Goal: Task Accomplishment & Management: Use online tool/utility

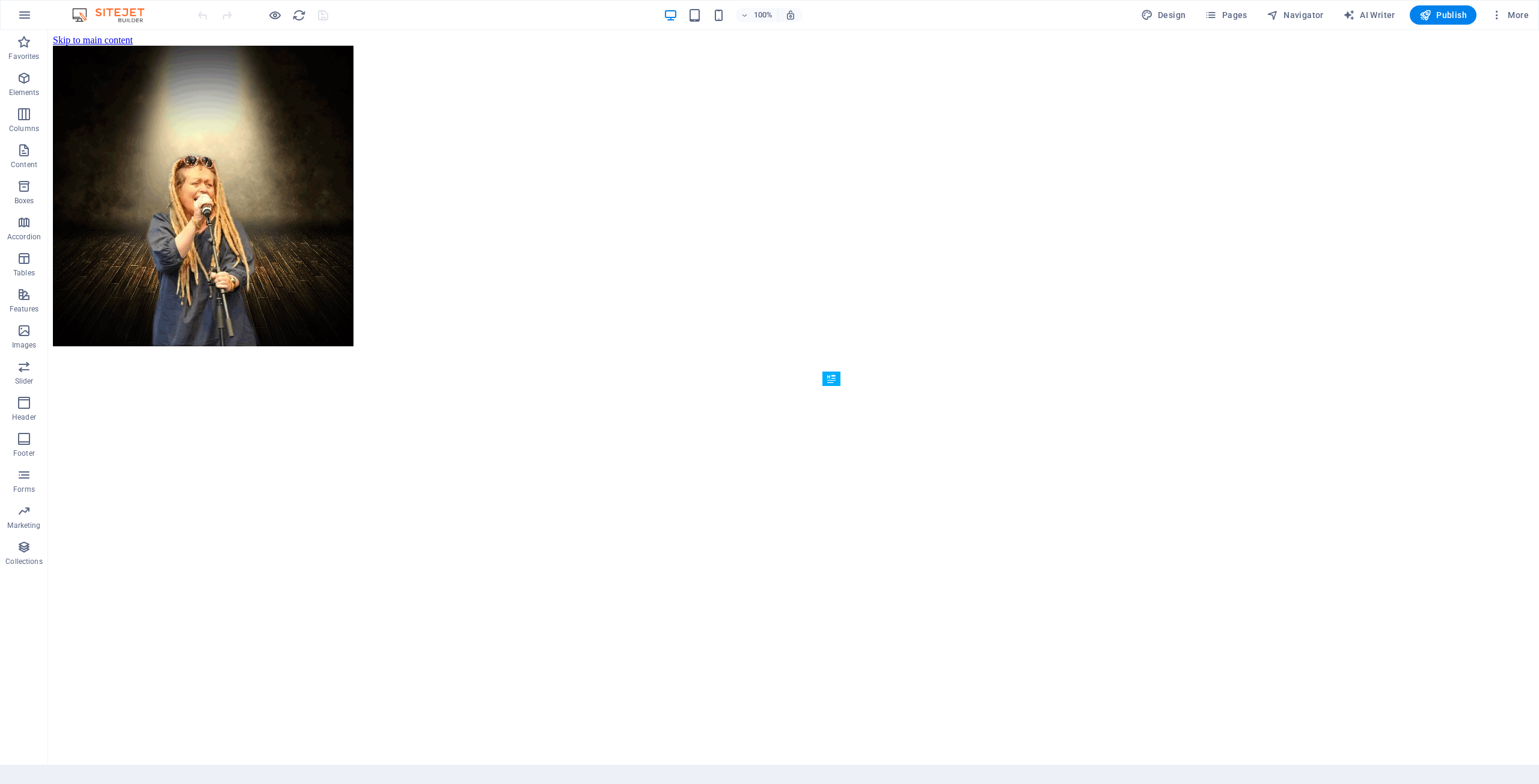
scroll to position [446, 0]
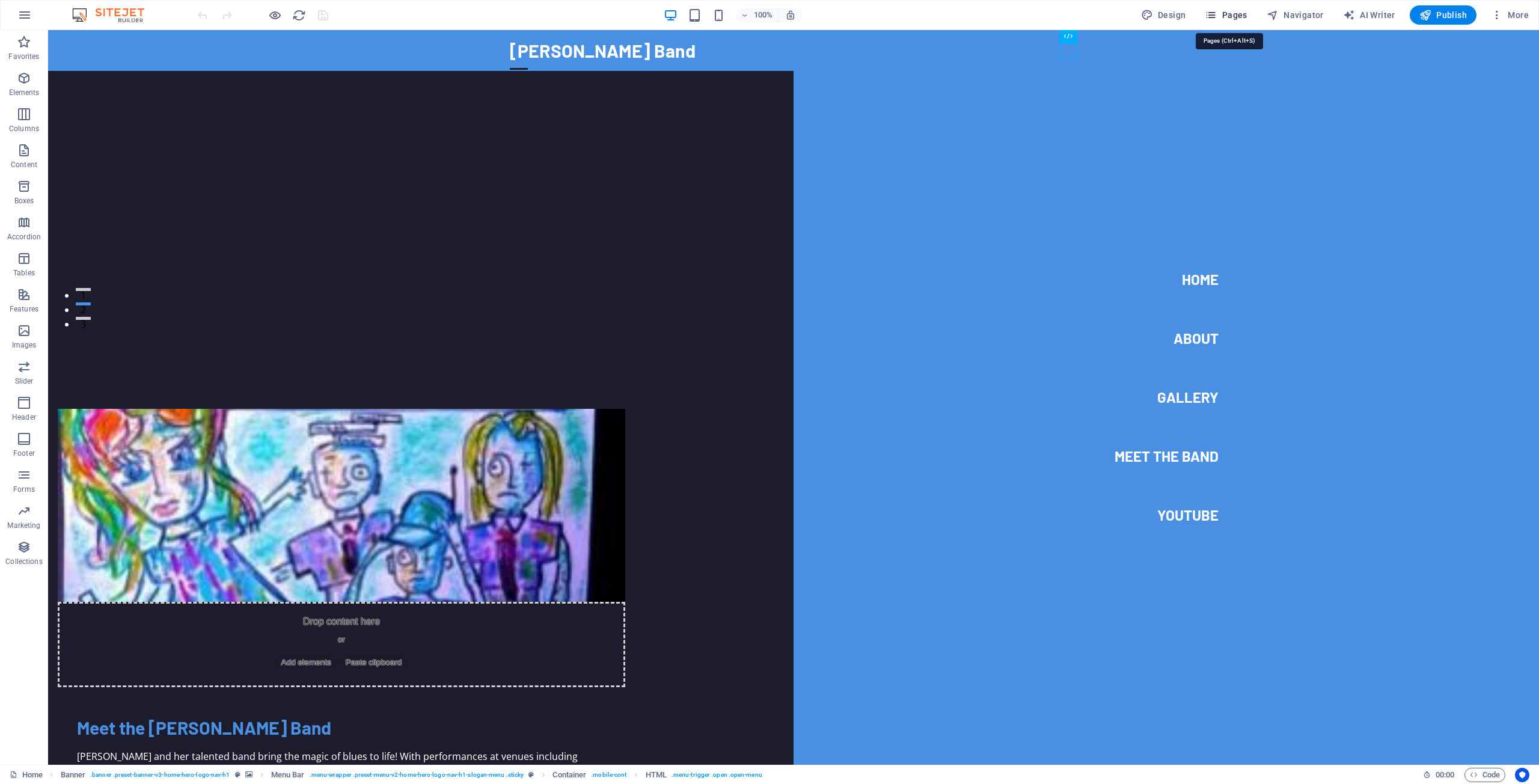
click at [1241, 13] on span "Pages" at bounding box center [1226, 15] width 42 height 12
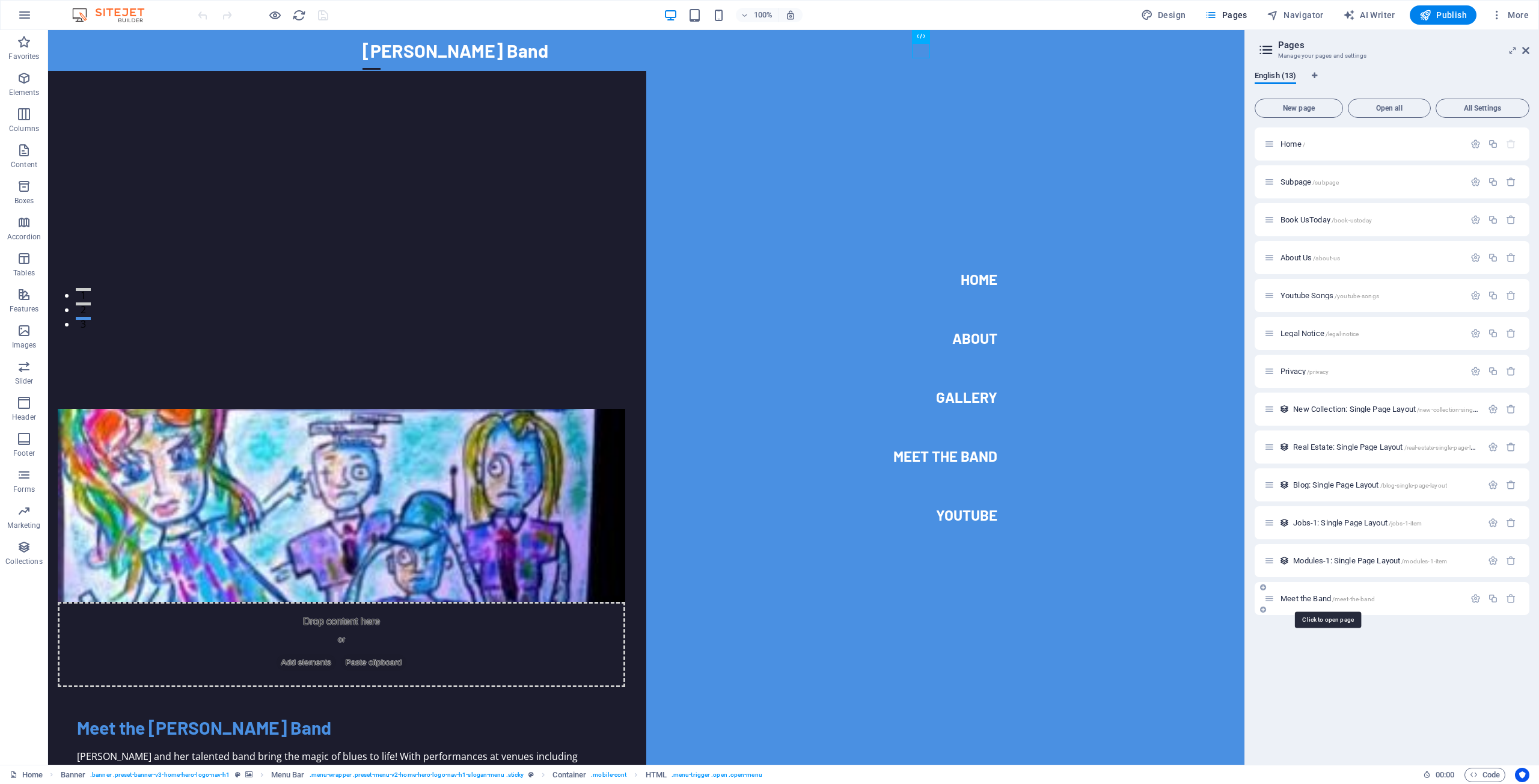
click at [1293, 597] on span "Meet the Band /meet-the-band" at bounding box center [1328, 598] width 94 height 9
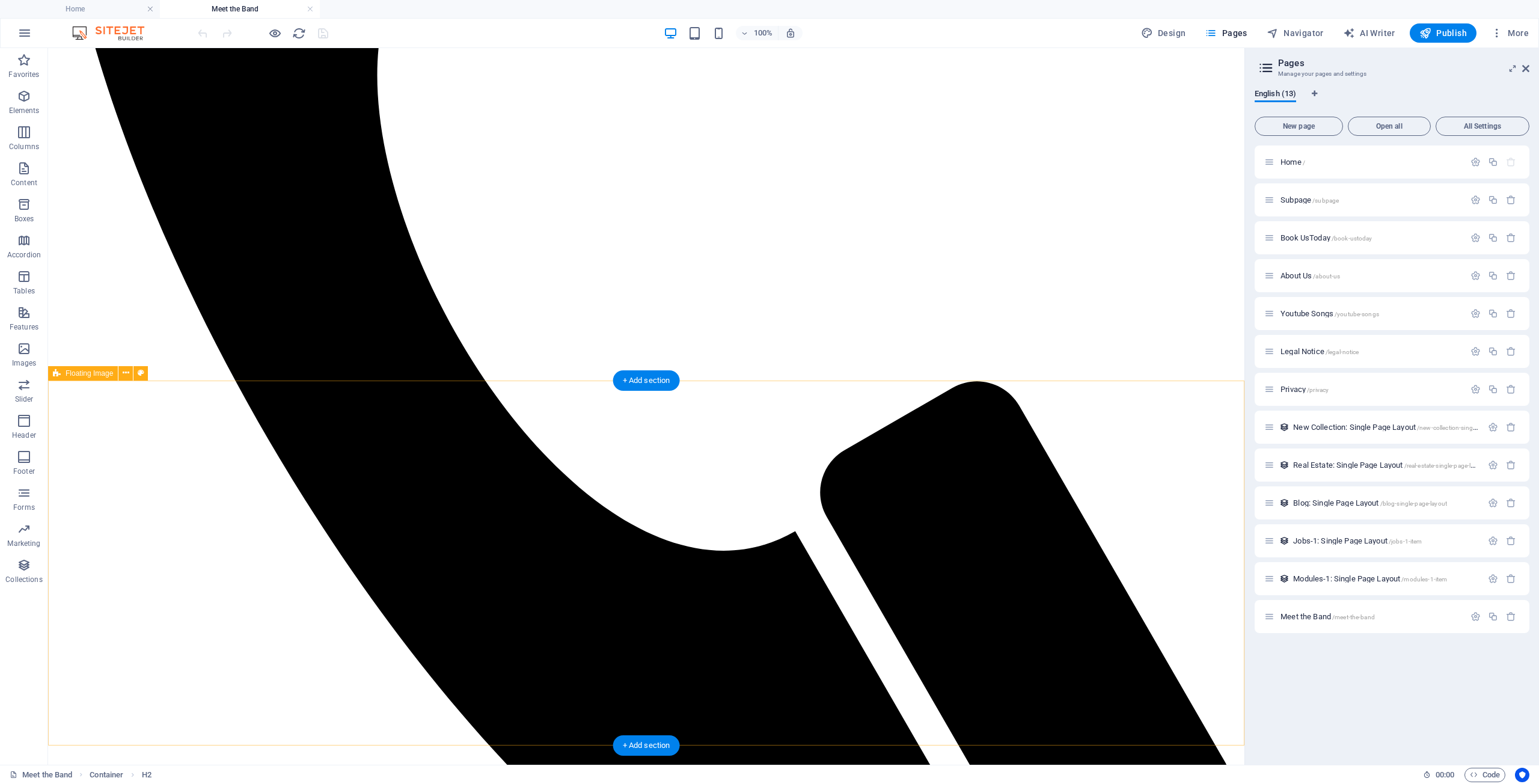
scroll to position [798, 0]
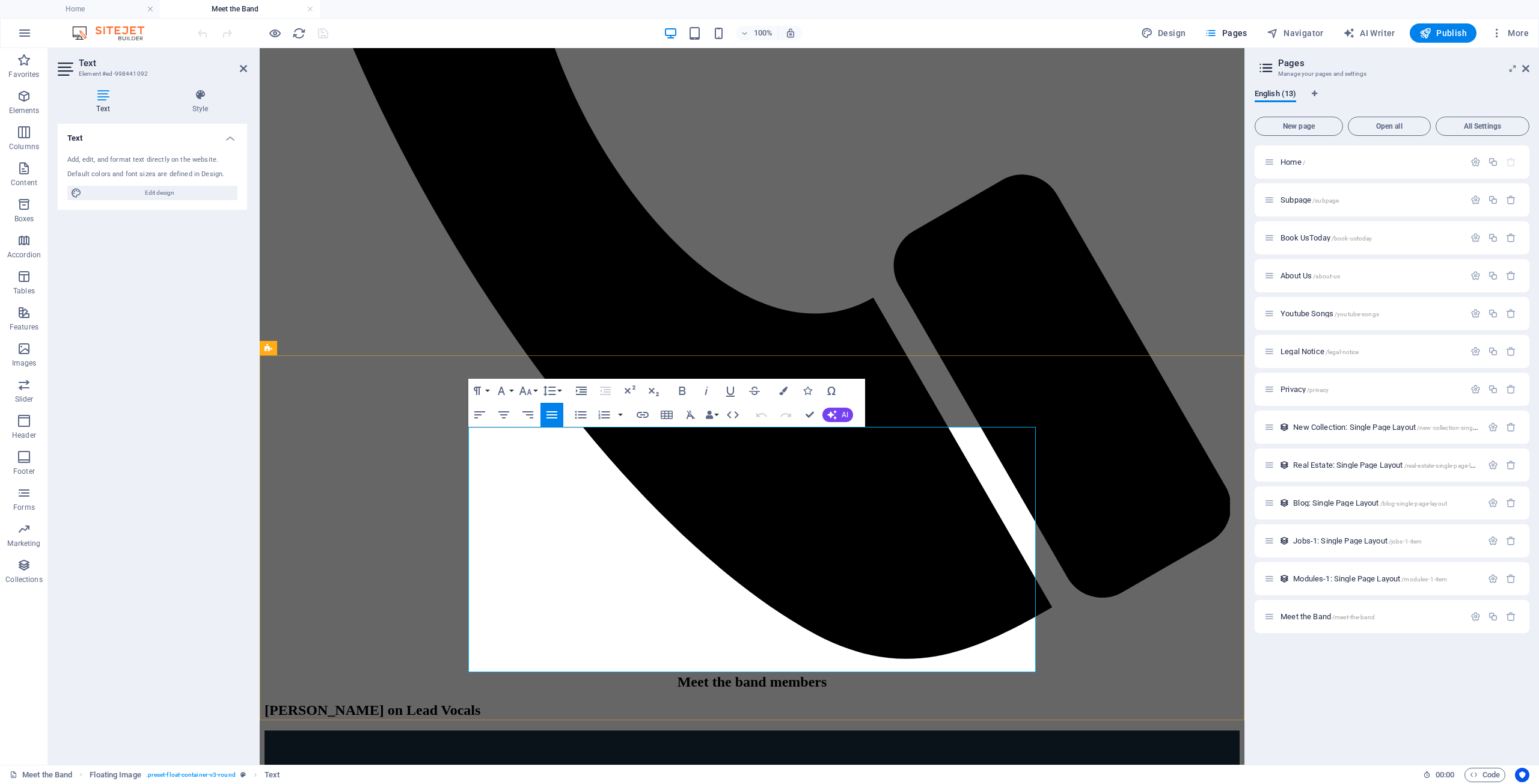
drag, startPoint x: 709, startPoint y: 435, endPoint x: 639, endPoint y: 660, distance: 235.6
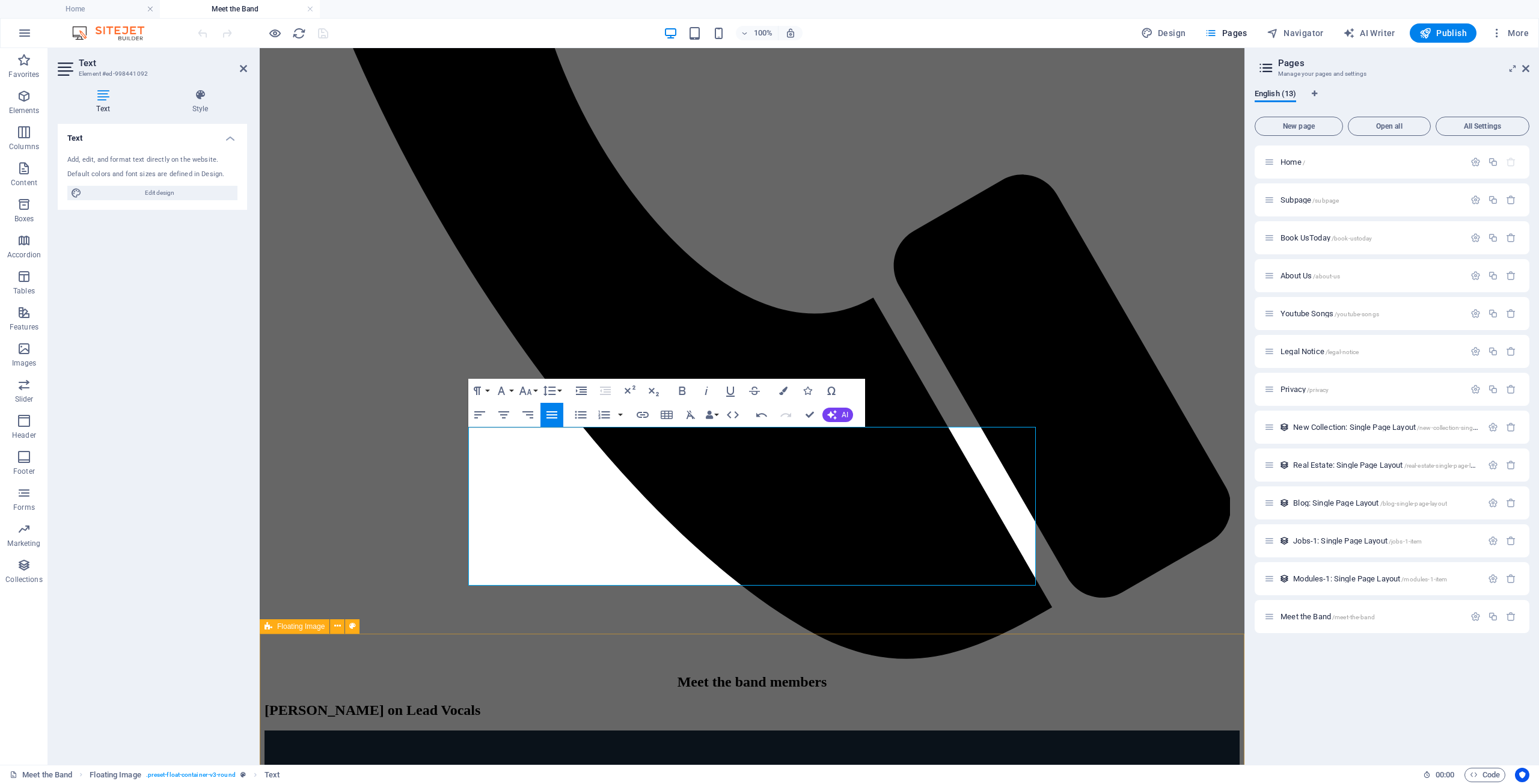
scroll to position [7102, 0]
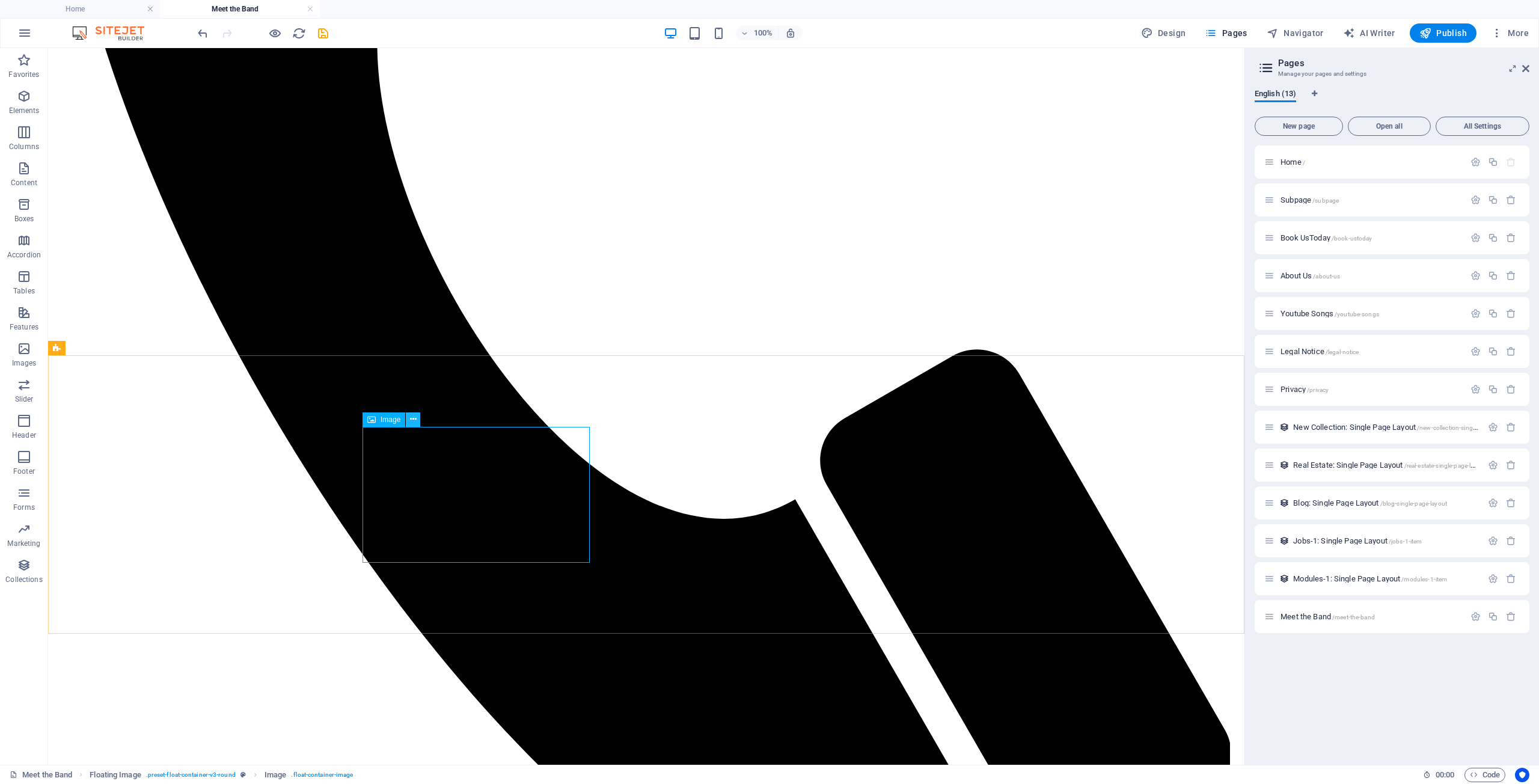
click at [416, 421] on icon at bounding box center [413, 419] width 6 height 13
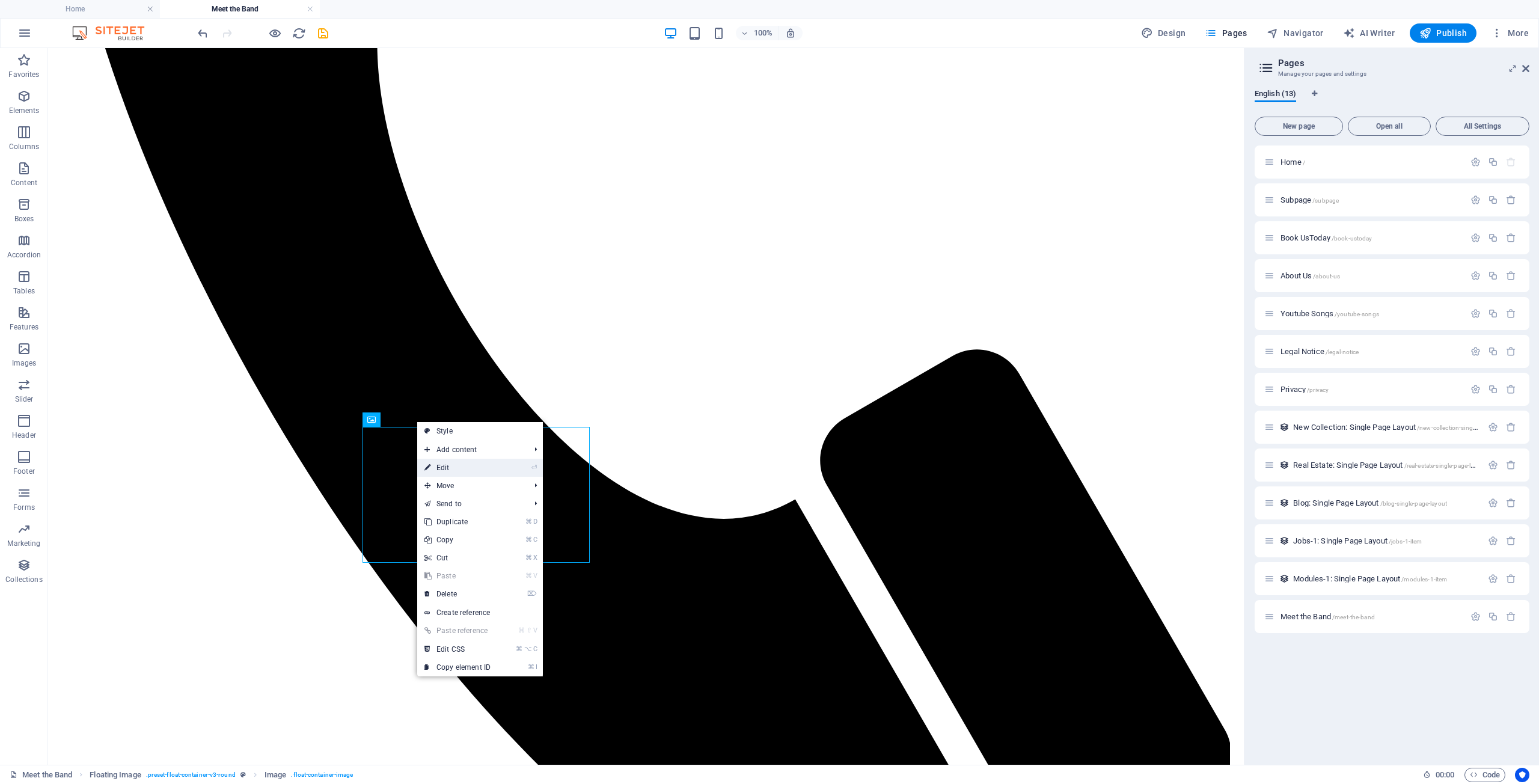
click at [446, 464] on link "⏎ Edit" at bounding box center [458, 467] width 81 height 18
select select "%"
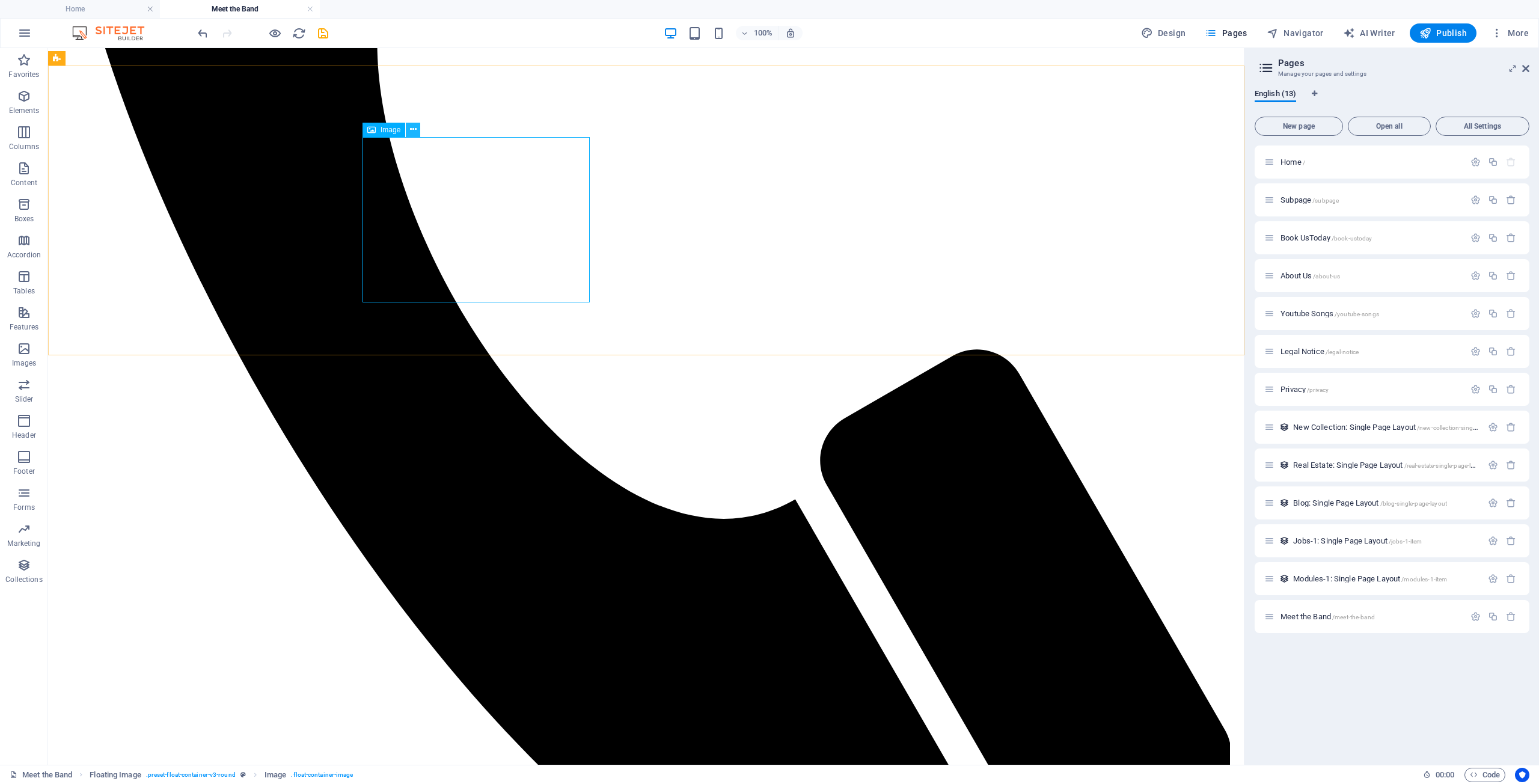
click at [413, 130] on icon at bounding box center [413, 130] width 6 height 13
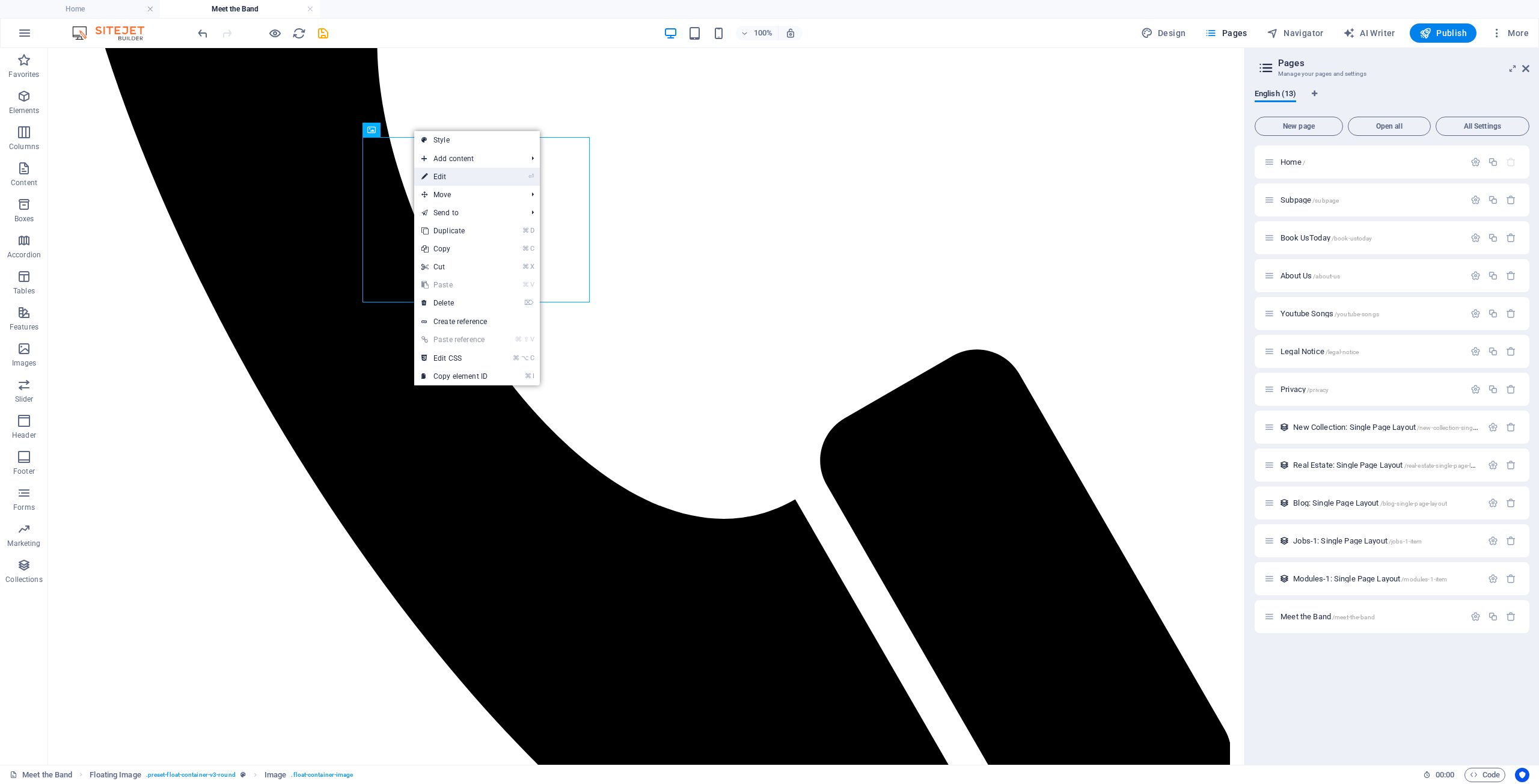
click at [442, 177] on link "⏎ Edit" at bounding box center [454, 177] width 81 height 18
select select "%"
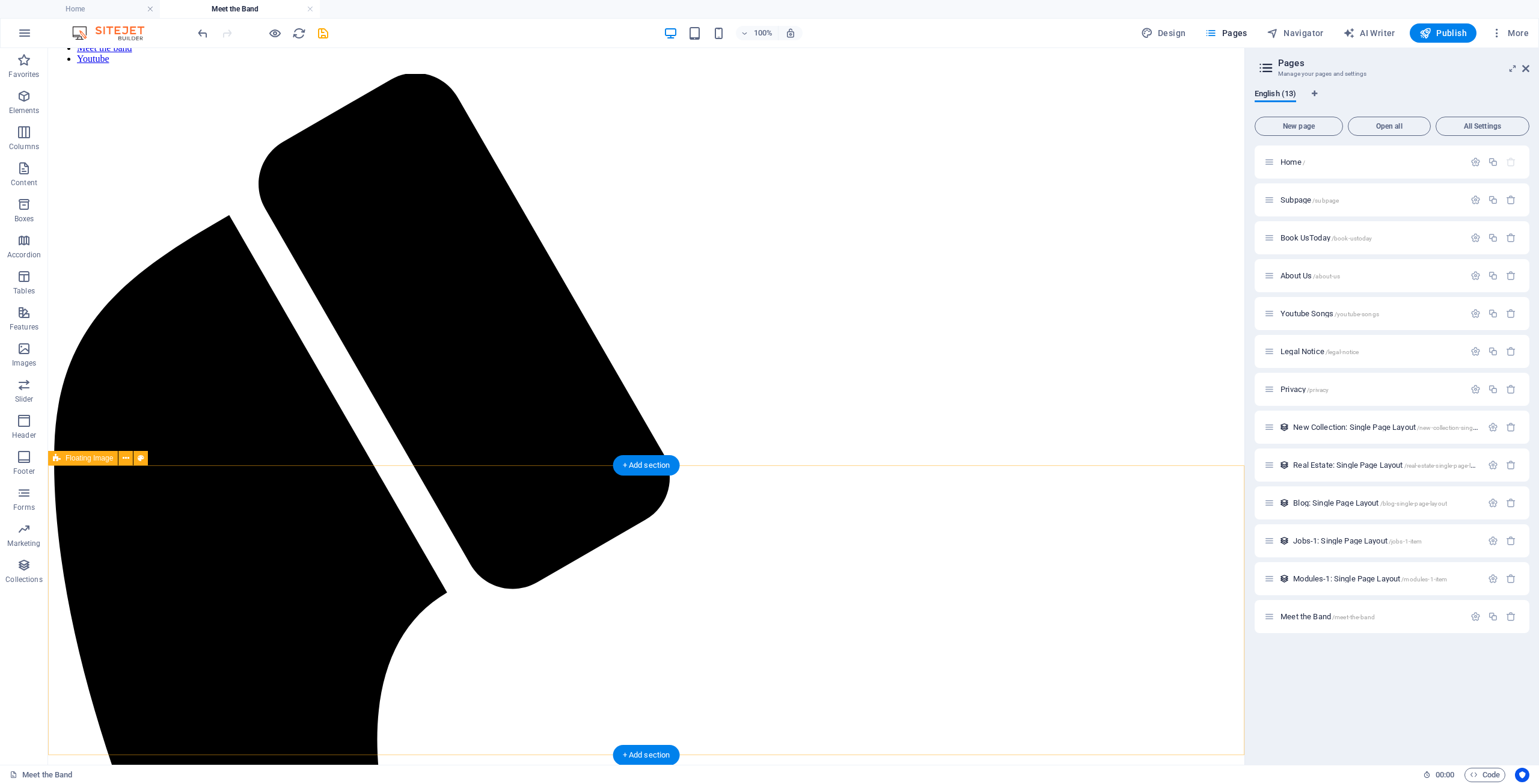
scroll to position [98, 0]
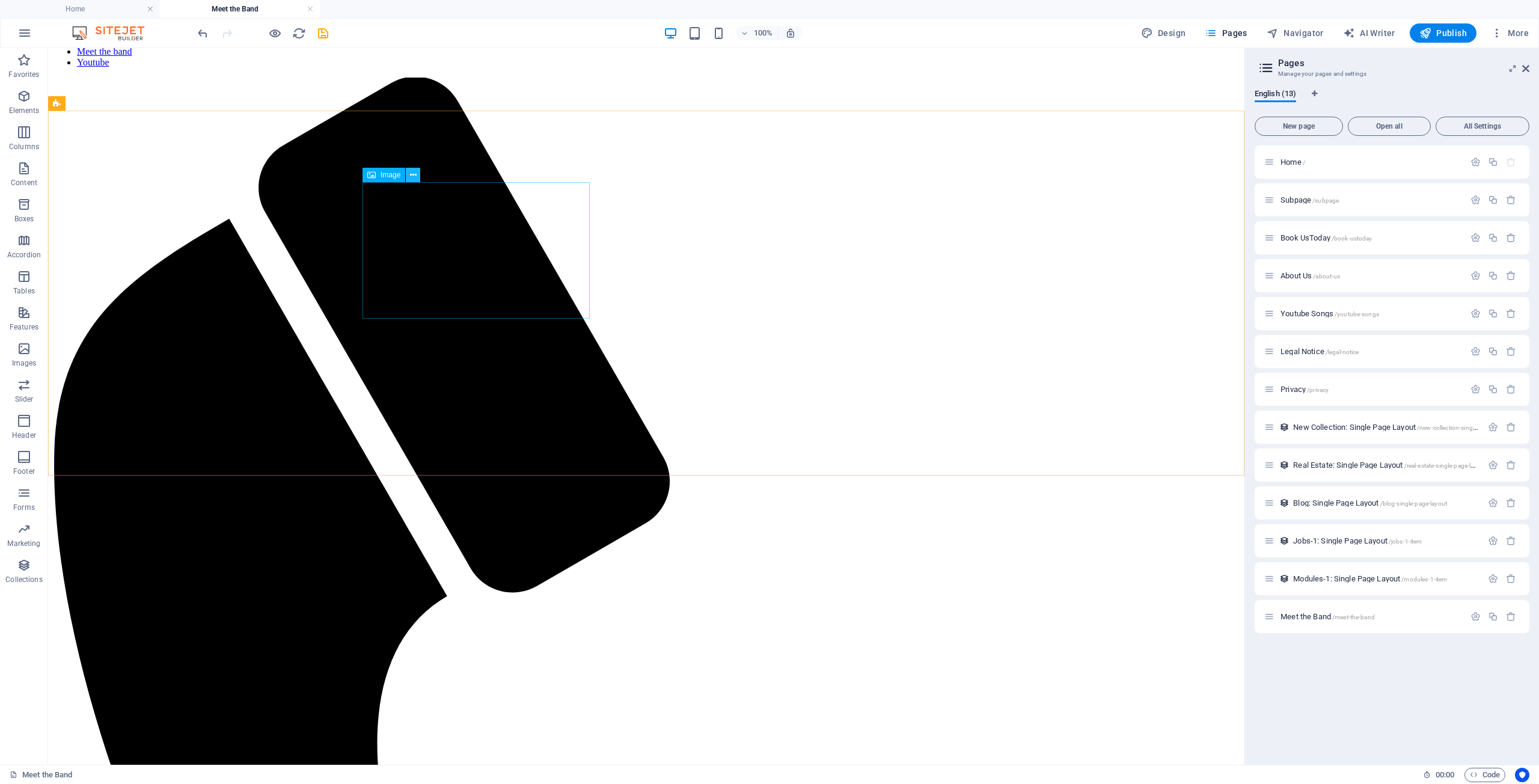
click at [417, 175] on icon at bounding box center [413, 175] width 6 height 13
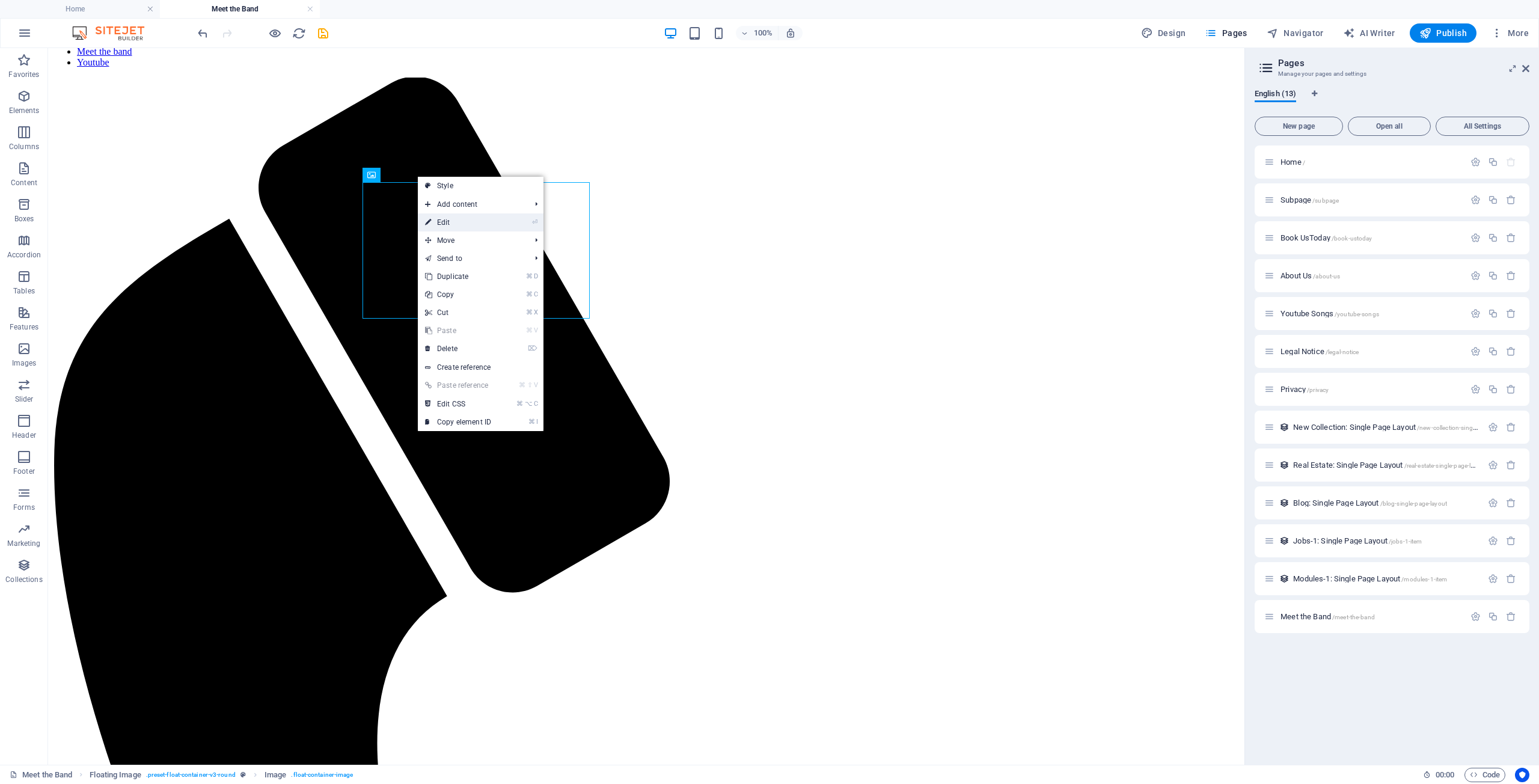
click at [440, 223] on link "⏎ Edit" at bounding box center [458, 222] width 81 height 18
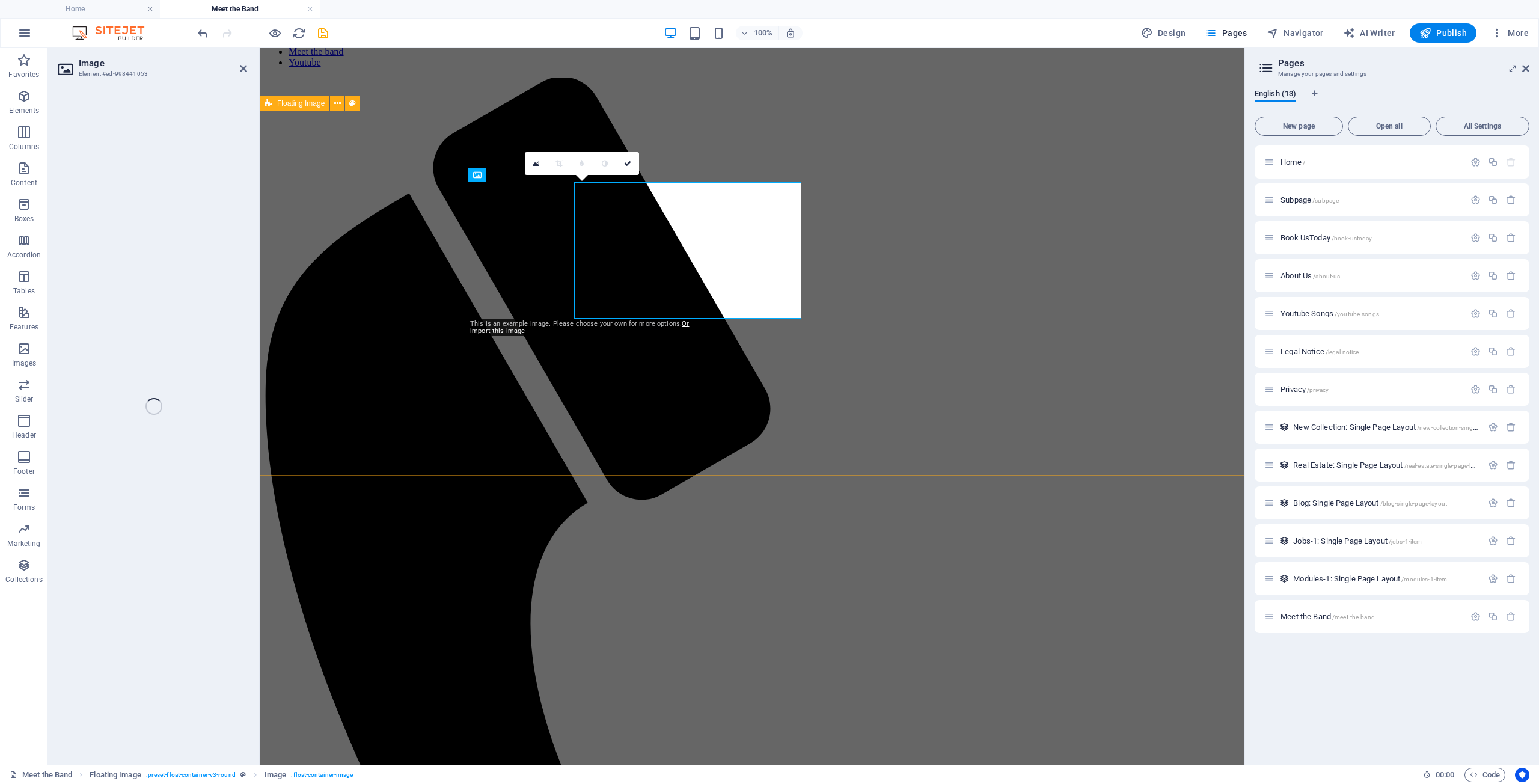
select select "%"
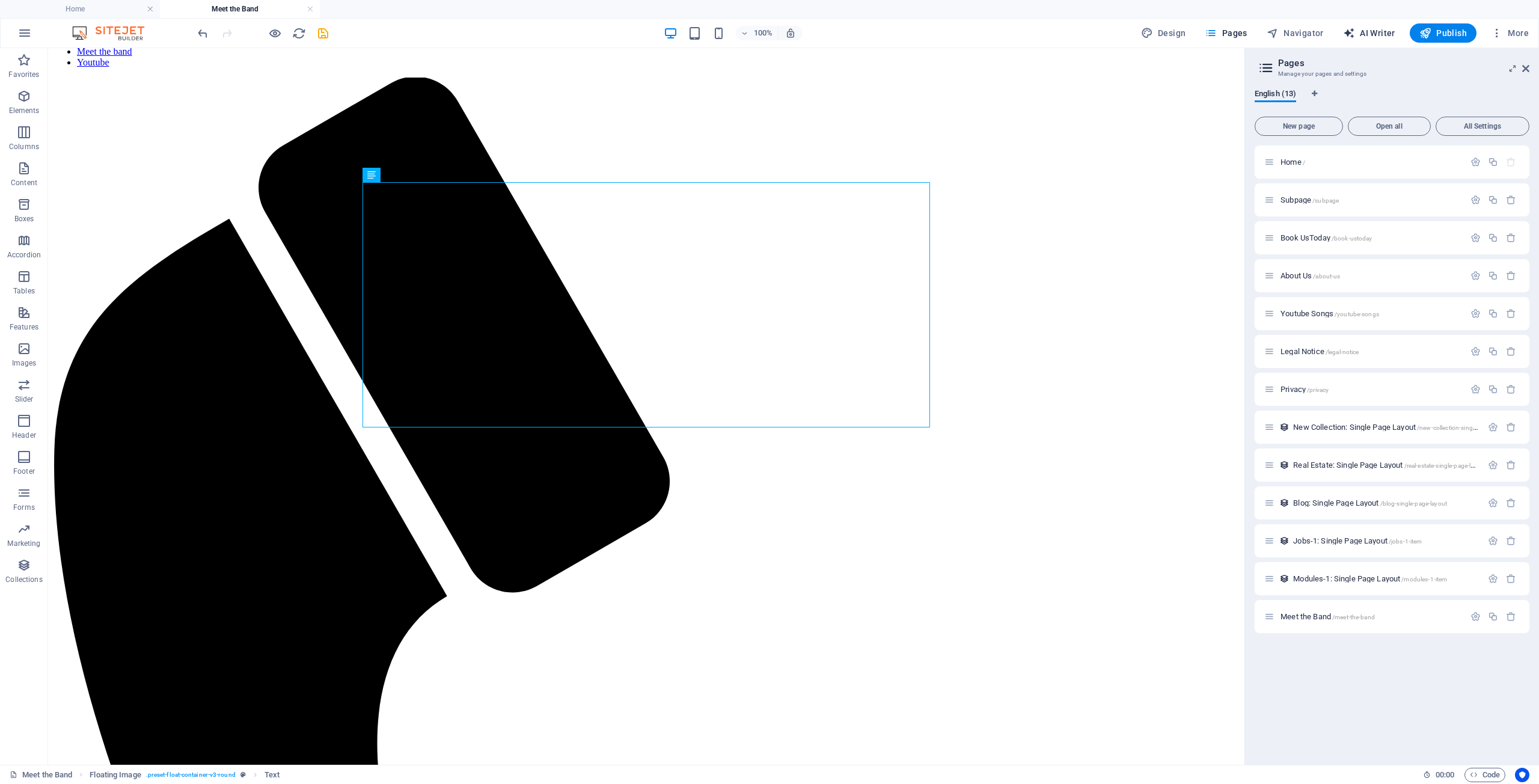
click at [1375, 30] on span "AI Writer" at bounding box center [1369, 33] width 53 height 12
select select "English"
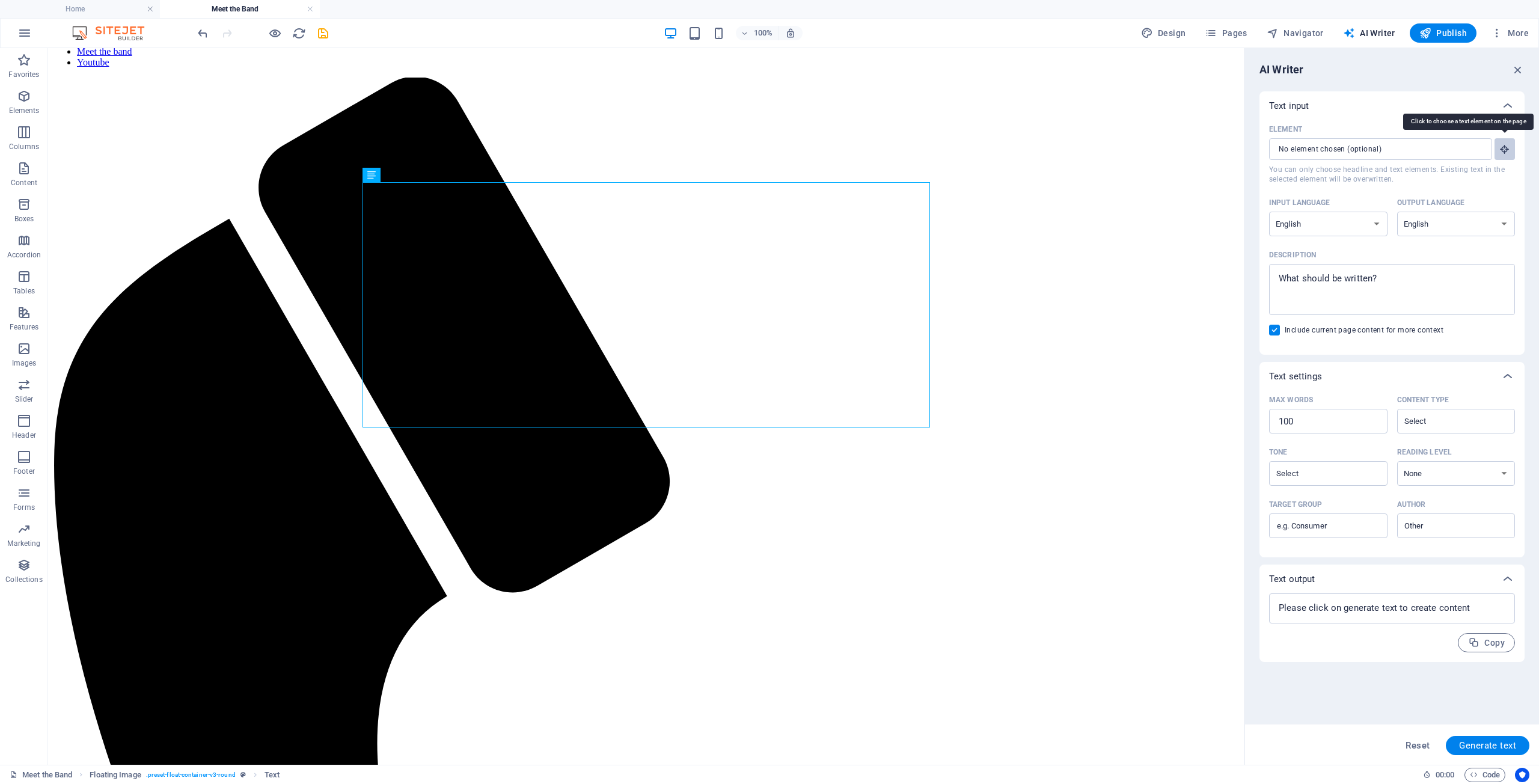
click at [1507, 151] on icon "button" at bounding box center [1505, 149] width 11 height 11
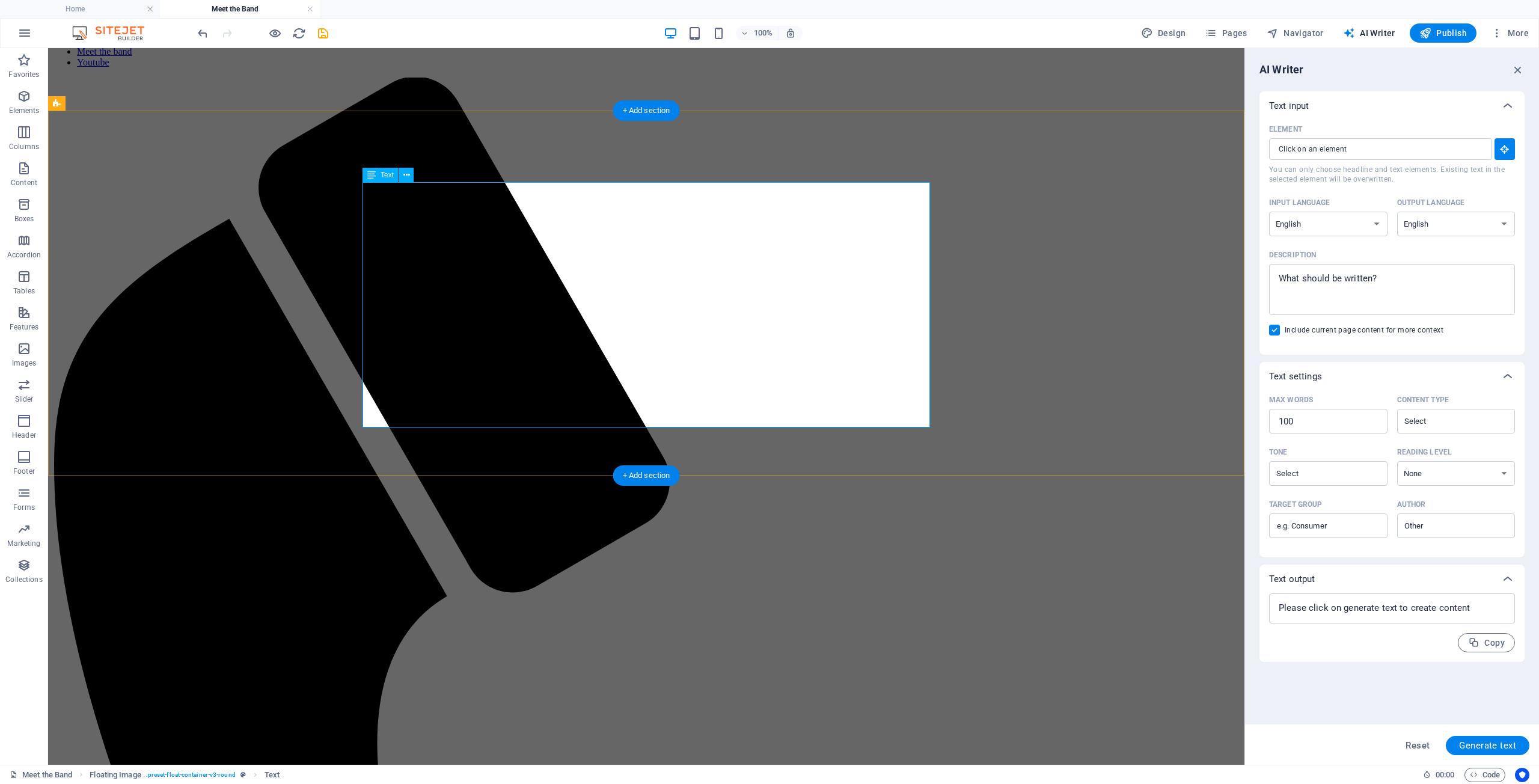
type input "#ed-998441056"
type textarea "x"
type input "200"
type textarea "x"
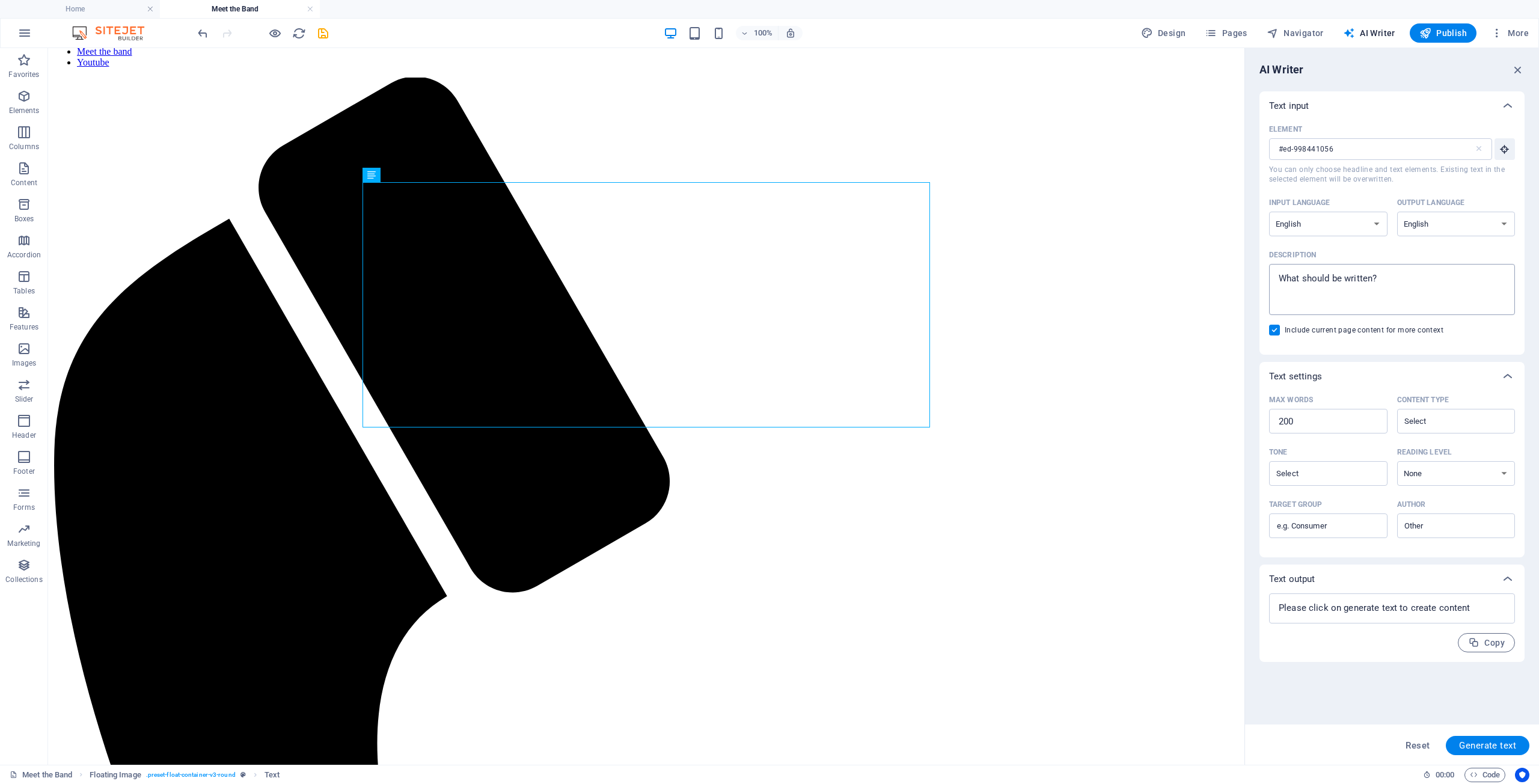
type textarea "x"
click at [1294, 277] on textarea "Description x ​" at bounding box center [1393, 289] width 234 height 39
type textarea "K"
type textarea "x"
type textarea "Ka"
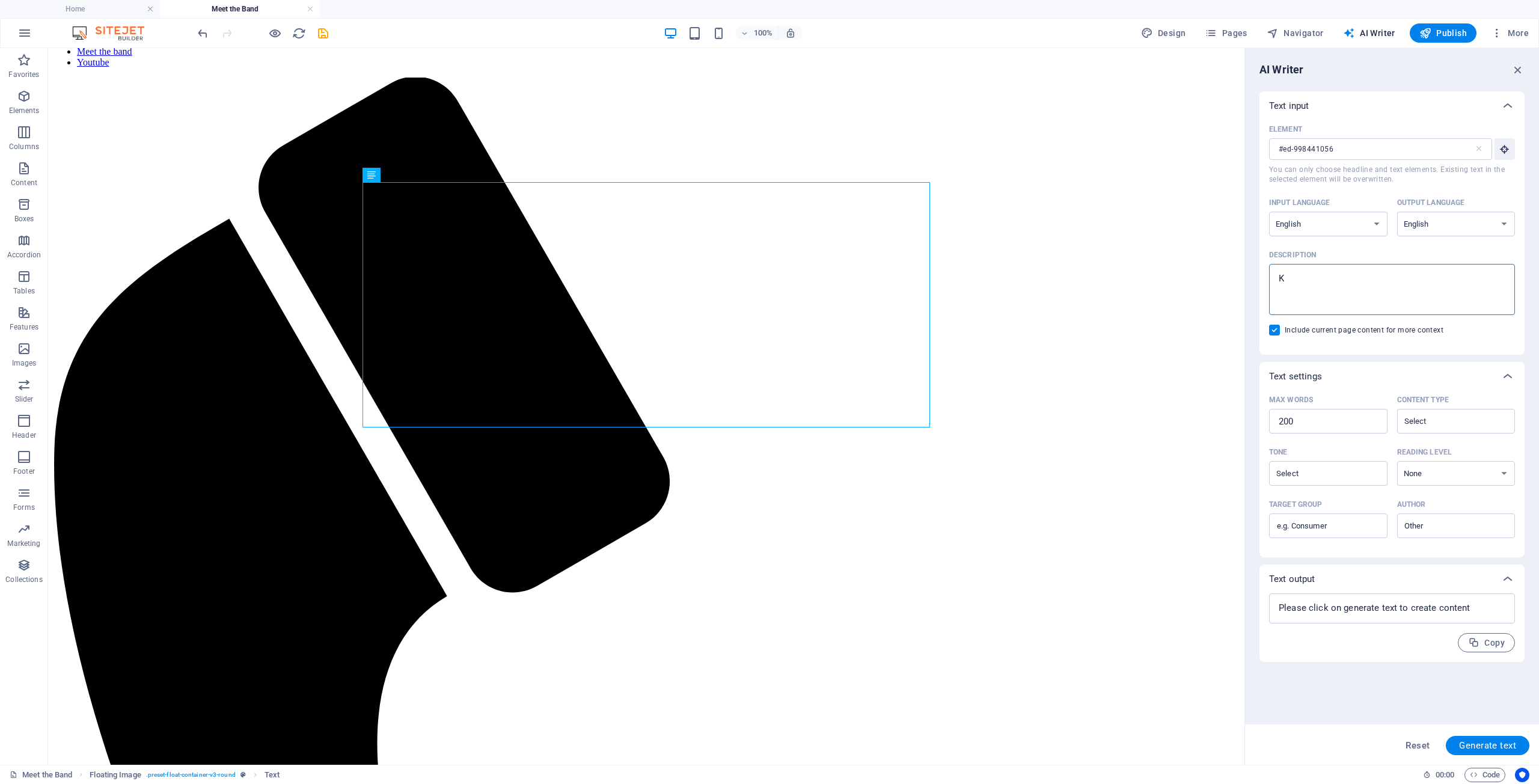
type textarea "x"
type textarea "Kat"
type textarea "x"
type textarea "Kate"
type textarea "x"
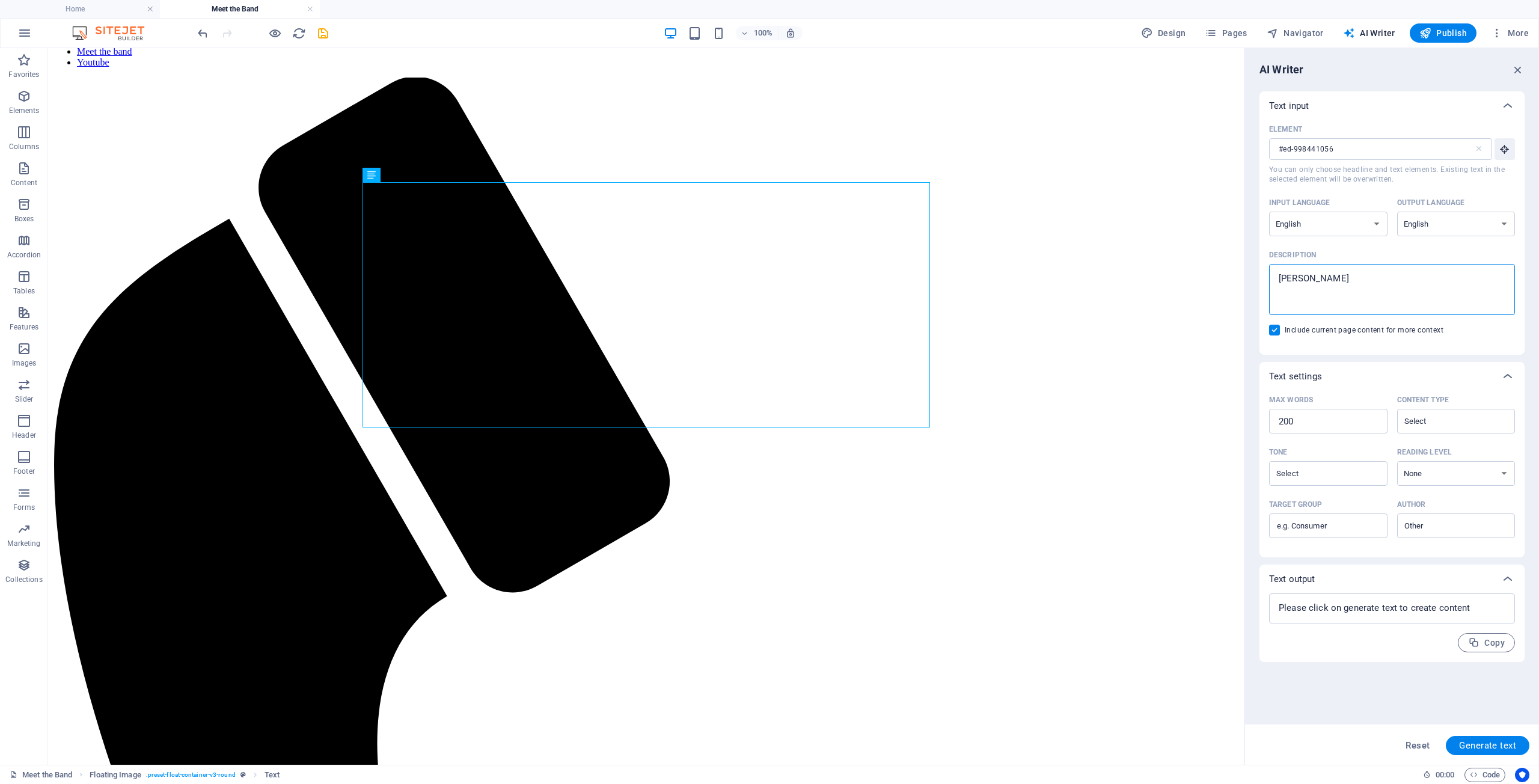
type textarea "Kate"
type textarea "x"
type textarea "Kate q"
type textarea "x"
type textarea "Kate qu"
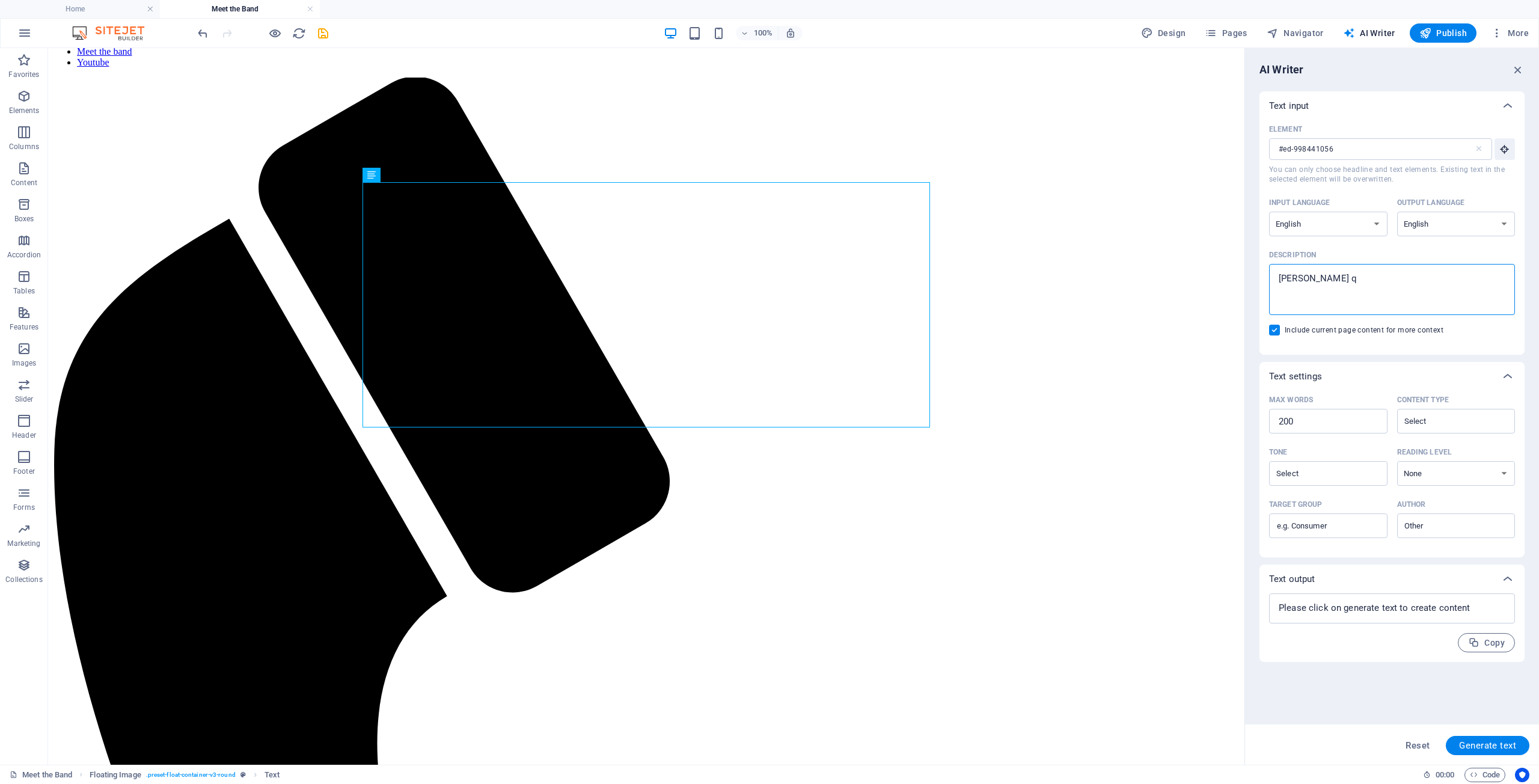
type textarea "x"
type textarea "Kate que"
type textarea "x"
type textarea "Kate quee"
type textarea "x"
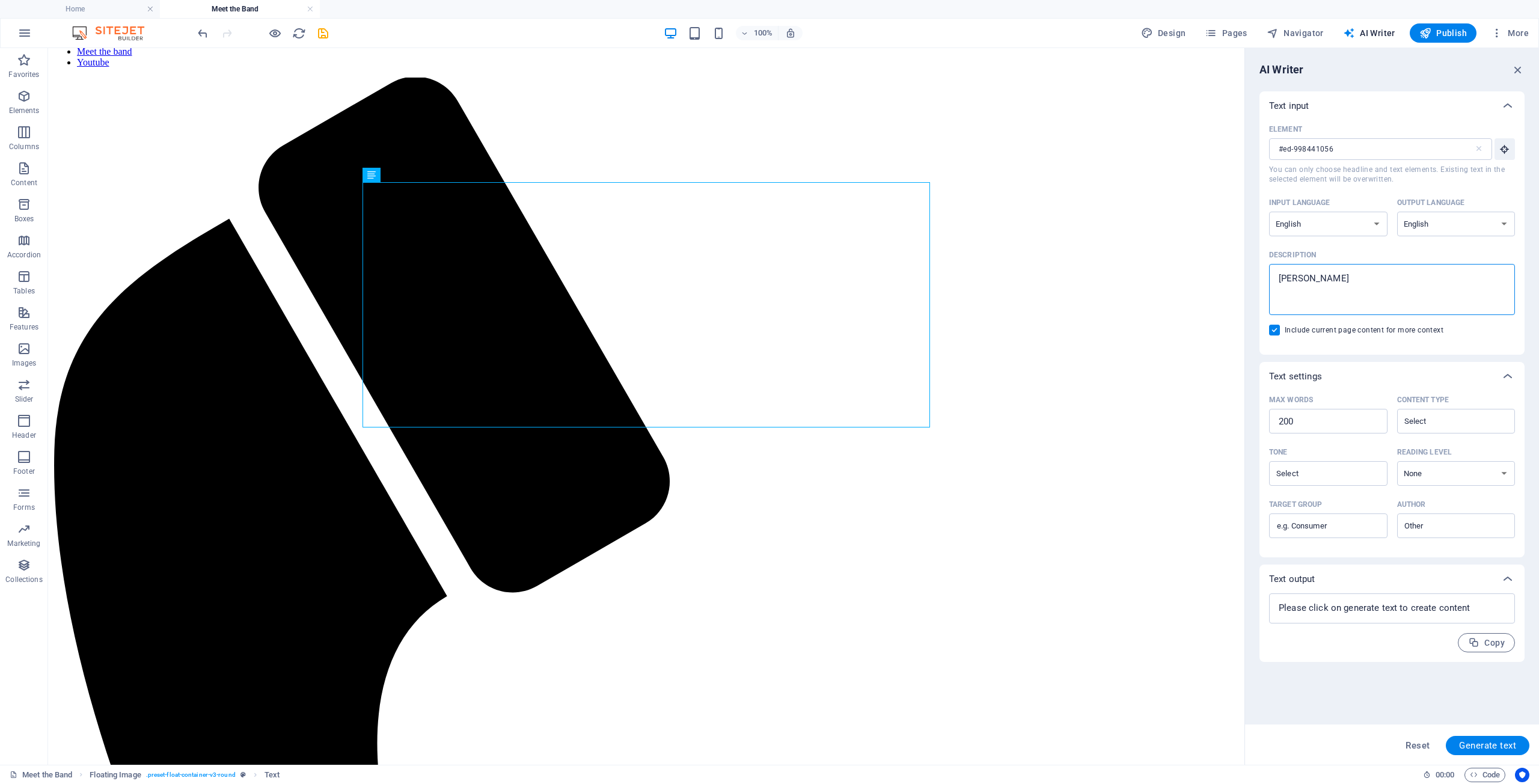
type textarea "Kate queen"
type textarea "x"
type textarea "Kate quee"
type textarea "x"
type textarea "Kate que"
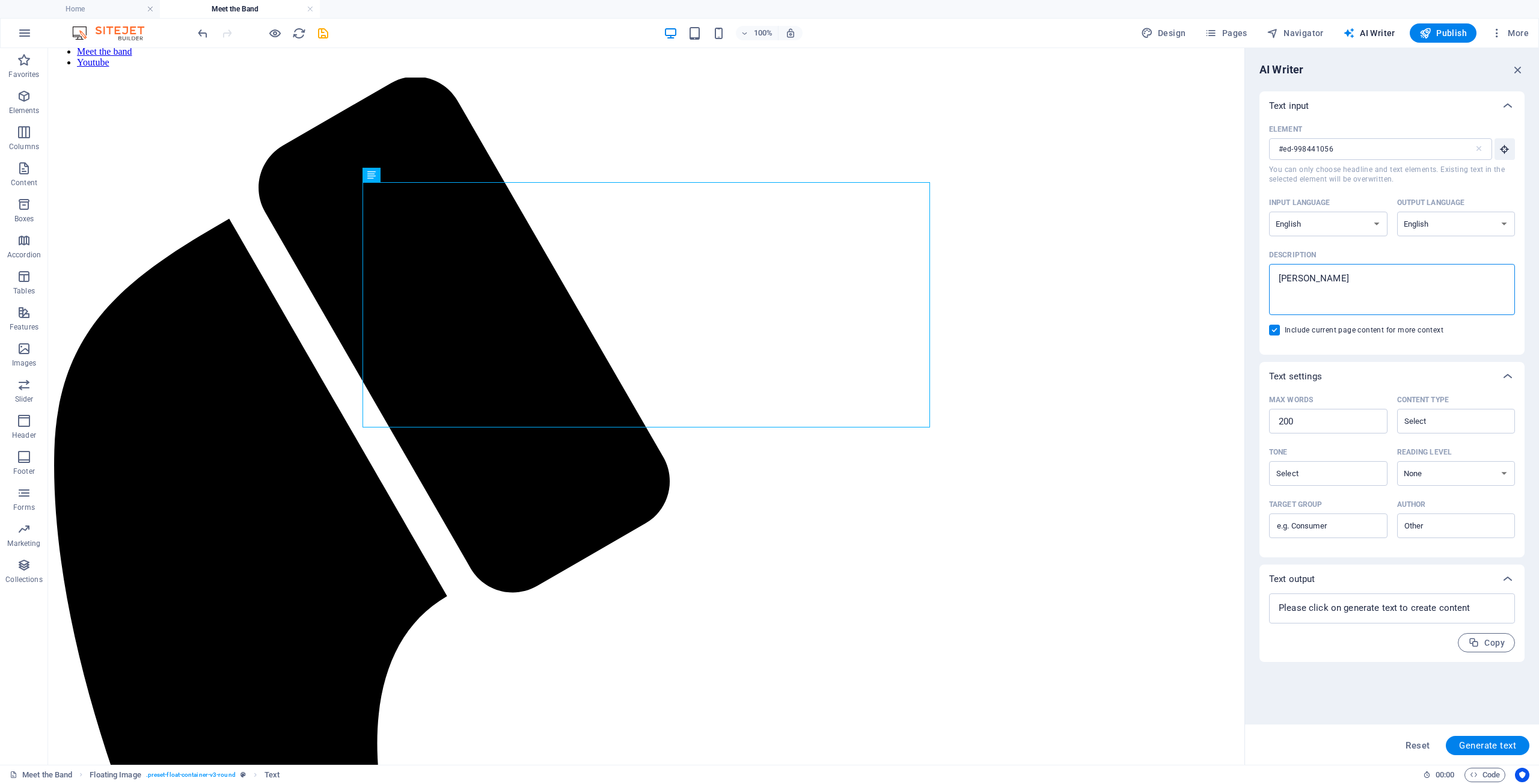
type textarea "x"
type textarea "Kate qu"
type textarea "x"
type textarea "Kate q"
type textarea "x"
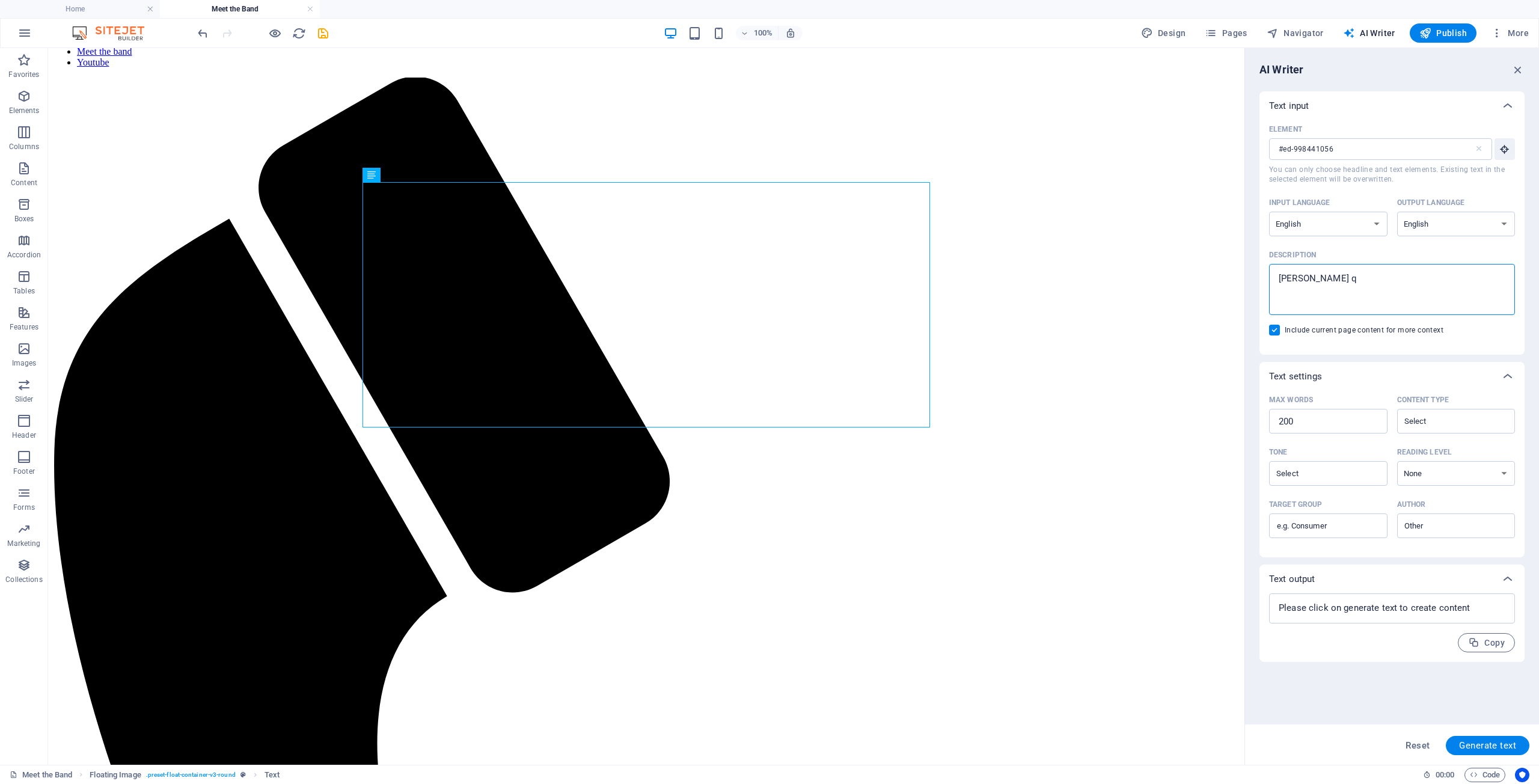
type textarea "Kate"
type textarea "x"
type textarea "Kate h"
type textarea "x"
type textarea "Kate ha"
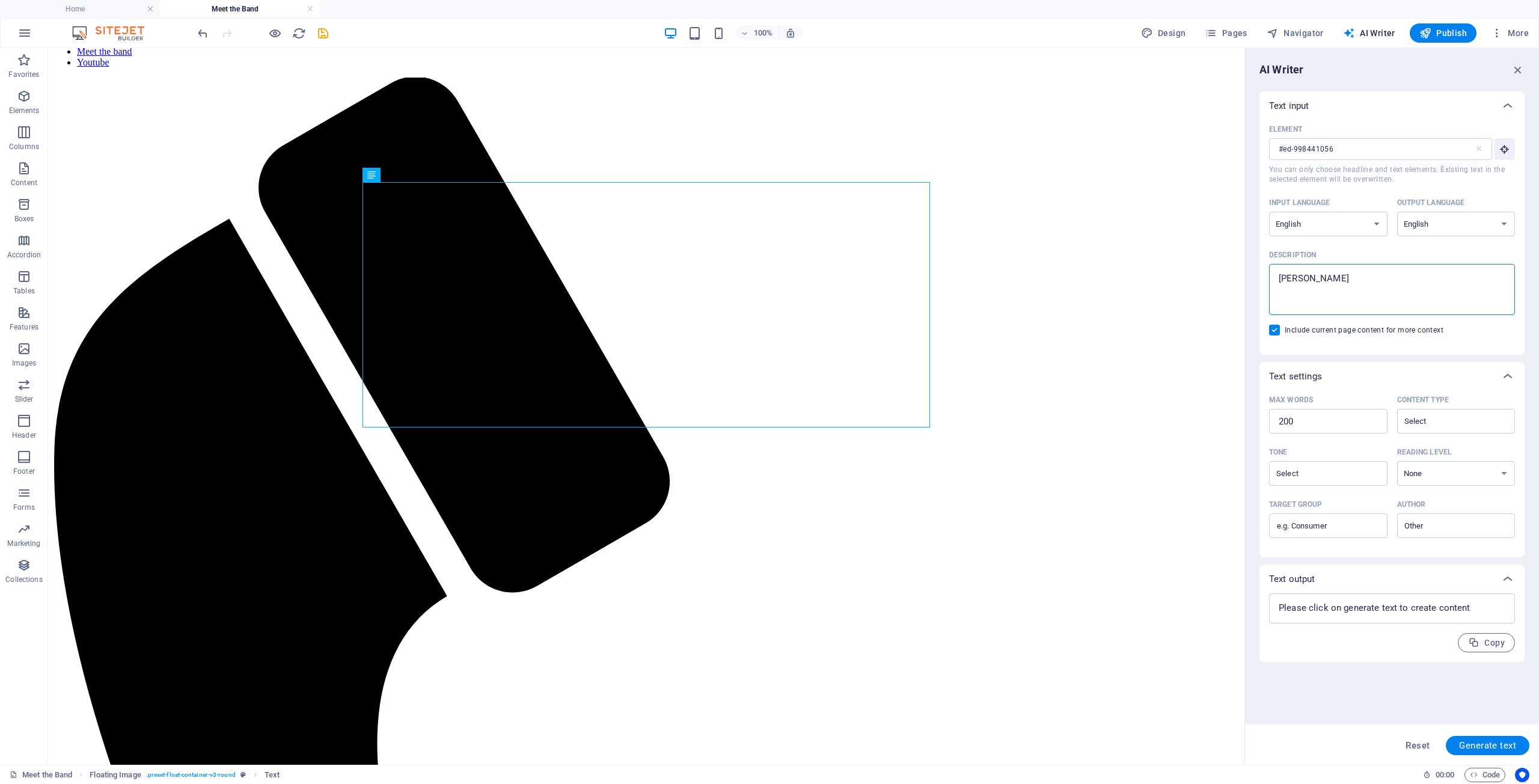
type textarea "x"
type textarea "Kate has"
type textarea "x"
type textarea "Kate has"
type textarea "x"
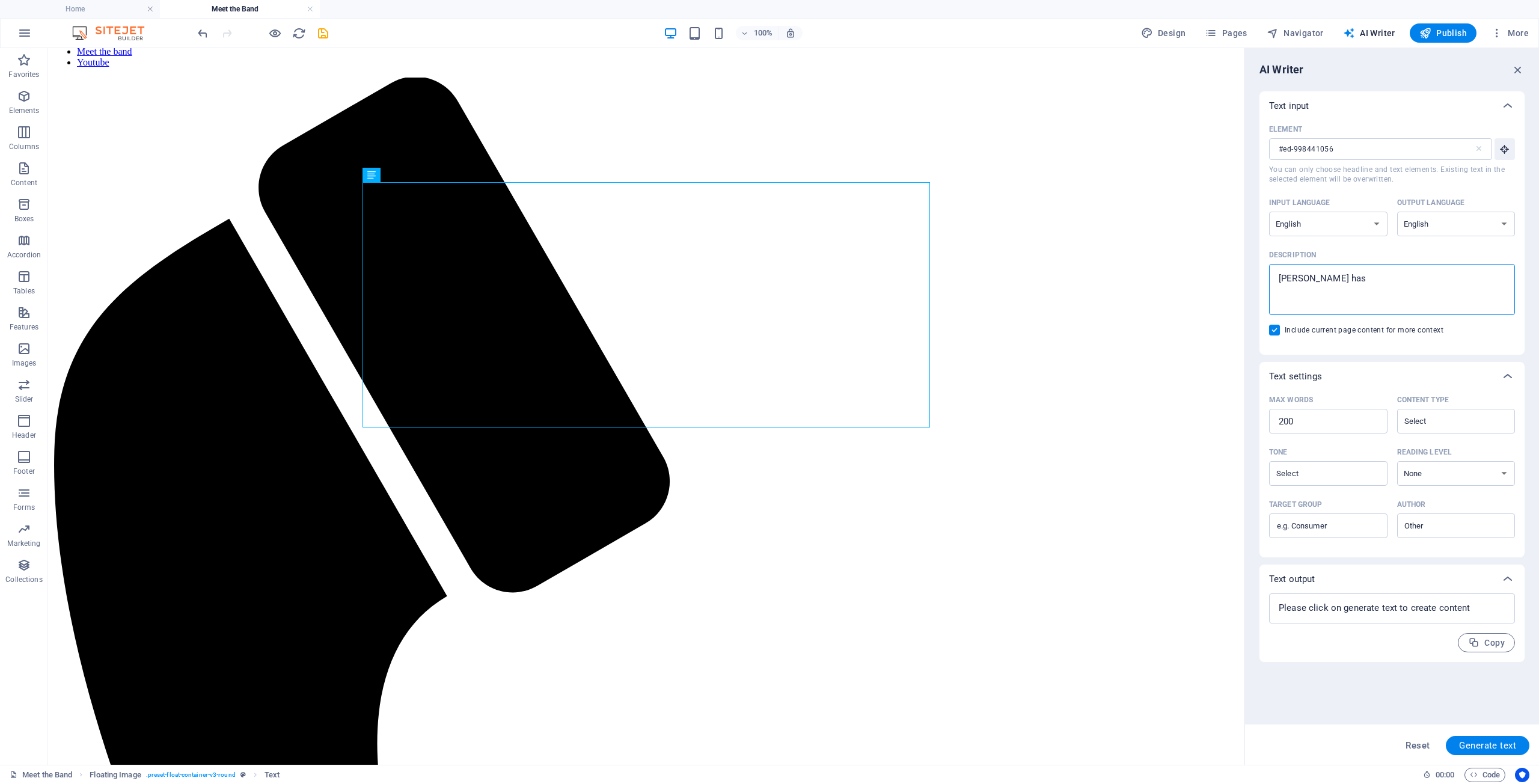
type textarea "Kate has b"
type textarea "x"
type textarea "Kate has be"
type textarea "x"
type textarea "Kate has bee"
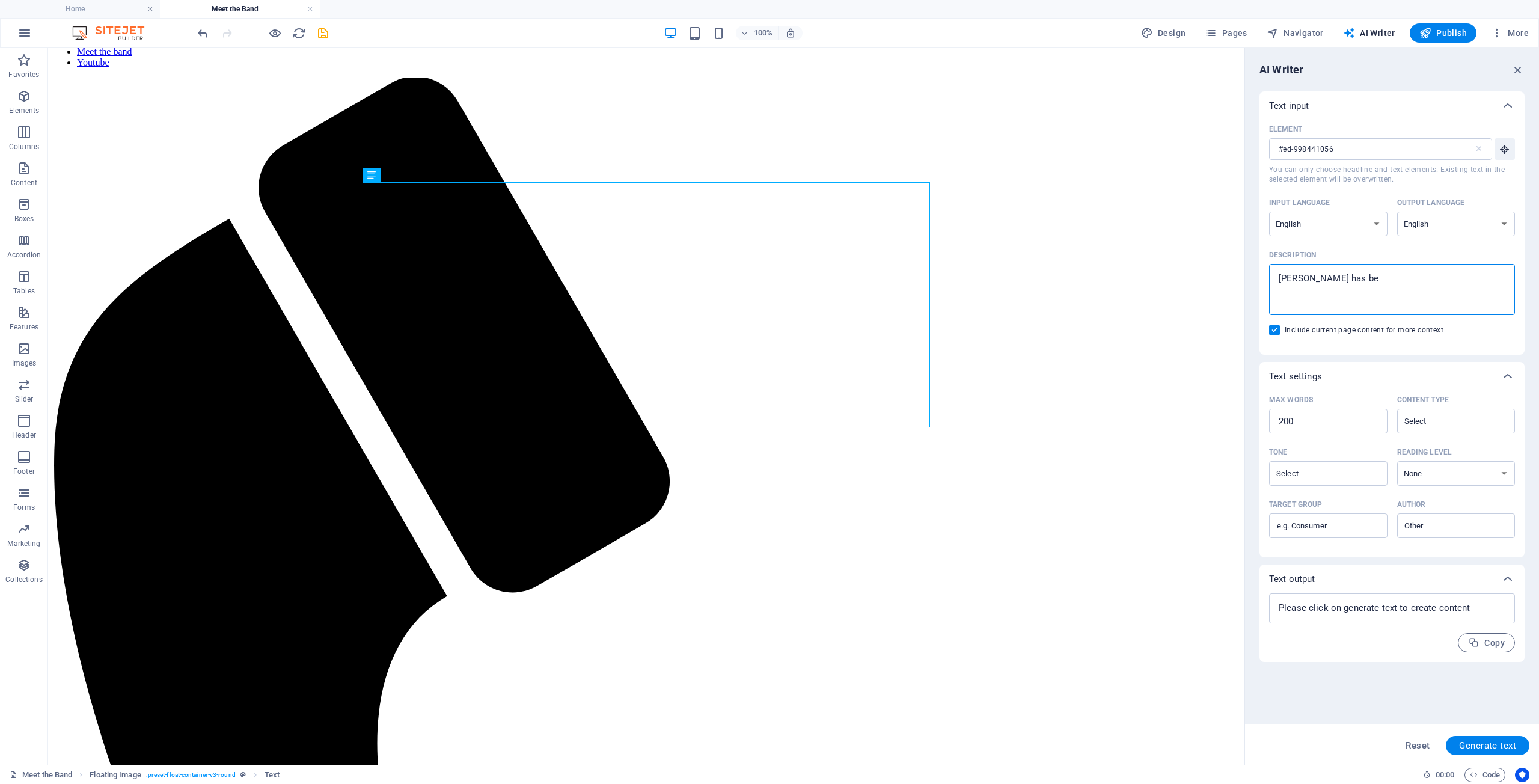
type textarea "x"
type textarea "Kate has been"
type textarea "x"
type textarea "Kate has been"
type textarea "x"
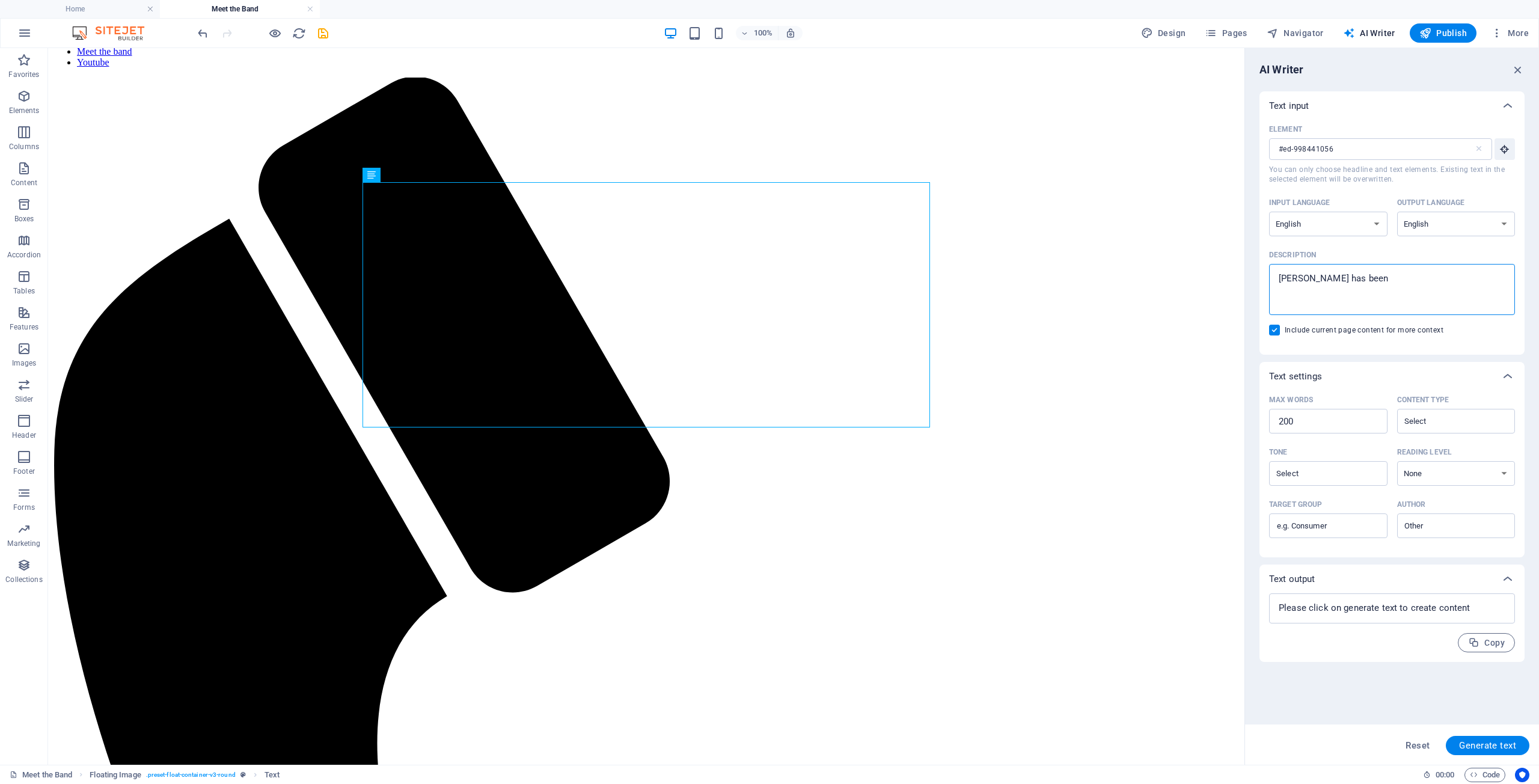
type textarea "Kate has been c"
type textarea "x"
type textarea "Kate has been ca"
type textarea "x"
type textarea "Kate has been cal"
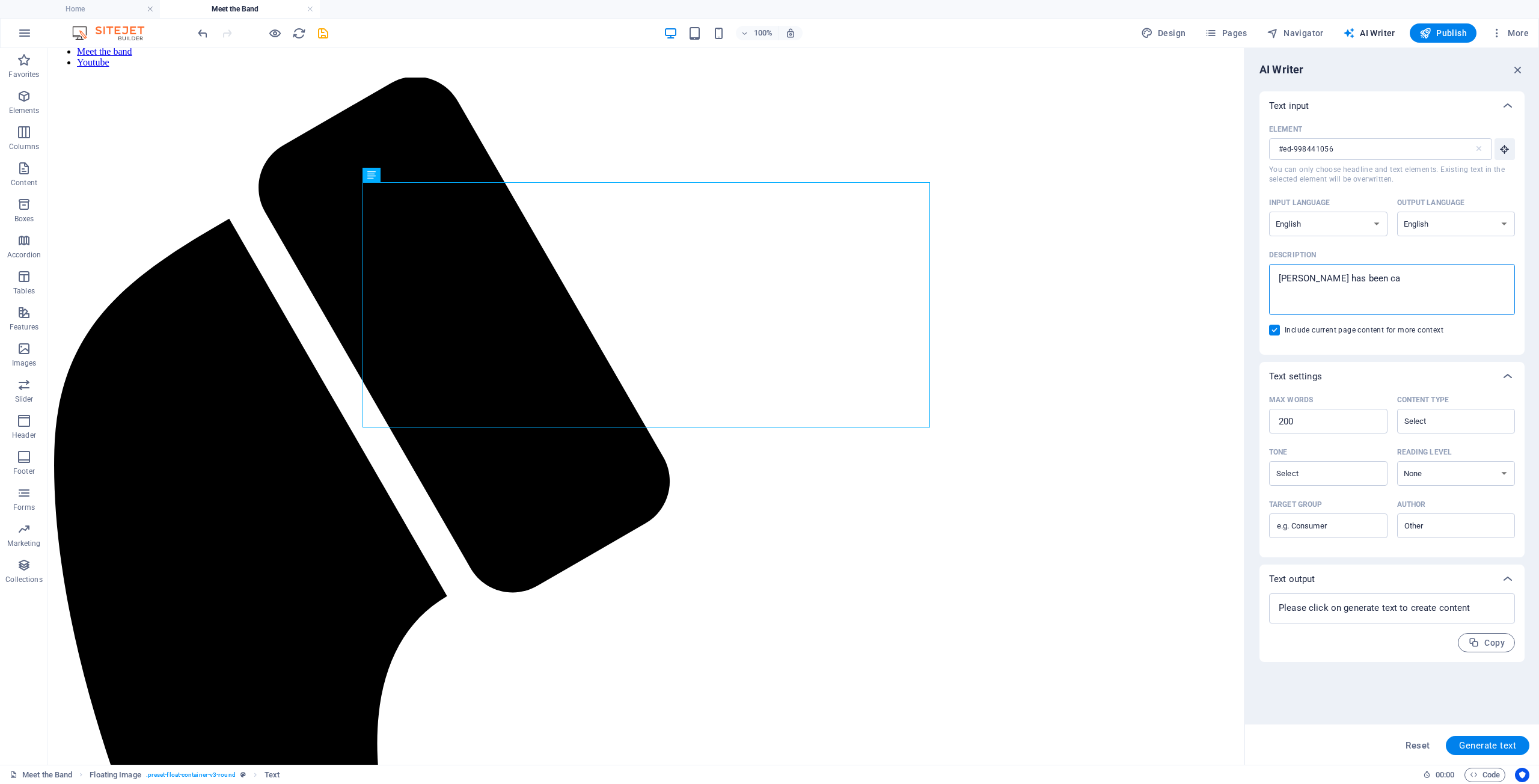
type textarea "x"
type textarea "Kate has been call"
type textarea "x"
type textarea "Kate has been calle"
type textarea "x"
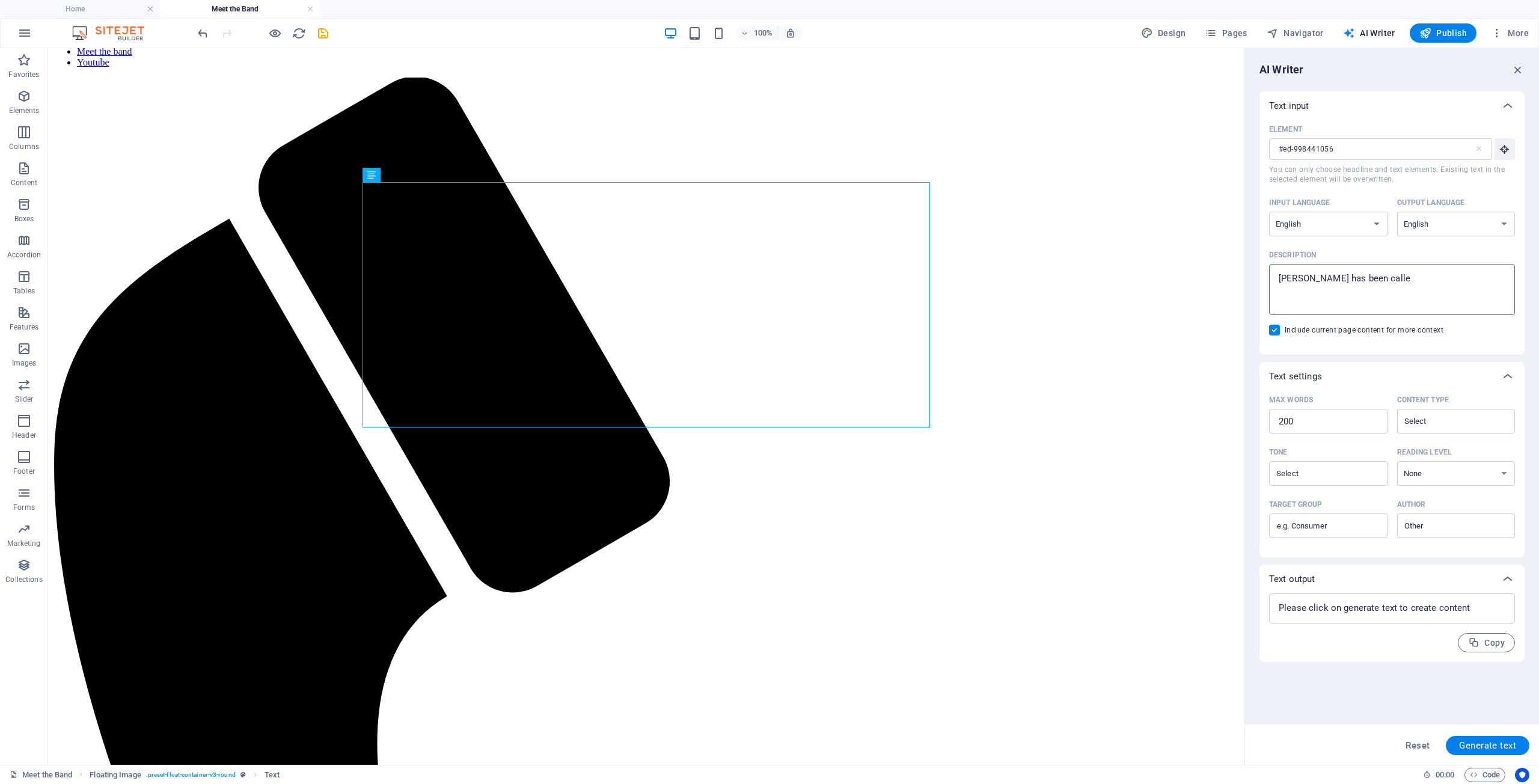
type textarea "Kate has been called"
type textarea "x"
type textarea "Kate has been called"
type textarea "x"
type textarea "Kate has been called q"
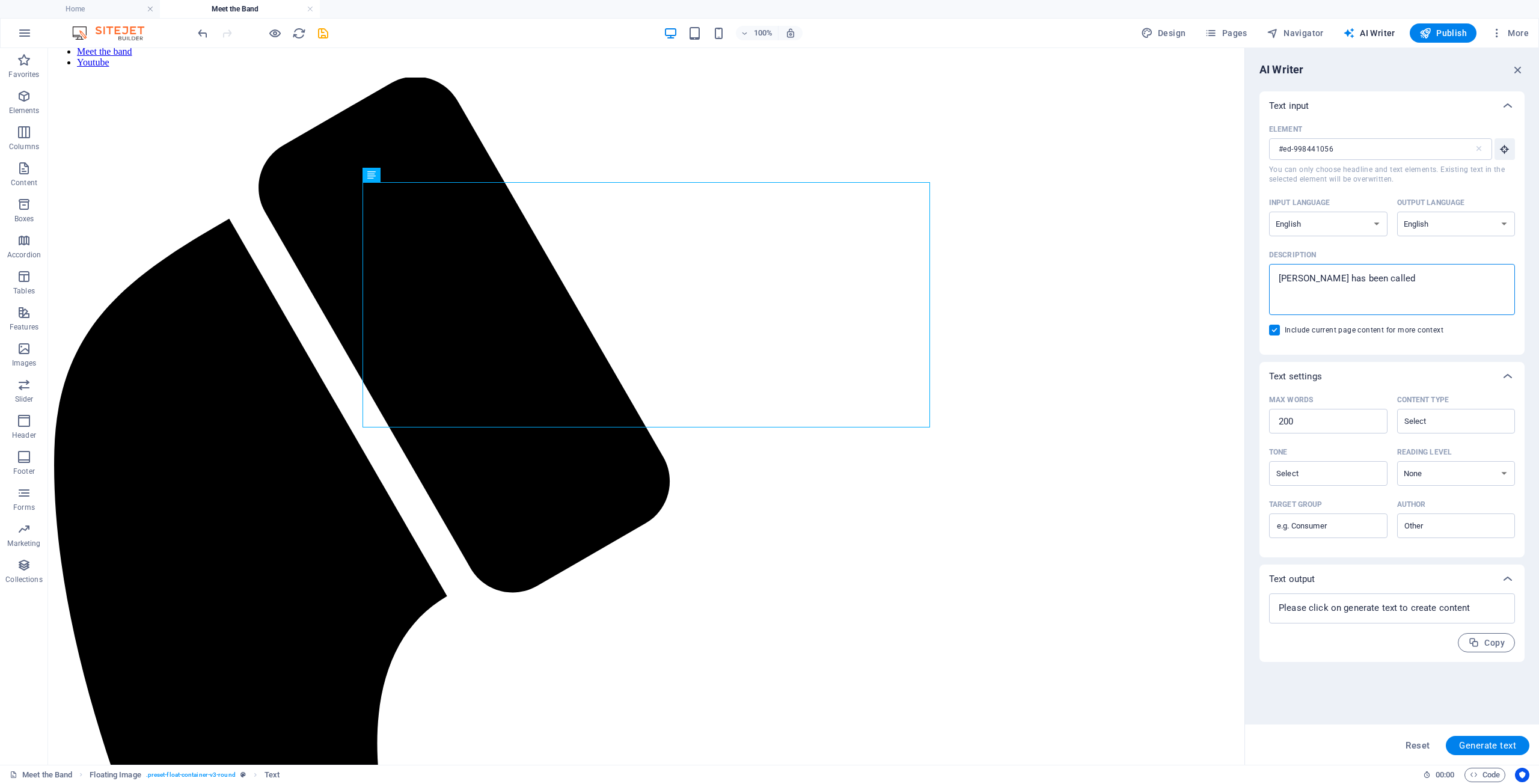
type textarea "x"
type textarea "Kate has been called"
type textarea "x"
type textarea "Kate has been called A"
type textarea "x"
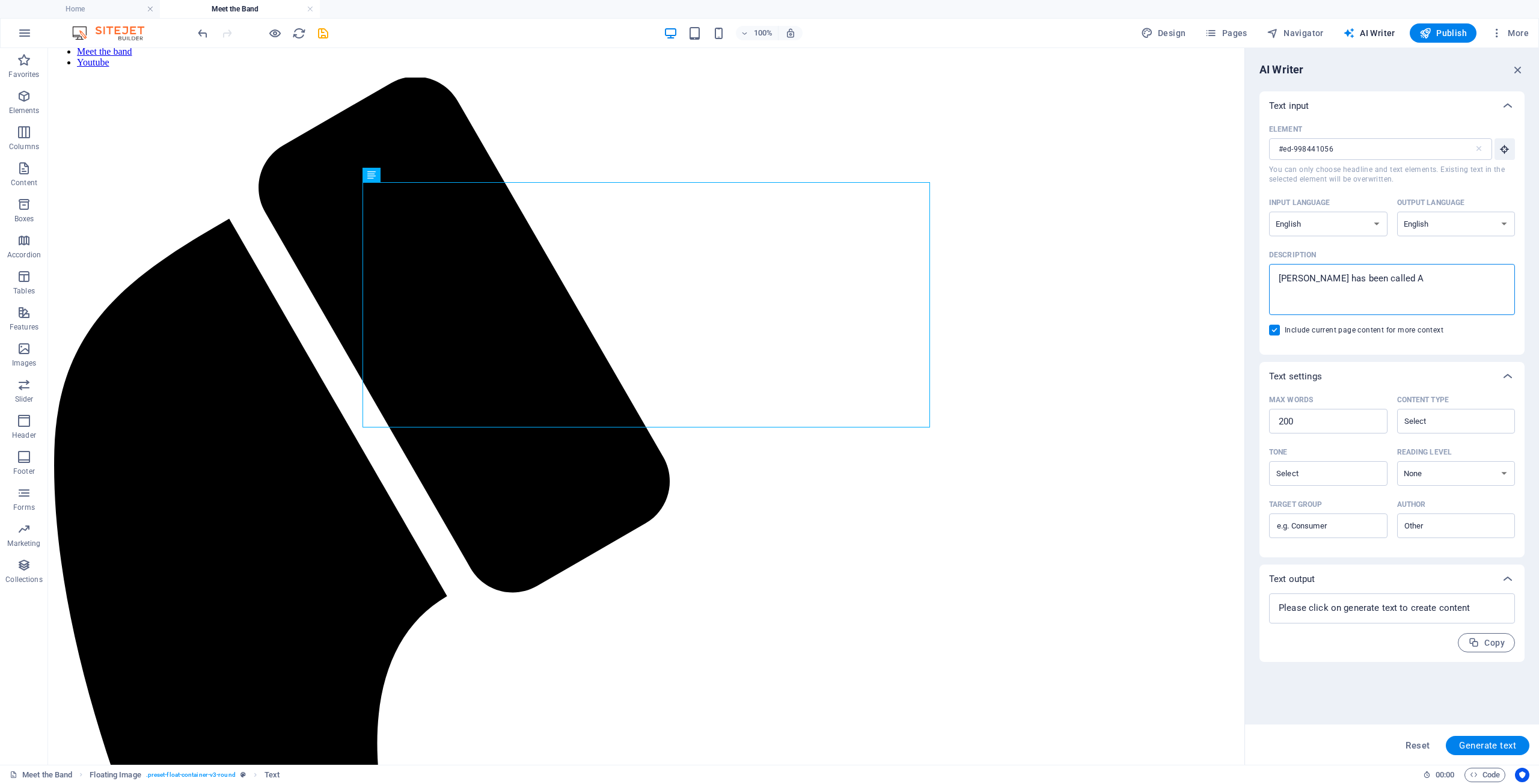
type textarea "Kate has been called Au"
type textarea "x"
type textarea "Kate has been called Aus"
type textarea "x"
type textarea "Kate has been called Aust"
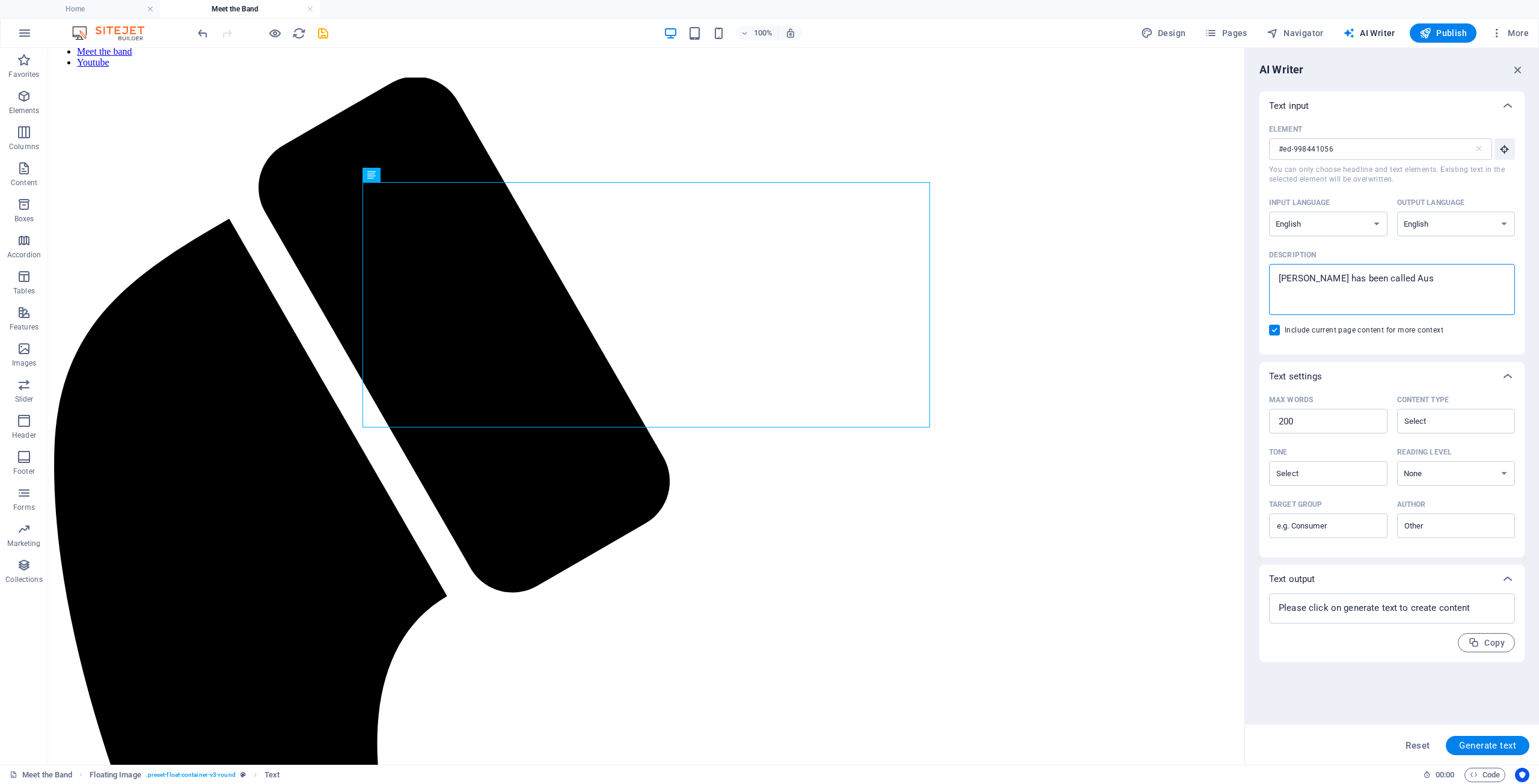
type textarea "x"
type textarea "Kate has been called Austr"
type textarea "x"
type textarea "Kate has been called Austra"
type textarea "x"
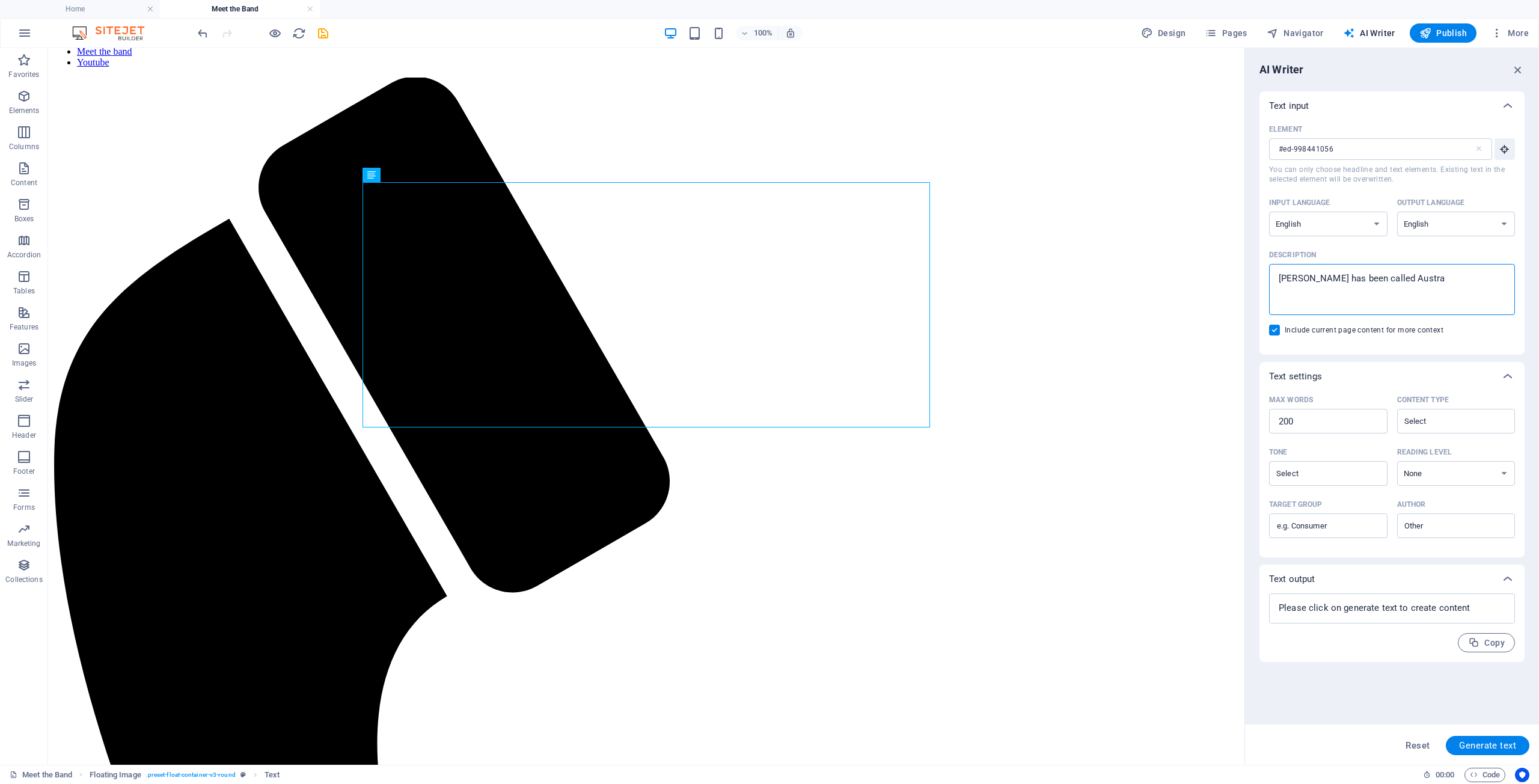
type textarea "Kate has been called Austral"
type textarea "x"
type textarea "Kate has been called Australi"
type textarea "x"
type textarea "Kate has been called Australia"
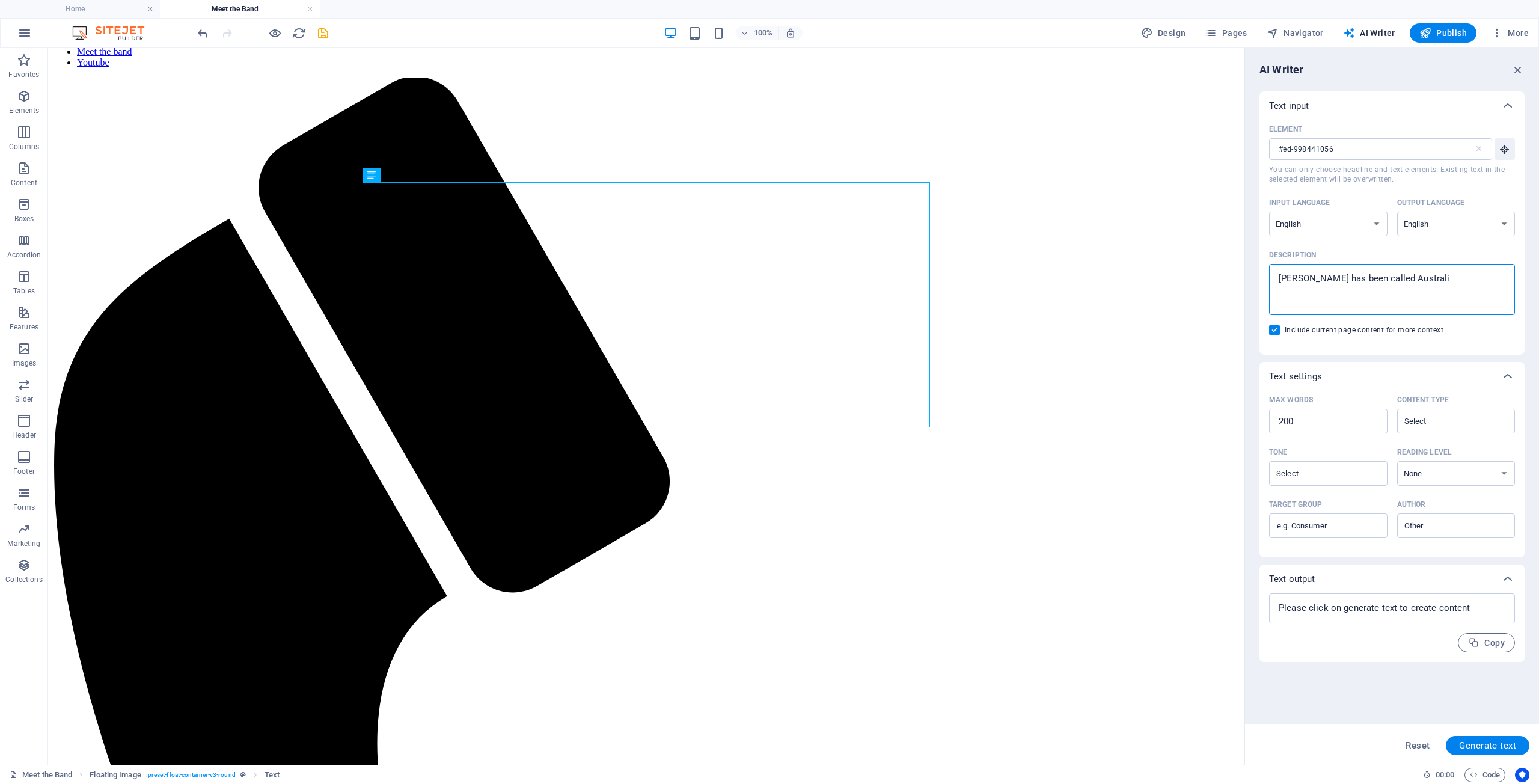
type textarea "x"
type textarea "Kate has been called Australia'"
type textarea "x"
type textarea "Kate has been called Australia's"
type textarea "x"
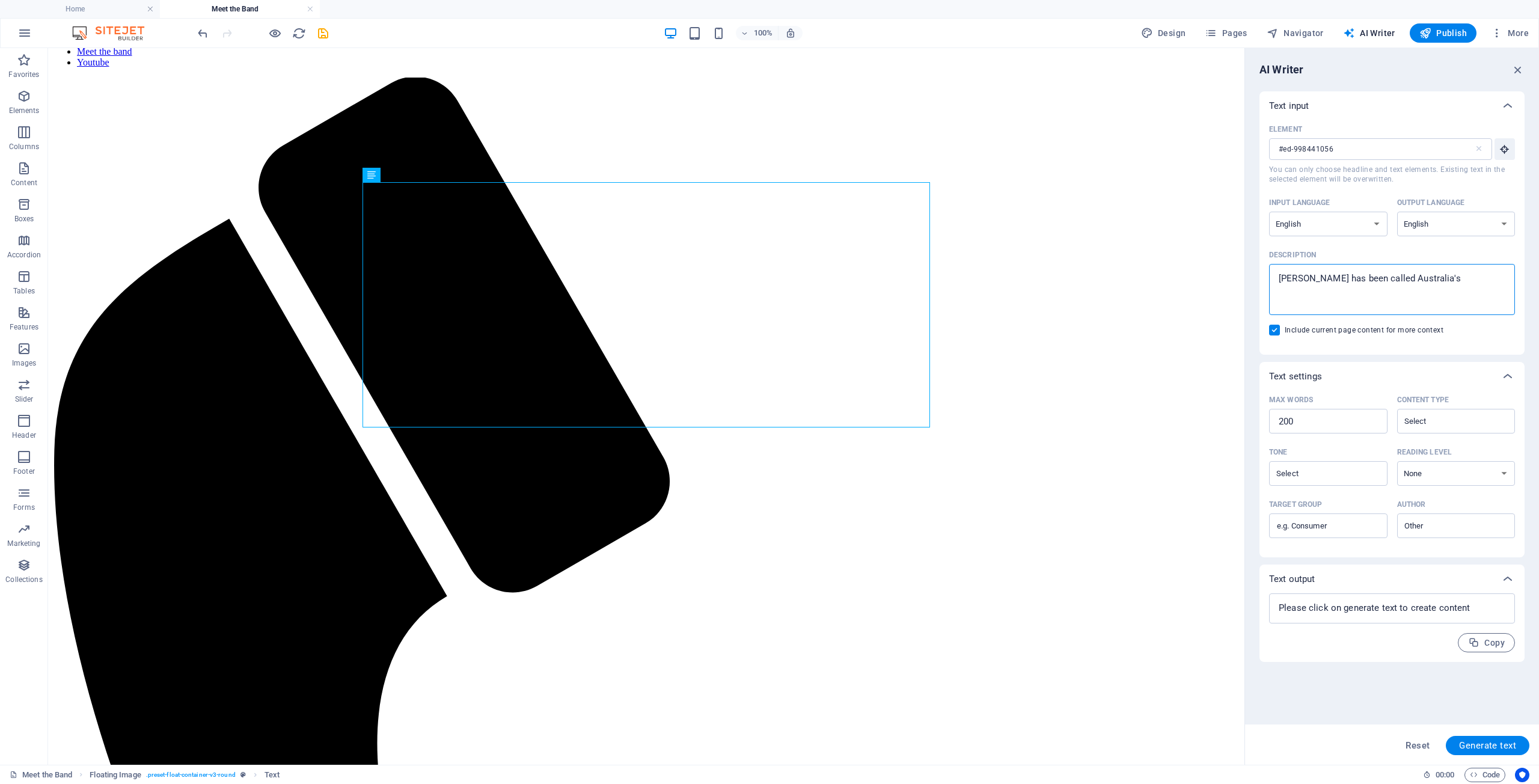
type textarea "Kate has been called Australia's"
type textarea "x"
type textarea "Kate has been called Australia's Q"
type textarea "x"
type textarea "Kate has been called Australia's Qu"
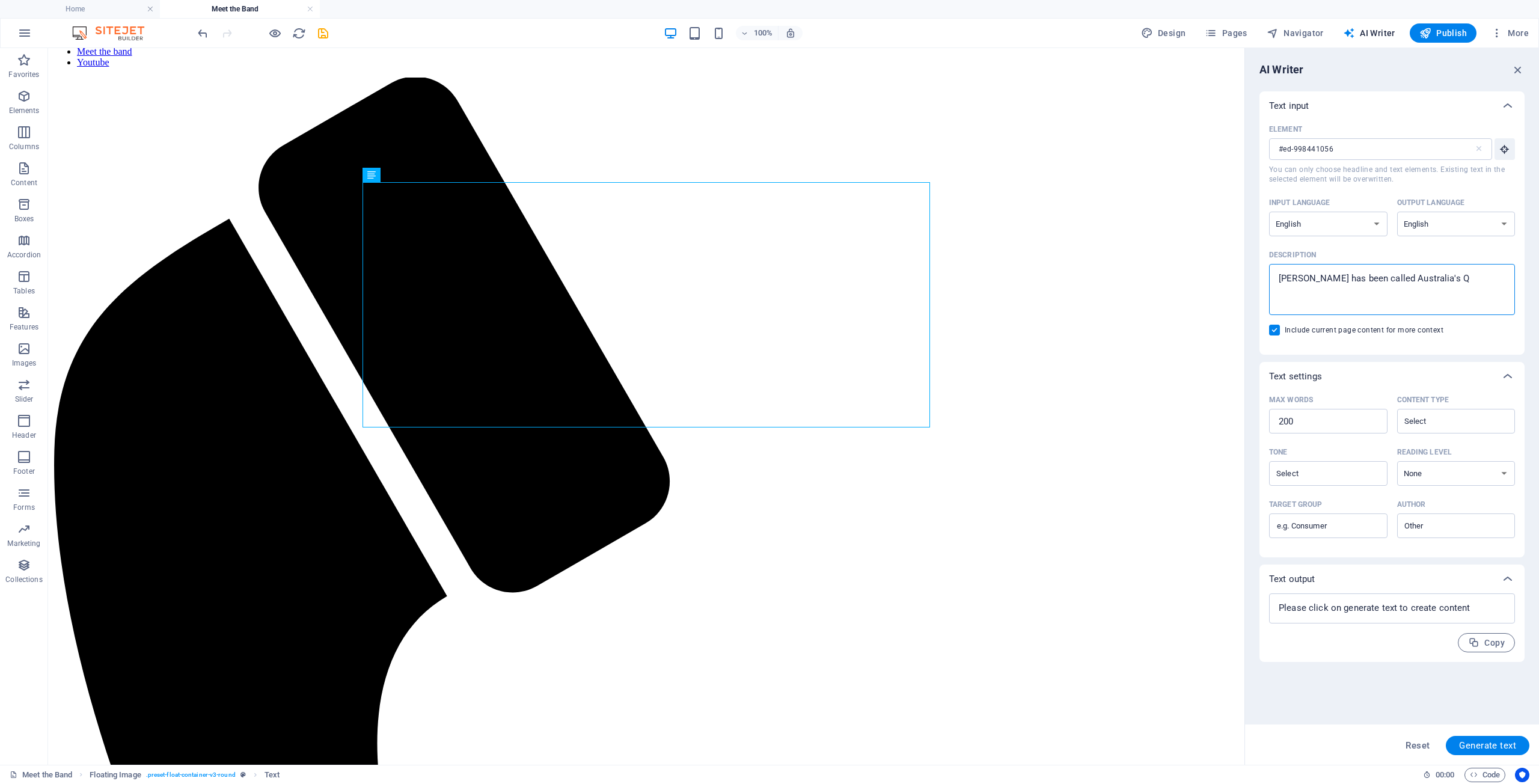
type textarea "x"
type textarea "Kate has been called Australia's Que"
type textarea "x"
type textarea "Kate has been called Australia's Quee"
type textarea "x"
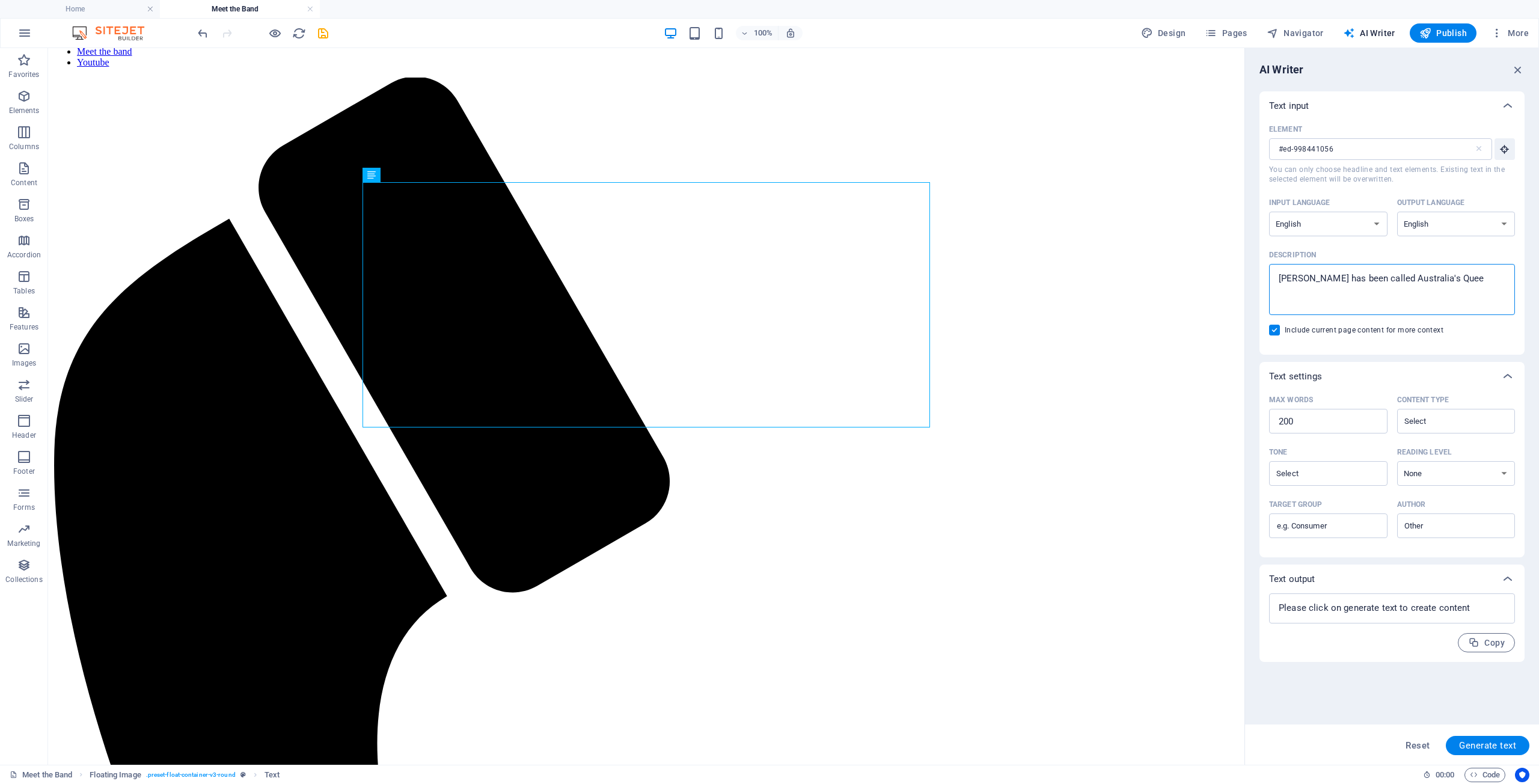
type textarea "Kate has been called Australia's Queen"
type textarea "x"
type textarea "Kate has been called Australia's Queen"
type textarea "x"
type textarea "Kate has been called Australia's Queen o"
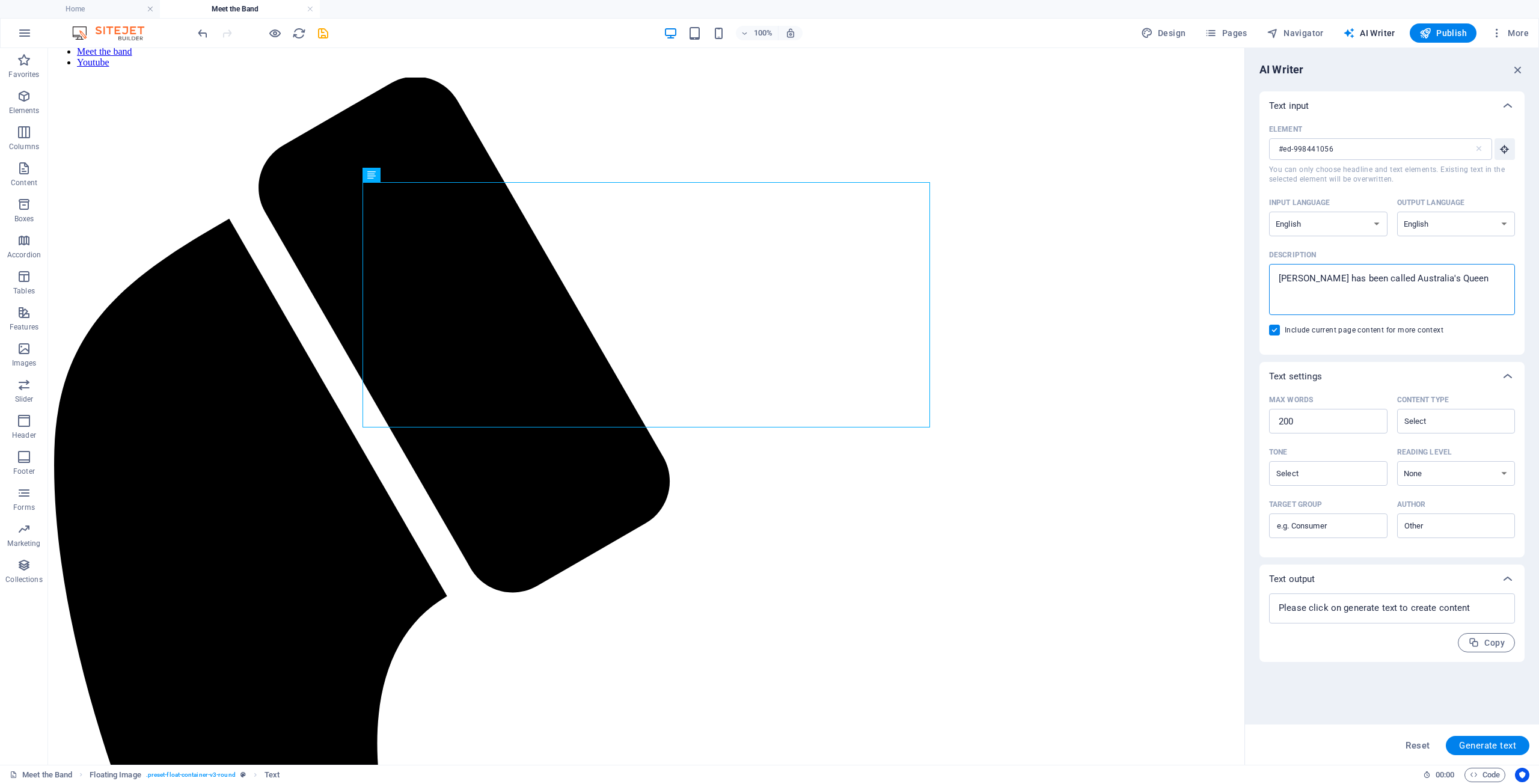
type textarea "x"
type textarea "Kate has been called Australia's Queen of"
type textarea "x"
type textarea "Kate has been called Australia's Queen of"
type textarea "x"
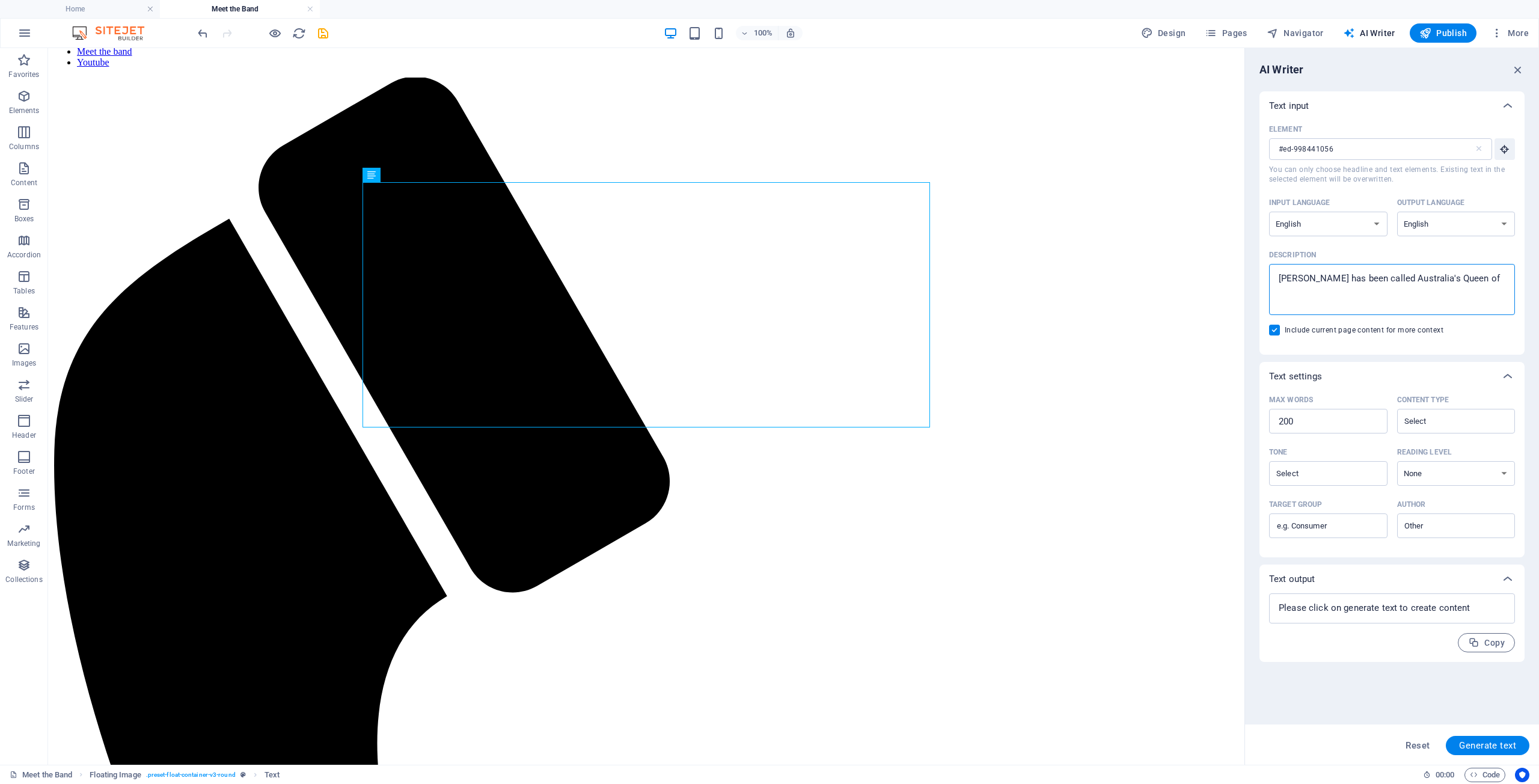
type textarea "Kate has been called Australia's Queen of t"
type textarea "x"
type textarea "Kate has been called Australia's Queen of th"
type textarea "x"
type textarea "Kate has been called Australia's Queen of the"
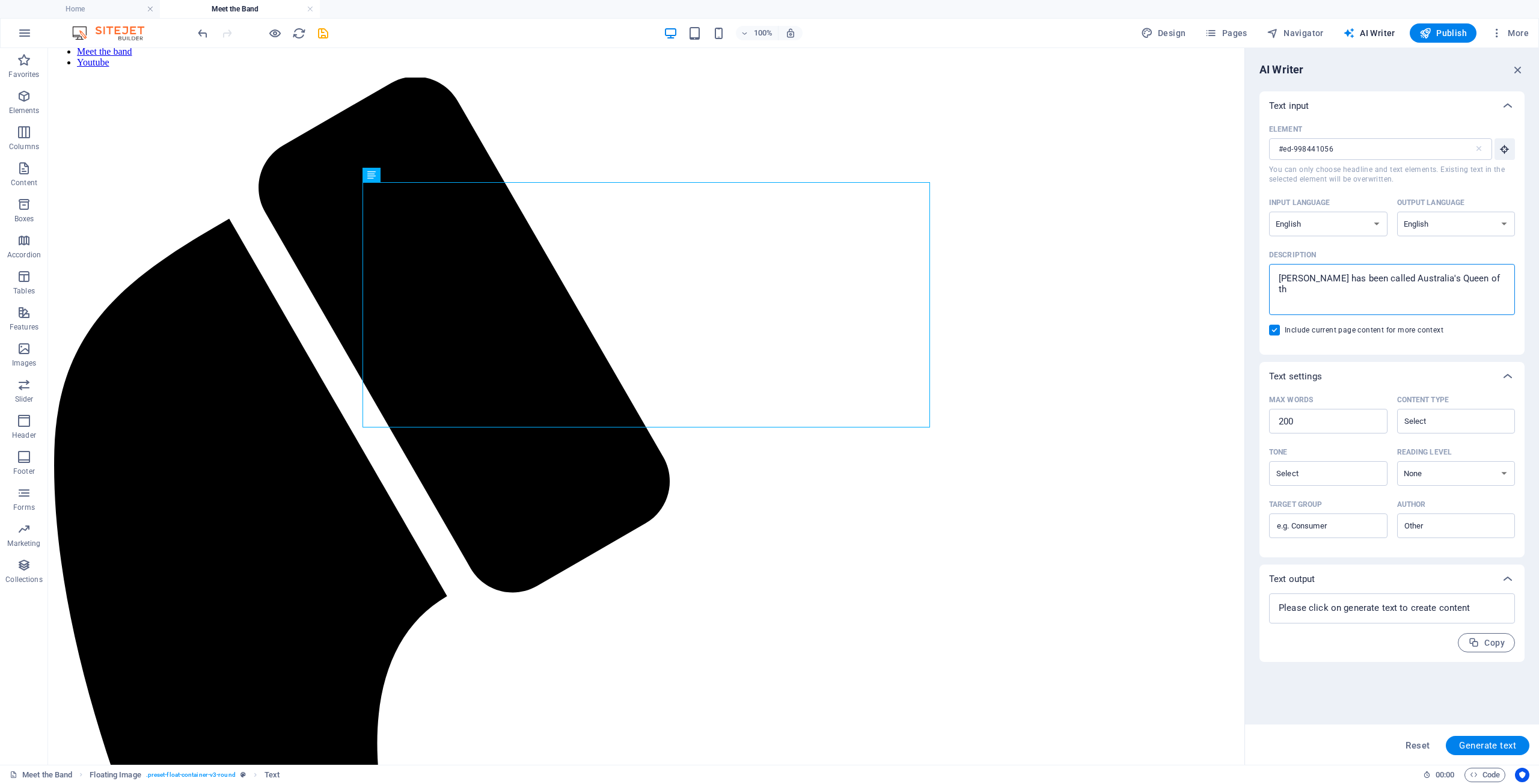
type textarea "x"
type textarea "Kate has been called Australia's Queen of the"
type textarea "x"
type textarea "Kate has been called Australia's Queen of the B"
type textarea "x"
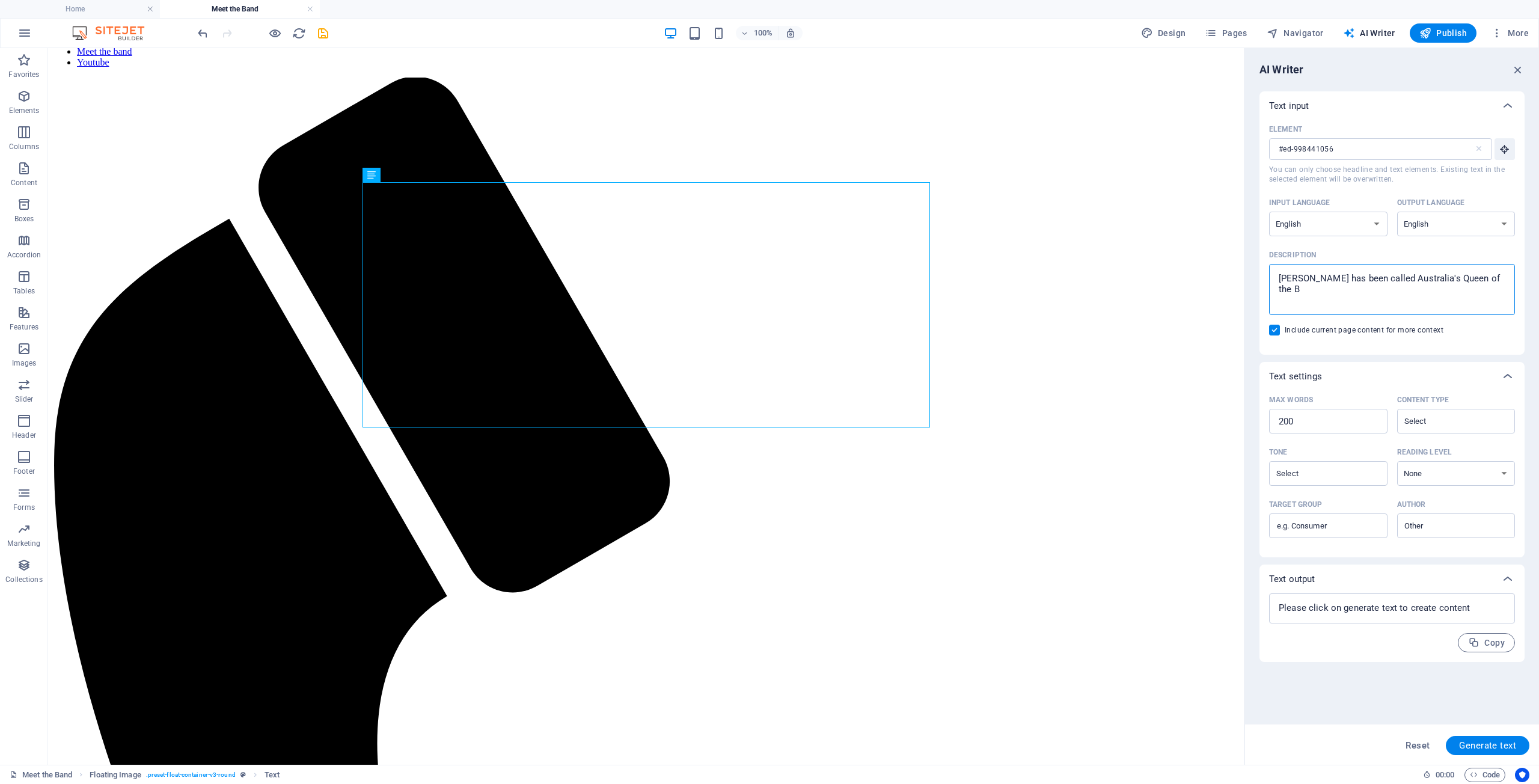
type textarea "Kate has been called Australia's Queen of the Bl"
type textarea "x"
type textarea "Kate has been called Australia's Queen of the Ble"
type textarea "x"
type textarea "Kate has been called Australia's Queen of the Bl"
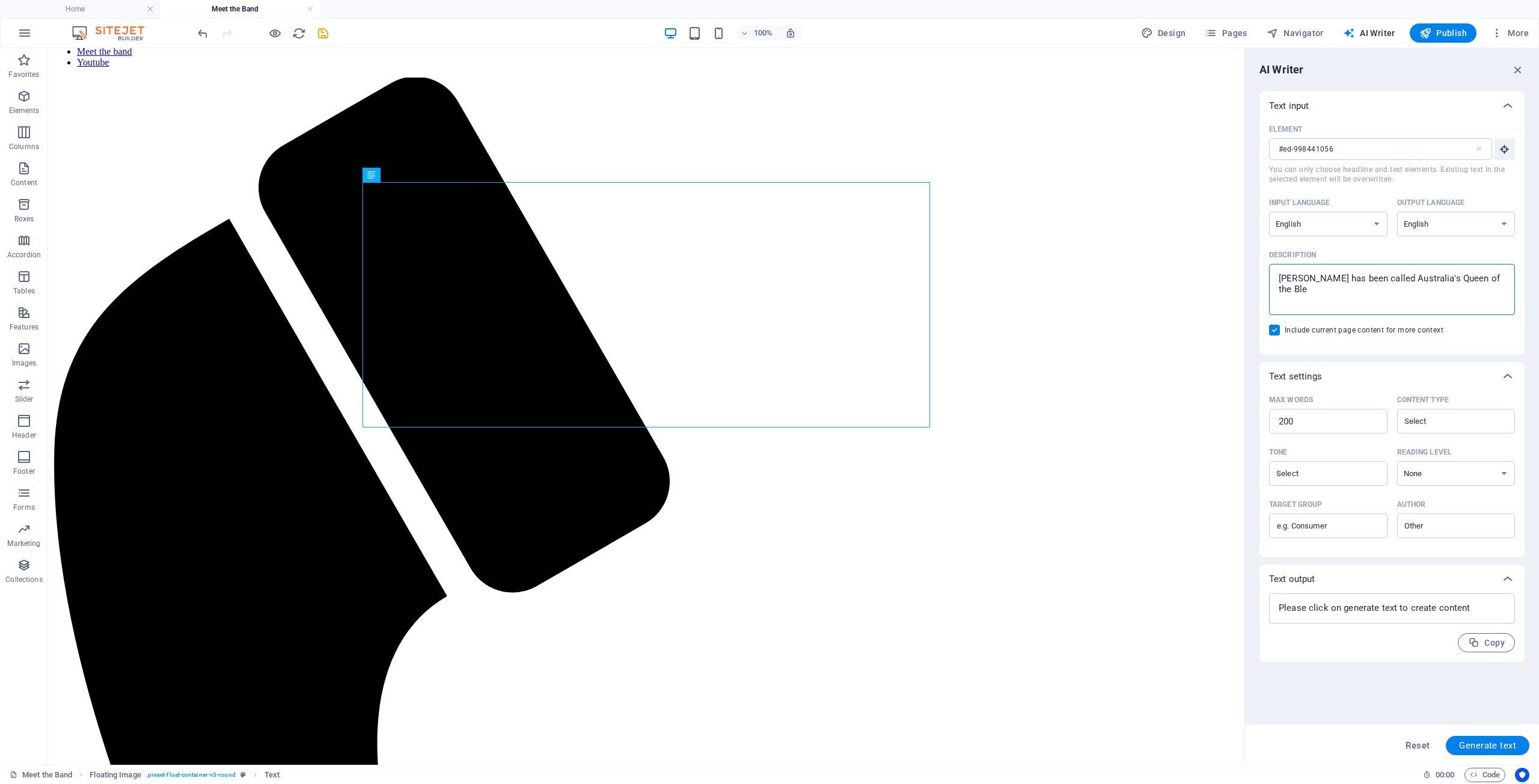
type textarea "x"
type textarea "Kate has been called Australia's Queen of the Blu"
type textarea "x"
type textarea "Kate has been called Australia's Queen of the Blue"
type textarea "x"
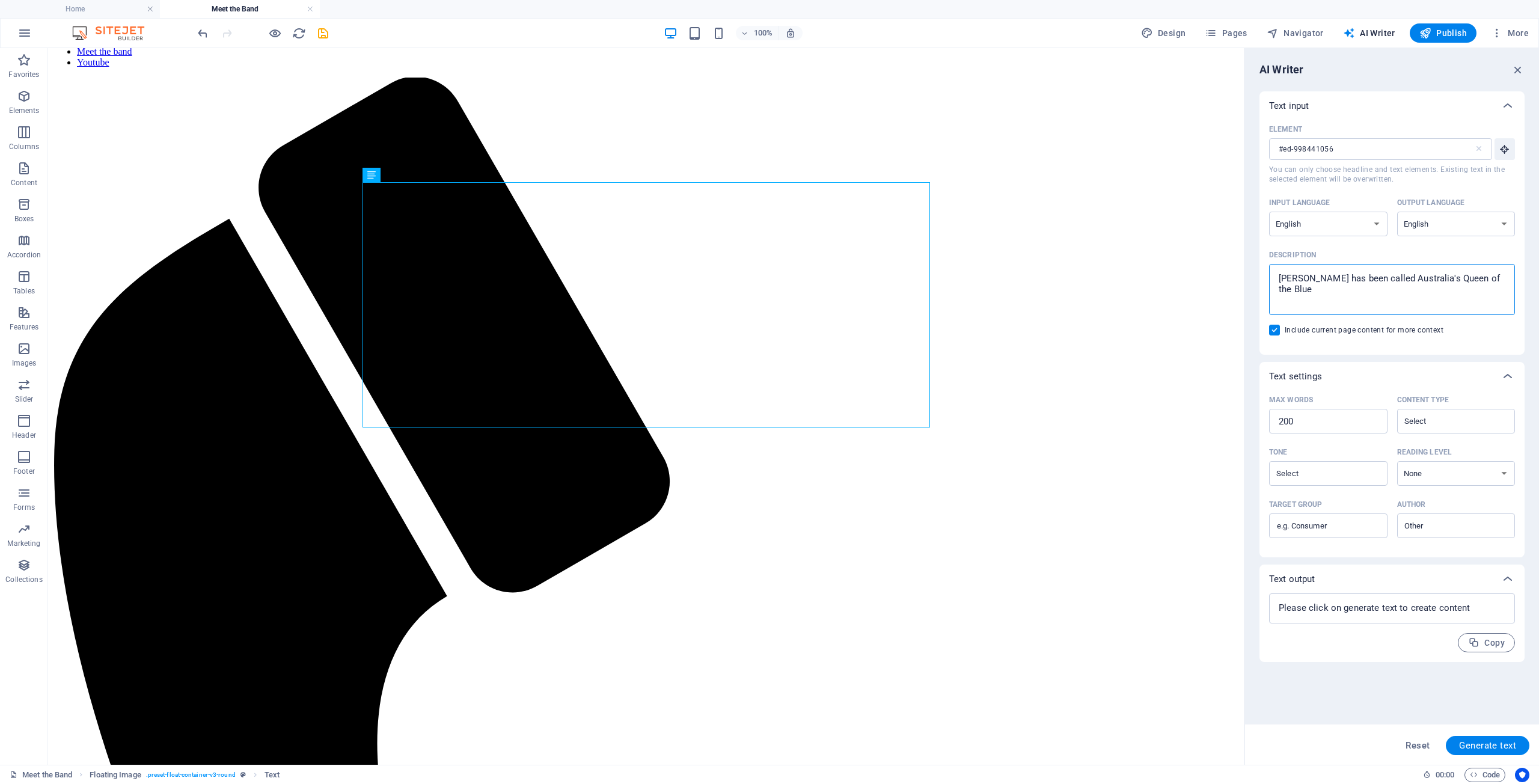
type textarea "Kate has been called Australia's Queen of the Blues"
type textarea "x"
type textarea "Kate has been called Australia's Queen of the Blues."
type textarea "x"
type textarea "Kate has been called Australia's Queen of the Blues."
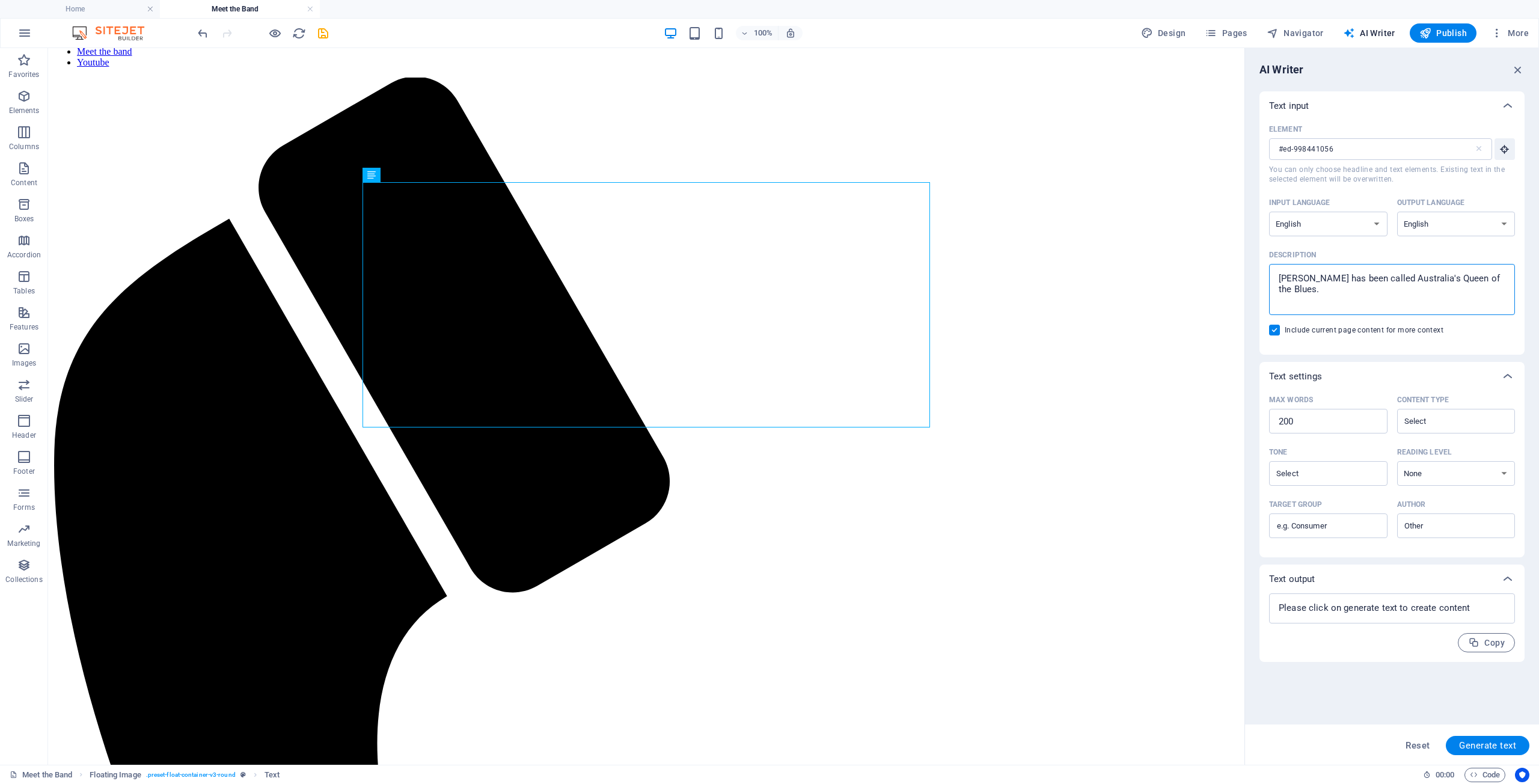
type textarea "x"
type textarea "Kate has been called Australia's Queen of the Blues. W"
type textarea "x"
type textarea "Kate has been called Australia's Queen of the Blues."
type textarea "x"
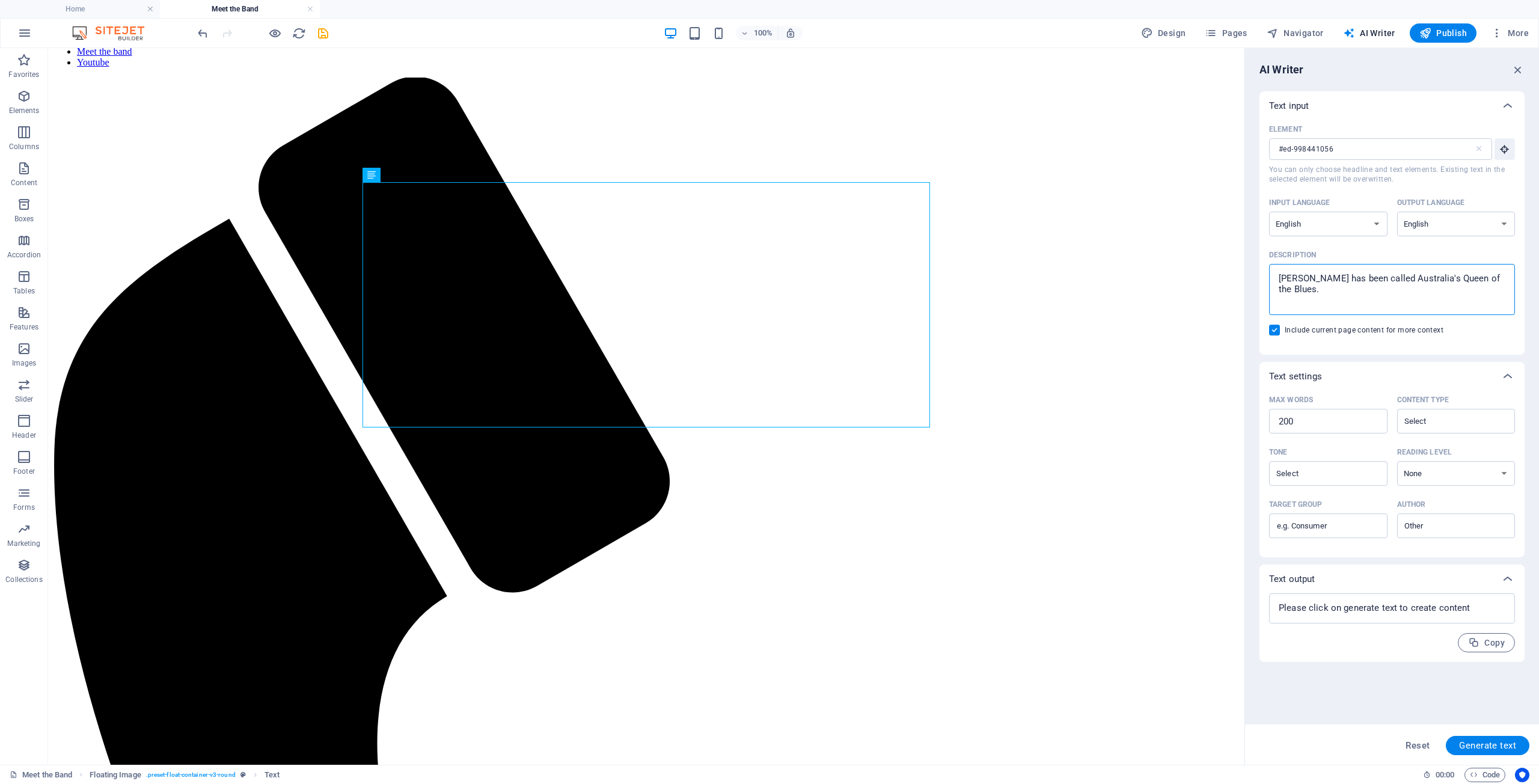
type textarea "Kate has been called Australia's Queen of the Blues. S"
type textarea "x"
type textarea "Kate has been called Australia's Queen of the Blues. Sh"
type textarea "x"
type textarea "Kate has been called Australia's Queen of the Blues. She"
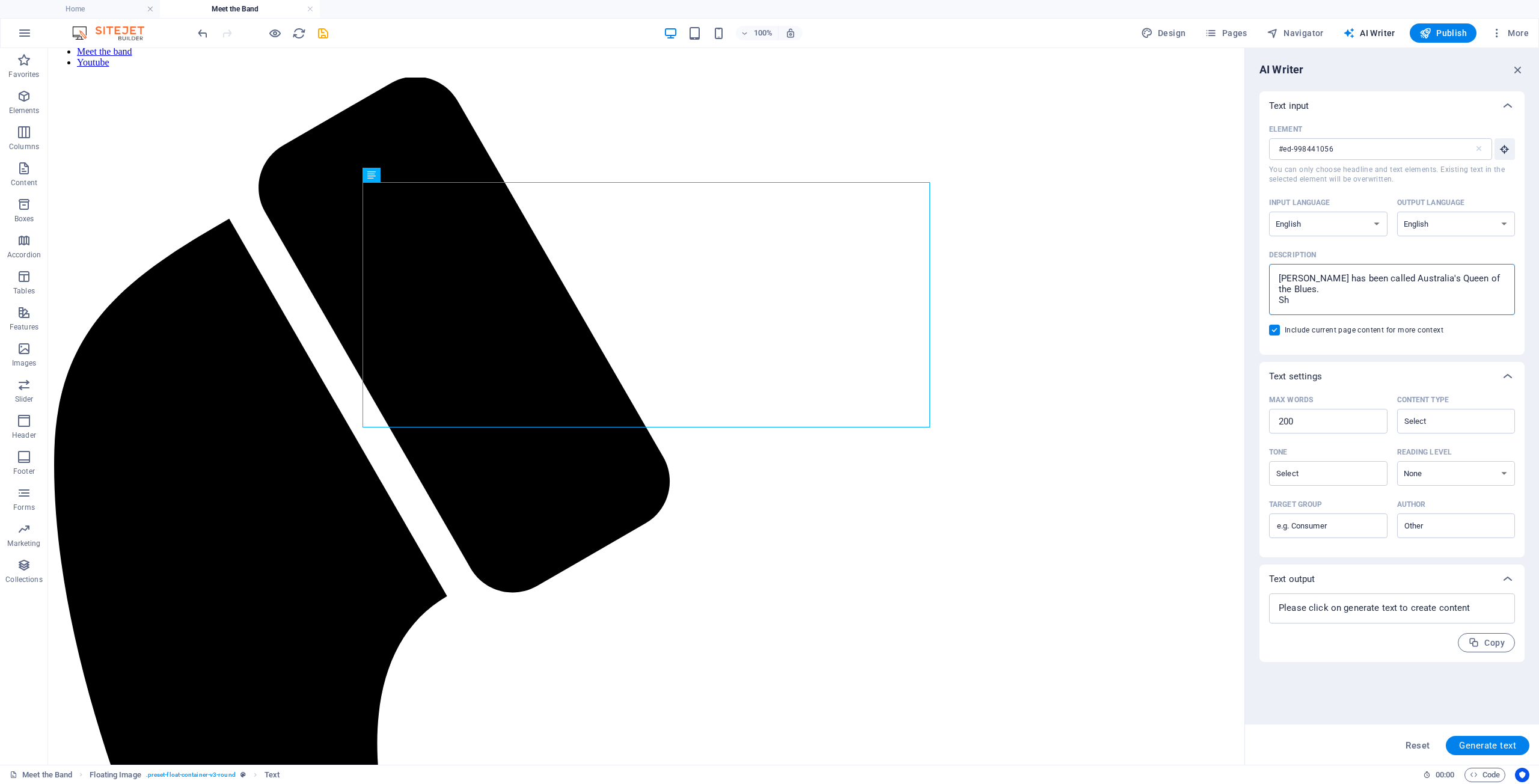
type textarea "x"
type textarea "Kate has been called Australia's Queen of the Blues. She"
type textarea "x"
type textarea "Kate has been called Australia's Queen of the Blues. She w"
type textarea "x"
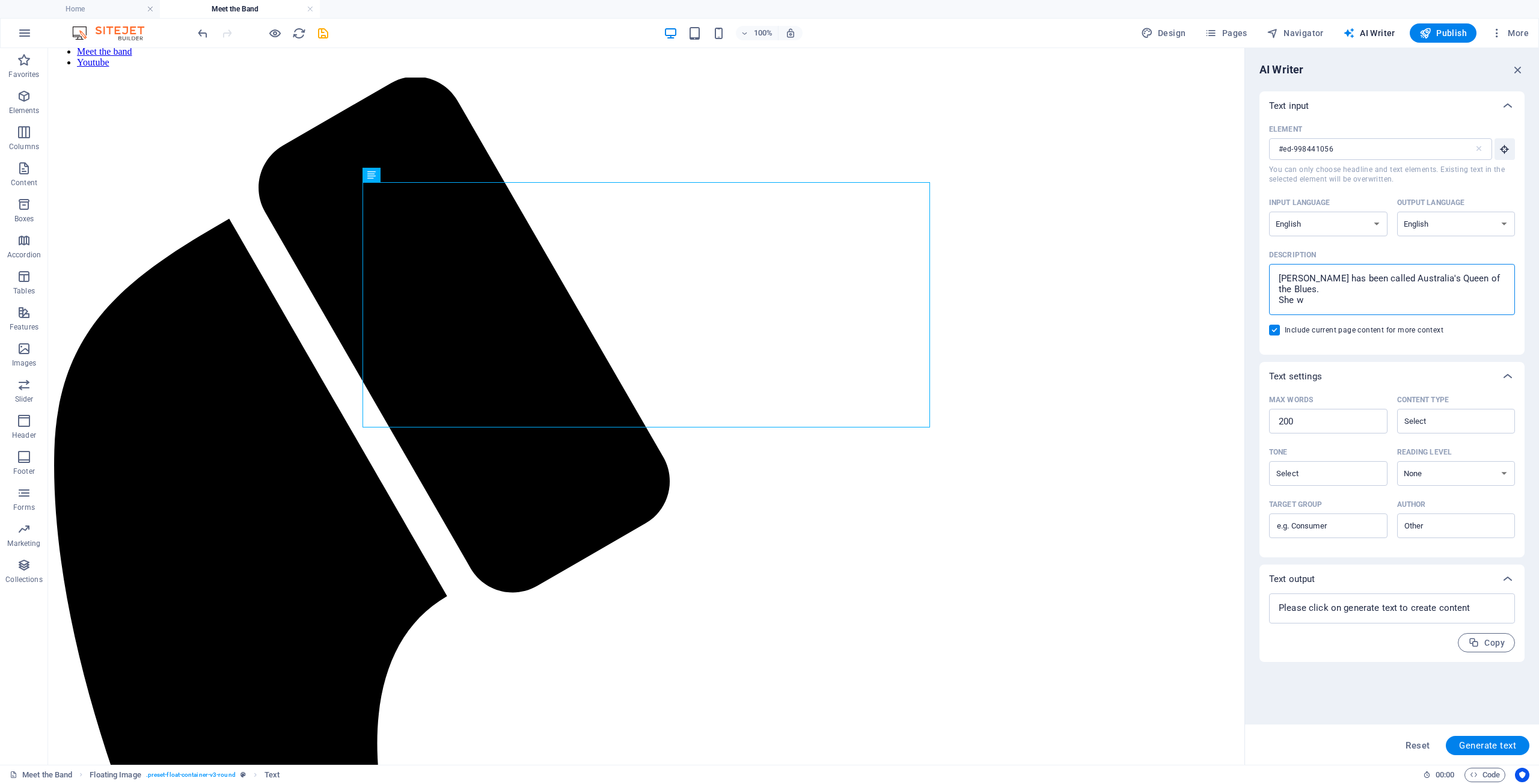
type textarea "Kate has been called Australia's Queen of the Blues. She wo"
type textarea "x"
type textarea "Kate has been called Australia's Queen of the Blues. She won"
type textarea "x"
type textarea "Kate has been called Australia's Queen of the Blues. She won"
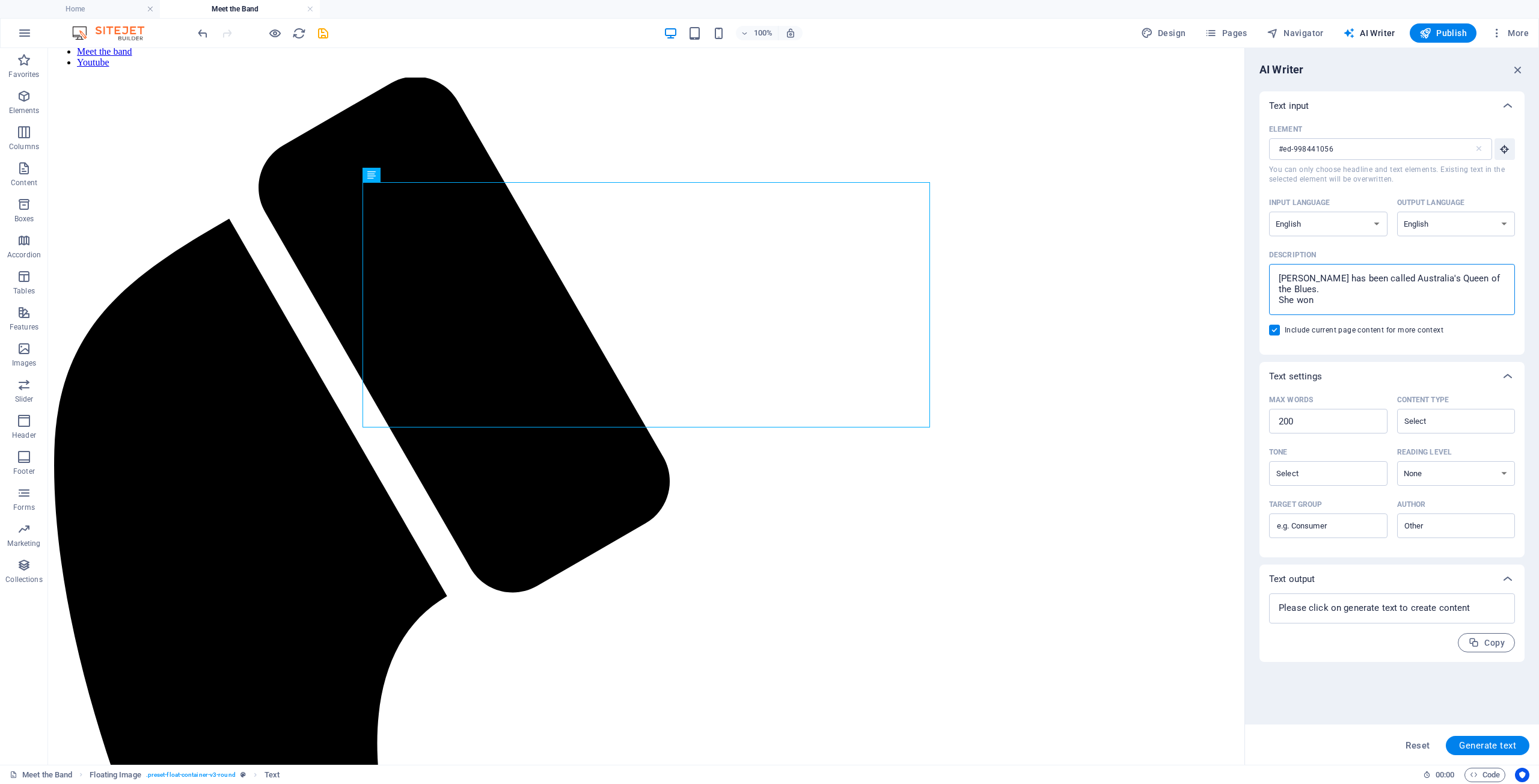
type textarea "x"
type textarea "Kate has been called Australia's Queen of the Blues. She won t"
type textarea "x"
type textarea "Kate has been called Australia's Queen of the Blues. She won th"
type textarea "x"
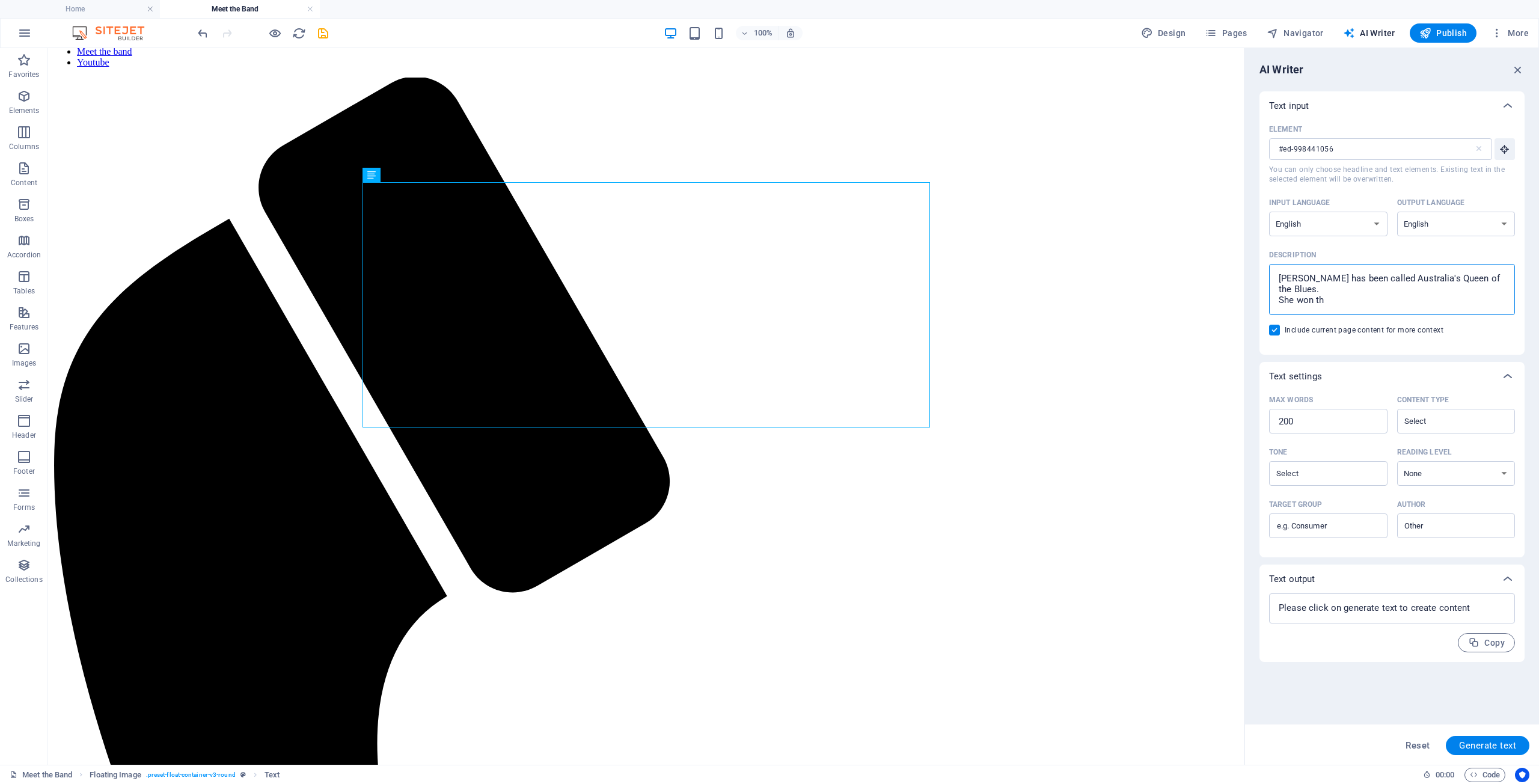
type textarea "Kate has been called Australia's Queen of the Blues. She won the"
type textarea "x"
type textarea "Kate has been called Australia's Queen of the Blues. She won the"
type textarea "x"
type textarea "Kate has been called Australia's Queen of the Blues. She won the"
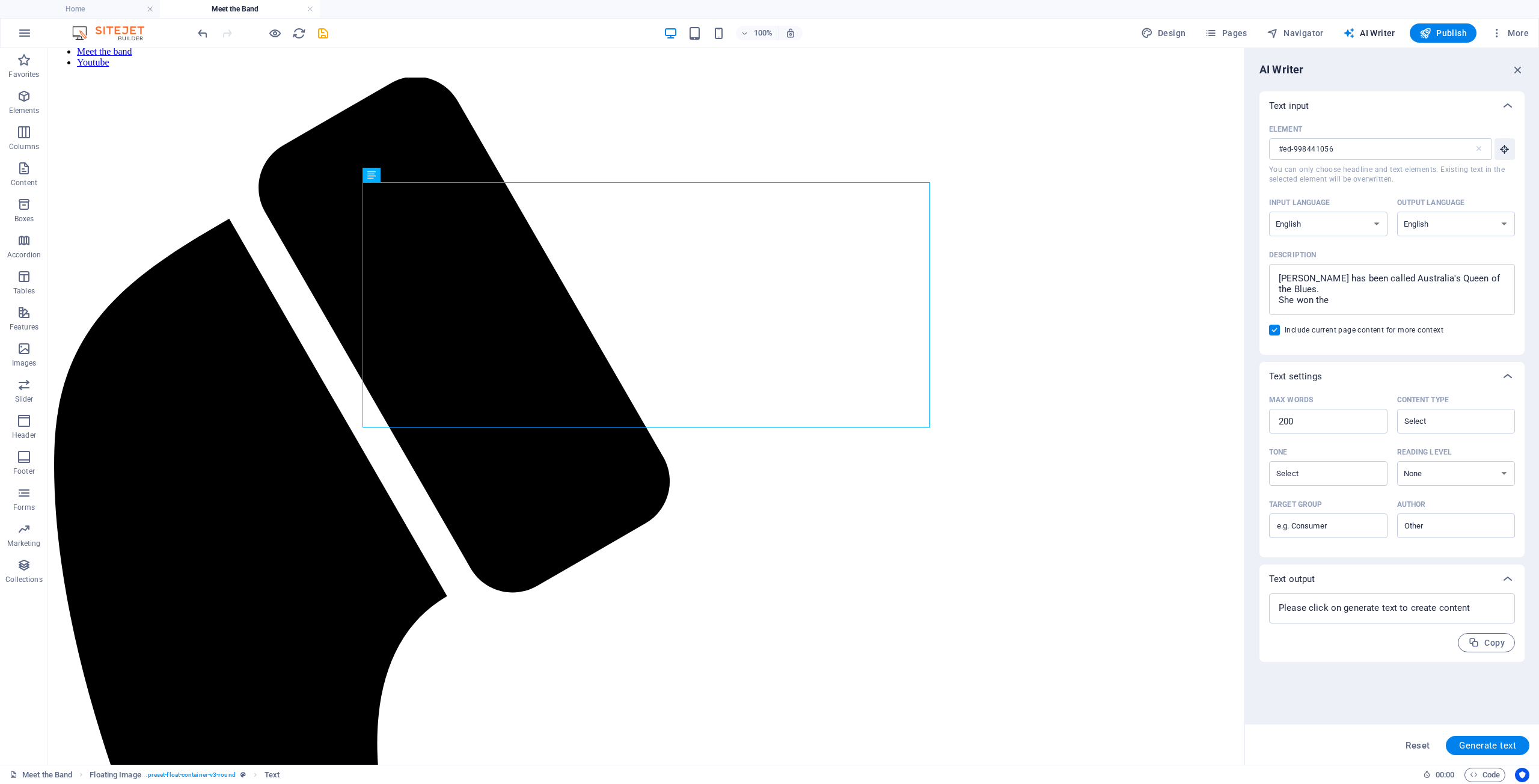
type textarea "x"
drag, startPoint x: 1409, startPoint y: 279, endPoint x: 1366, endPoint y: 279, distance: 43.0
click at [1366, 279] on textarea "Kate has been called Australia's Queen of the Blues. She won the" at bounding box center [1393, 289] width 234 height 39
type textarea "Kate has been called TQueen of the Blues. She won the"
type textarea "x"
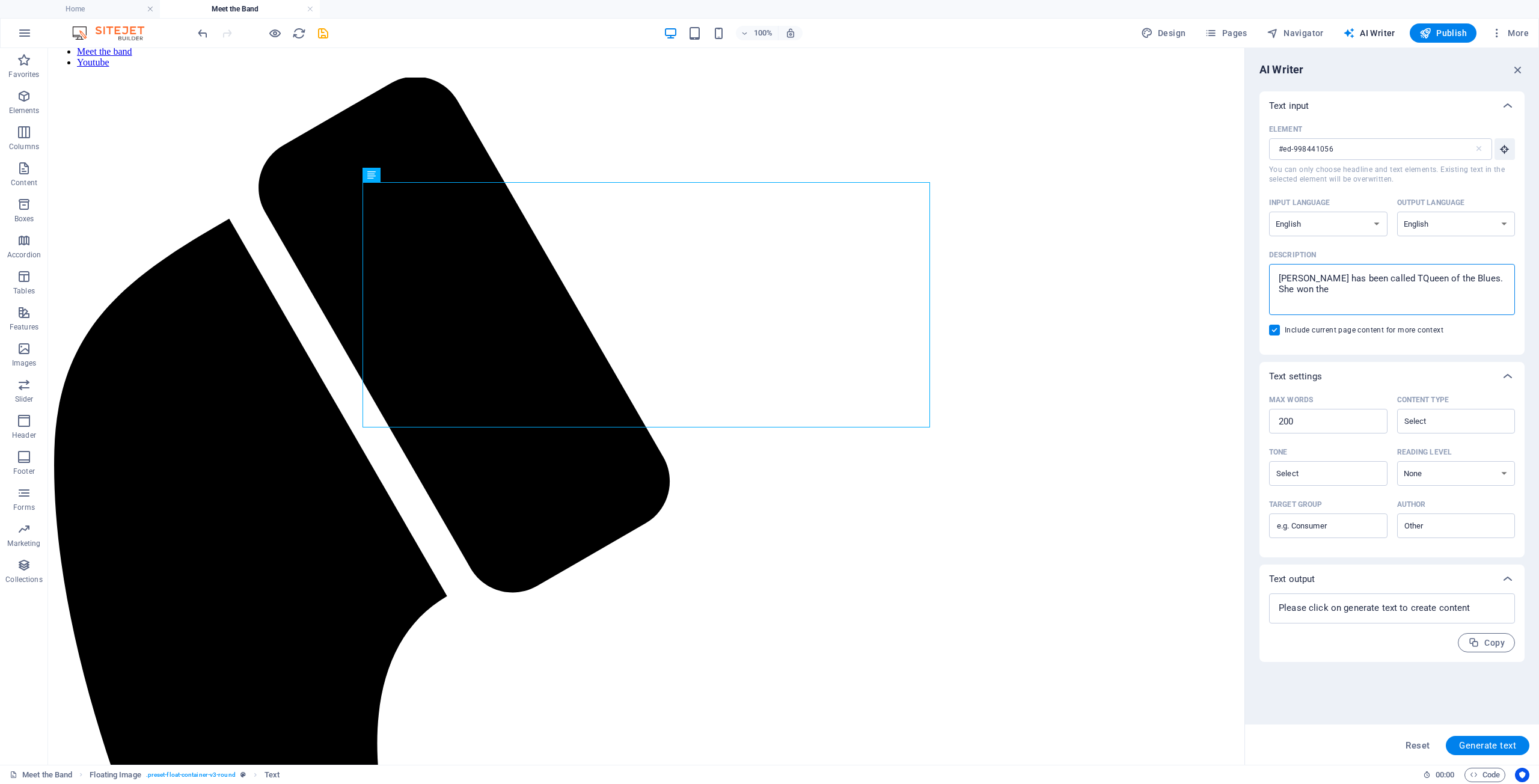
type textarea "Kate has been called TaQueen of the Blues. She won the"
type textarea "x"
type textarea "Kate has been called TasQueen of the Blues. She won the"
type textarea "x"
type textarea "Kate has been called TasmQueen of the Blues. She won the"
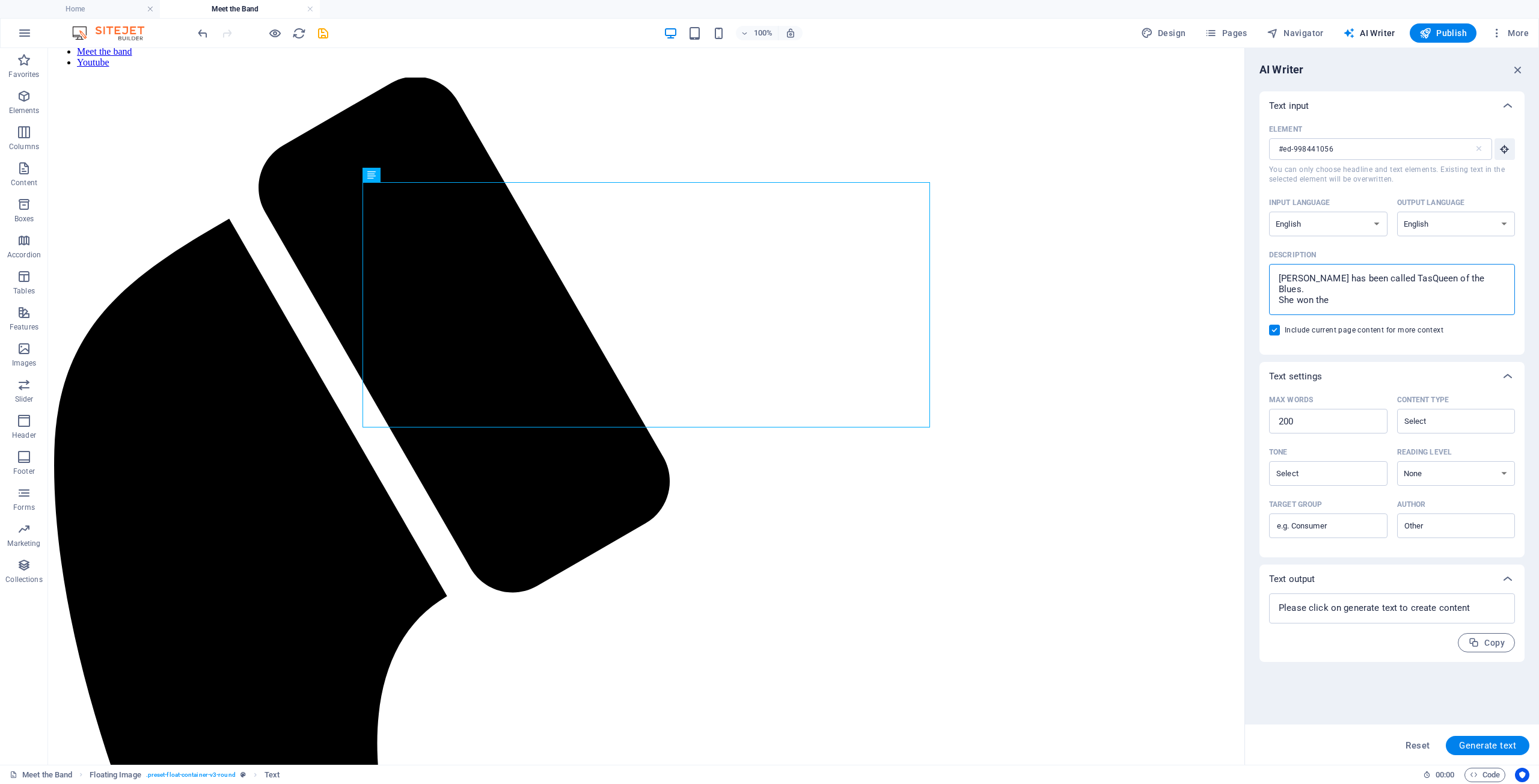
type textarea "x"
type textarea "Kate has been called TasmaQueen of the Blues. She won the"
type textarea "x"
type textarea "Kate has been called TasmanQueen of the Blues. She won the"
type textarea "x"
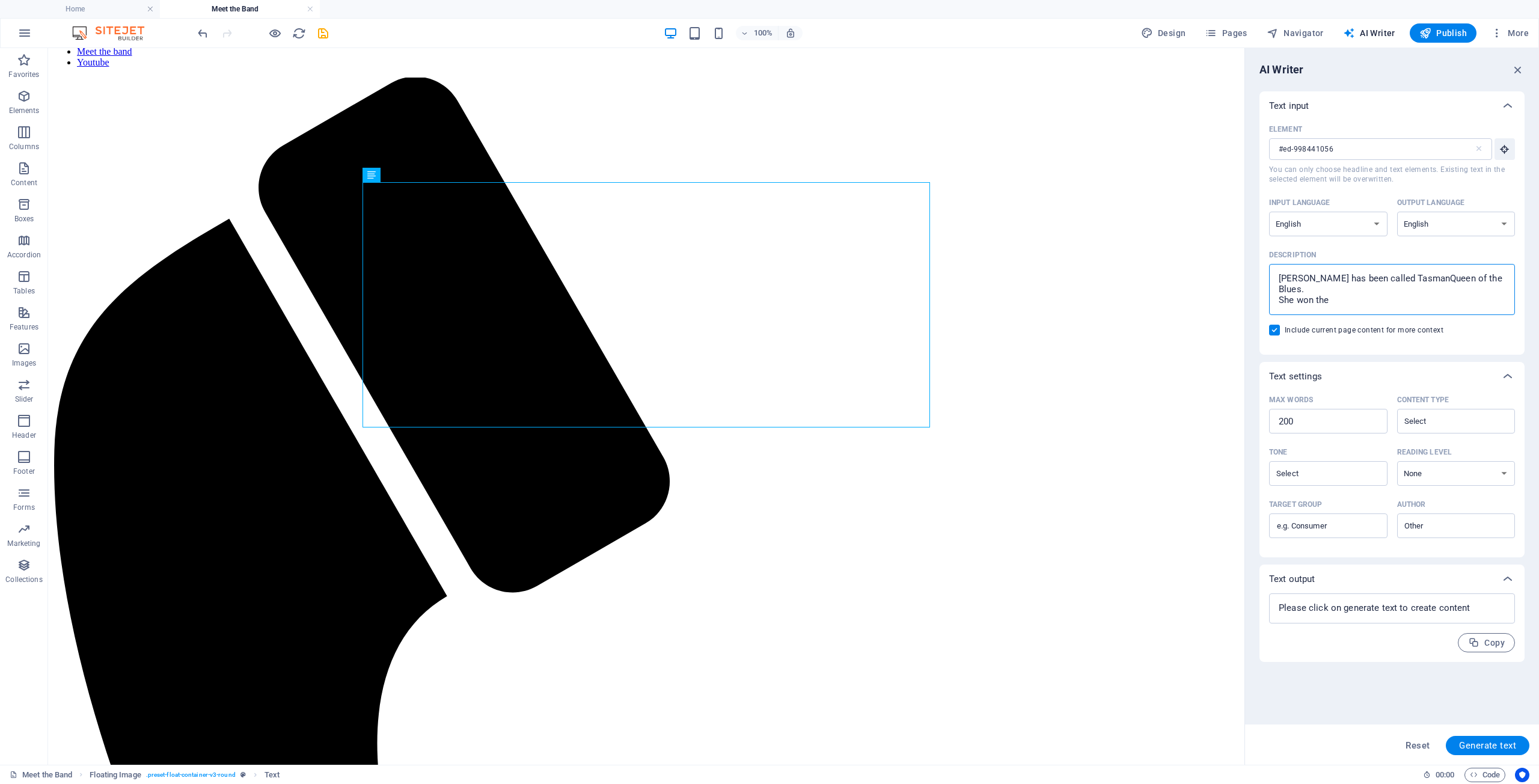
type textarea "Kate has been called TasmaniQueen of the Blues. She won the"
type textarea "x"
type textarea "Kate has been called TasmaniaQueen of the Blues. She won the"
type textarea "x"
type textarea "Kate has been called Tasmania'Queen of the Blues. She won the"
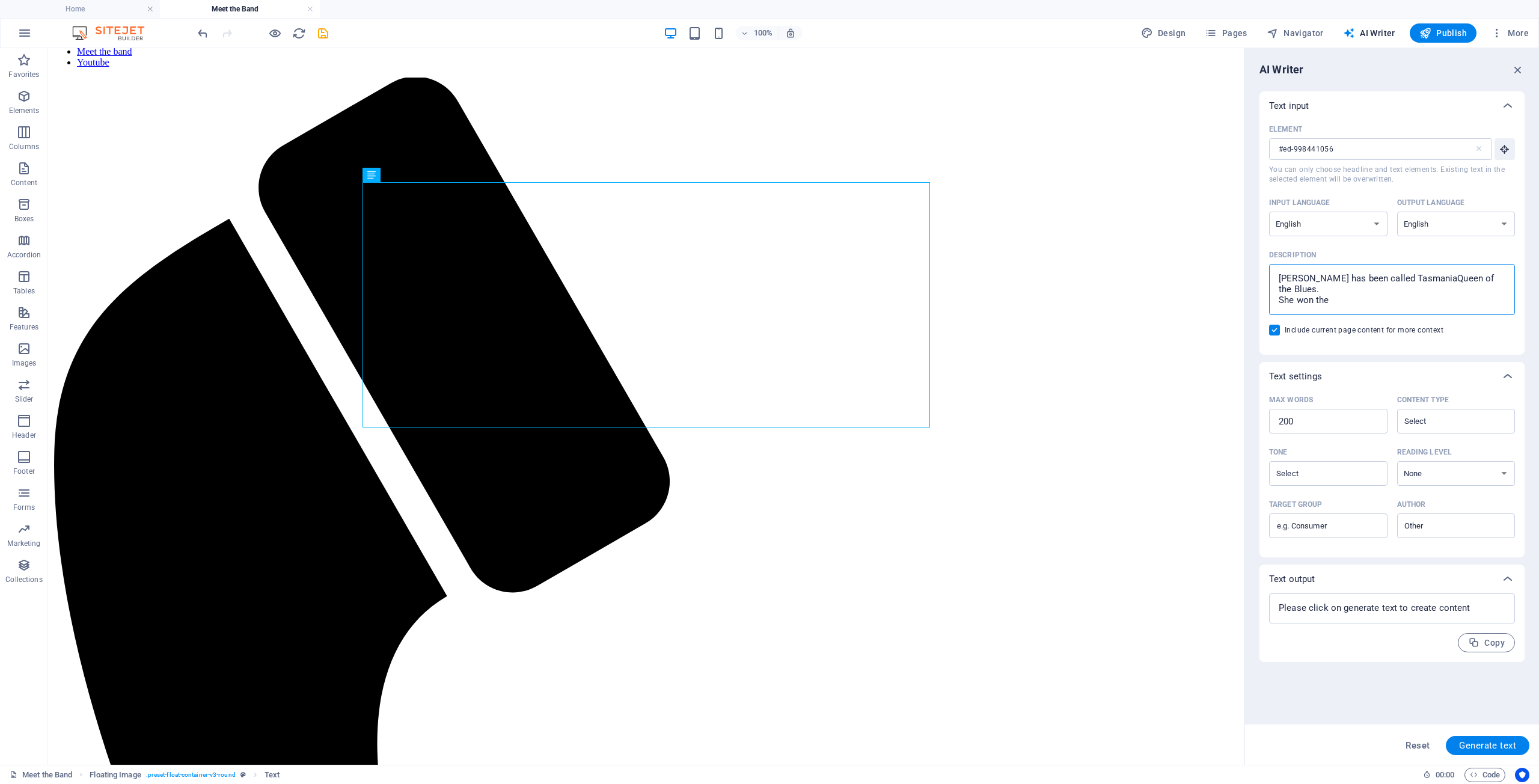
type textarea "x"
type textarea "Kate has been called Tasmania'sQueen of the Blues. She won the"
type textarea "x"
type textarea "Kate has been called Tasmania's Queen of the Blues. She won the"
type textarea "x"
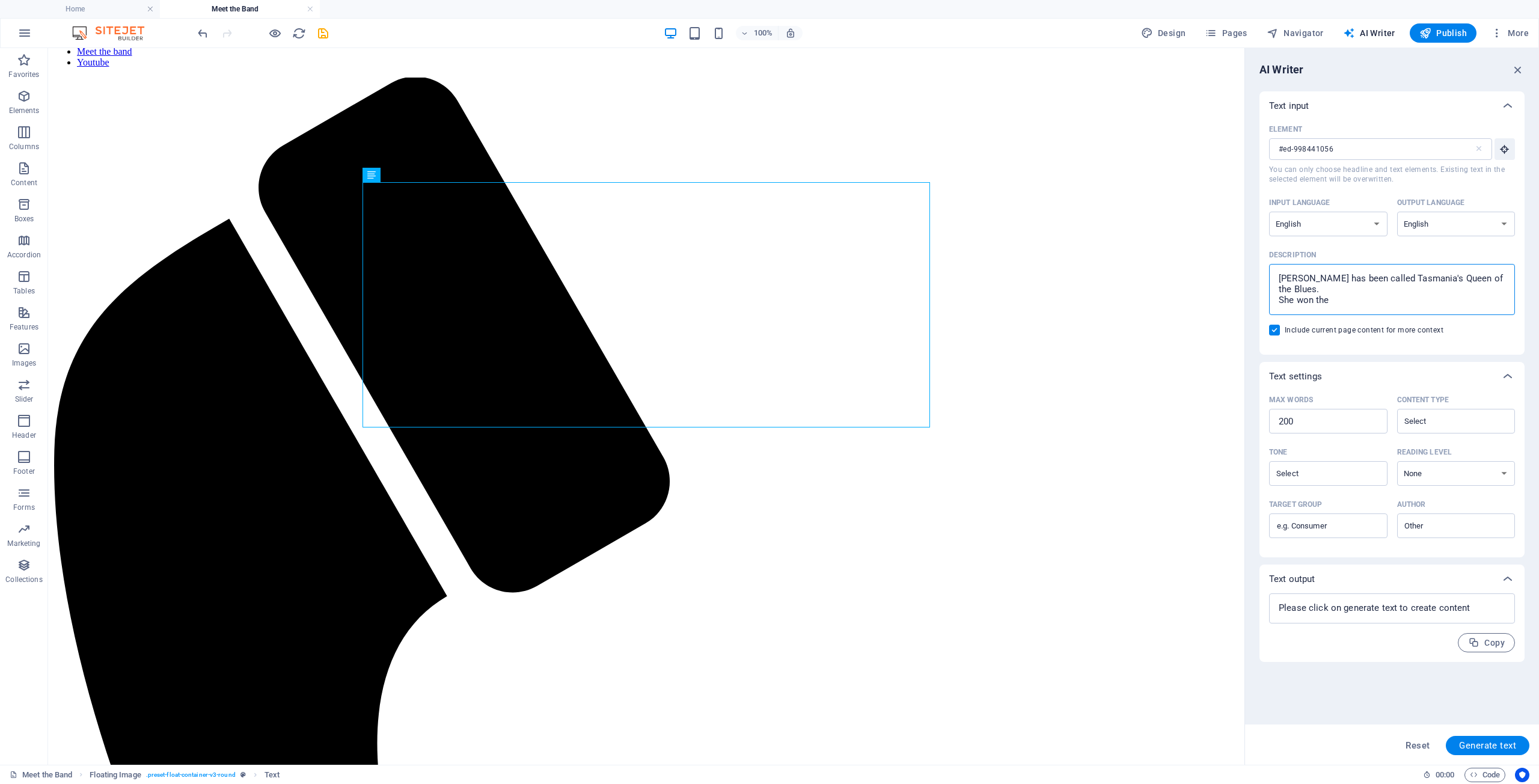
click at [1343, 289] on textarea "Kate has been called Tasmania's Queen of the Blues. She won the" at bounding box center [1393, 289] width 234 height 39
type textarea "Kate has been called Tasmania's Queen of the Blues. She won the p"
type textarea "x"
type textarea "Kate has been called Tasmania's Queen of the Blues. She won the pr"
type textarea "x"
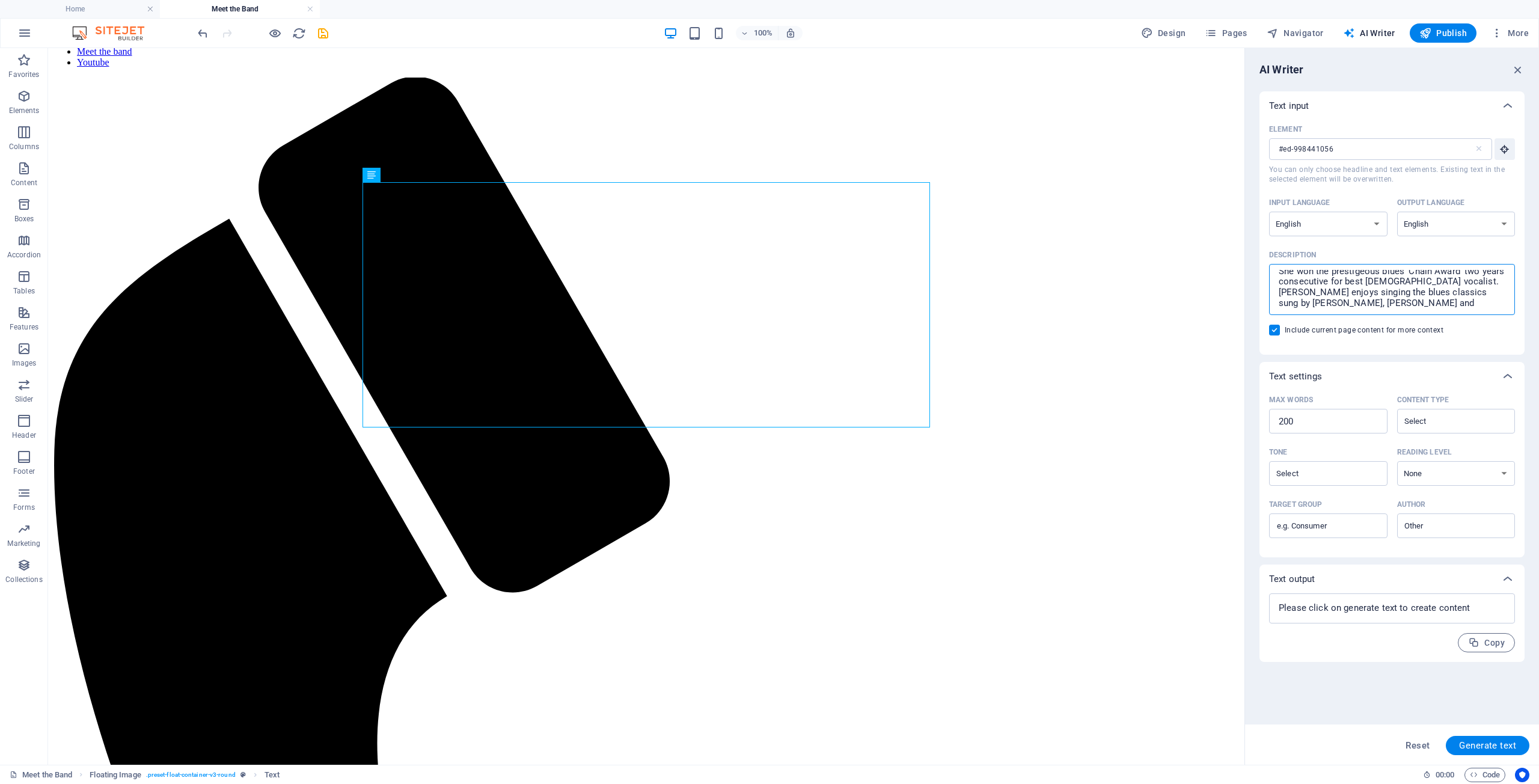
scroll to position [40, 0]
click at [1396, 286] on textarea "Kate has been called Tasmania's Queen of the Blues. She won the prestigeous blu…" at bounding box center [1393, 289] width 234 height 39
click at [1340, 303] on textarea "Kate has been called Tasmania's Queen of the Blues. She won the prestigeous blu…" at bounding box center [1393, 289] width 234 height 39
drag, startPoint x: 1285, startPoint y: 423, endPoint x: 1272, endPoint y: 423, distance: 13.0
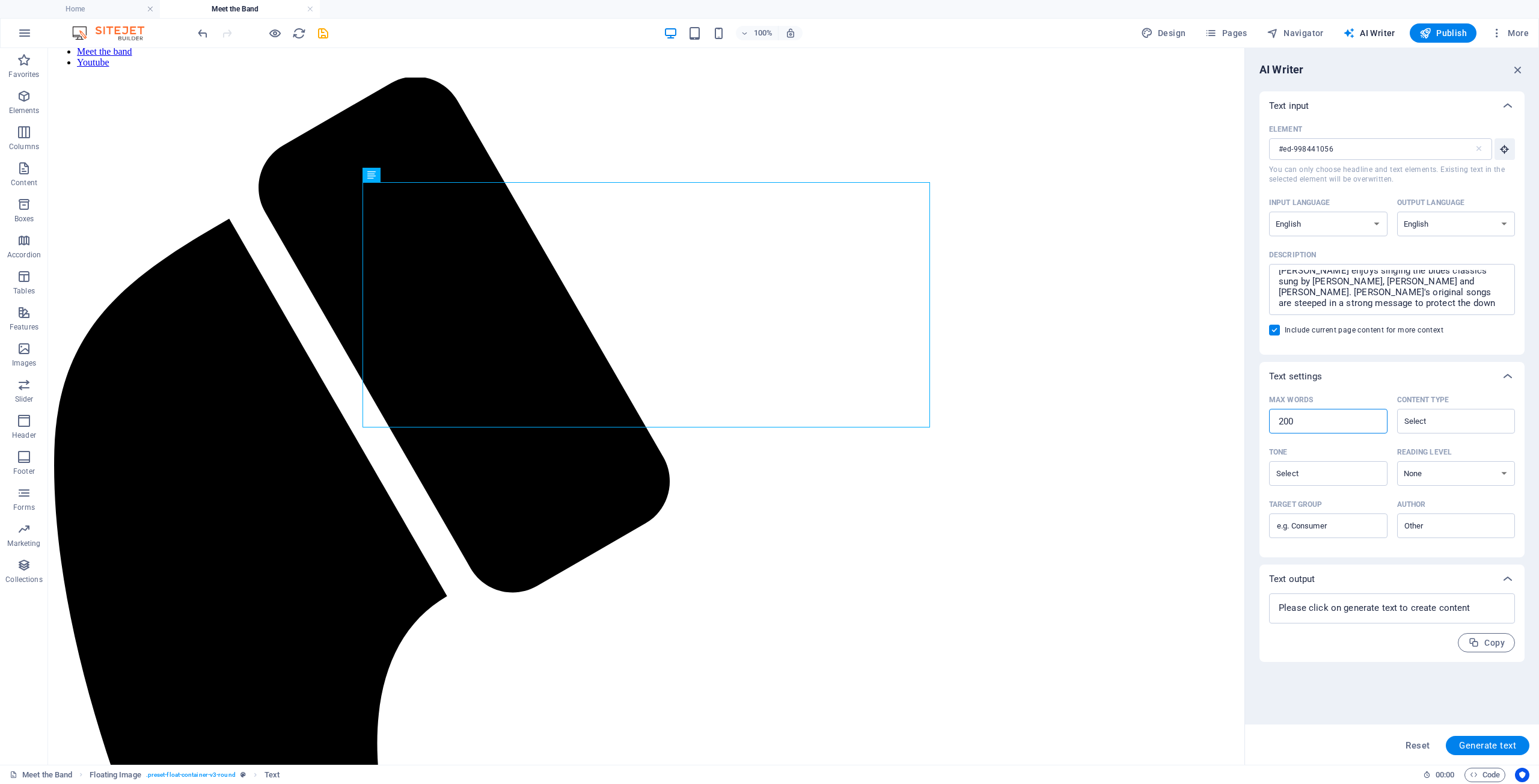
click at [1272, 423] on input "200" at bounding box center [1328, 421] width 118 height 24
click at [1307, 475] on input "Tone ​" at bounding box center [1318, 473] width 92 height 17
click at [1306, 521] on span "Friendly" at bounding box center [1295, 522] width 32 height 12
click option "Adult" at bounding box center [0, 0] width 0 height 0
click at [1479, 743] on span "Generate text" at bounding box center [1487, 745] width 57 height 10
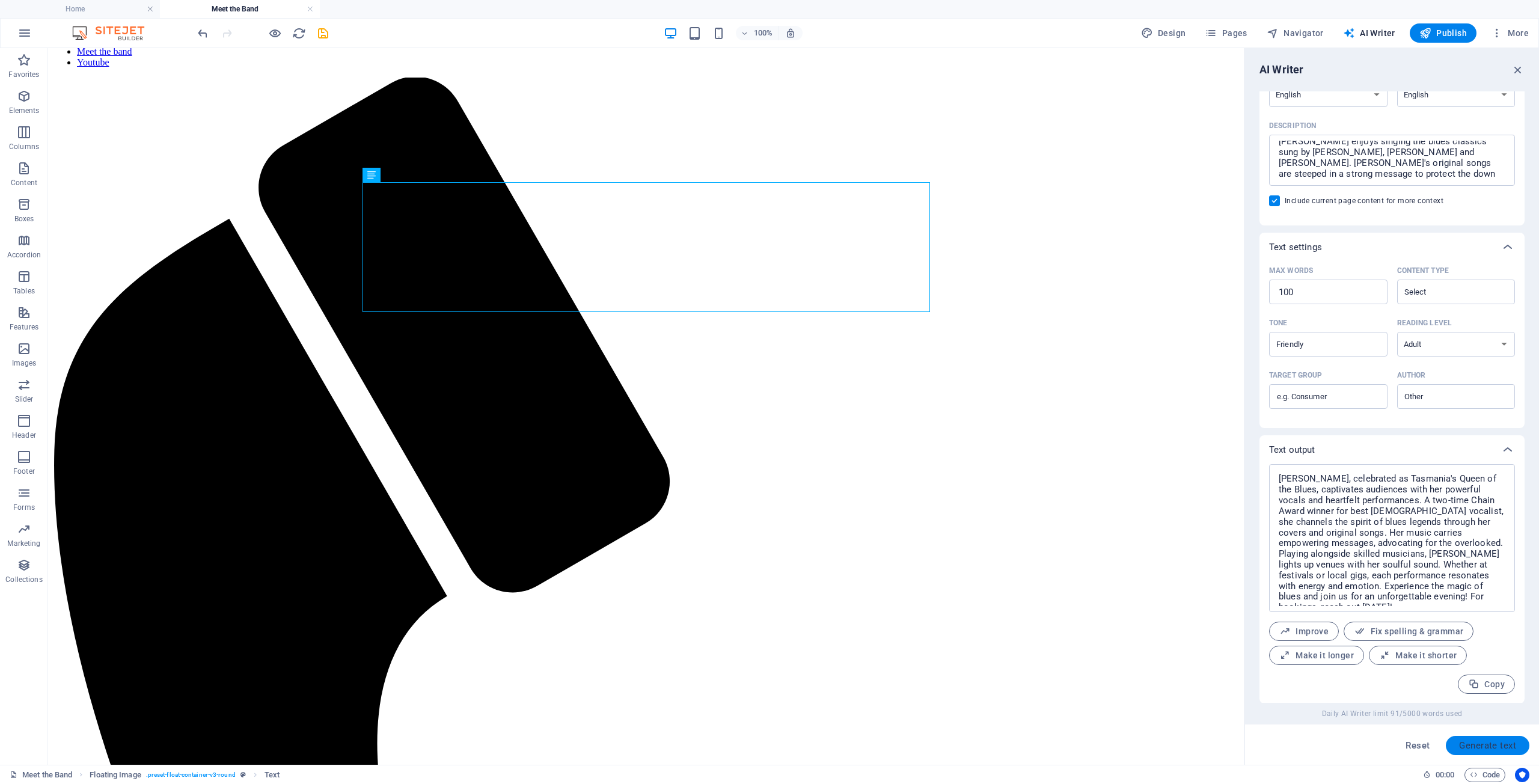
scroll to position [131, 0]
drag, startPoint x: 1279, startPoint y: 477, endPoint x: 1394, endPoint y: 595, distance: 164.8
click at [1394, 595] on textarea "Kate Meehan, celebrated as Tasmania's Queen of the Blues, captivates audiences …" at bounding box center [1393, 537] width 234 height 136
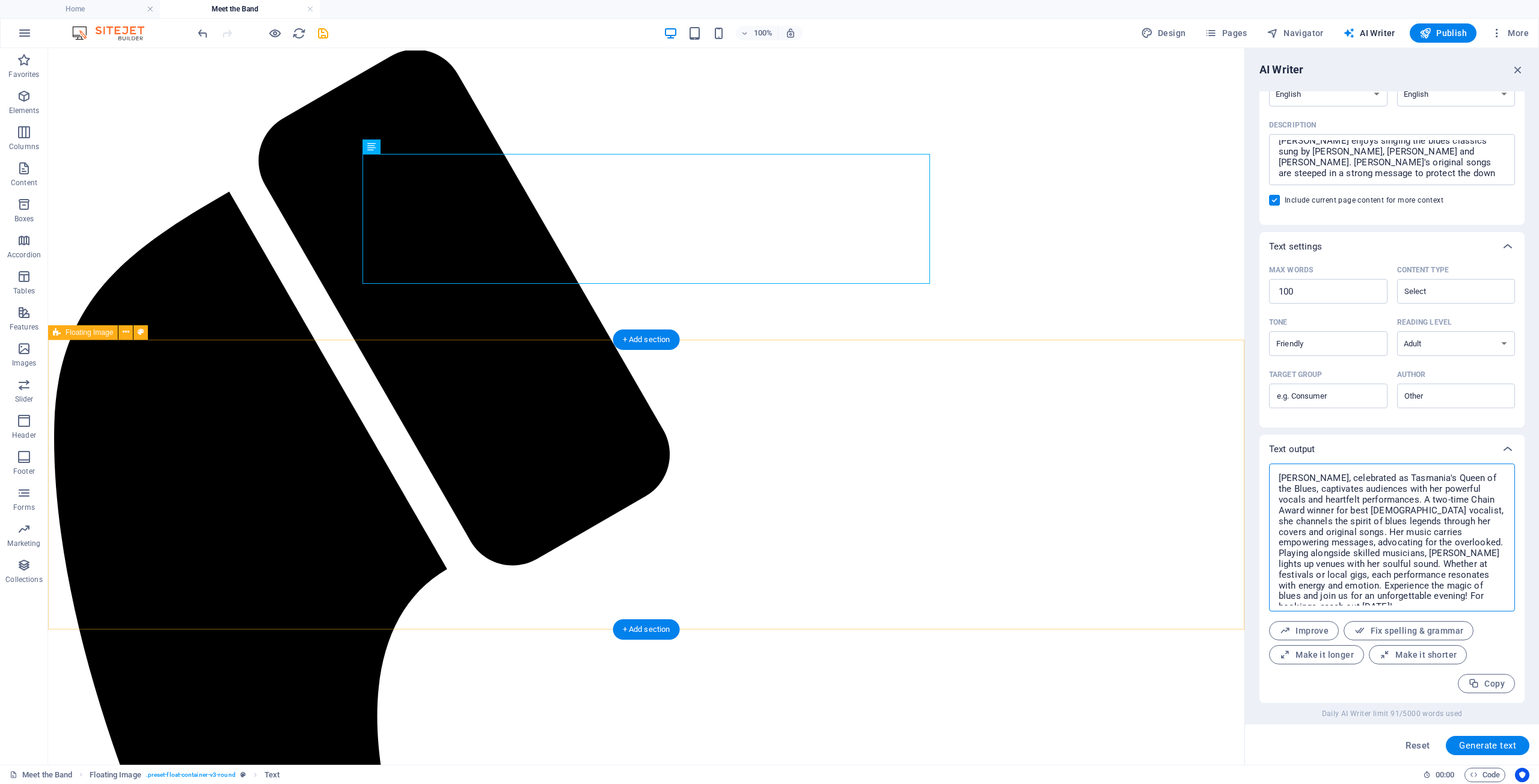
scroll to position [122, 0]
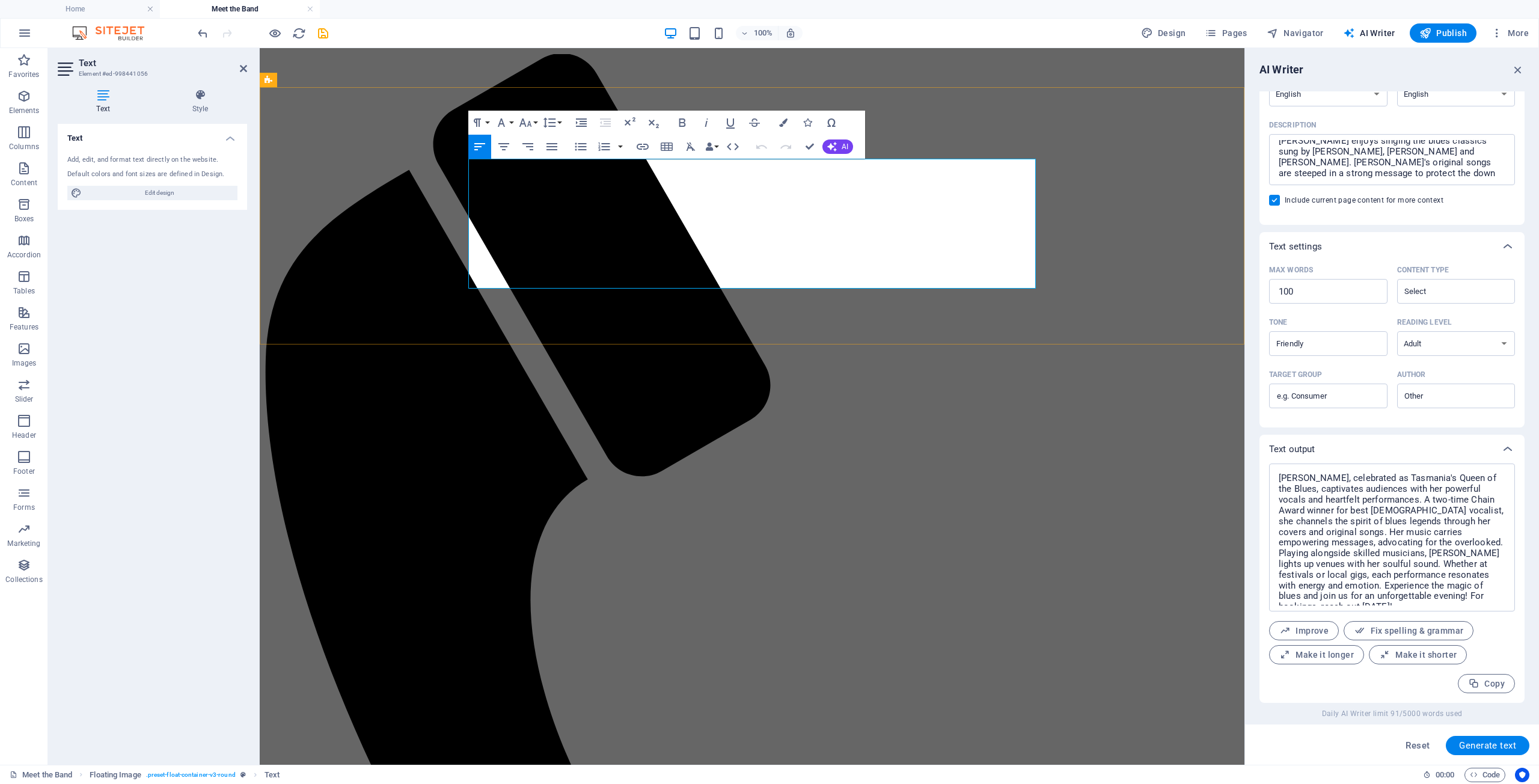
drag, startPoint x: 788, startPoint y: 282, endPoint x: 822, endPoint y: 284, distance: 34.1
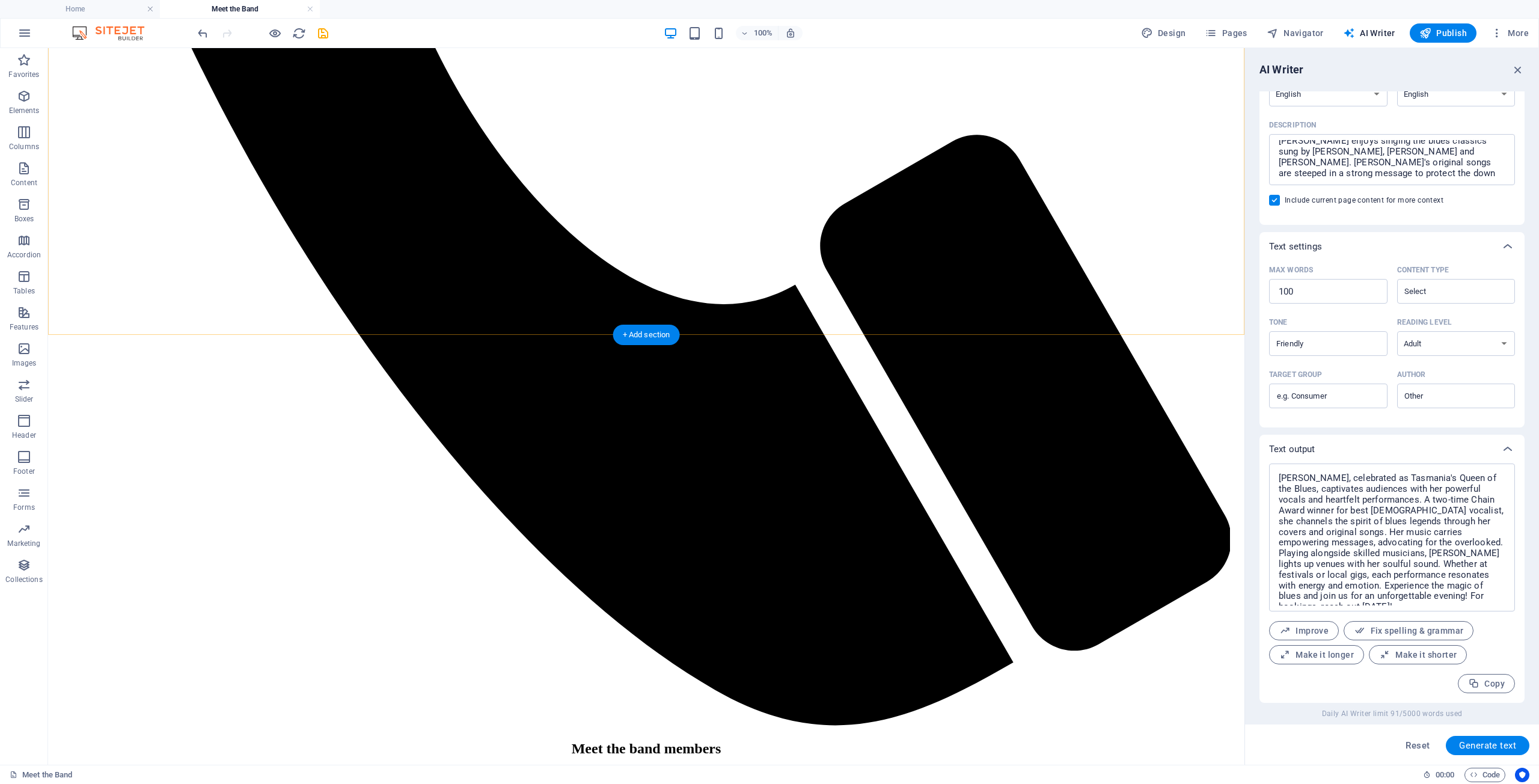
scroll to position [1015, 0]
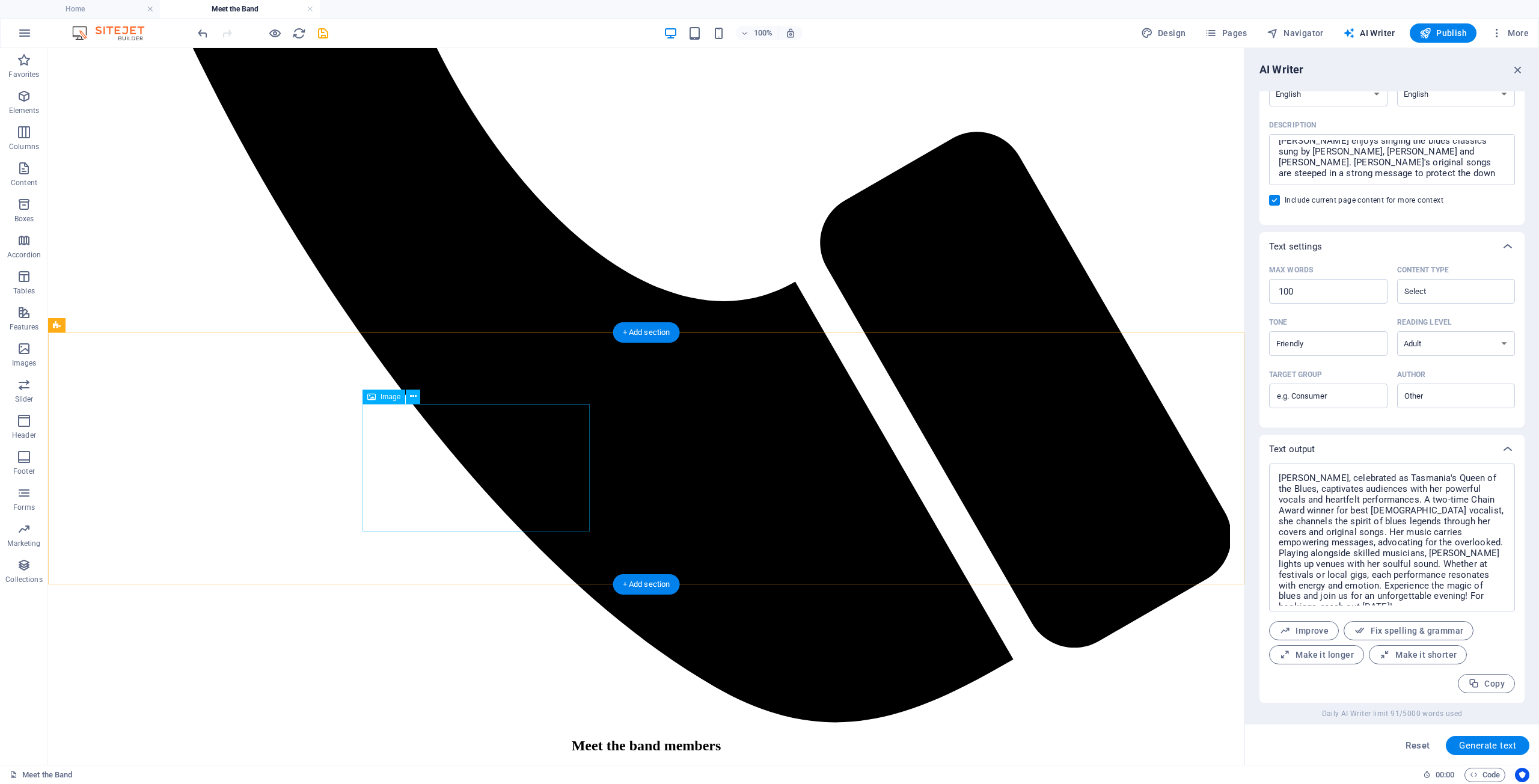
click at [416, 397] on icon at bounding box center [413, 397] width 6 height 13
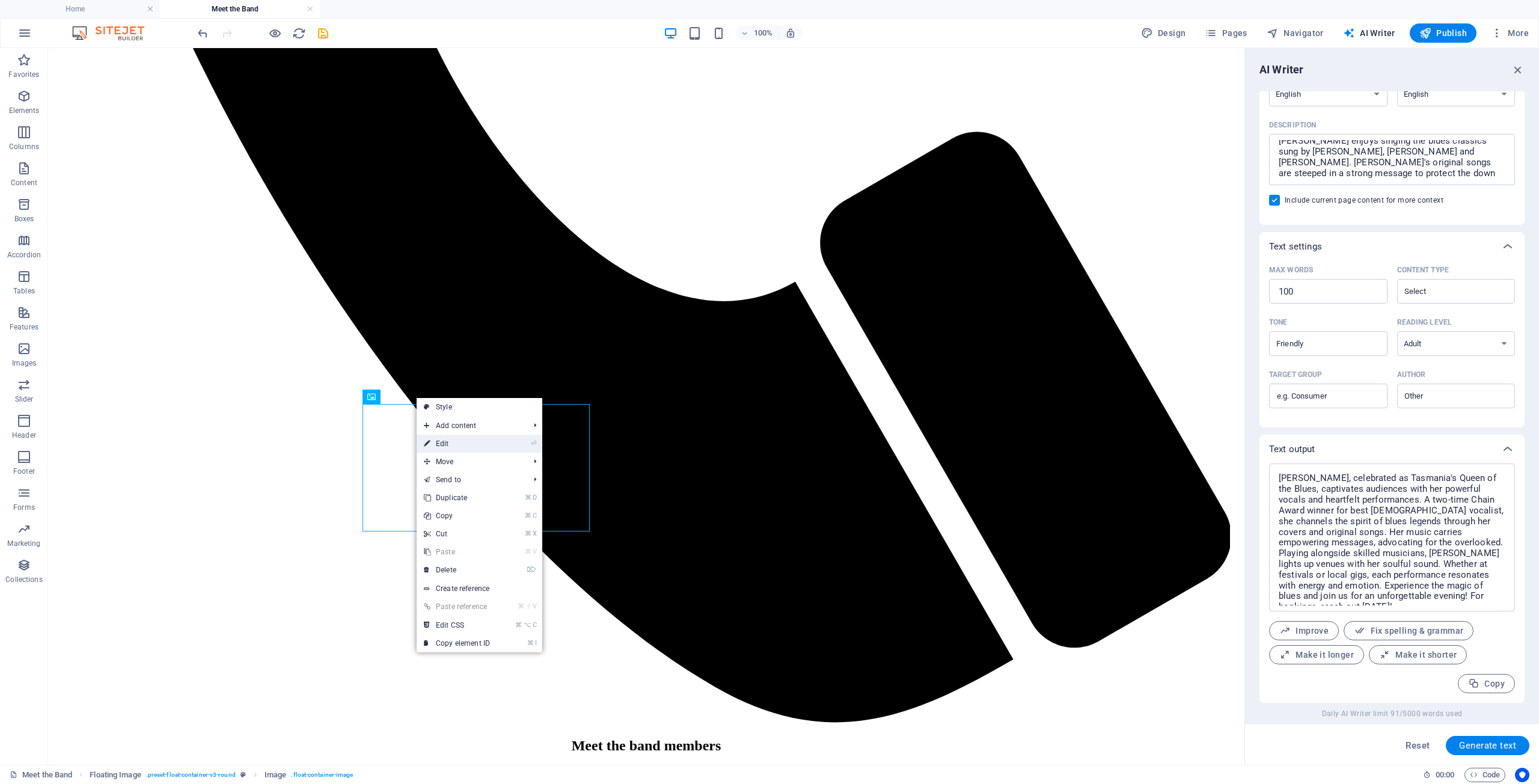
click at [441, 445] on link "⏎ Edit" at bounding box center [457, 444] width 81 height 18
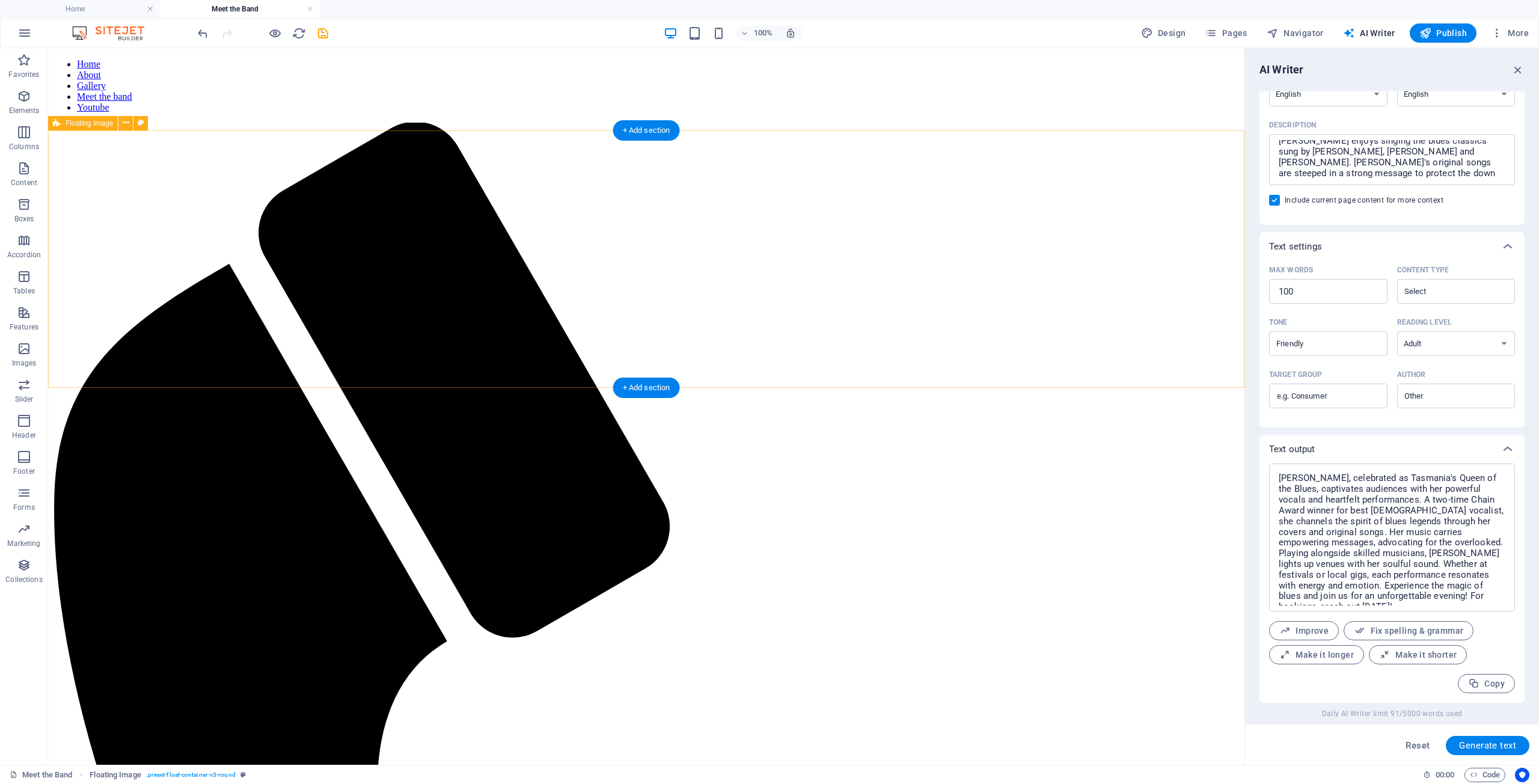
scroll to position [0, 0]
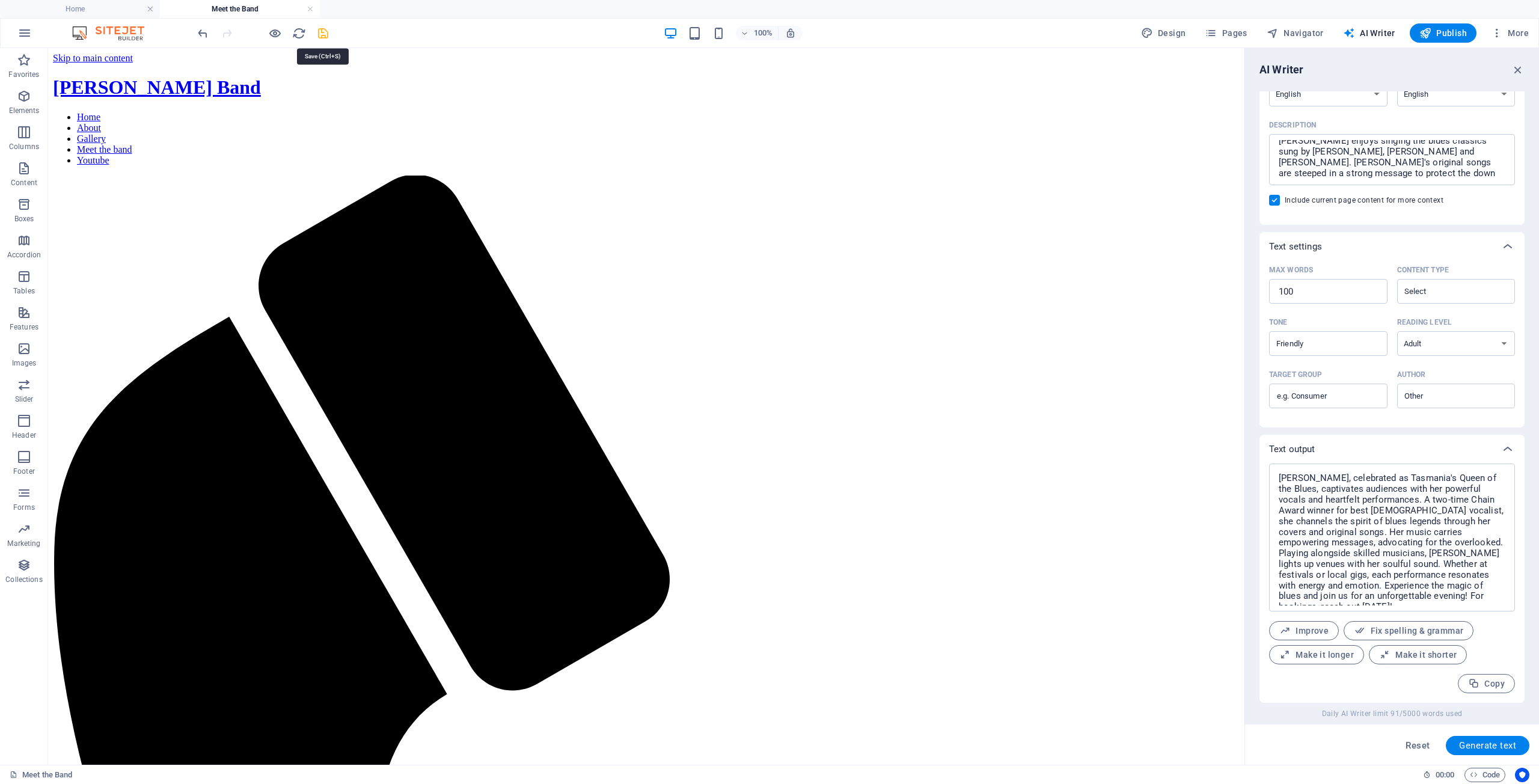
click at [325, 32] on icon "save" at bounding box center [322, 33] width 14 height 14
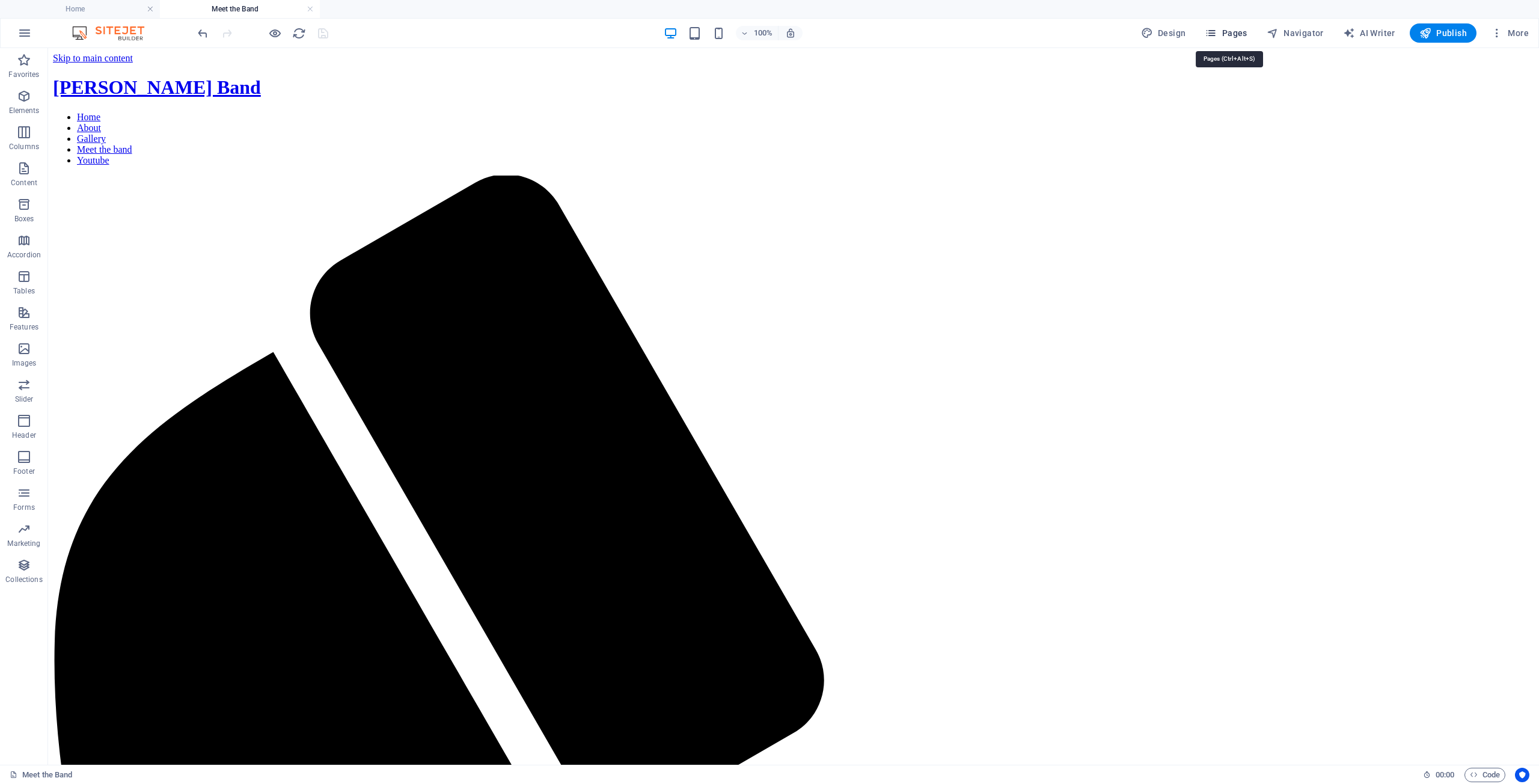
click at [1231, 30] on span "Pages" at bounding box center [1226, 33] width 42 height 12
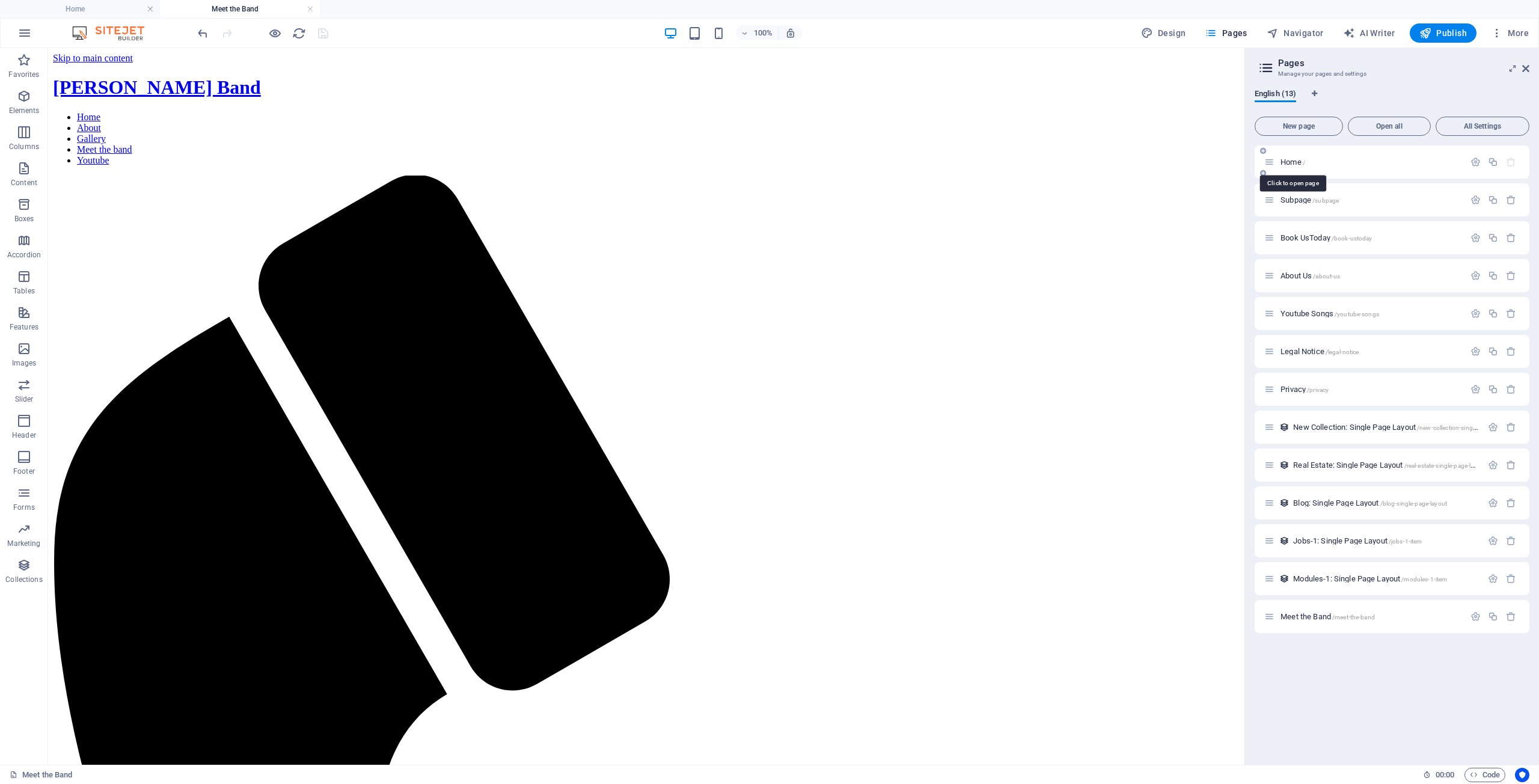
click at [1287, 161] on span "Home /" at bounding box center [1293, 162] width 25 height 9
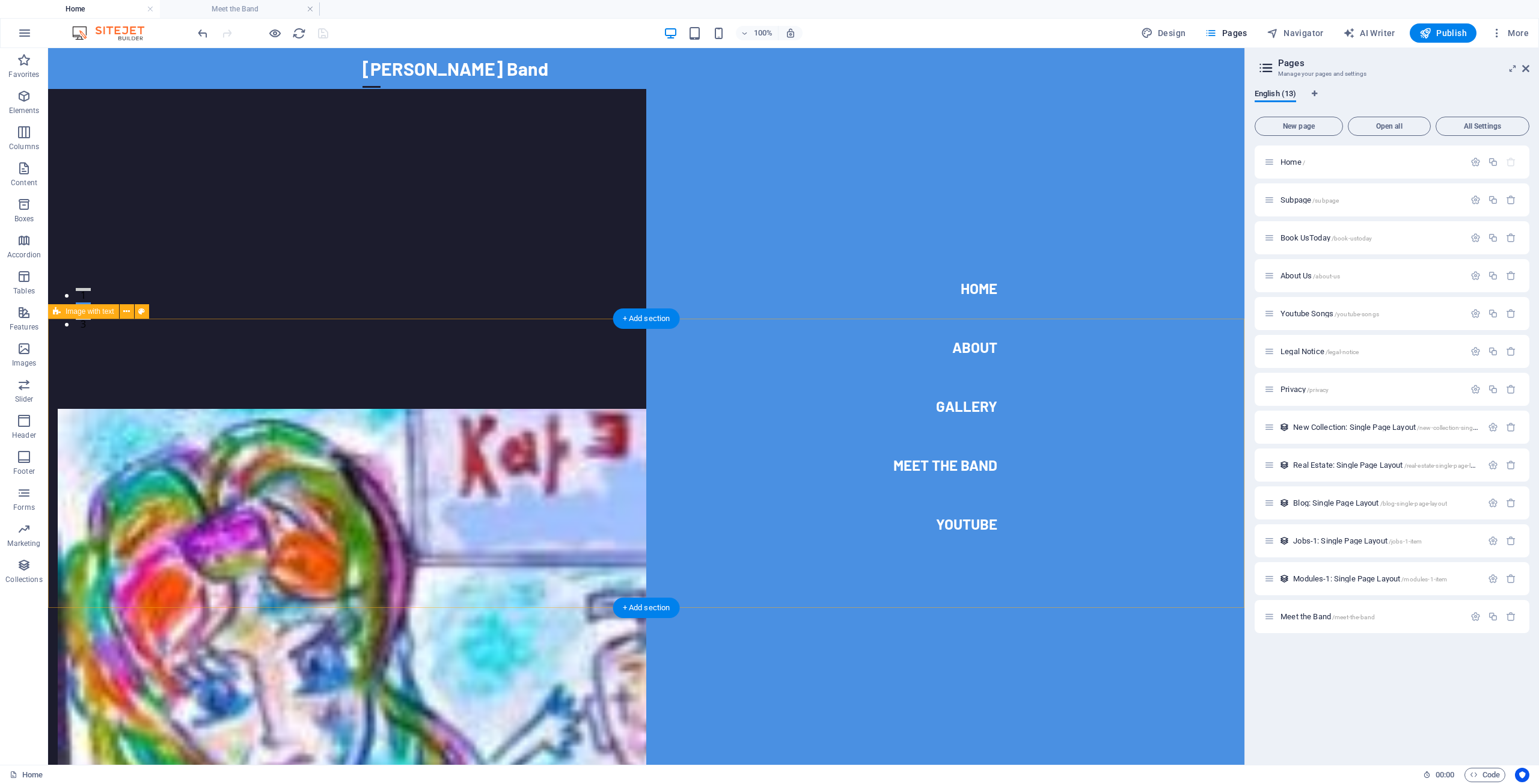
click at [264, 458] on div "Drop content here or Add elements Paste clipboard Meet the Kate Meehan Band Kat…" at bounding box center [646, 627] width 1197 height 534
click at [380, 79] on div at bounding box center [371, 86] width 18 height 15
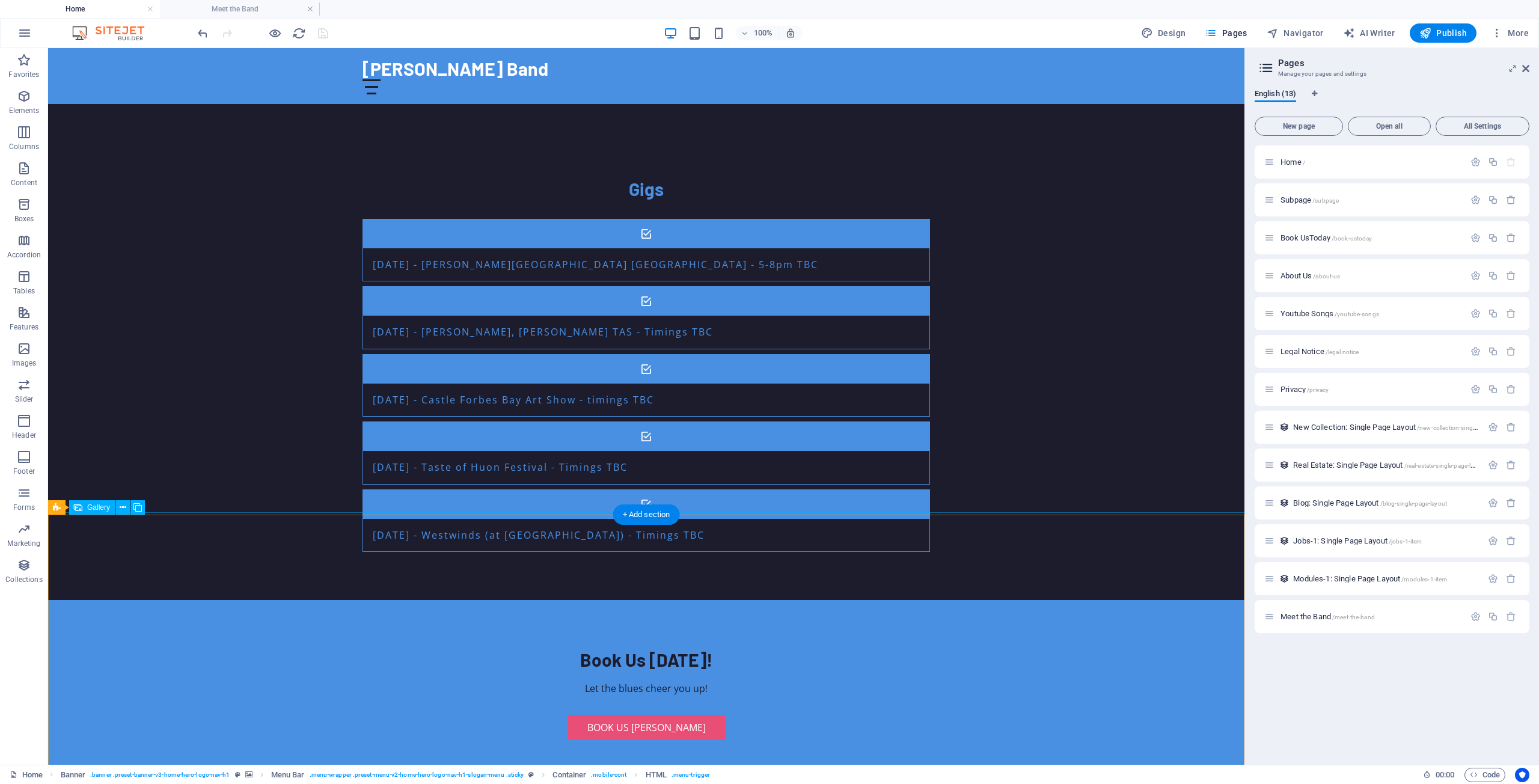
scroll to position [1212, 0]
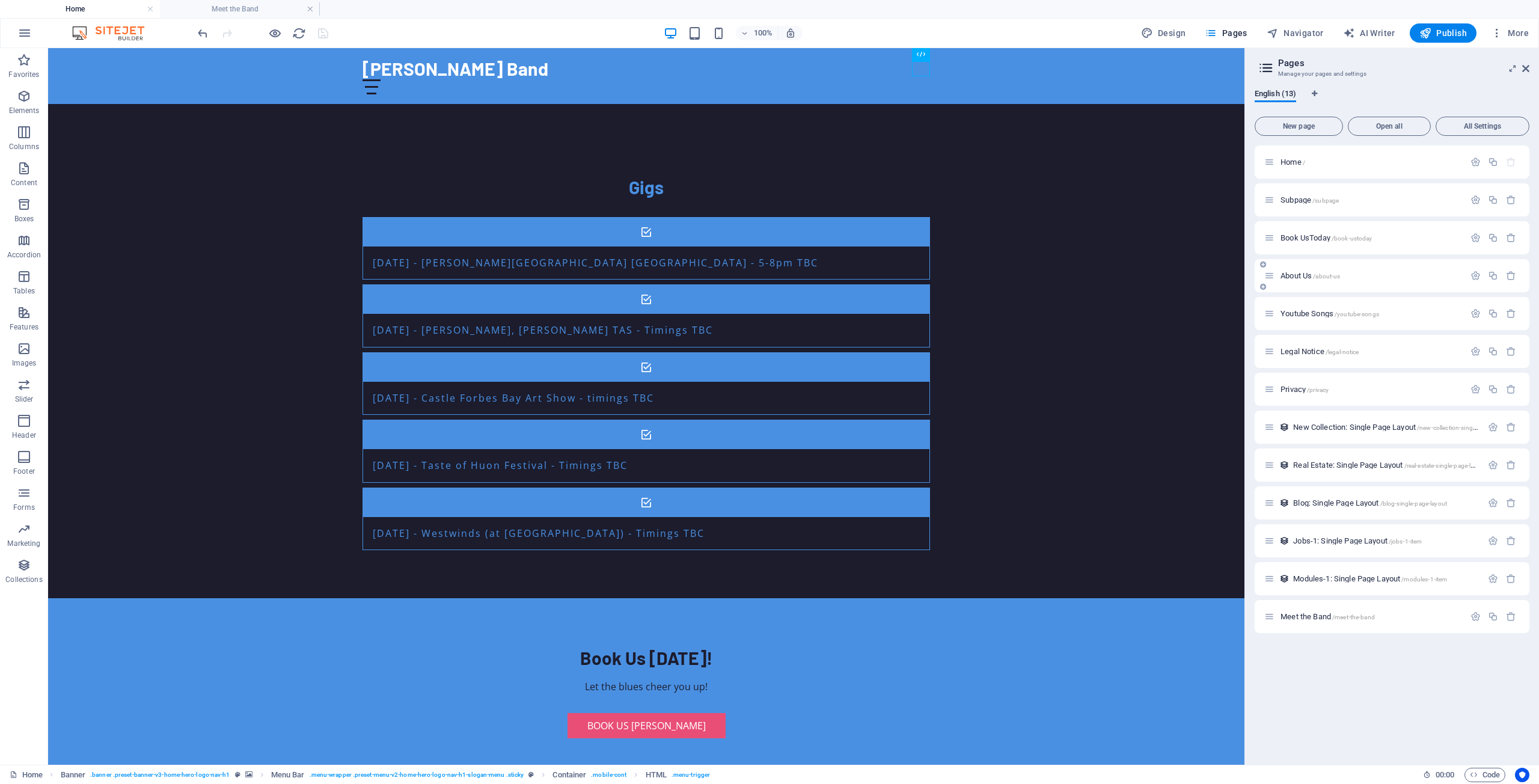
click at [1307, 236] on span "Book UsToday /book-ustoday" at bounding box center [1327, 238] width 92 height 9
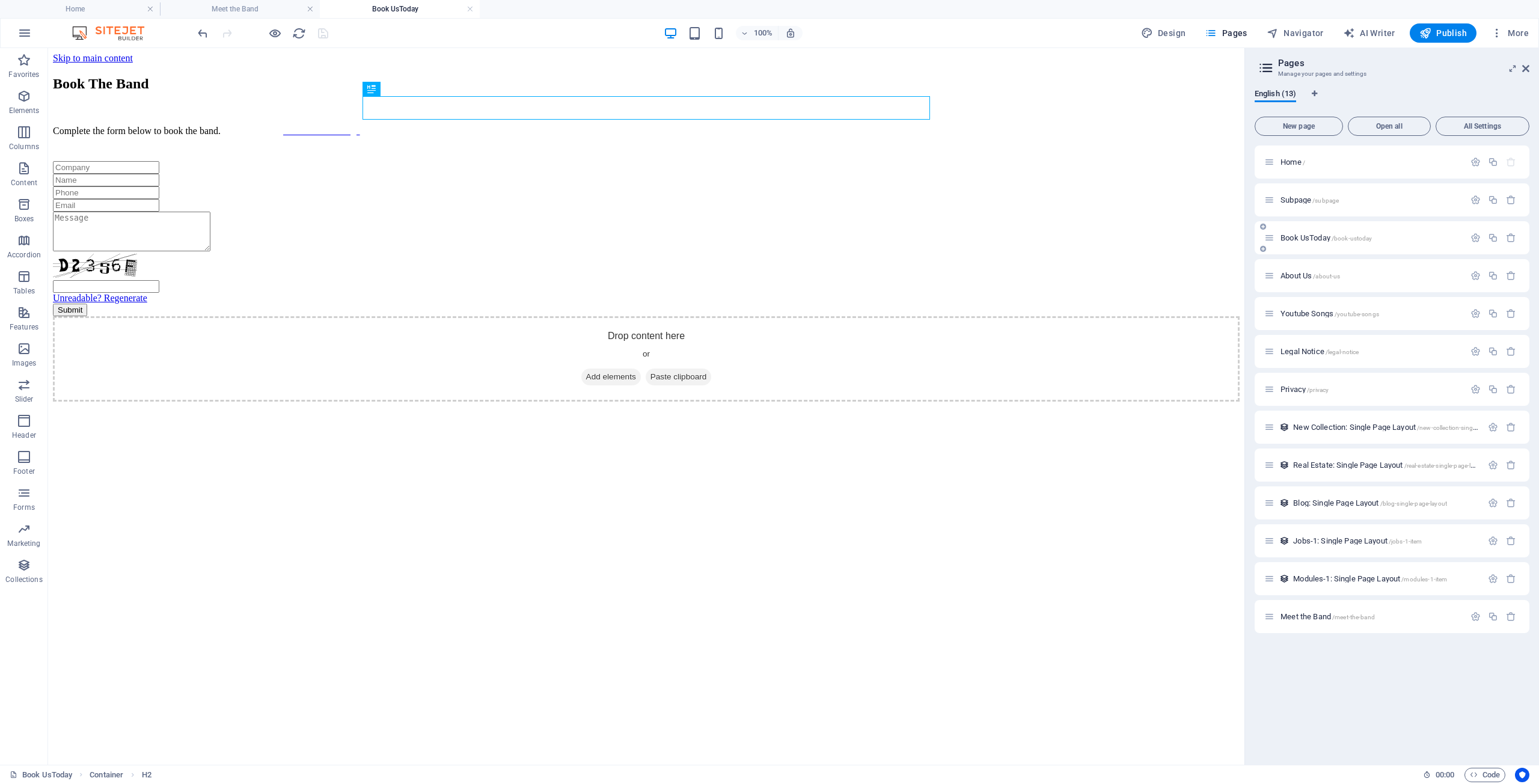
scroll to position [0, 0]
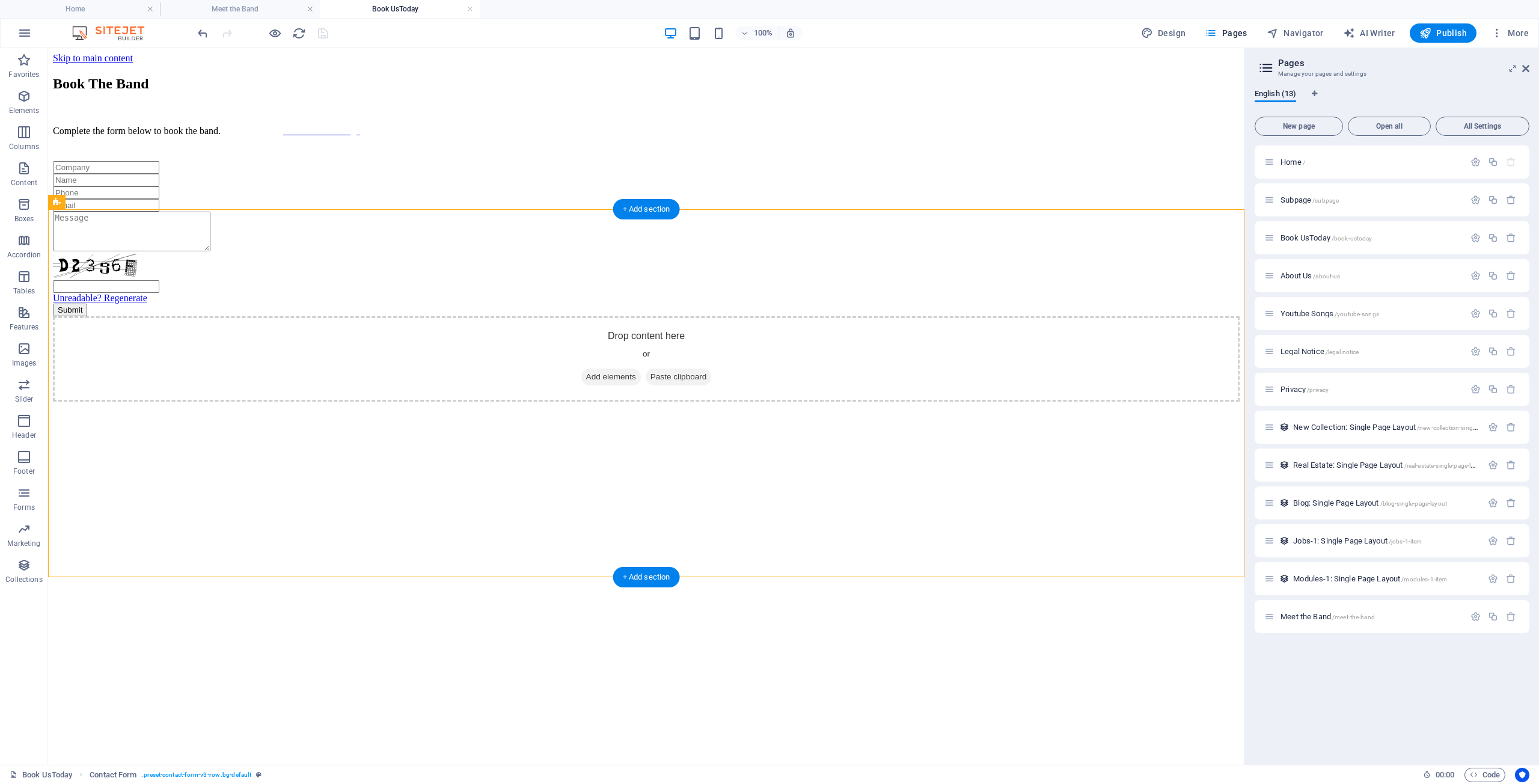
drag, startPoint x: 343, startPoint y: 240, endPoint x: 907, endPoint y: 475, distance: 611.0
click at [907, 316] on div "Unreadable? Regenerate Submit" at bounding box center [646, 238] width 1187 height 155
click at [431, 248] on icon at bounding box center [429, 250] width 6 height 13
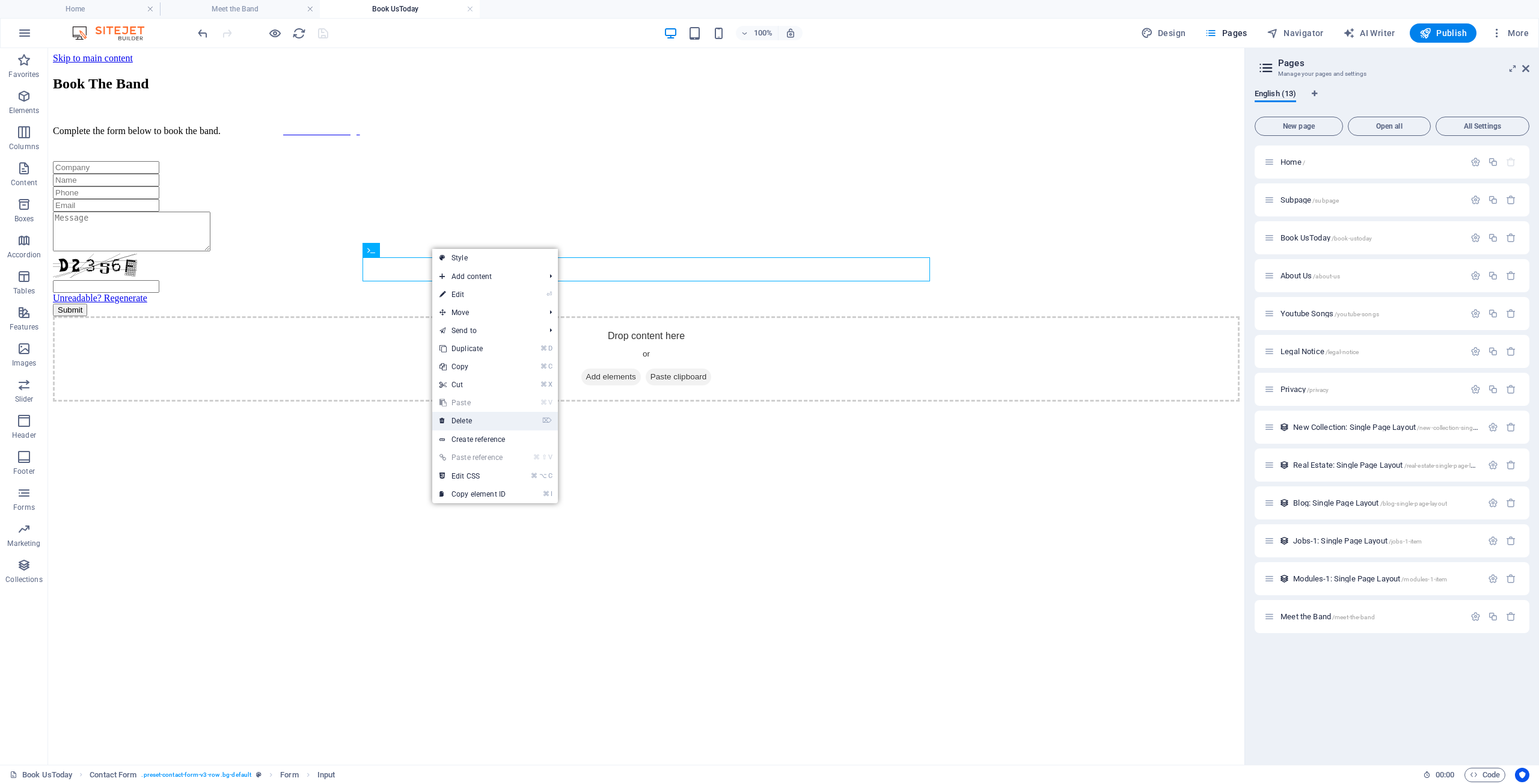
drag, startPoint x: 464, startPoint y: 423, endPoint x: 416, endPoint y: 375, distance: 67.9
click at [464, 423] on link "⌦ Delete" at bounding box center [472, 421] width 81 height 18
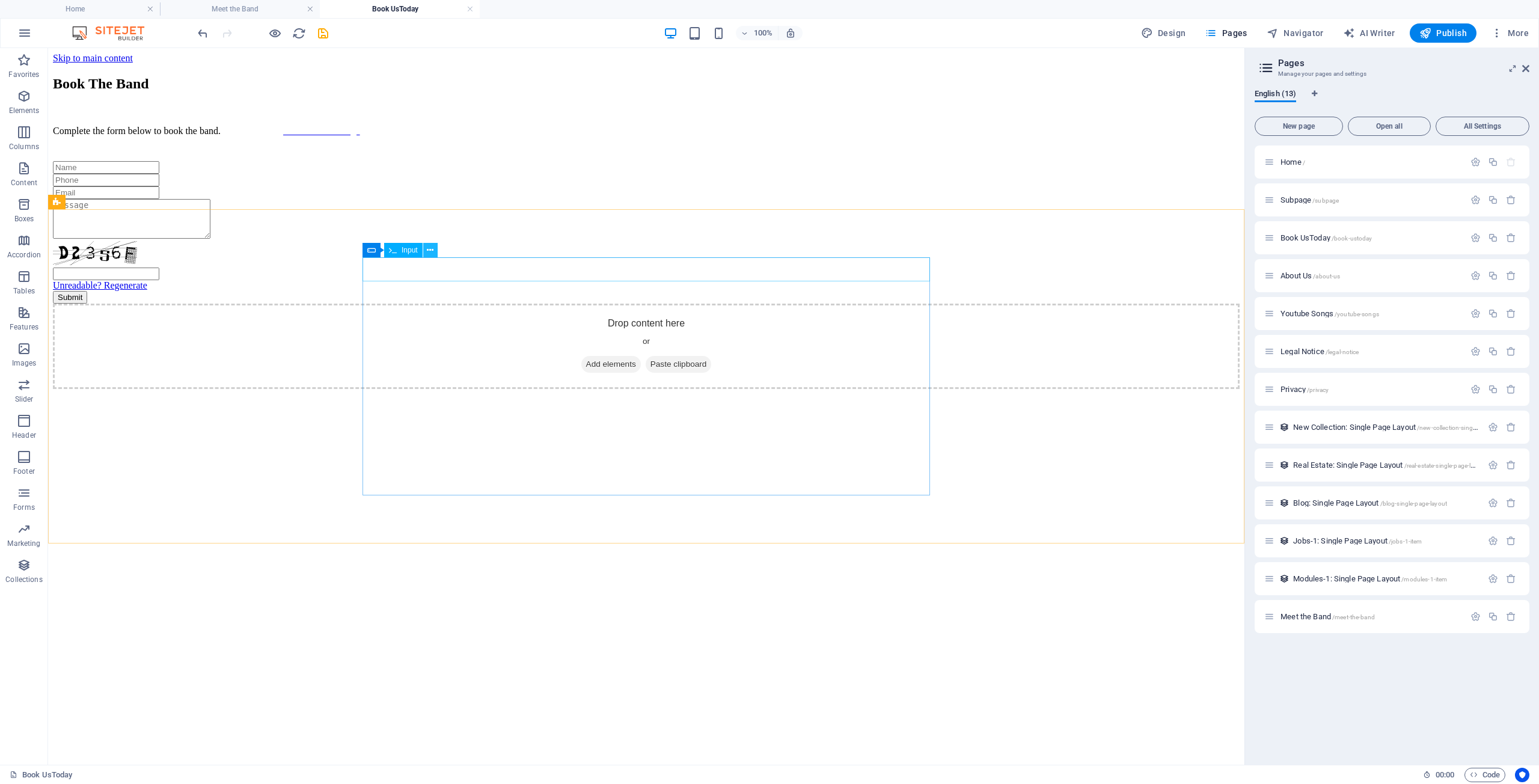
click at [431, 249] on icon at bounding box center [429, 250] width 6 height 13
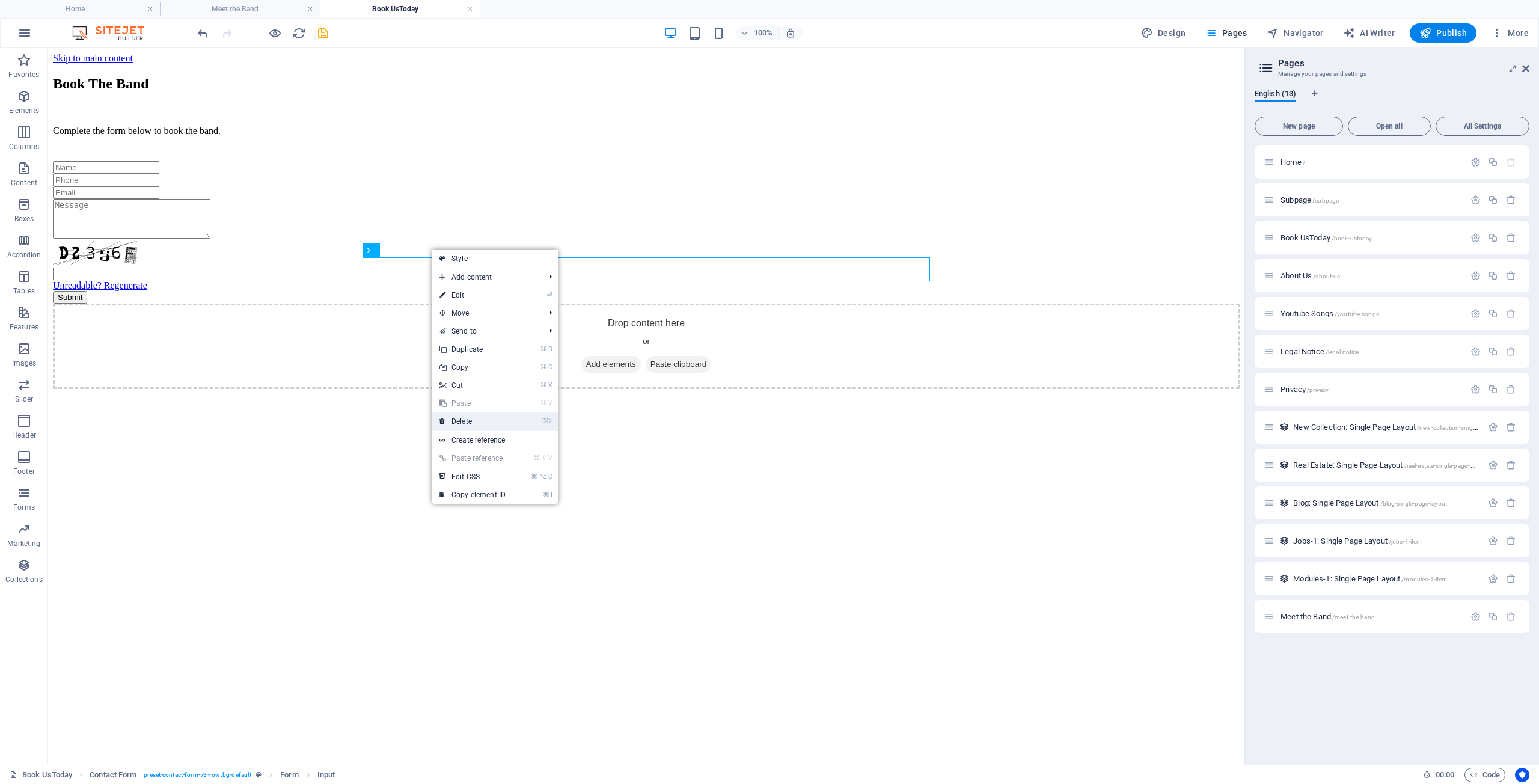
drag, startPoint x: 468, startPoint y: 421, endPoint x: 419, endPoint y: 373, distance: 68.6
click at [468, 421] on link "⌦ Delete" at bounding box center [472, 421] width 81 height 18
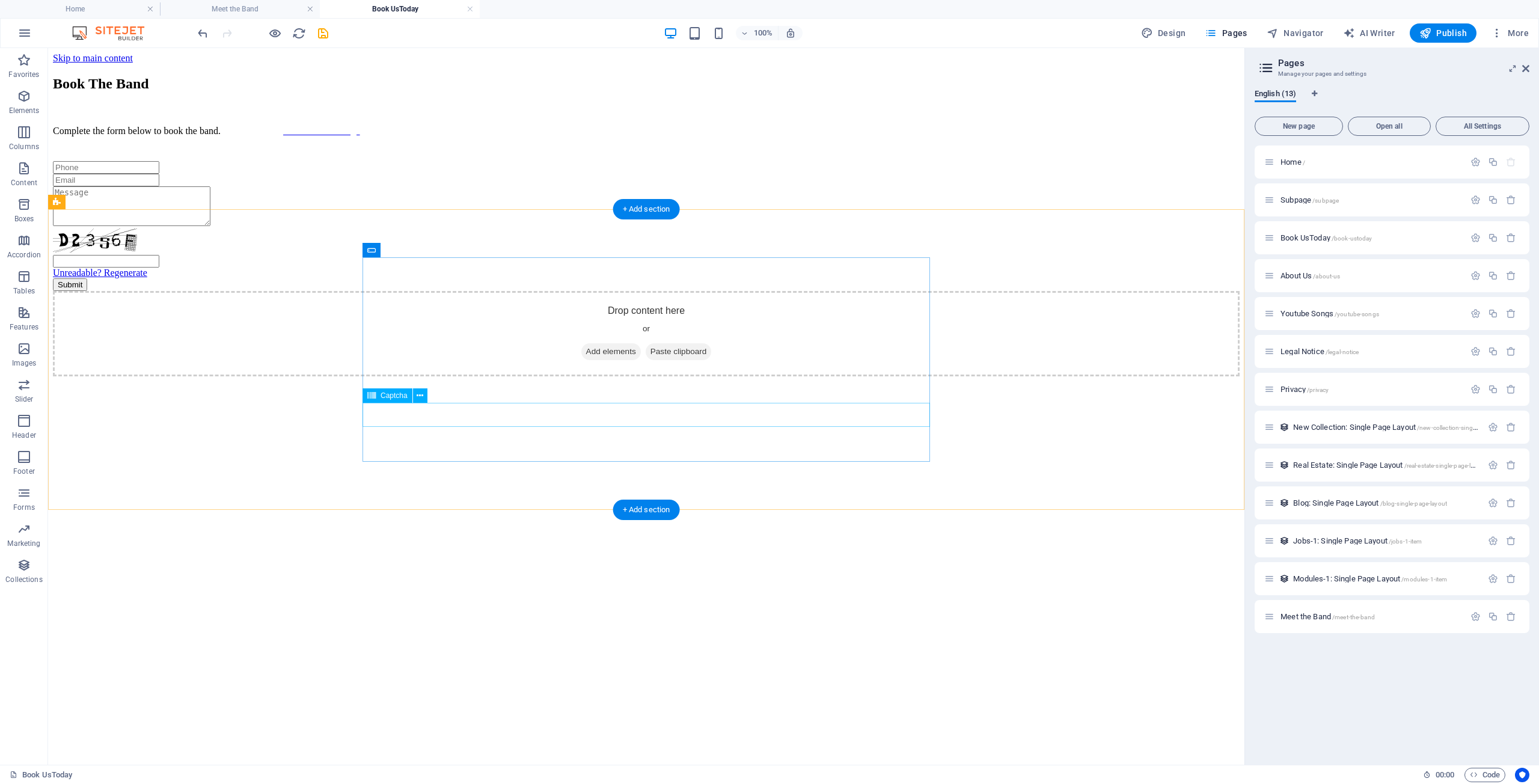
click at [414, 279] on div "Unreadable? Regenerate" at bounding box center [646, 253] width 1187 height 50
click at [423, 396] on icon at bounding box center [419, 396] width 6 height 13
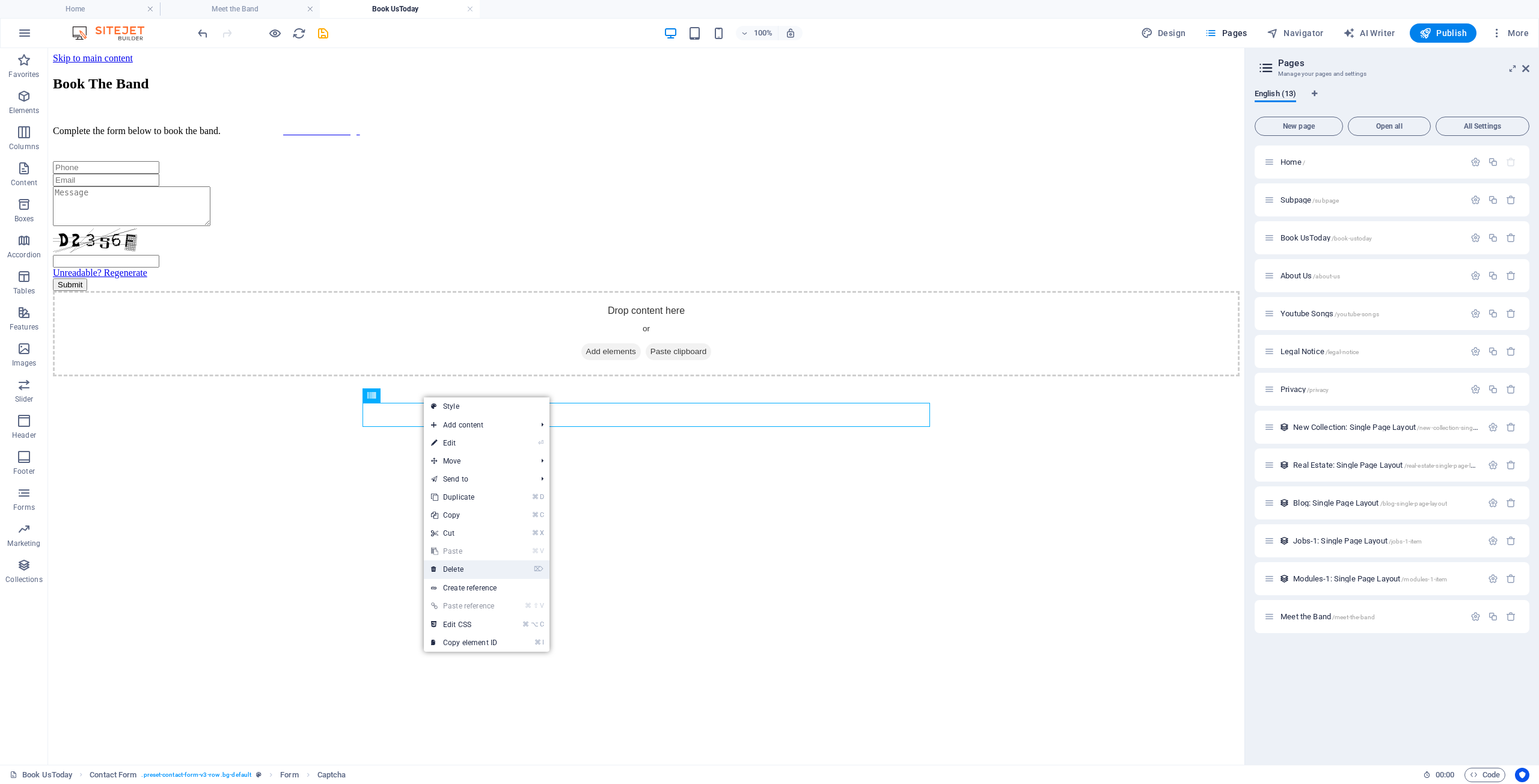
click at [461, 569] on link "⌦ Delete" at bounding box center [464, 569] width 81 height 18
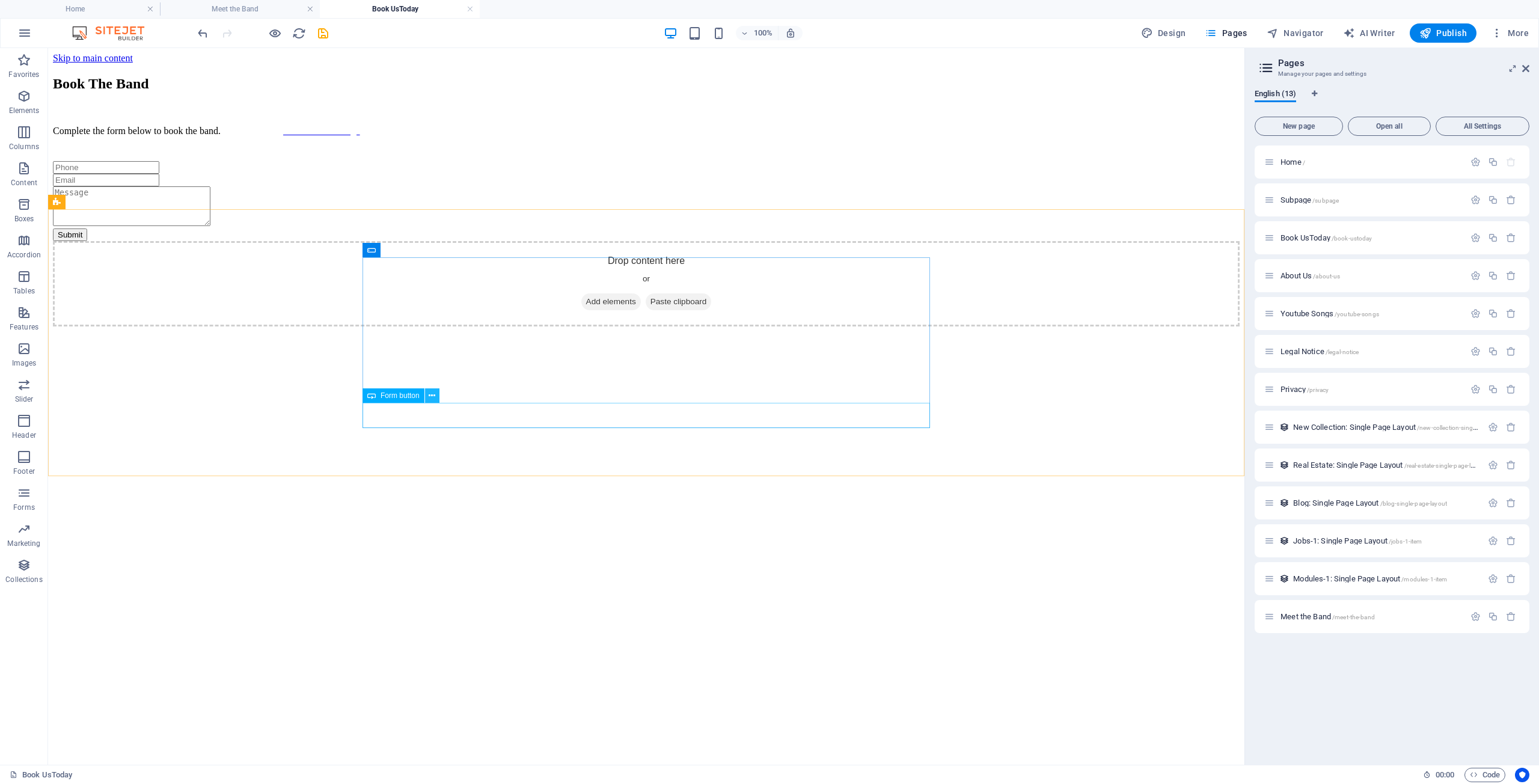
click at [430, 397] on icon at bounding box center [431, 396] width 6 height 13
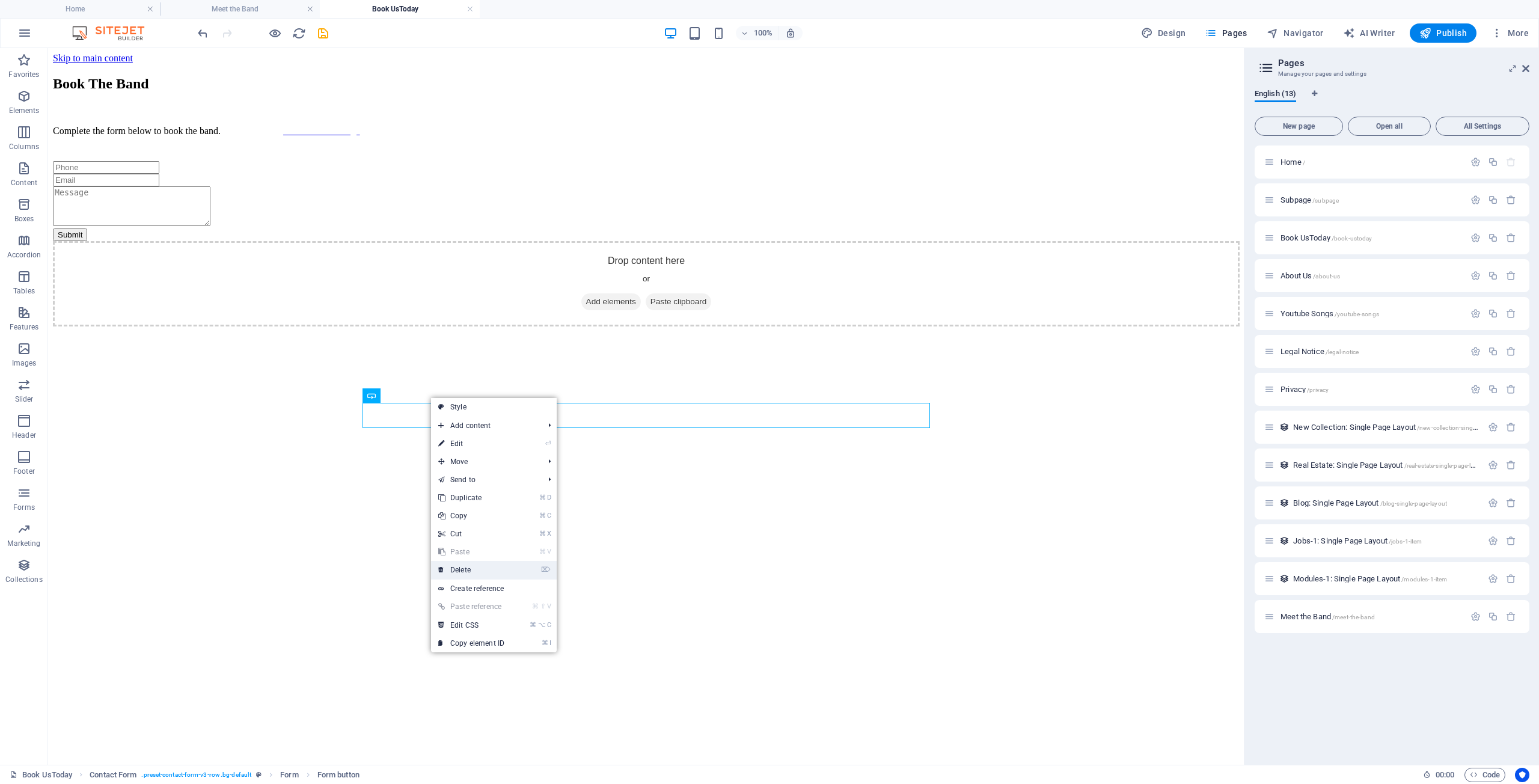
drag, startPoint x: 469, startPoint y: 570, endPoint x: 421, endPoint y: 507, distance: 79.2
click at [469, 570] on link "⌦ Delete" at bounding box center [471, 570] width 81 height 18
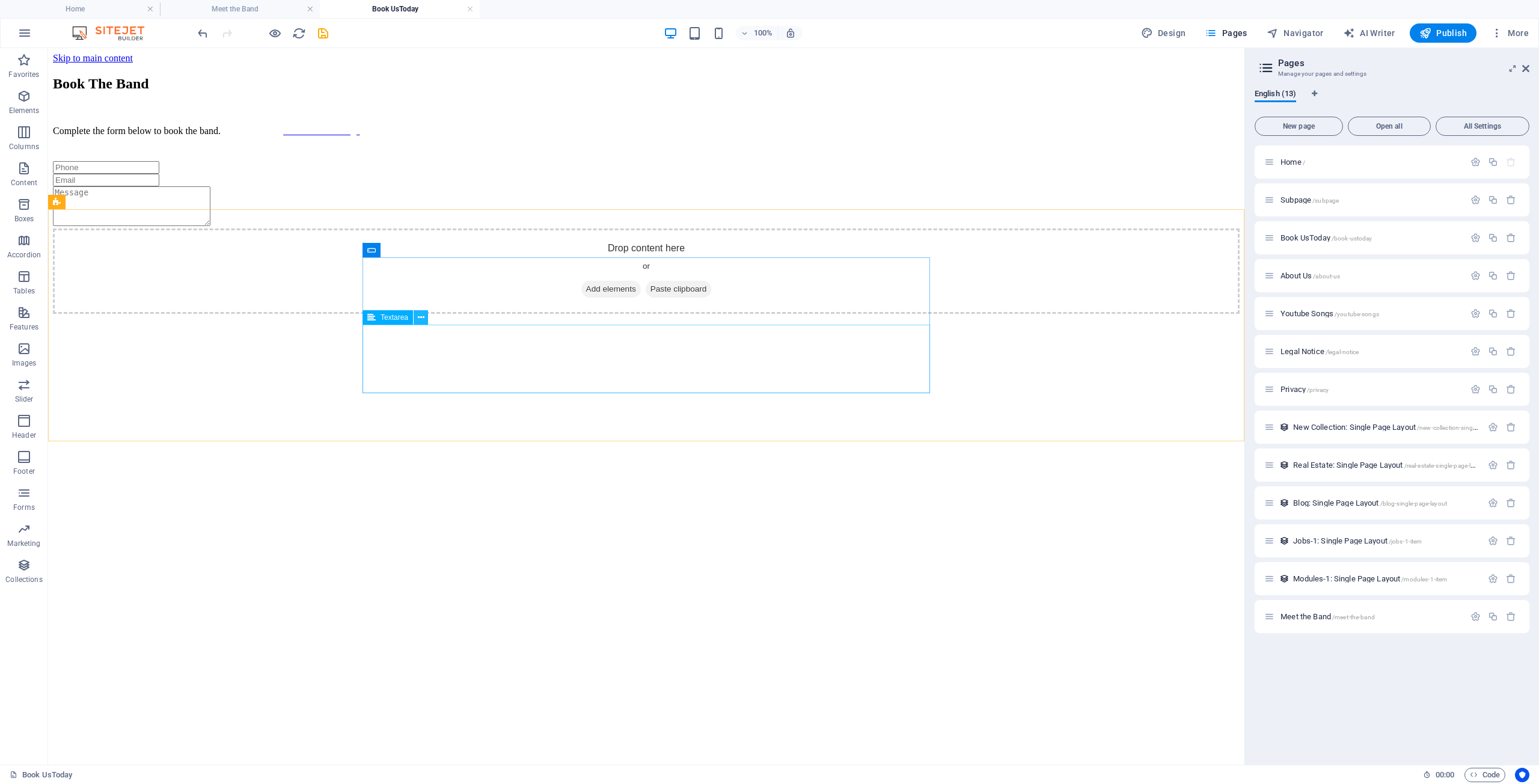
click at [419, 318] on icon at bounding box center [420, 318] width 6 height 13
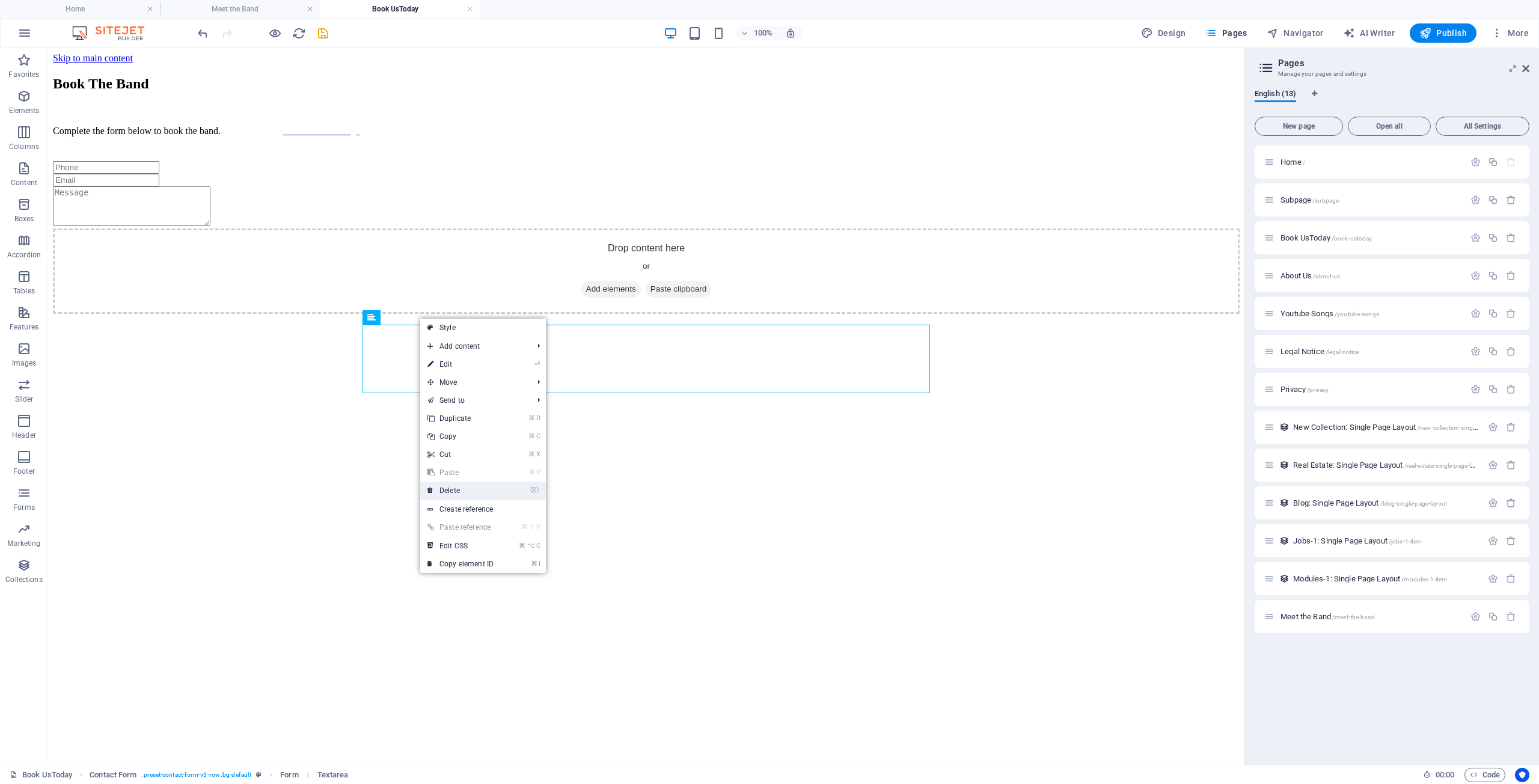
drag, startPoint x: 461, startPoint y: 489, endPoint x: 403, endPoint y: 426, distance: 85.6
click at [461, 489] on link "⌦ Delete" at bounding box center [460, 490] width 81 height 18
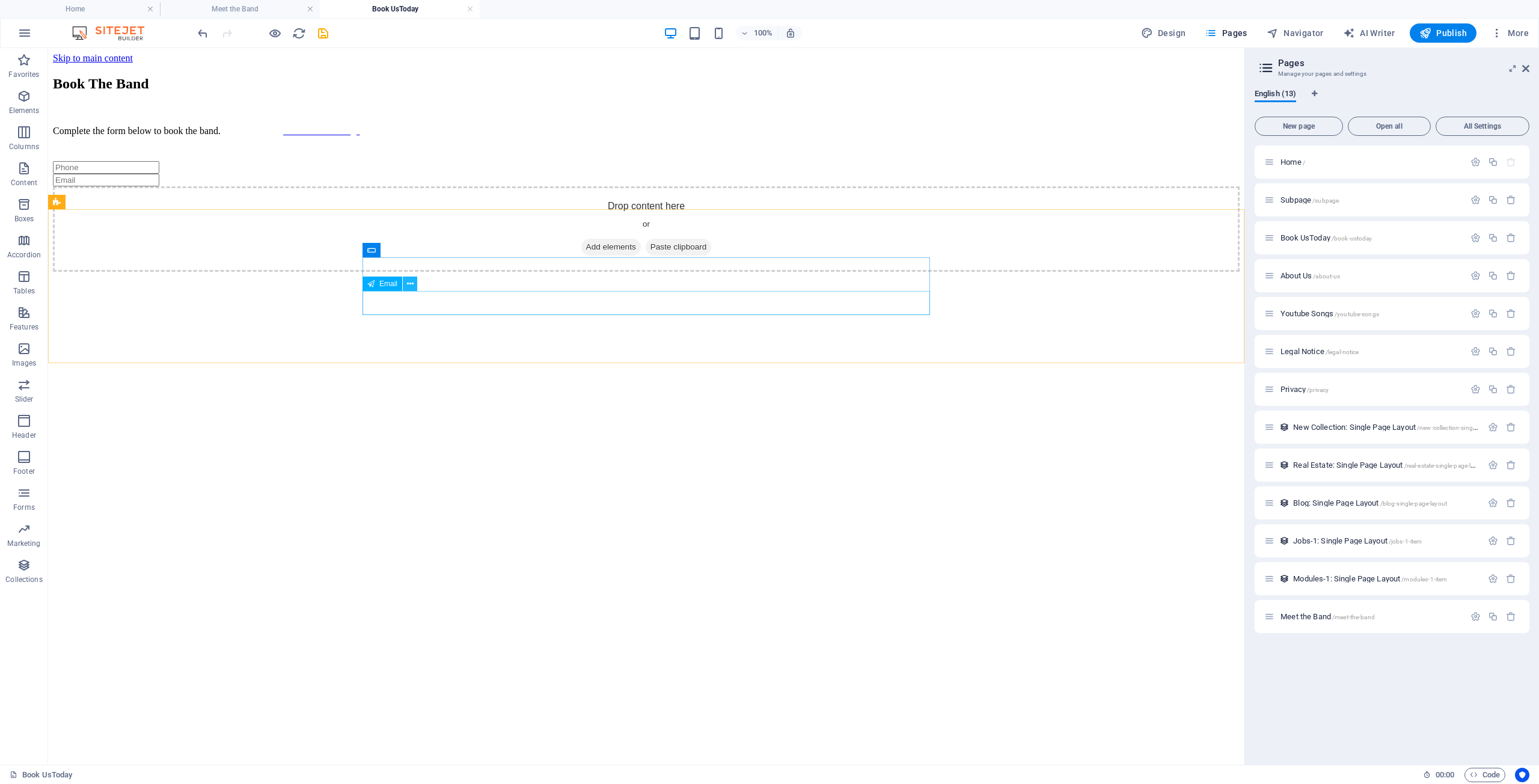
click at [410, 286] on icon at bounding box center [409, 284] width 6 height 13
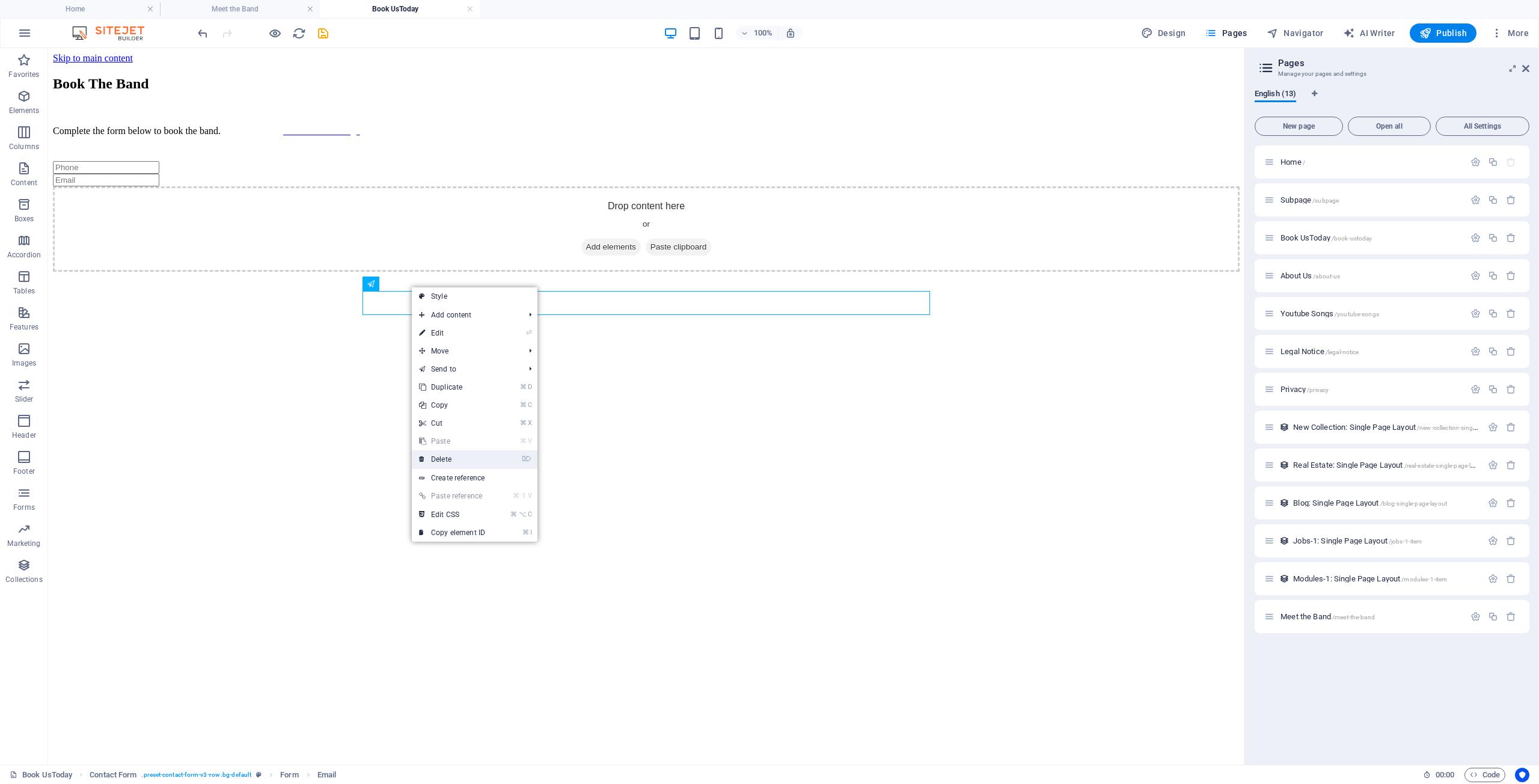
click at [446, 456] on link "⌦ Delete" at bounding box center [452, 459] width 81 height 18
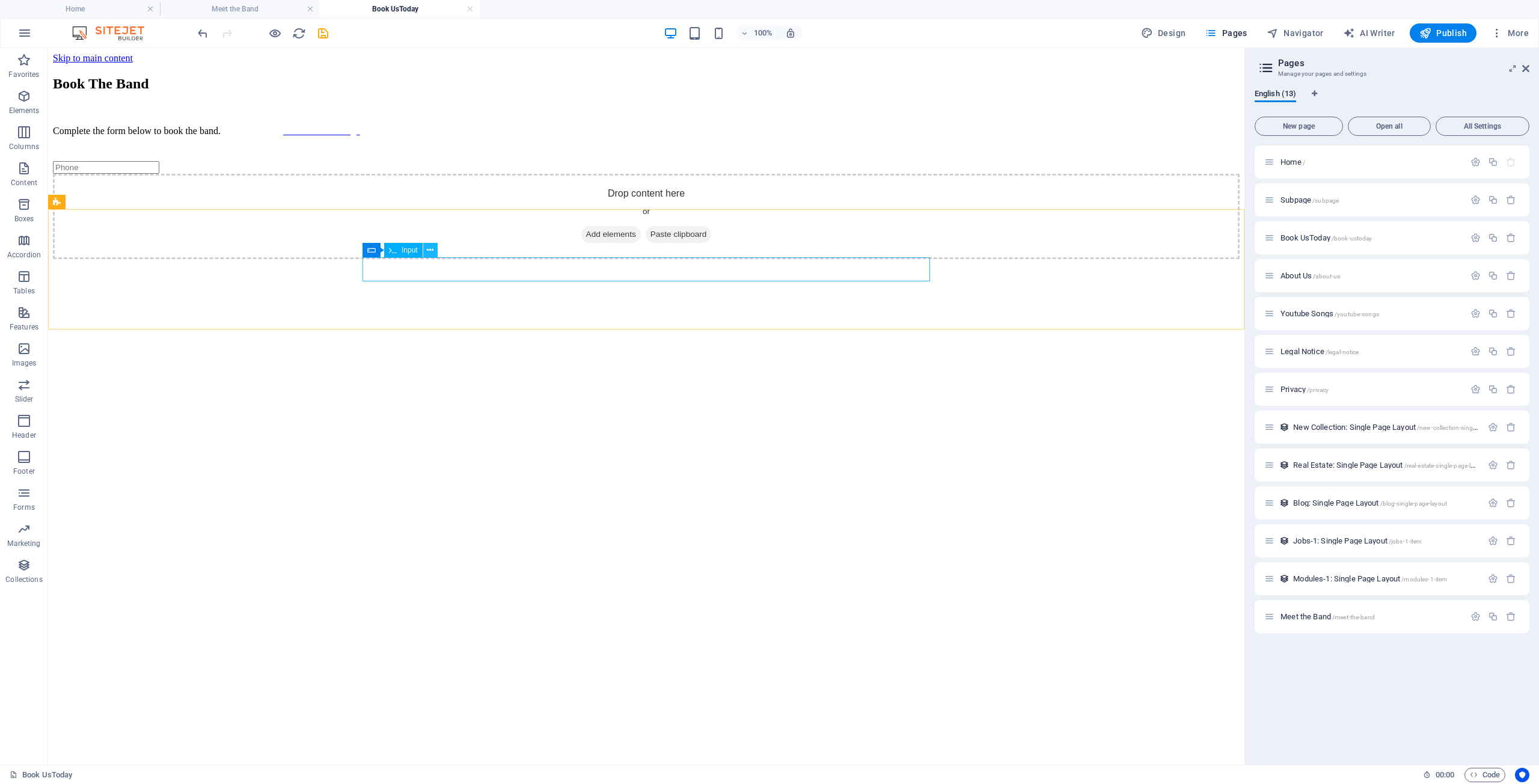
click at [431, 250] on icon at bounding box center [429, 250] width 6 height 13
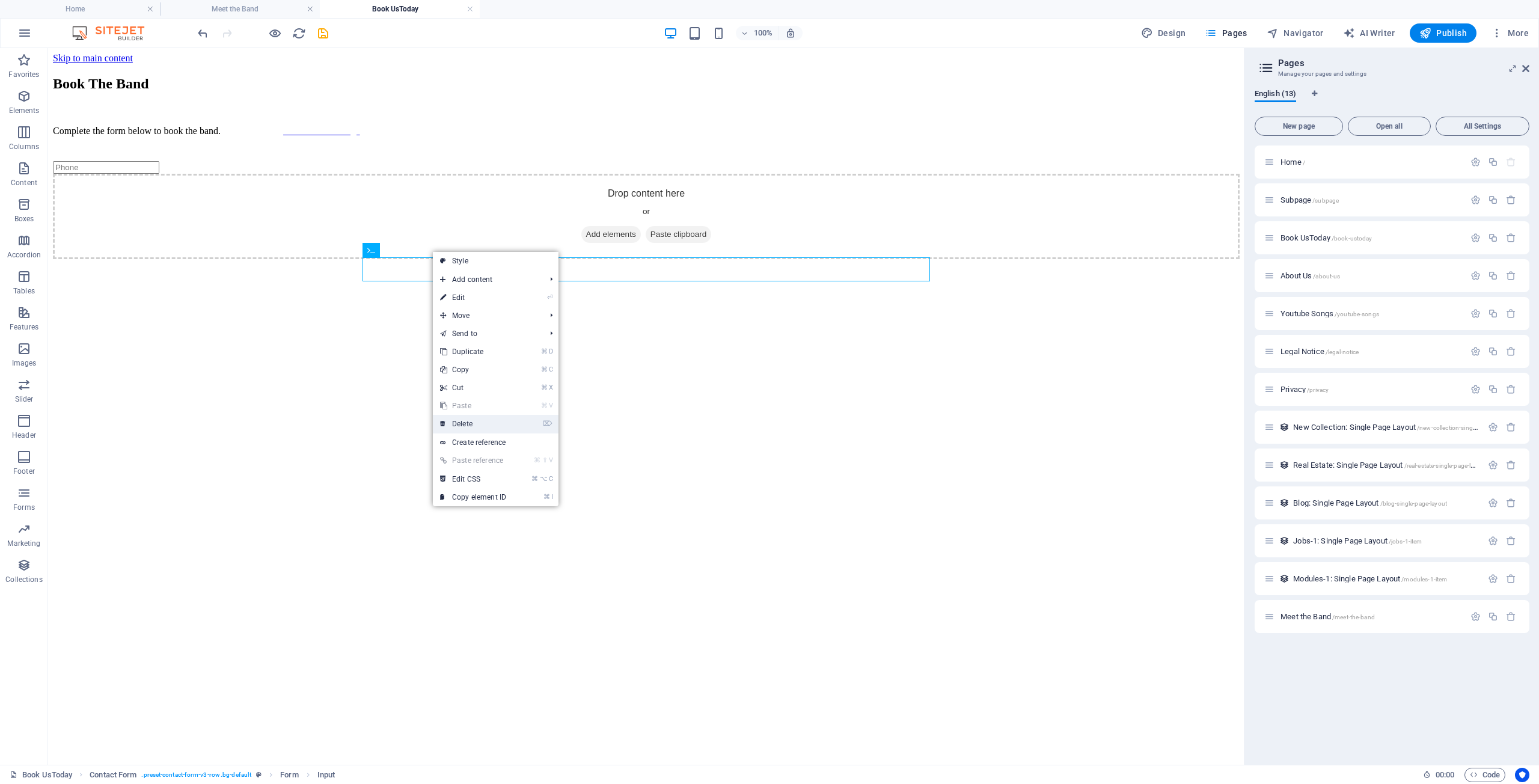
click at [467, 426] on link "⌦ Delete" at bounding box center [473, 424] width 81 height 18
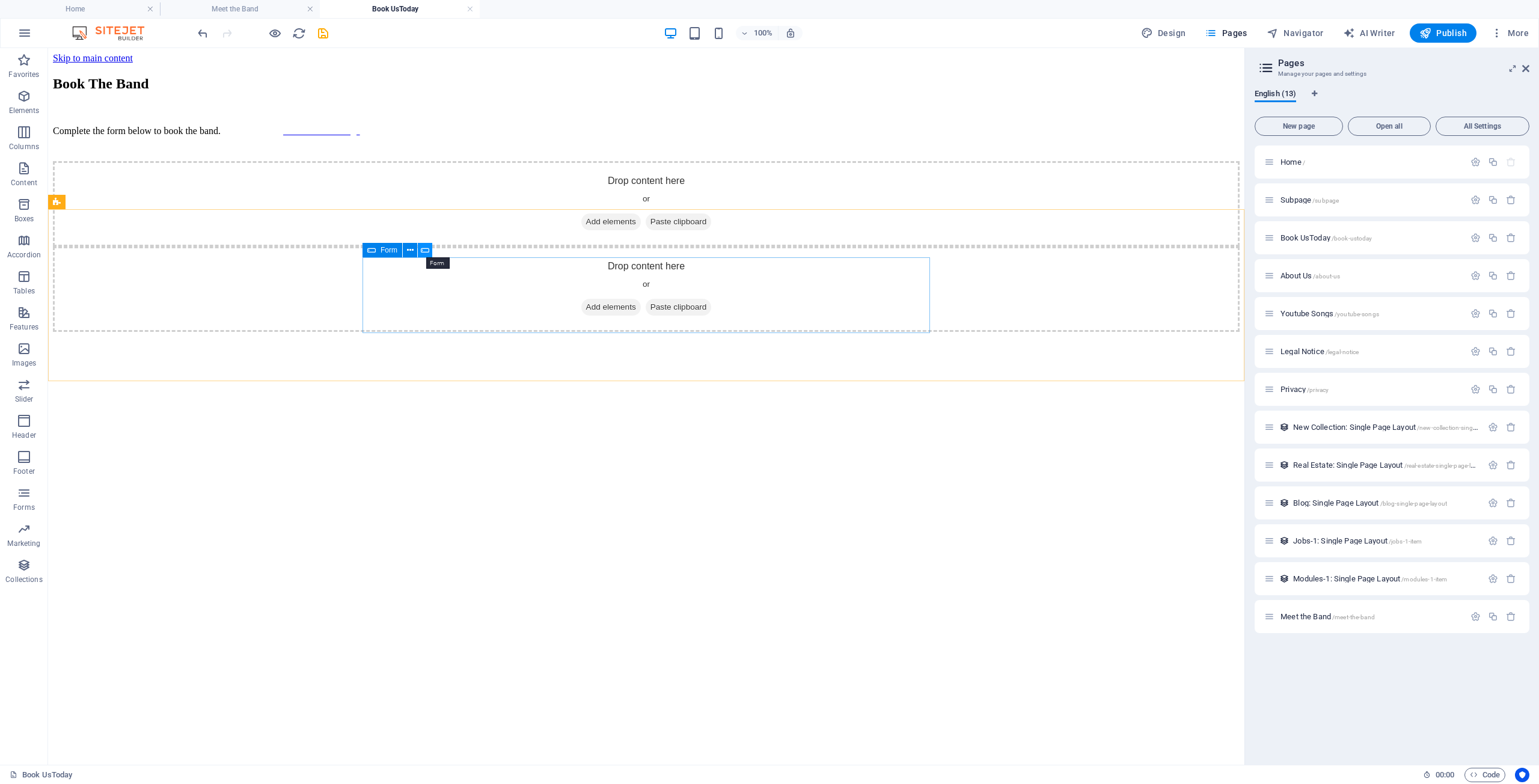
click at [424, 251] on icon at bounding box center [425, 250] width 8 height 13
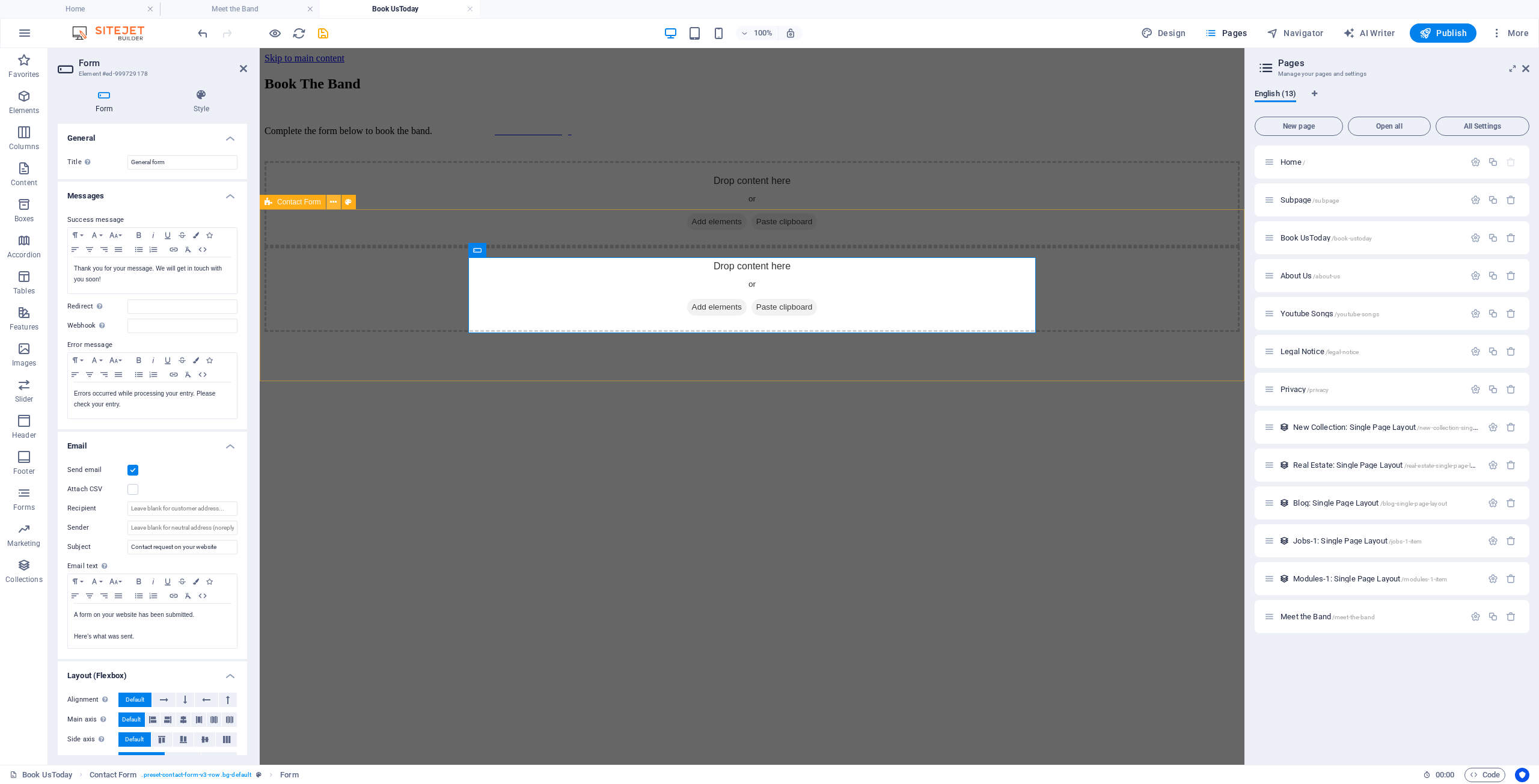
click at [334, 201] on icon at bounding box center [333, 202] width 6 height 13
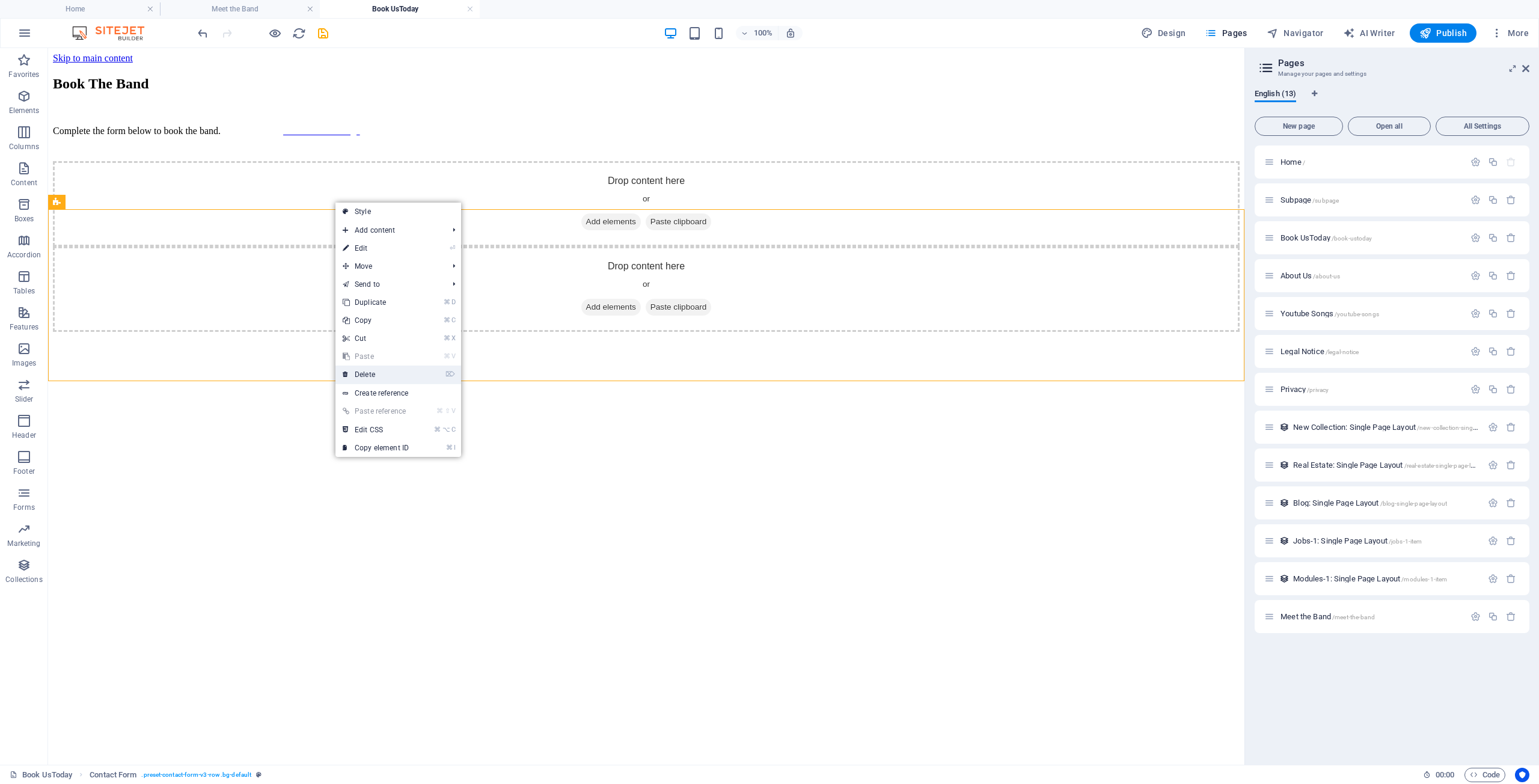
click at [365, 375] on link "⌦ Delete" at bounding box center [376, 375] width 81 height 18
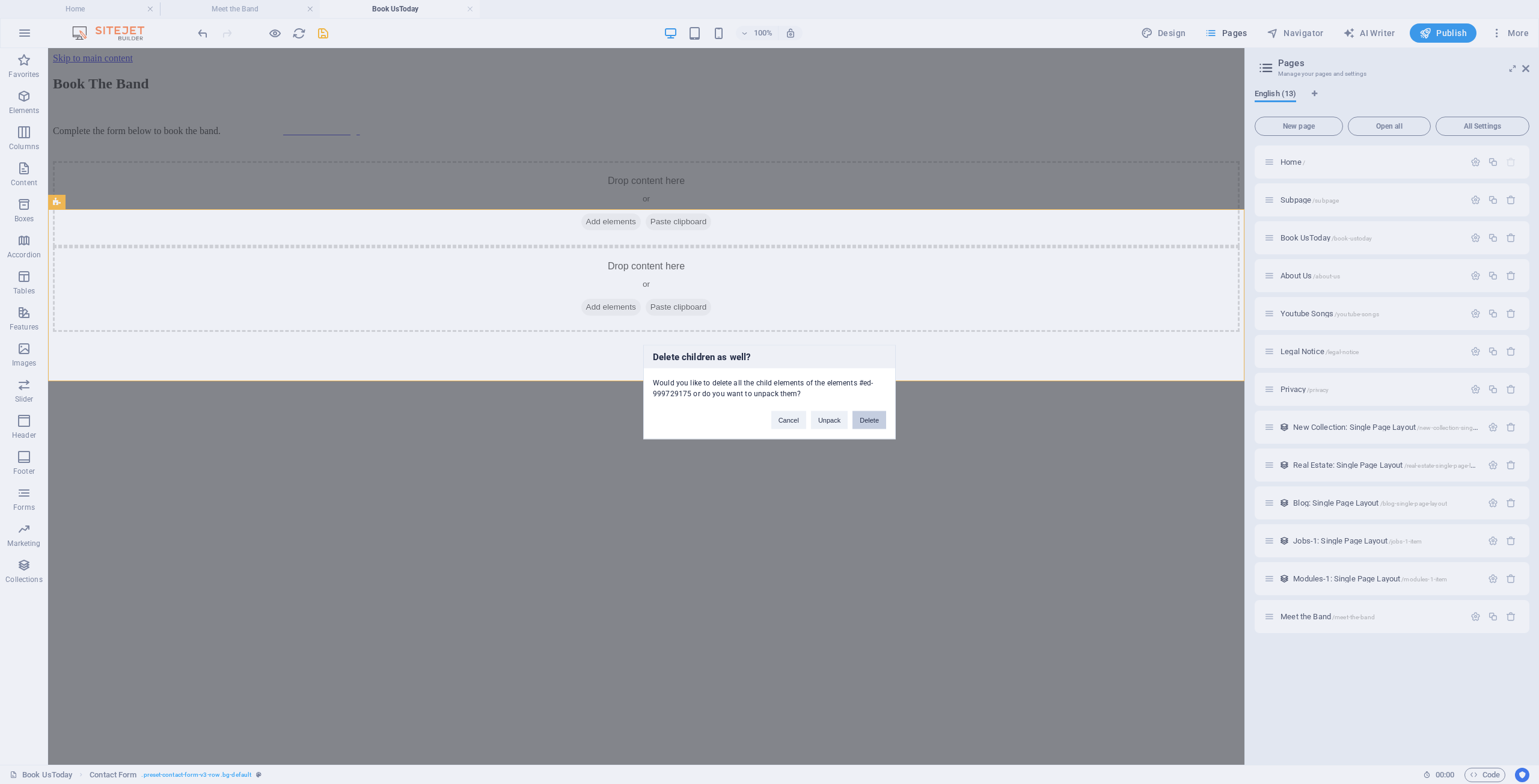
click at [875, 418] on button "Delete" at bounding box center [869, 420] width 34 height 18
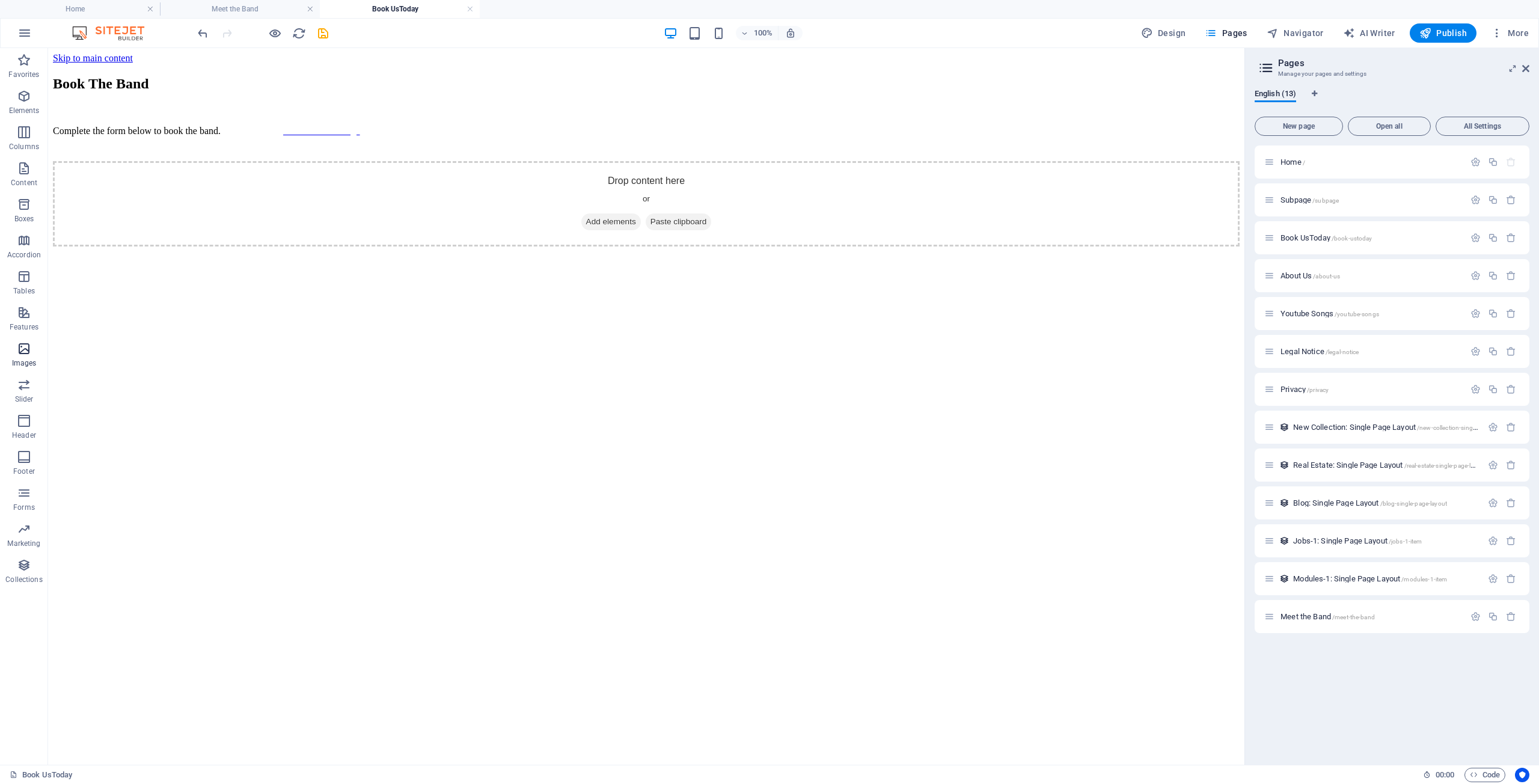
click at [23, 353] on icon "button" at bounding box center [25, 348] width 15 height 15
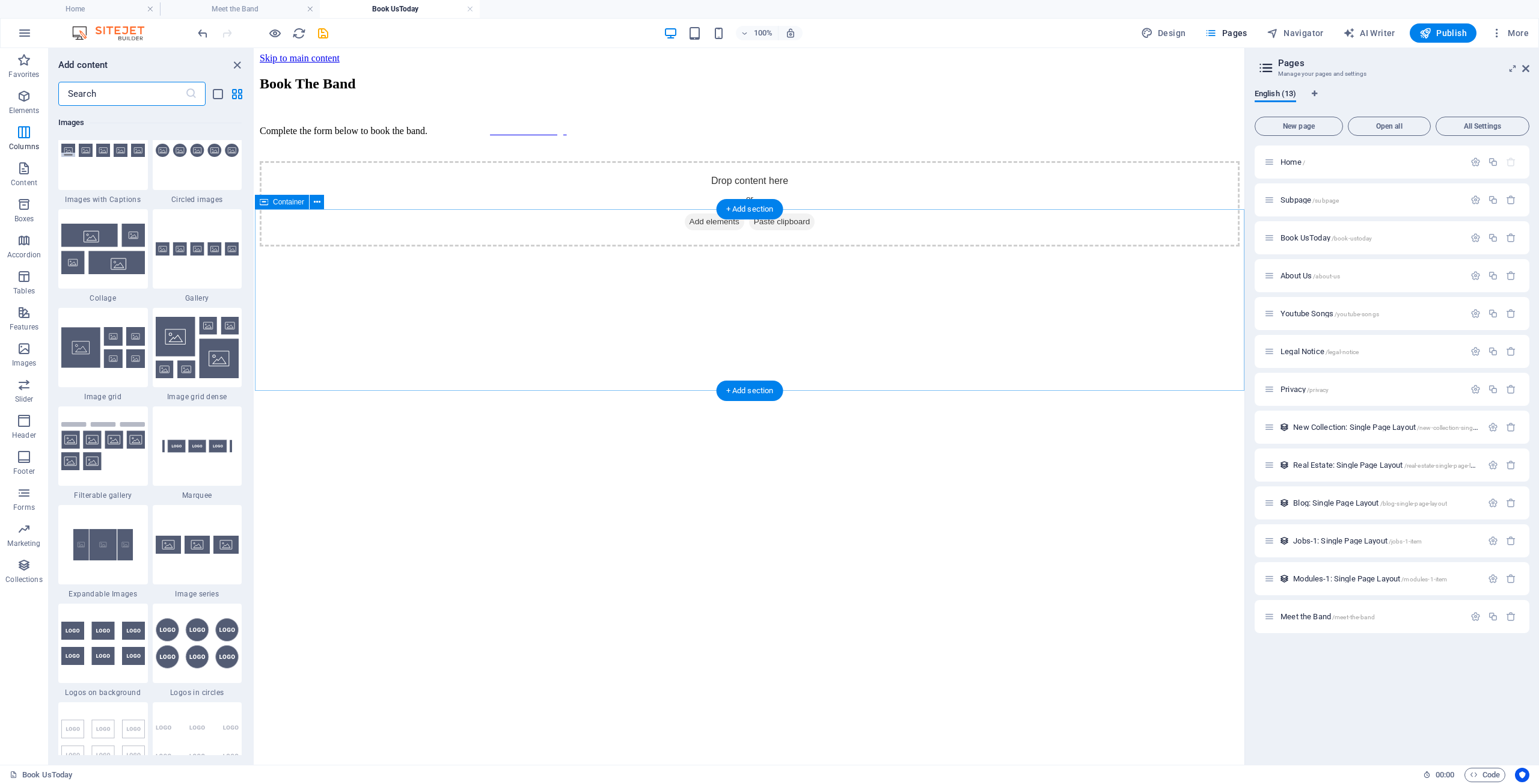
scroll to position [6093, 0]
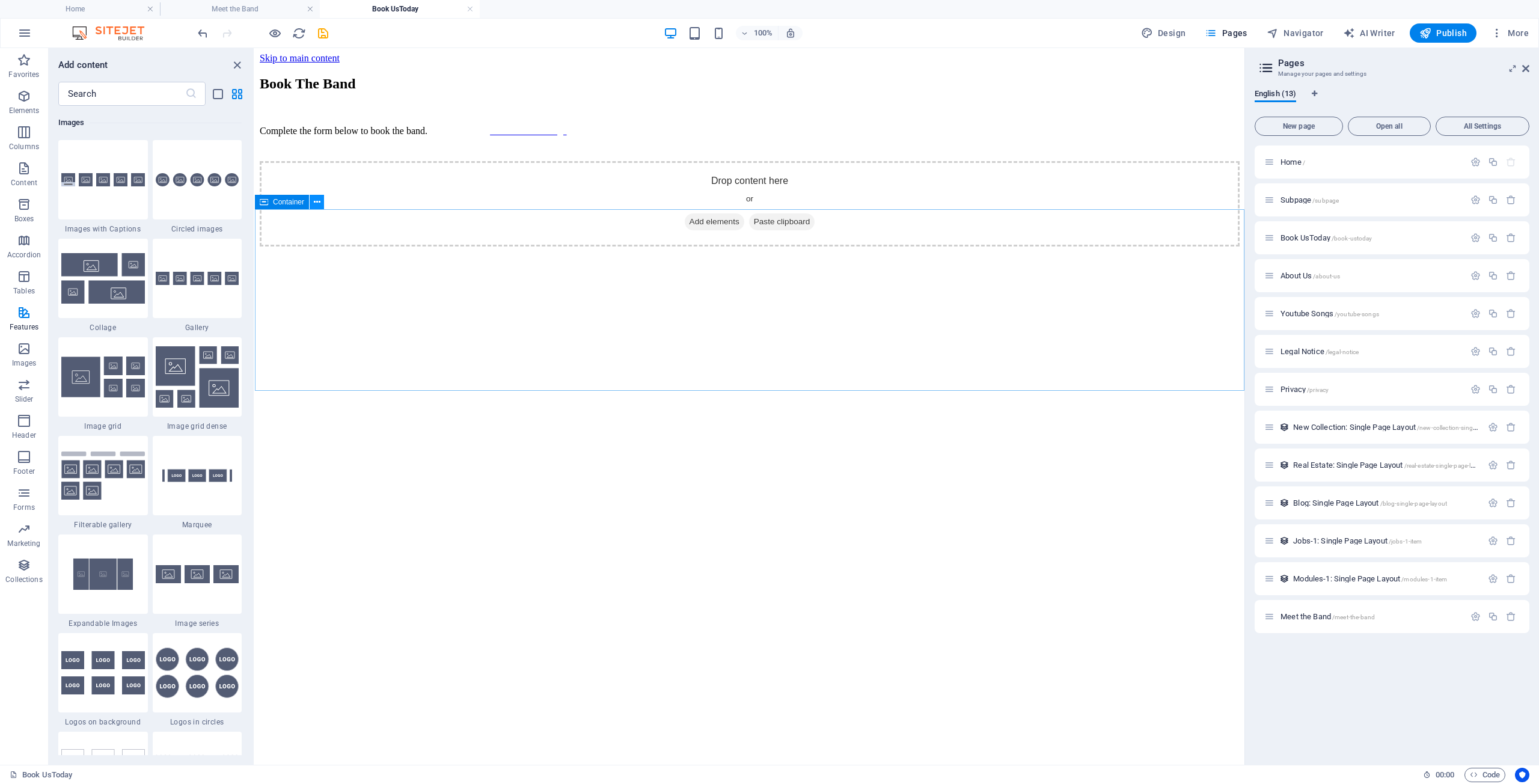
click at [320, 202] on icon at bounding box center [317, 202] width 6 height 13
click at [320, 203] on icon at bounding box center [317, 202] width 6 height 13
click at [357, 231] on link "⏎ Edit" at bounding box center [360, 231] width 81 height 18
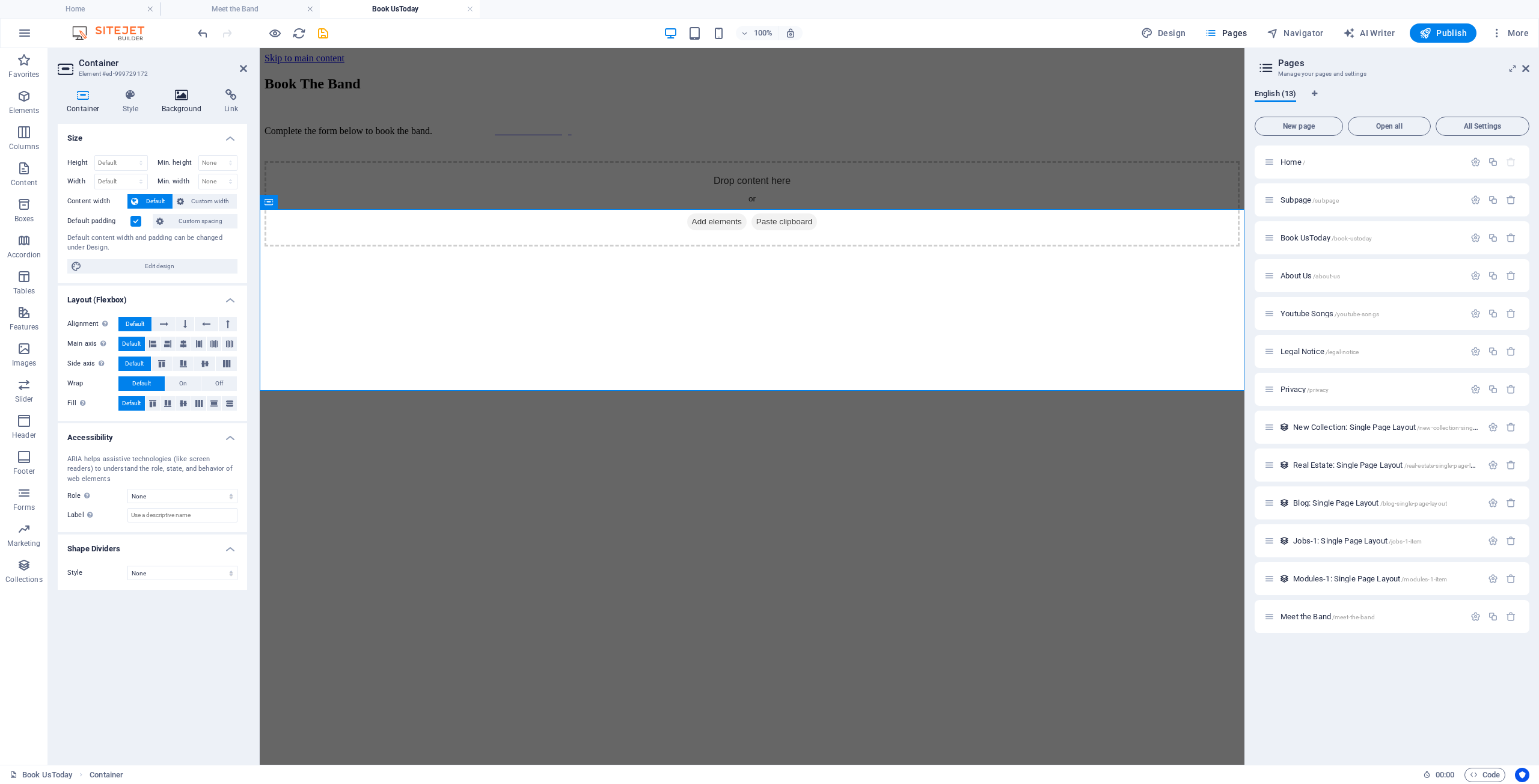
click at [181, 95] on icon at bounding box center [182, 94] width 58 height 12
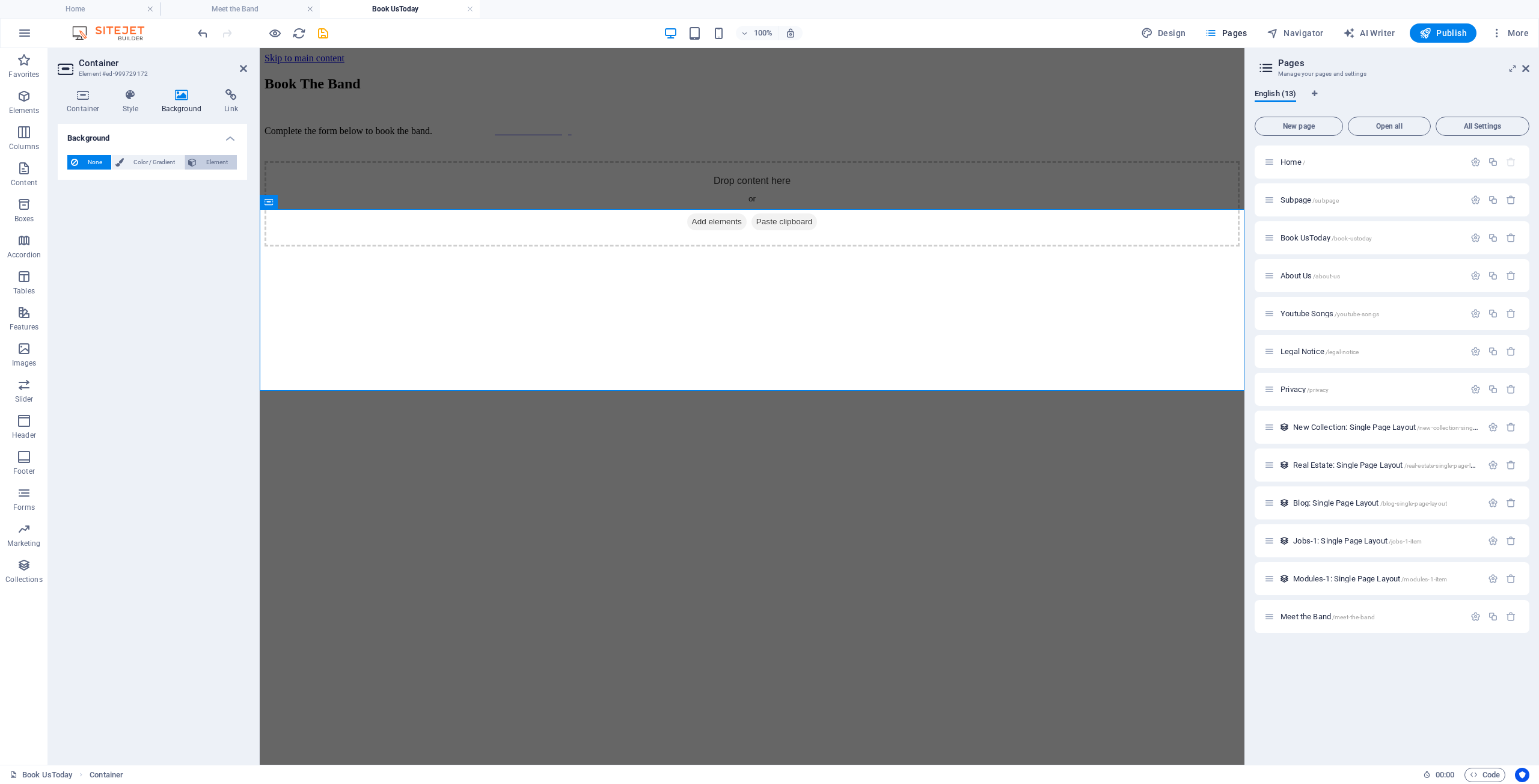
click at [211, 162] on span "Element" at bounding box center [217, 162] width 33 height 15
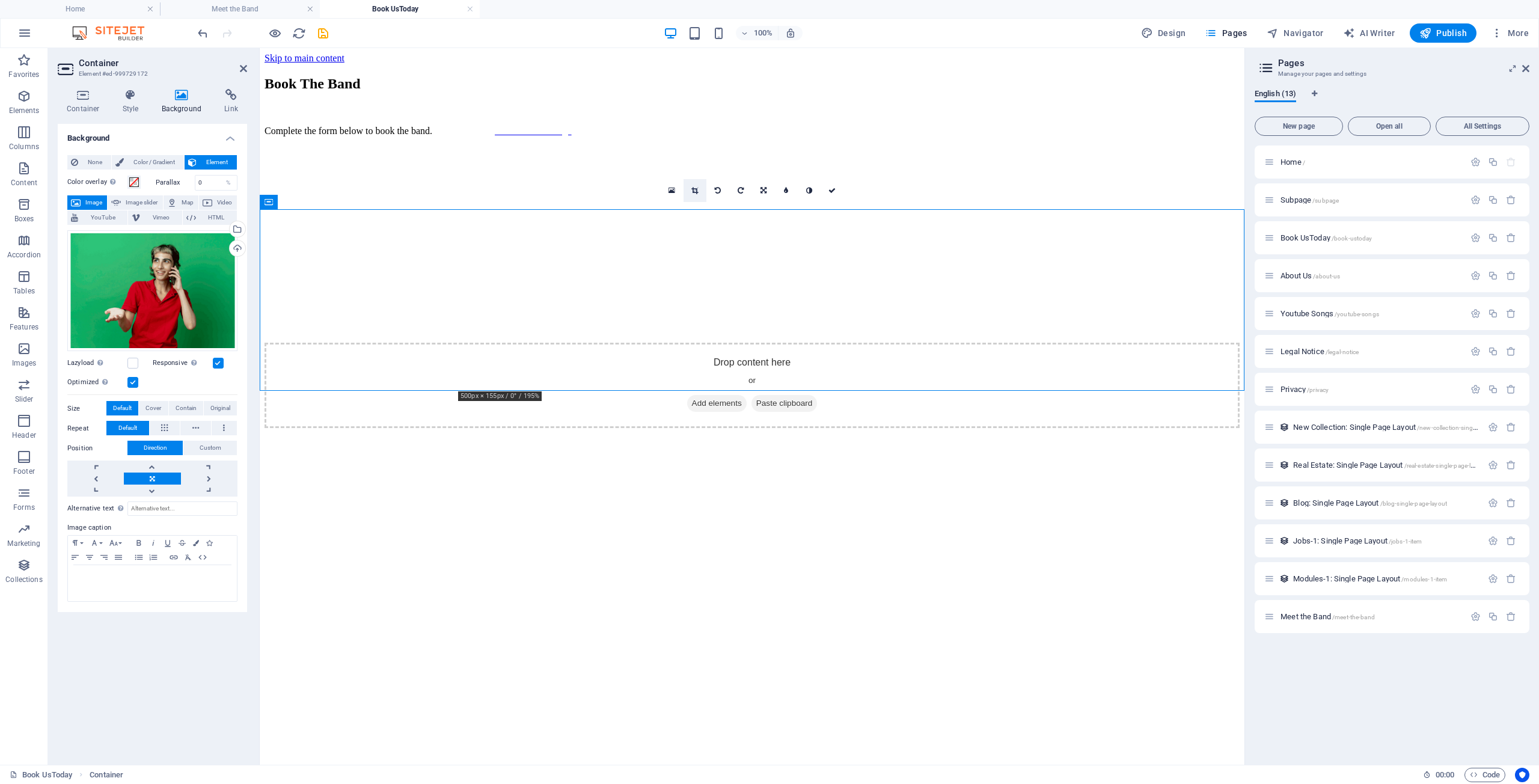
click at [697, 189] on icon at bounding box center [695, 191] width 6 height 7
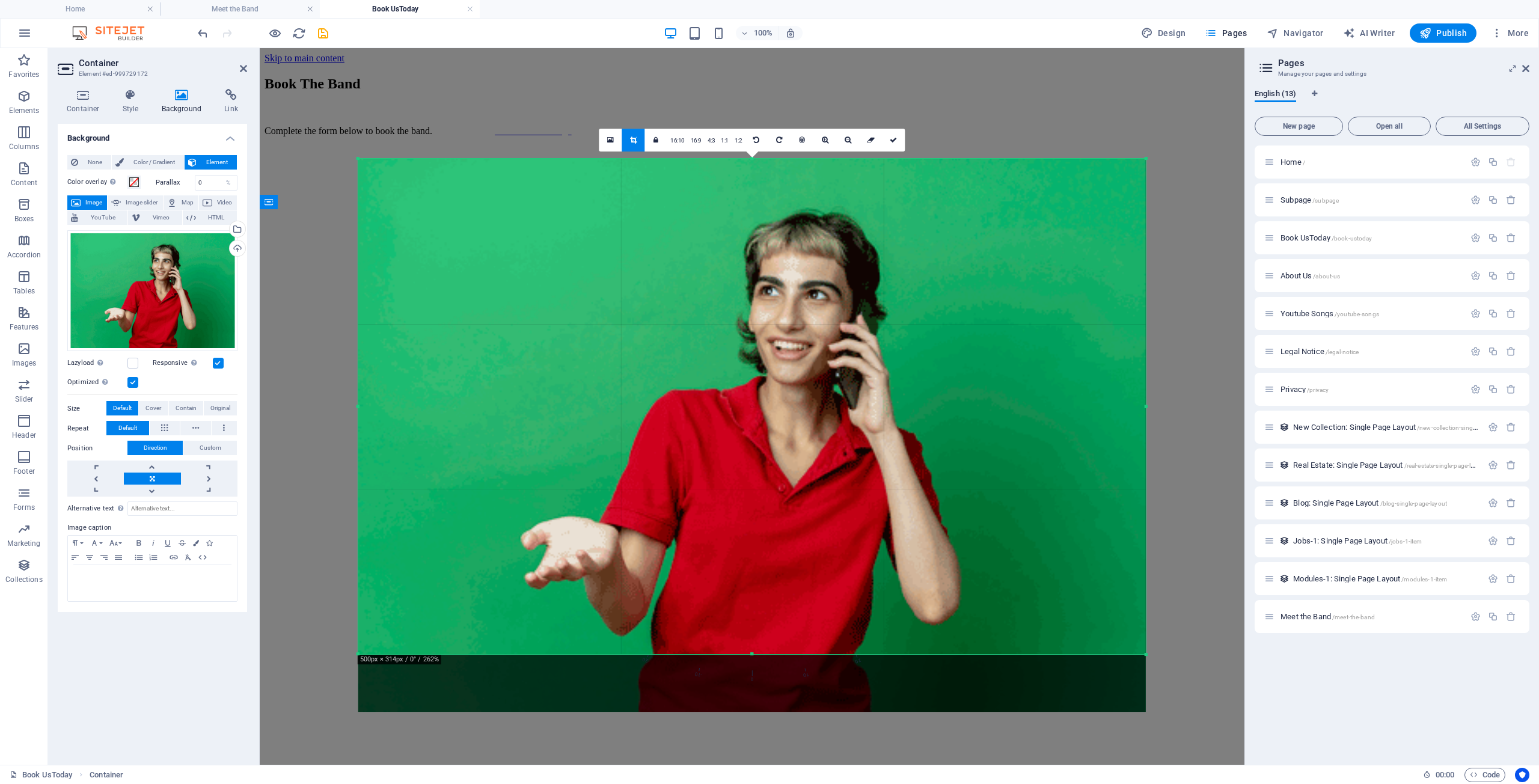
drag, startPoint x: 753, startPoint y: 684, endPoint x: 737, endPoint y: 626, distance: 60.2
click at [737, 626] on div "180 170 160 150 140 130 120 110 100 90 80 70 60 50 40 30 20 10 0 -10 -20 -30 -4…" at bounding box center [753, 407] width 788 height 495
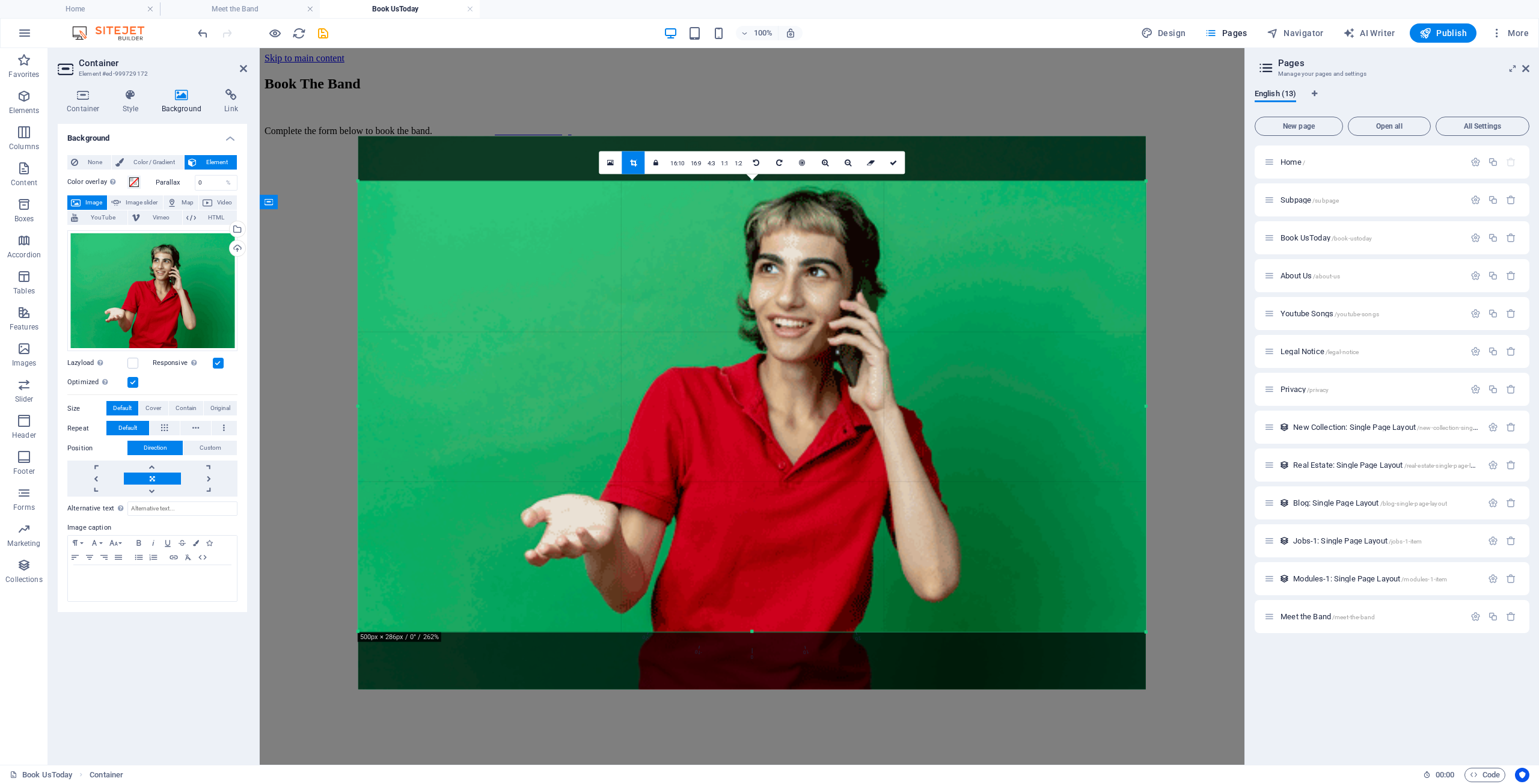
drag, startPoint x: 740, startPoint y: 159, endPoint x: 744, endPoint y: 204, distance: 45.2
click at [744, 204] on div "180 170 160 150 140 130 120 110 100 90 80 70 60 50 40 30 20 10 0 -10 -20 -30 -4…" at bounding box center [753, 407] width 788 height 450
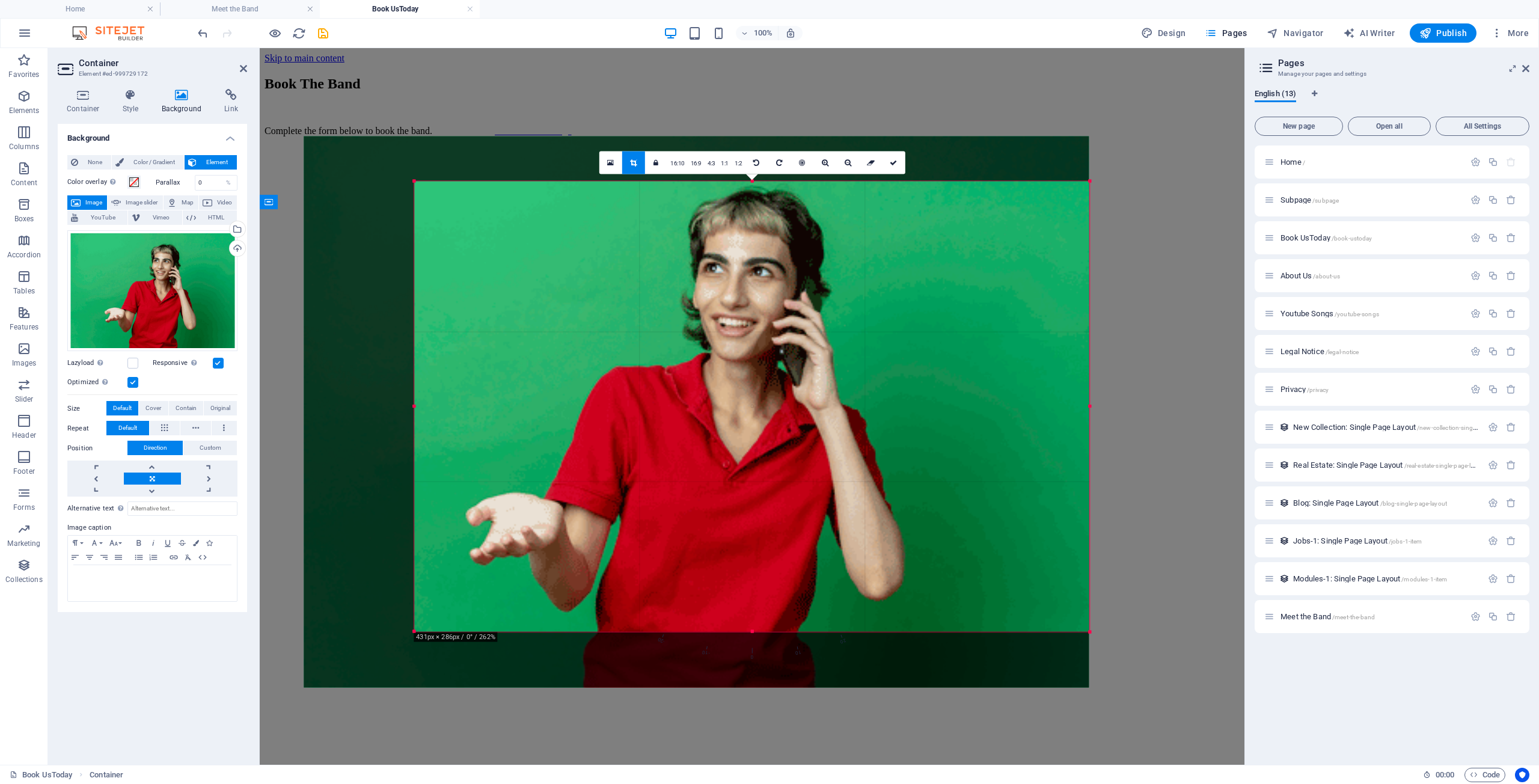
drag, startPoint x: 360, startPoint y: 401, endPoint x: 471, endPoint y: 417, distance: 112.1
click at [471, 417] on div "180 170 160 150 140 130 120 110 100 90 80 70 60 50 40 30 20 10 0 -10 -20 -30 -4…" at bounding box center [752, 407] width 676 height 450
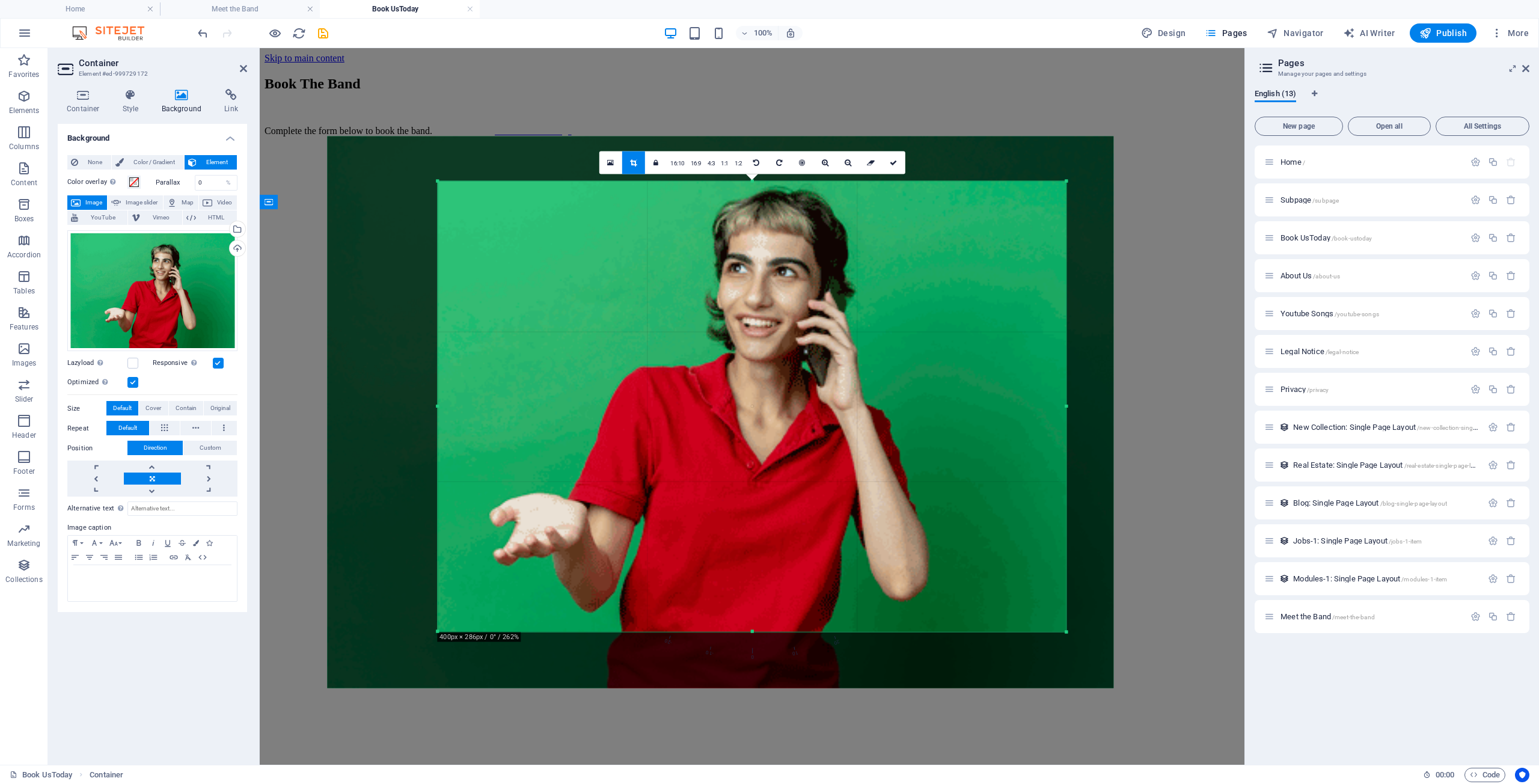
drag, startPoint x: 1092, startPoint y: 408, endPoint x: 1046, endPoint y: 408, distance: 46.0
click at [1046, 408] on div "180 170 160 150 140 130 120 110 100 90 80 70 60 50 40 30 20 10 0 -10 -20 -30 -4…" at bounding box center [752, 407] width 628 height 450
click at [895, 159] on link at bounding box center [893, 162] width 23 height 23
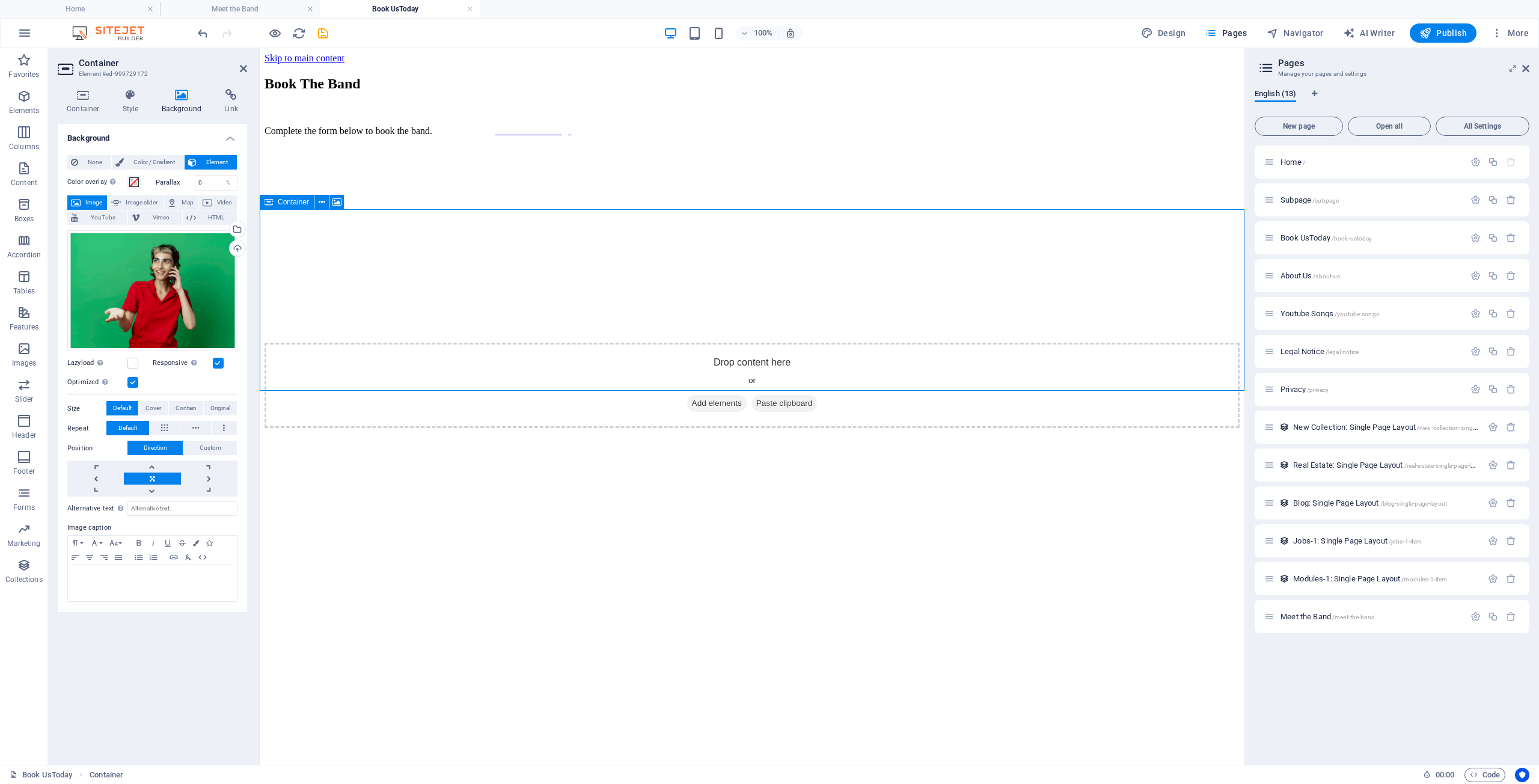
drag, startPoint x: 666, startPoint y: 286, endPoint x: 674, endPoint y: 309, distance: 24.4
click at [674, 342] on div "Drop content here or Add elements Paste clipboard" at bounding box center [752, 385] width 975 height 85
click at [672, 342] on div "Drop content here or Add elements Paste clipboard" at bounding box center [752, 385] width 975 height 85
click at [684, 342] on div "Drop content here or Add elements Paste clipboard" at bounding box center [752, 385] width 975 height 85
click at [153, 467] on link at bounding box center [152, 466] width 56 height 12
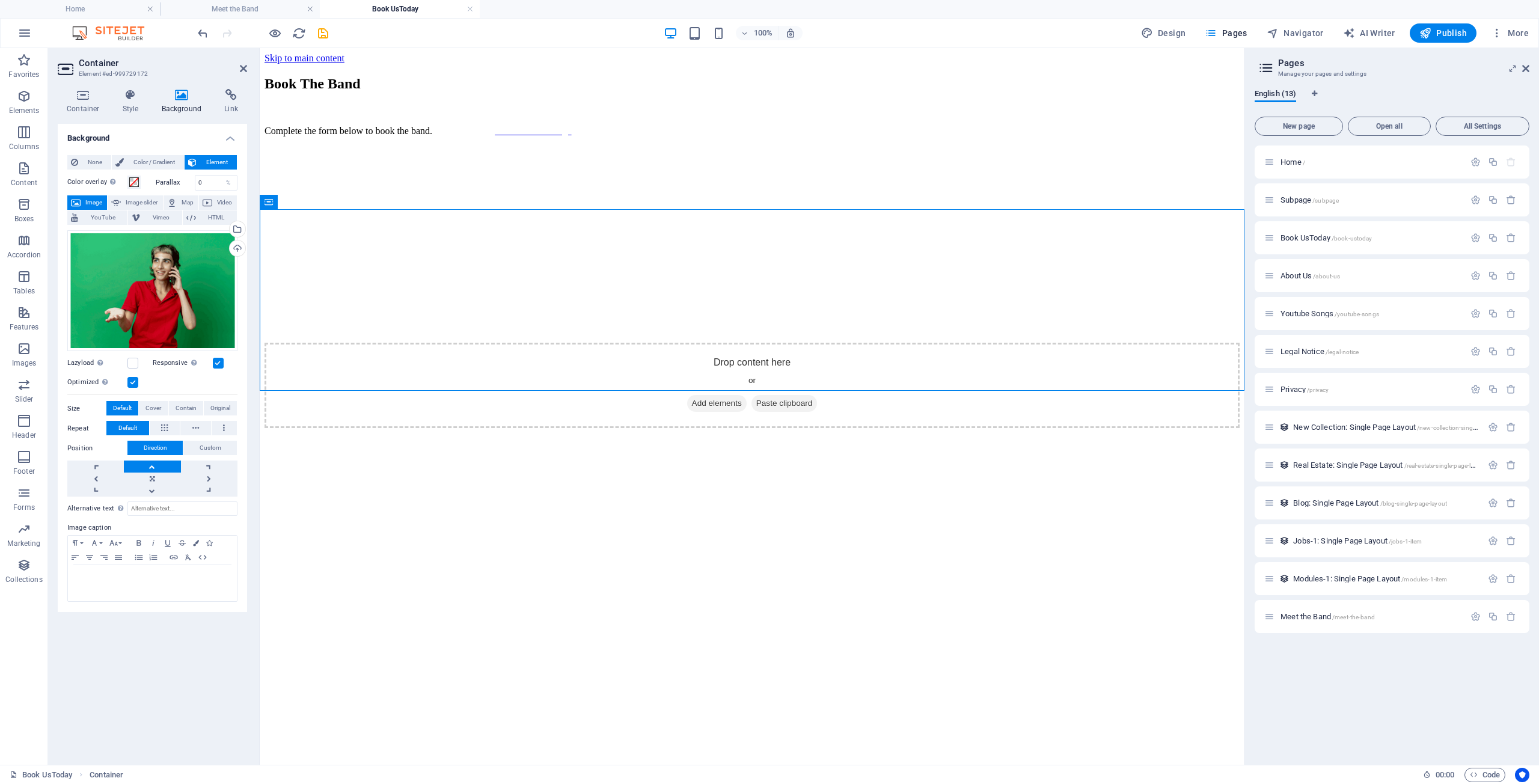
click at [647, 161] on figure at bounding box center [752, 161] width 975 height 0
click at [676, 342] on div "Drop content here or Add elements Paste clipboard" at bounding box center [752, 385] width 975 height 85
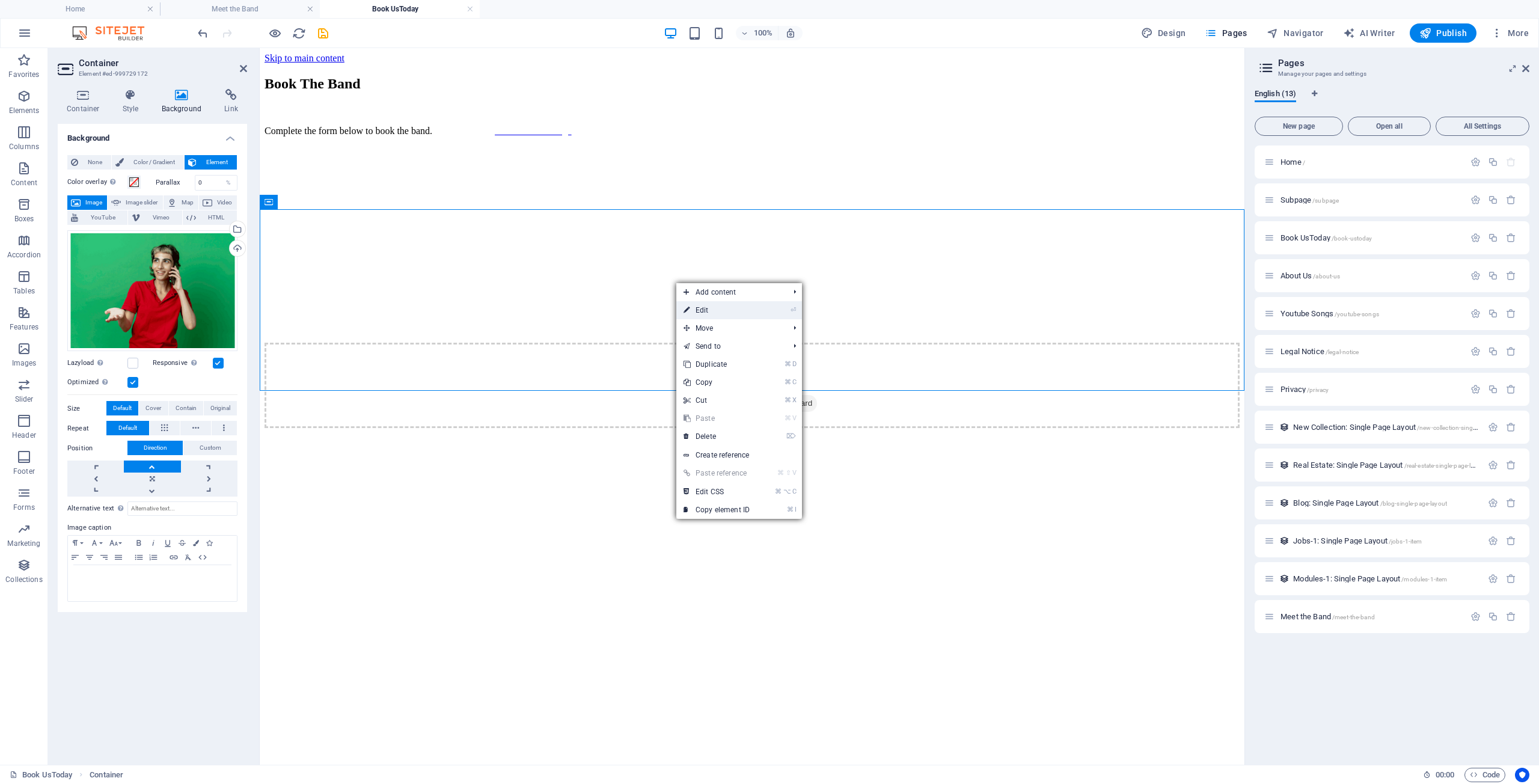
click at [708, 312] on link "⏎ Edit" at bounding box center [716, 310] width 81 height 18
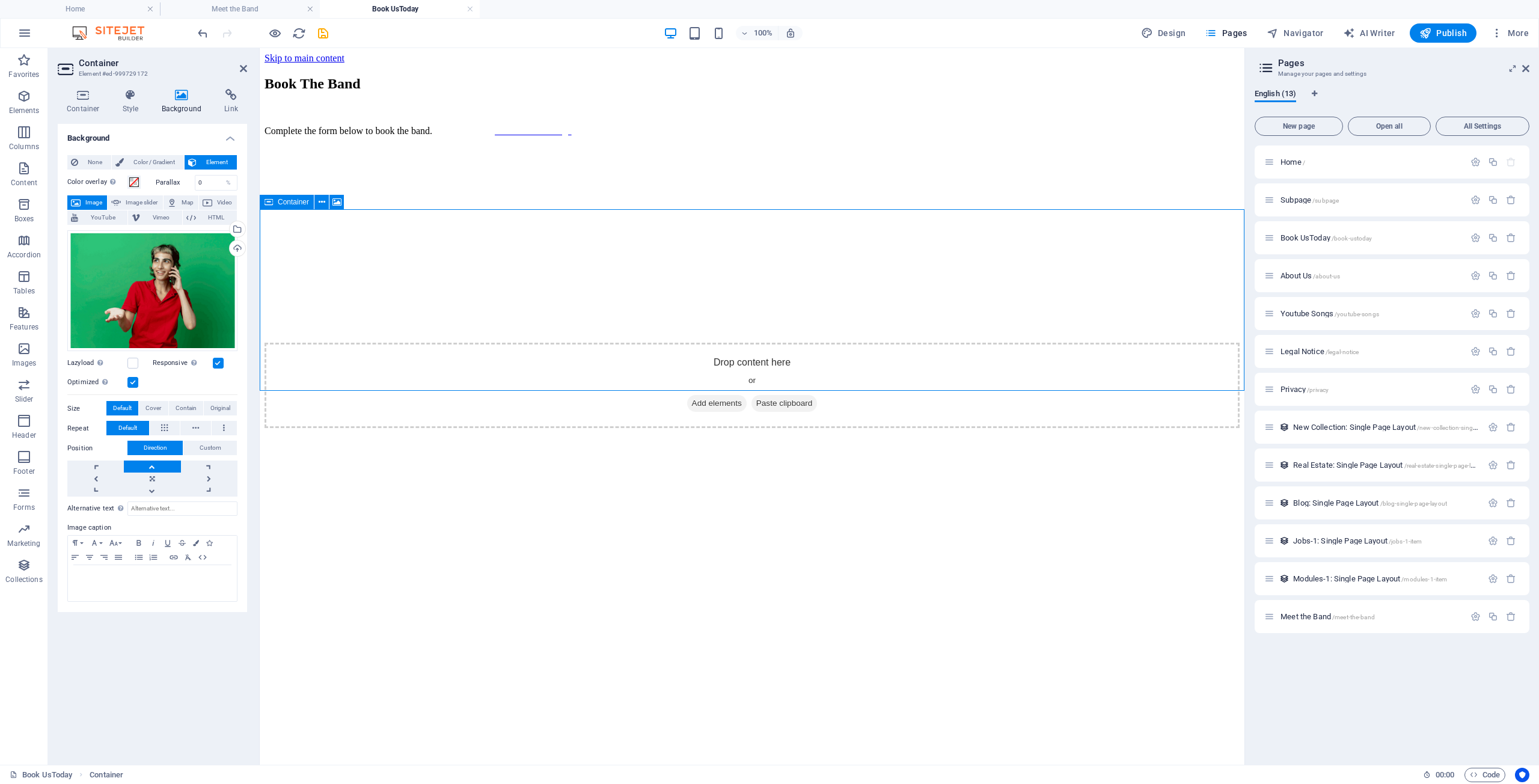
click at [644, 342] on div "Drop content here or Add elements Paste clipboard" at bounding box center [752, 385] width 975 height 85
click at [337, 201] on icon at bounding box center [337, 202] width 9 height 13
click at [324, 202] on icon at bounding box center [321, 202] width 6 height 13
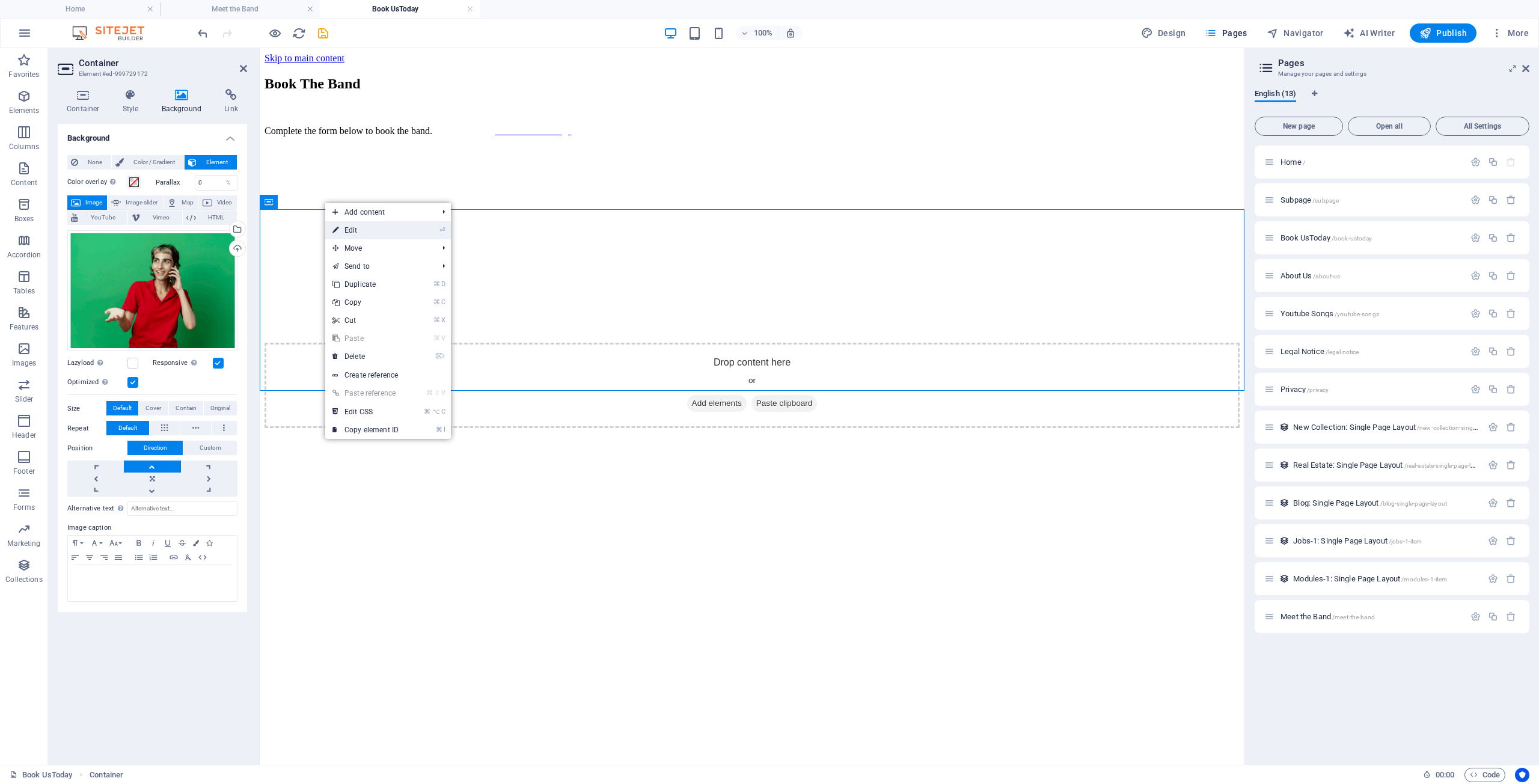
click at [359, 231] on link "⏎ Edit" at bounding box center [365, 230] width 81 height 18
click at [602, 161] on figure at bounding box center [752, 161] width 975 height 0
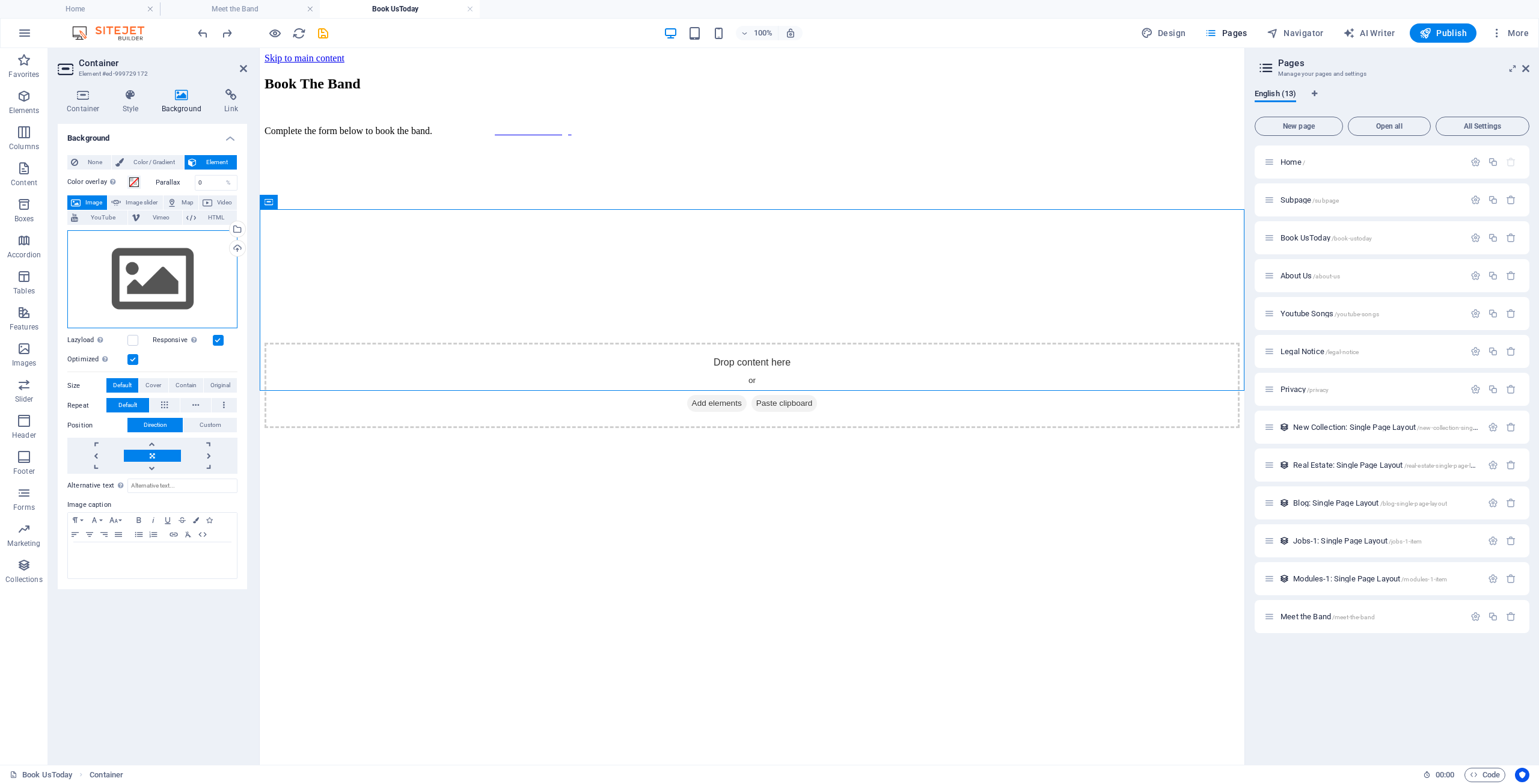
click at [160, 270] on div "Drag files here, click to choose files or select files from Files or our free s…" at bounding box center [152, 279] width 170 height 99
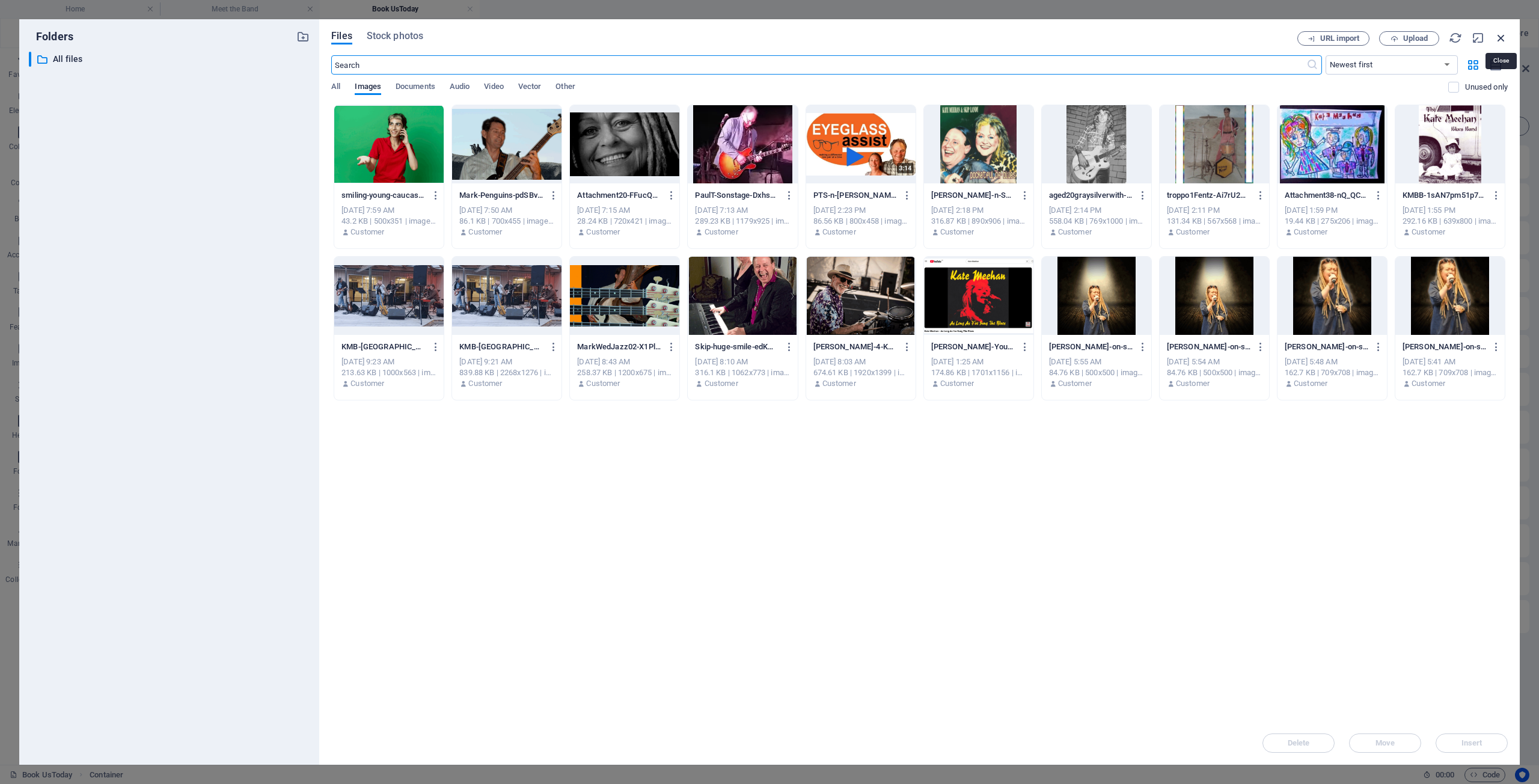
click at [1505, 36] on icon "button" at bounding box center [1501, 37] width 14 height 14
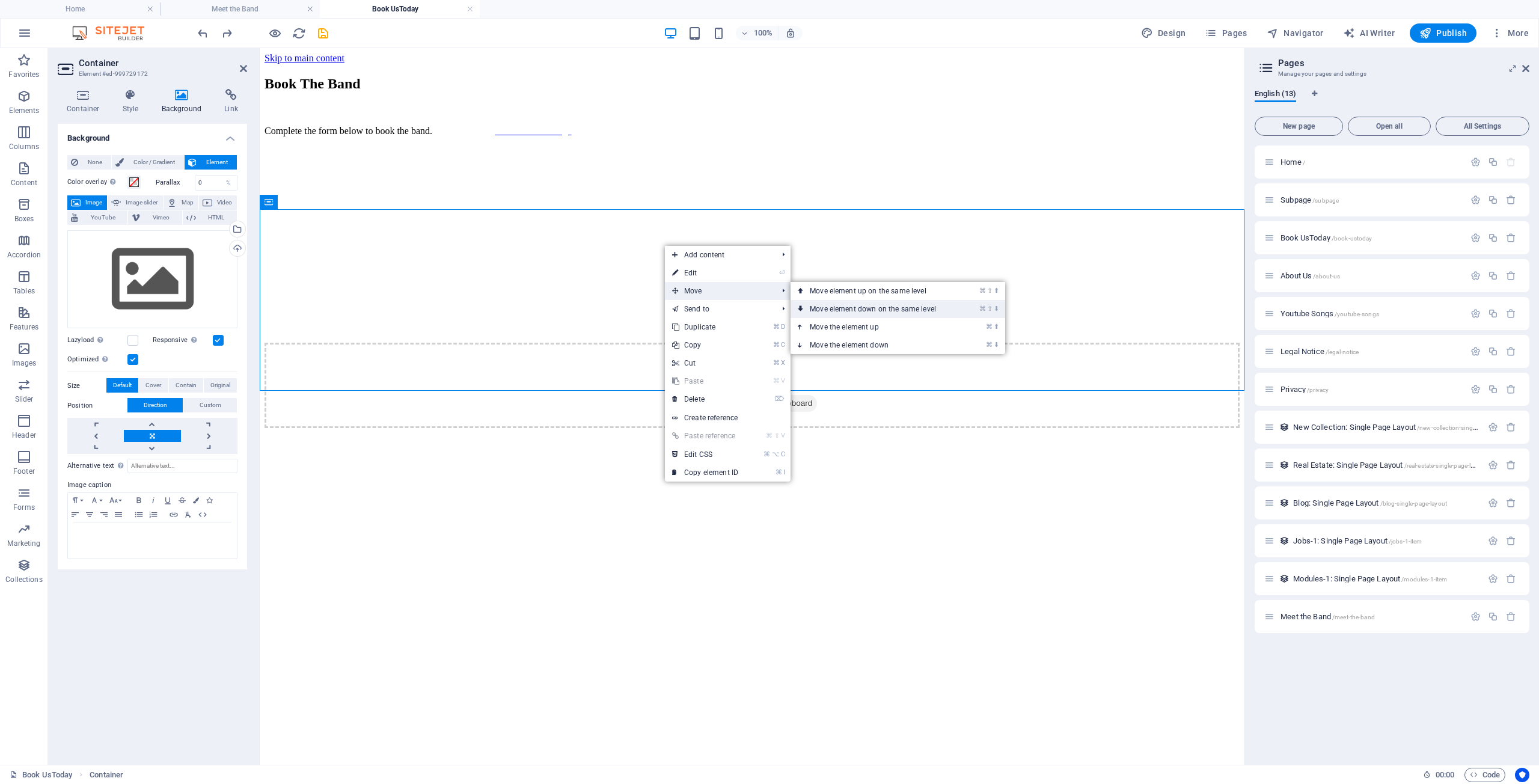
click at [848, 309] on link "⌘ ⇧ ⬇ Move element down on the same level" at bounding box center [875, 309] width 170 height 18
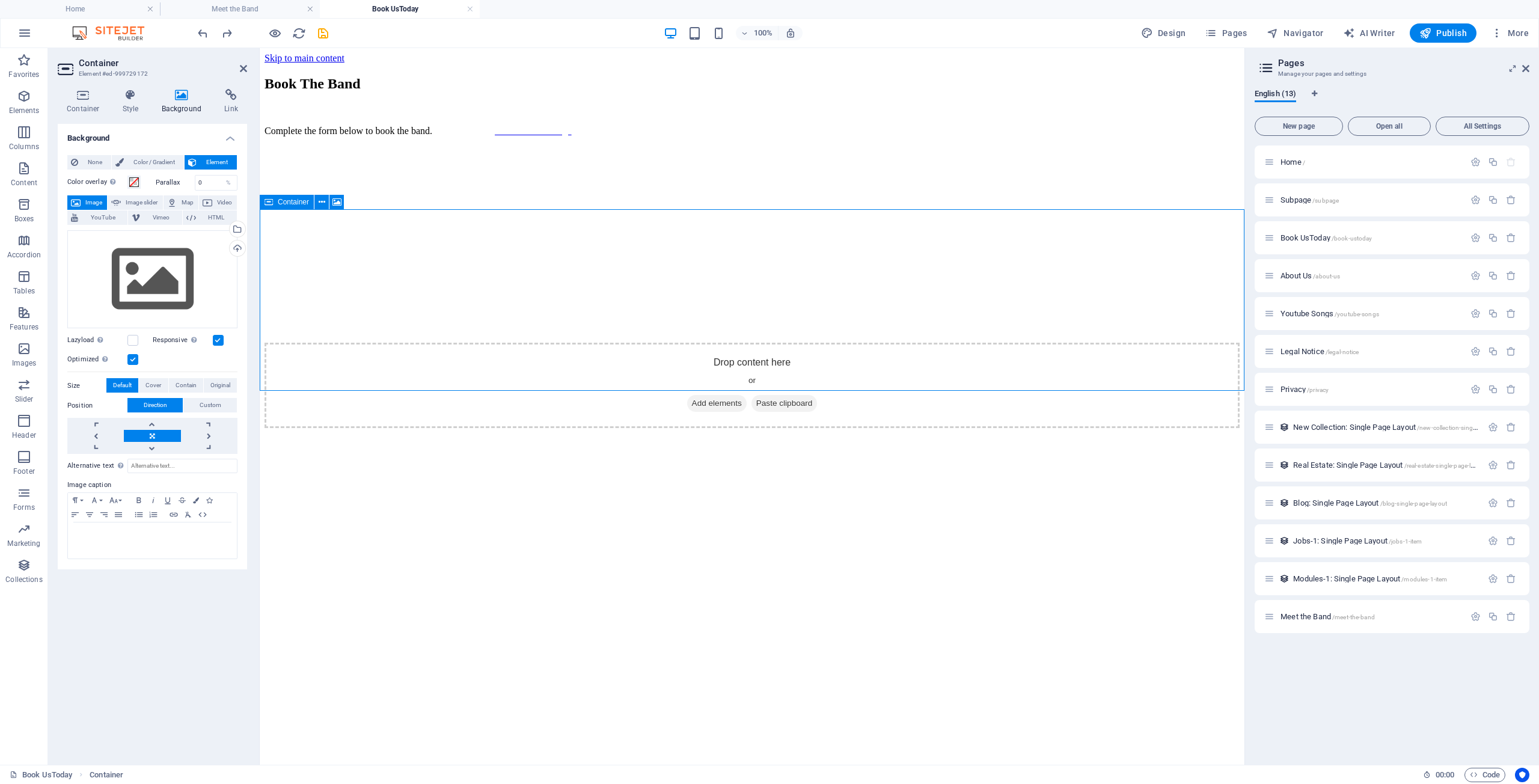
drag, startPoint x: 633, startPoint y: 238, endPoint x: 647, endPoint y: 273, distance: 37.7
click at [647, 273] on div "Drop content here or Add elements Paste clipboard" at bounding box center [752, 294] width 975 height 267
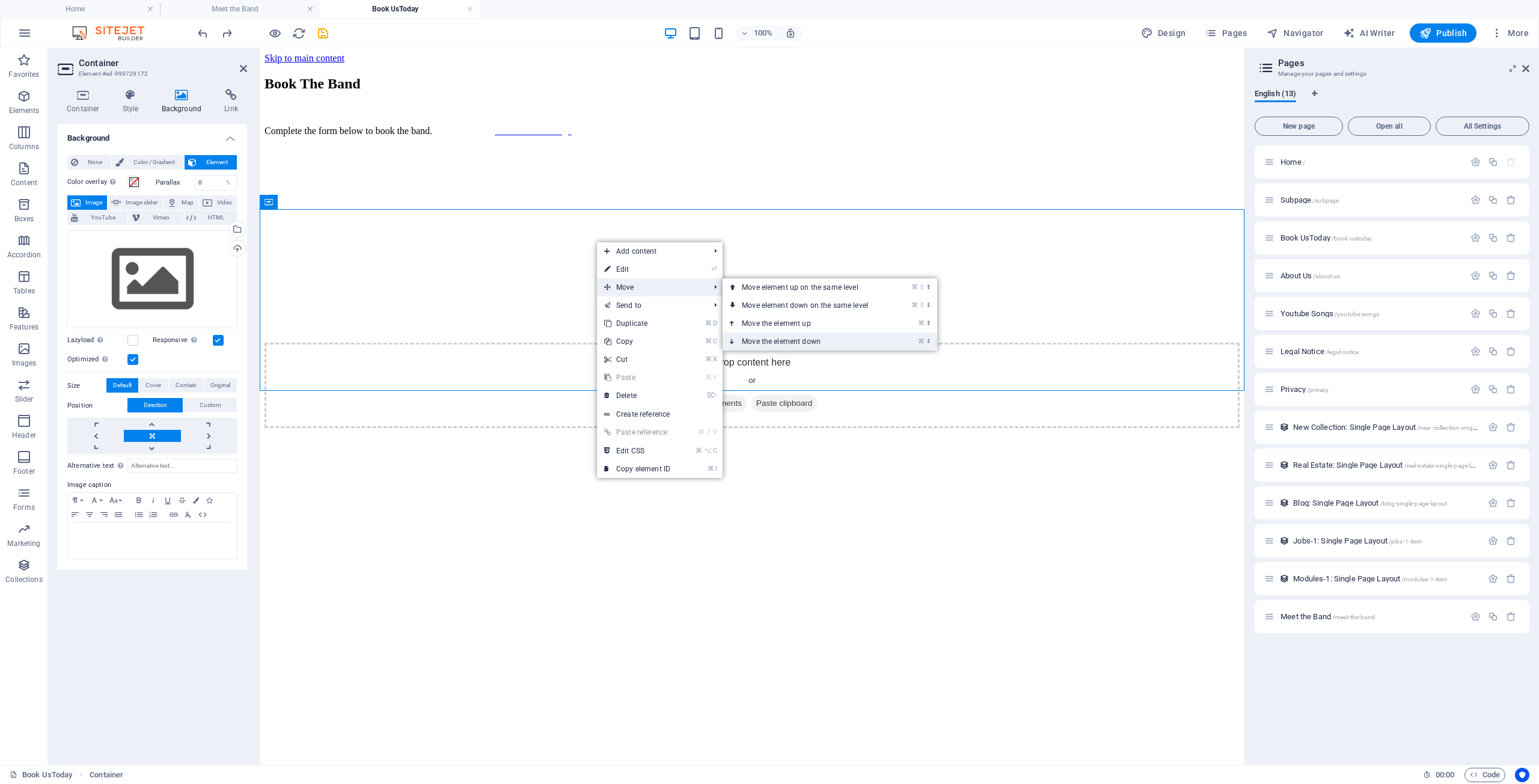
click at [775, 341] on link "⌘ ⬇ Move the element down" at bounding box center [807, 341] width 170 height 18
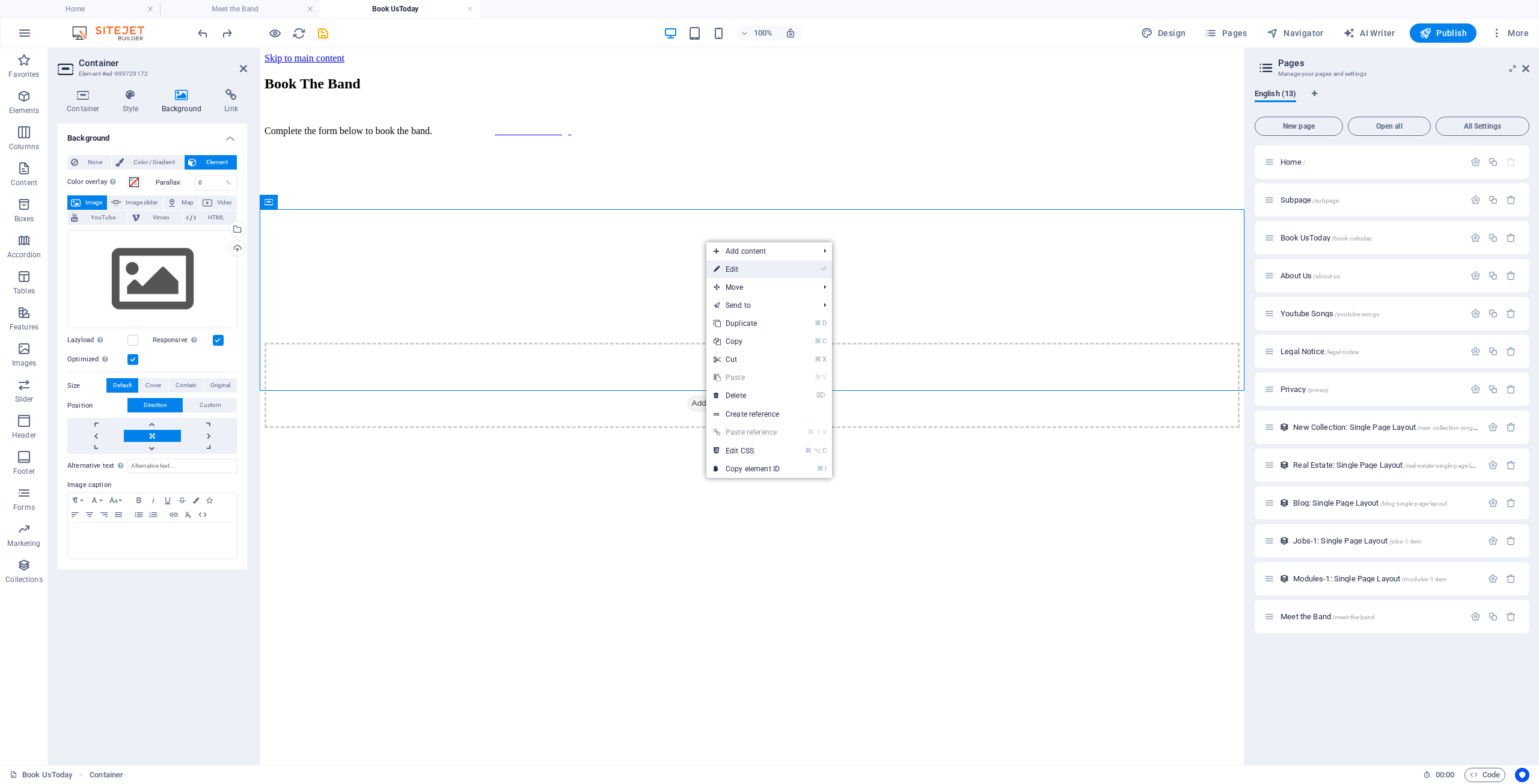
click at [742, 269] on link "⏎ Edit" at bounding box center [746, 270] width 81 height 18
drag, startPoint x: 662, startPoint y: 238, endPoint x: 660, endPoint y: 249, distance: 11.2
click at [660, 161] on figure at bounding box center [752, 161] width 975 height 0
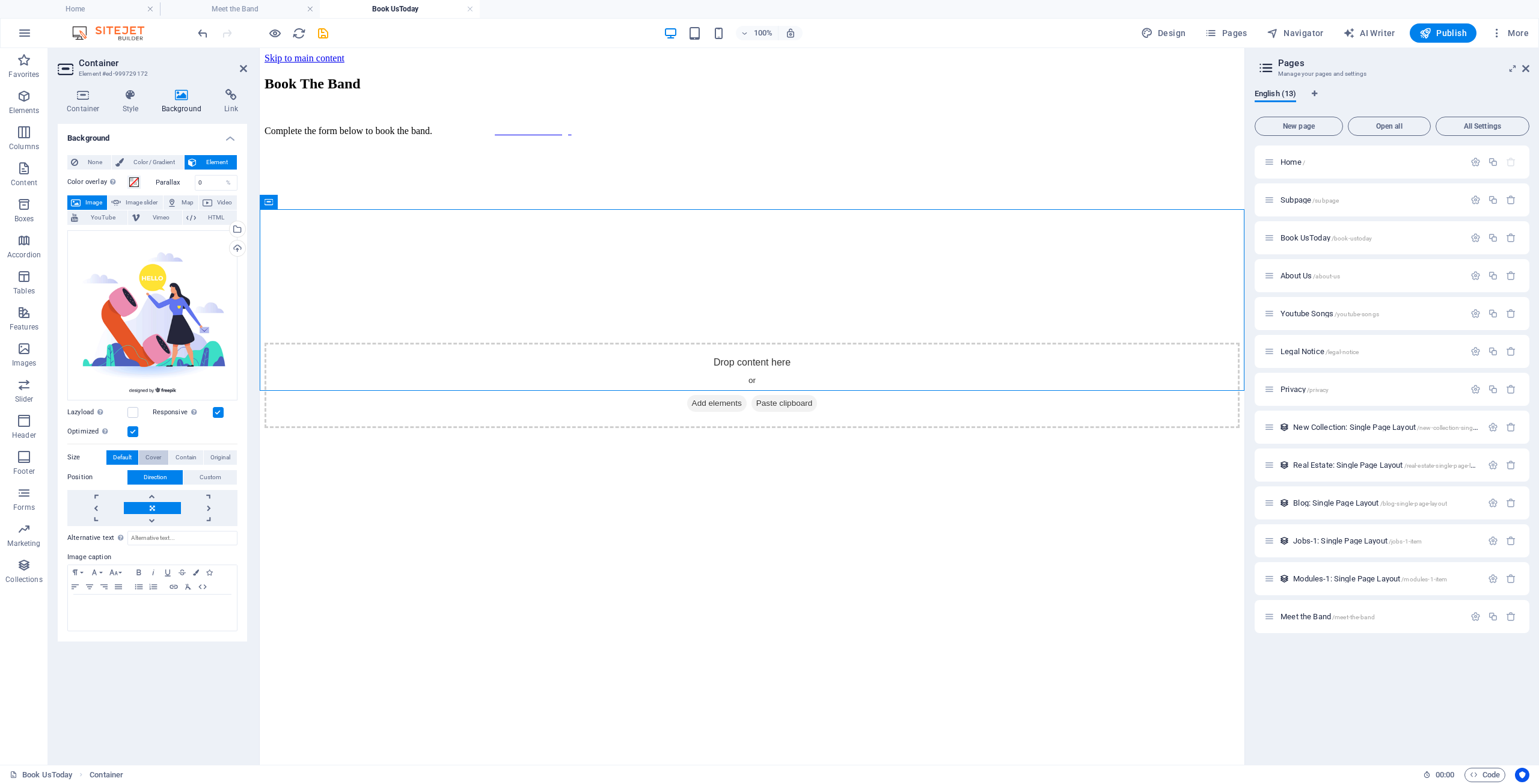
click at [155, 450] on span "Cover" at bounding box center [153, 457] width 15 height 15
click at [183, 450] on span "Contain" at bounding box center [185, 457] width 21 height 15
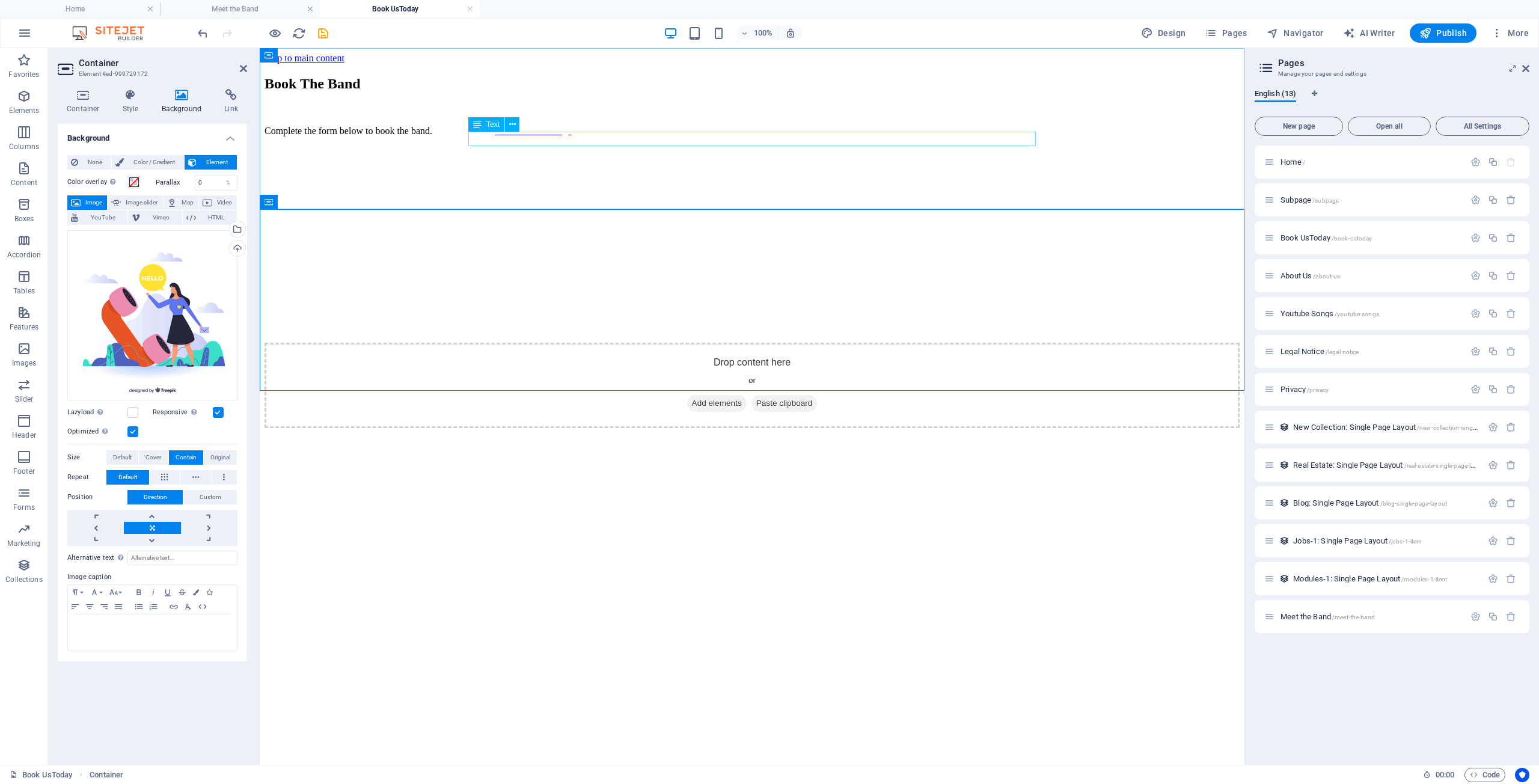
click at [618, 136] on div "Complete the form below to book the band. Back to Home Page" at bounding box center [752, 131] width 975 height 11
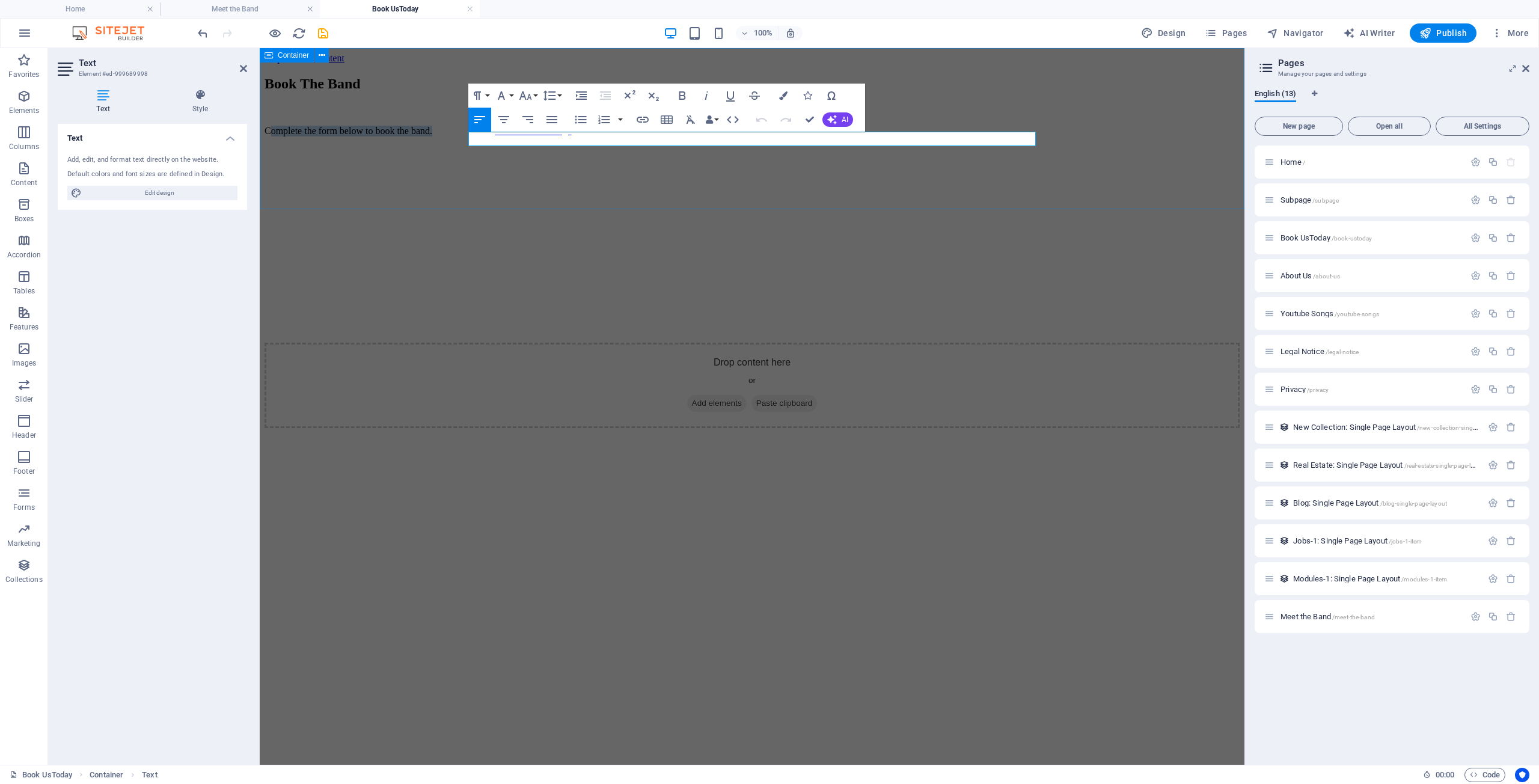
drag, startPoint x: 666, startPoint y: 142, endPoint x: 462, endPoint y: 135, distance: 204.1
click at [462, 135] on div "Book The Band Complete the form below to book the band. Back to Home Page" at bounding box center [752, 118] width 975 height 85
click at [321, 30] on icon "save" at bounding box center [322, 33] width 14 height 14
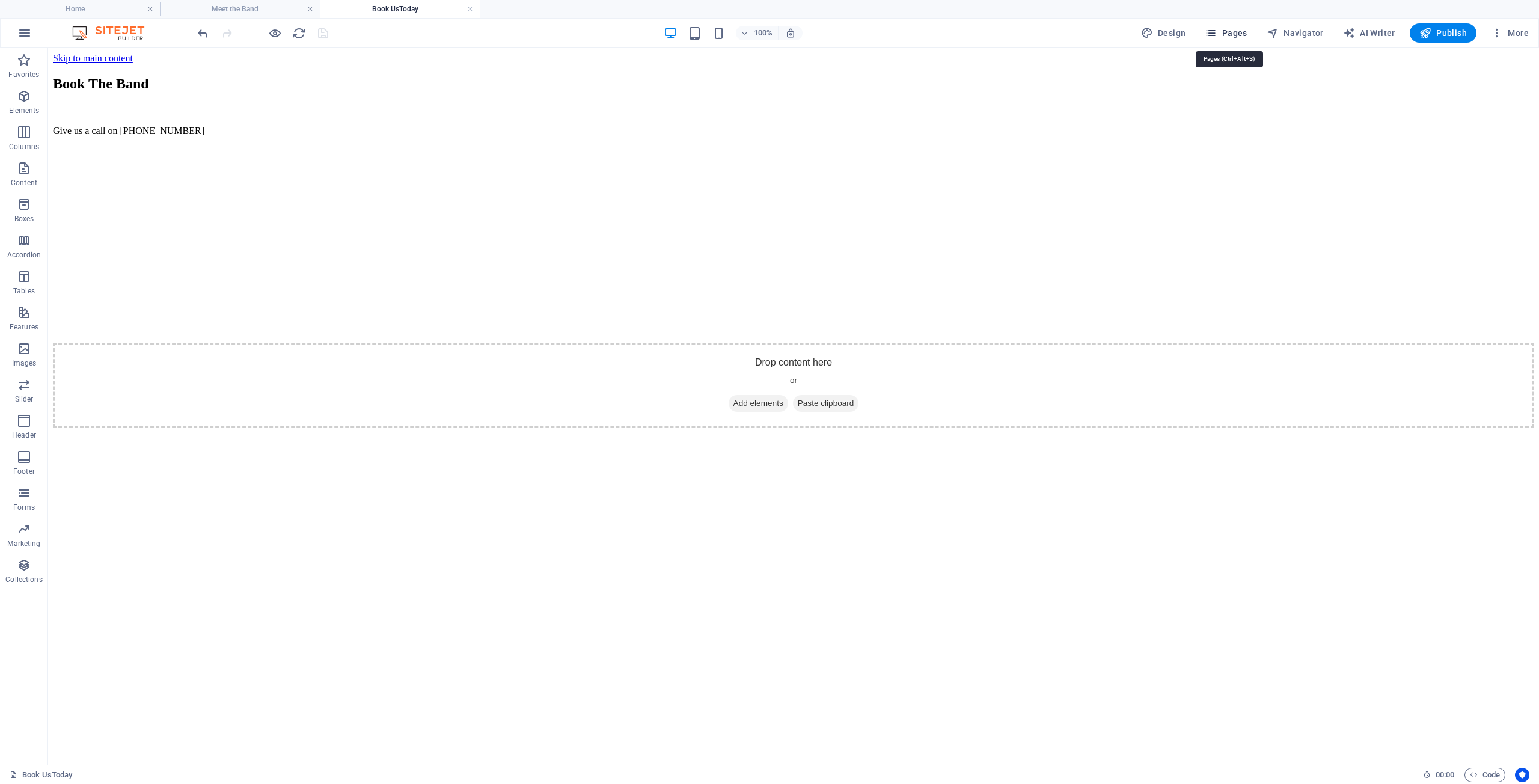
click at [1232, 33] on span "Pages" at bounding box center [1226, 33] width 42 height 12
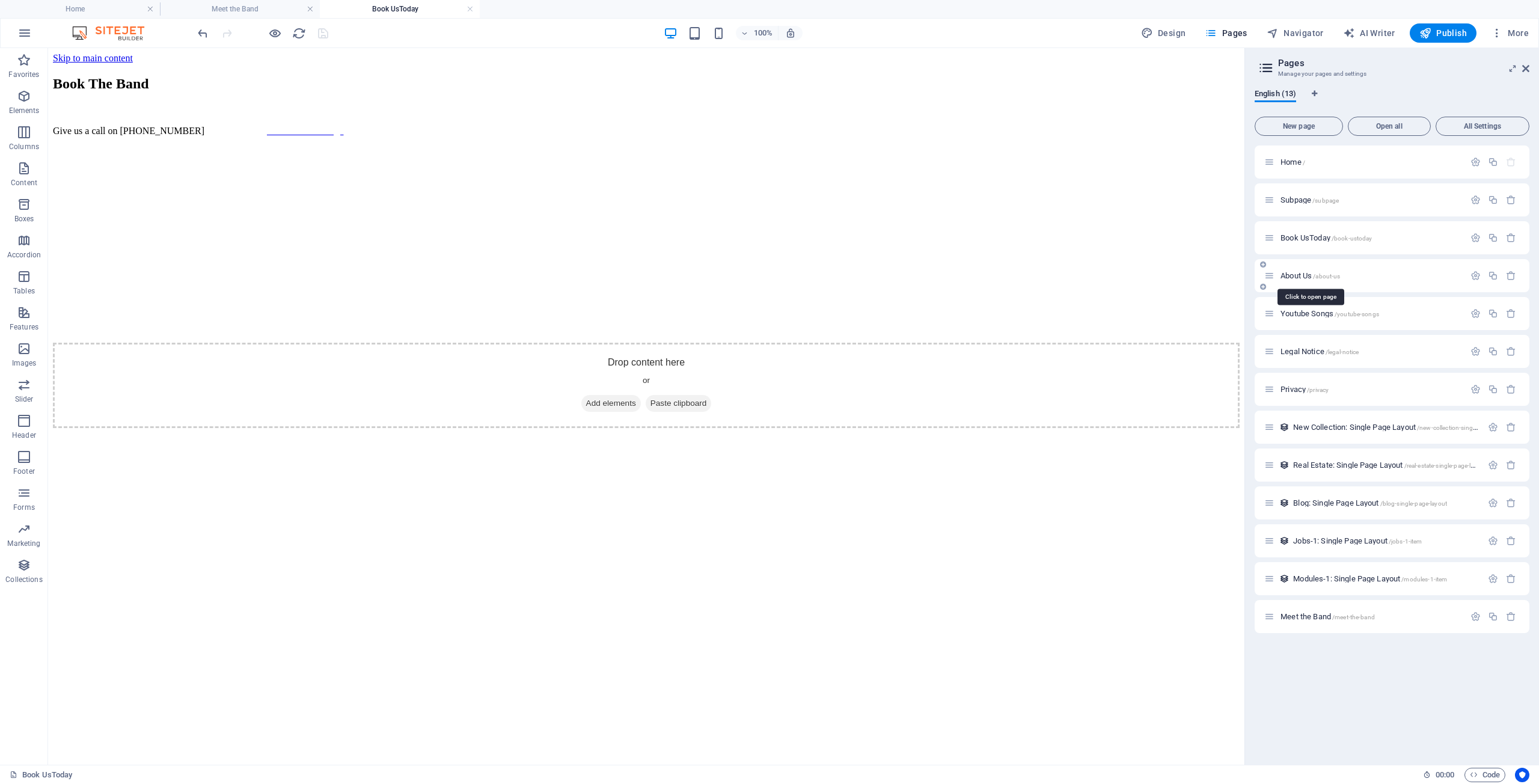
click at [1302, 275] on span "About Us /about-us" at bounding box center [1311, 276] width 60 height 9
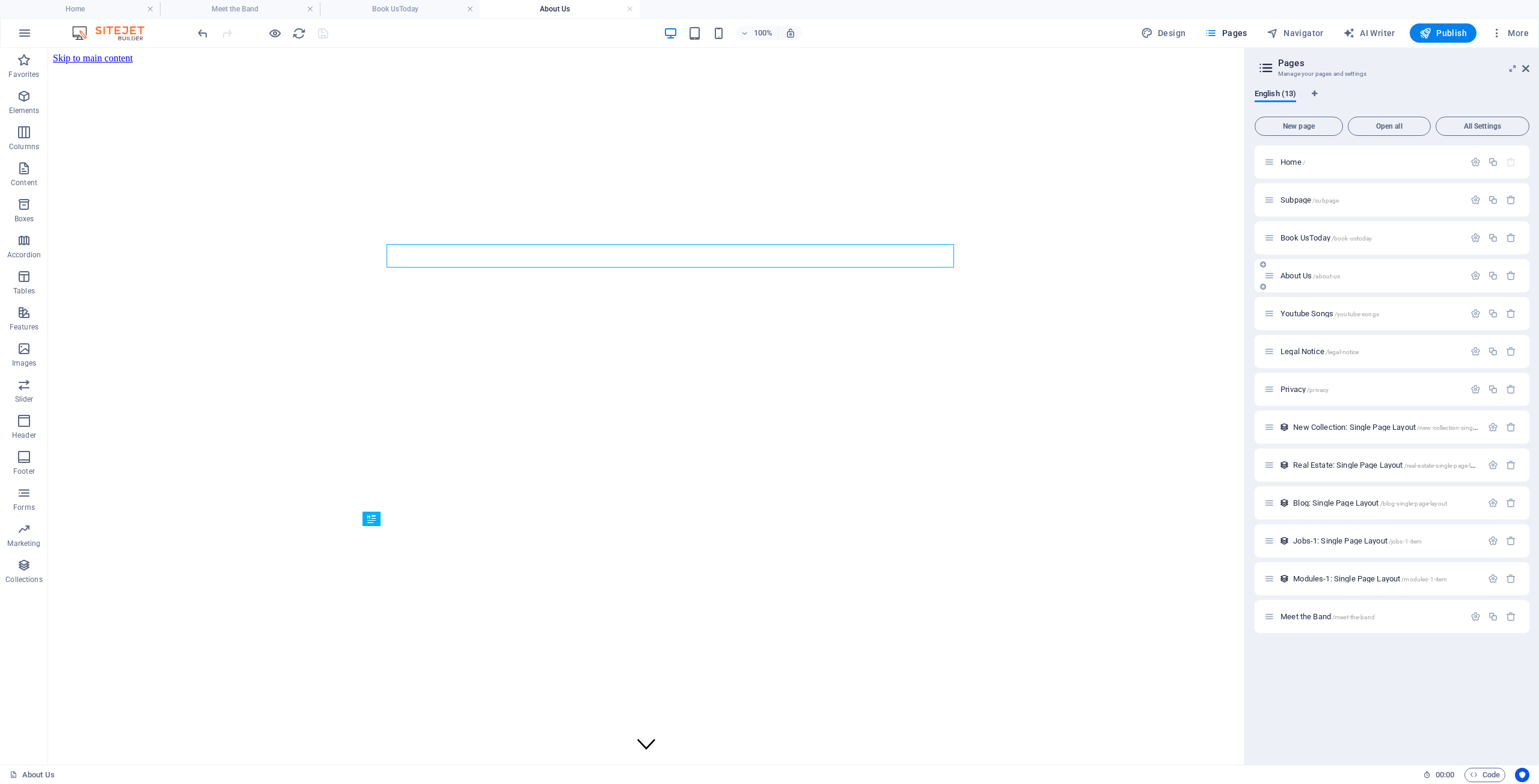
scroll to position [0, 0]
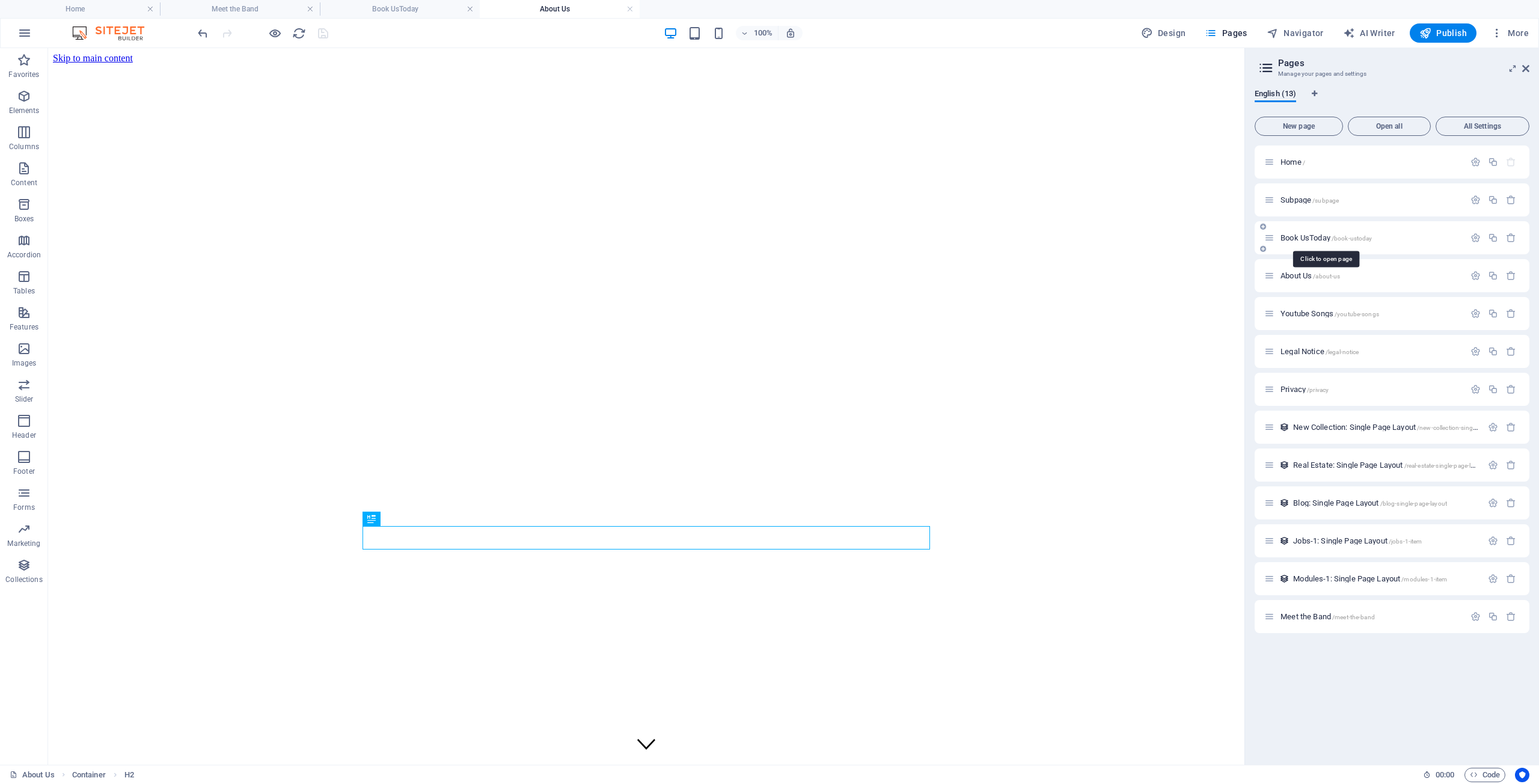
click at [1300, 235] on span "Book UsToday /book-ustoday" at bounding box center [1327, 238] width 92 height 9
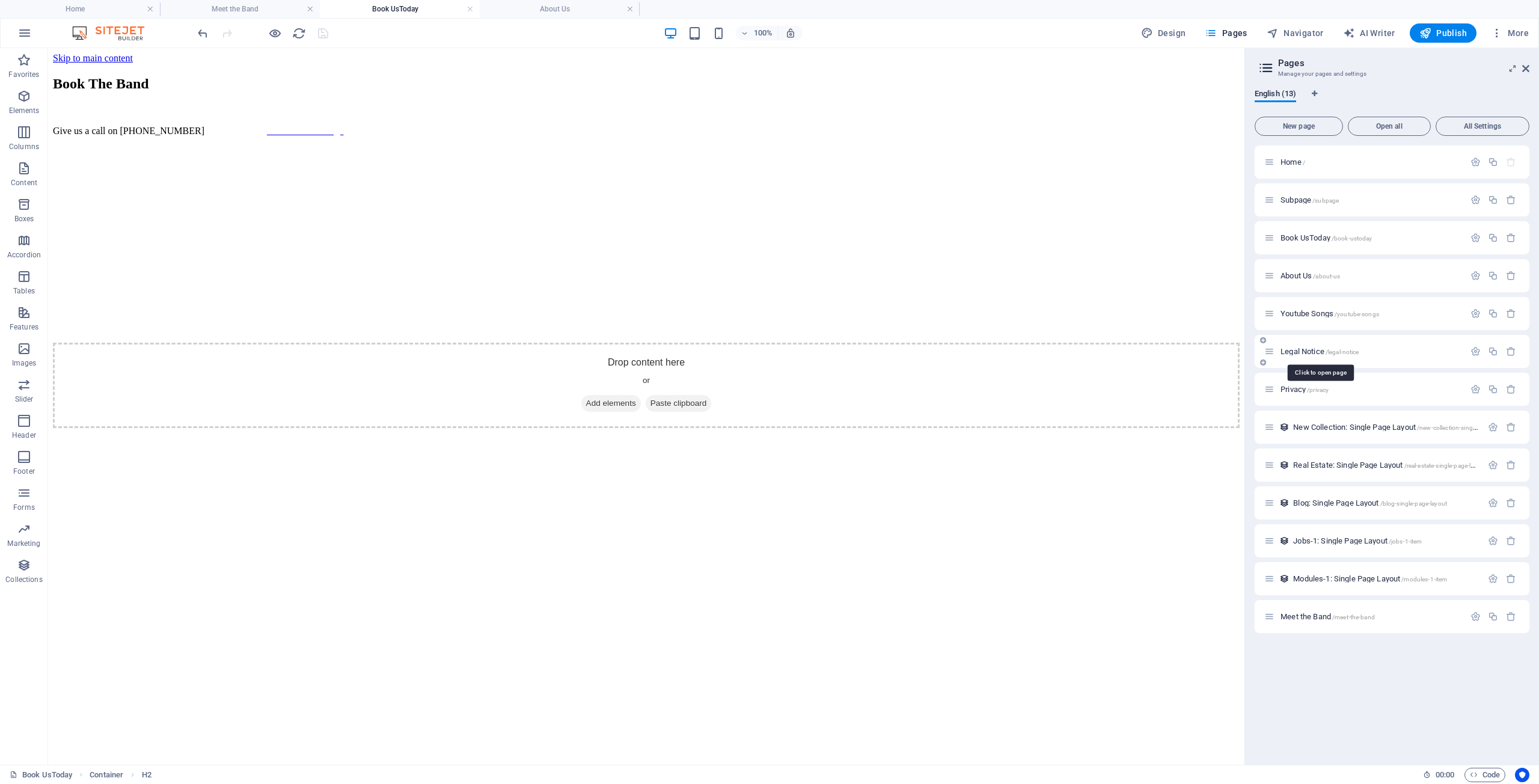
click at [1304, 349] on span "Legal Notice /legal-notice" at bounding box center [1320, 351] width 78 height 9
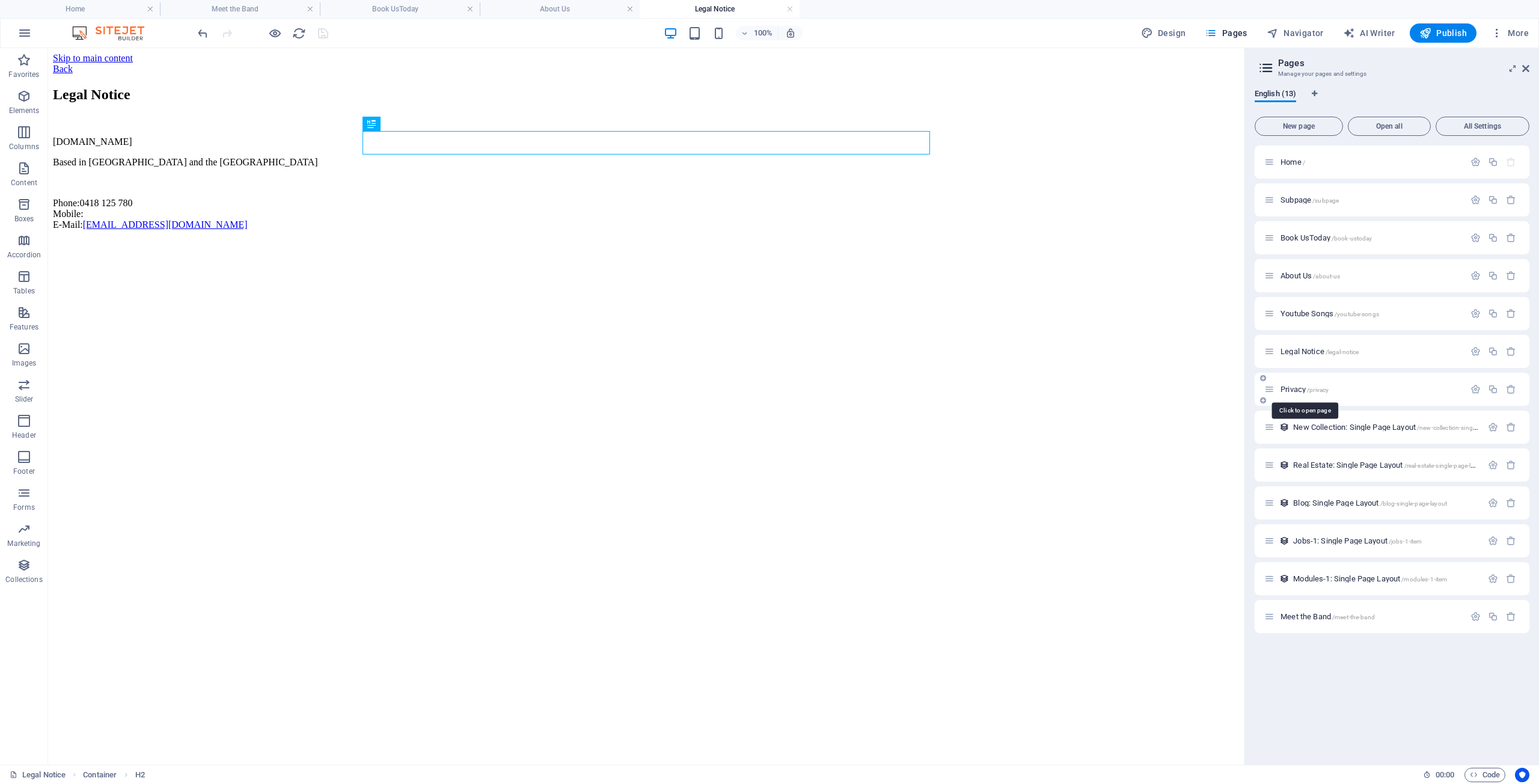
click at [1298, 387] on span "Privacy /privacy" at bounding box center [1305, 389] width 48 height 9
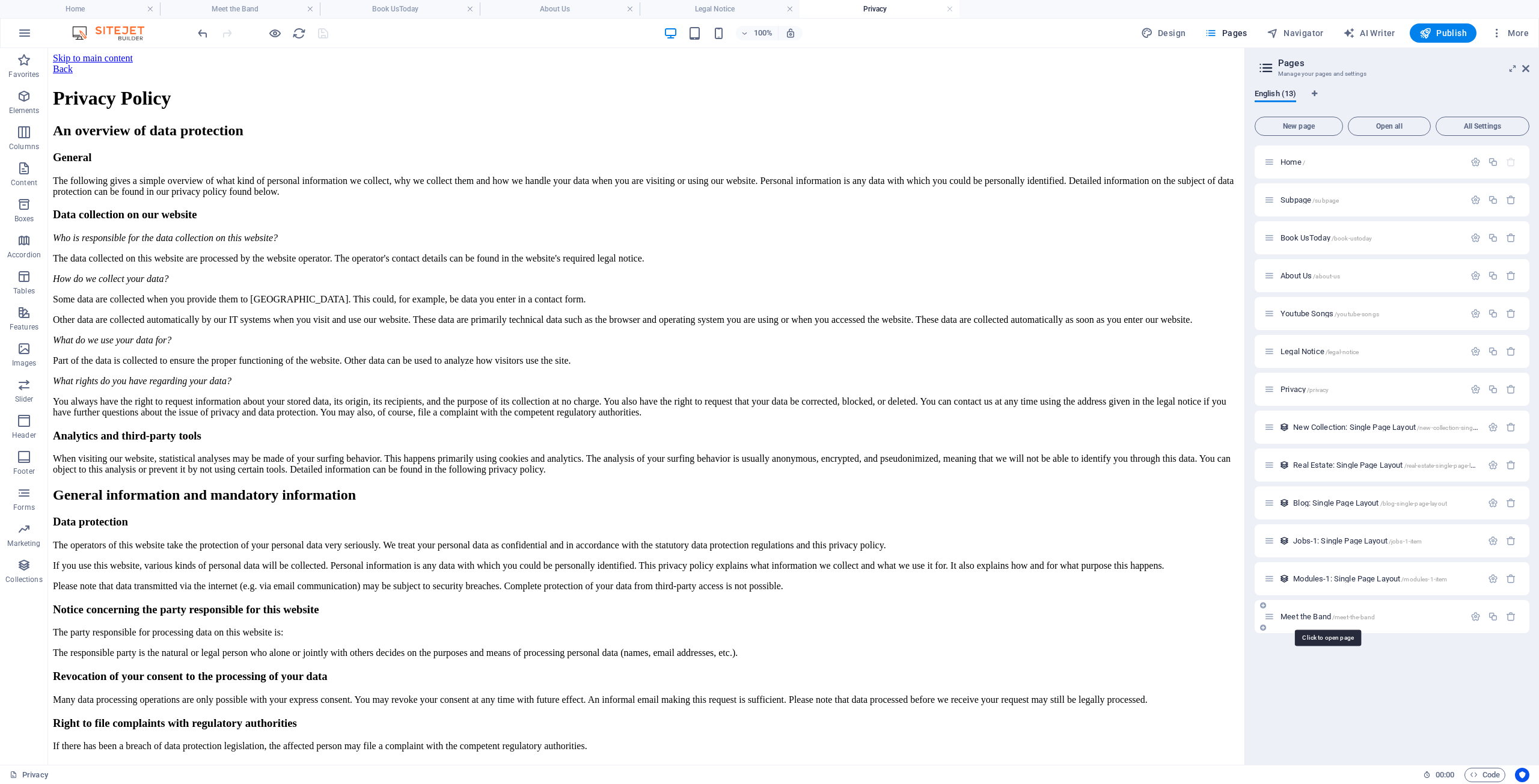
click at [1309, 615] on span "Meet the Band /meet-the-band" at bounding box center [1328, 616] width 94 height 9
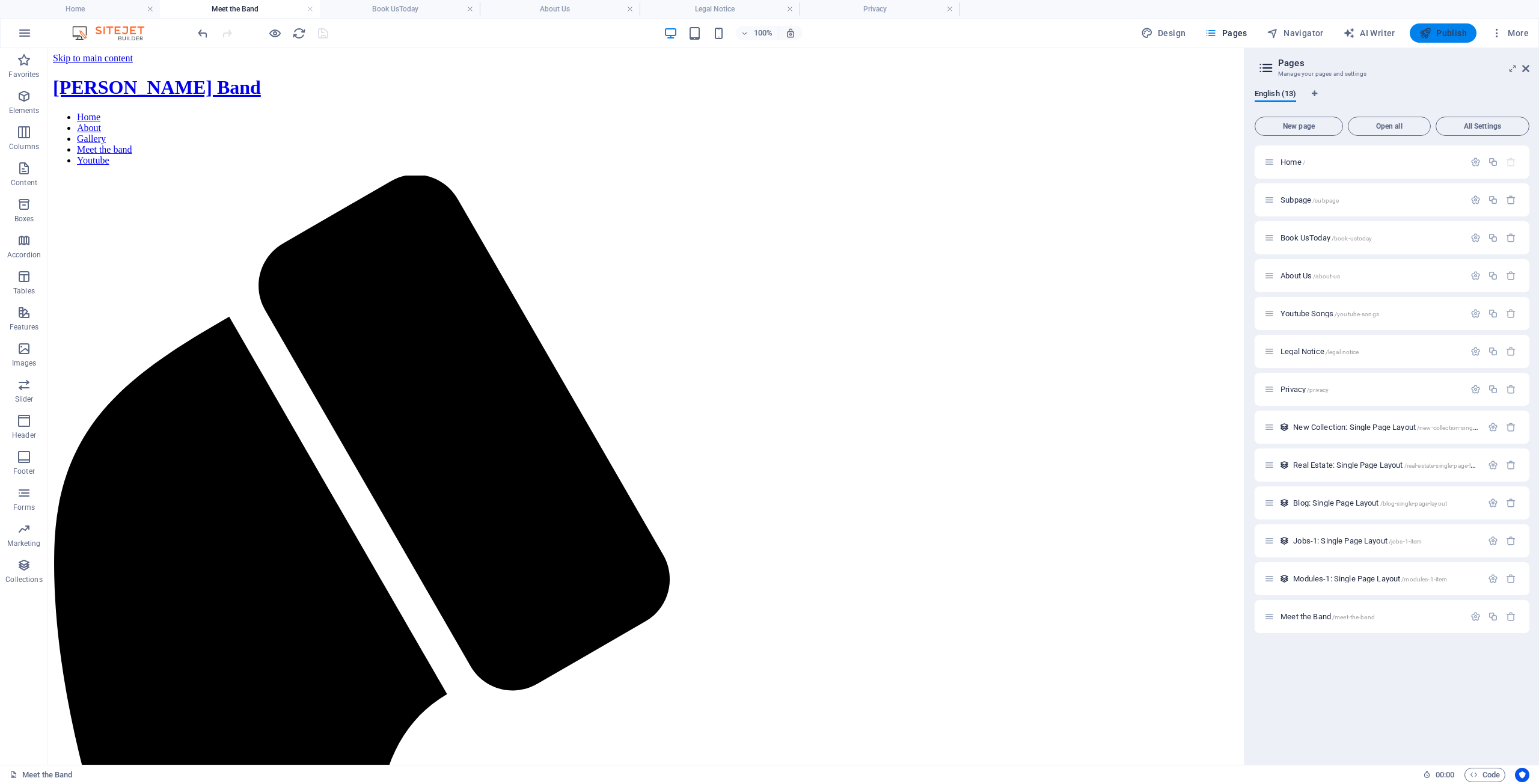
click at [1456, 31] on span "Publish" at bounding box center [1444, 33] width 47 height 12
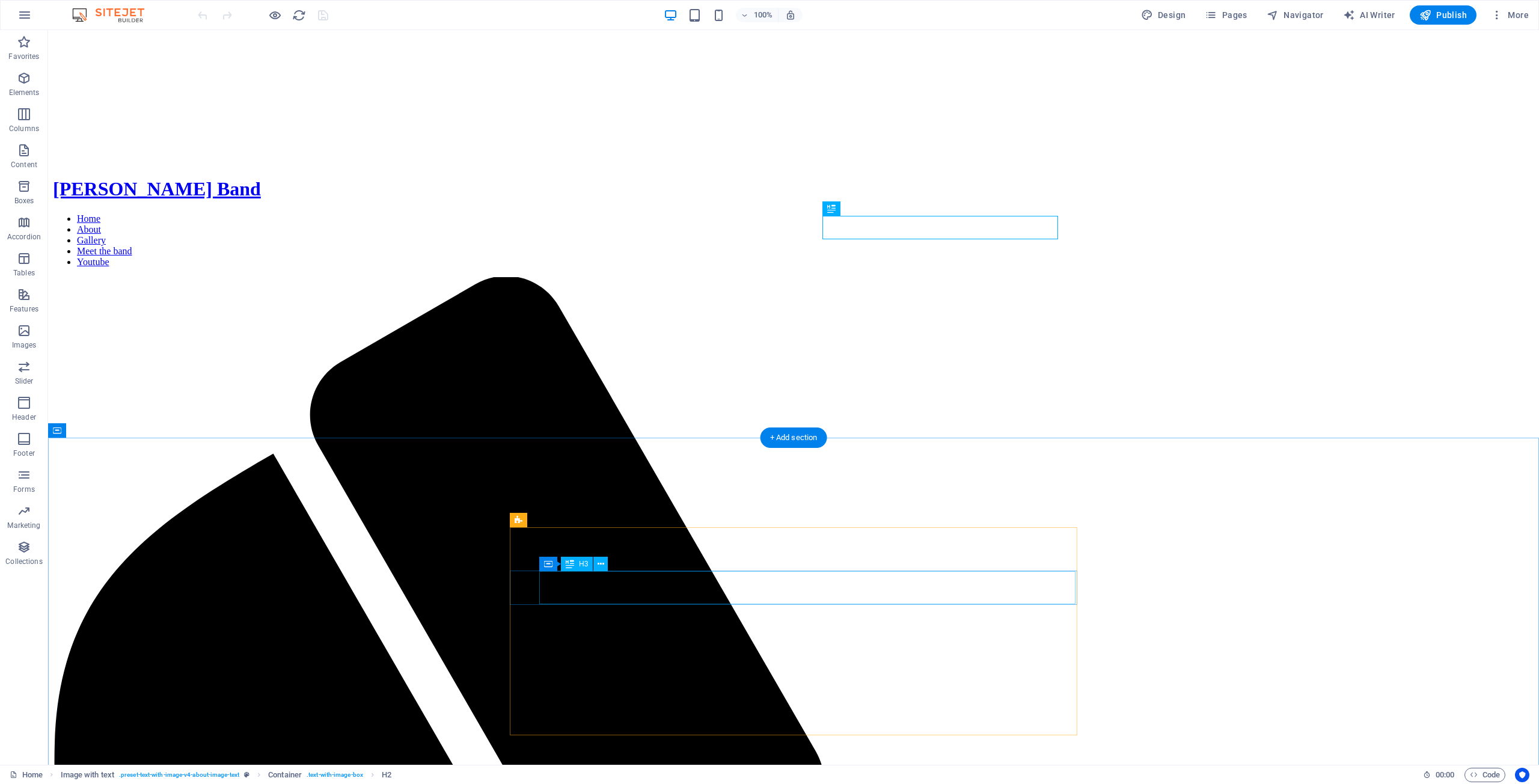
scroll to position [620, 0]
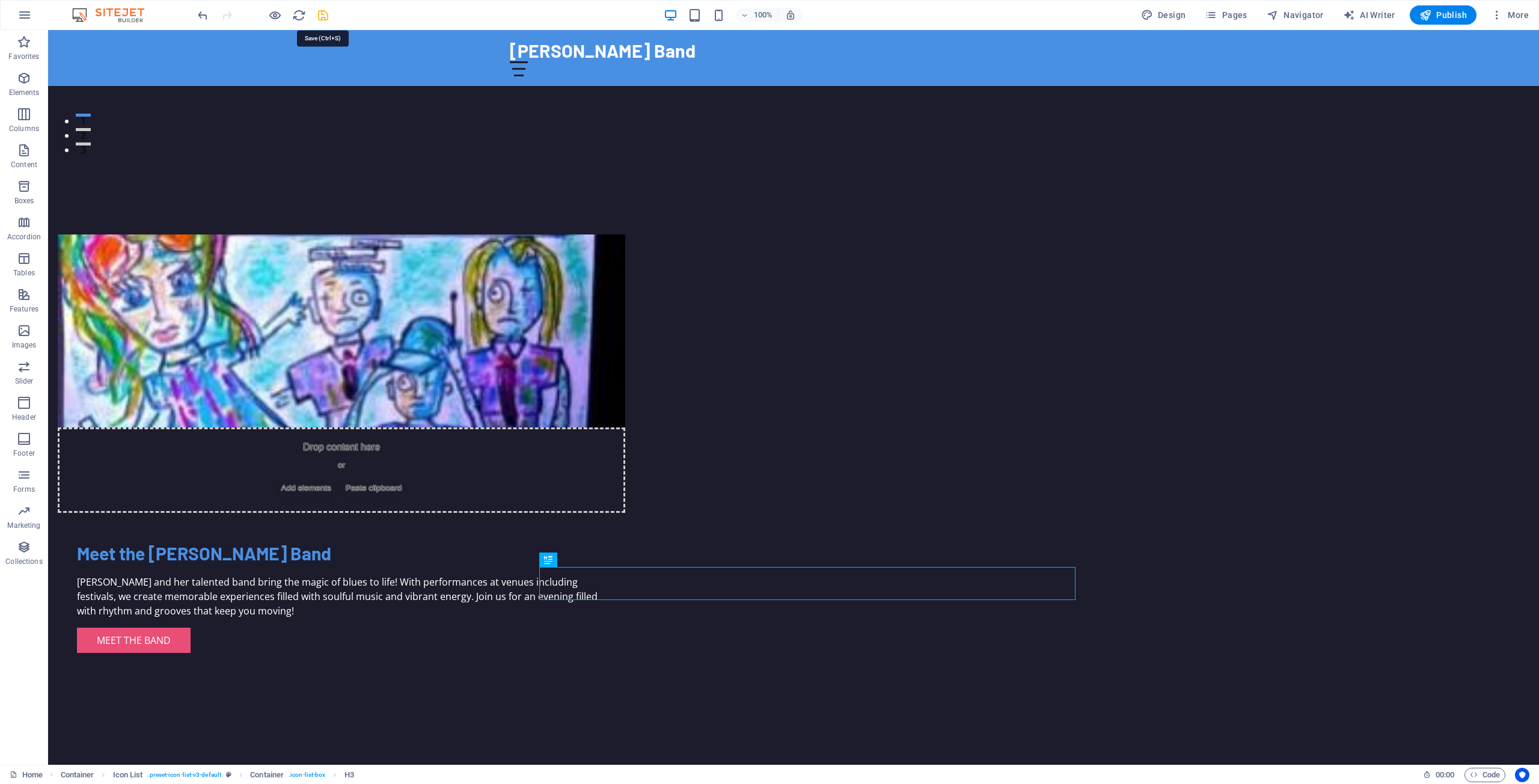
click at [323, 14] on icon "save" at bounding box center [322, 15] width 14 height 14
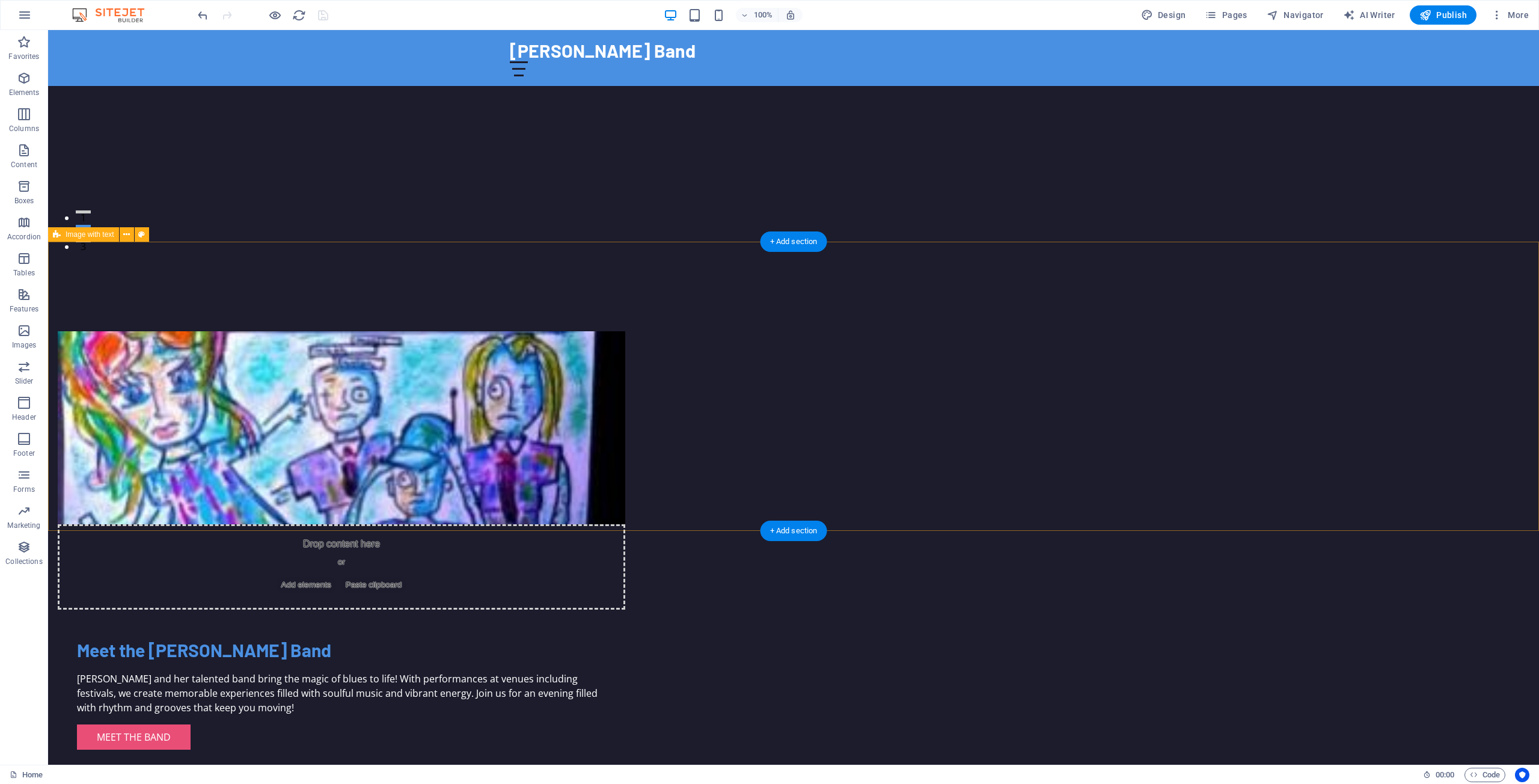
scroll to position [525, 0]
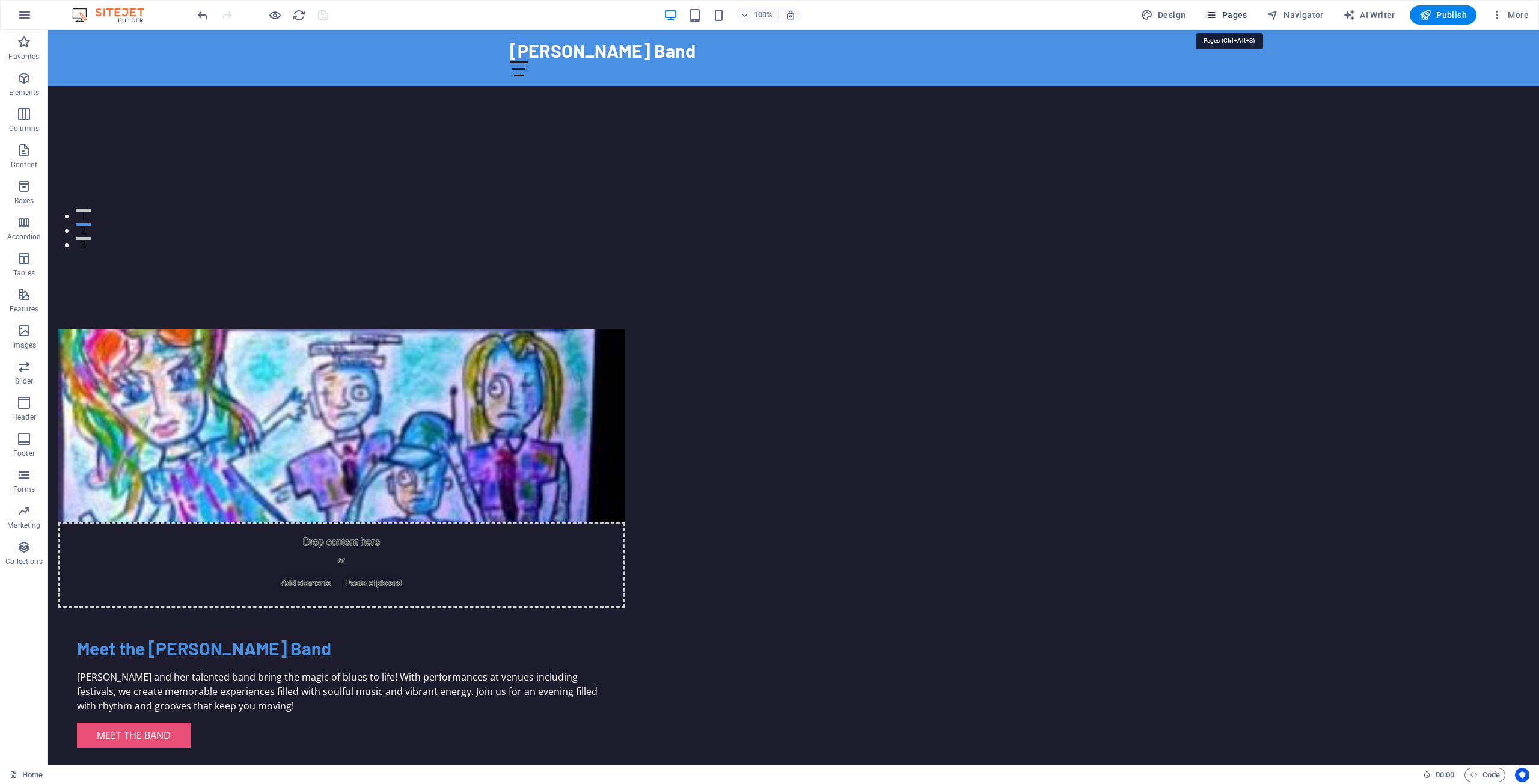
click at [1237, 14] on span "Pages" at bounding box center [1226, 15] width 42 height 12
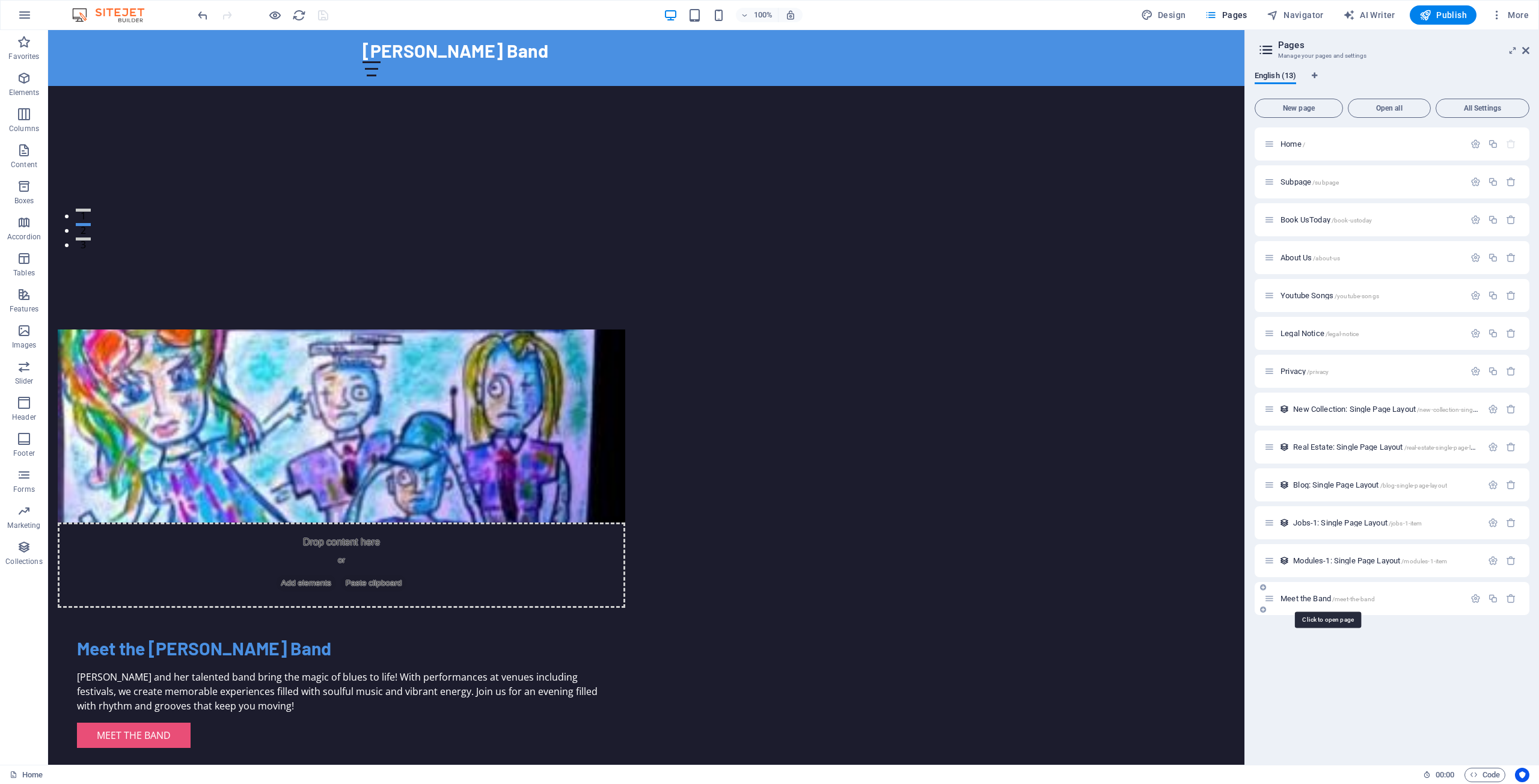
click at [1306, 598] on span "Meet the Band /meet-the-band" at bounding box center [1328, 598] width 94 height 9
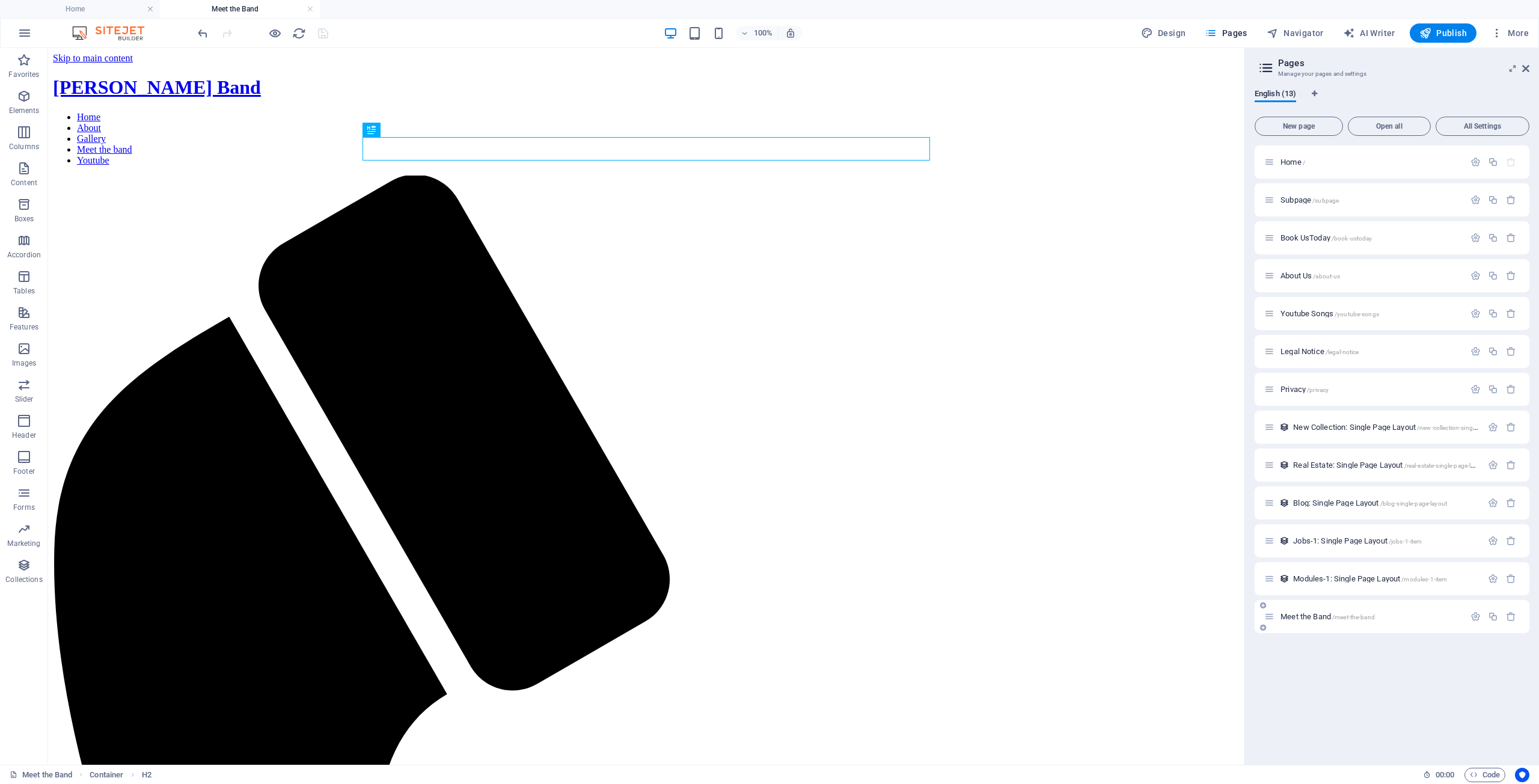
scroll to position [0, 0]
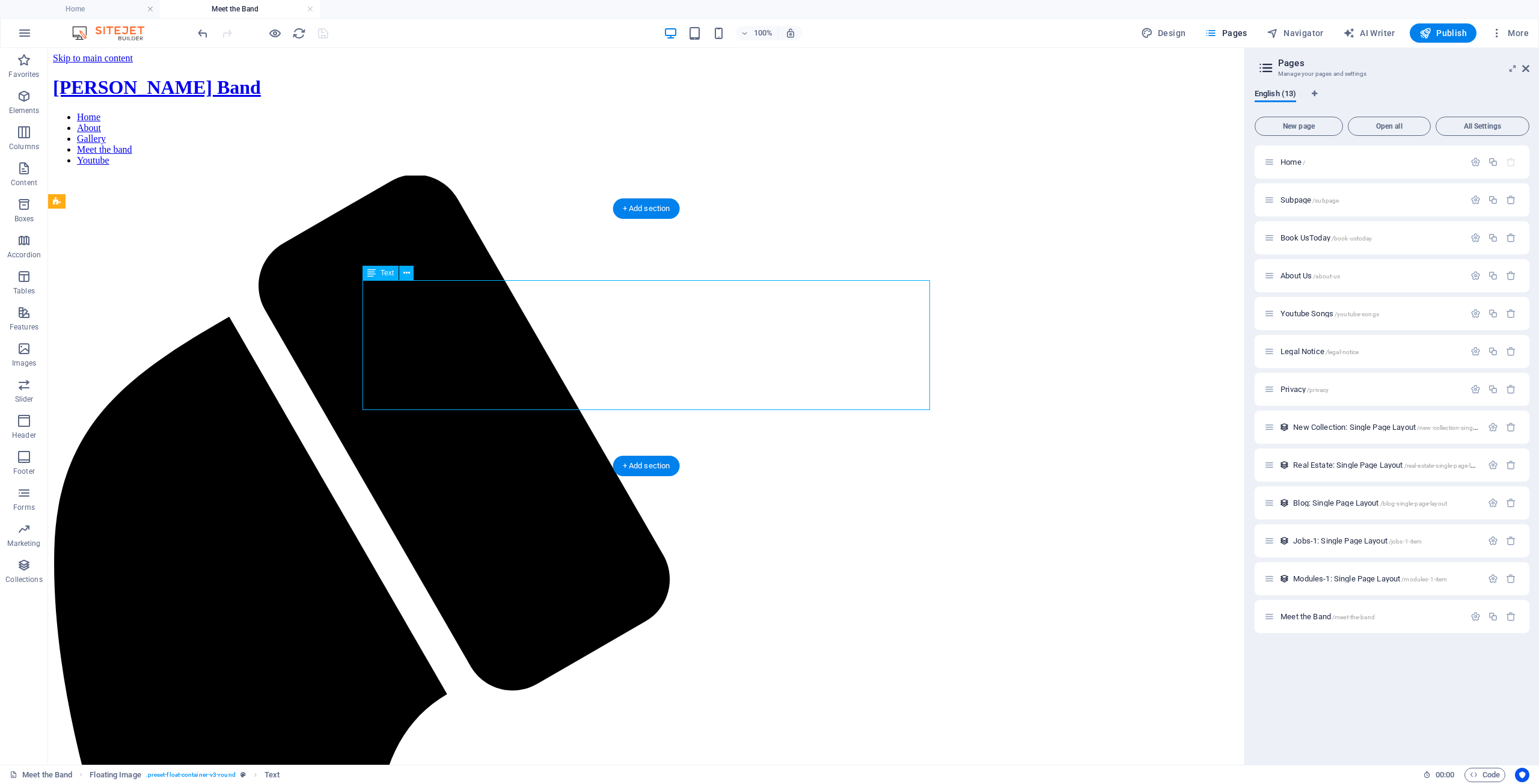
drag, startPoint x: 903, startPoint y: 302, endPoint x: 694, endPoint y: 303, distance: 209.0
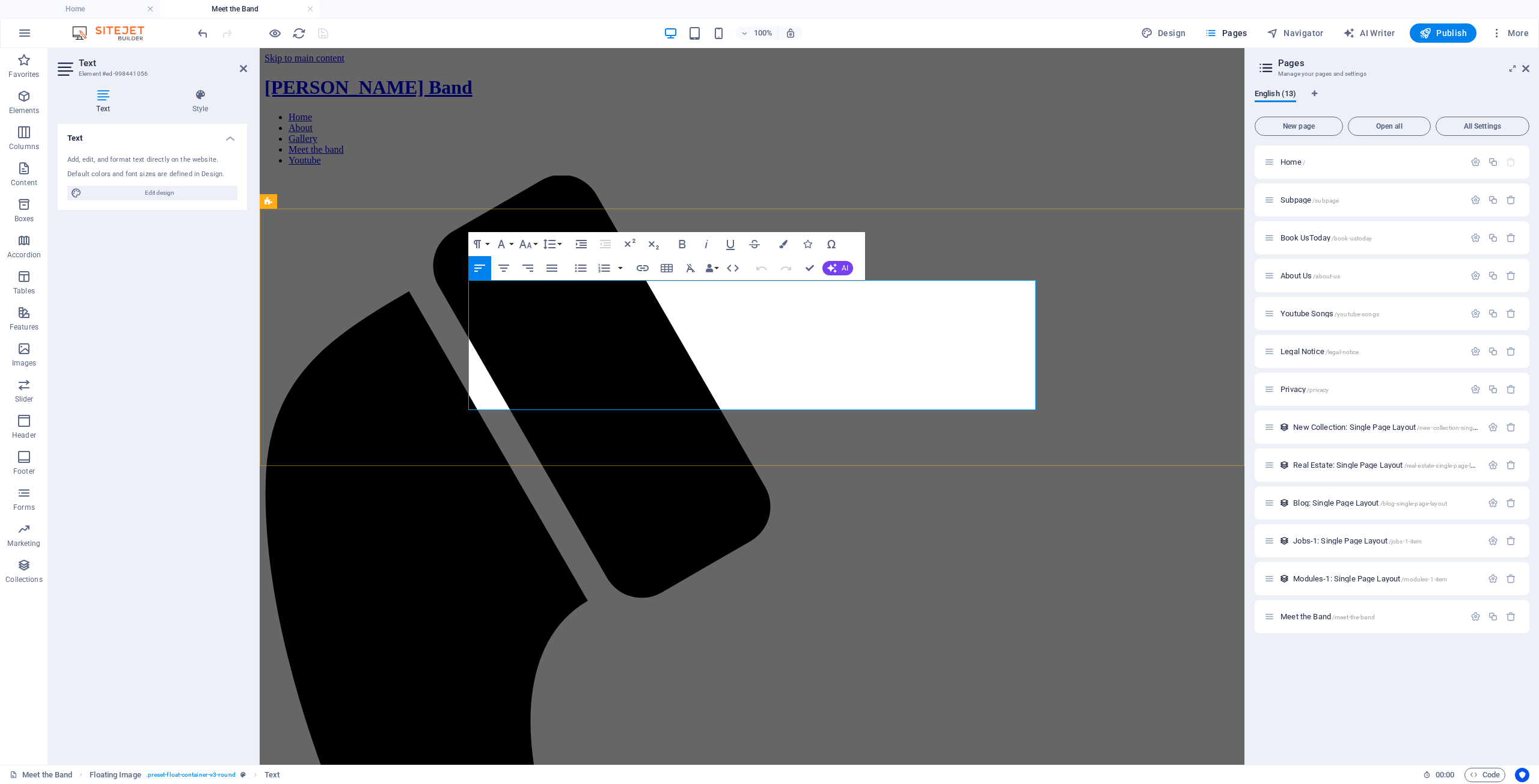
drag, startPoint x: 1023, startPoint y: 302, endPoint x: 1025, endPoint y: 312, distance: 10.2
click at [1290, 162] on span "Home /" at bounding box center [1293, 162] width 25 height 9
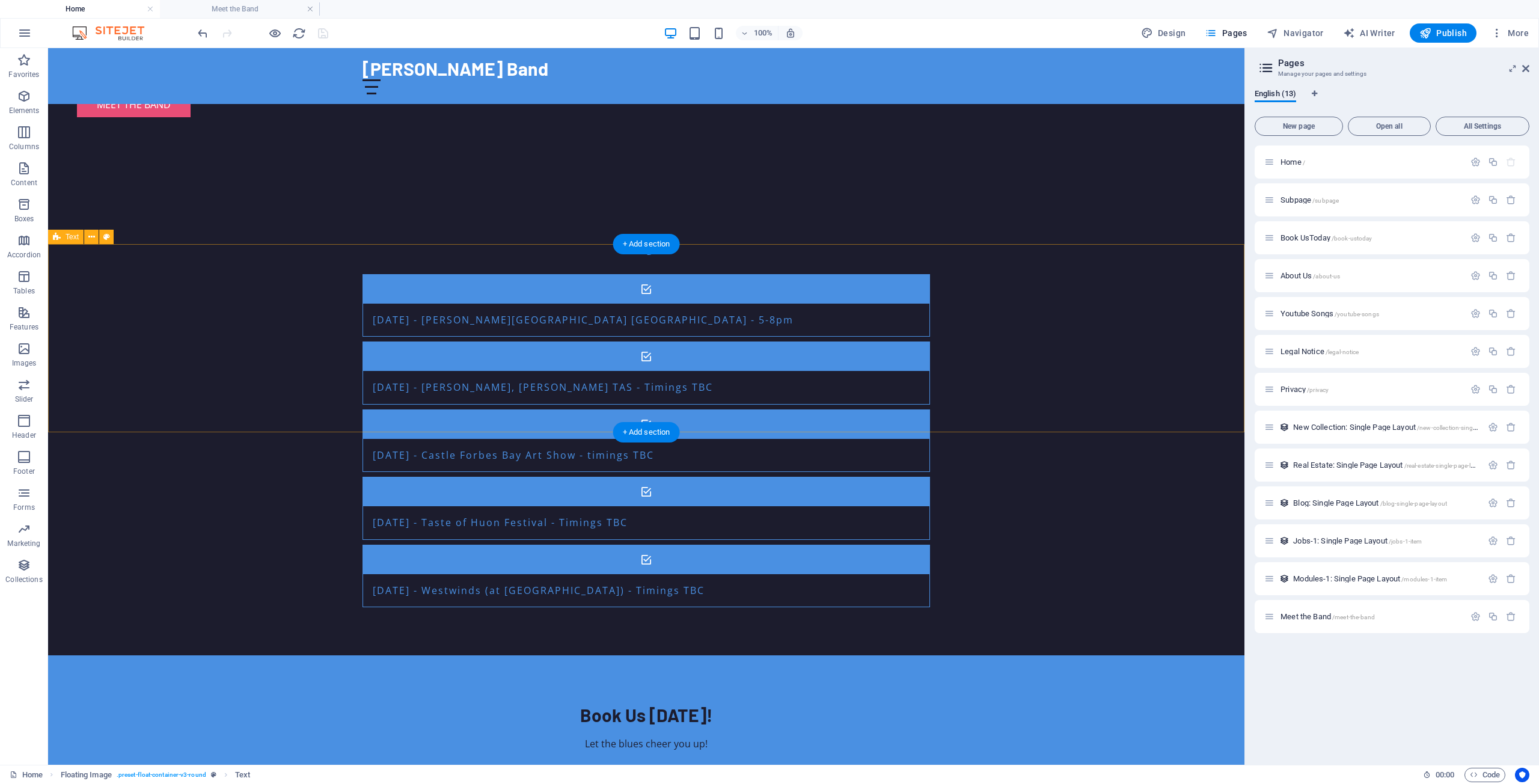
scroll to position [1157, 0]
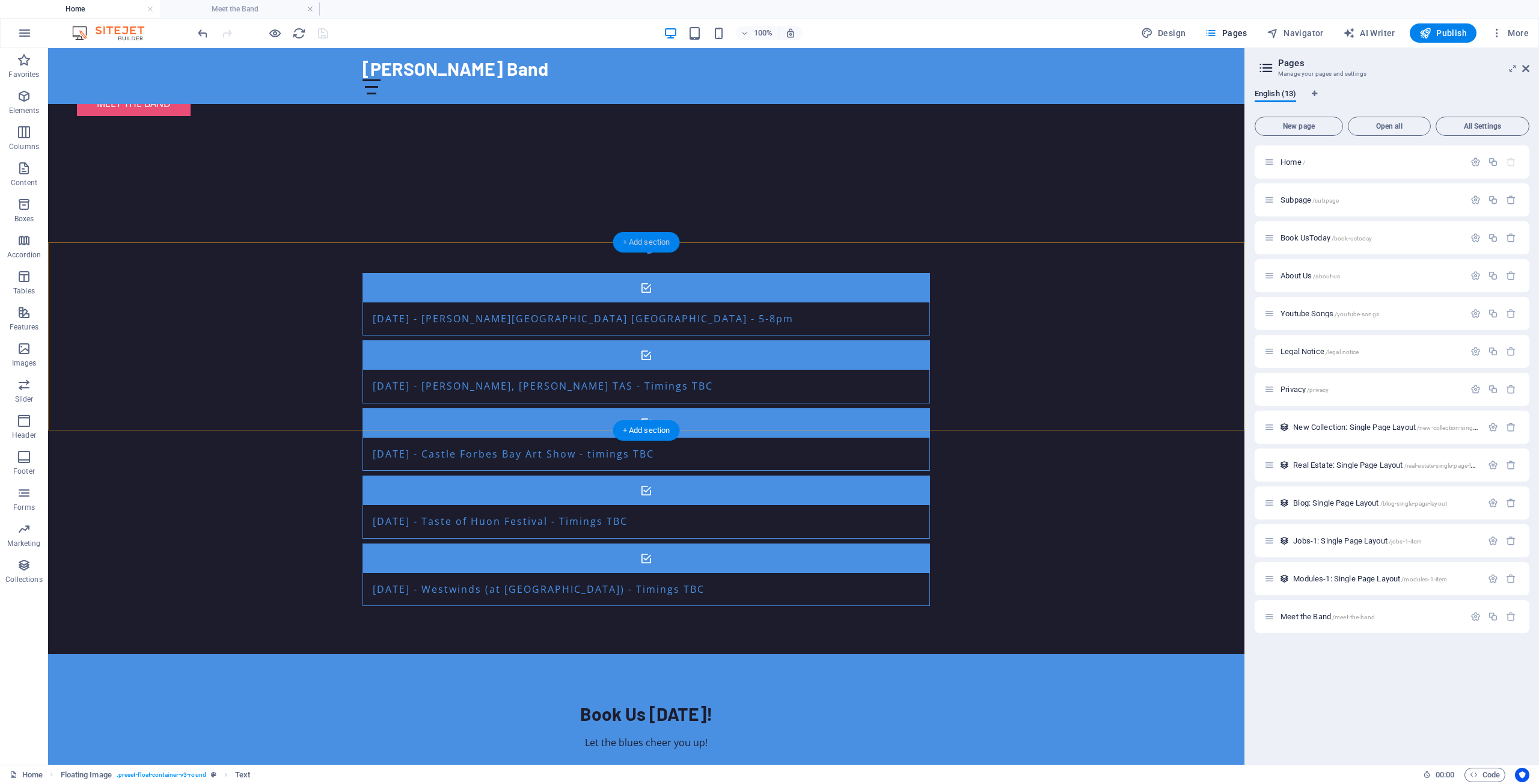
click at [650, 240] on div "+ Add section" at bounding box center [646, 242] width 67 height 21
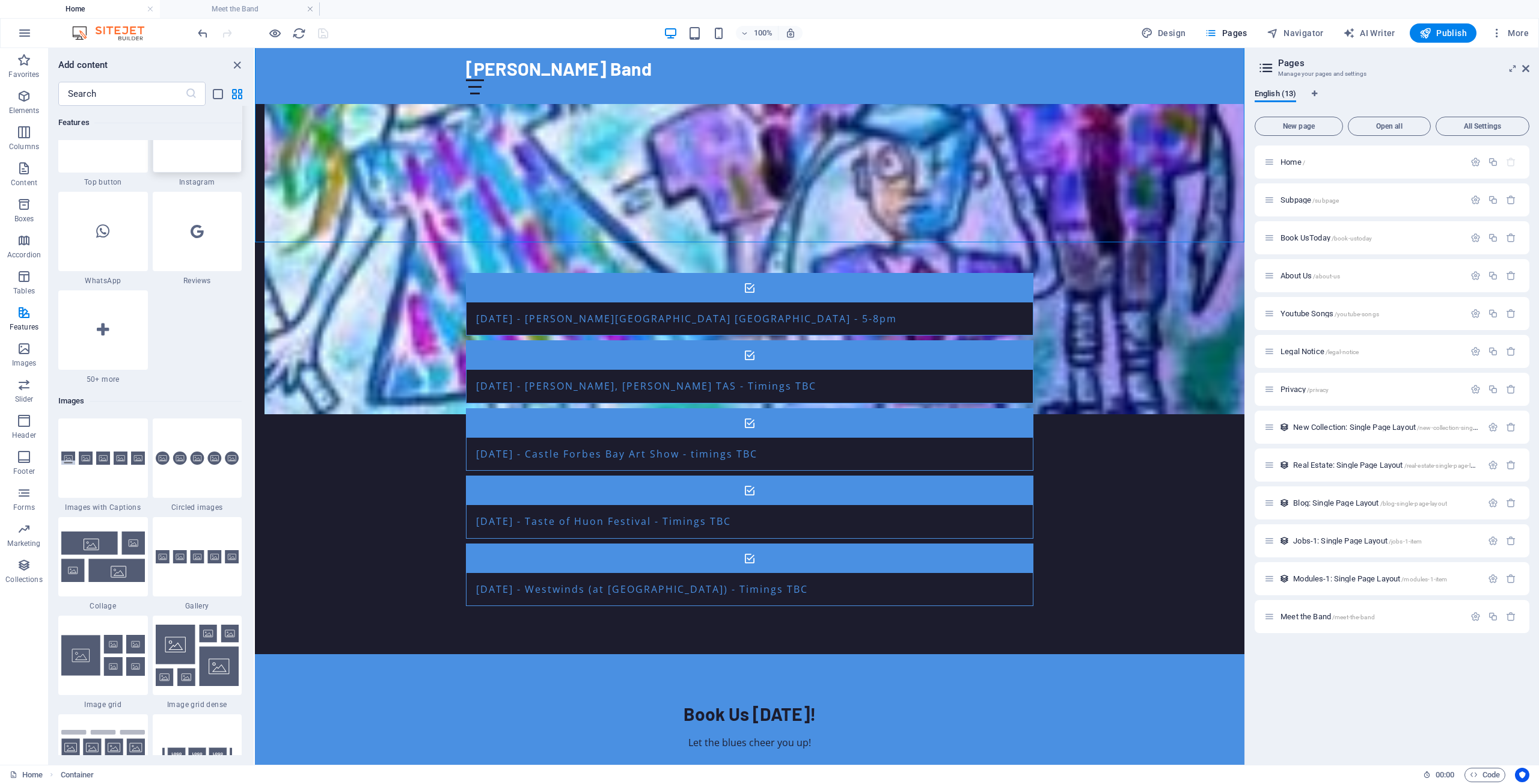
scroll to position [5817, 0]
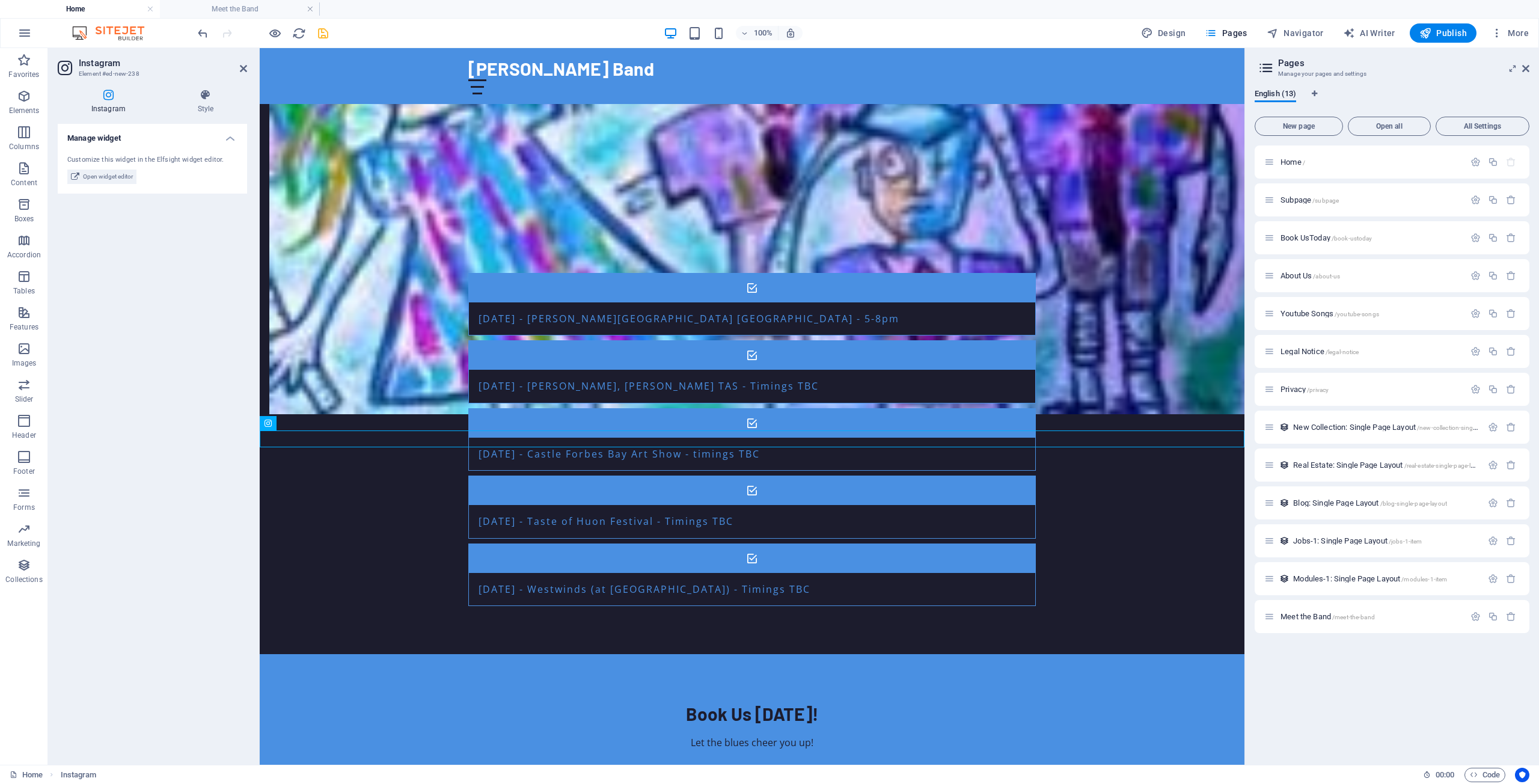
click at [107, 95] on icon at bounding box center [109, 94] width 102 height 12
click at [321, 425] on icon at bounding box center [321, 424] width 6 height 13
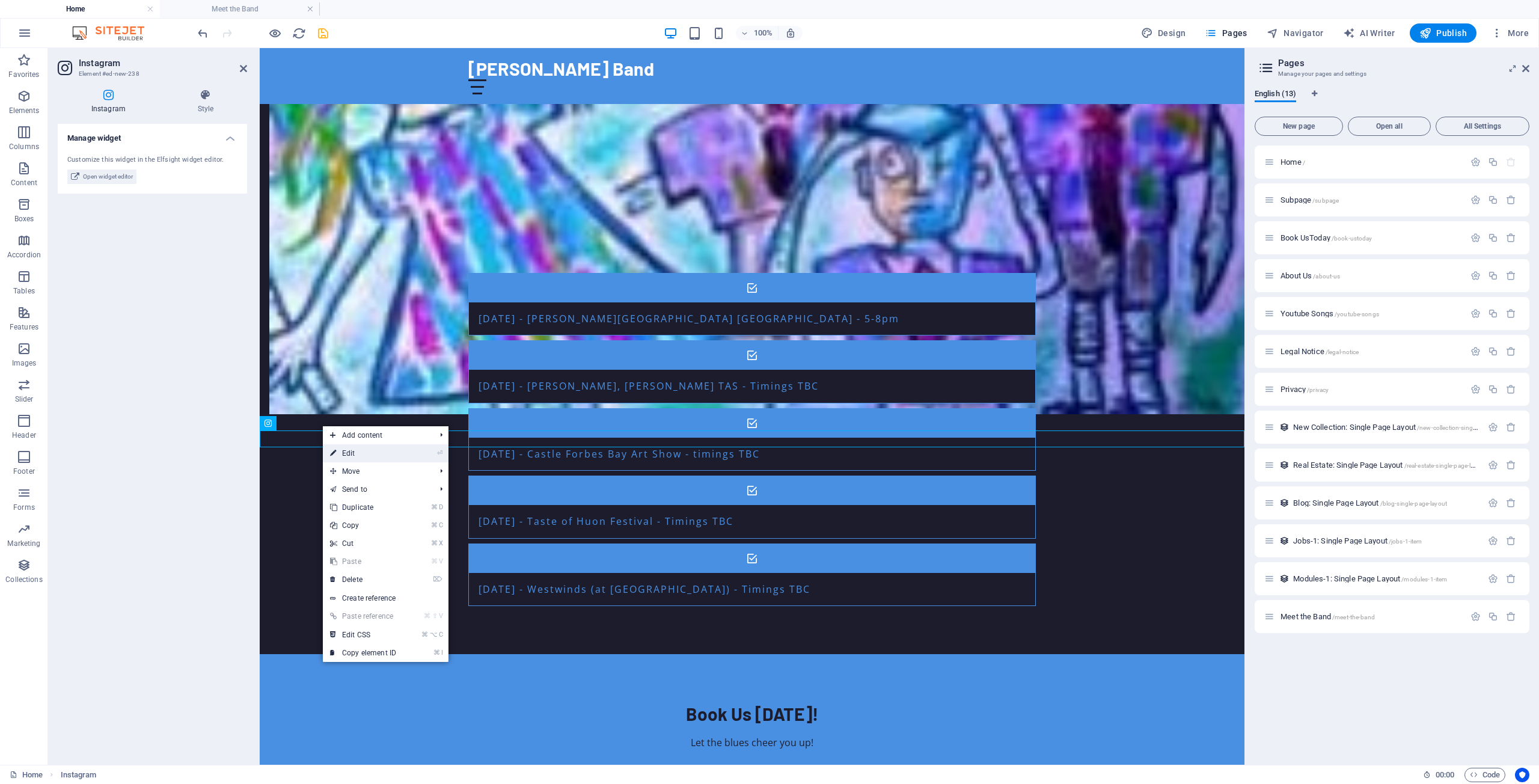
click at [361, 454] on link "⏎ Edit" at bounding box center [363, 453] width 81 height 18
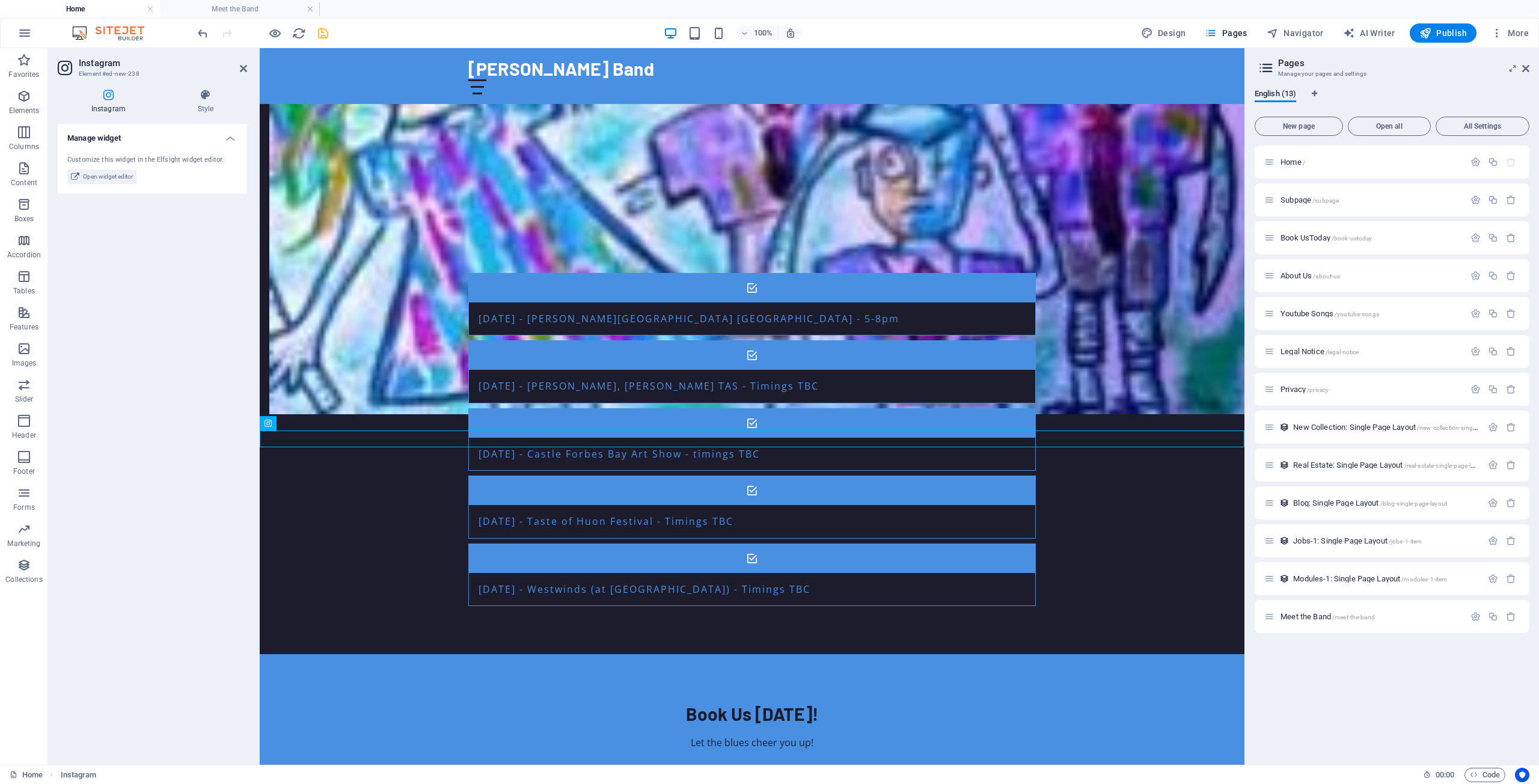
click at [110, 98] on icon at bounding box center [109, 94] width 102 height 12
click at [207, 97] on icon at bounding box center [205, 94] width 83 height 12
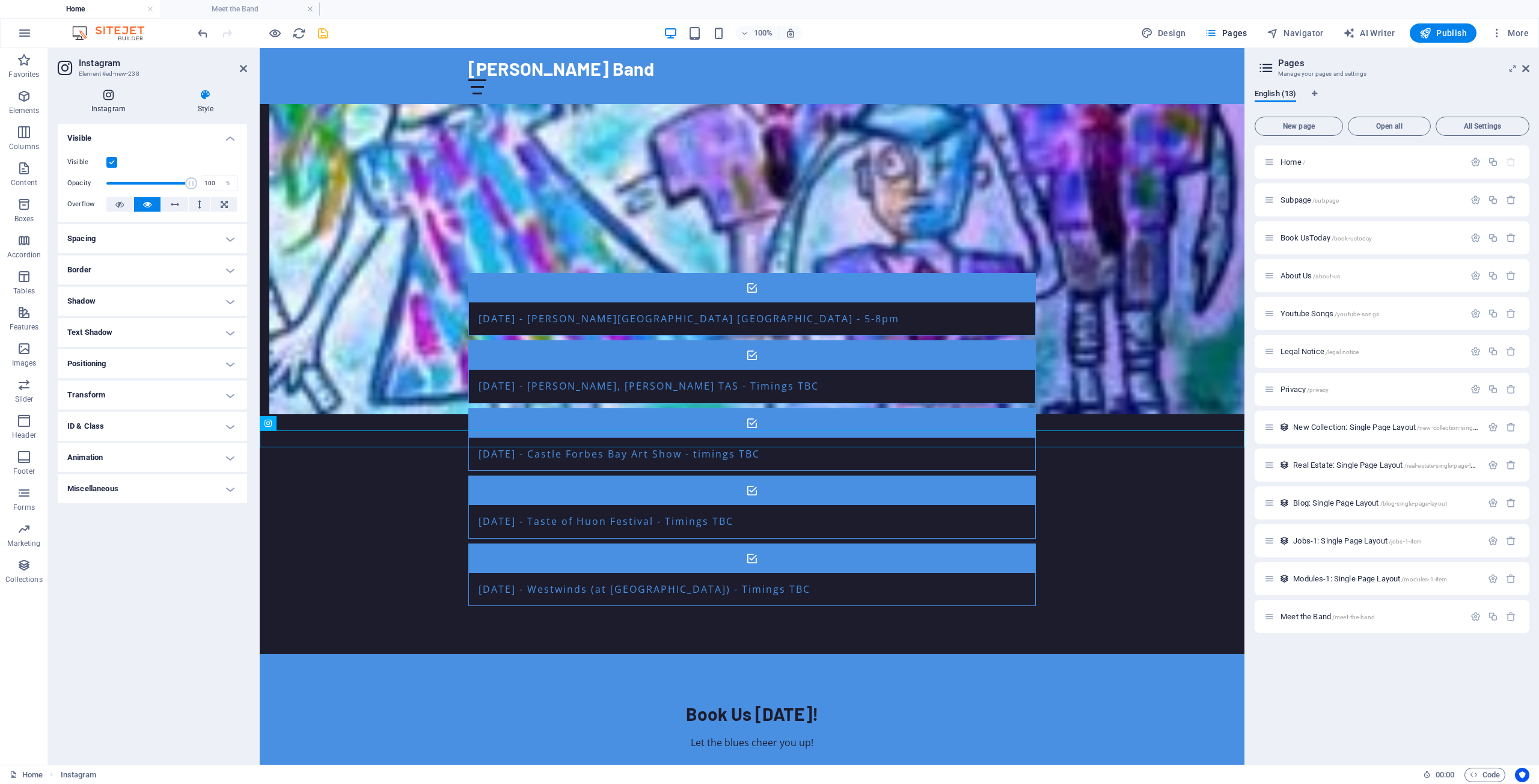
click at [110, 95] on icon at bounding box center [109, 94] width 102 height 12
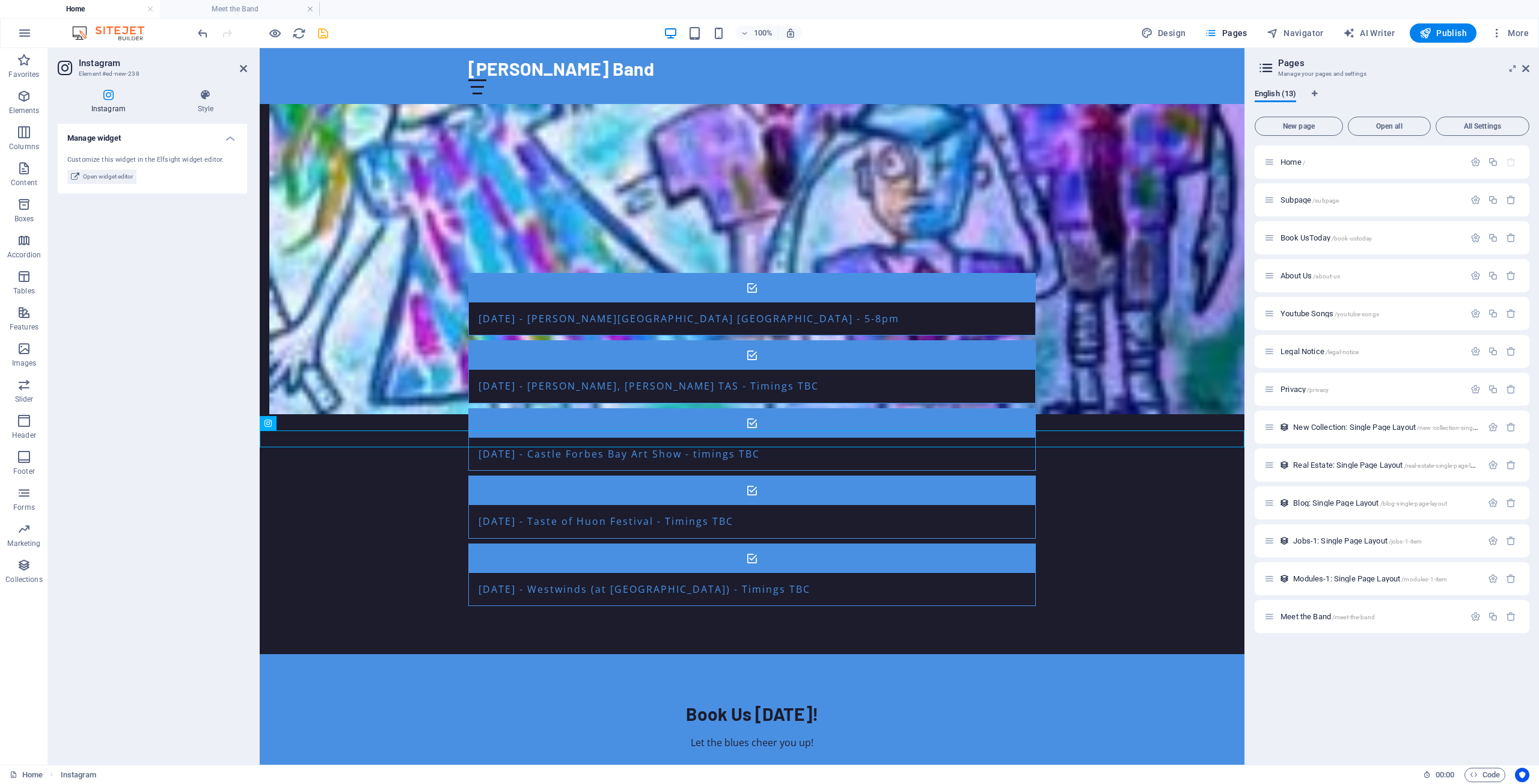
click at [250, 64] on aside "Instagram Element #ed-new-238 Instagram Style Manage widget Customize this widg…" at bounding box center [153, 406] width 212 height 716
click at [242, 67] on icon at bounding box center [243, 68] width 7 height 10
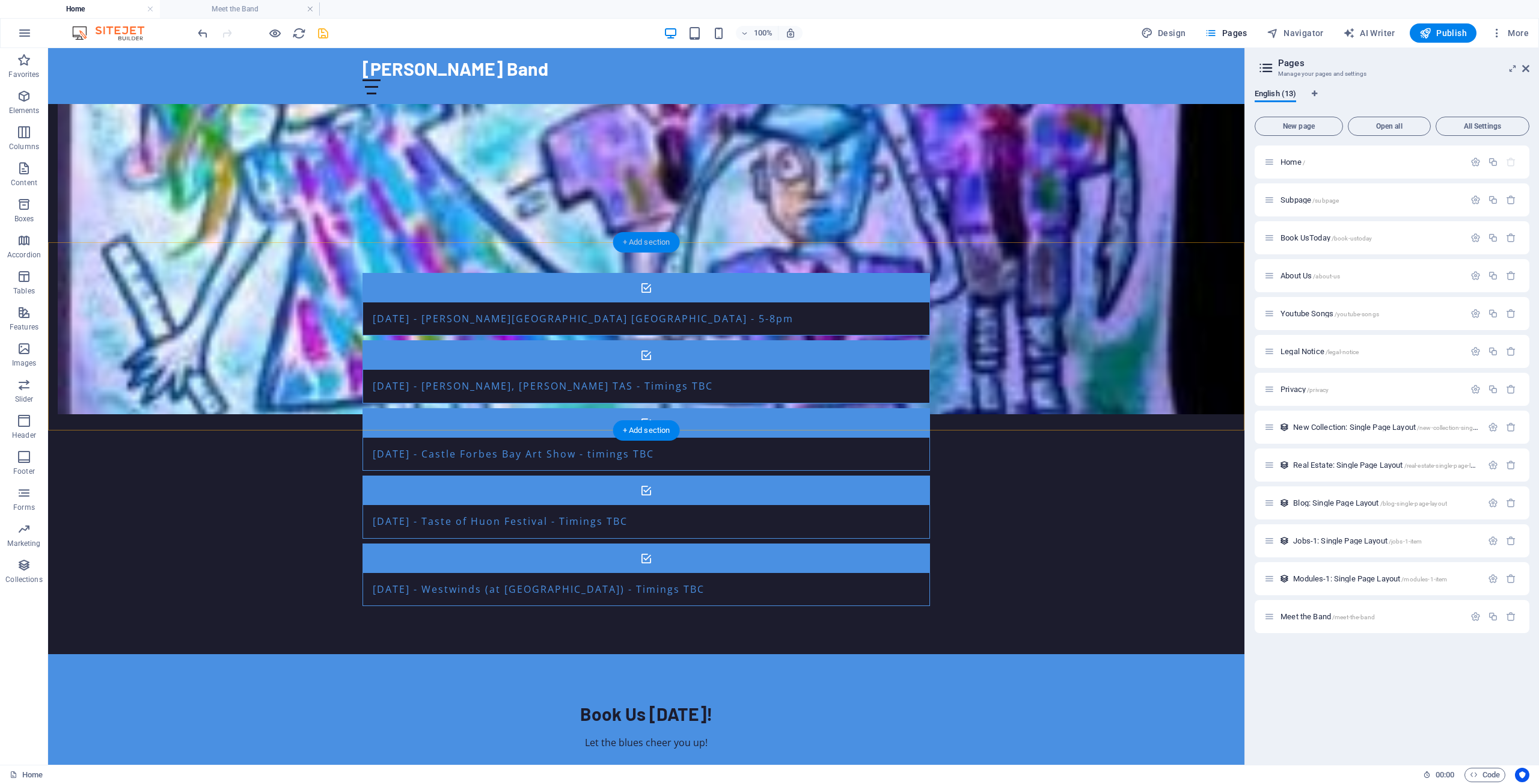
click at [647, 240] on div "+ Add section" at bounding box center [646, 242] width 67 height 21
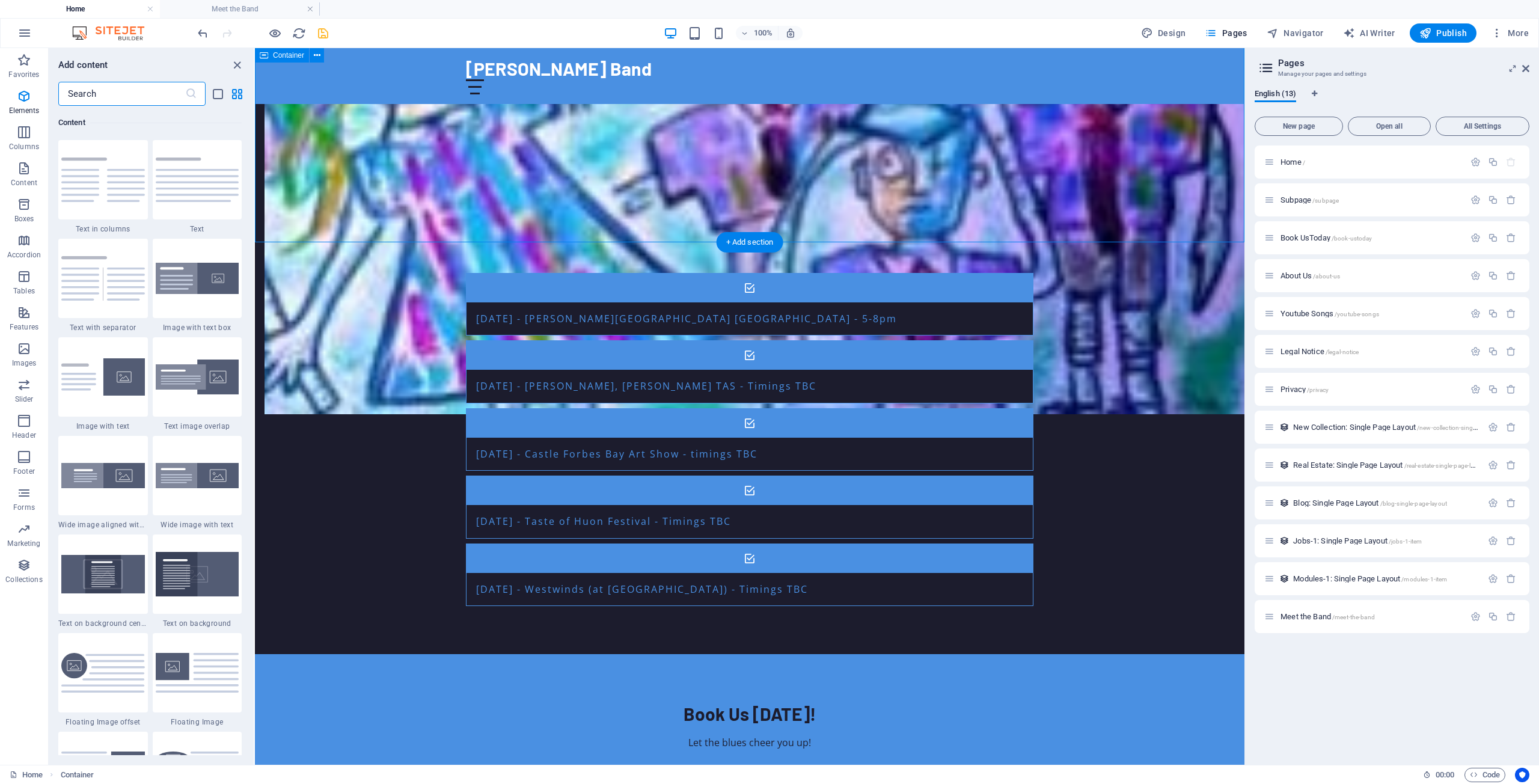
scroll to position [2191, 0]
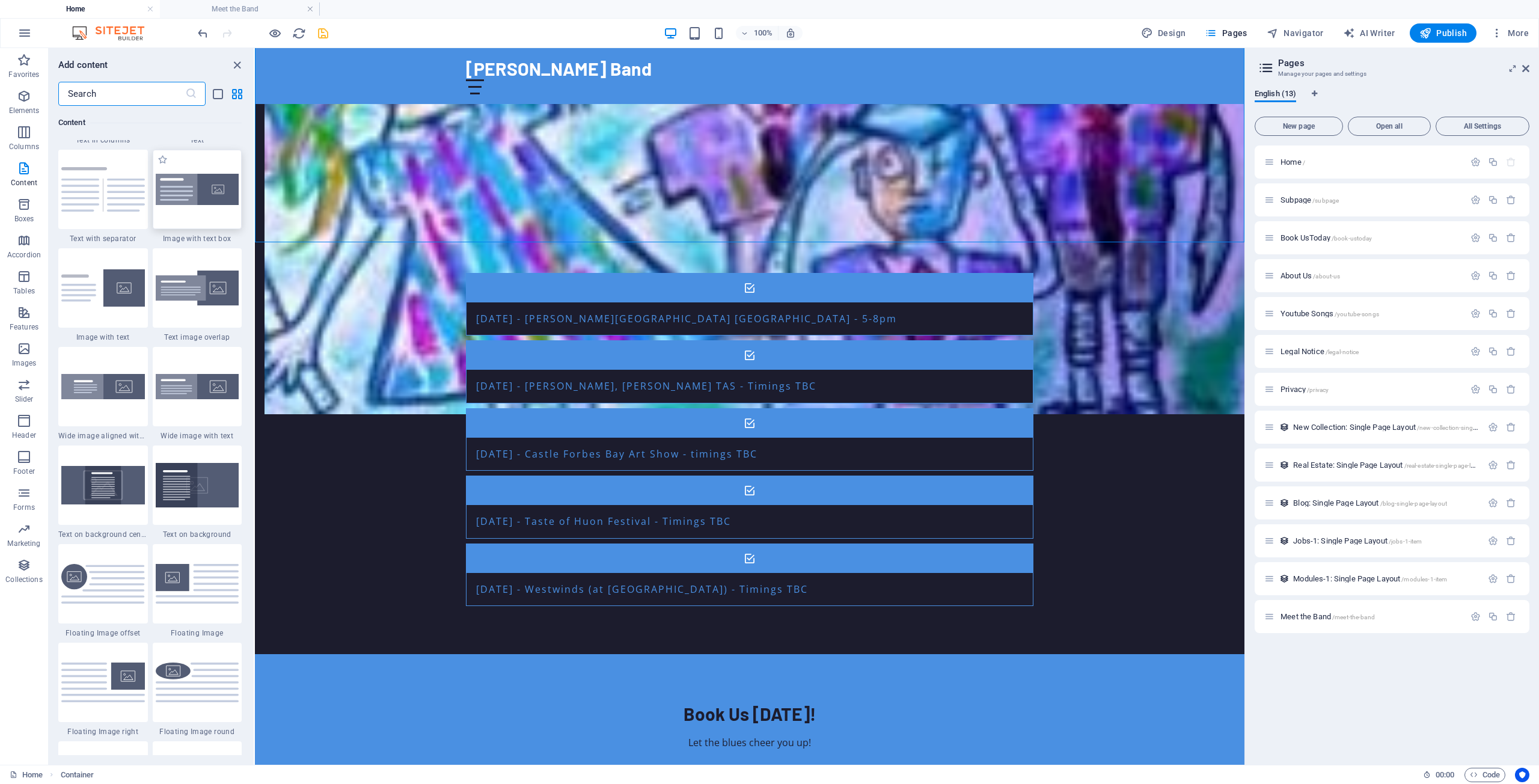
click at [187, 205] on img at bounding box center [198, 189] width 84 height 32
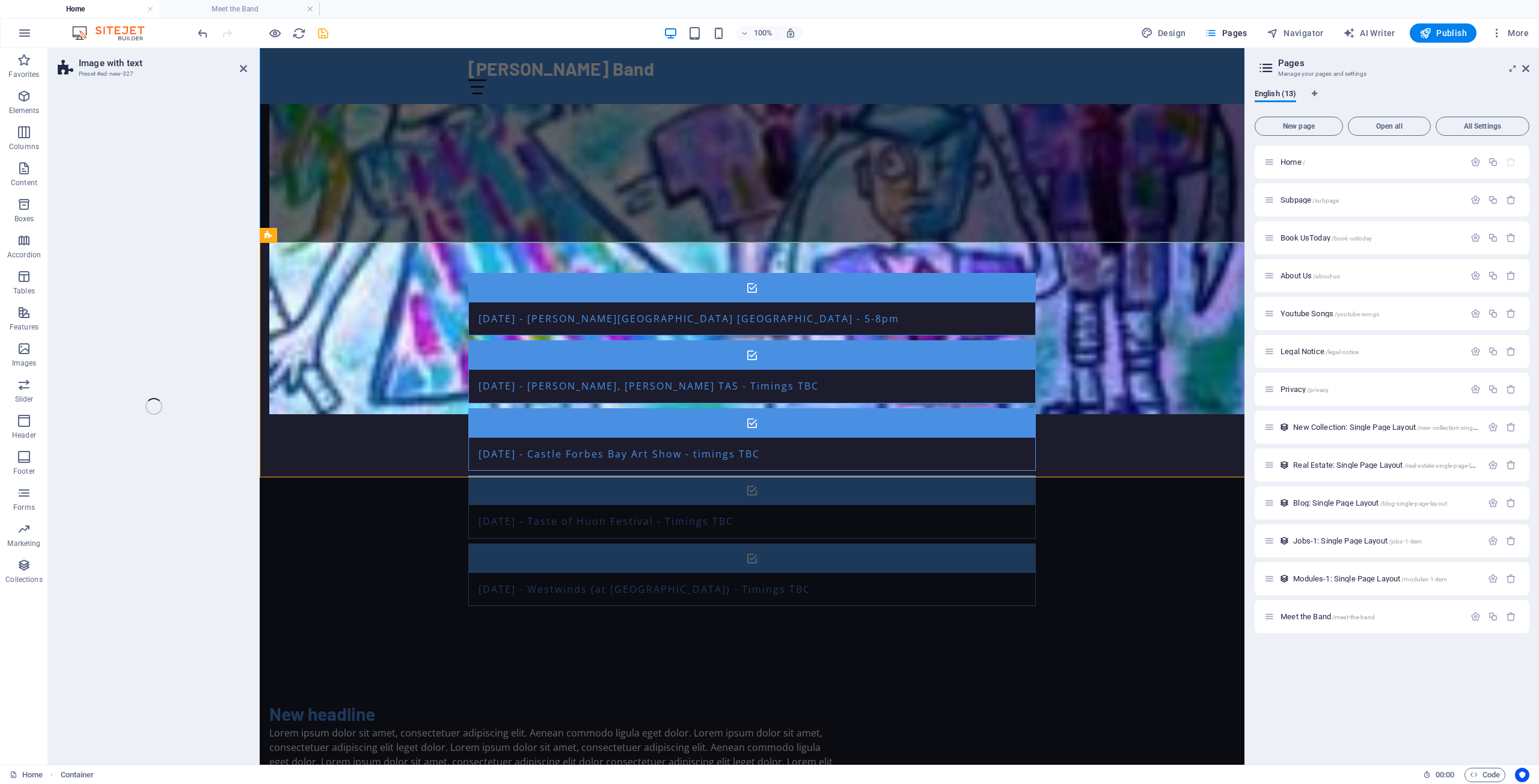
select select "rem"
select select "px"
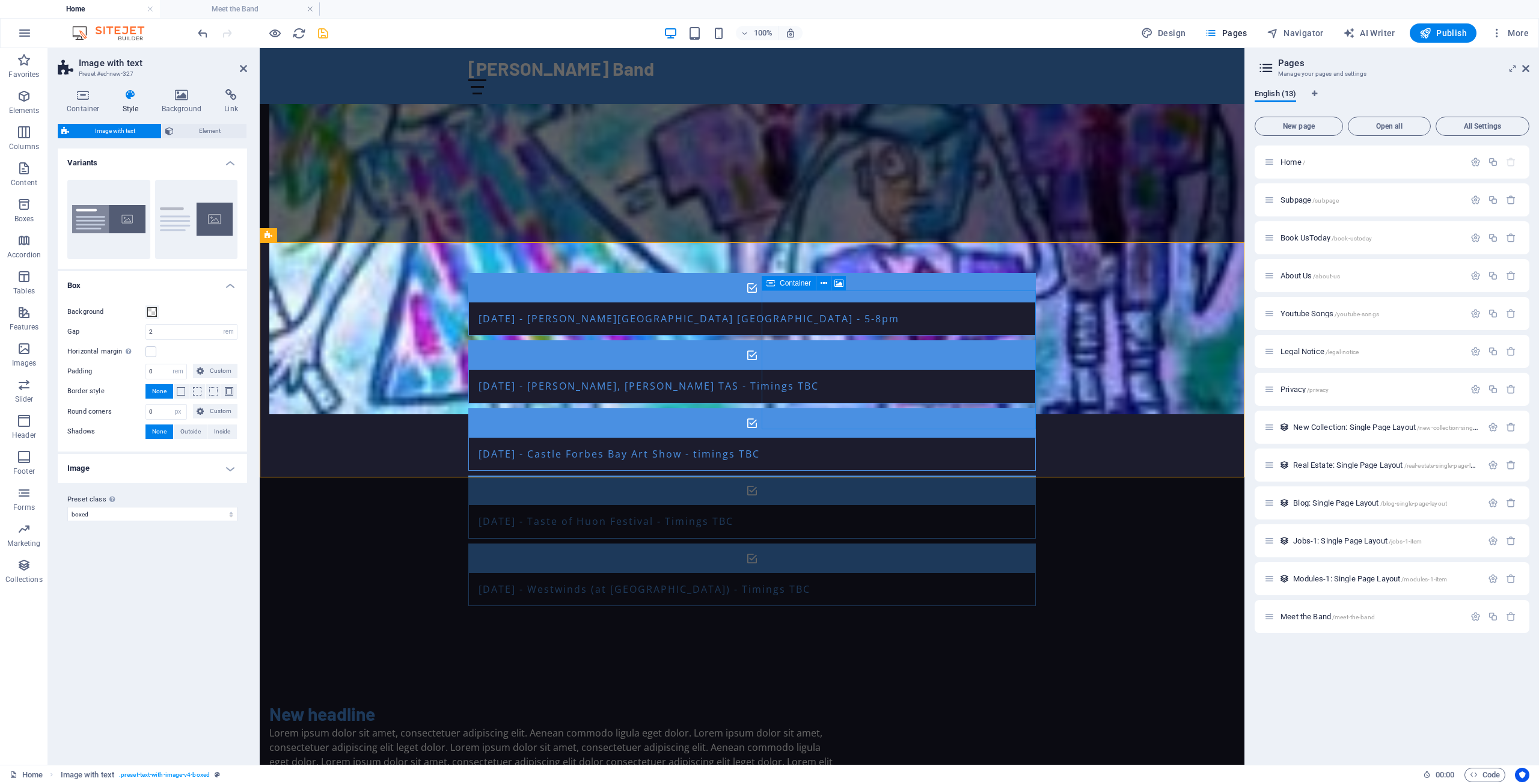
click at [838, 284] on icon at bounding box center [839, 283] width 9 height 13
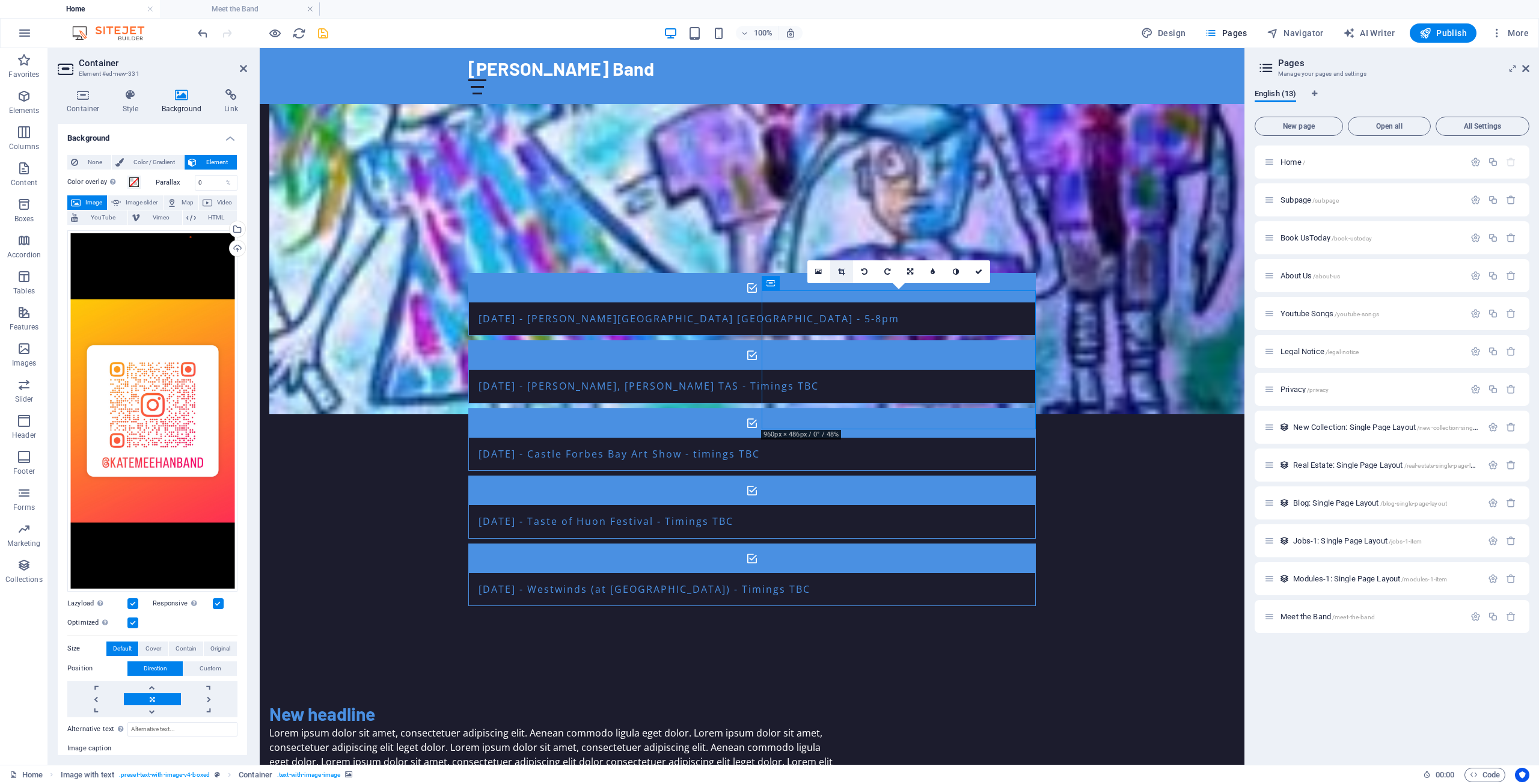
click at [842, 270] on icon at bounding box center [841, 271] width 6 height 7
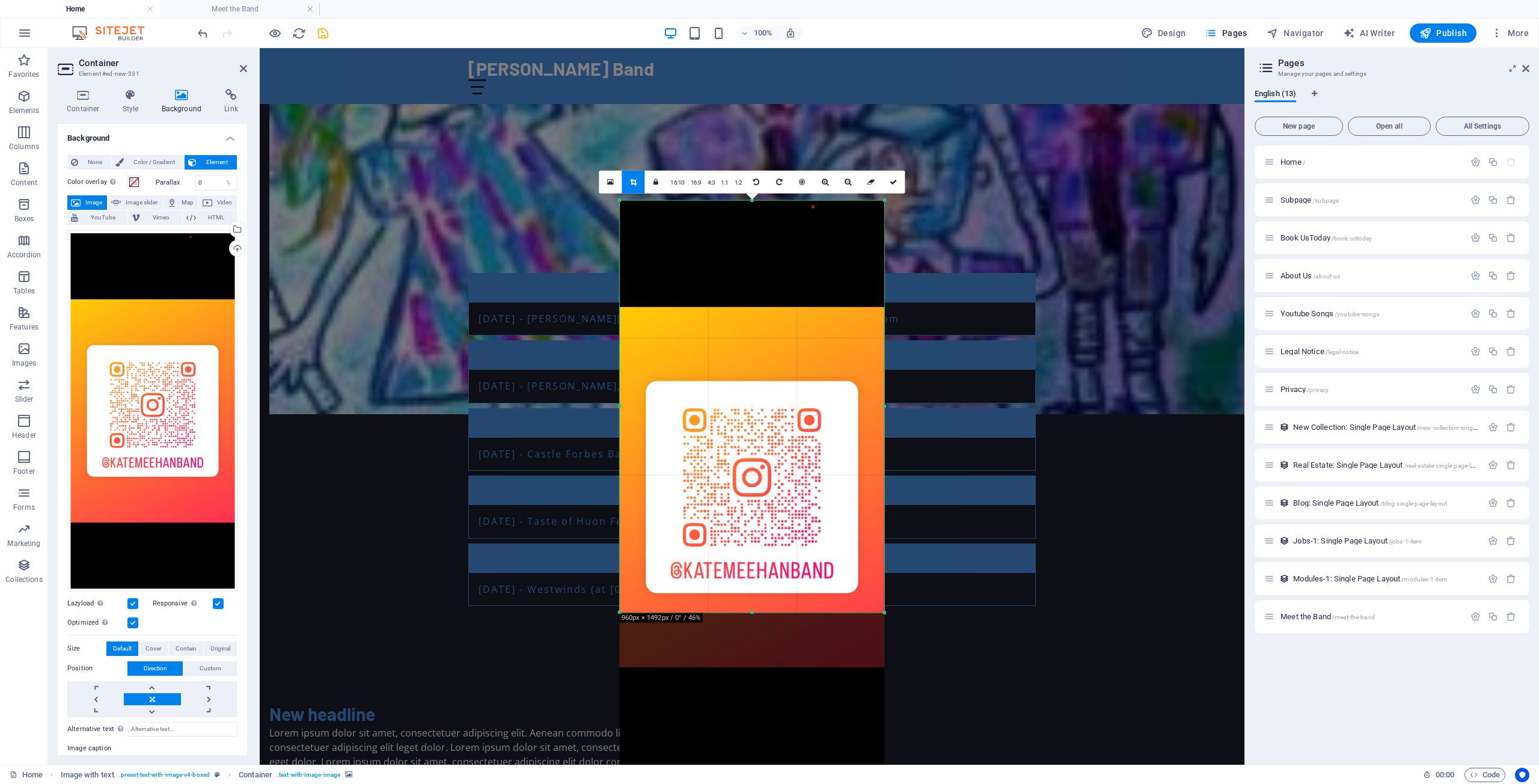
drag, startPoint x: 753, startPoint y: 694, endPoint x: 748, endPoint y: 533, distance: 161.1
click at [748, 533] on div "180 170 160 150 140 130 120 110 100 90 80 70 60 50 40 30 20 10 0 -10 -20 -30 -4…" at bounding box center [752, 407] width 264 height 412
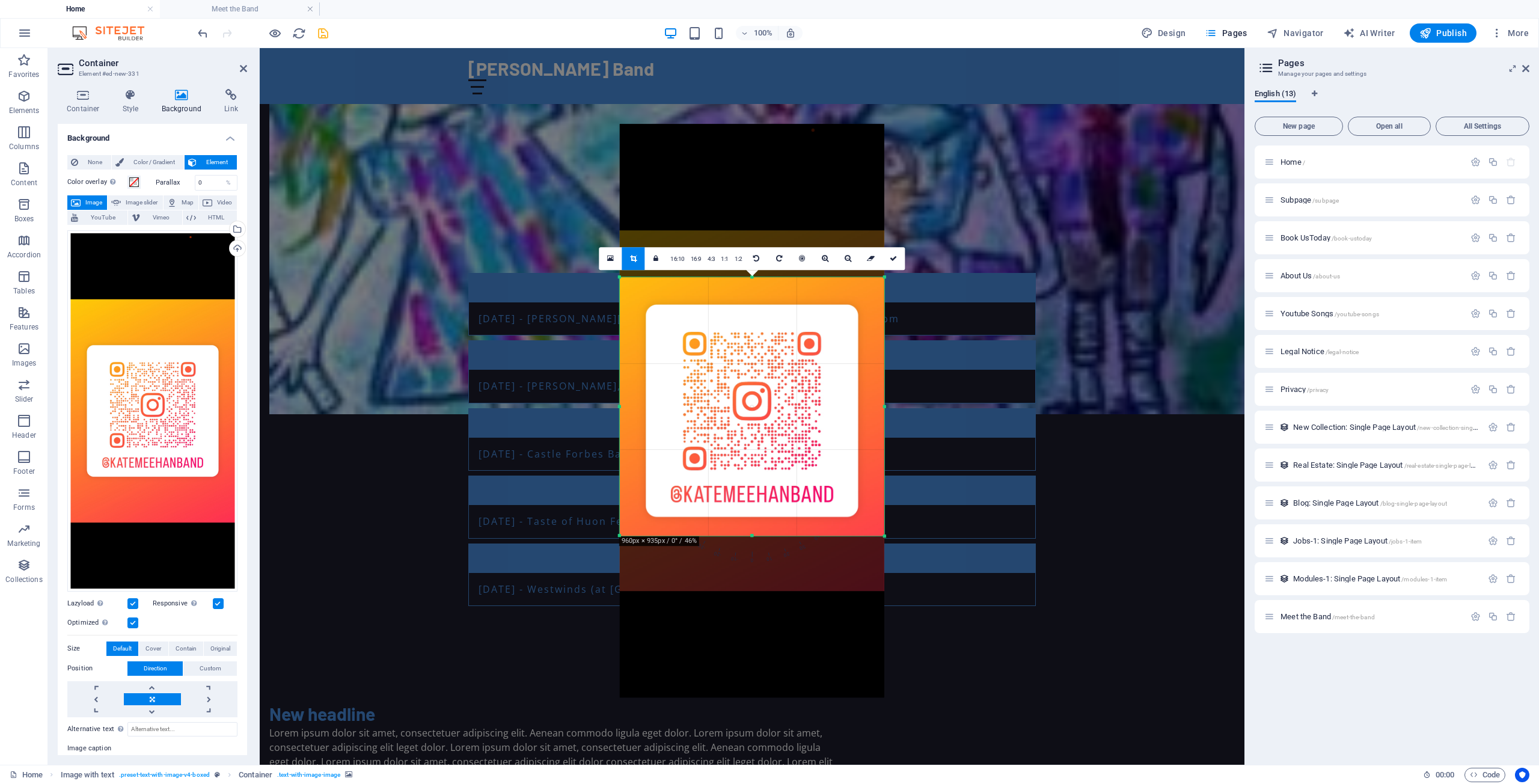
drag, startPoint x: 755, startPoint y: 201, endPoint x: 774, endPoint y: 355, distance: 155.2
click at [774, 355] on div "180 170 160 150 140 130 120 110 100 90 80 70 60 50 40 30 20 10 0 -10 -20 -30 -4…" at bounding box center [752, 406] width 264 height 259
click at [898, 260] on link at bounding box center [893, 258] width 23 height 23
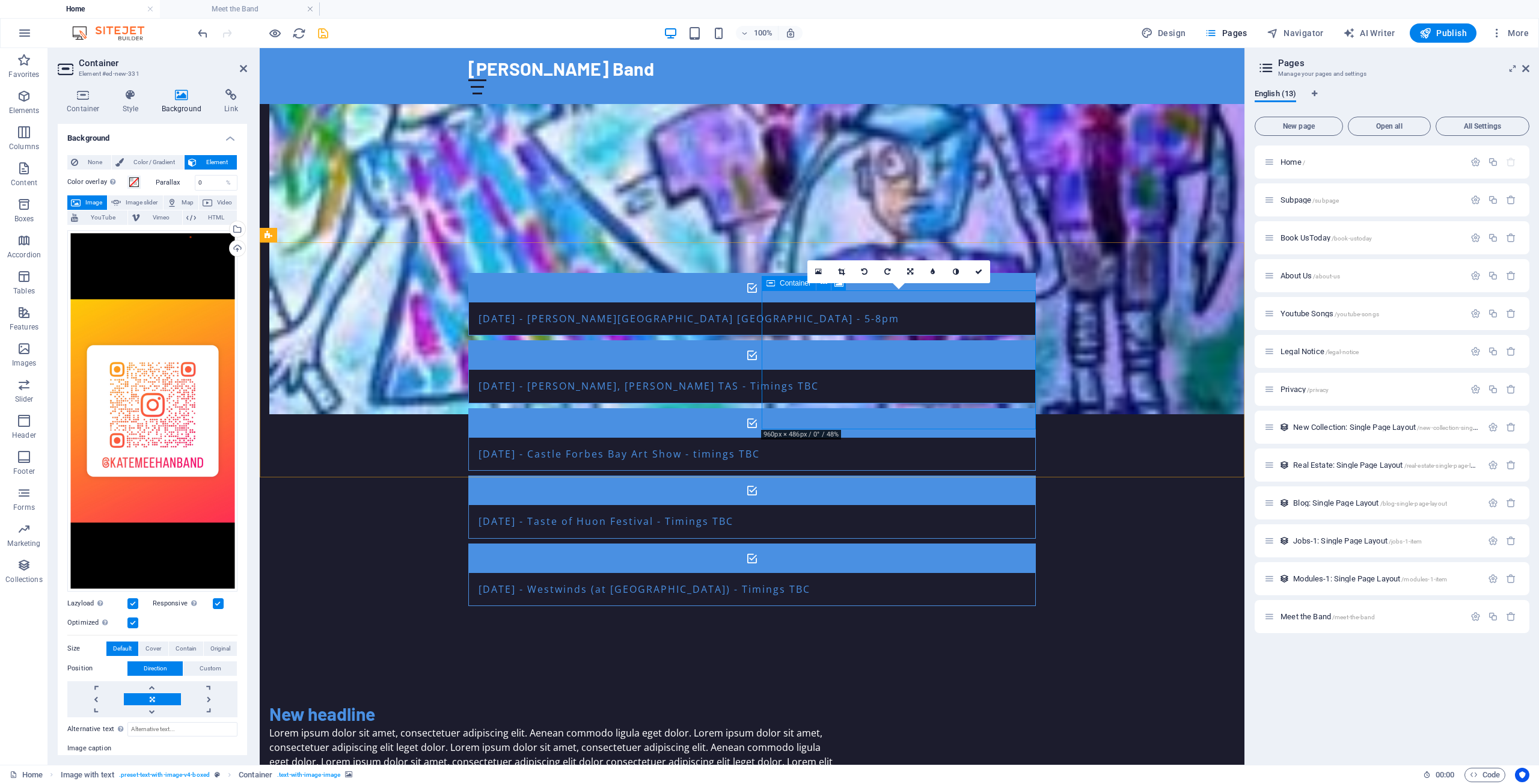
click at [777, 285] on div "Container" at bounding box center [789, 283] width 54 height 15
click at [978, 270] on icon at bounding box center [979, 271] width 7 height 7
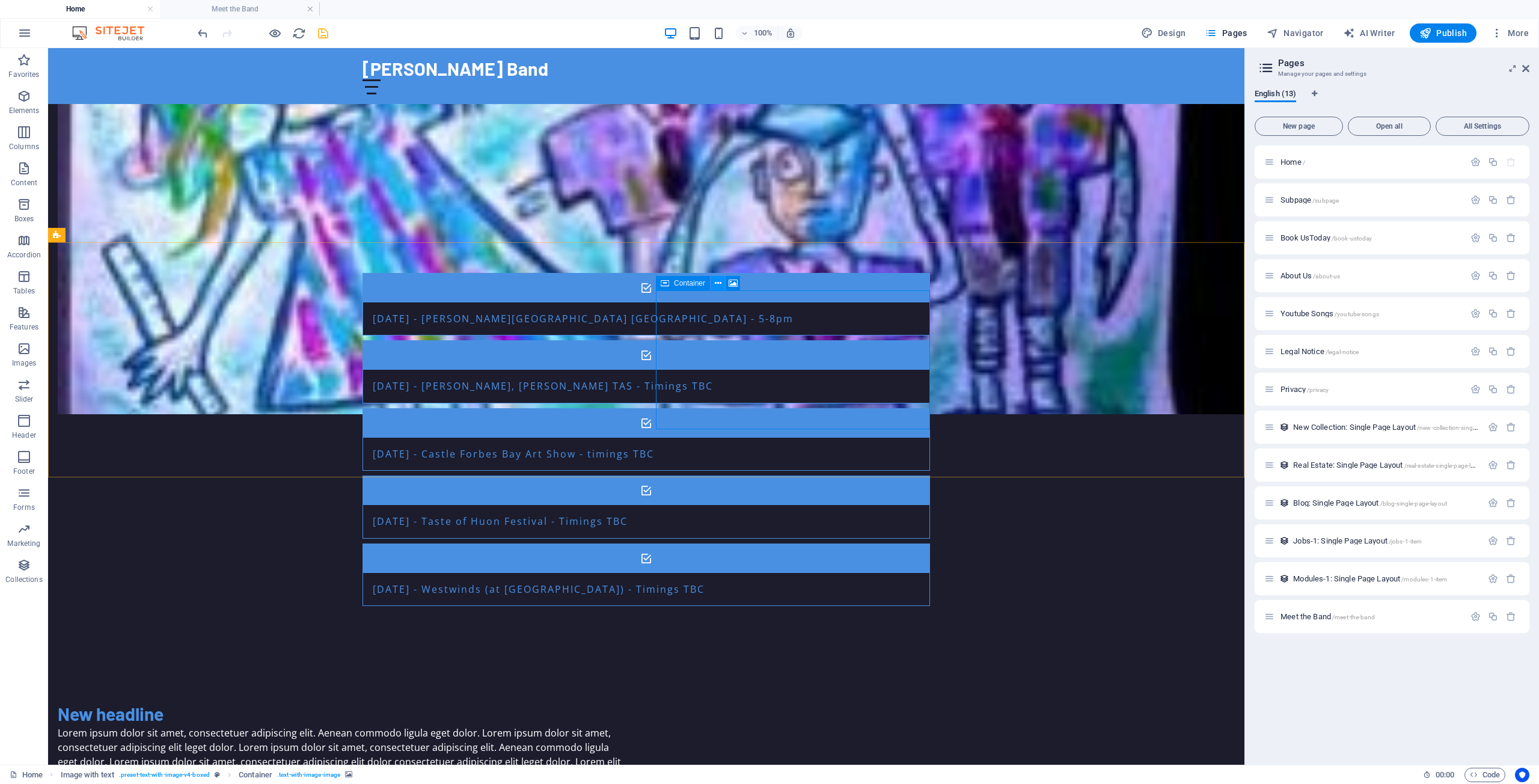
click at [719, 282] on icon at bounding box center [717, 283] width 6 height 13
click at [664, 282] on icon at bounding box center [665, 283] width 8 height 15
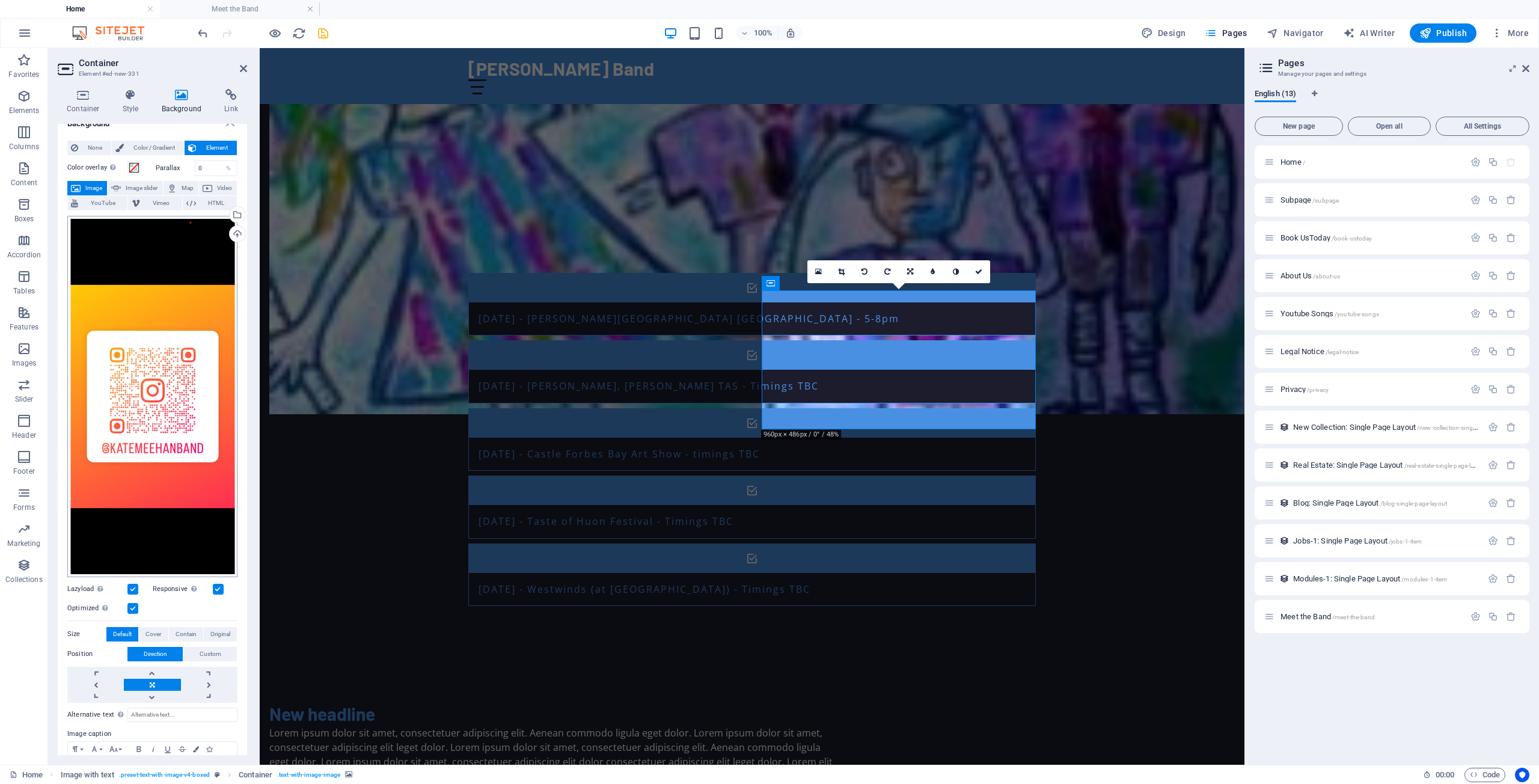
scroll to position [0, 0]
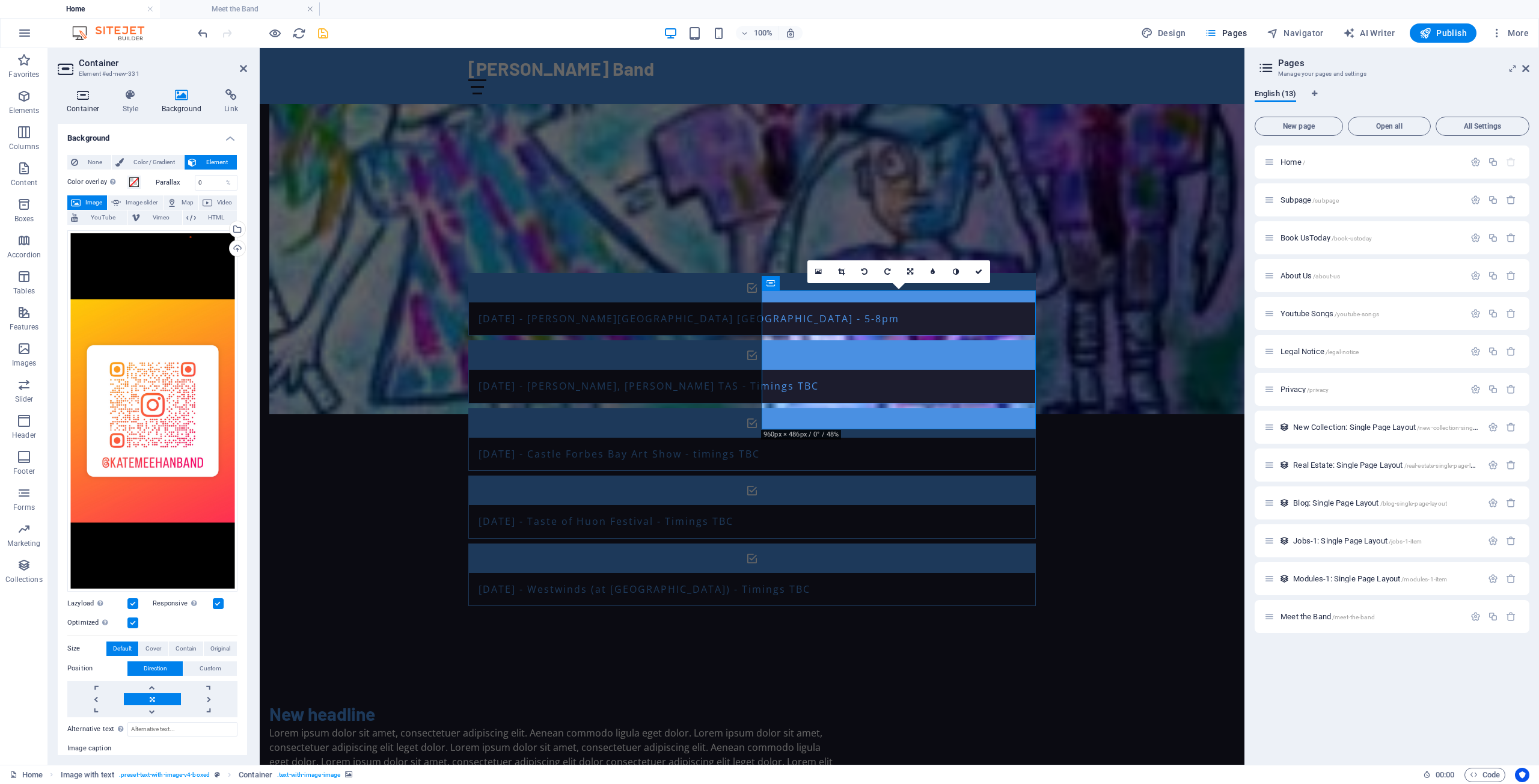
click at [83, 96] on icon at bounding box center [84, 94] width 51 height 12
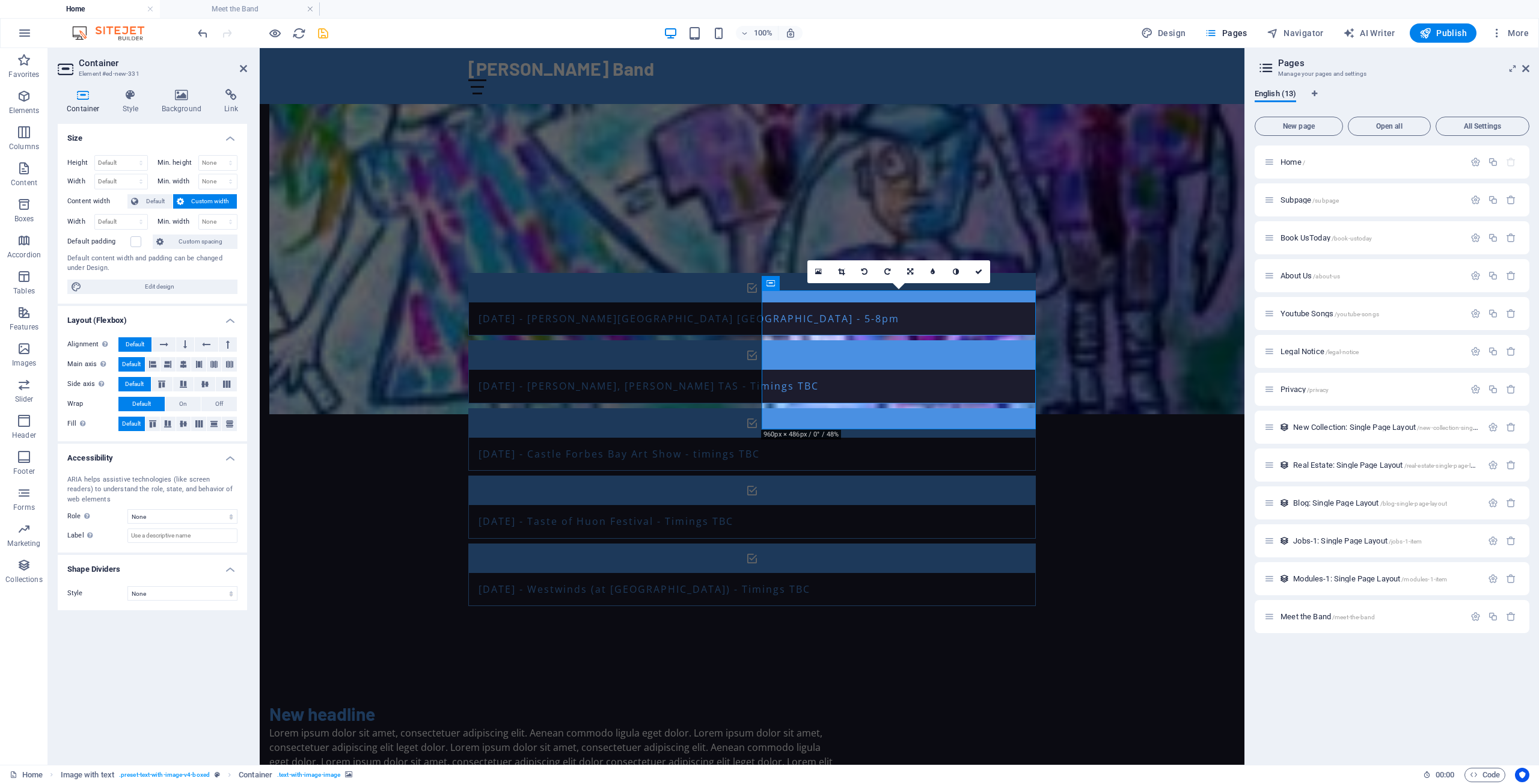
click at [207, 199] on span "Custom width" at bounding box center [211, 201] width 46 height 15
click at [190, 243] on span "Custom spacing" at bounding box center [201, 241] width 67 height 15
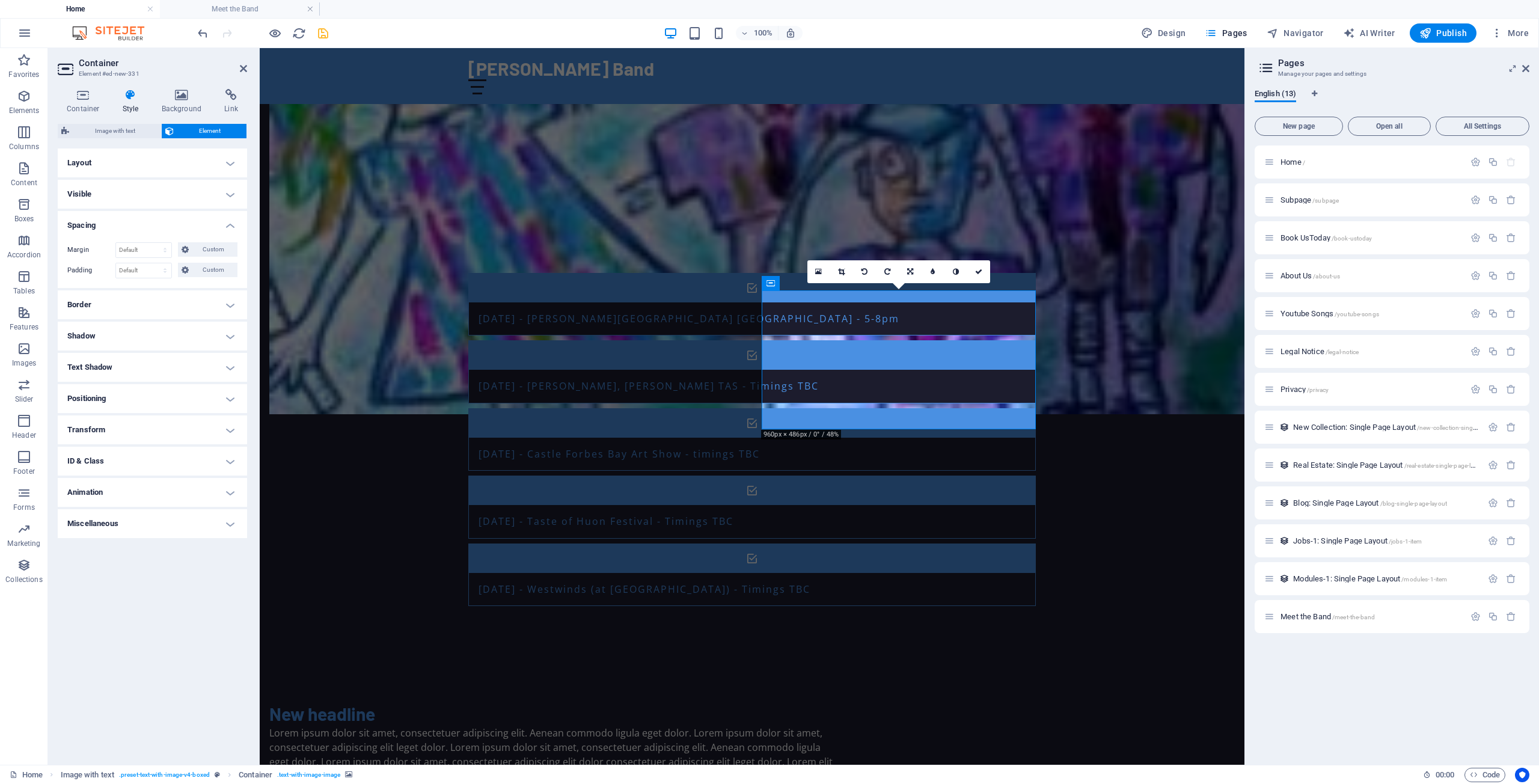
click at [79, 162] on h4 "Layout" at bounding box center [153, 163] width 190 height 29
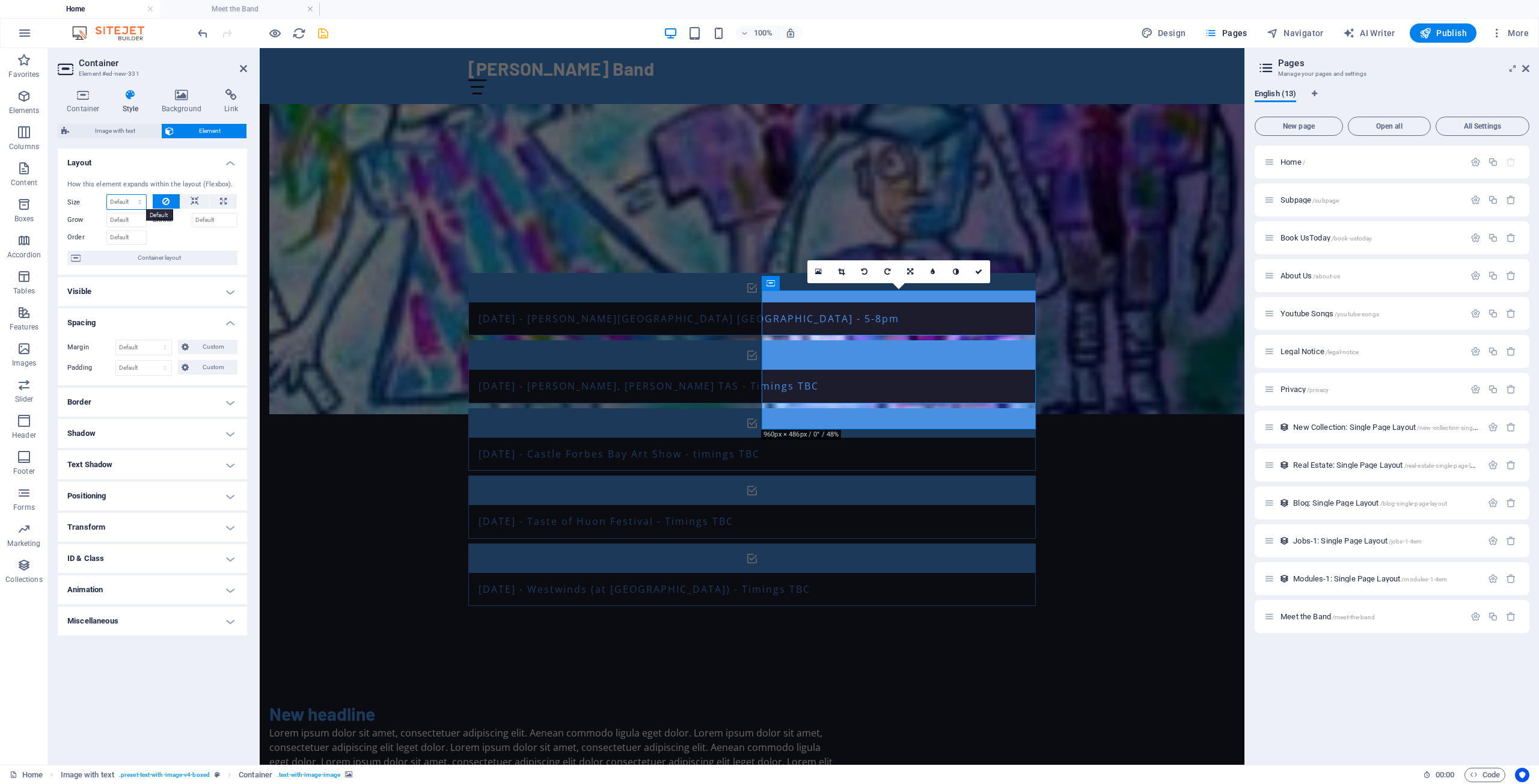
click at [107, 195] on select "Default auto px % 1/1 1/2 1/3 1/4 1/5 1/6 1/7 1/8 1/9 1/10" at bounding box center [126, 202] width 39 height 15
click at [194, 201] on icon at bounding box center [194, 201] width 8 height 15
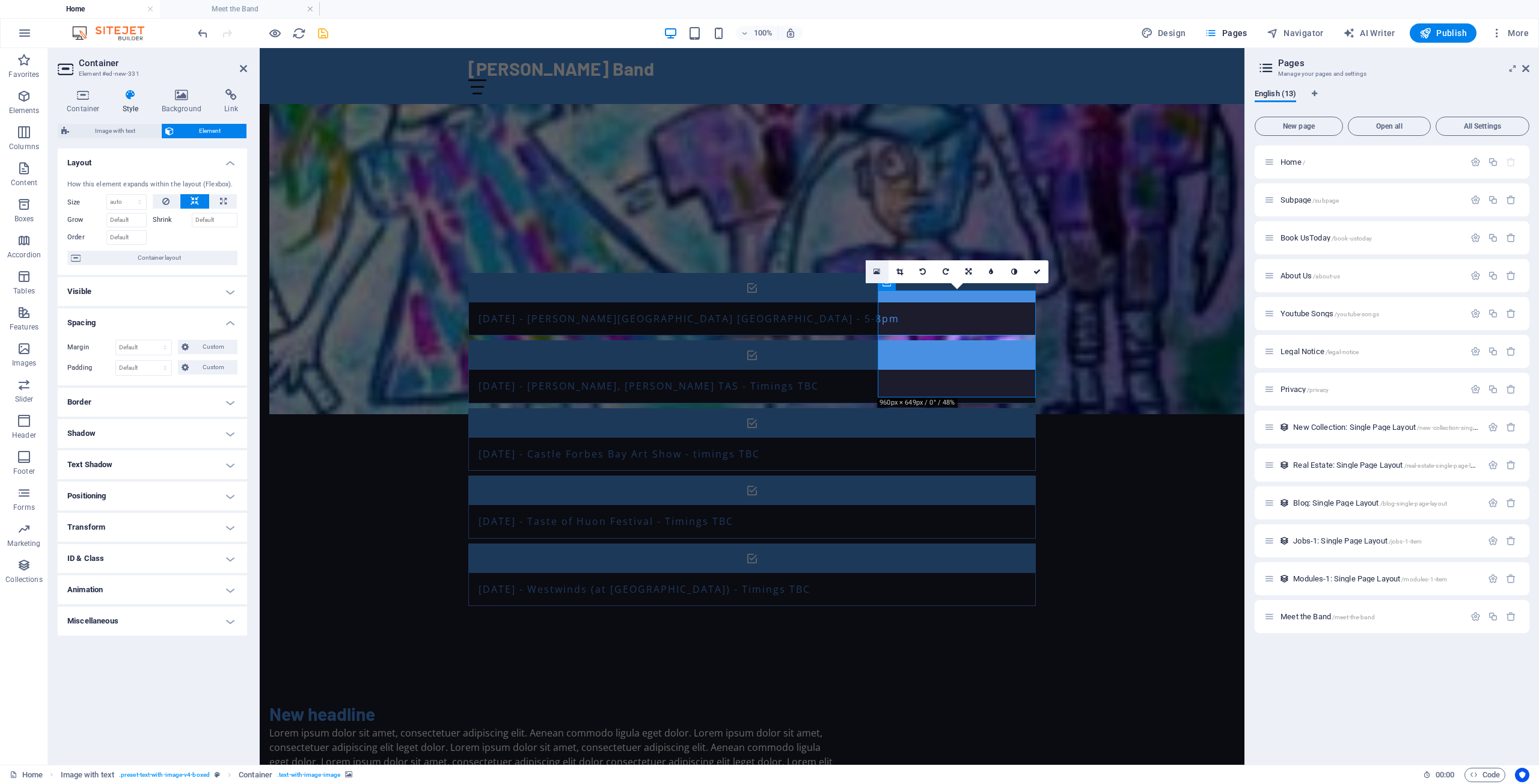
click at [877, 269] on icon at bounding box center [876, 271] width 6 height 8
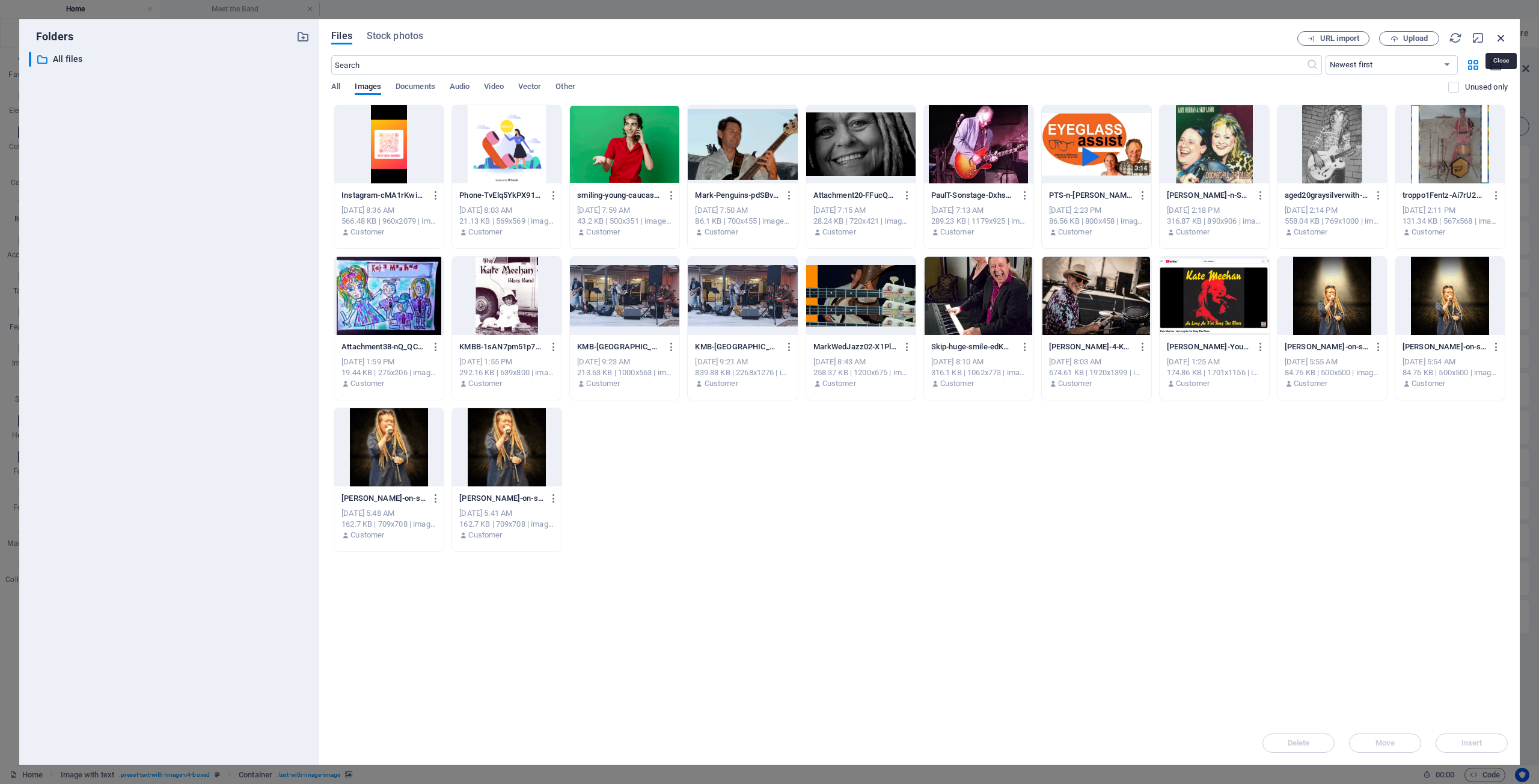
click at [1502, 36] on icon "button" at bounding box center [1501, 37] width 14 height 14
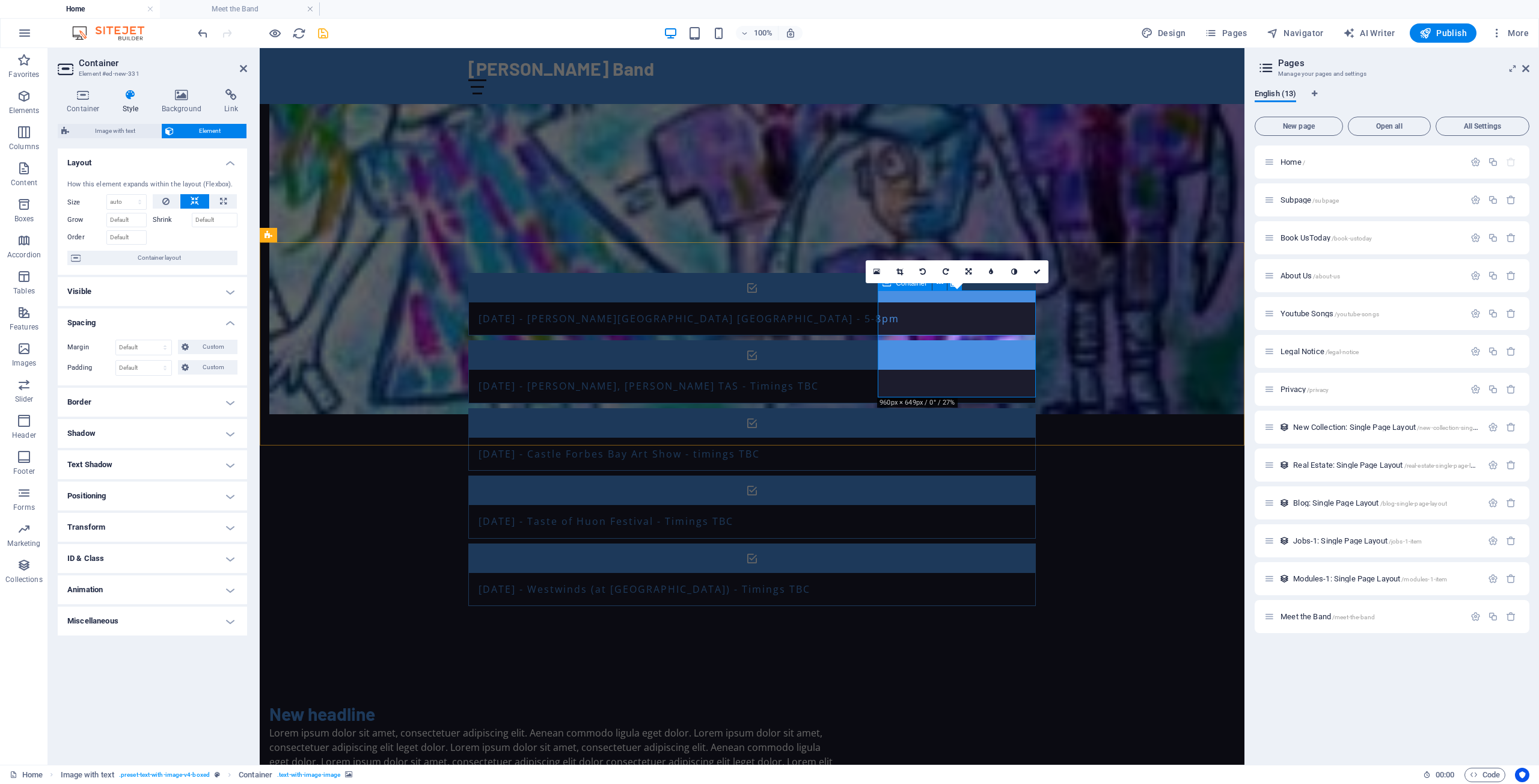
click at [82, 100] on icon at bounding box center [84, 94] width 51 height 12
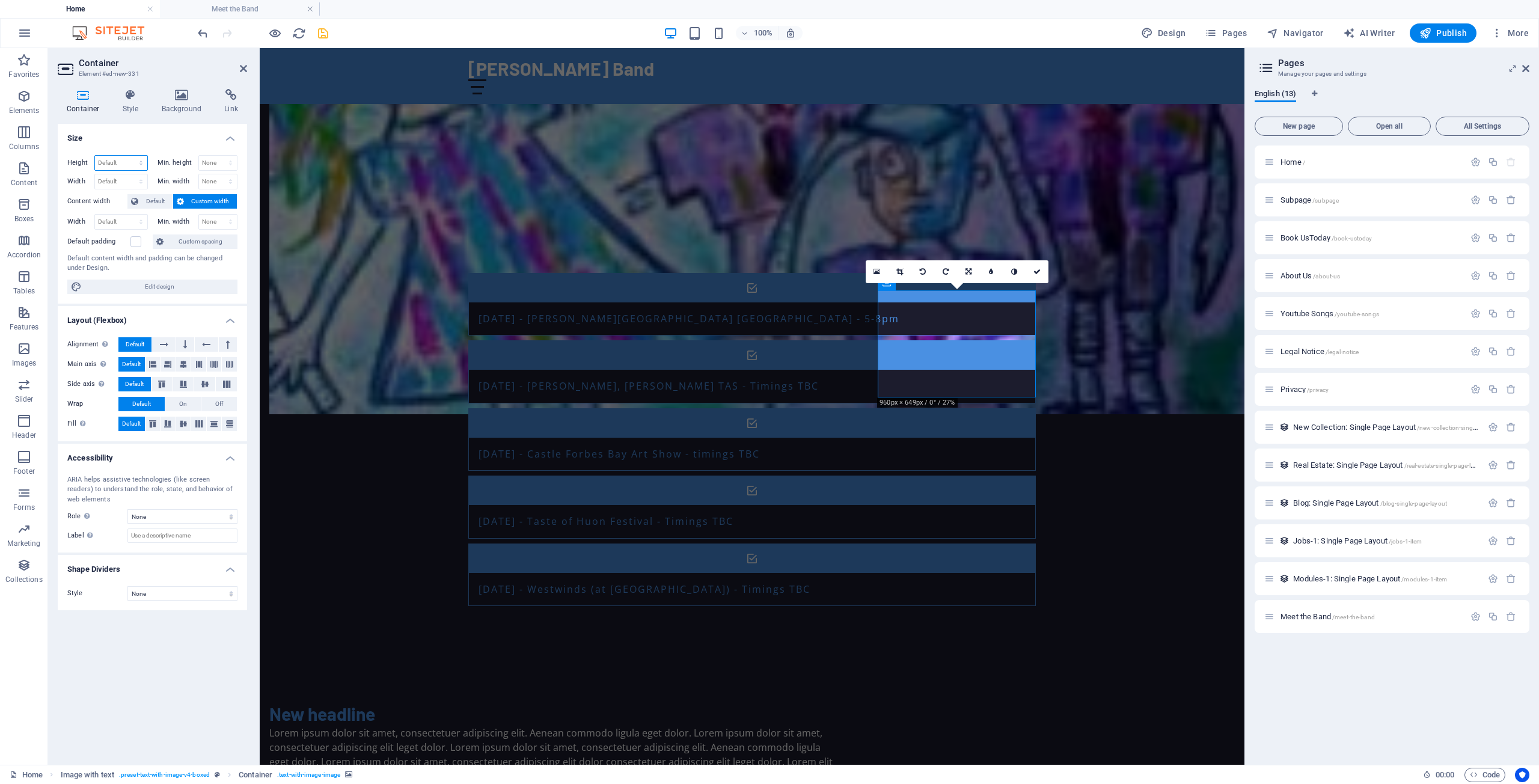
click at [95, 156] on select "Default px rem % vh vw" at bounding box center [122, 163] width 53 height 15
select select "%"
click option "%" at bounding box center [0, 0] width 0 height 0
type input "100"
click at [95, 174] on select "Default px rem % em vh vw" at bounding box center [122, 181] width 53 height 15
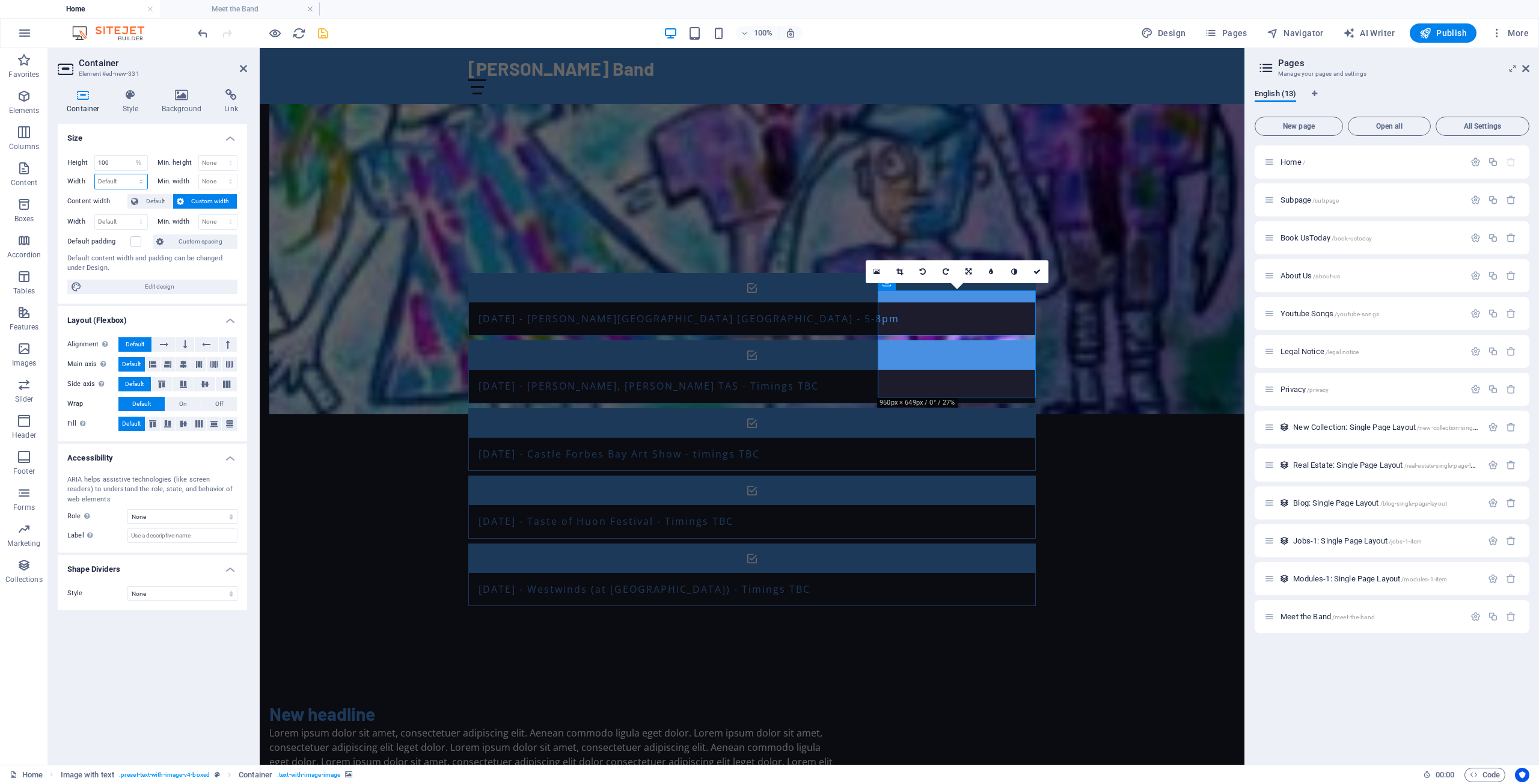
select select "%"
click option "%" at bounding box center [0, 0] width 0 height 0
type input "26.09"
click at [115, 165] on input "100" at bounding box center [122, 163] width 53 height 15
click at [205, 204] on span "Custom width" at bounding box center [211, 201] width 46 height 15
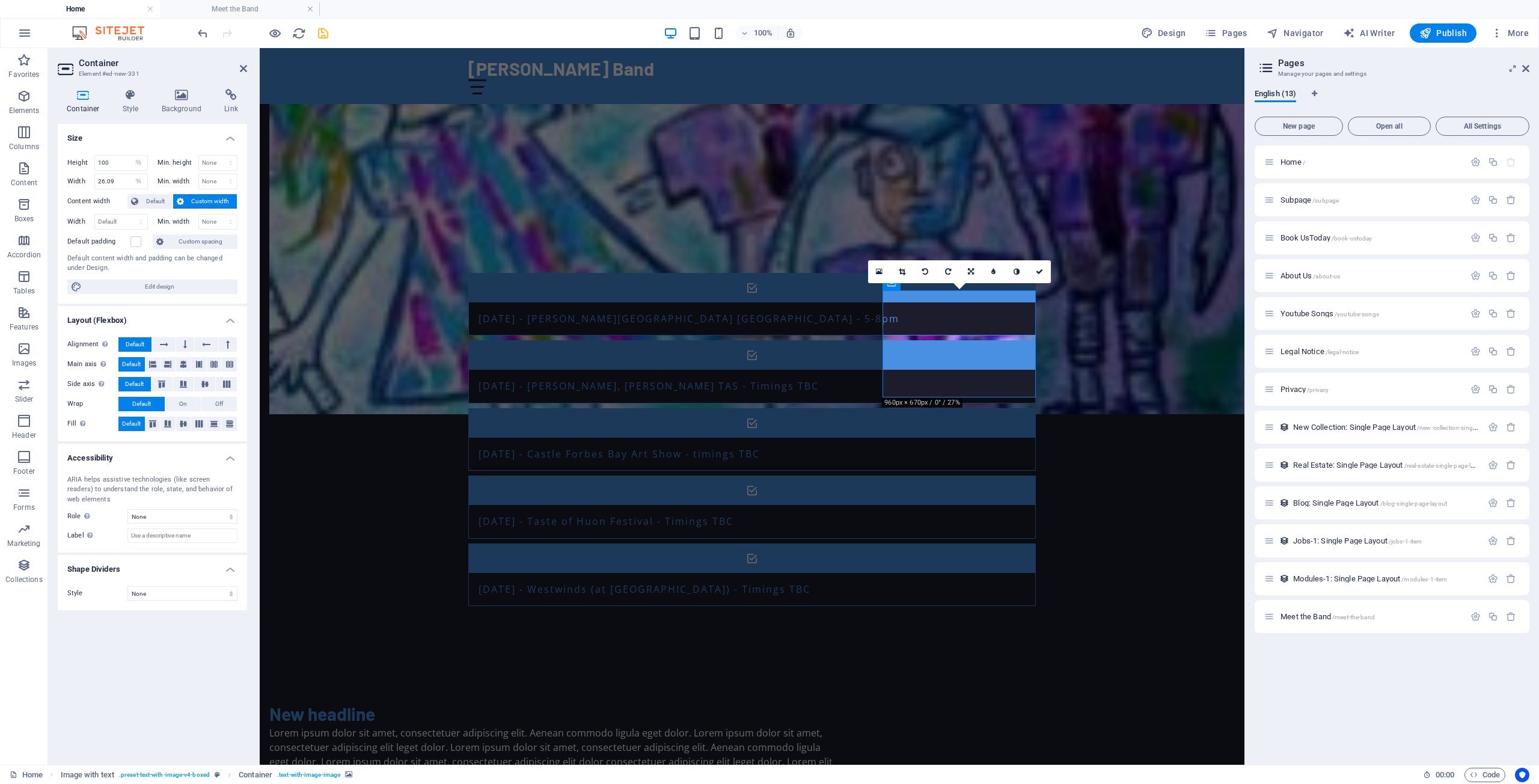
click at [89, 201] on label "Content width" at bounding box center [97, 201] width 60 height 15
click at [146, 199] on span "Default" at bounding box center [155, 201] width 27 height 15
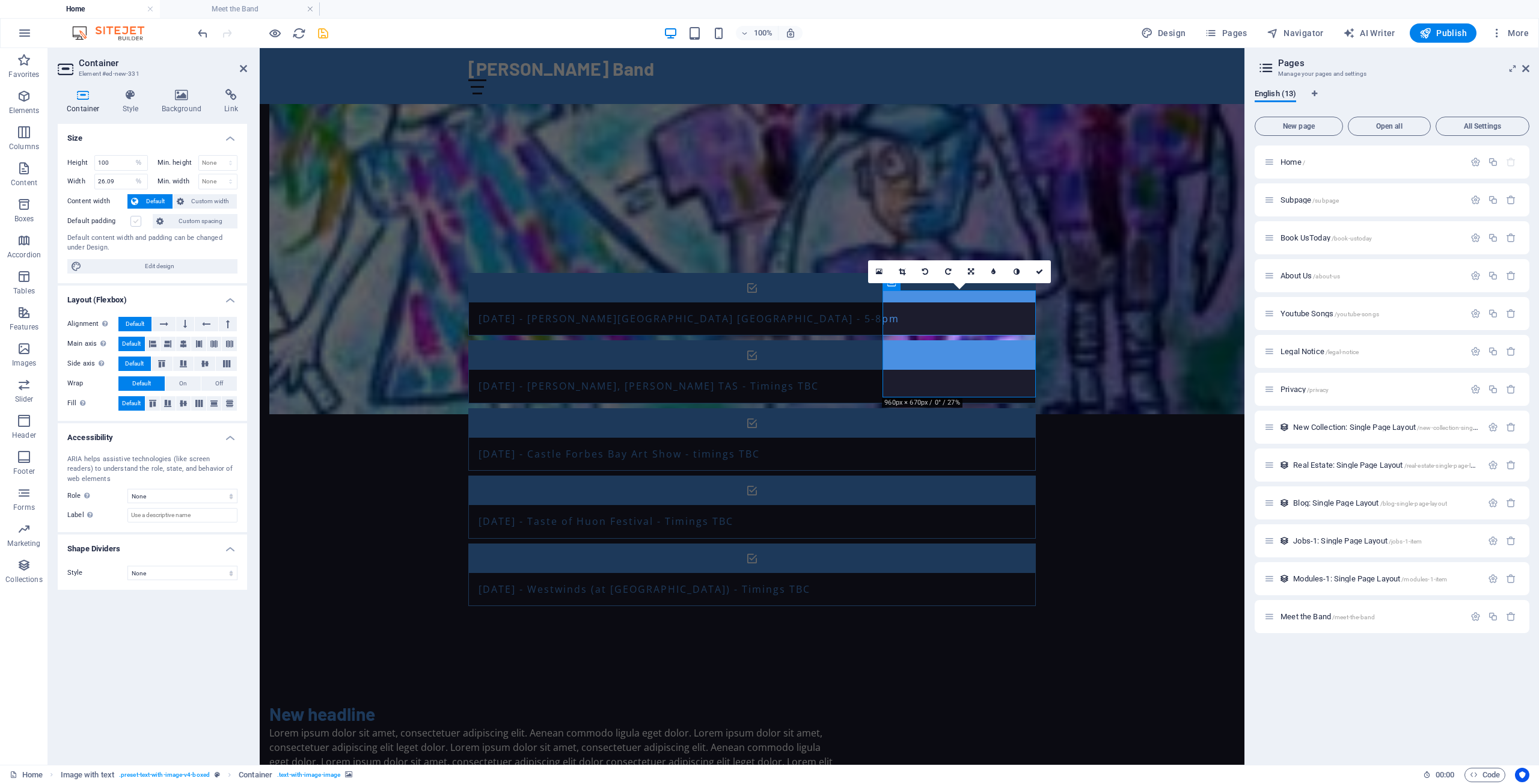
click at [133, 220] on label at bounding box center [136, 221] width 11 height 11
click at [0, 0] on input "Default padding" at bounding box center [0, 0] width 0 height 0
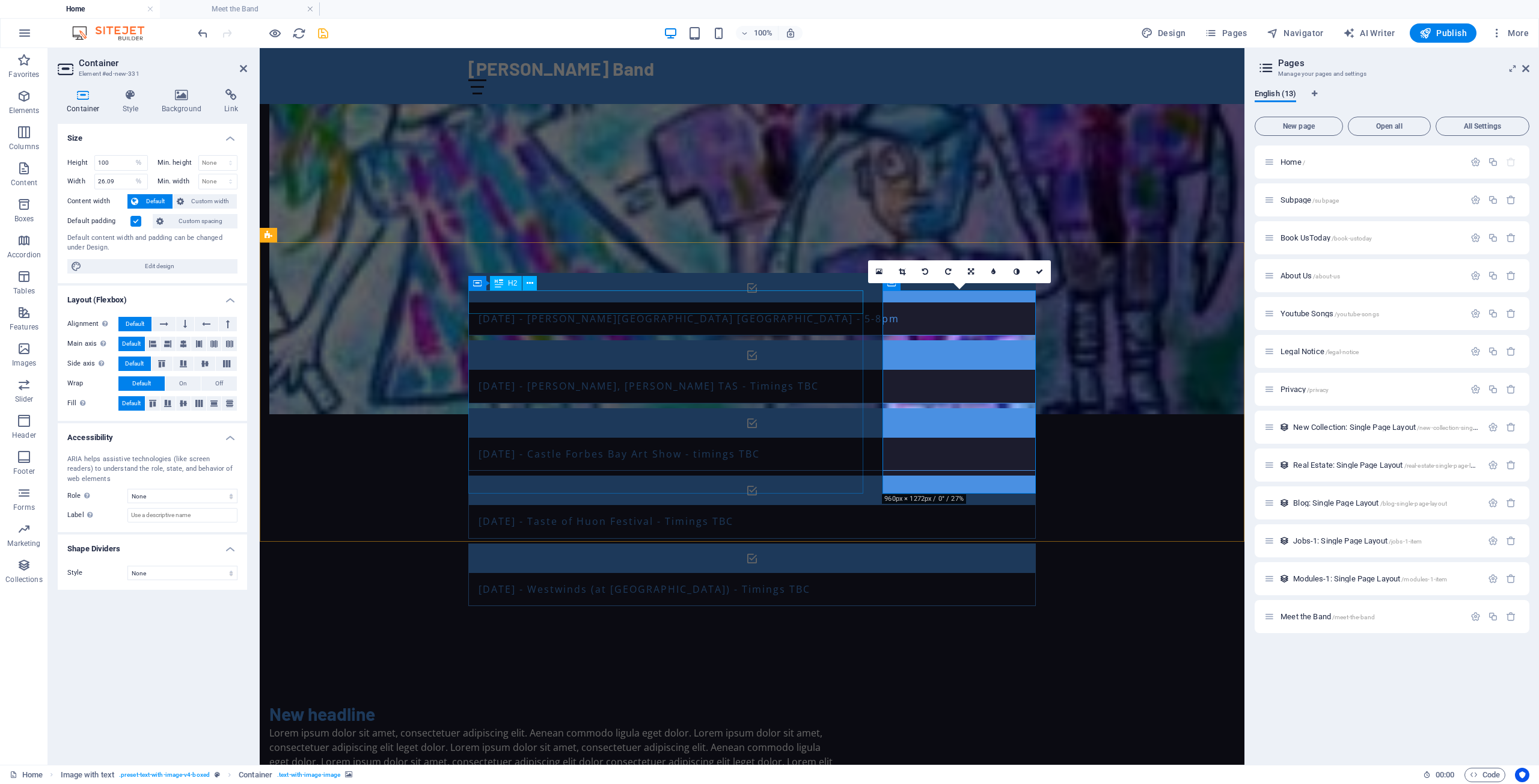
click at [521, 702] on div "New headline" at bounding box center [553, 714] width 567 height 24
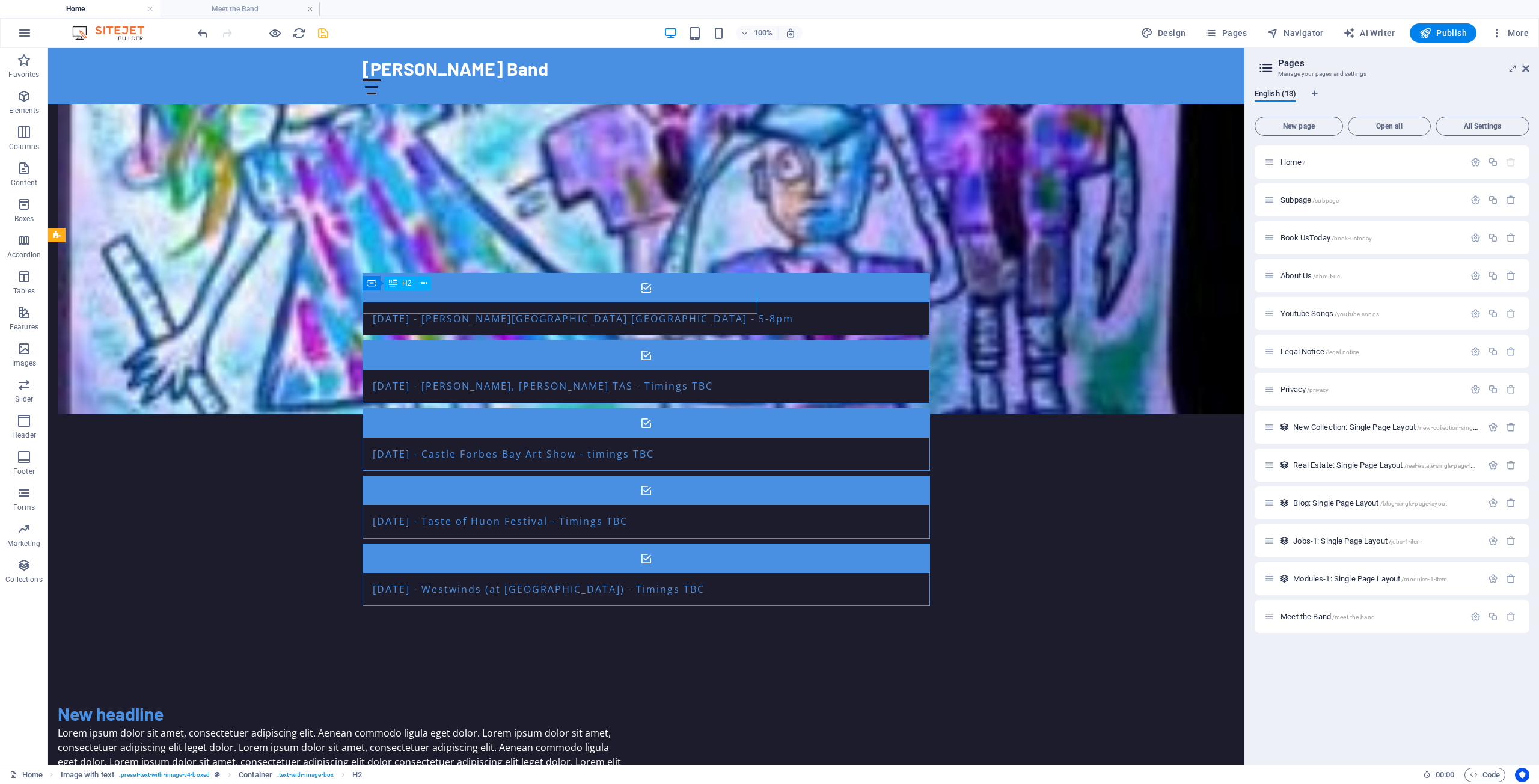
click at [465, 702] on div "New headline" at bounding box center [341, 714] width 567 height 24
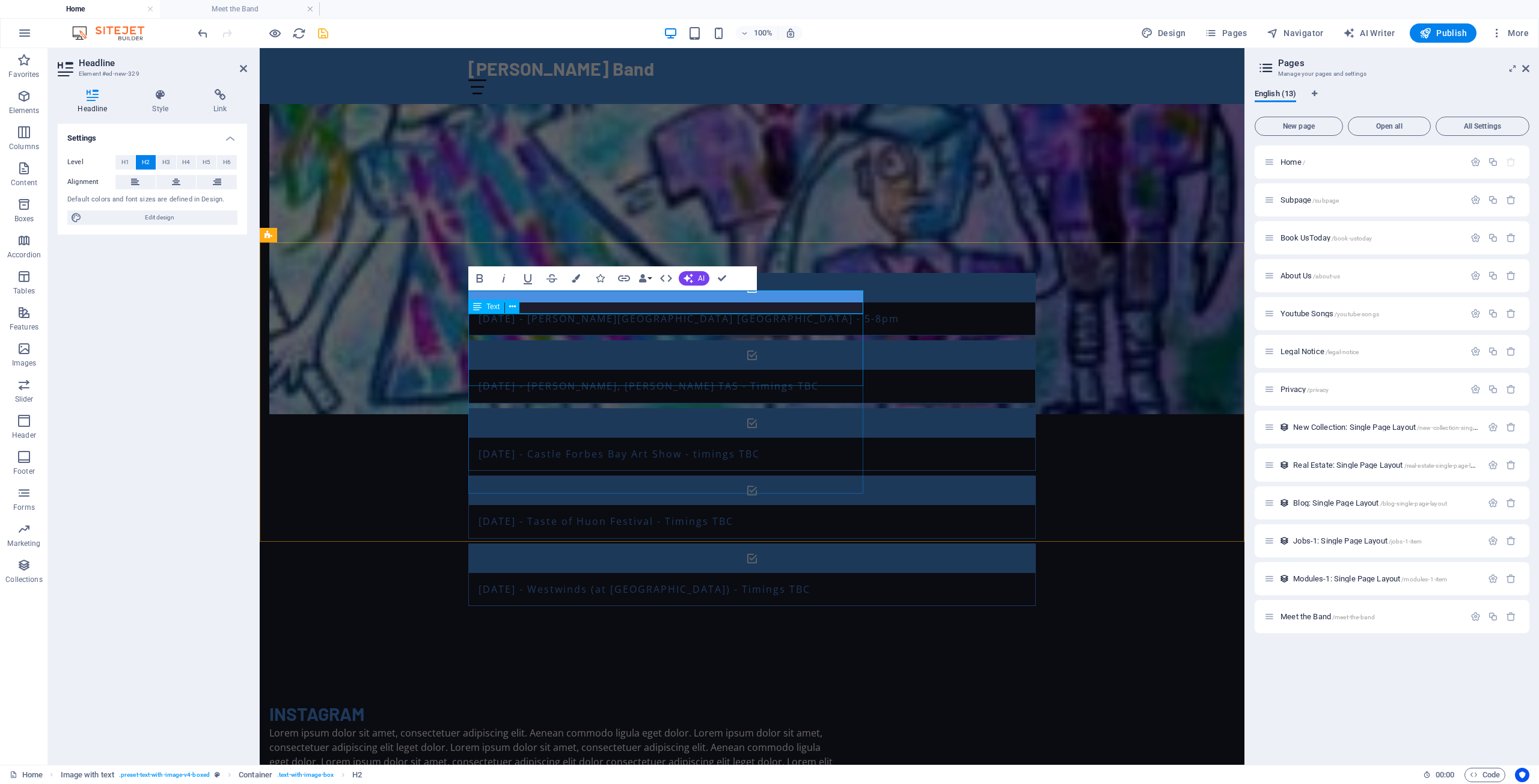
click at [550, 725] on div "Lorem ipsum dolor sit amet, consectetuer adipiscing elit. Aenean commodo ligula…" at bounding box center [553, 754] width 567 height 58
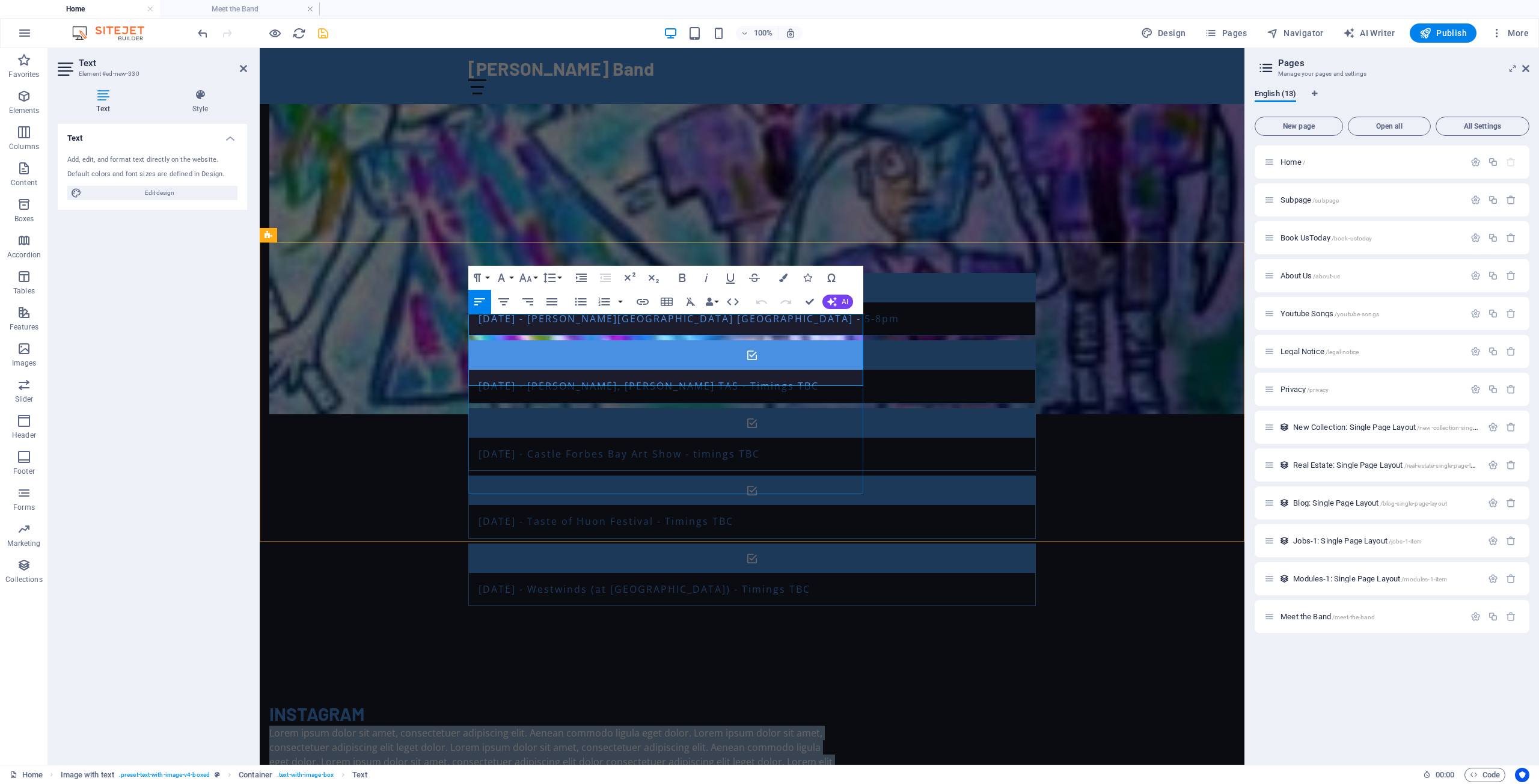
drag, startPoint x: 743, startPoint y: 381, endPoint x: 469, endPoint y: 320, distance: 280.7
click at [469, 725] on p "Lorem ipsum dolor sit amet, consectetuer adipiscing elit. Aenean commodo ligula…" at bounding box center [553, 754] width 567 height 58
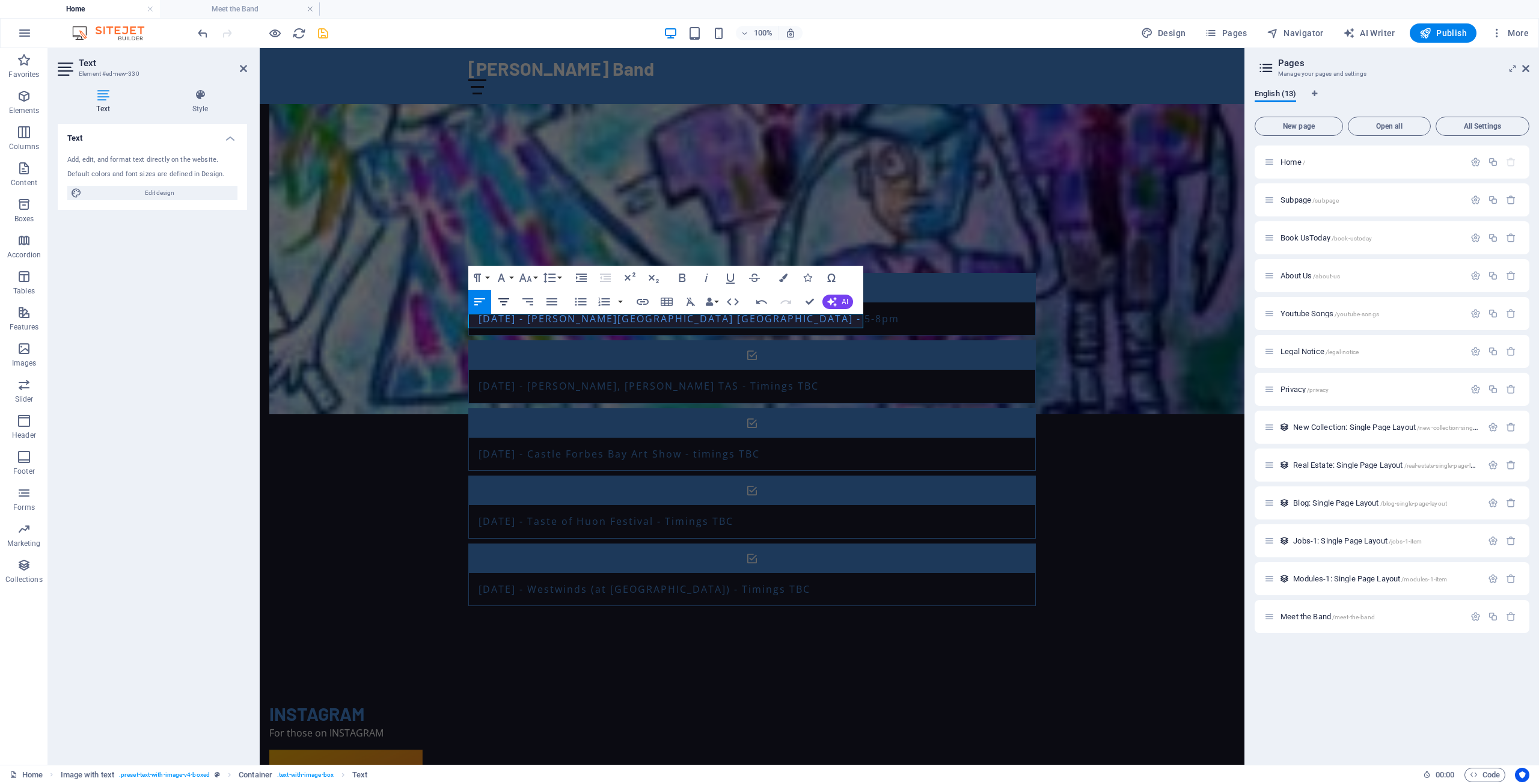
click at [503, 303] on icon "button" at bounding box center [504, 302] width 15 height 15
click at [503, 702] on div "INSTAGRAM For those on INSTAGRAM" at bounding box center [553, 721] width 567 height 38
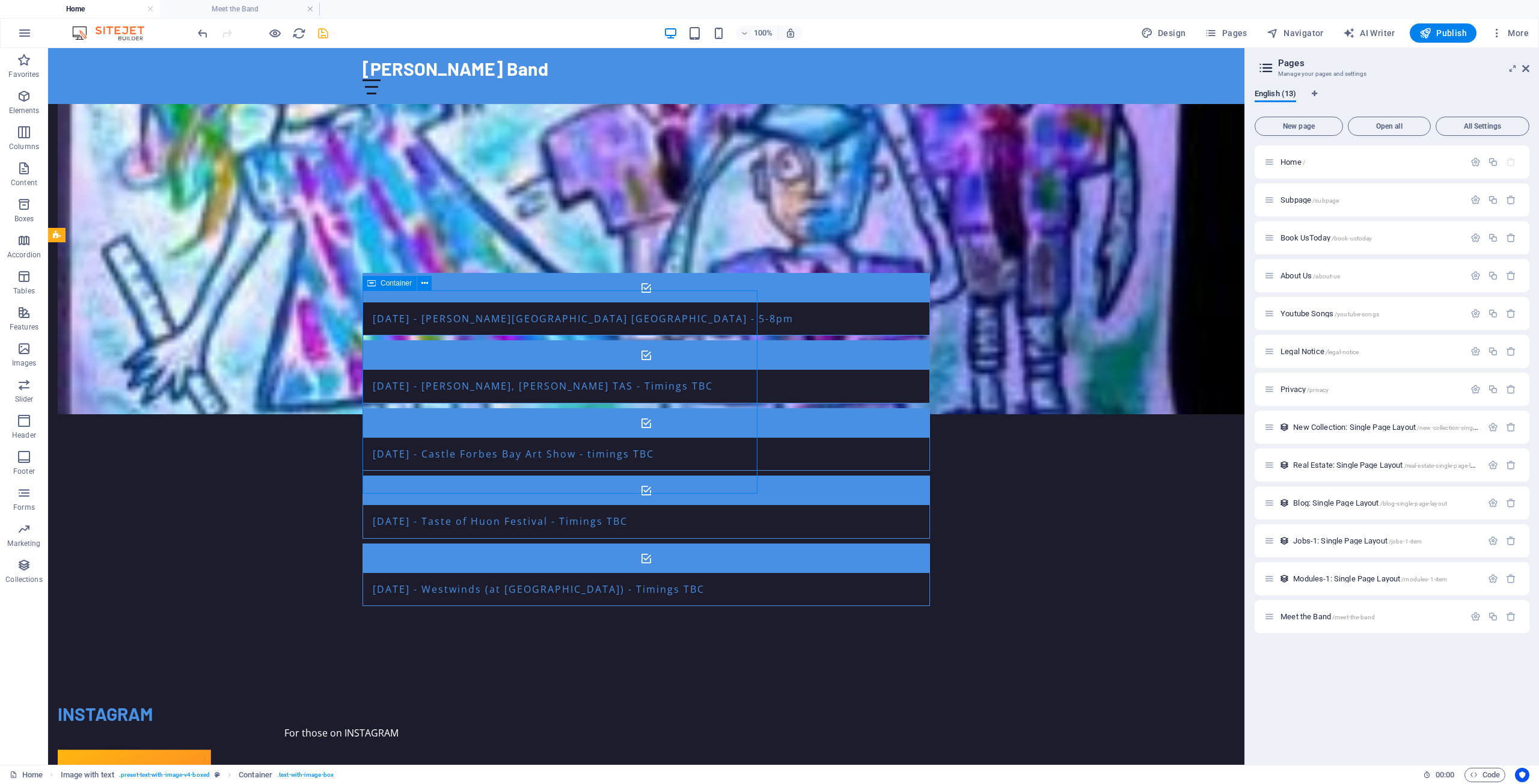
click at [400, 702] on div "INSTAGRAM For those on INSTAGRAM" at bounding box center [341, 721] width 567 height 38
click at [419, 702] on div "INSTAGRAM" at bounding box center [341, 714] width 567 height 24
click at [424, 283] on icon at bounding box center [424, 283] width 6 height 13
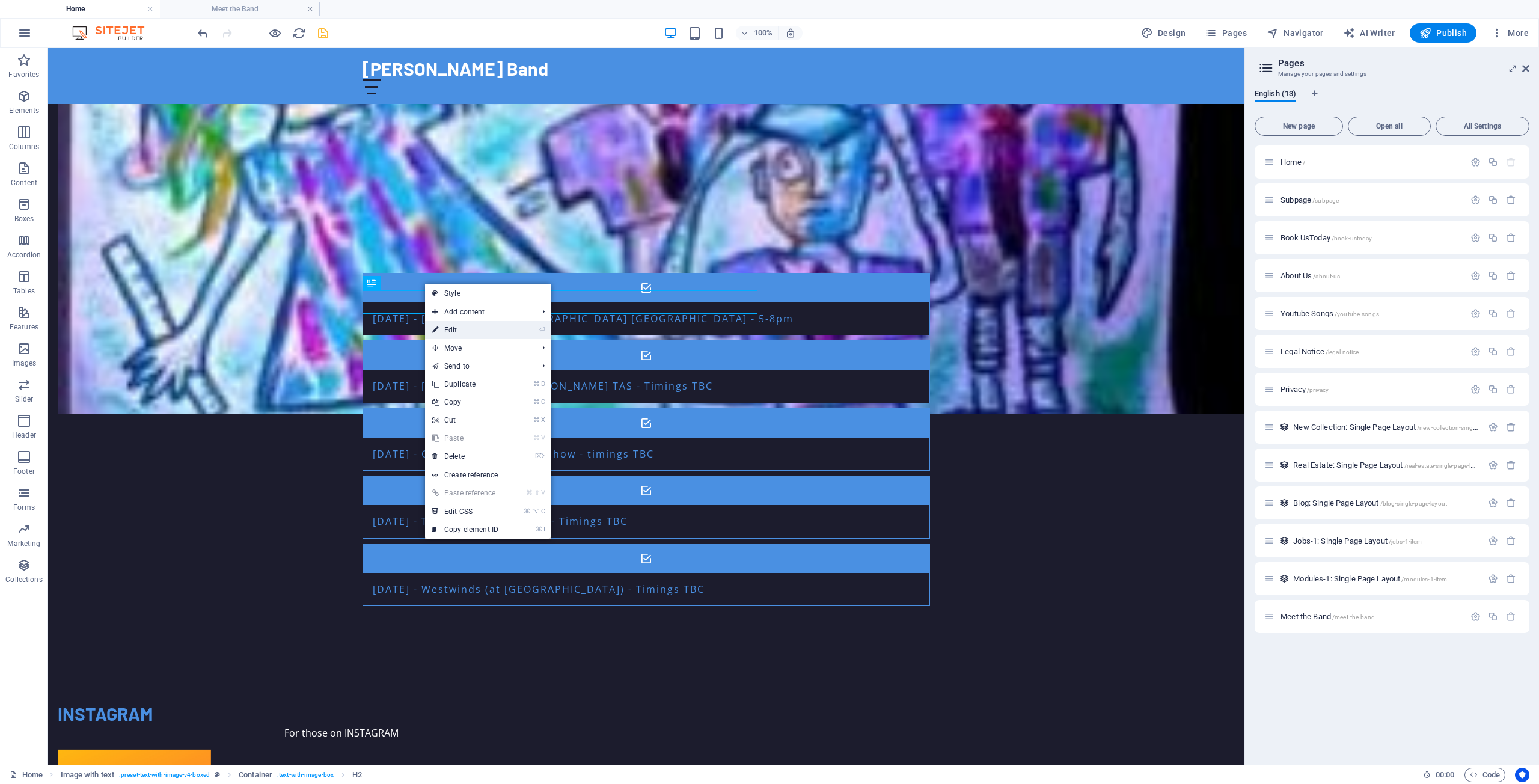
click at [460, 328] on link "⏎ Edit" at bounding box center [465, 330] width 81 height 18
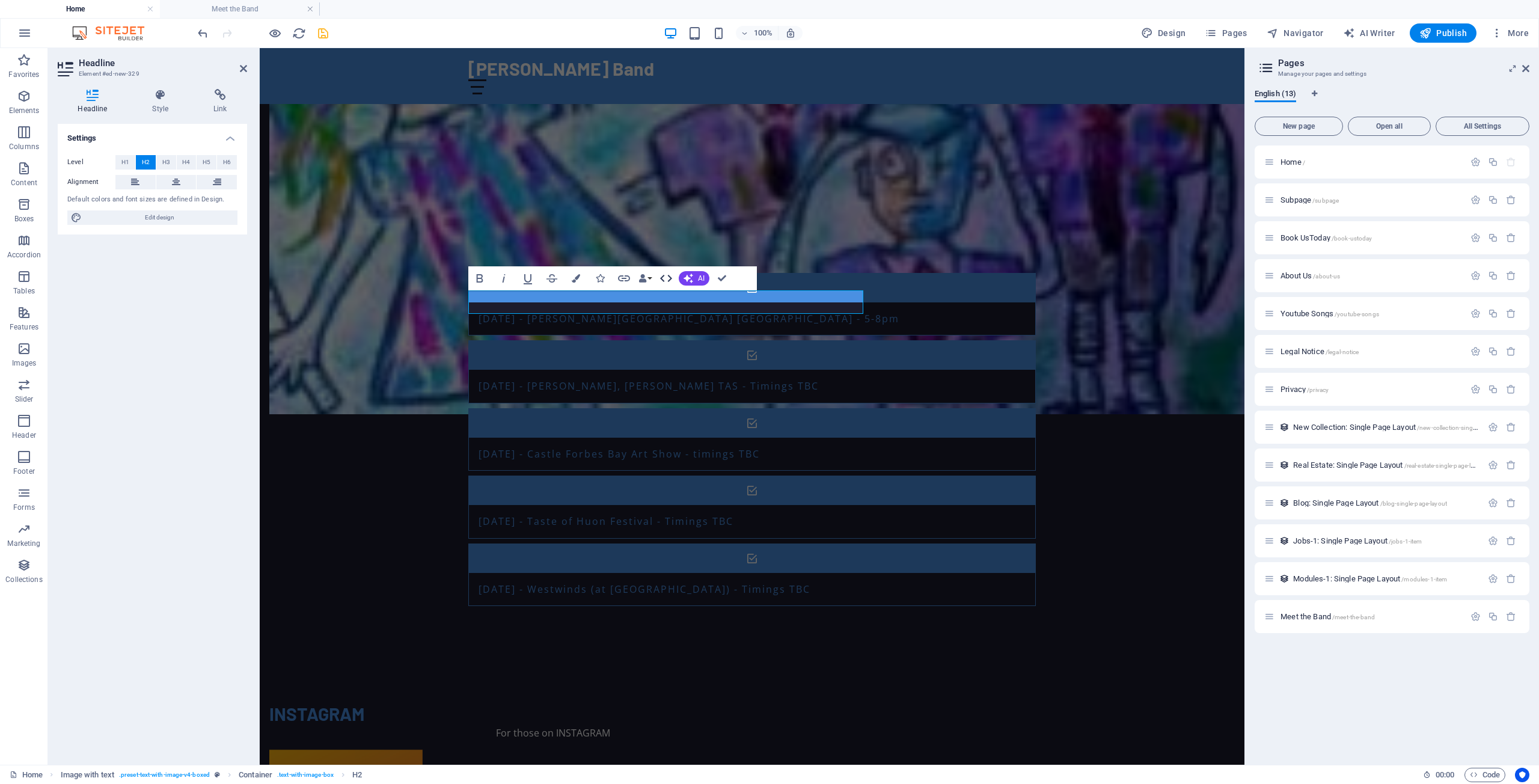
click at [668, 279] on icon "button" at bounding box center [666, 279] width 15 height 15
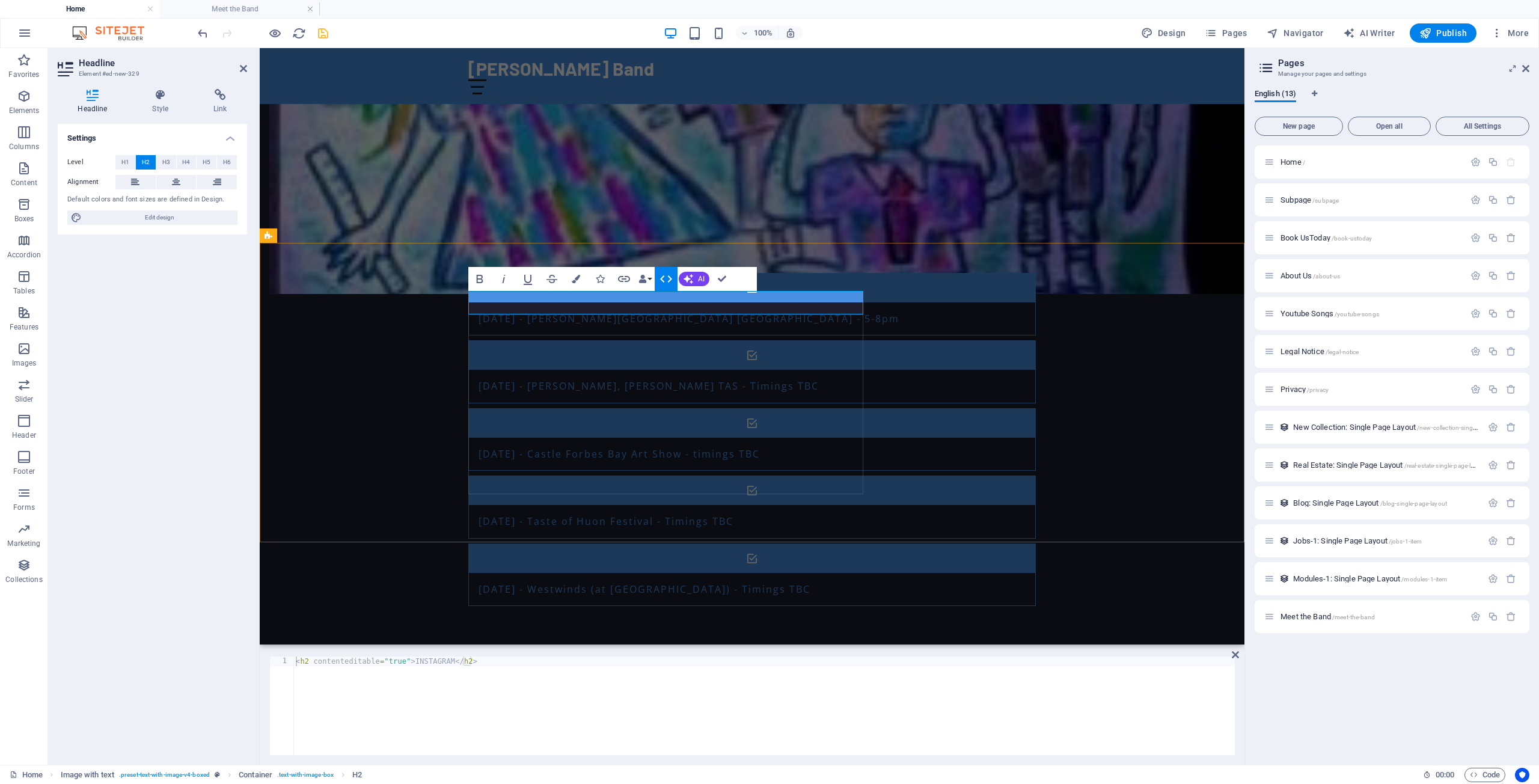
scroll to position [1034, 0]
click at [528, 703] on h2 "INSTAGRAM" at bounding box center [553, 715] width 567 height 24
click at [538, 703] on div "INSTAGRAM For those on INSTAGRAM" at bounding box center [553, 722] width 567 height 38
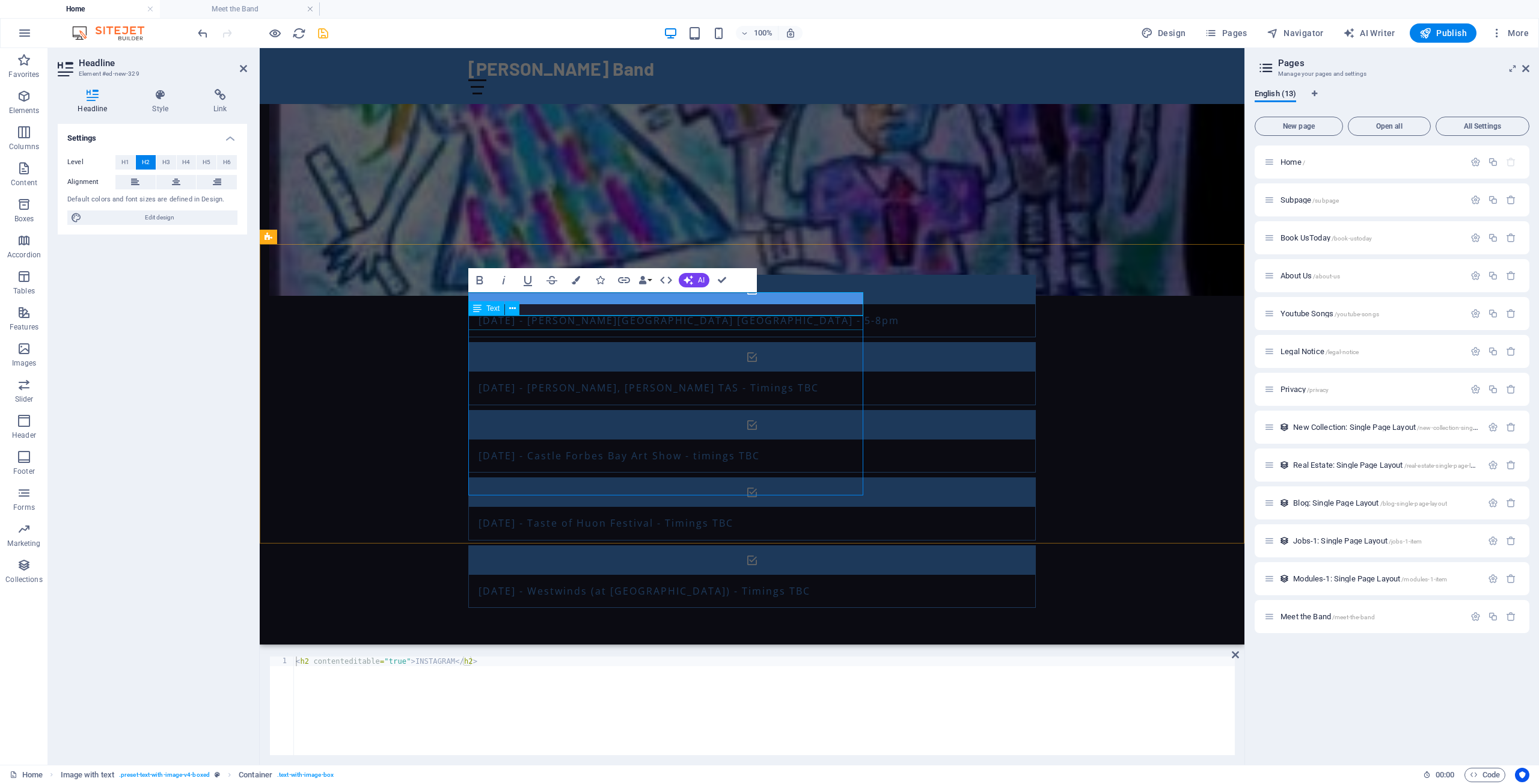
scroll to position [1155, 0]
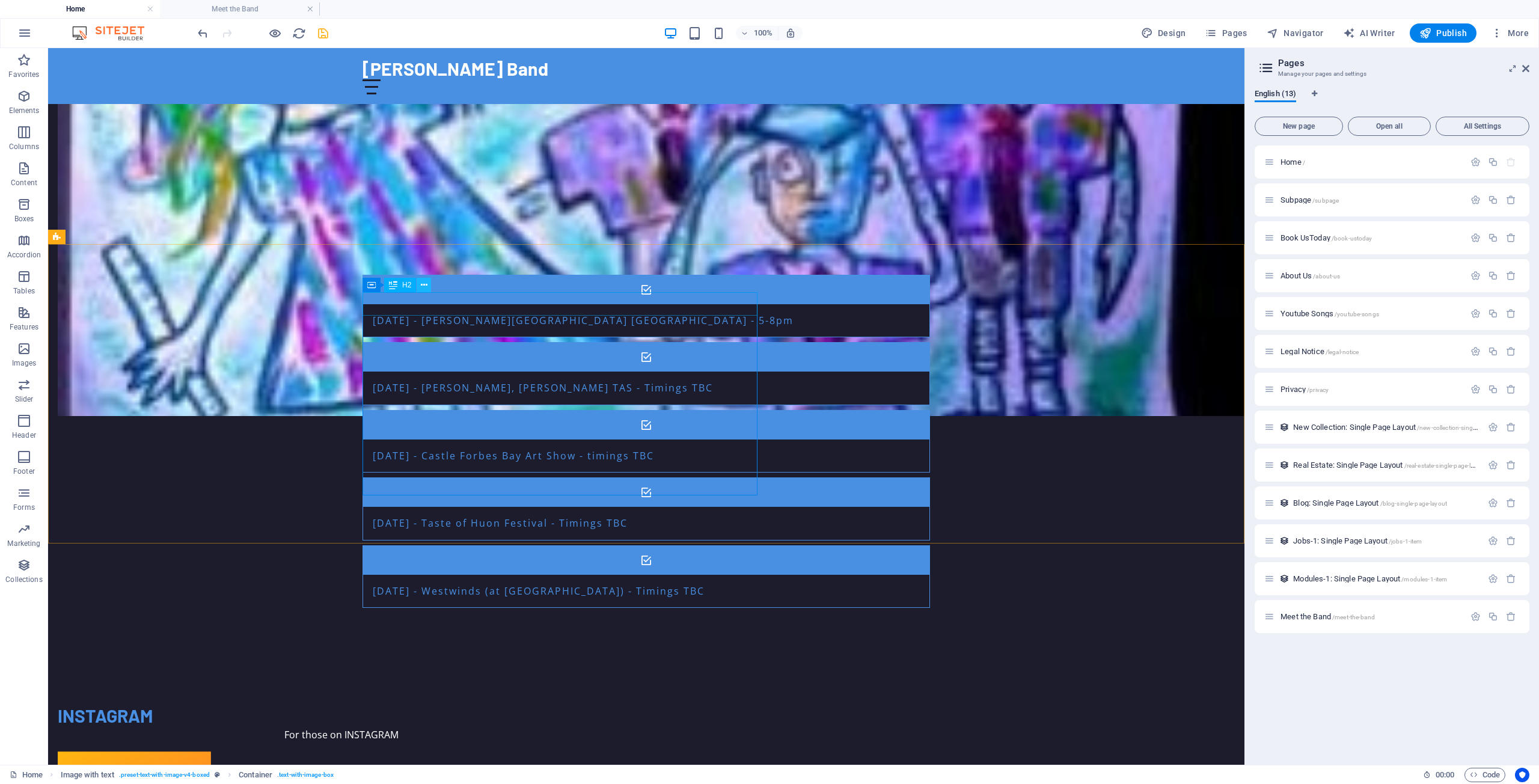
click at [429, 285] on button at bounding box center [424, 285] width 15 height 15
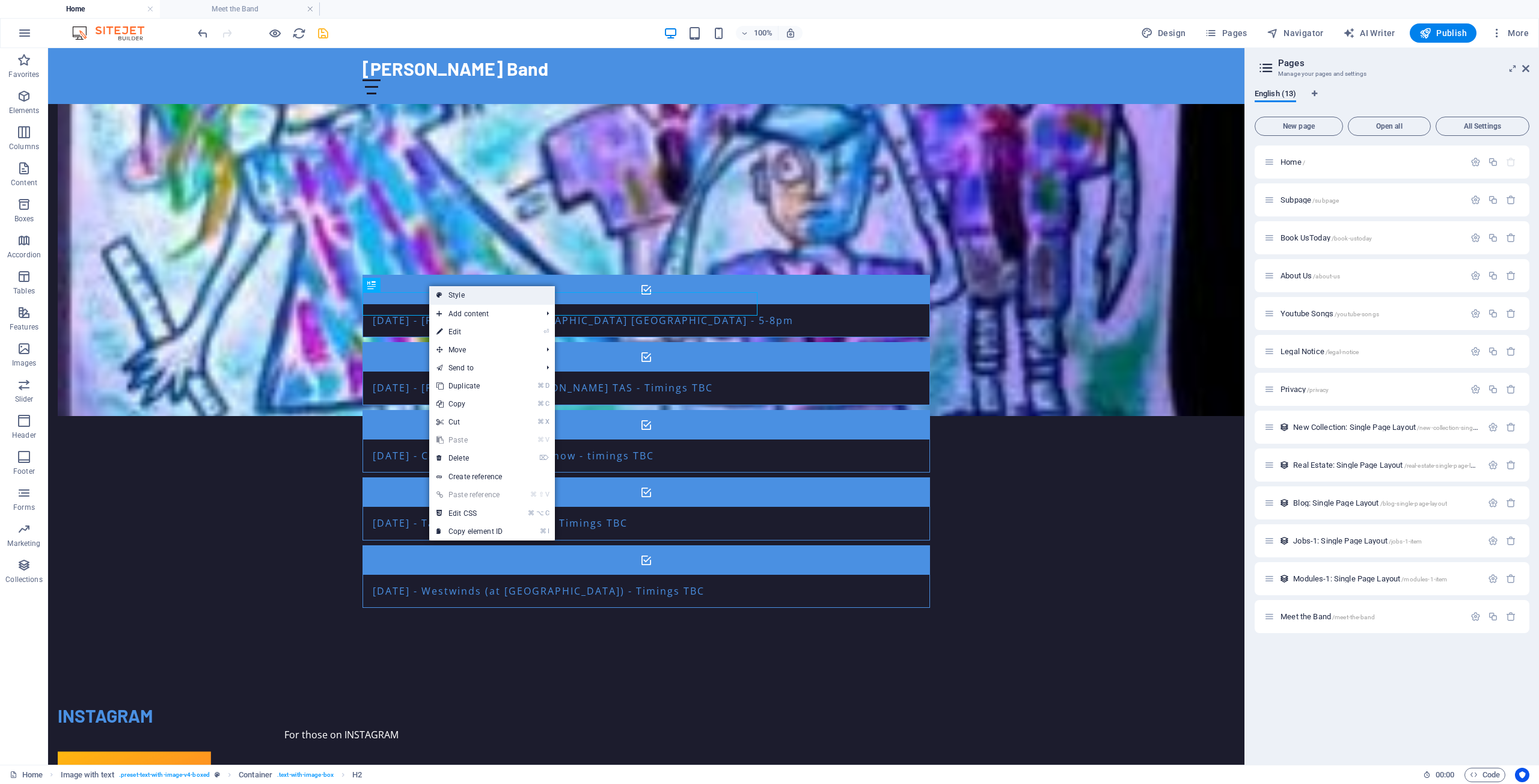
click at [468, 293] on link "Style" at bounding box center [492, 295] width 125 height 18
select select "rem"
select select "px"
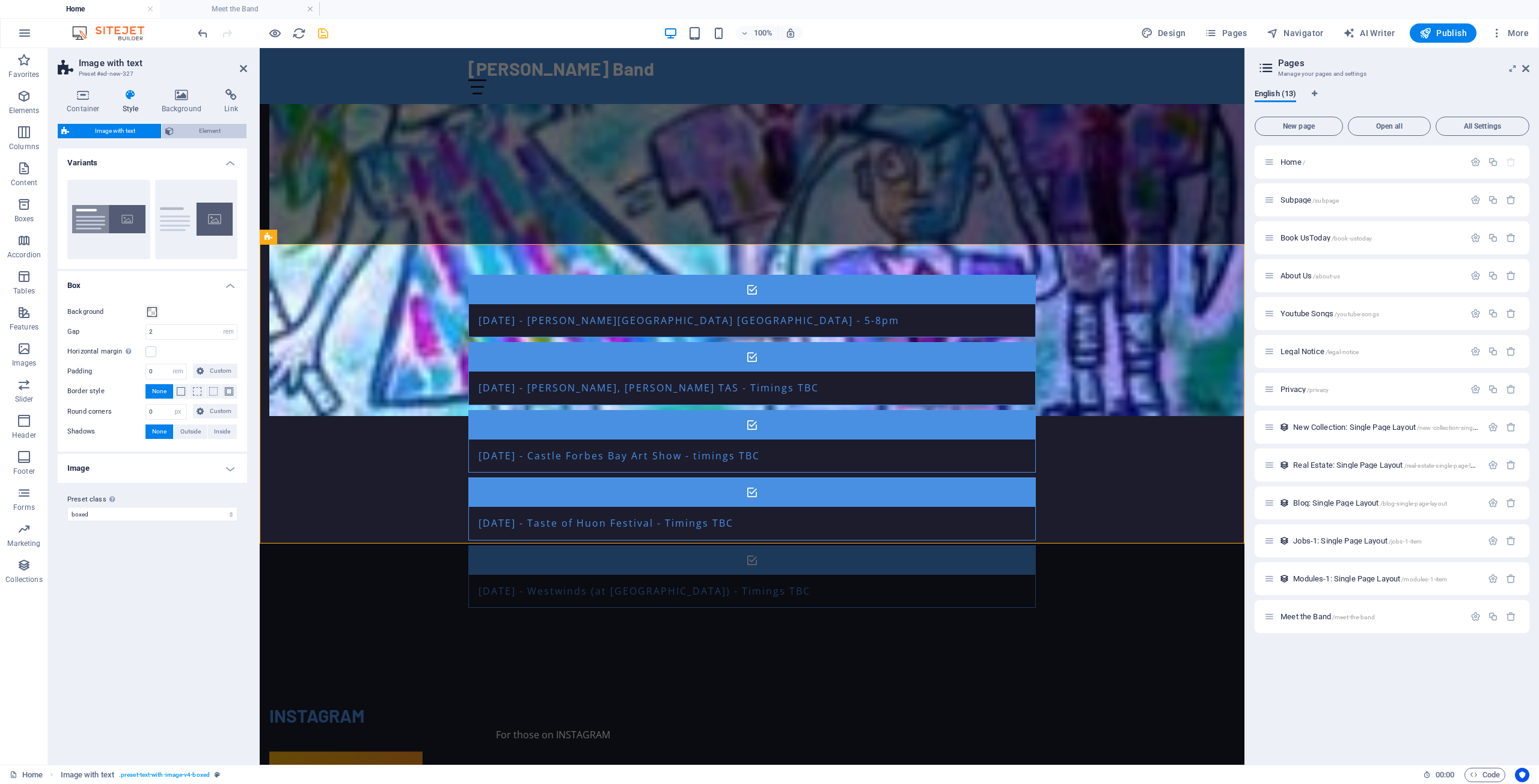
click at [206, 130] on span "Element" at bounding box center [210, 131] width 66 height 15
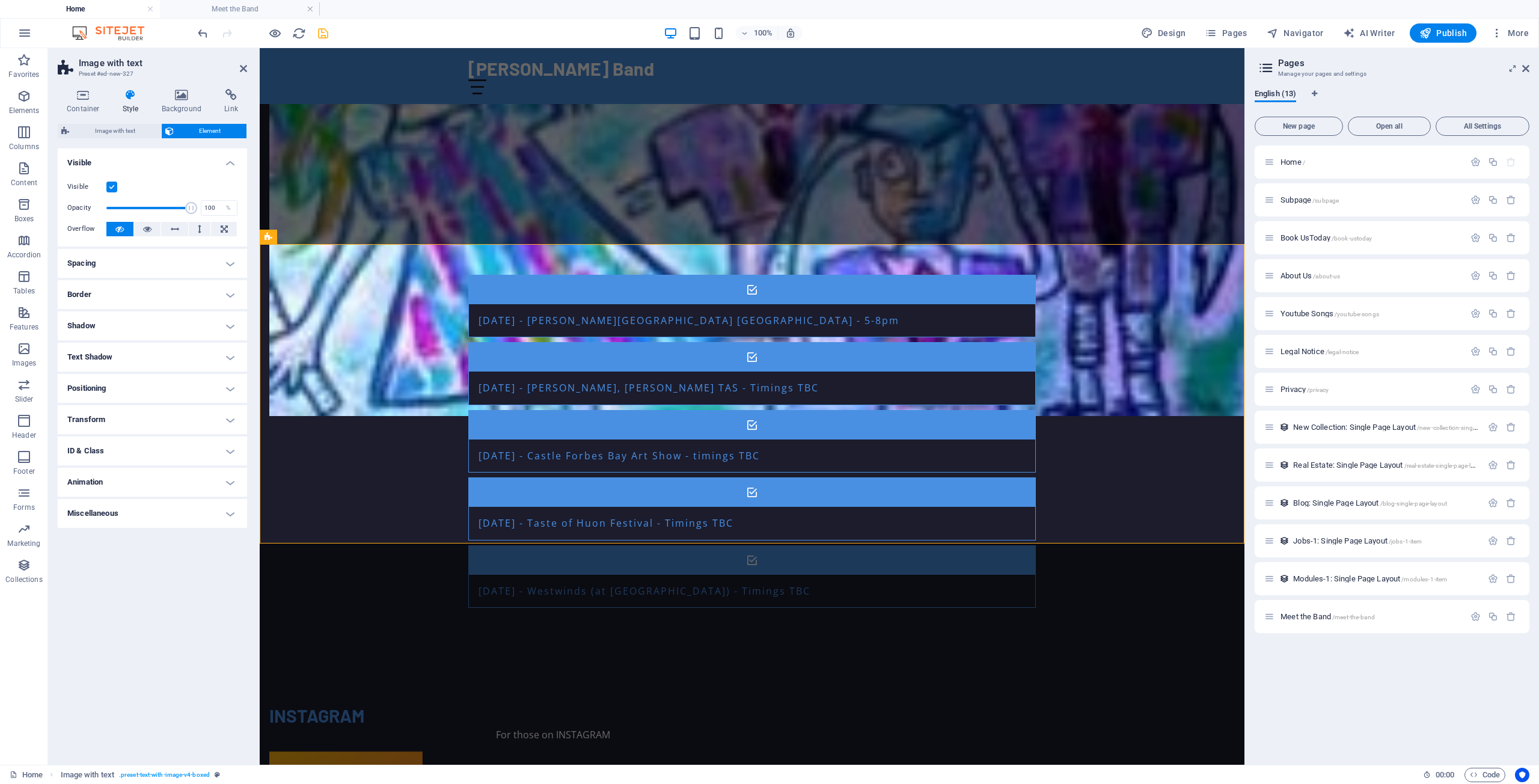
click at [158, 386] on h4 "Positioning" at bounding box center [153, 388] width 190 height 29
click at [83, 93] on icon at bounding box center [84, 94] width 51 height 12
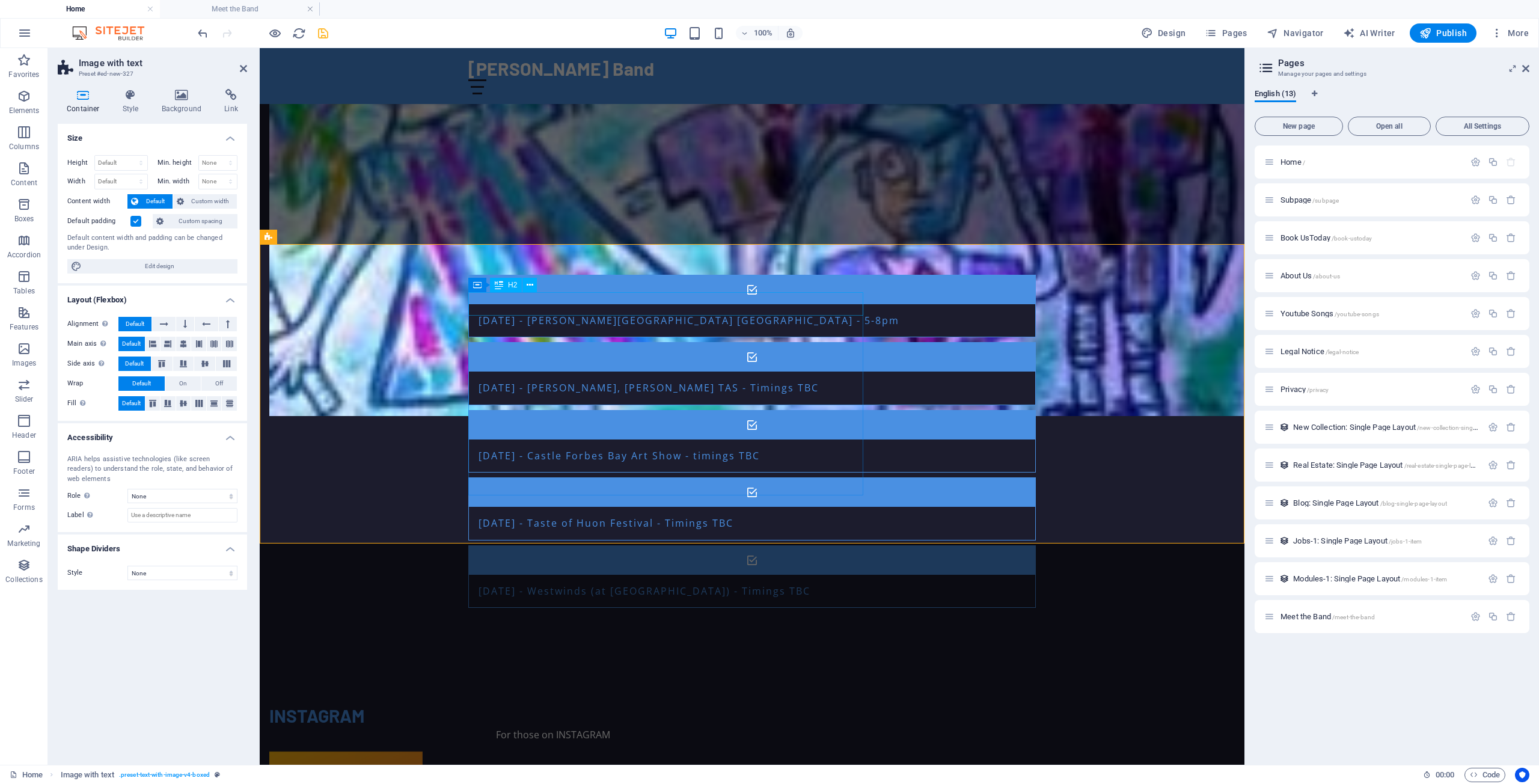
click at [538, 703] on div "INSTAGRAM" at bounding box center [553, 715] width 567 height 24
click at [506, 285] on span "Container" at bounding box center [502, 285] width 31 height 7
click at [530, 284] on icon at bounding box center [530, 285] width 6 height 13
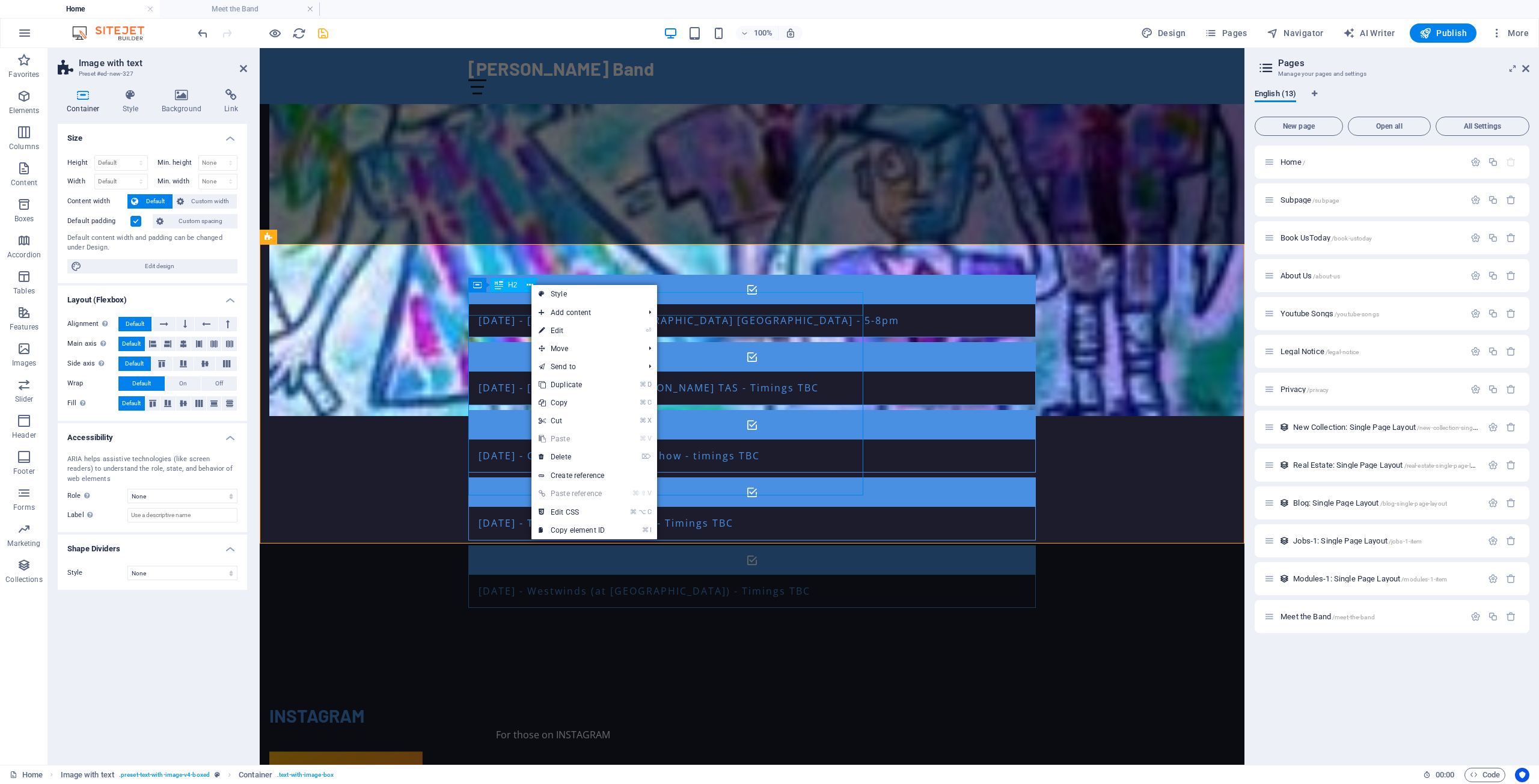
click at [498, 703] on div "INSTAGRAM" at bounding box center [553, 715] width 567 height 24
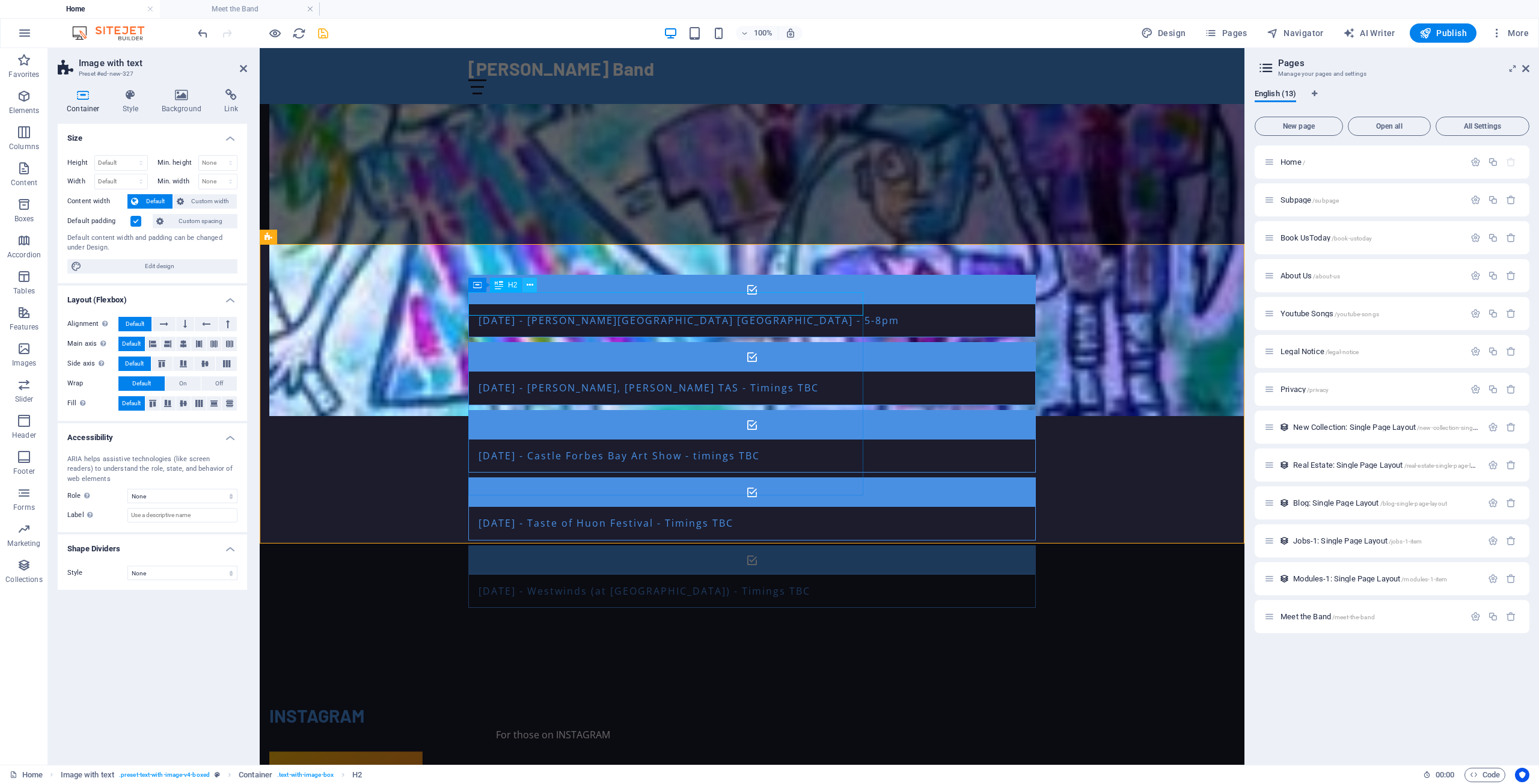
click at [529, 284] on icon at bounding box center [529, 285] width 6 height 13
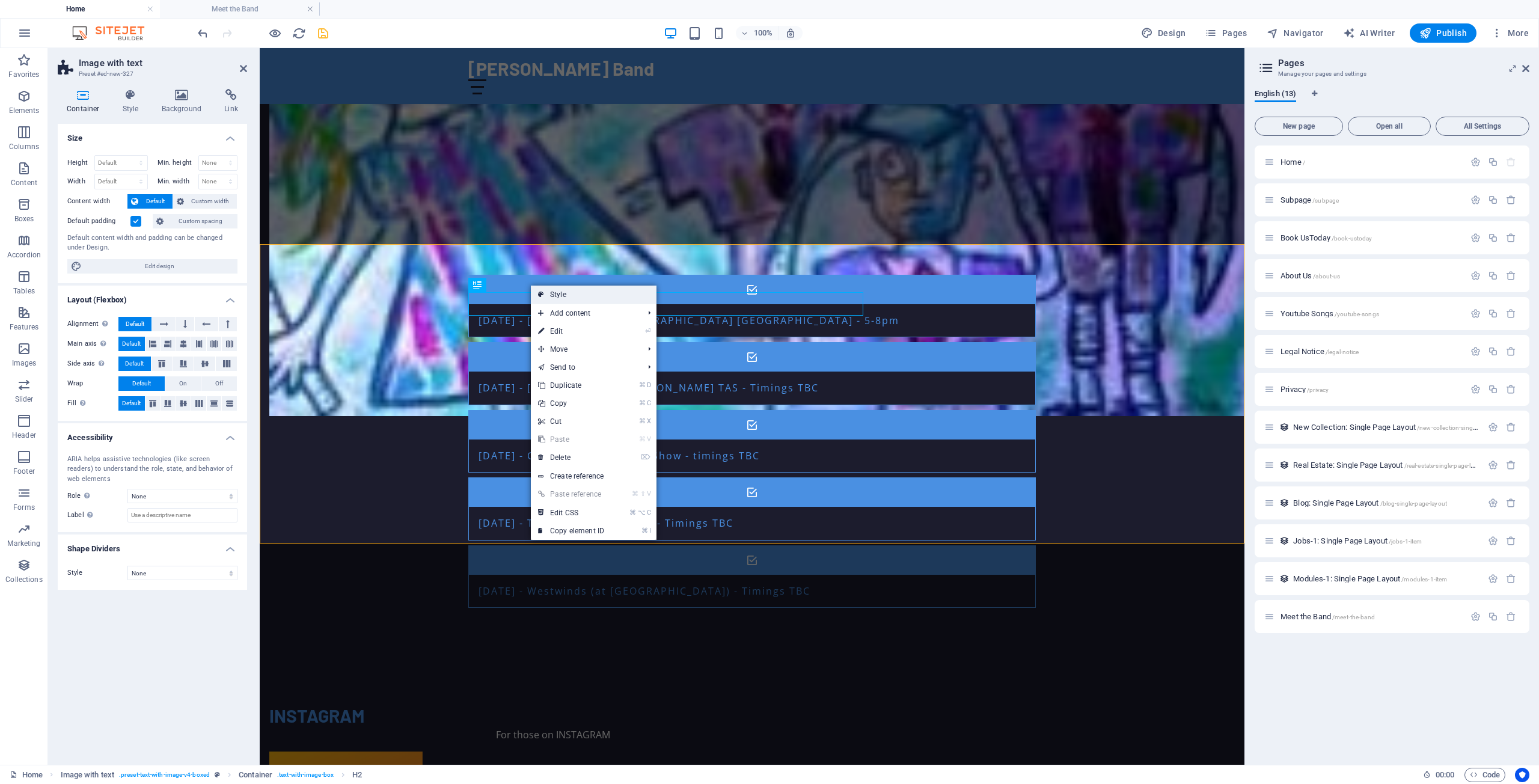
click at [576, 291] on link "Style" at bounding box center [594, 295] width 125 height 18
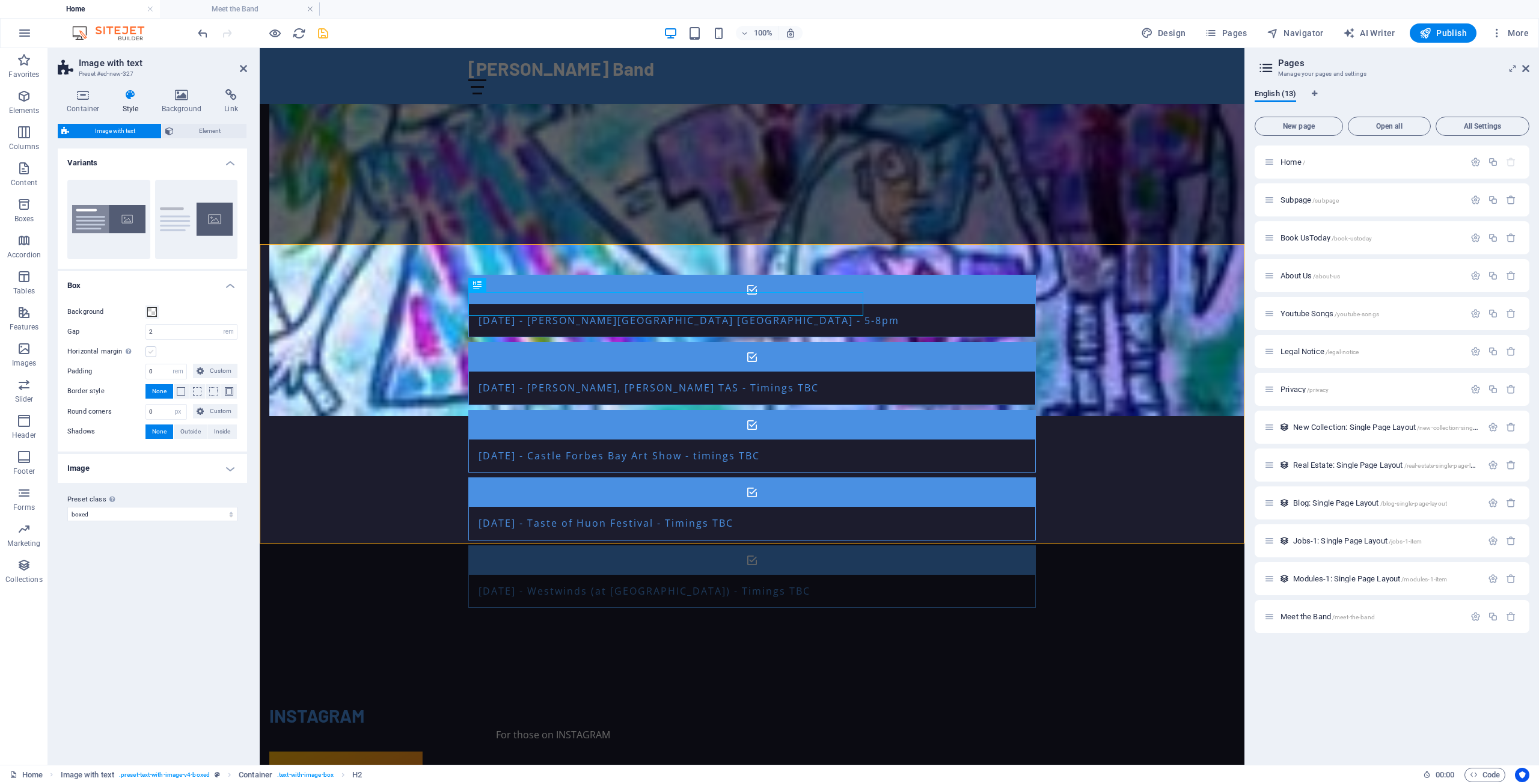
click at [151, 351] on label at bounding box center [151, 351] width 11 height 11
click at [0, 0] on input "Horizontal margin Only if the containers "Content width" is not set to "Default"" at bounding box center [0, 0] width 0 height 0
click at [157, 372] on input "0" at bounding box center [166, 371] width 40 height 15
type input "10"
click at [519, 703] on div "INSTAGRAM For those on INSTAGRAM" at bounding box center [553, 722] width 567 height 38
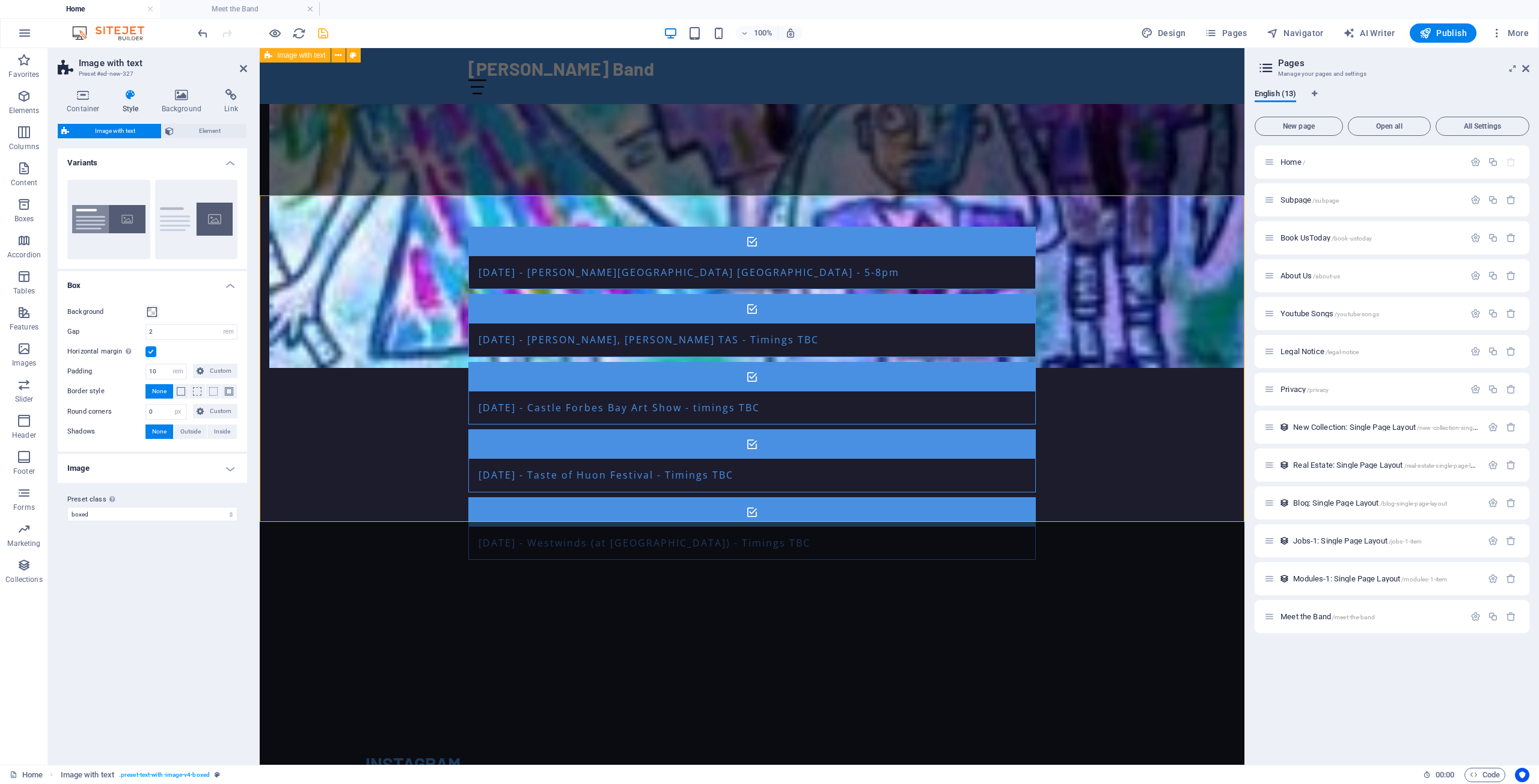
scroll to position [1202, 0]
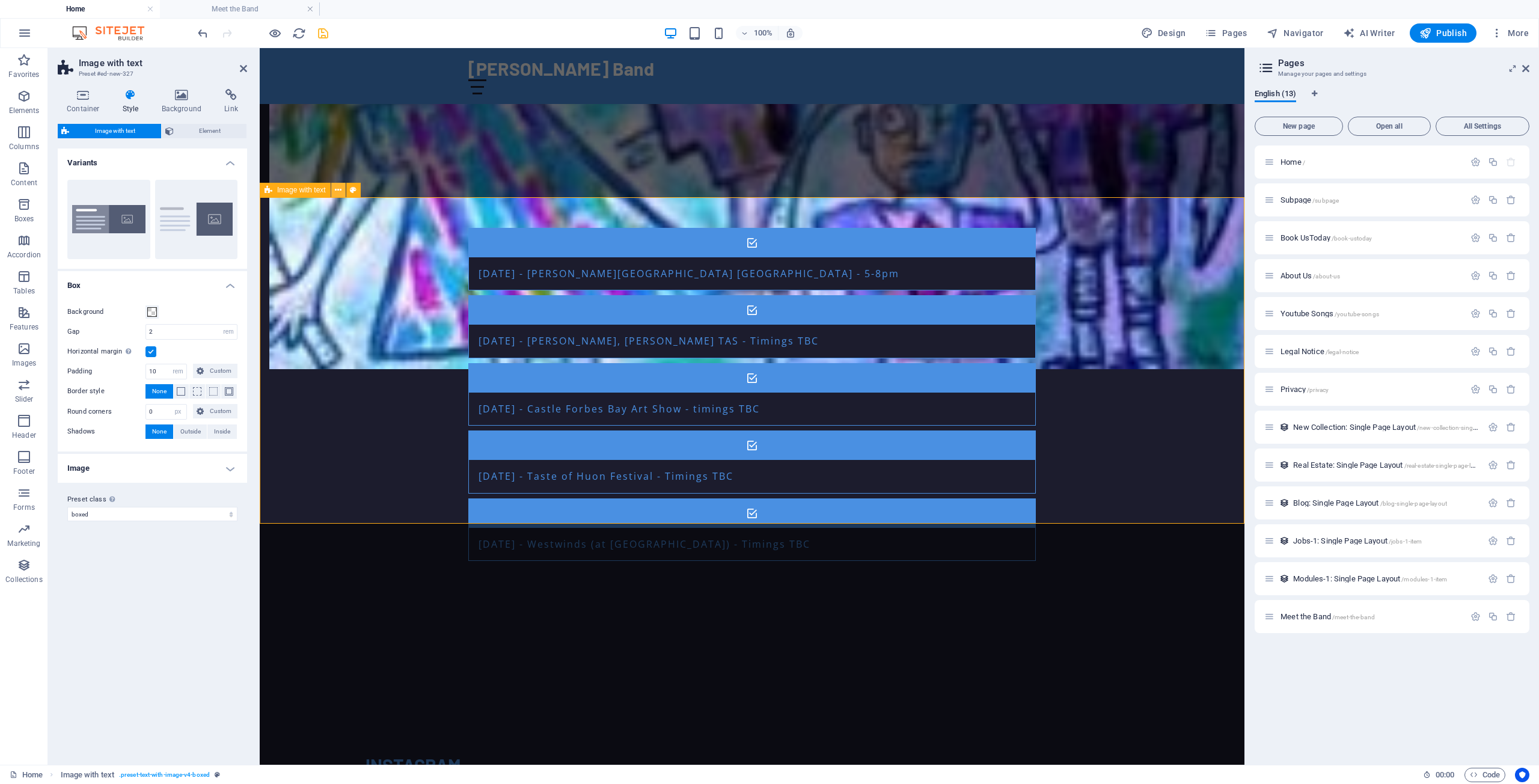
click at [339, 190] on icon at bounding box center [338, 191] width 6 height 13
click at [321, 32] on icon "save" at bounding box center [322, 33] width 14 height 14
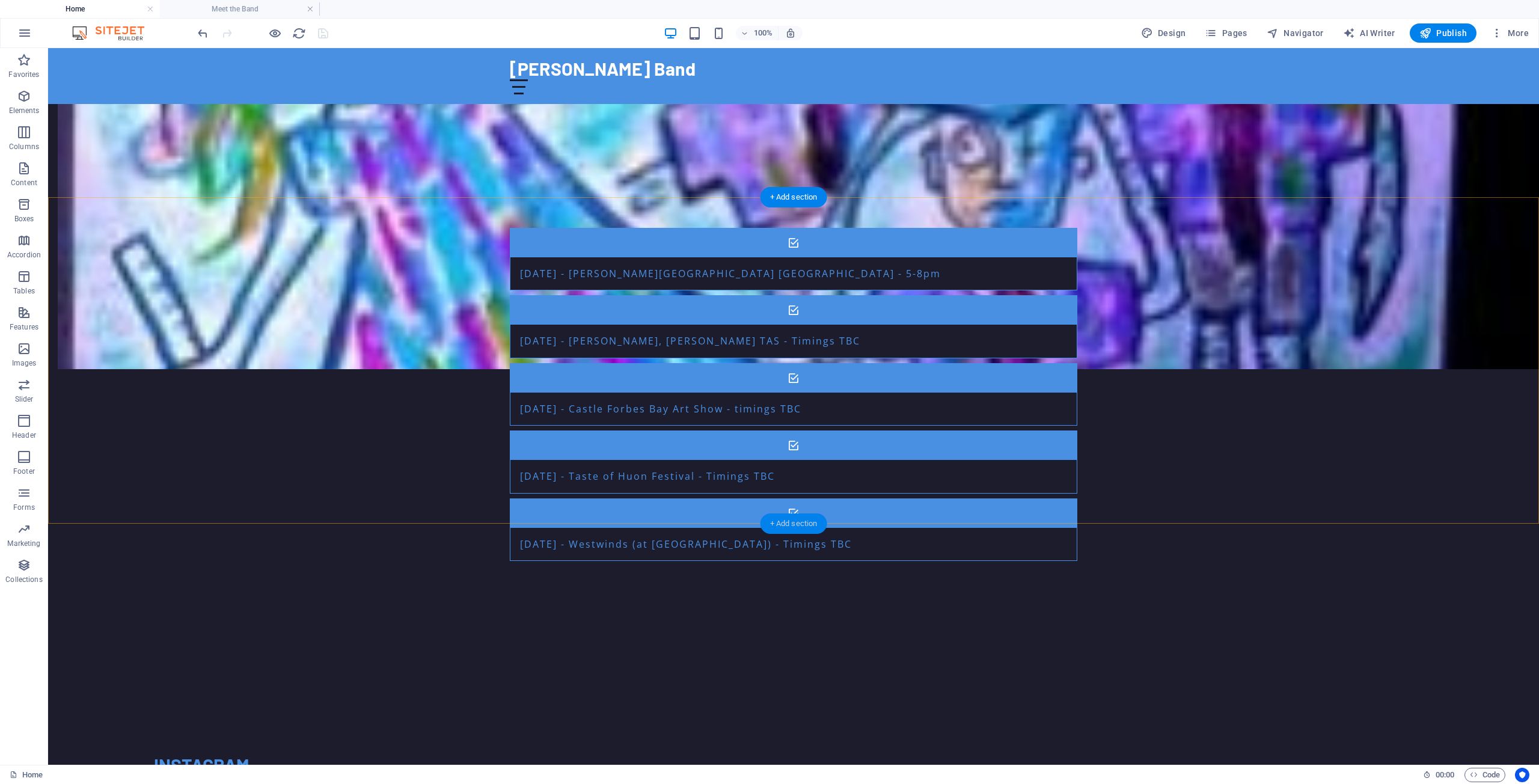
click at [791, 523] on div "+ Add section" at bounding box center [794, 524] width 67 height 21
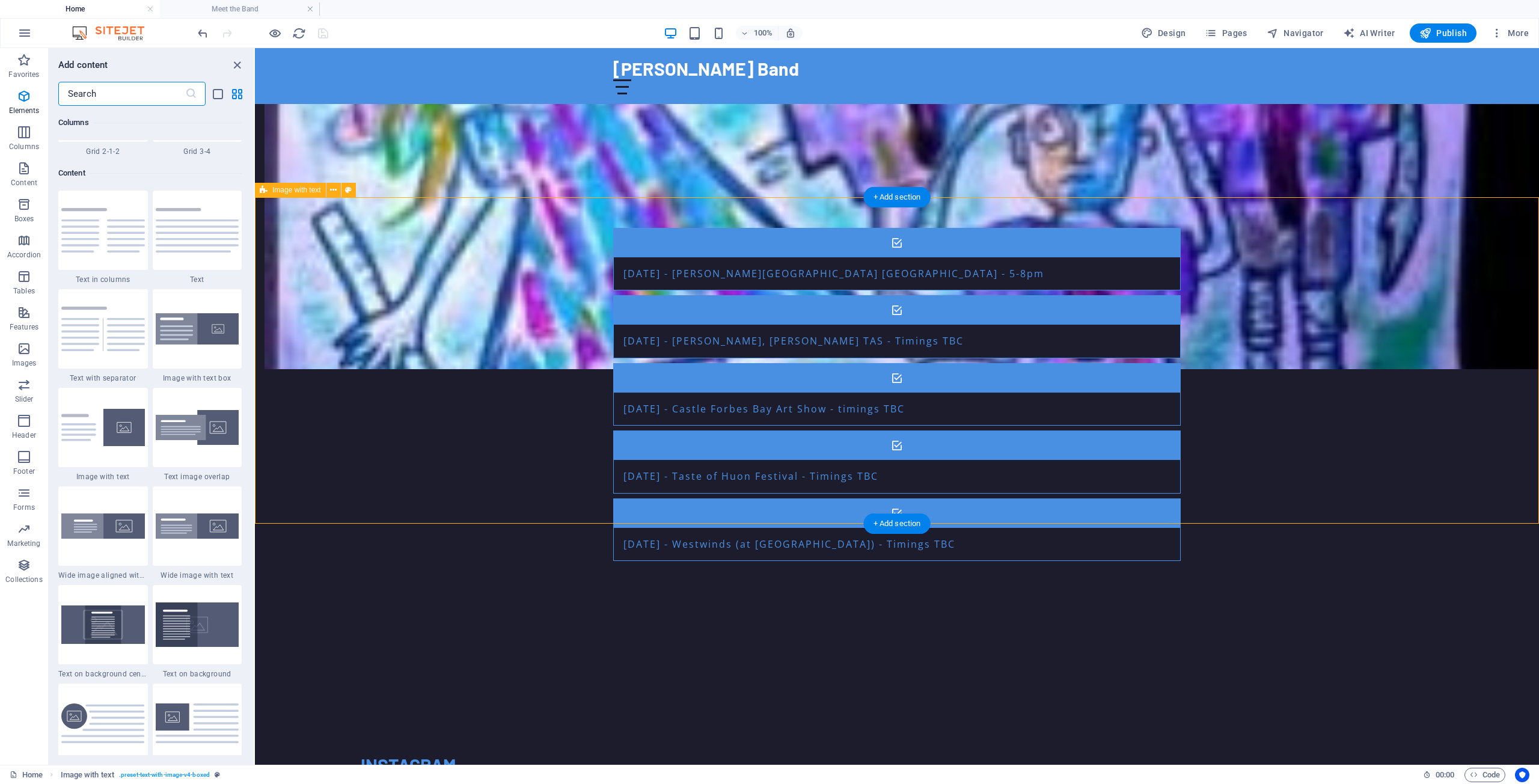
scroll to position [2102, 0]
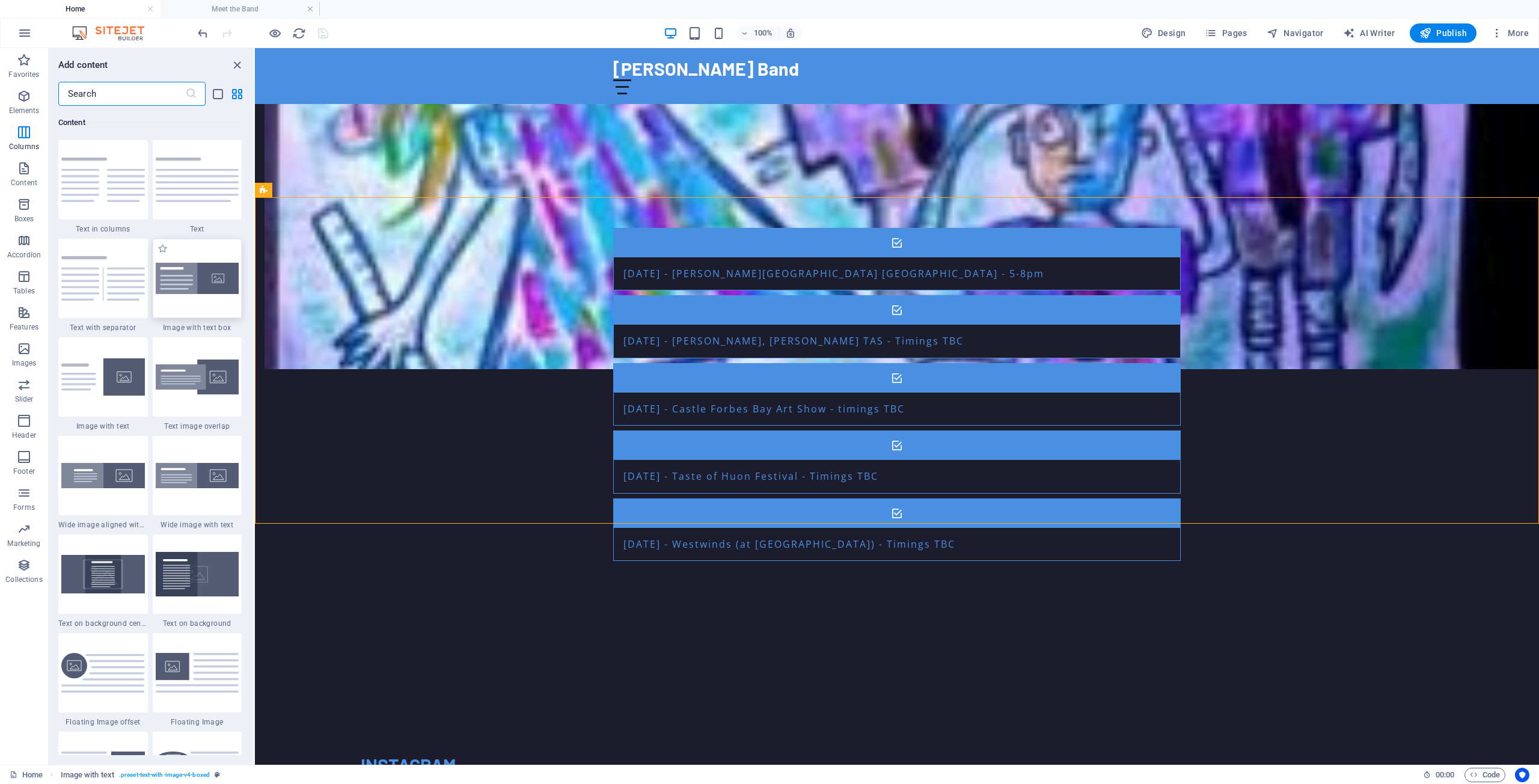
click at [183, 318] on div at bounding box center [197, 278] width 90 height 79
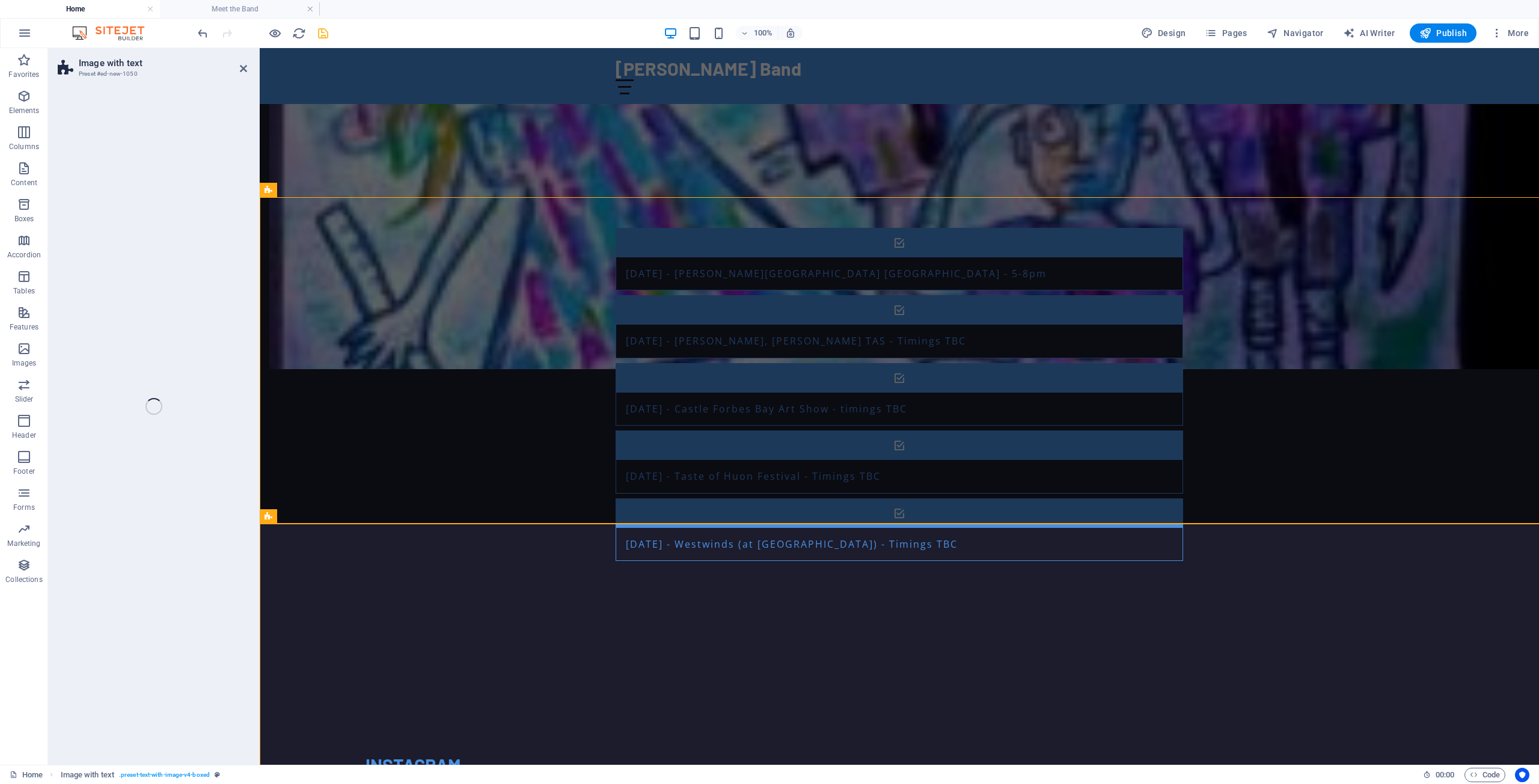
select select "rem"
select select "px"
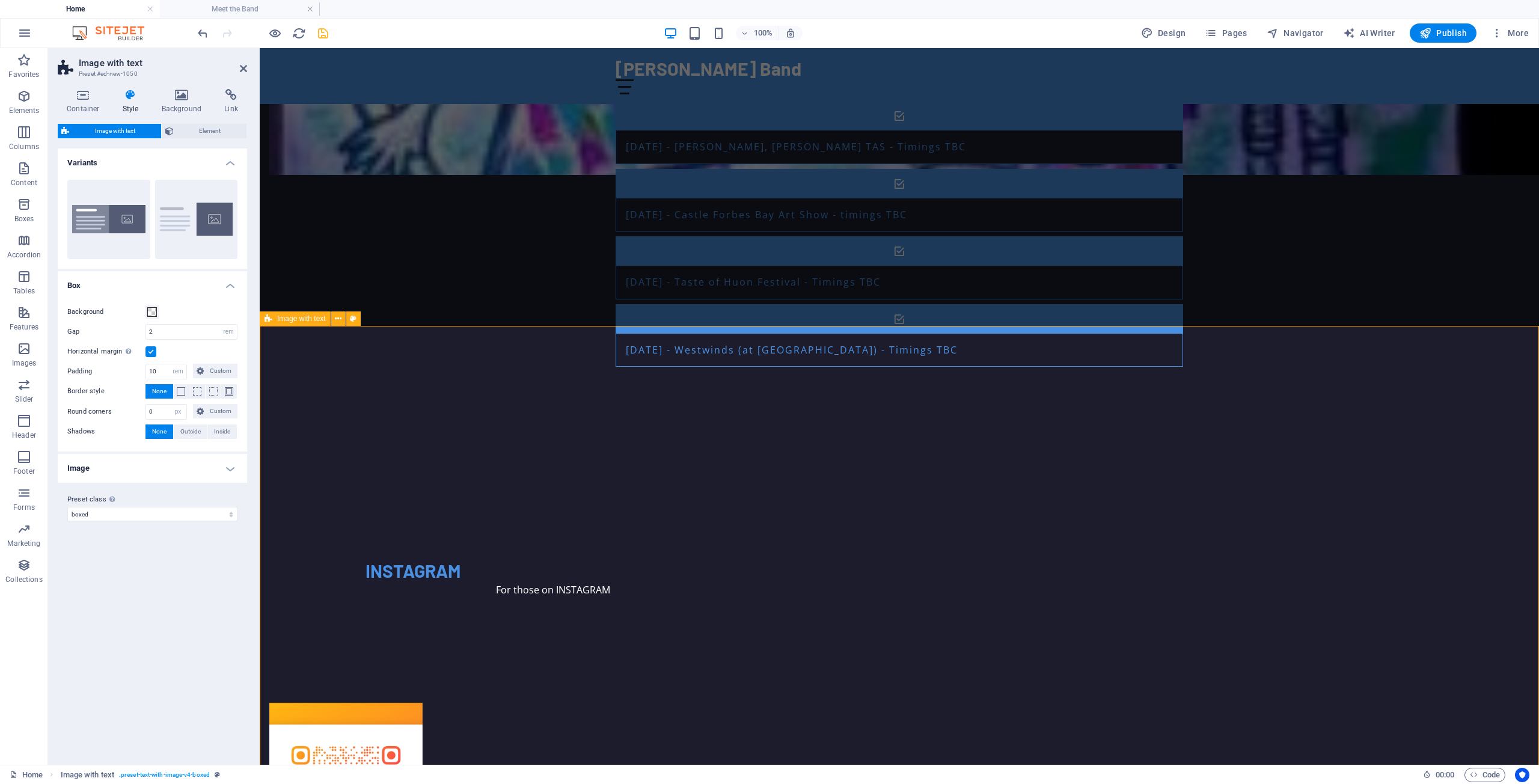
scroll to position [1403, 0]
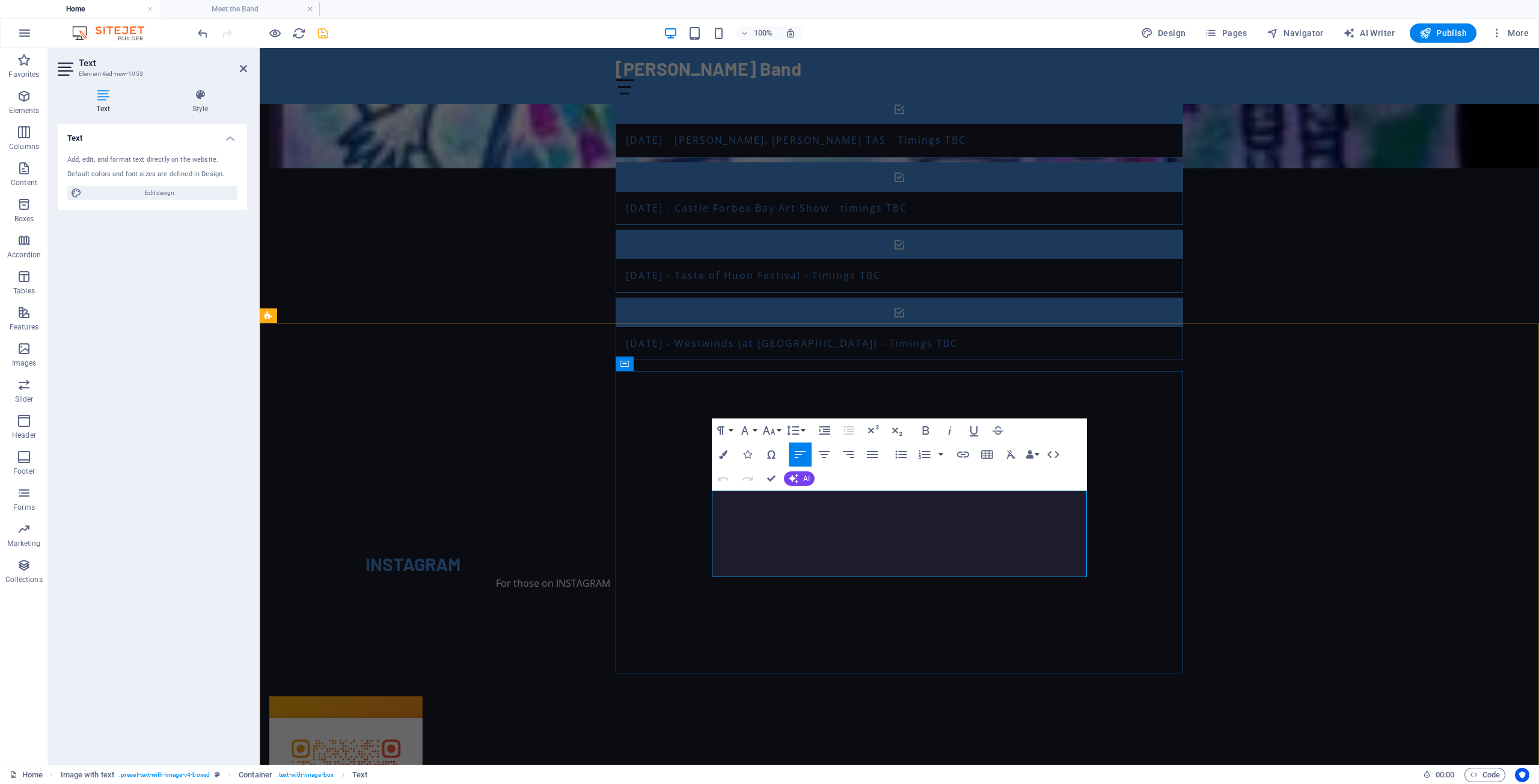
drag, startPoint x: 784, startPoint y: 572, endPoint x: 712, endPoint y: 500, distance: 101.8
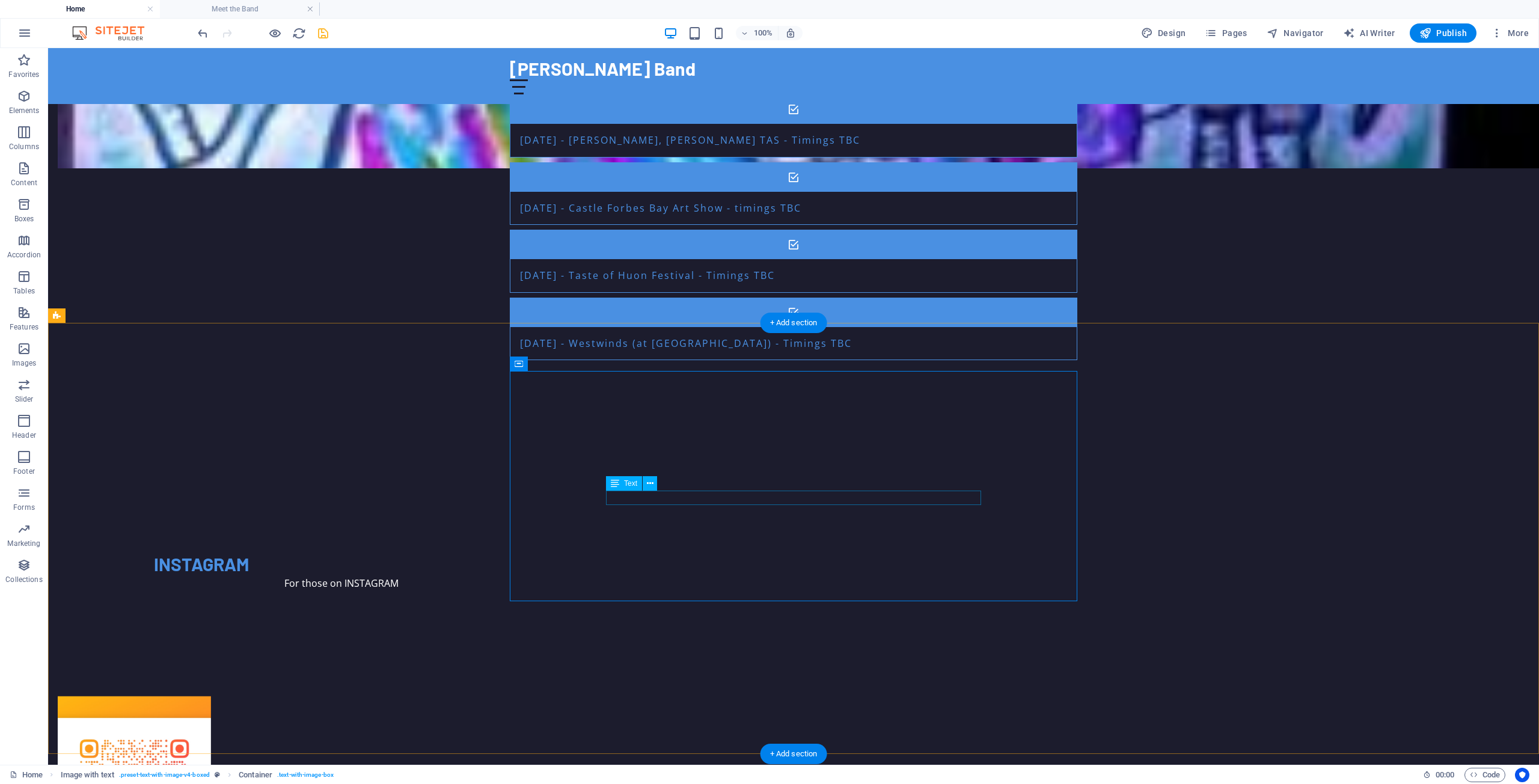
click at [614, 484] on icon at bounding box center [615, 484] width 8 height 15
click at [653, 483] on icon at bounding box center [650, 484] width 6 height 13
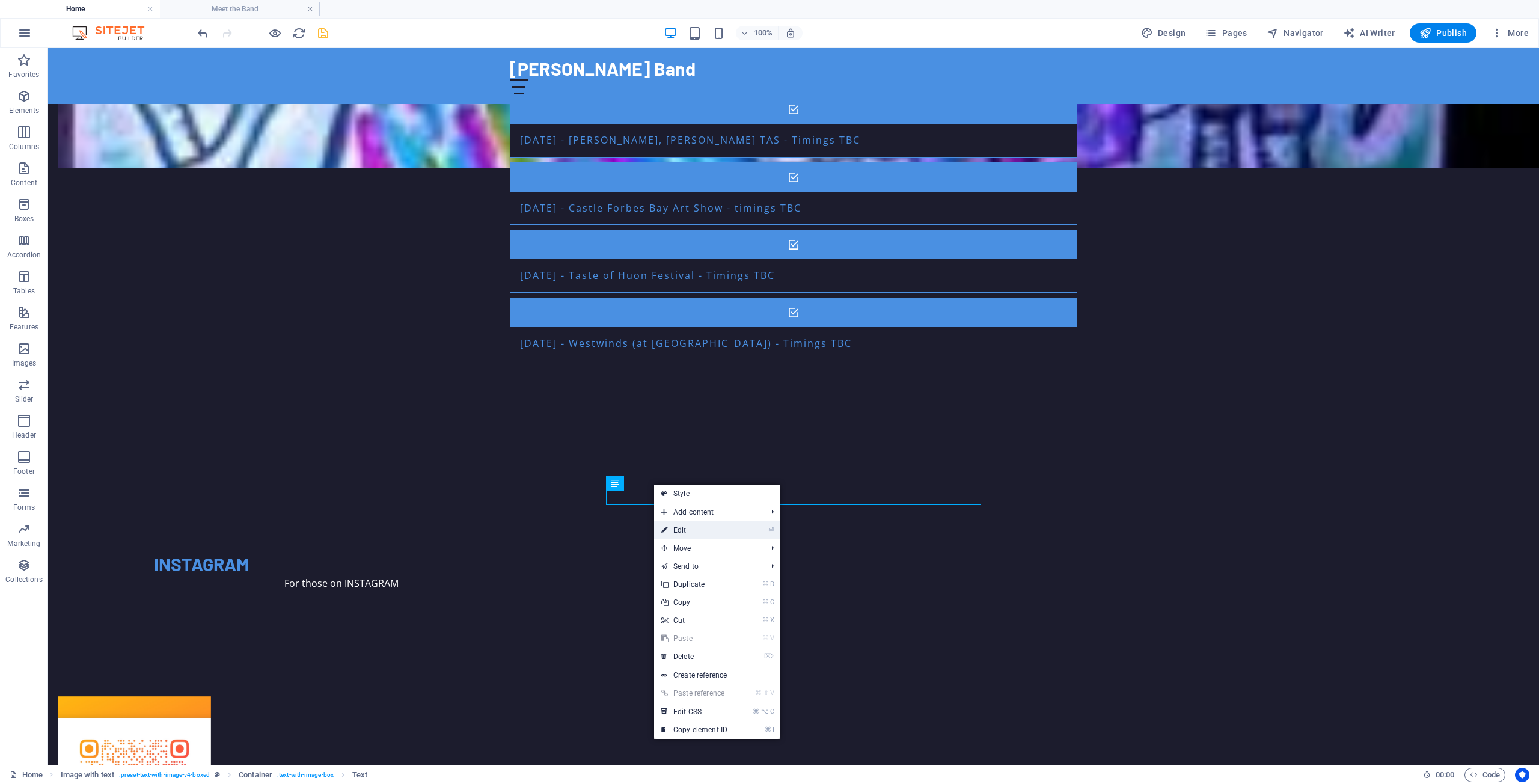
click at [694, 533] on link "⏎ Edit" at bounding box center [695, 530] width 81 height 18
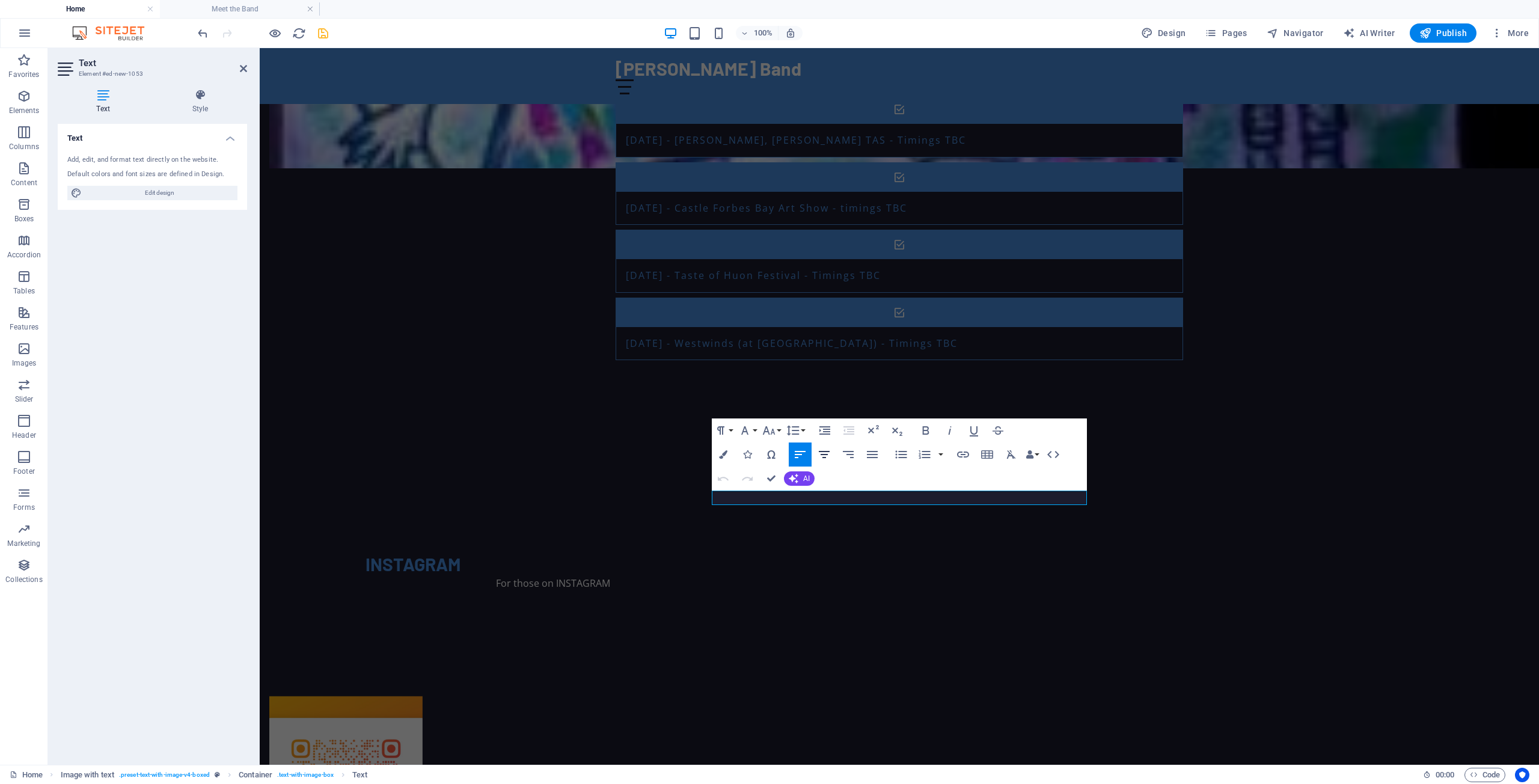
click at [825, 454] on icon "button" at bounding box center [824, 455] width 15 height 15
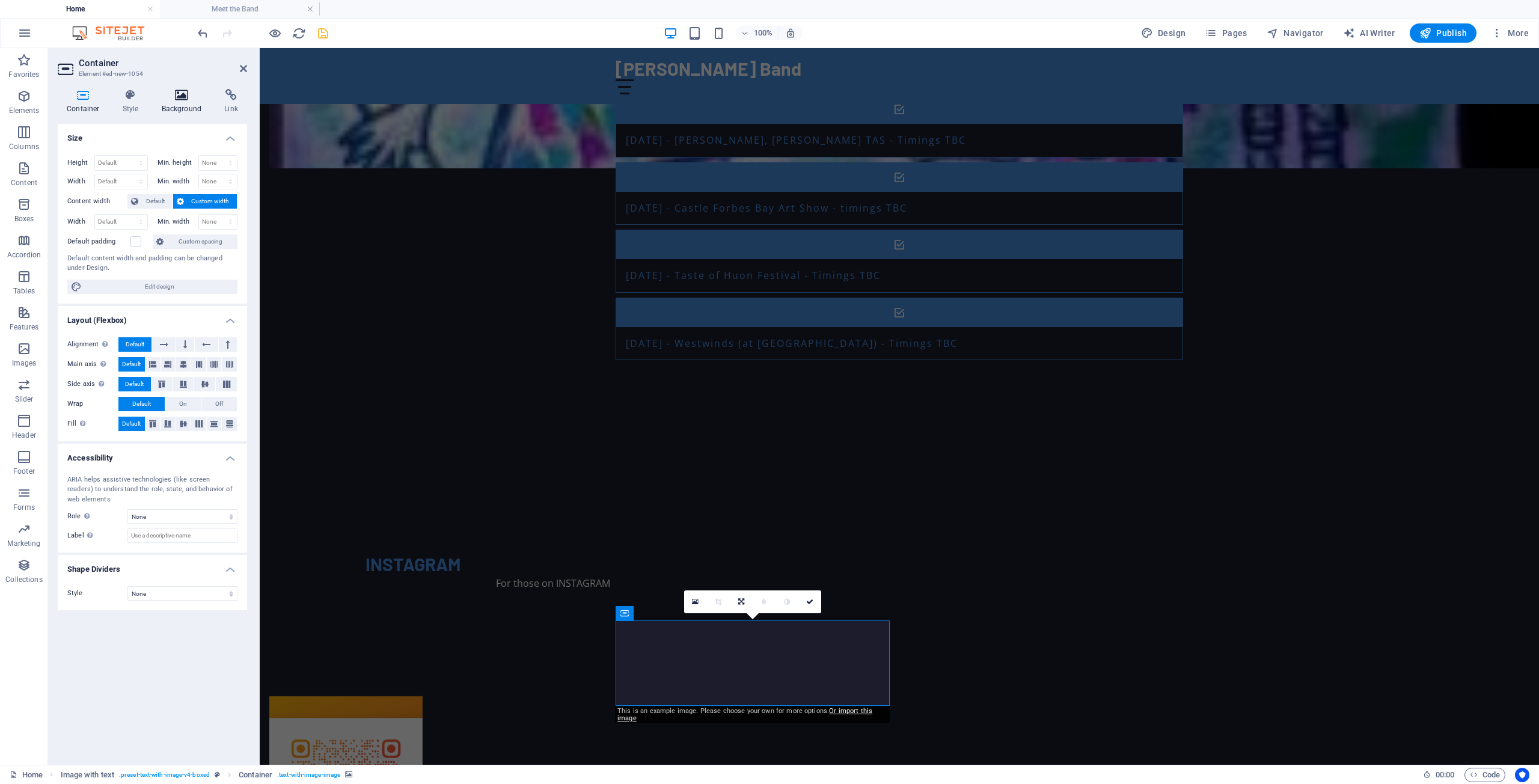
click at [179, 95] on icon at bounding box center [182, 94] width 58 height 12
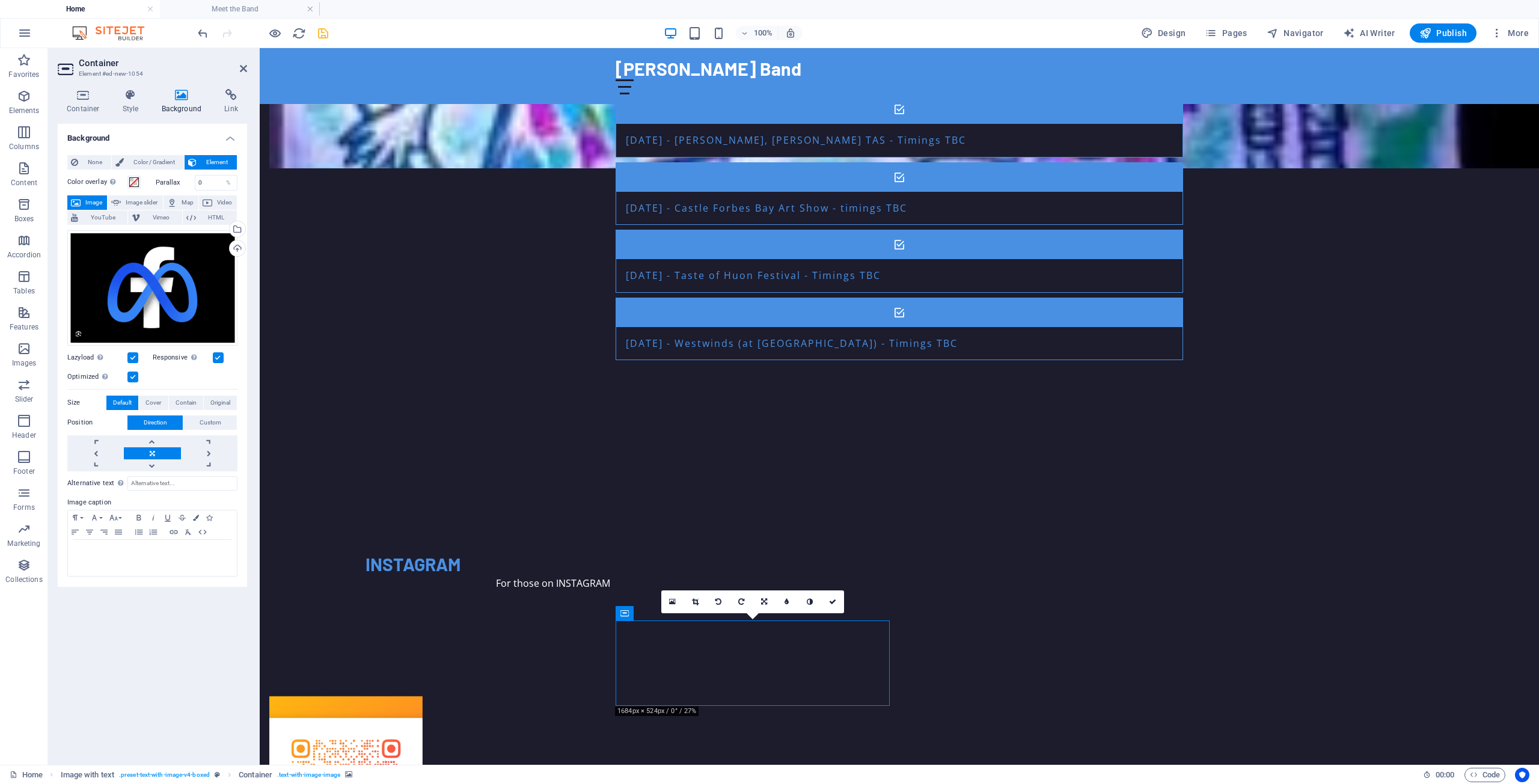
click at [229, 96] on icon at bounding box center [231, 94] width 32 height 12
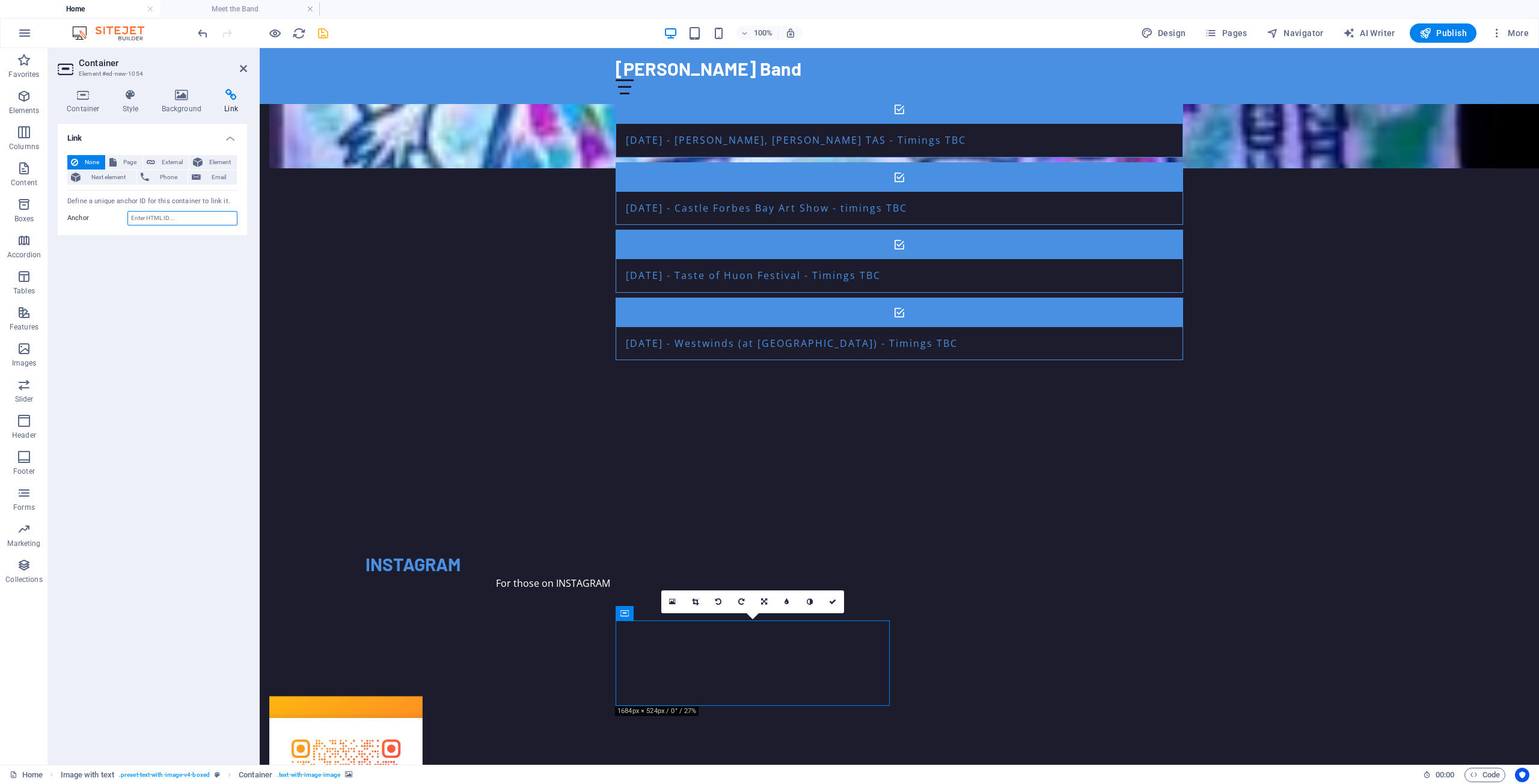
click at [138, 218] on input "Anchor" at bounding box center [182, 218] width 110 height 15
click at [168, 159] on span "External" at bounding box center [172, 162] width 26 height 15
select select "blank"
paste input "[URL][DOMAIN_NAME]"
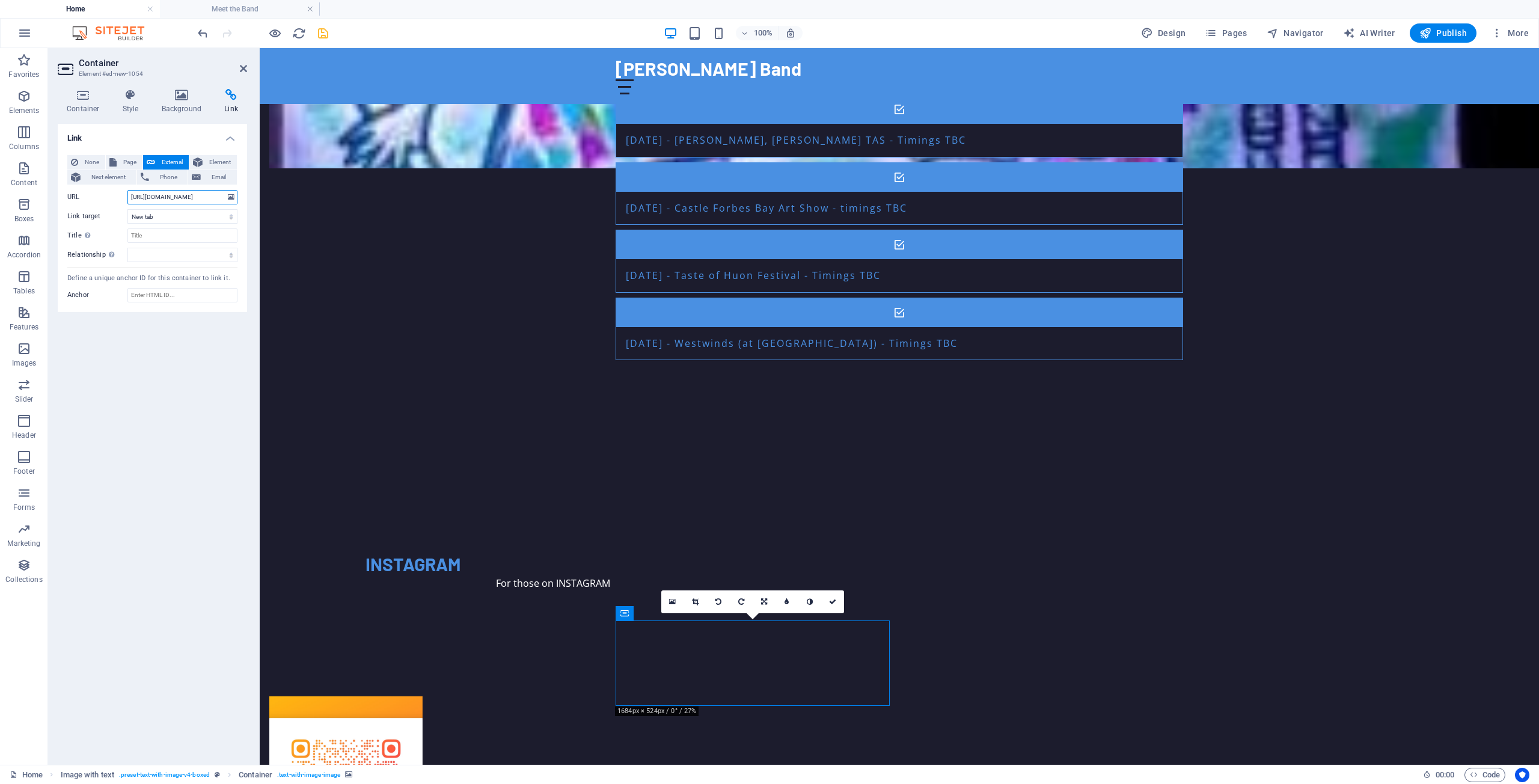
type input "[URL][DOMAIN_NAME]"
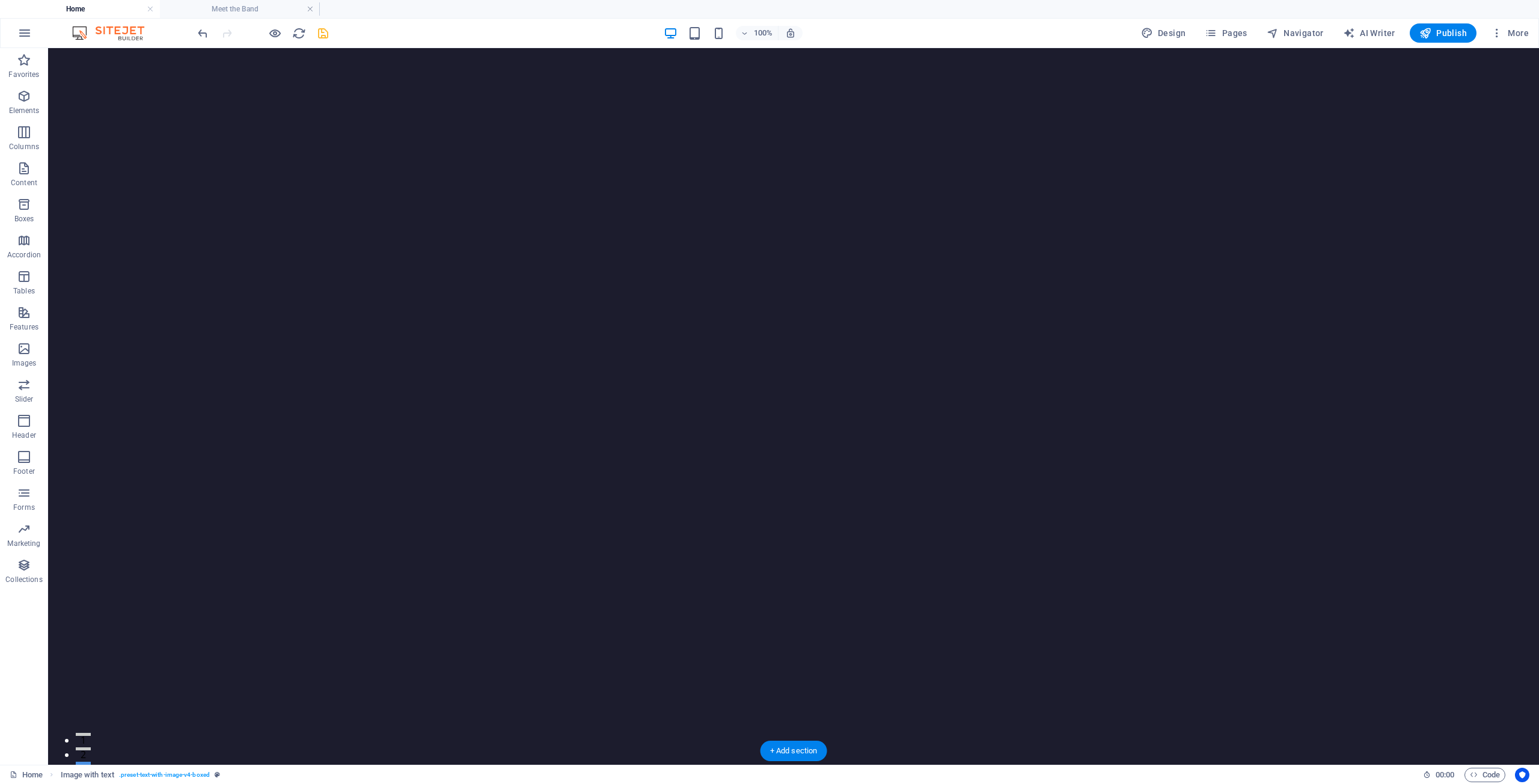
scroll to position [0, 0]
click at [320, 31] on icon "save" at bounding box center [322, 33] width 14 height 14
click at [1443, 31] on span "Publish" at bounding box center [1444, 33] width 47 height 12
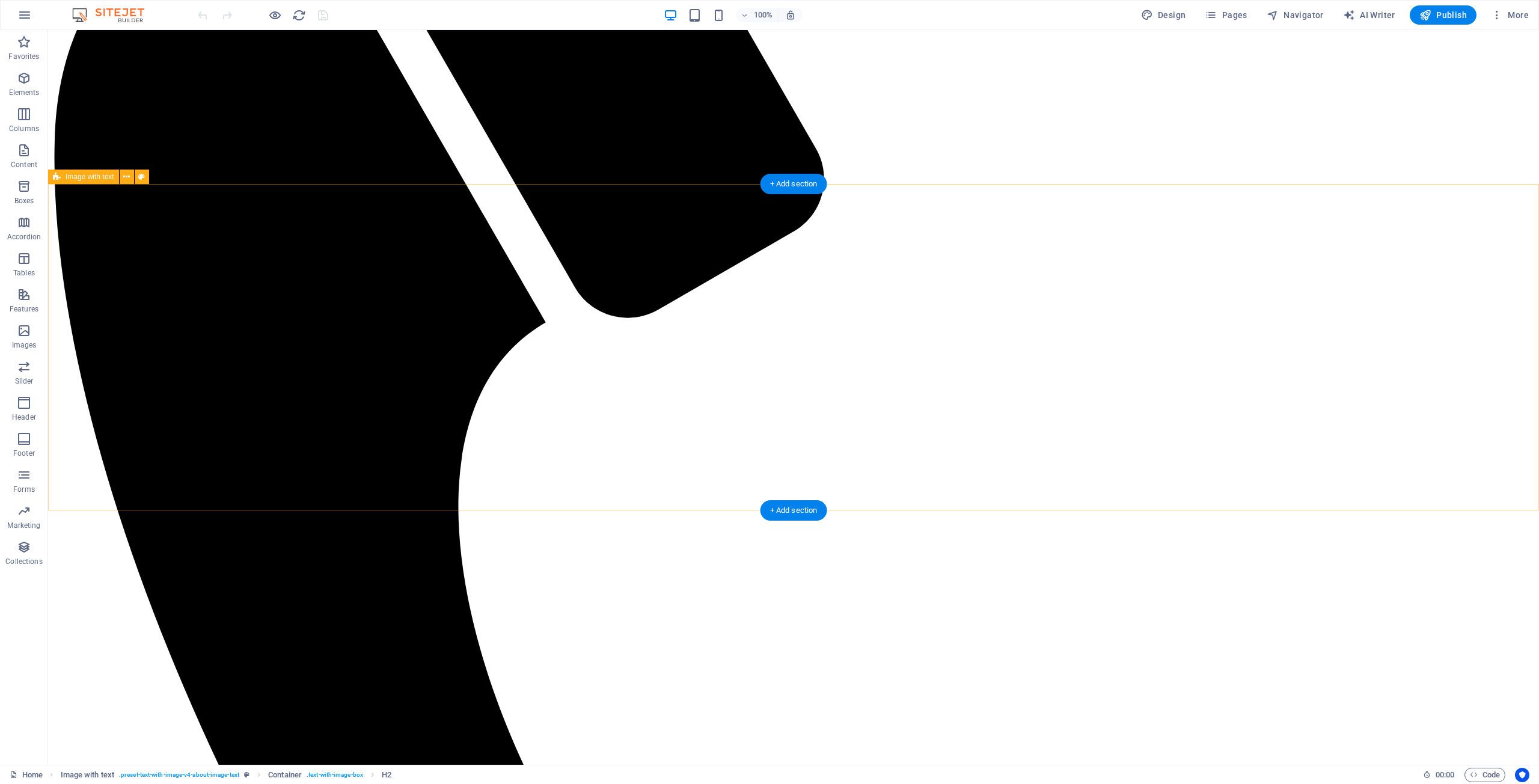
scroll to position [1219, 0]
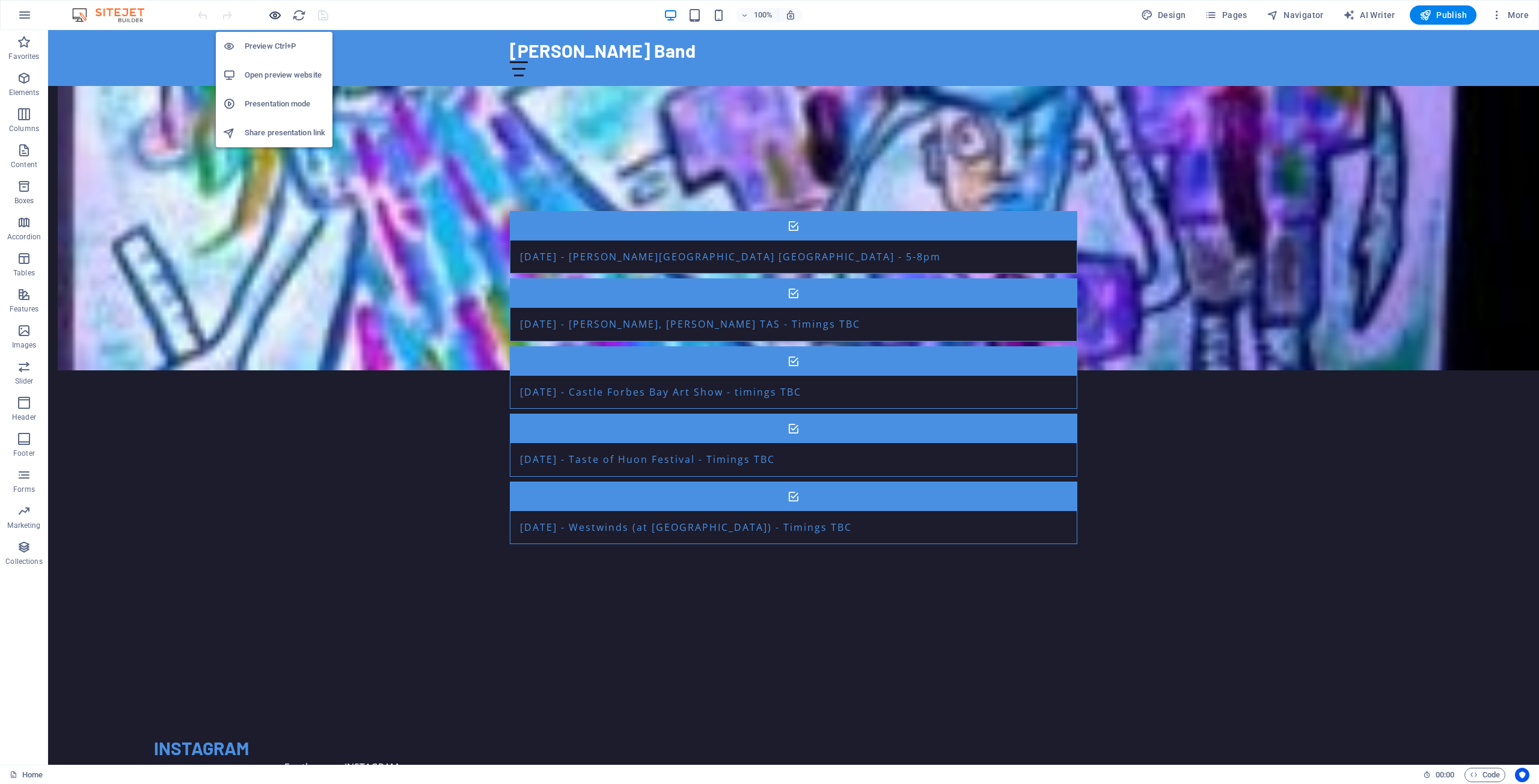
click at [273, 12] on icon "button" at bounding box center [274, 15] width 14 height 14
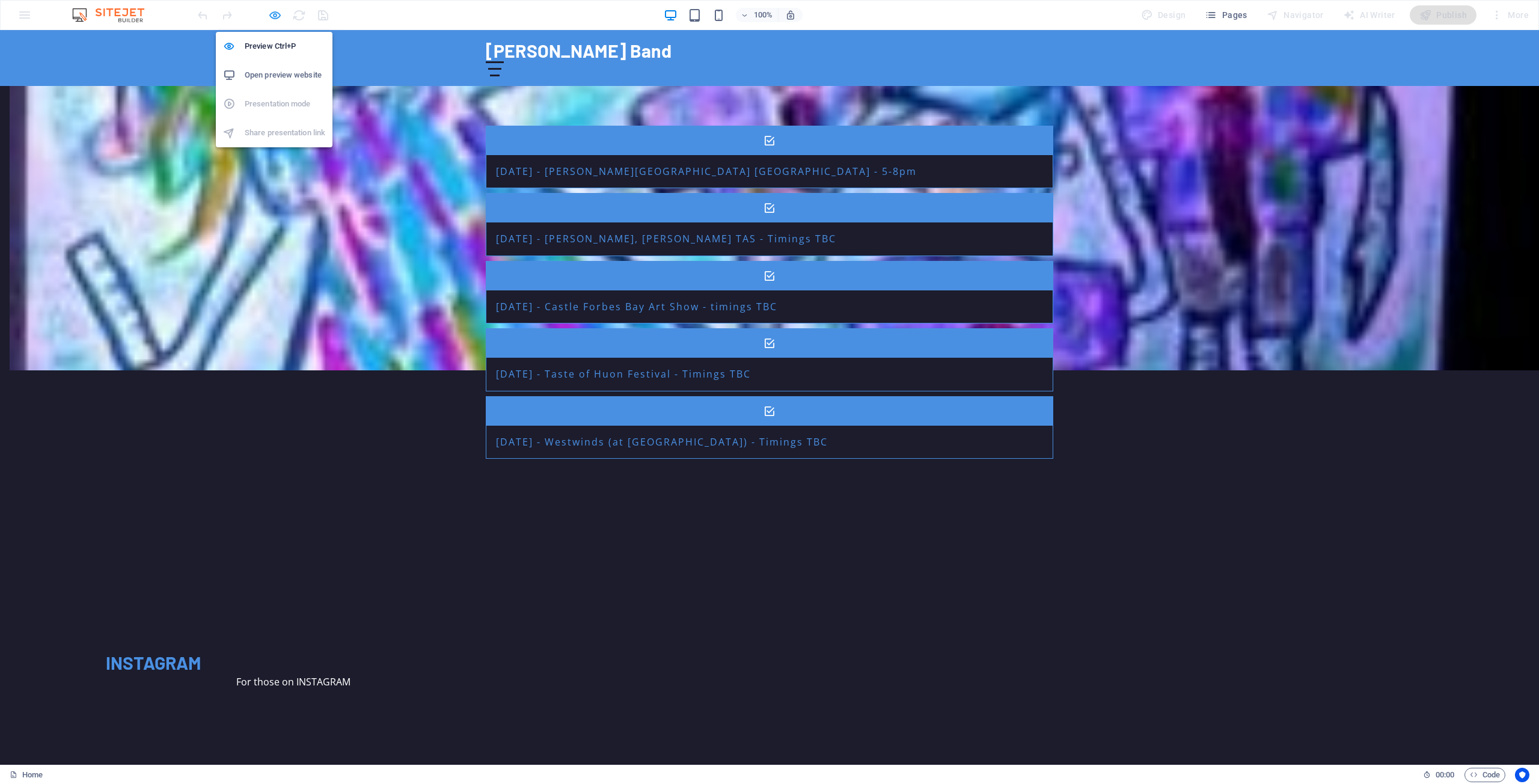
click at [273, 12] on icon "button" at bounding box center [274, 15] width 14 height 14
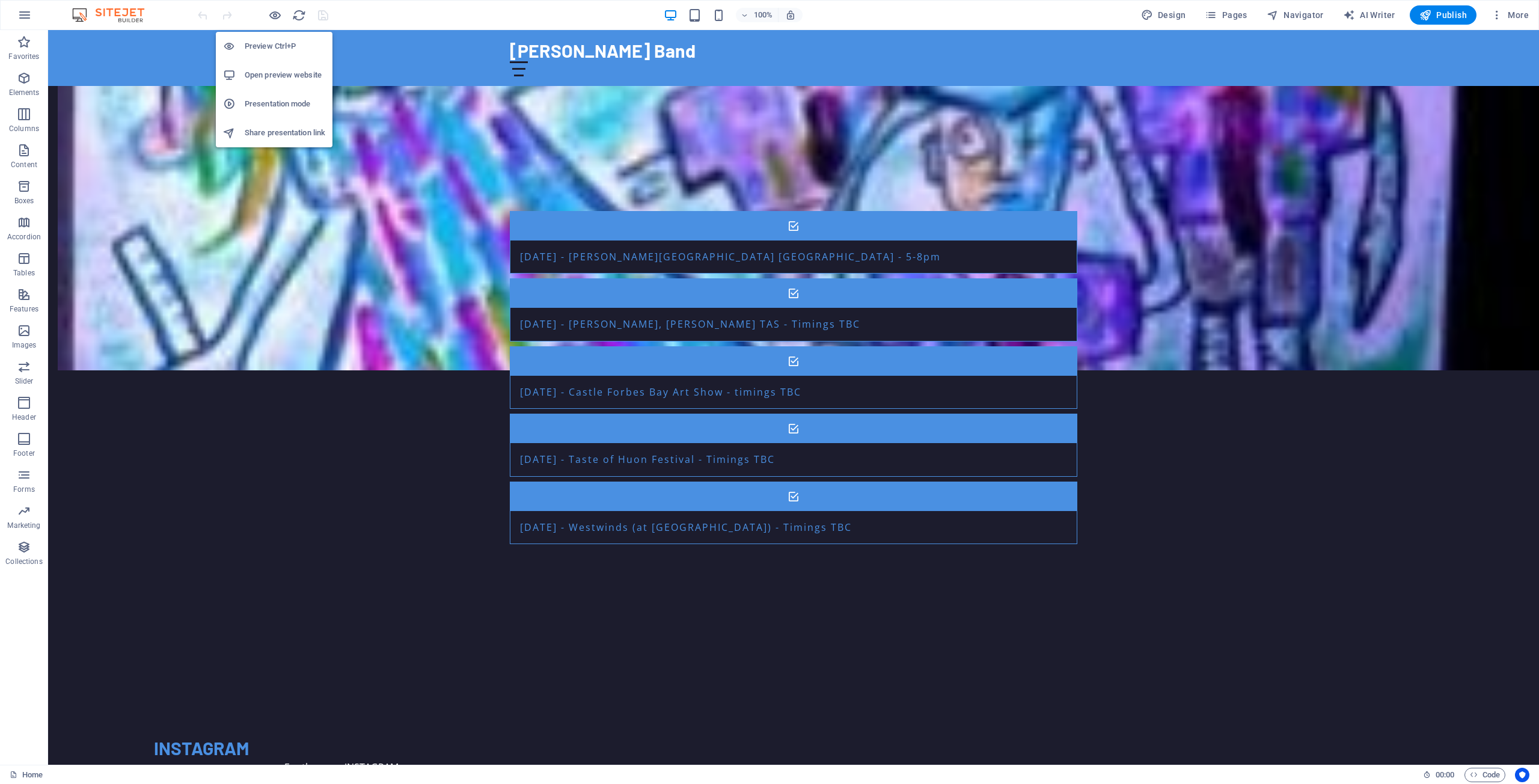
click at [273, 77] on h6 "Open preview website" at bounding box center [285, 75] width 81 height 15
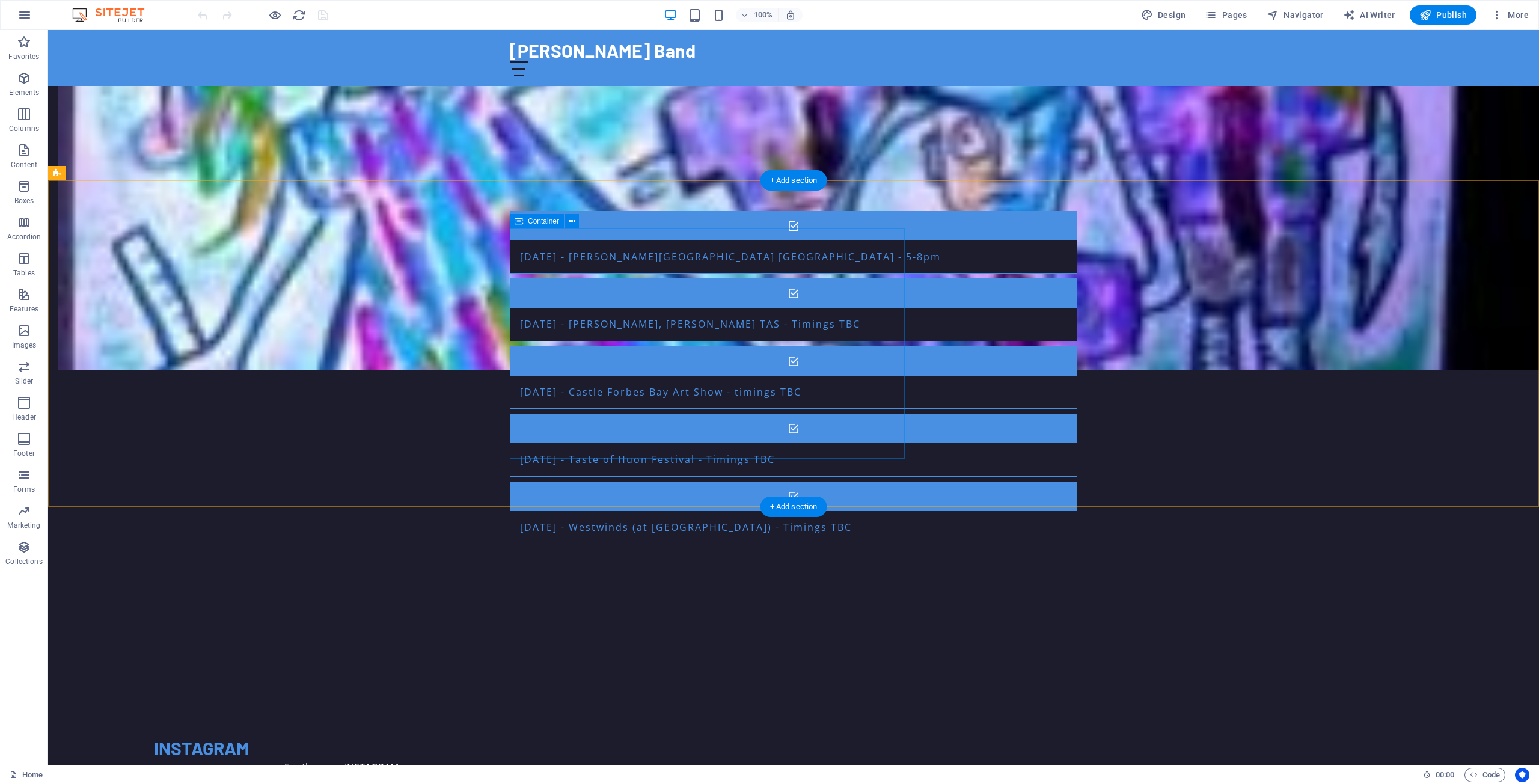
click at [626, 640] on div "INSTAGRAM For those on INSTAGRAM" at bounding box center [341, 755] width 567 height 230
click at [548, 223] on span "Container" at bounding box center [543, 221] width 31 height 7
click at [573, 221] on icon at bounding box center [571, 221] width 6 height 13
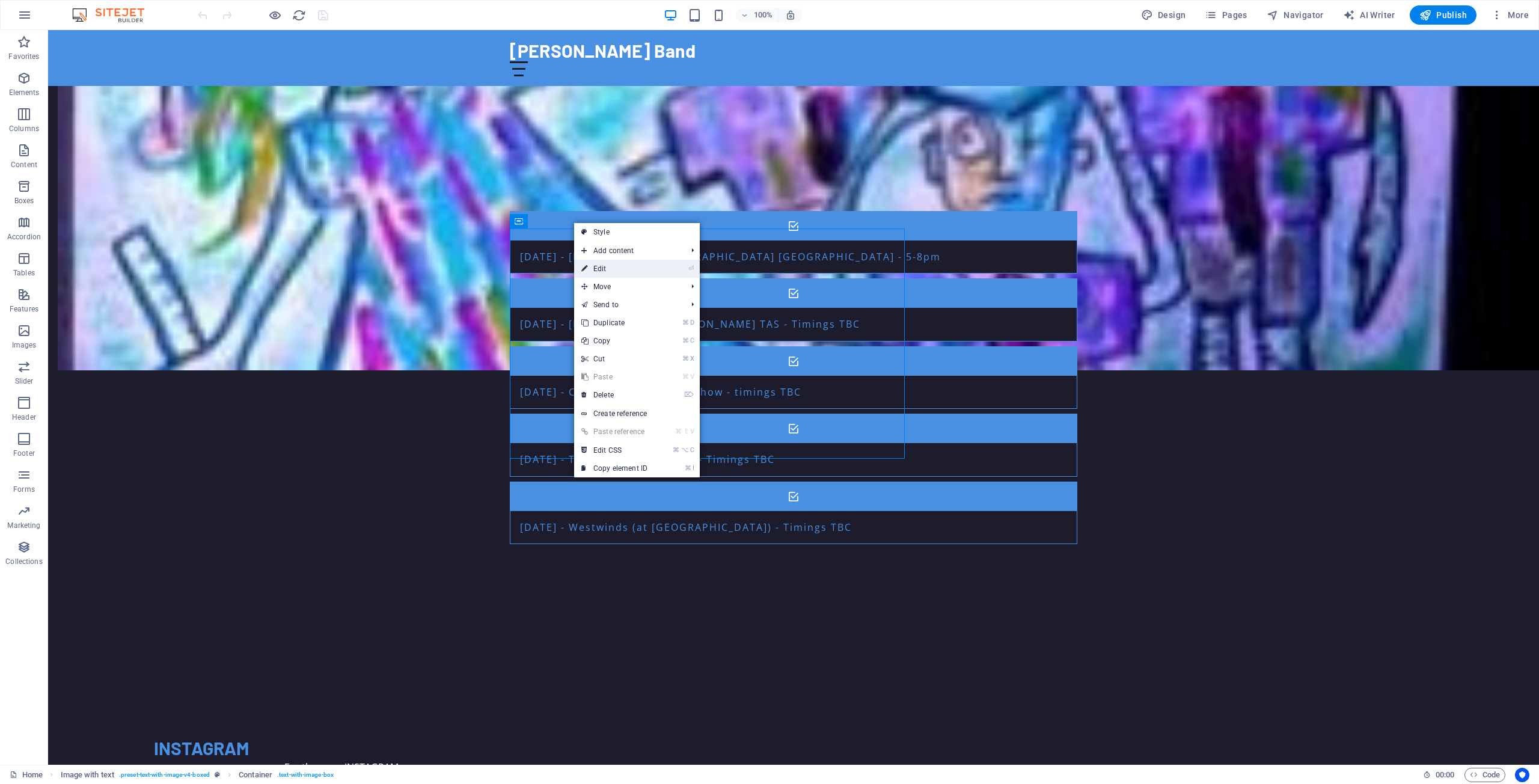
click at [605, 266] on link "⏎ Edit" at bounding box center [614, 269] width 81 height 18
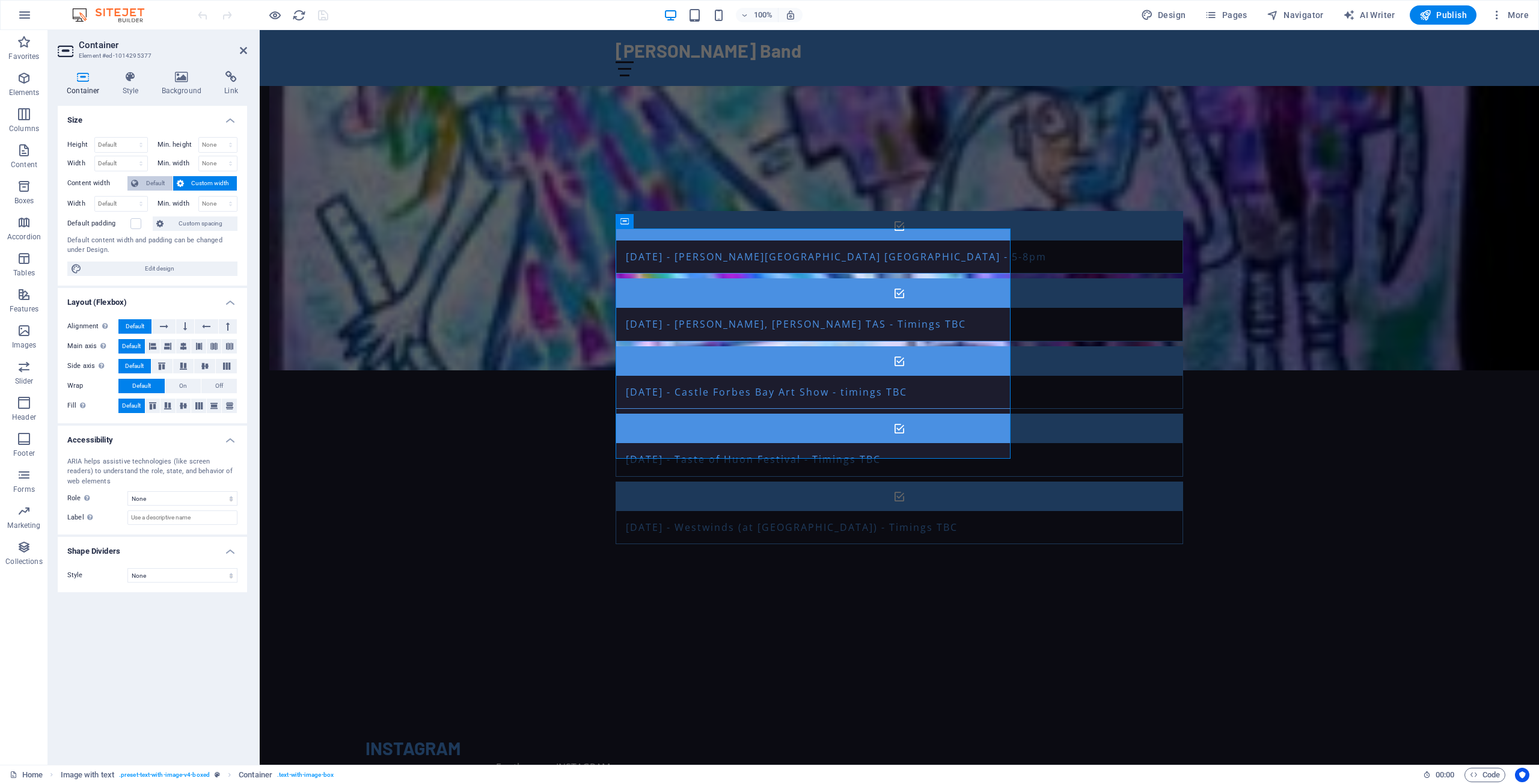
click at [147, 182] on span "Default" at bounding box center [155, 183] width 27 height 15
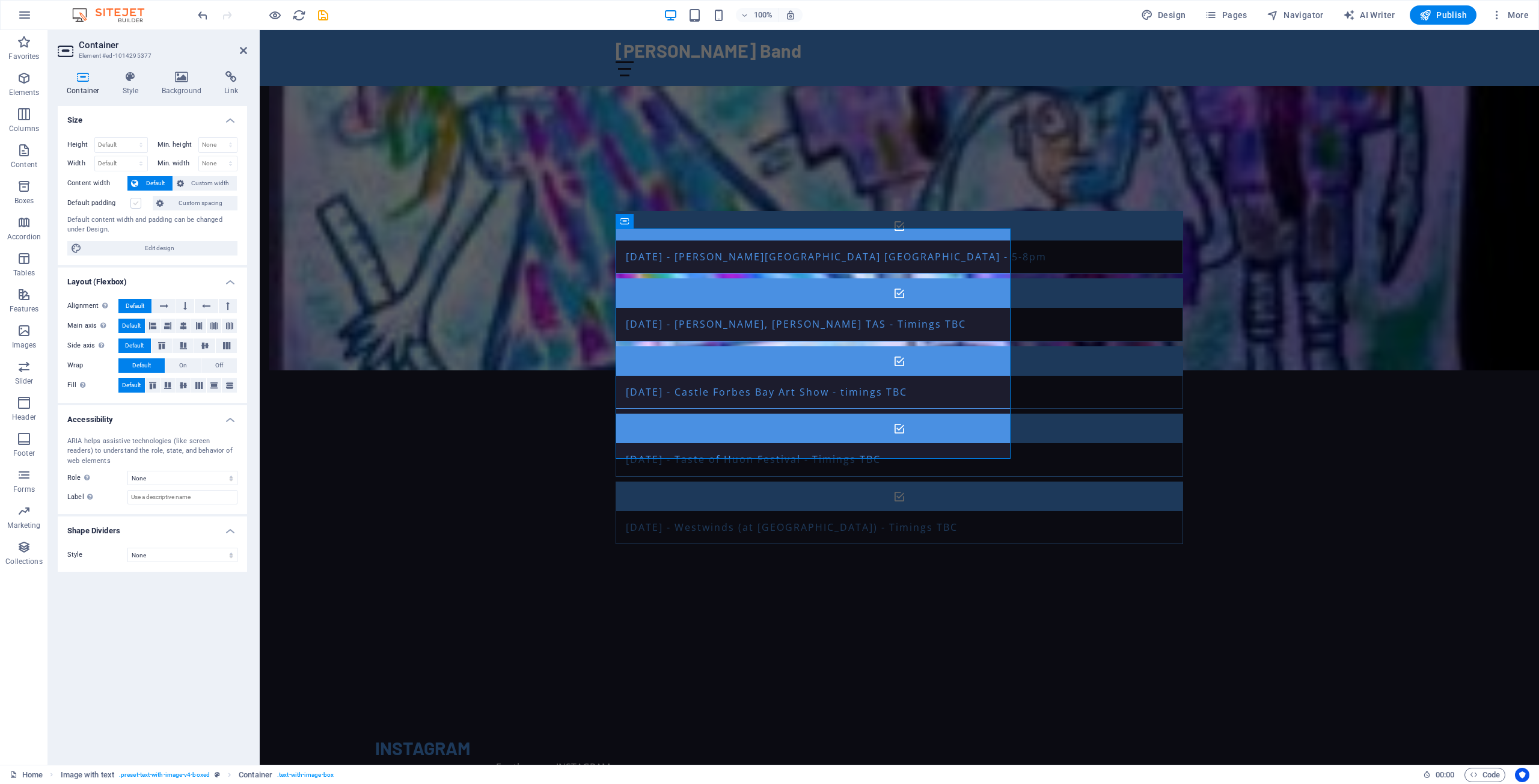
click at [134, 202] on label at bounding box center [136, 203] width 11 height 11
click at [0, 0] on input "Default padding" at bounding box center [0, 0] width 0 height 0
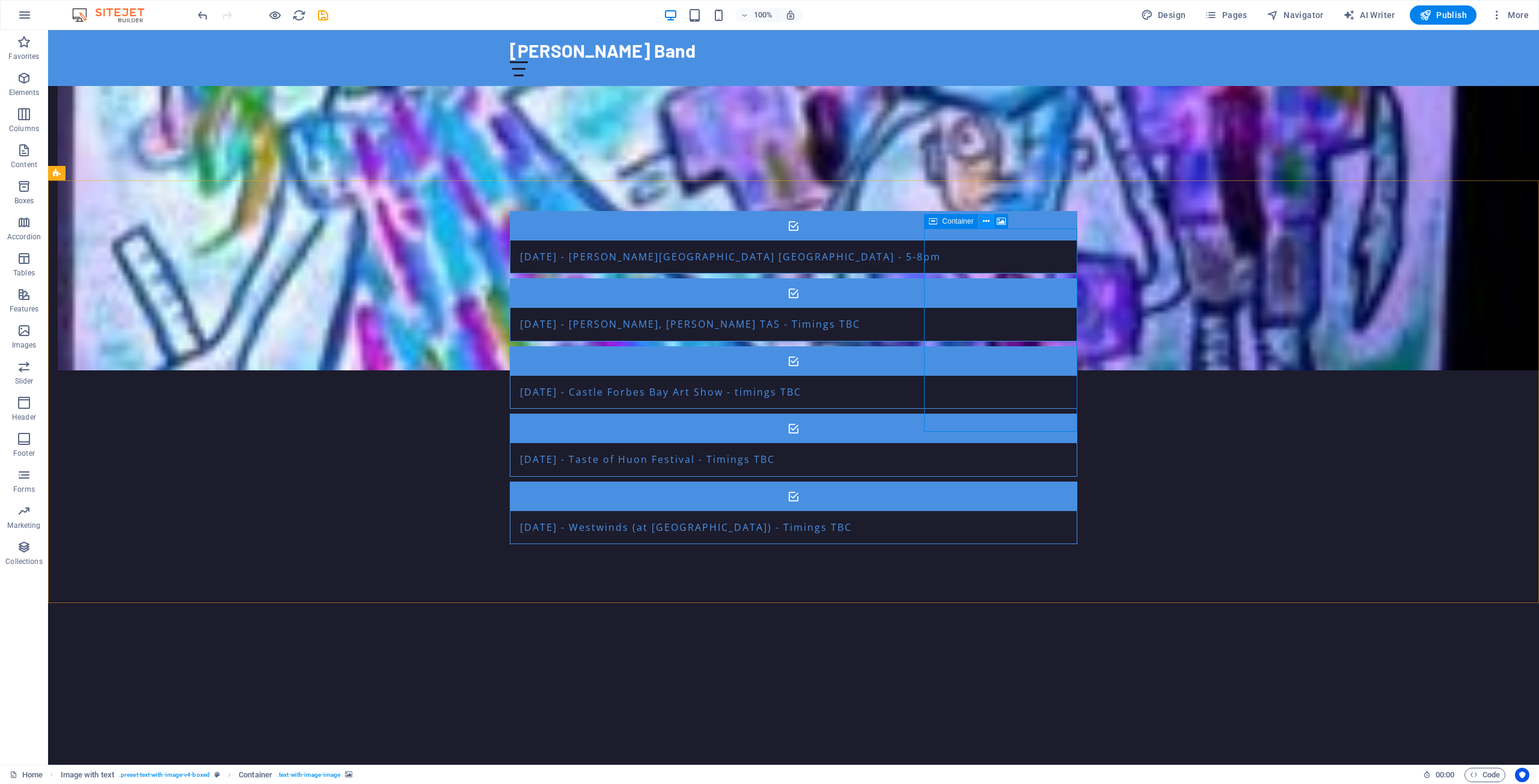
click at [985, 220] on icon at bounding box center [986, 221] width 6 height 13
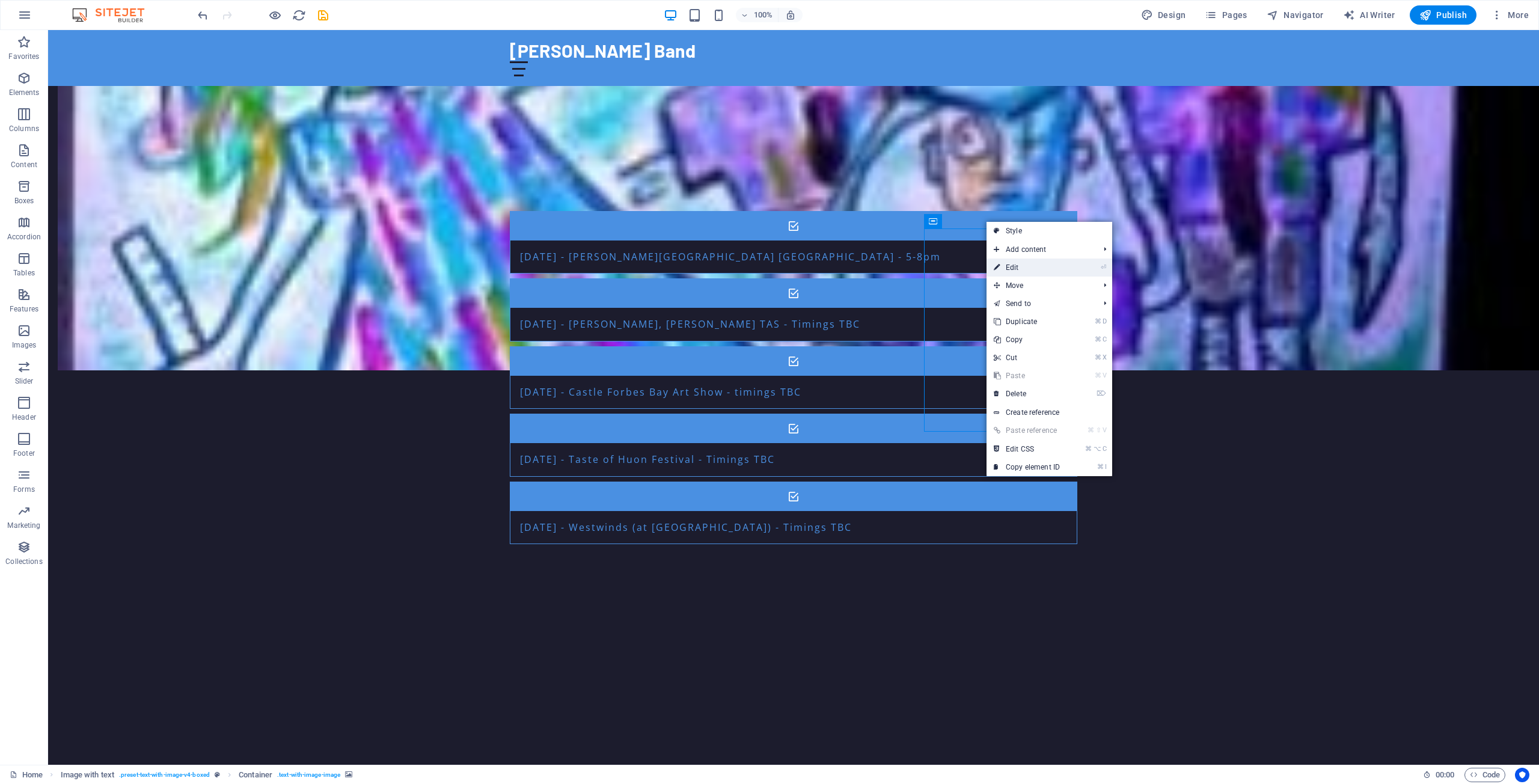
click at [1014, 264] on link "⏎ Edit" at bounding box center [1027, 268] width 81 height 18
select select "%"
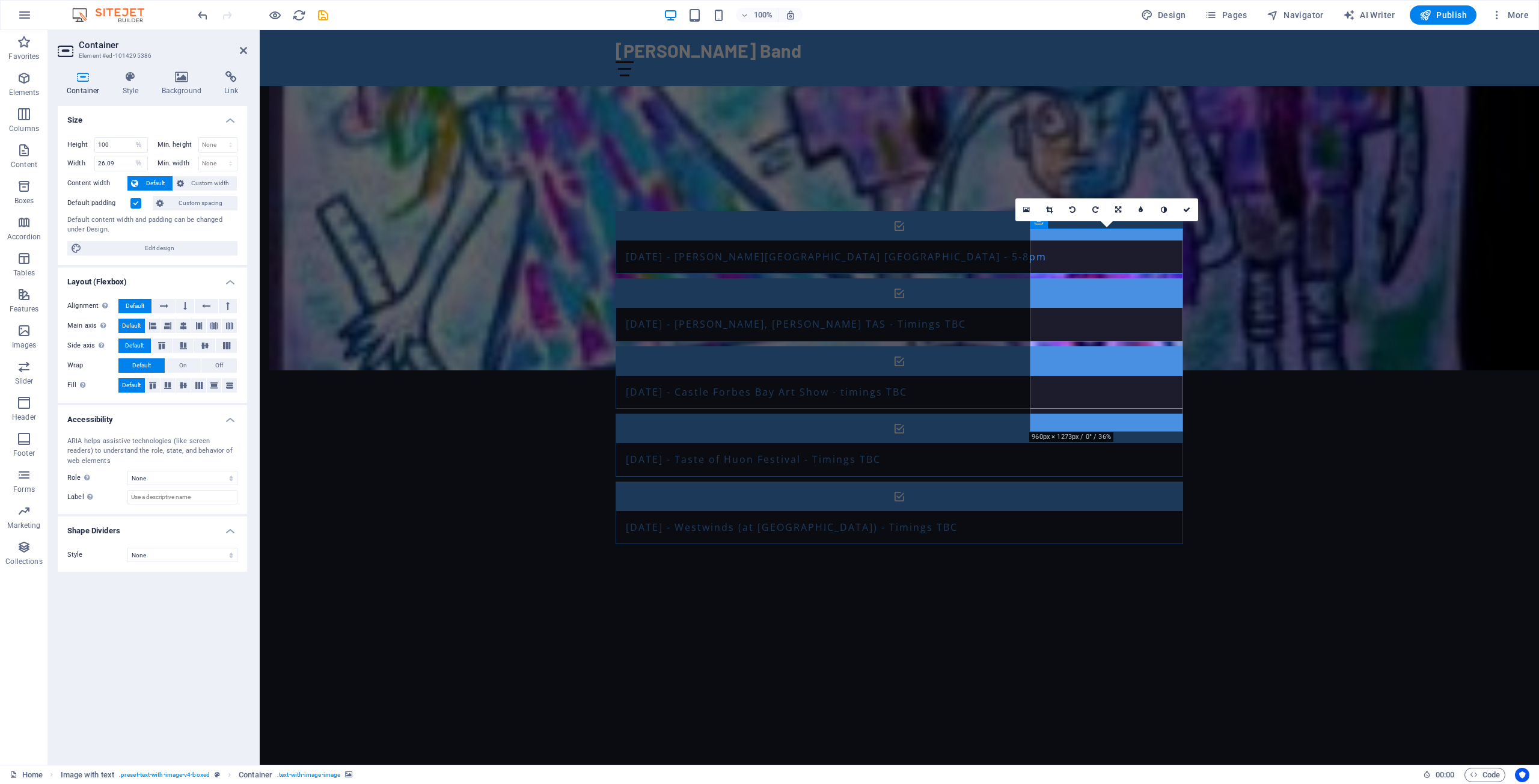
click at [134, 202] on label at bounding box center [136, 203] width 11 height 11
click at [0, 0] on input "Default padding" at bounding box center [0, 0] width 0 height 0
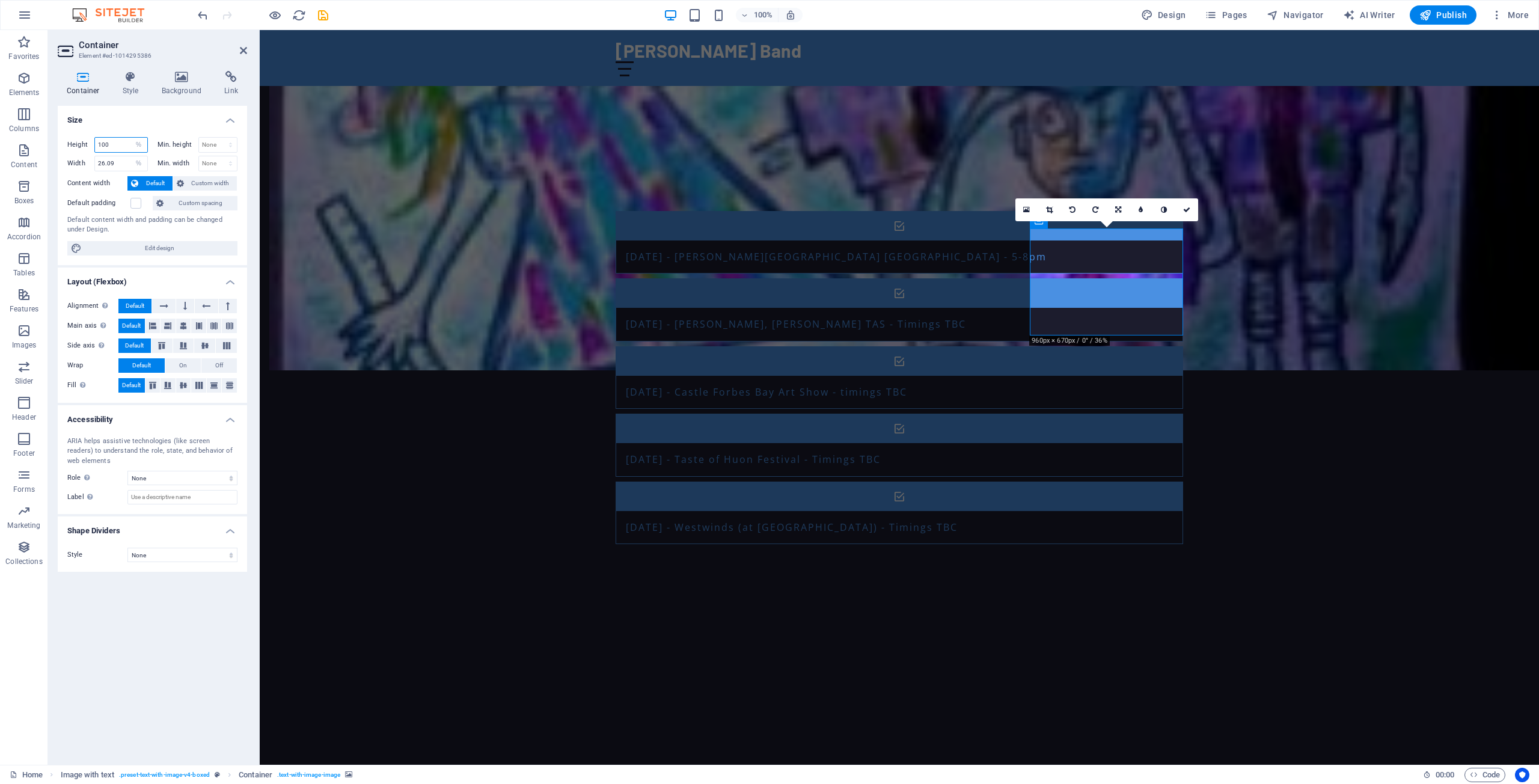
drag, startPoint x: 119, startPoint y: 145, endPoint x: 85, endPoint y: 144, distance: 34.0
click at [95, 144] on input "100" at bounding box center [122, 145] width 53 height 15
drag, startPoint x: 115, startPoint y: 160, endPoint x: 97, endPoint y: 159, distance: 18.0
click at [97, 159] on input "26.09" at bounding box center [122, 163] width 53 height 15
click at [166, 249] on span "Edit design" at bounding box center [160, 249] width 149 height 15
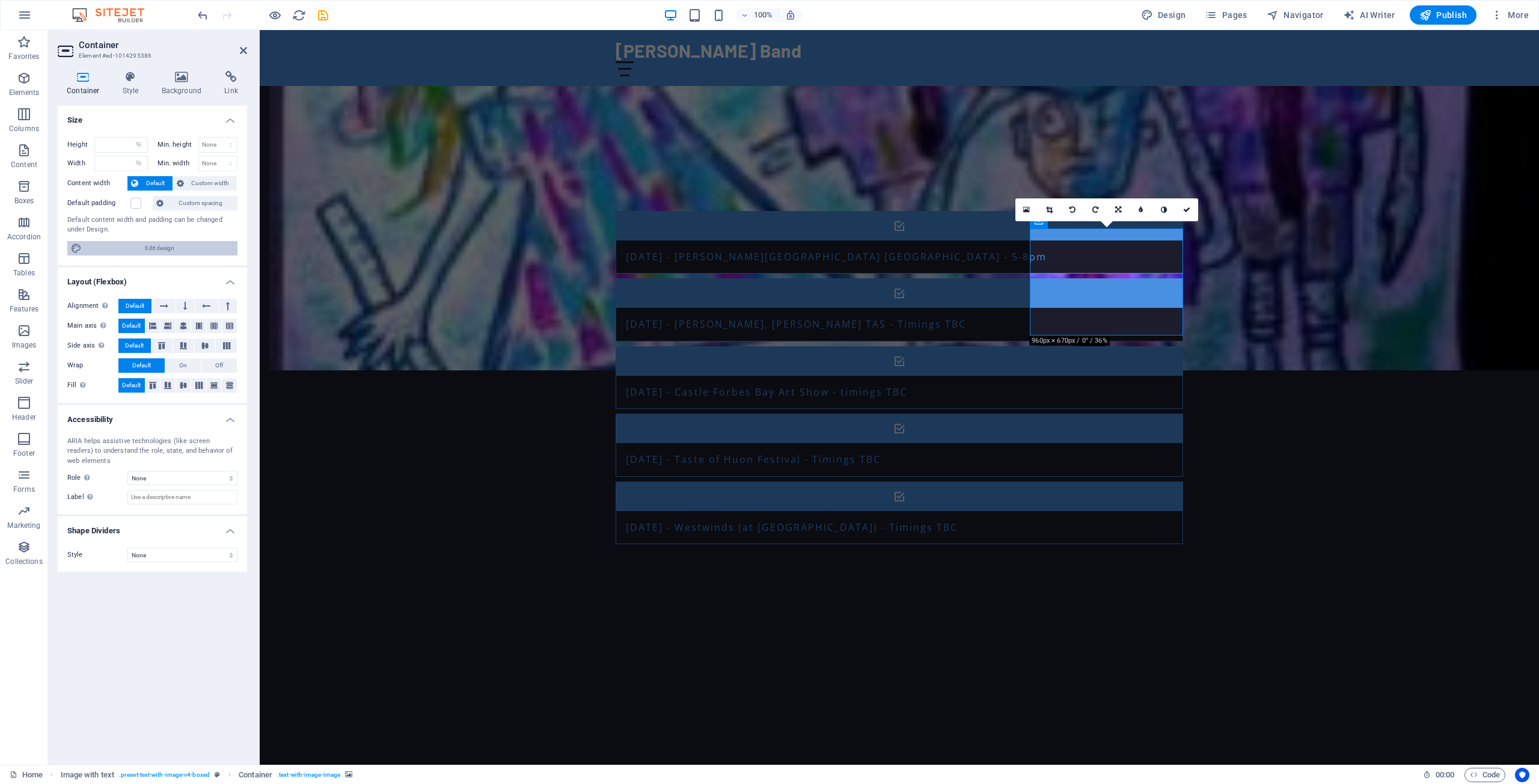
select select "px"
select select "200"
select select "px"
select select "rem"
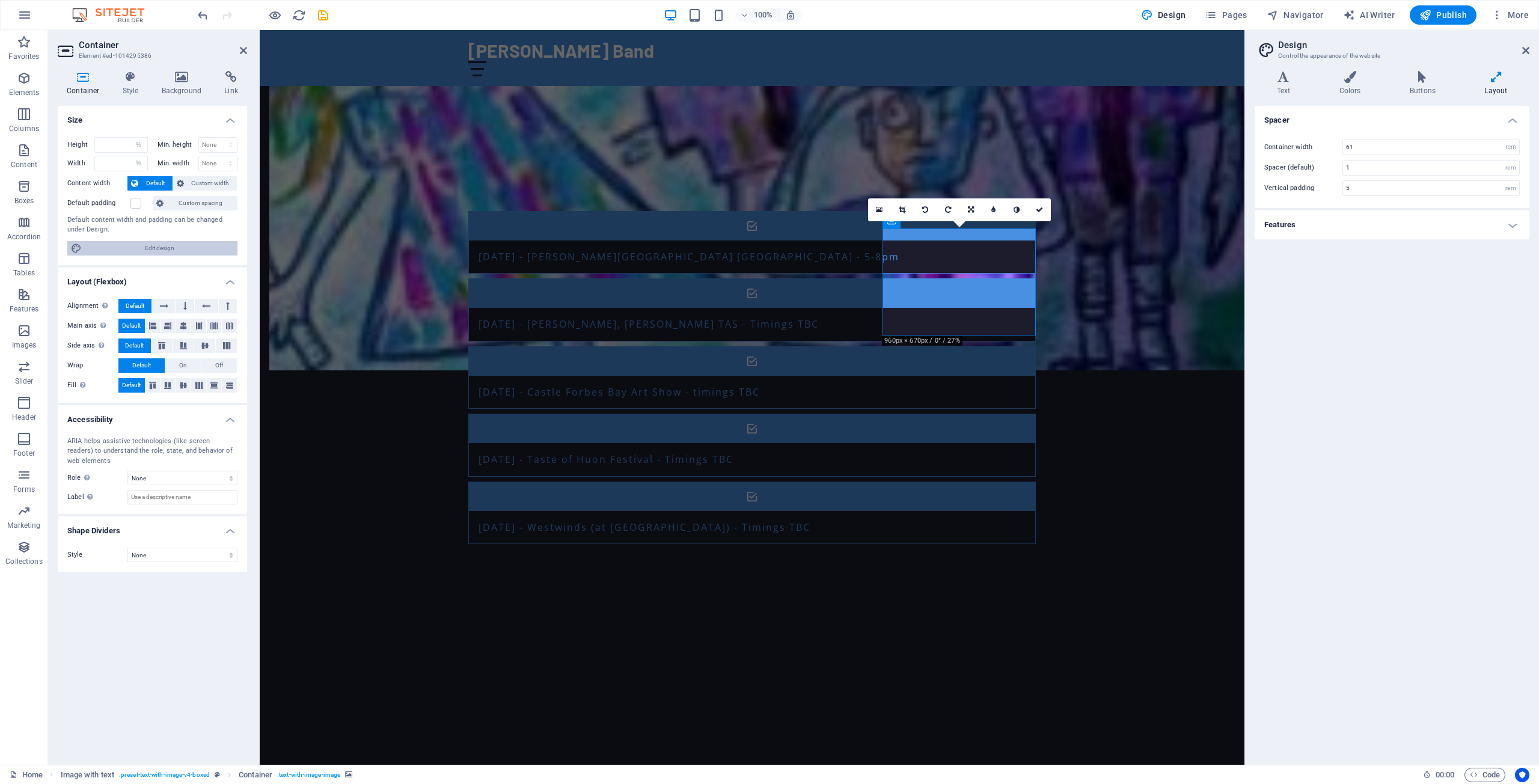
type input "100"
type input "26.09"
click at [1439, 230] on h4 "Features" at bounding box center [1392, 225] width 275 height 29
click at [1500, 84] on h4 "Layout" at bounding box center [1496, 83] width 67 height 25
click at [1426, 81] on icon at bounding box center [1422, 76] width 70 height 12
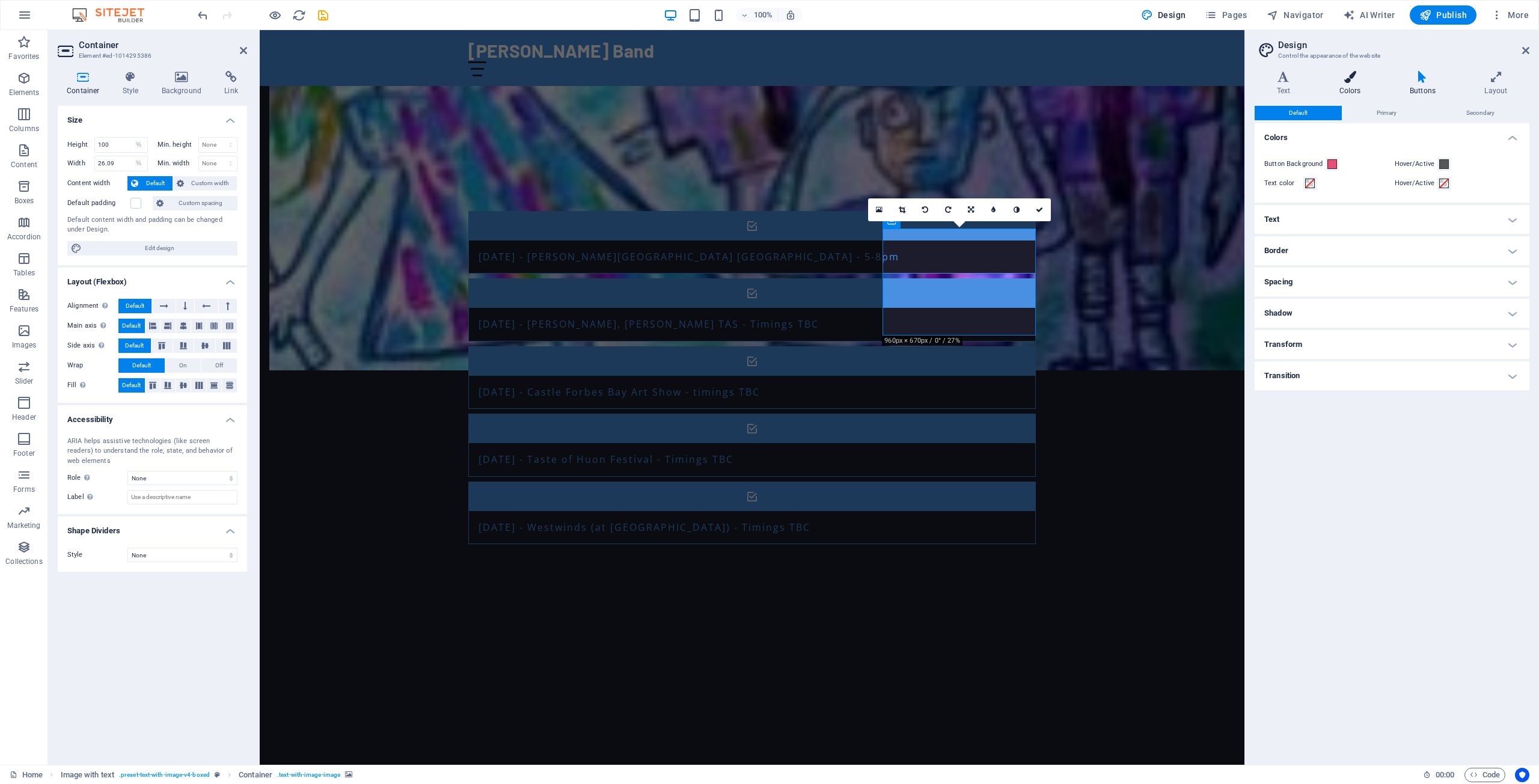
click at [1355, 81] on icon at bounding box center [1350, 76] width 65 height 12
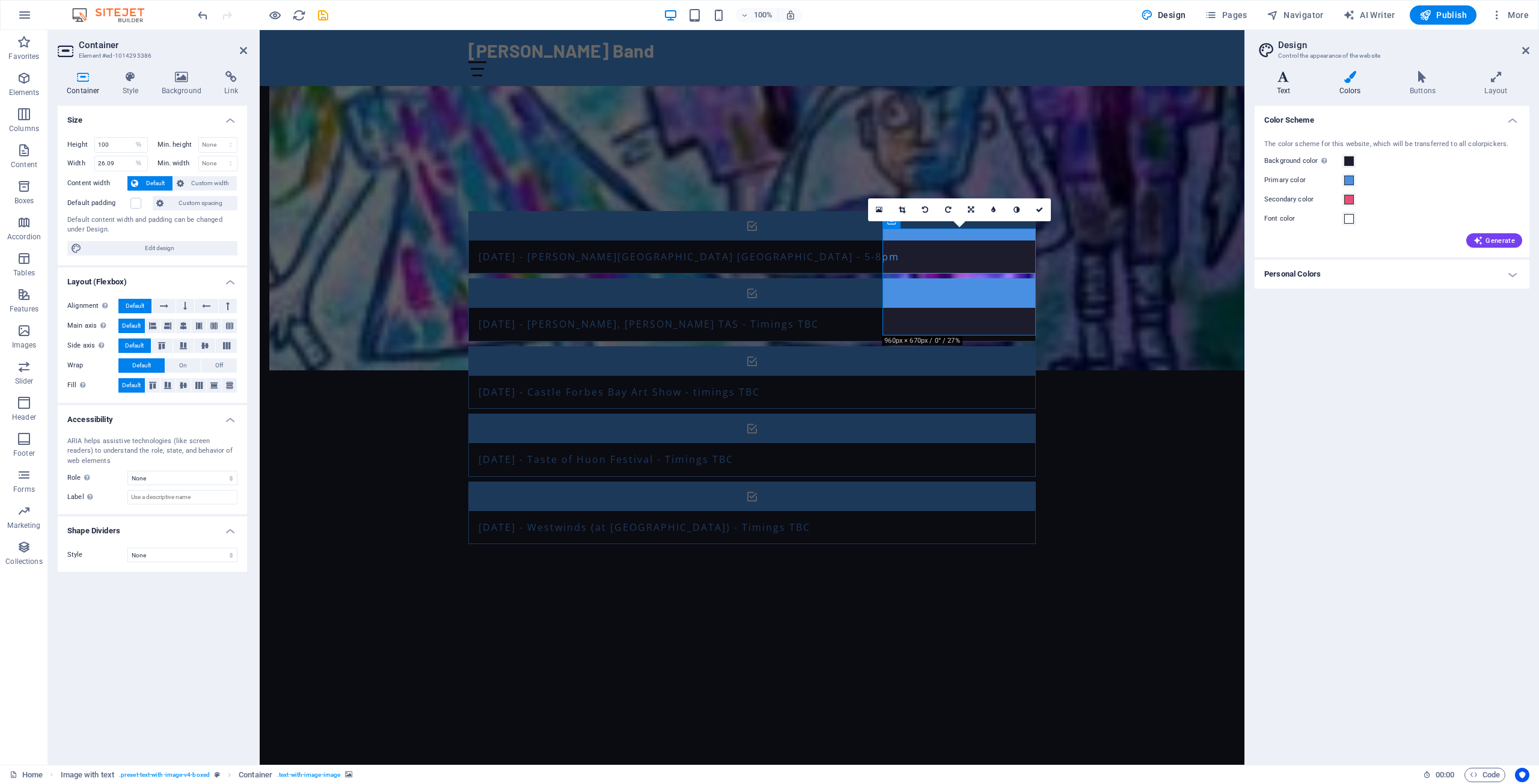
click at [1287, 79] on icon at bounding box center [1284, 76] width 58 height 12
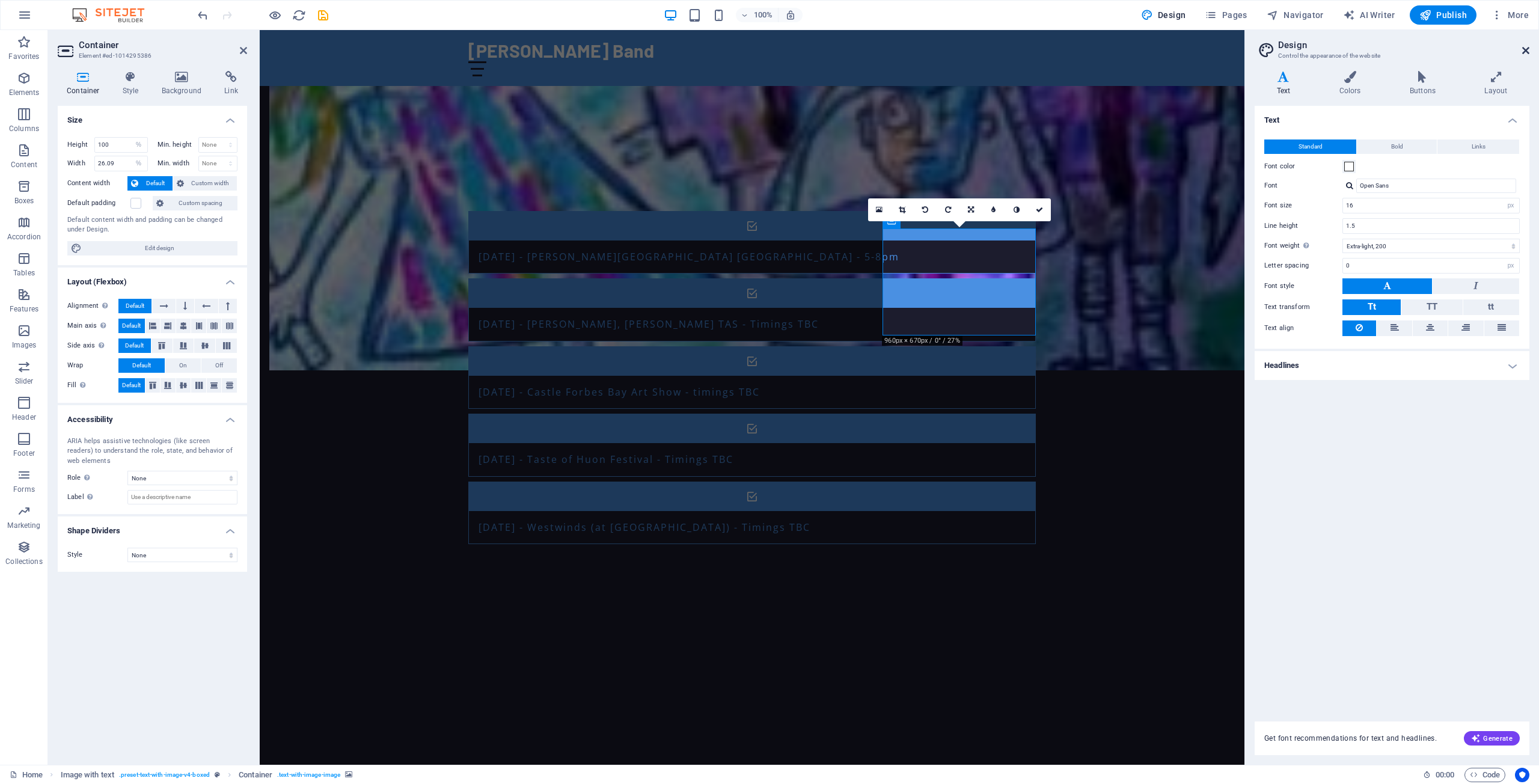
click at [1524, 49] on icon at bounding box center [1526, 50] width 7 height 10
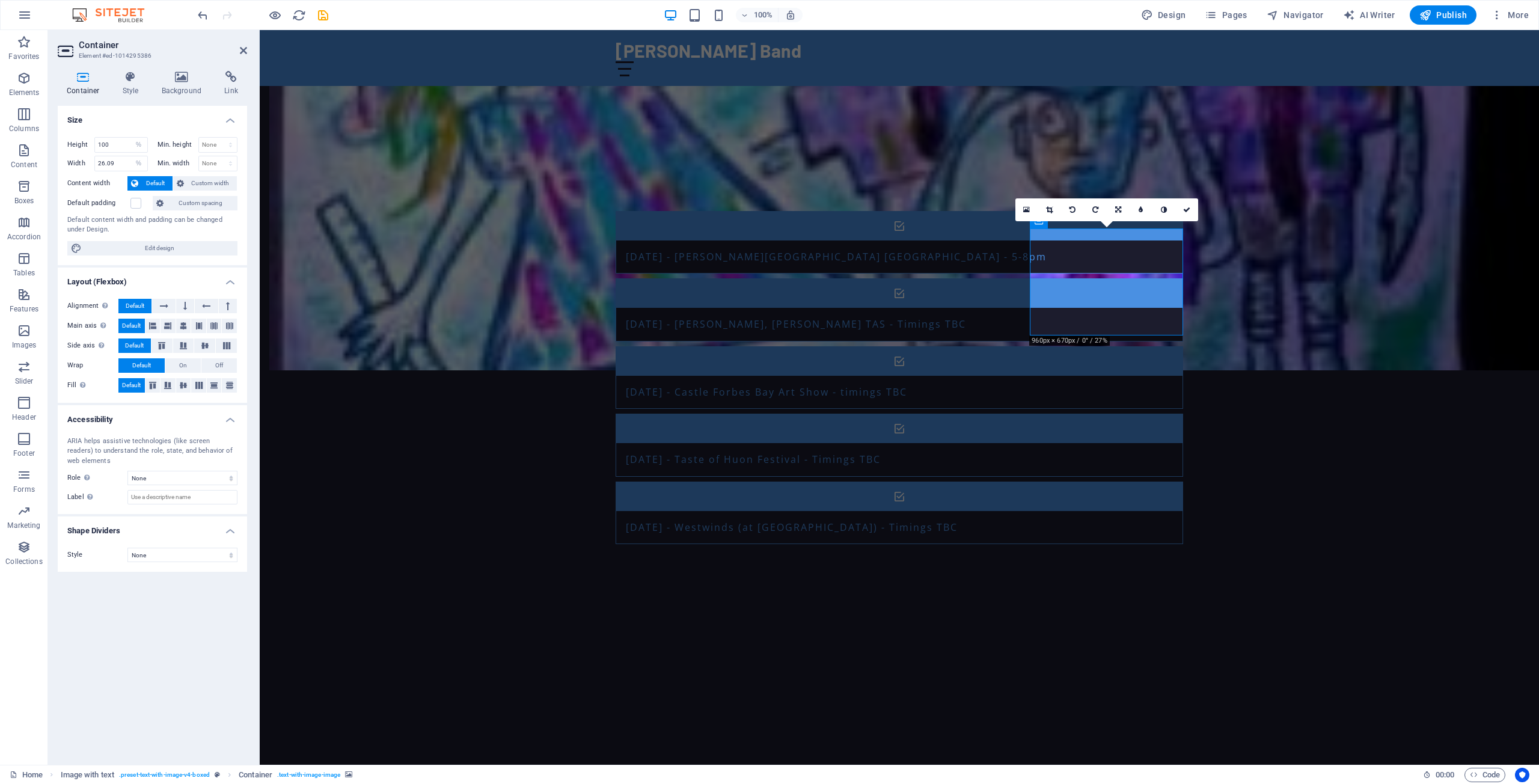
click at [83, 78] on icon at bounding box center [84, 76] width 51 height 12
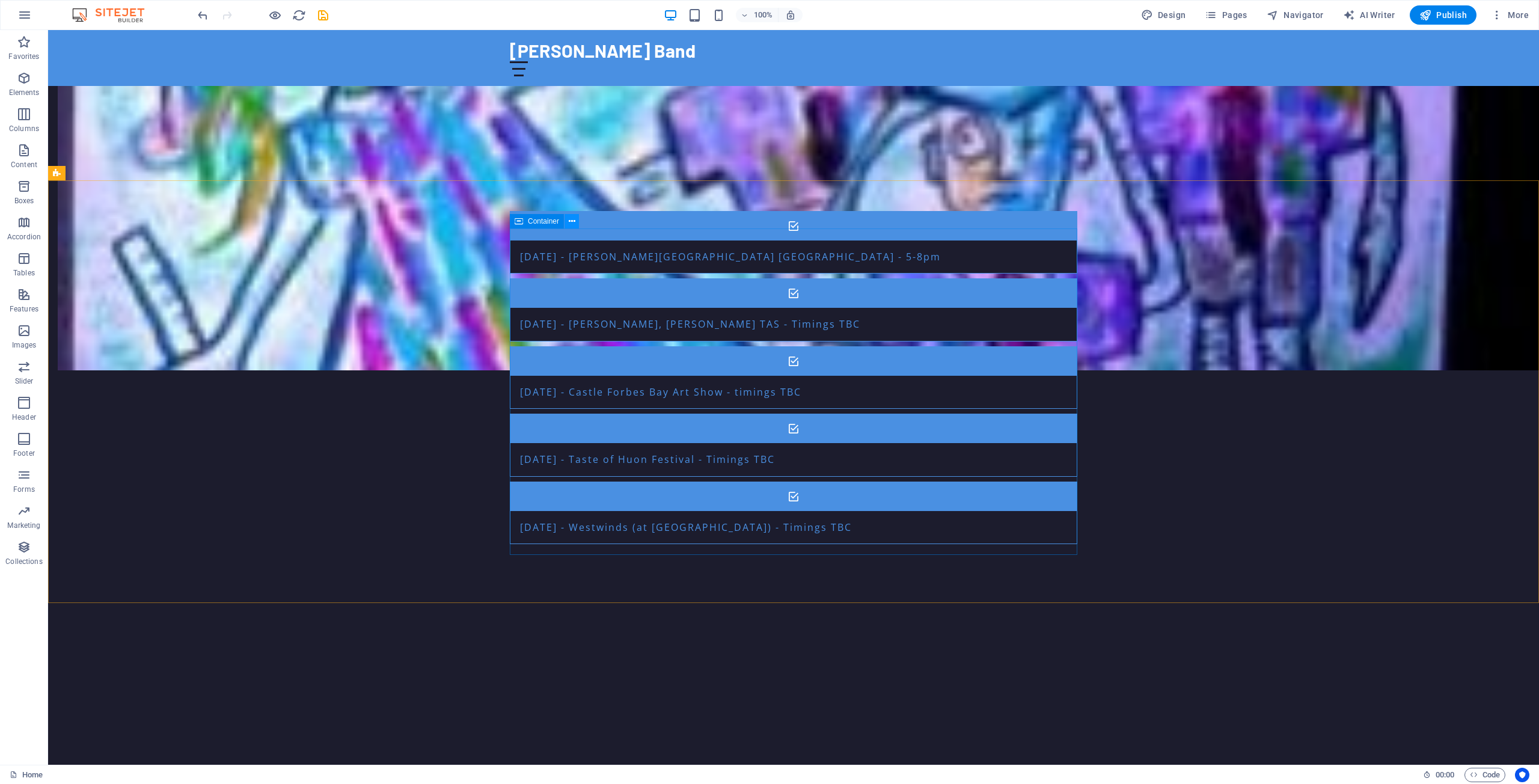
click at [570, 221] on icon at bounding box center [571, 221] width 6 height 13
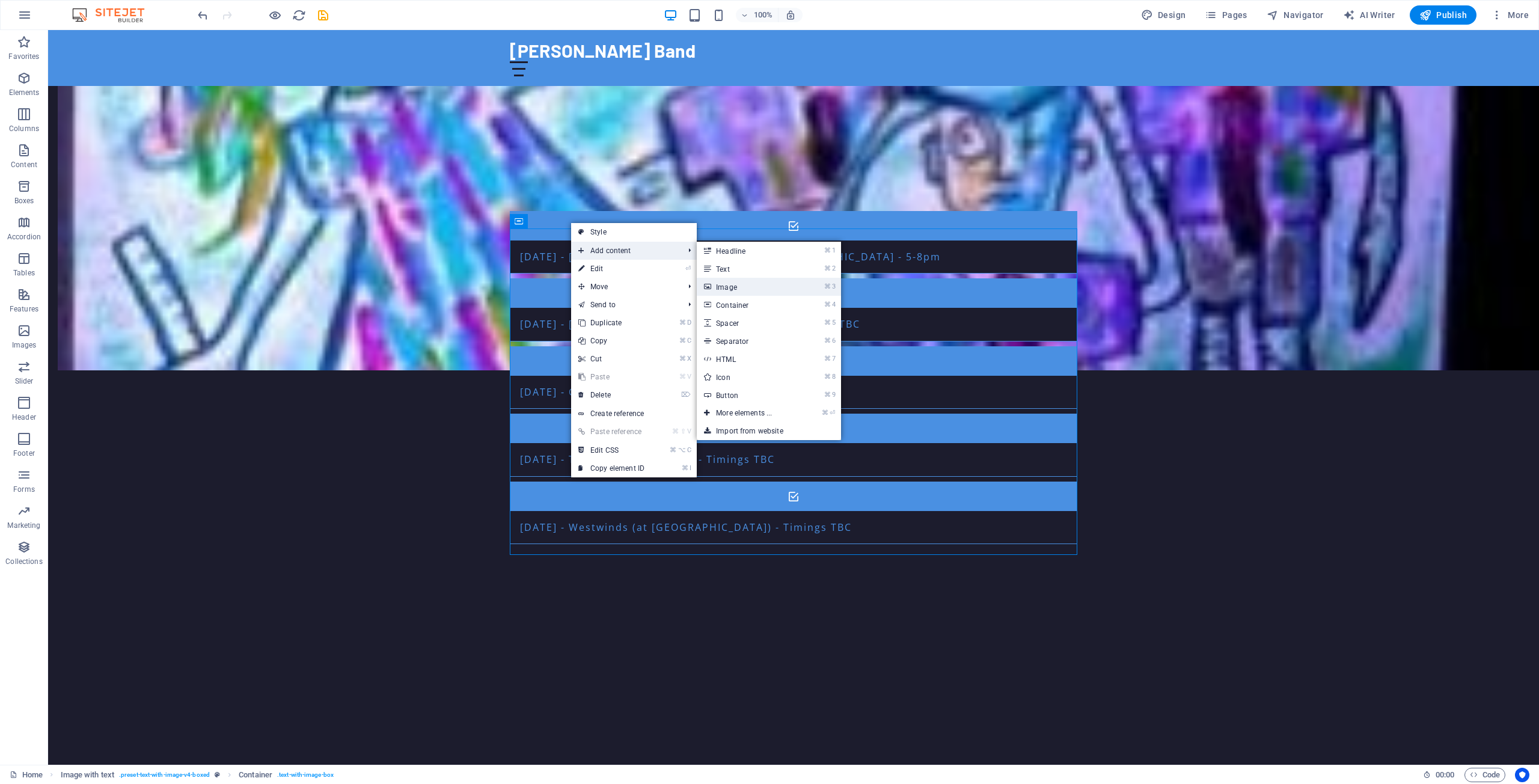
click at [741, 289] on link "⌘ 3 Image" at bounding box center [746, 287] width 99 height 18
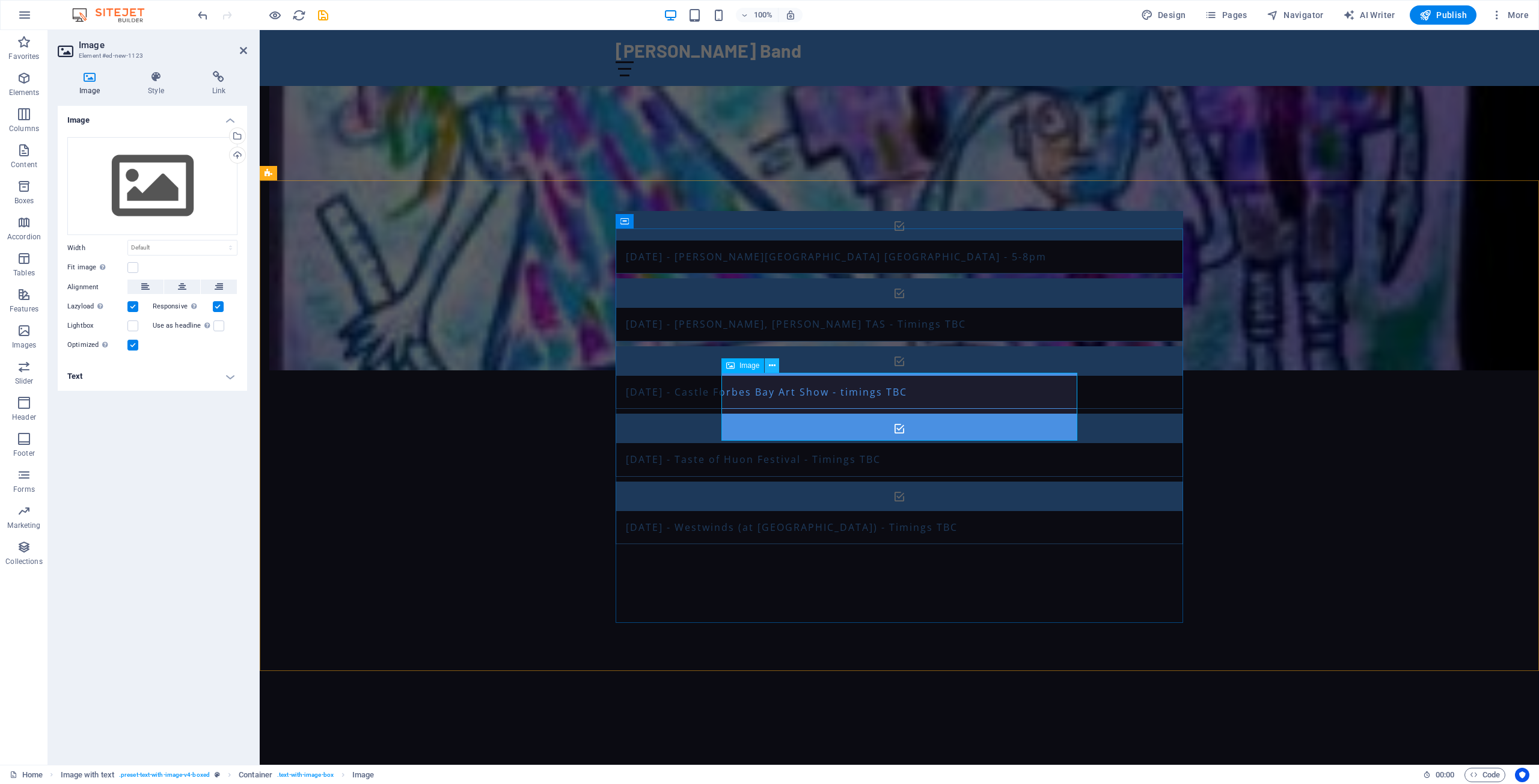
click at [773, 363] on icon at bounding box center [772, 366] width 6 height 13
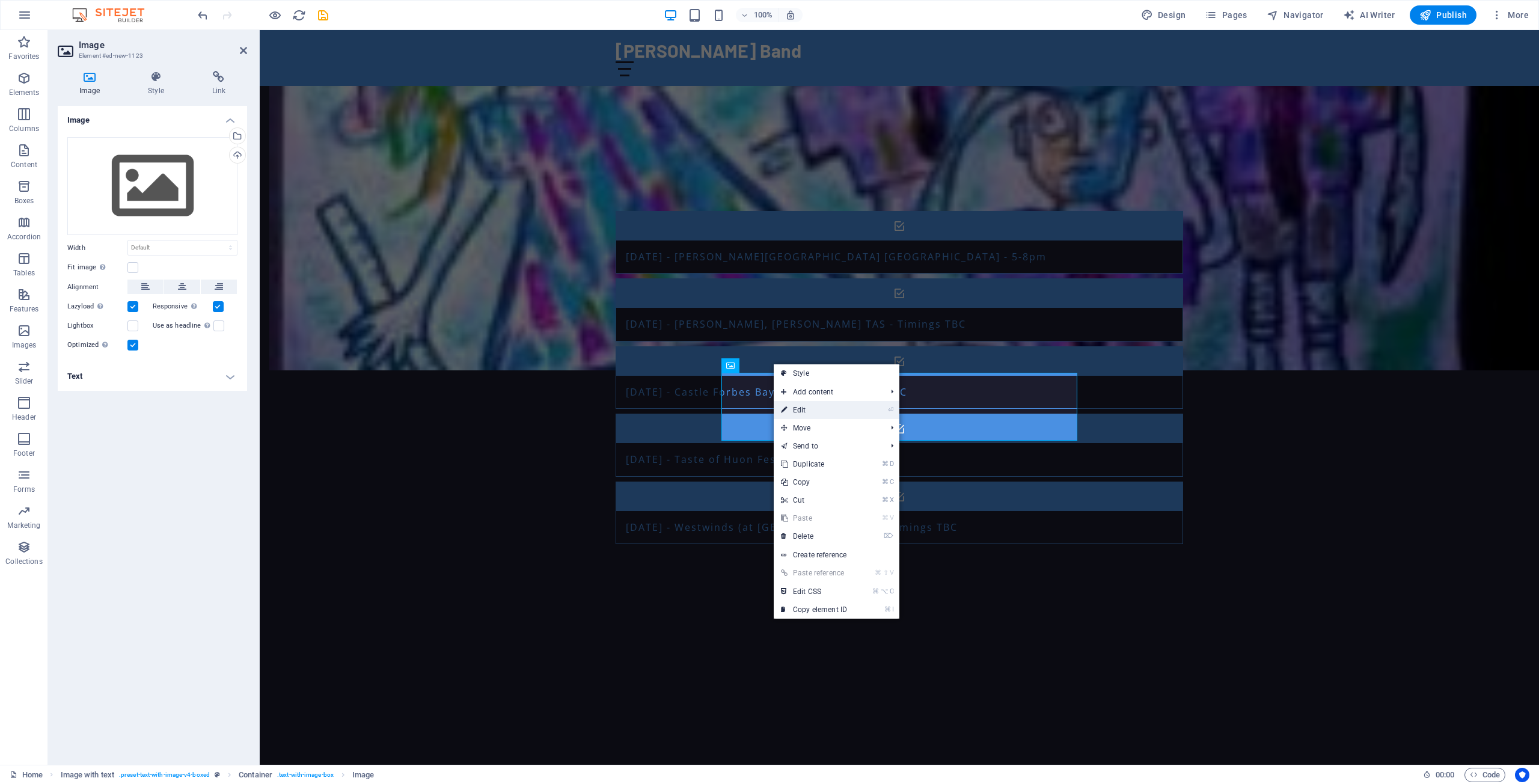
click at [809, 413] on link "⏎ Edit" at bounding box center [814, 410] width 81 height 18
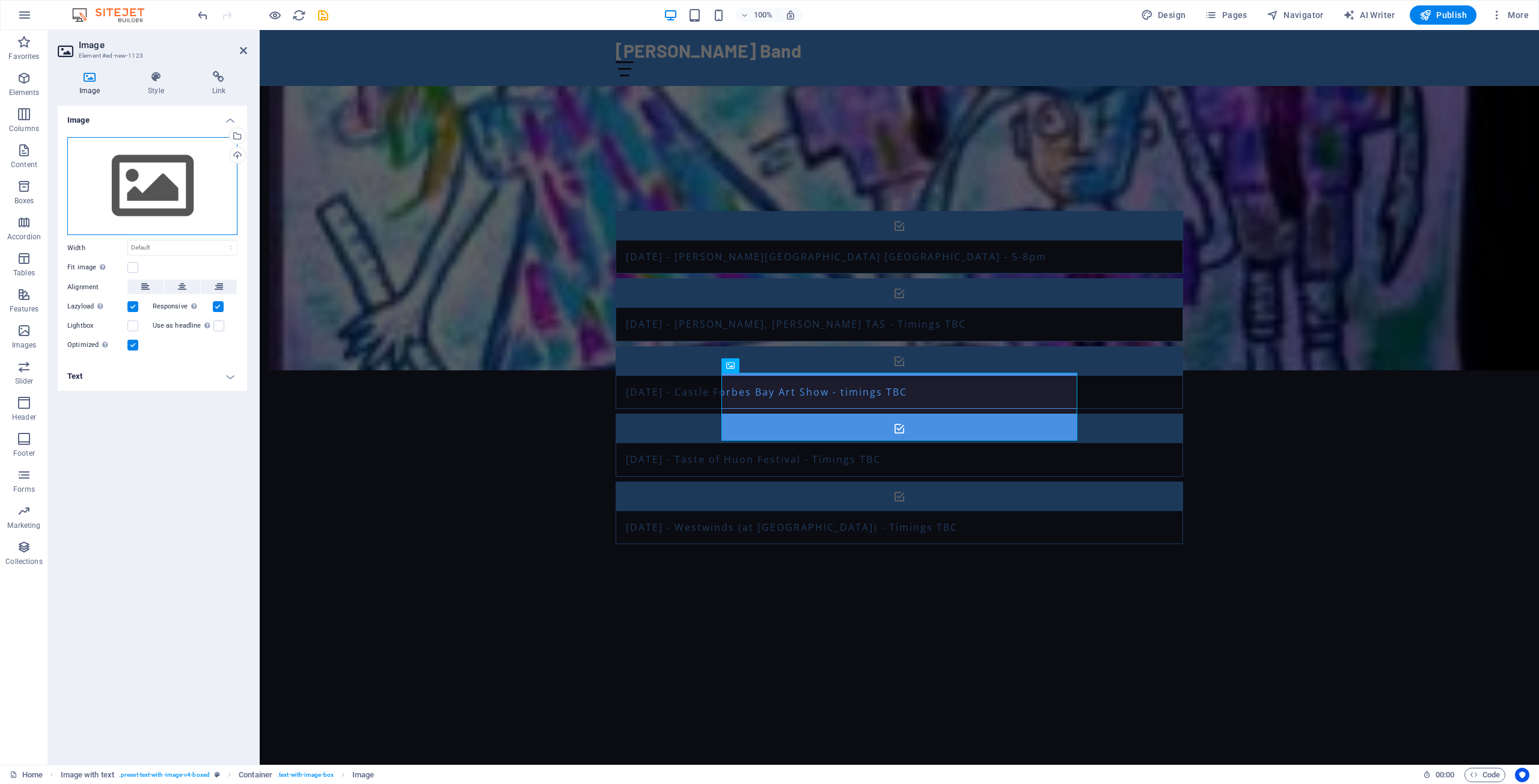
click at [136, 183] on div "Drag files here, click to choose files or select files from Files or our free s…" at bounding box center [152, 186] width 170 height 99
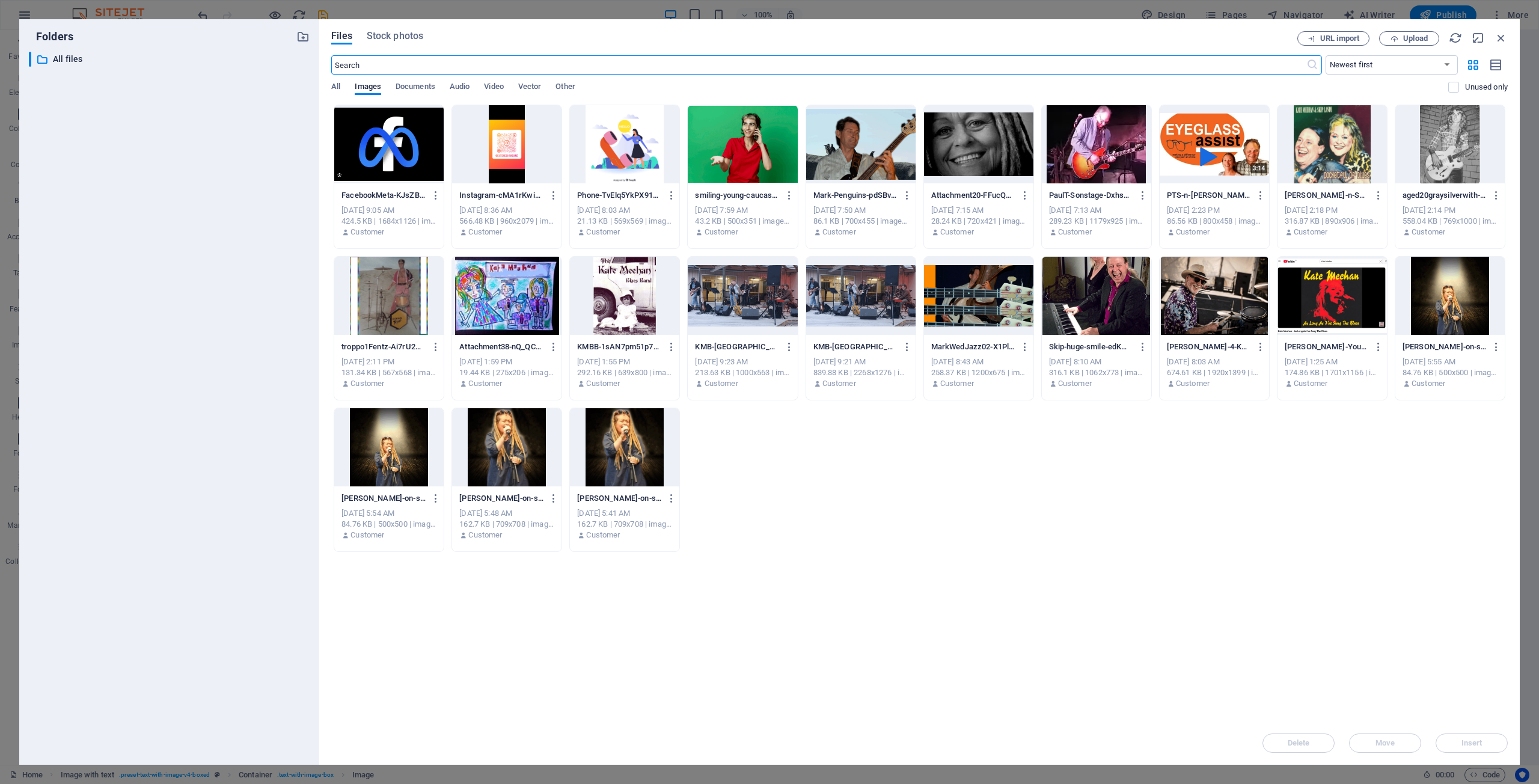
click at [514, 134] on div at bounding box center [507, 144] width 110 height 78
click at [1461, 745] on span "Insert" at bounding box center [1472, 743] width 63 height 7
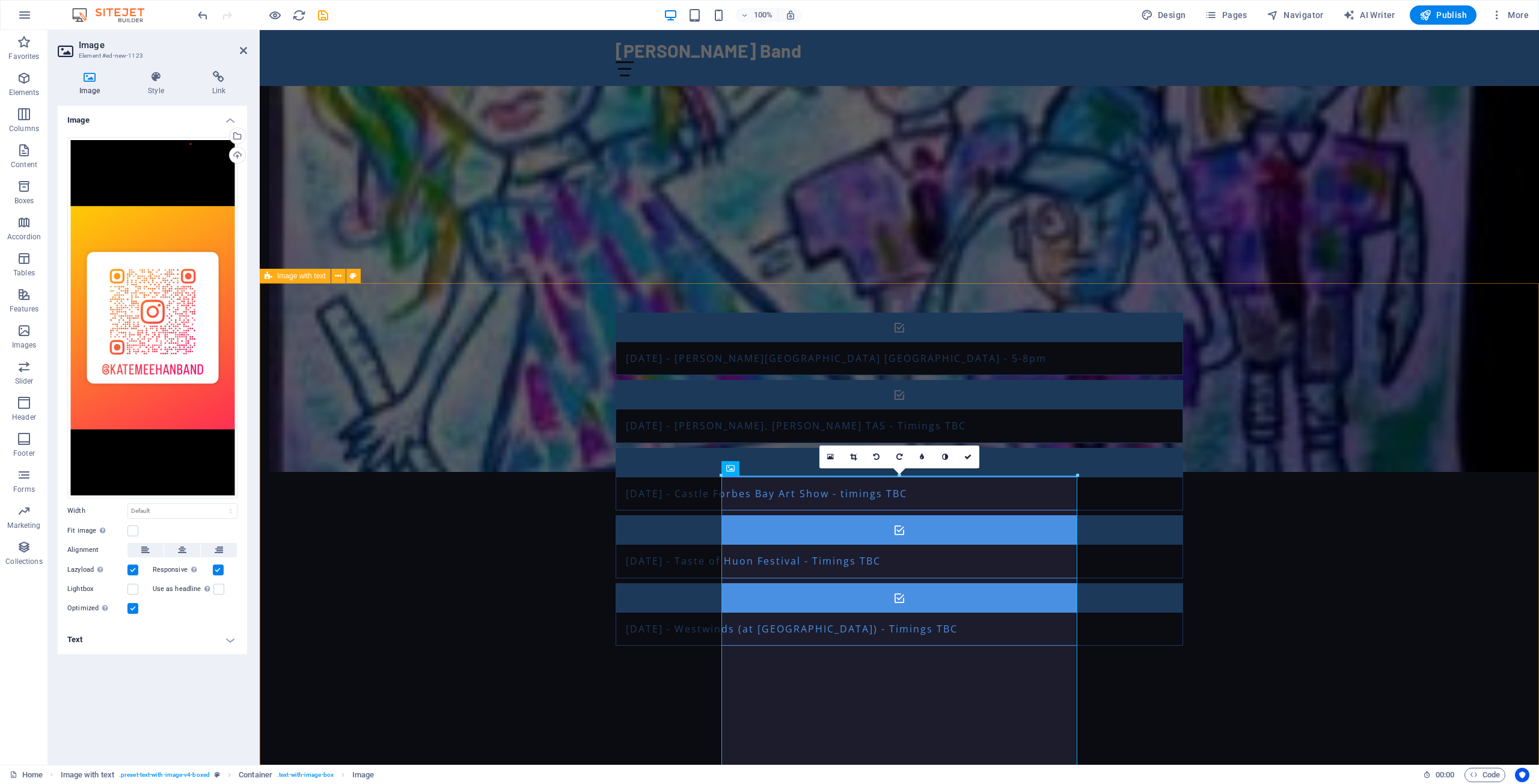
scroll to position [1116, 0]
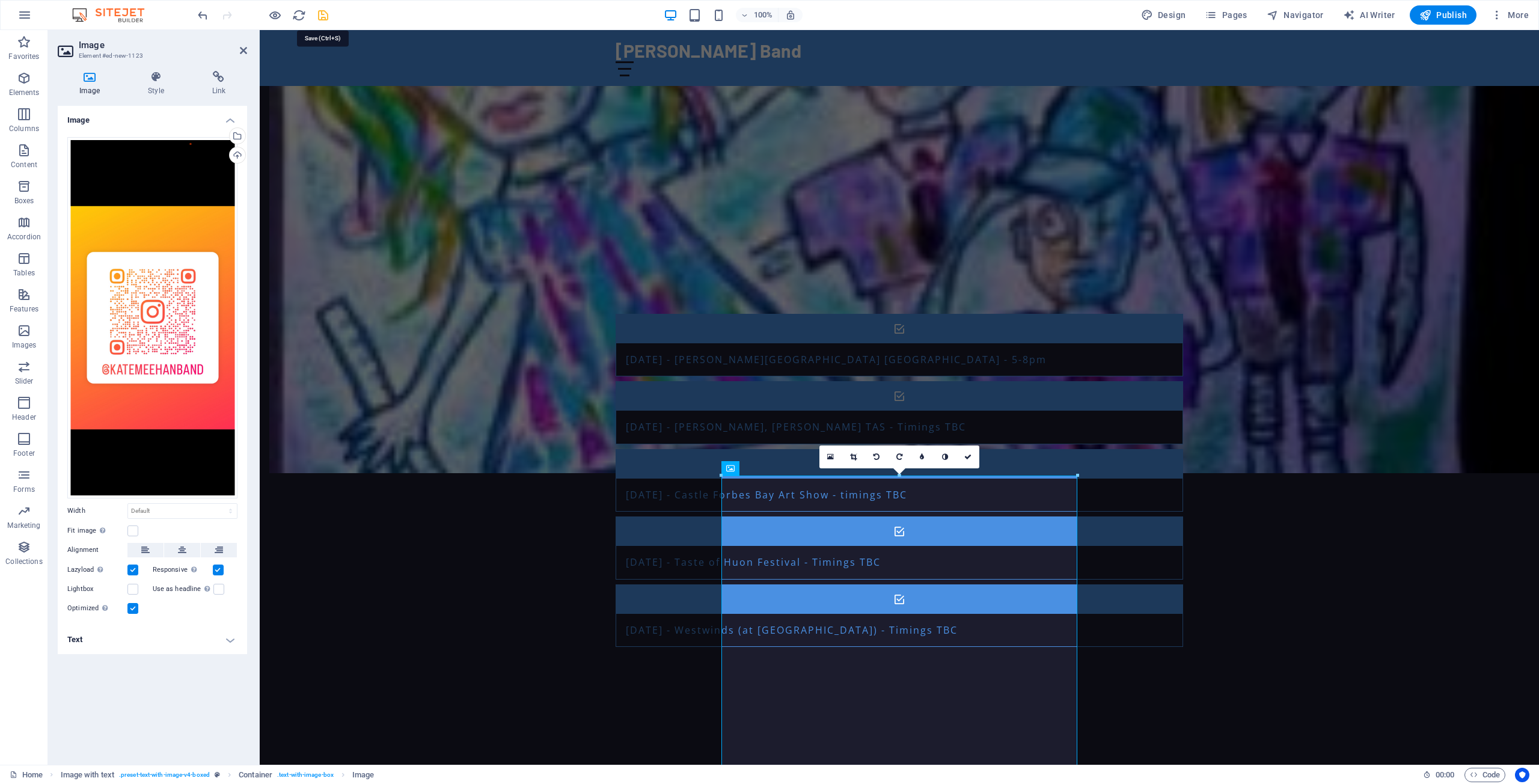
click at [321, 15] on icon "save" at bounding box center [322, 15] width 14 height 14
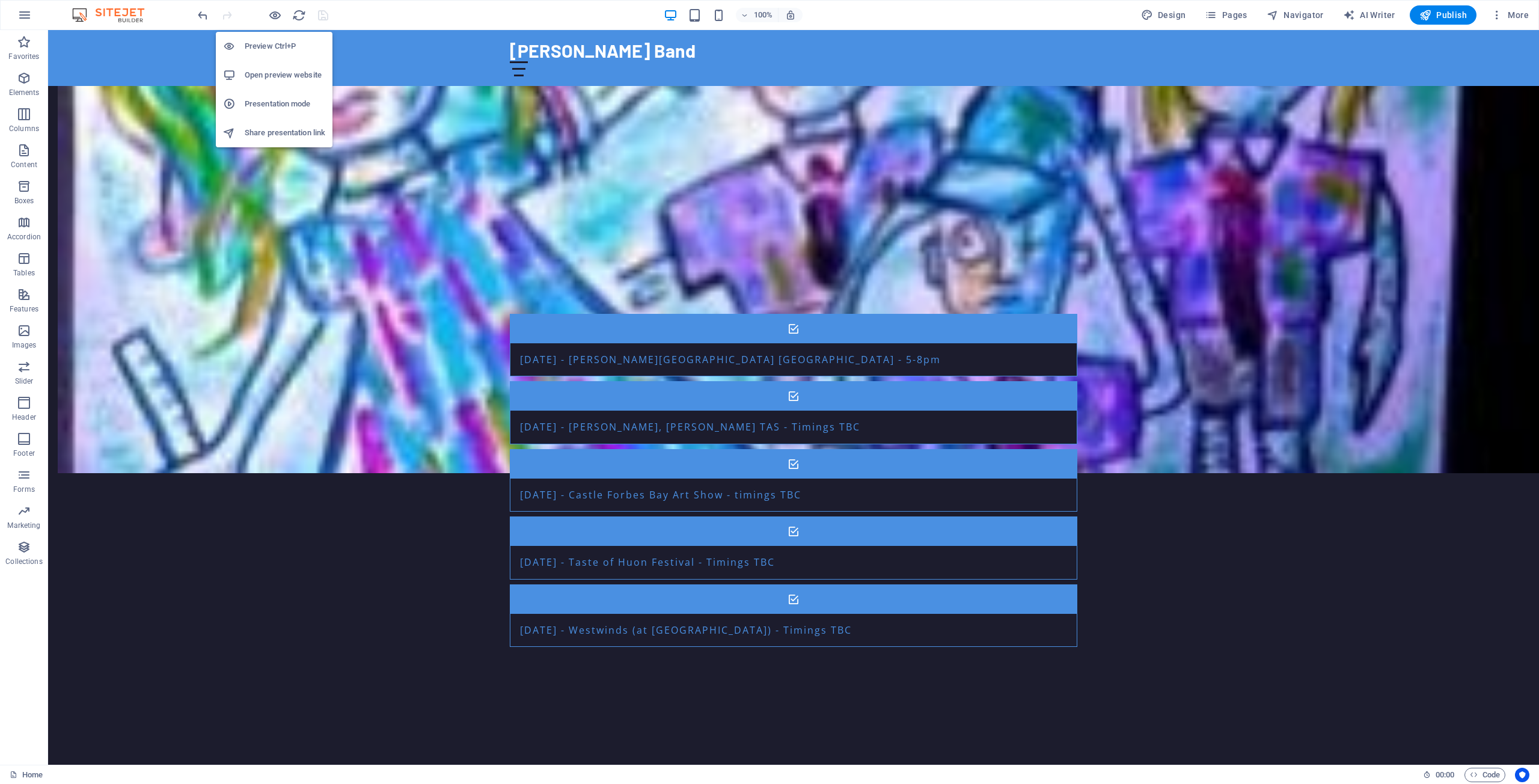
click at [272, 45] on h6 "Preview Ctrl+P" at bounding box center [285, 46] width 81 height 15
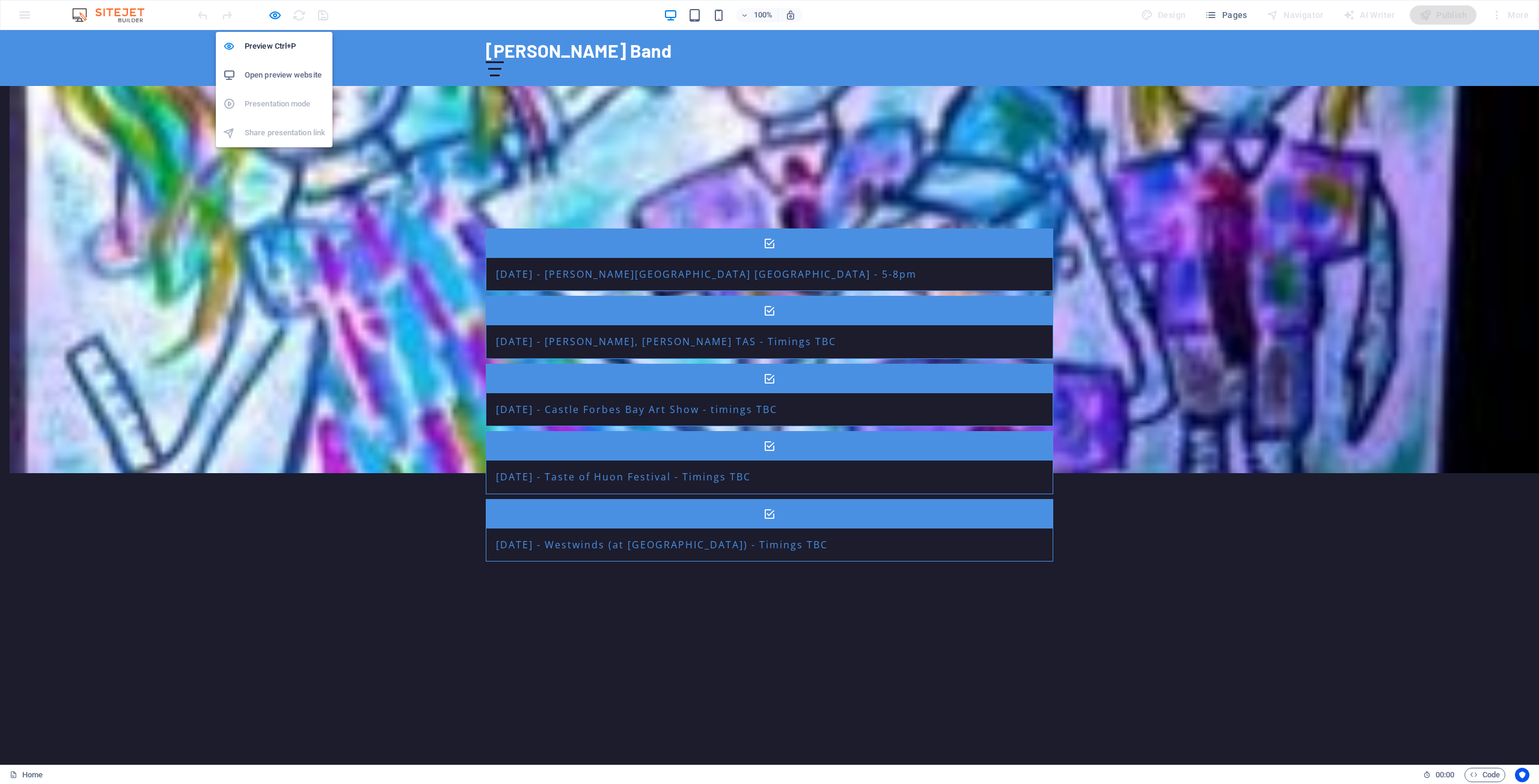
click at [271, 76] on h6 "Open preview website" at bounding box center [285, 75] width 81 height 15
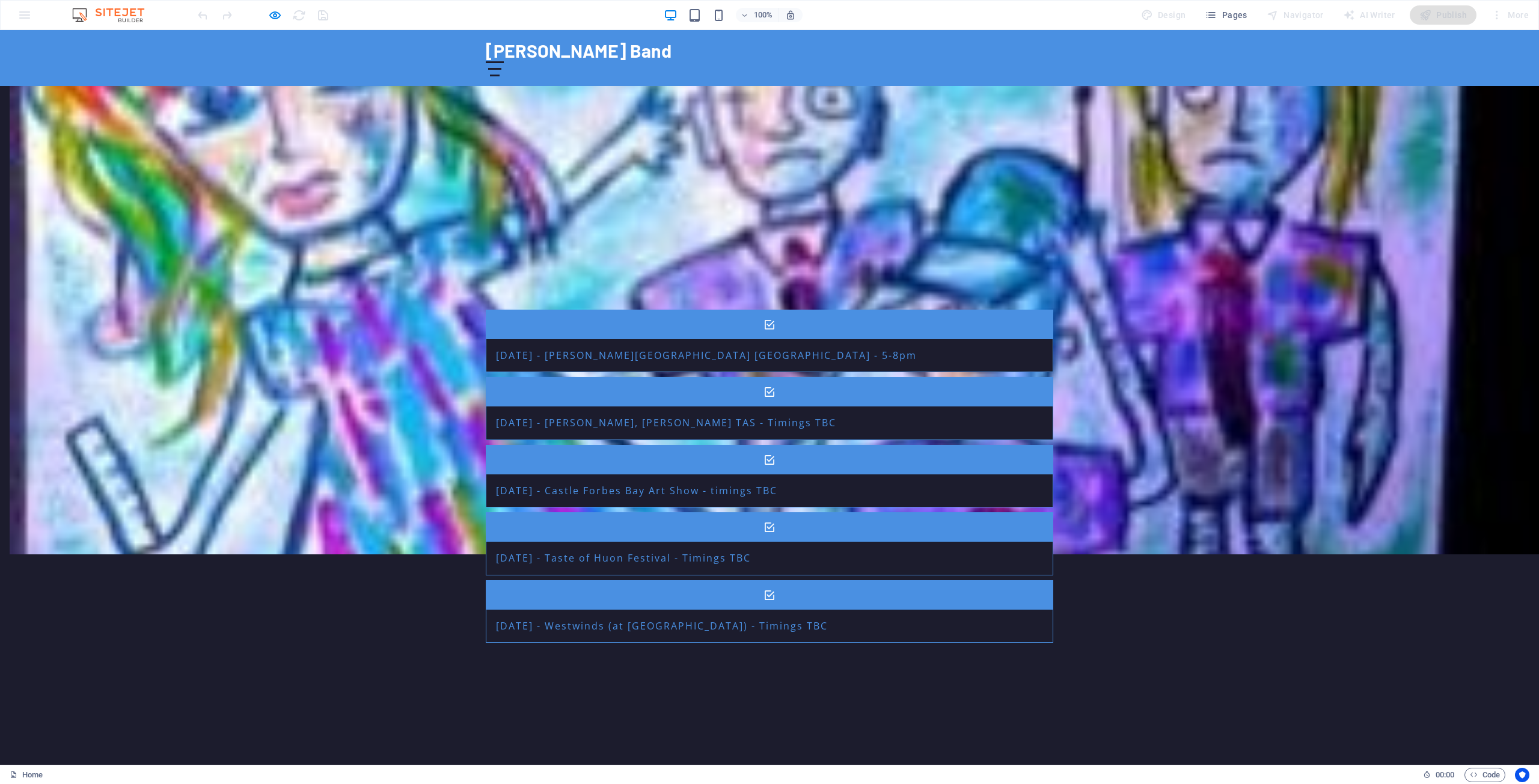
scroll to position [1028, 0]
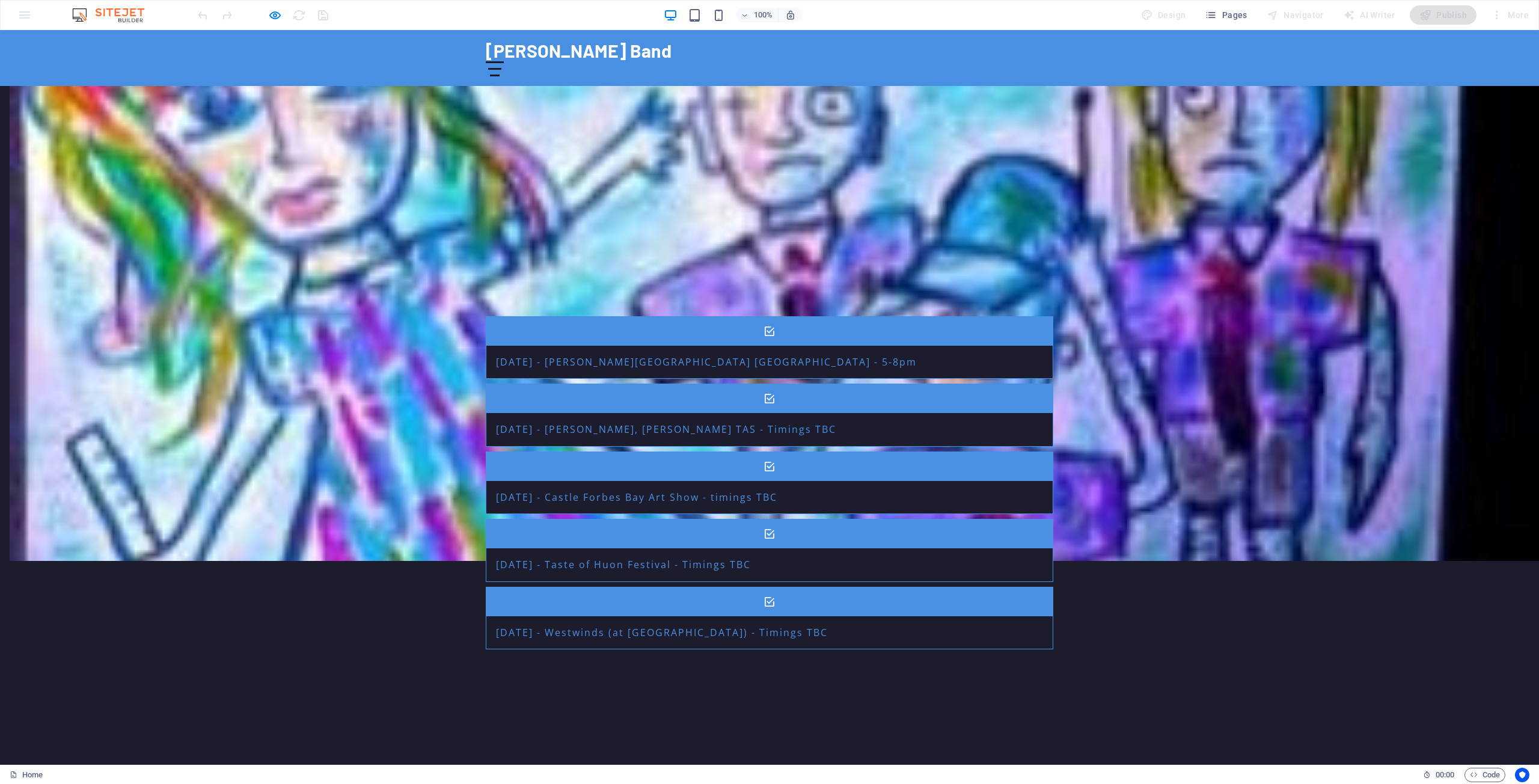
click at [1233, 16] on span "Pages" at bounding box center [1226, 15] width 42 height 12
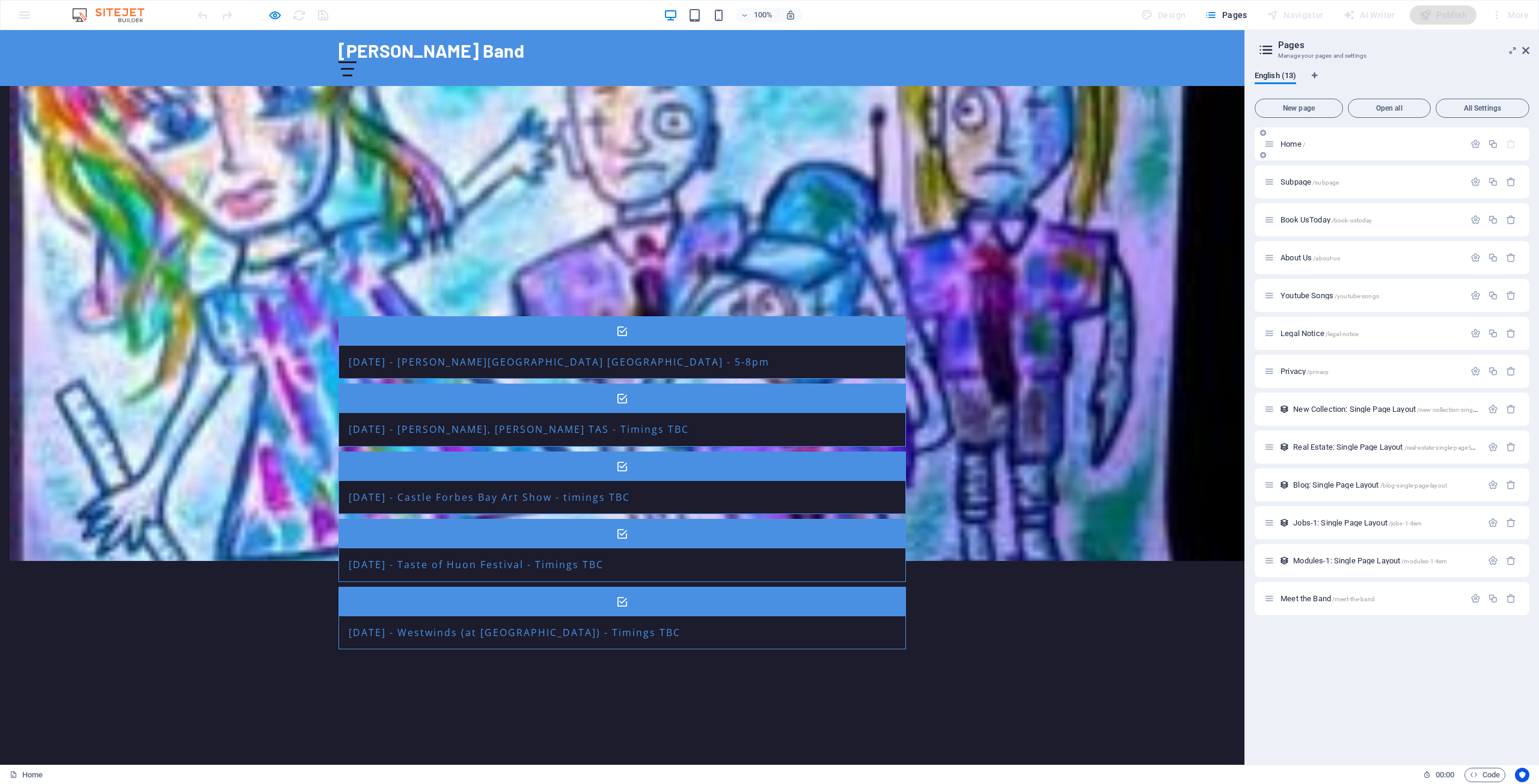
click at [1295, 140] on div "Home /" at bounding box center [1365, 143] width 201 height 14
click at [1297, 220] on span "Book UsToday /book-ustoday" at bounding box center [1327, 220] width 92 height 9
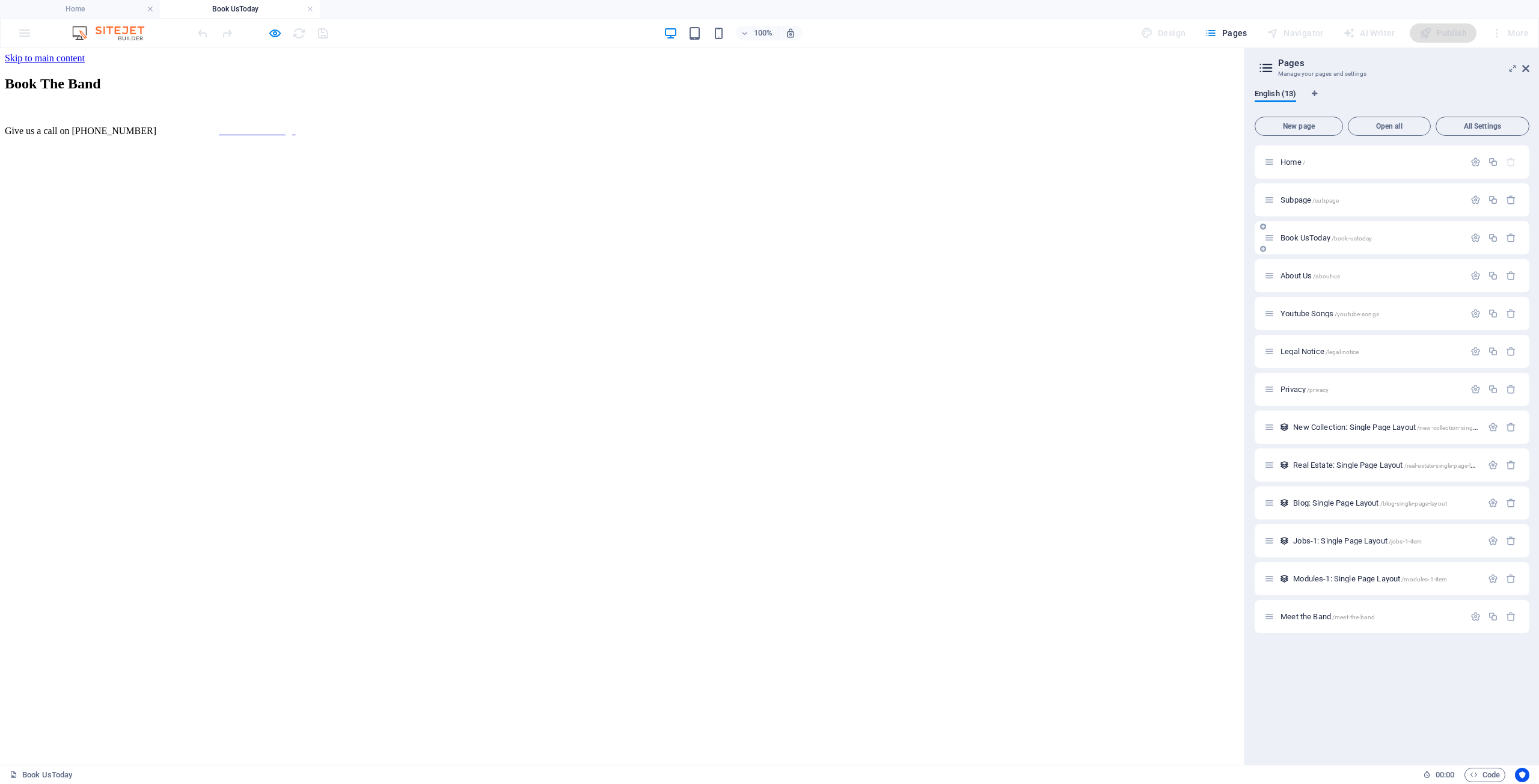
scroll to position [0, 0]
click at [585, 136] on div "Give us a call on 0418 125 780 Back to Home Page" at bounding box center [622, 131] width 1235 height 11
click at [1287, 162] on span "Home /" at bounding box center [1293, 162] width 25 height 9
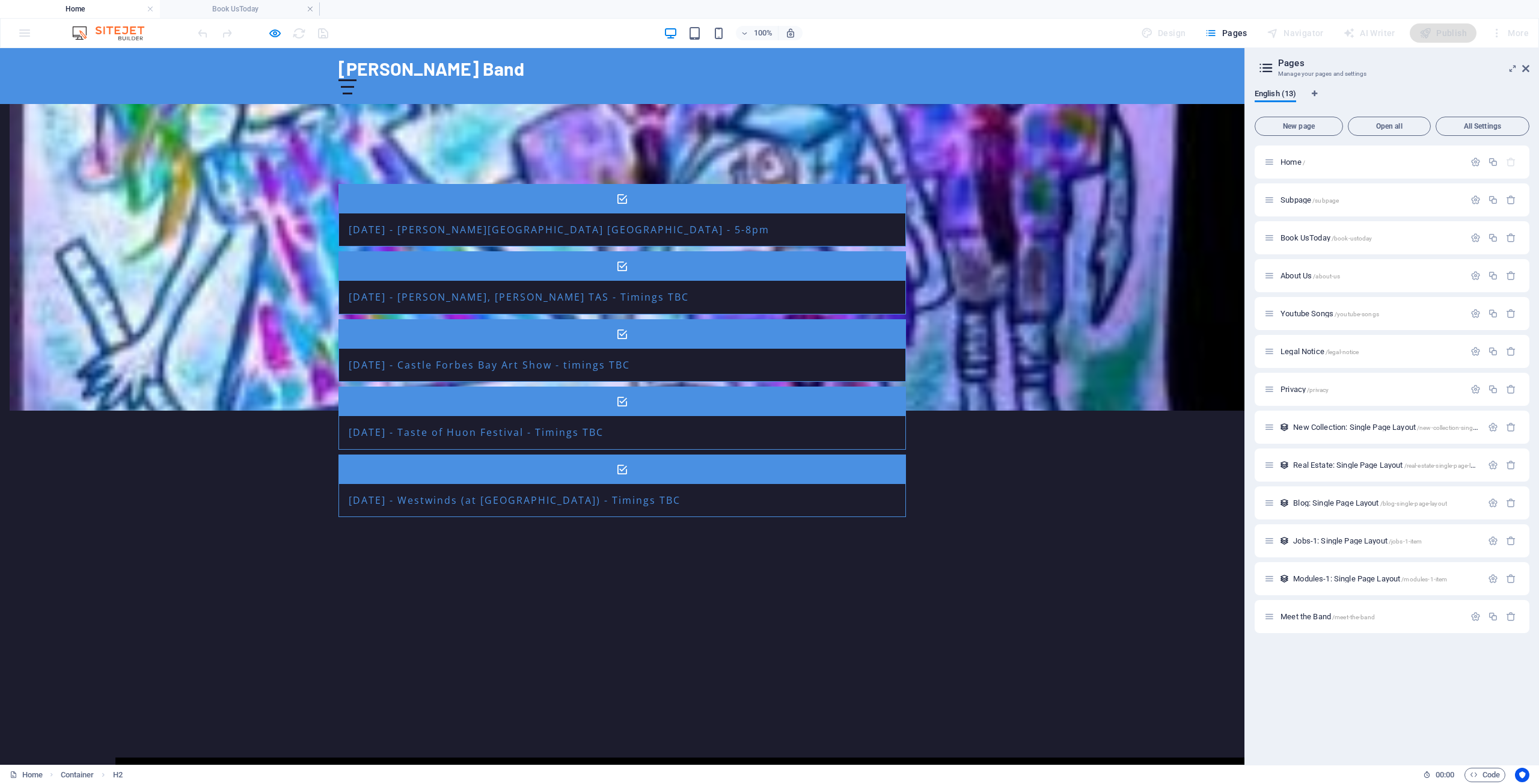
scroll to position [1157, 0]
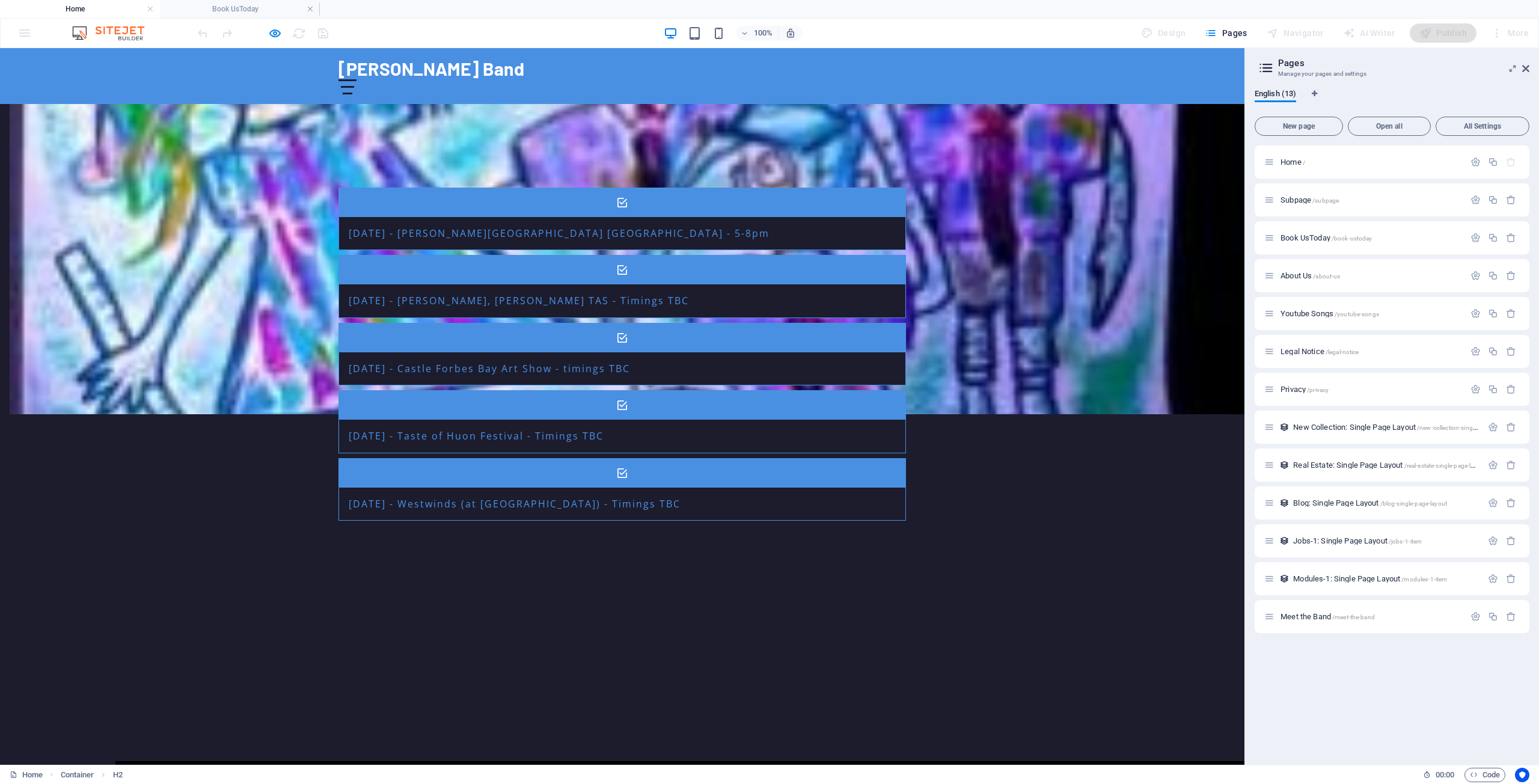
drag, startPoint x: 618, startPoint y: 218, endPoint x: 636, endPoint y: 277, distance: 61.7
click at [636, 277] on div "Gigs 10 October '25 - Longley Hotel TAS - 5-8pm 26 October '26 - Franklin Taver…" at bounding box center [622, 333] width 1245 height 471
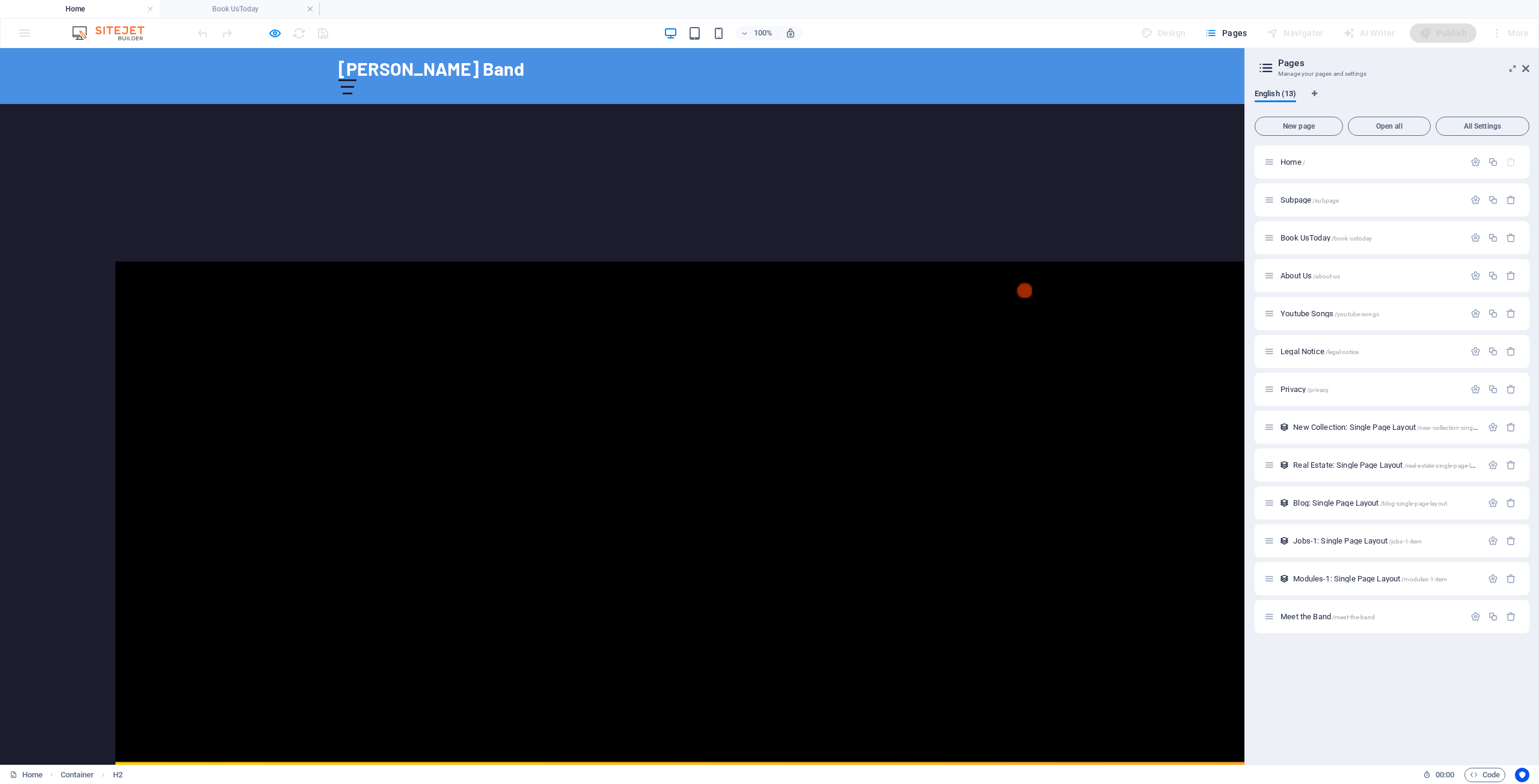
scroll to position [1659, 0]
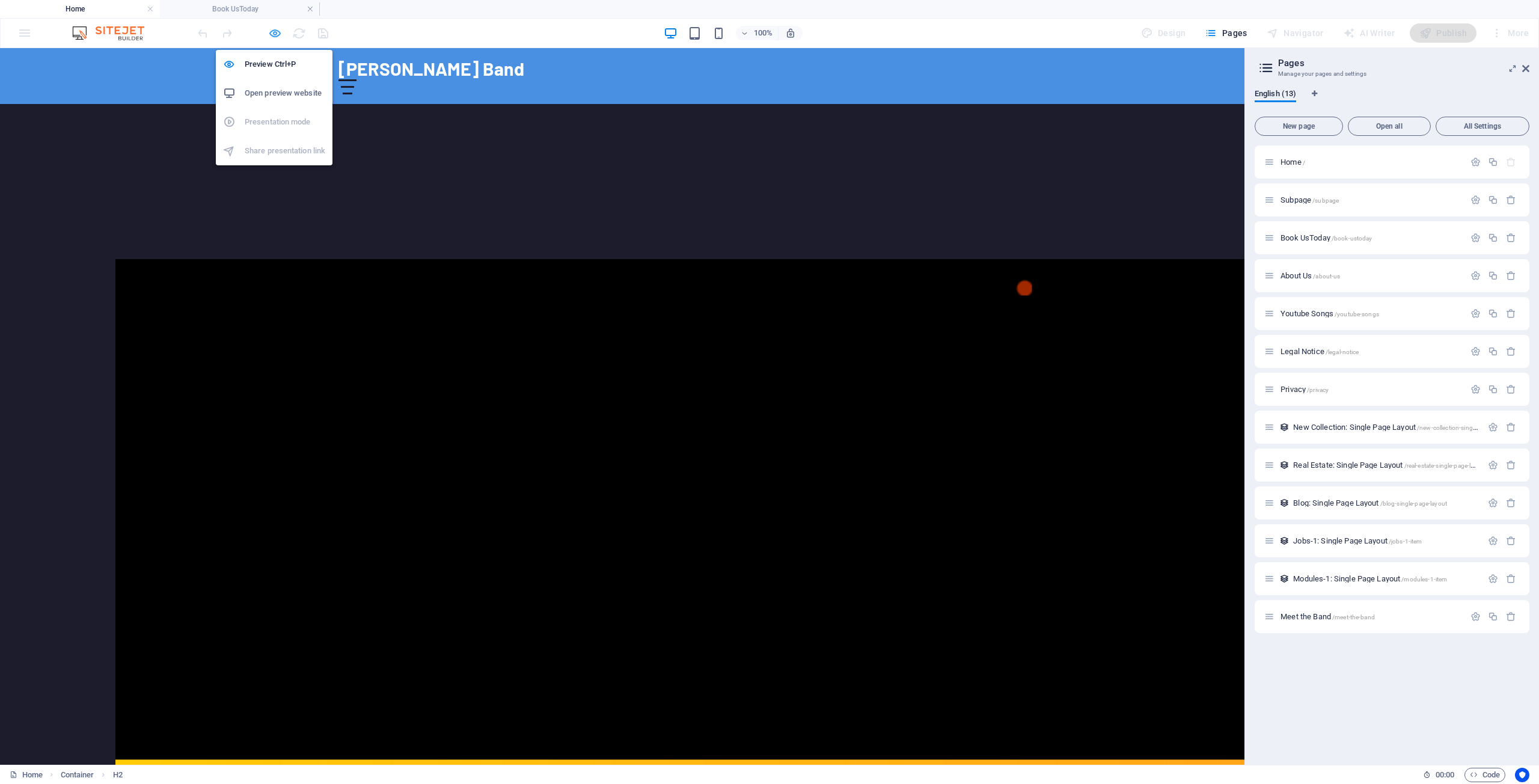
click at [275, 33] on icon "button" at bounding box center [274, 33] width 14 height 14
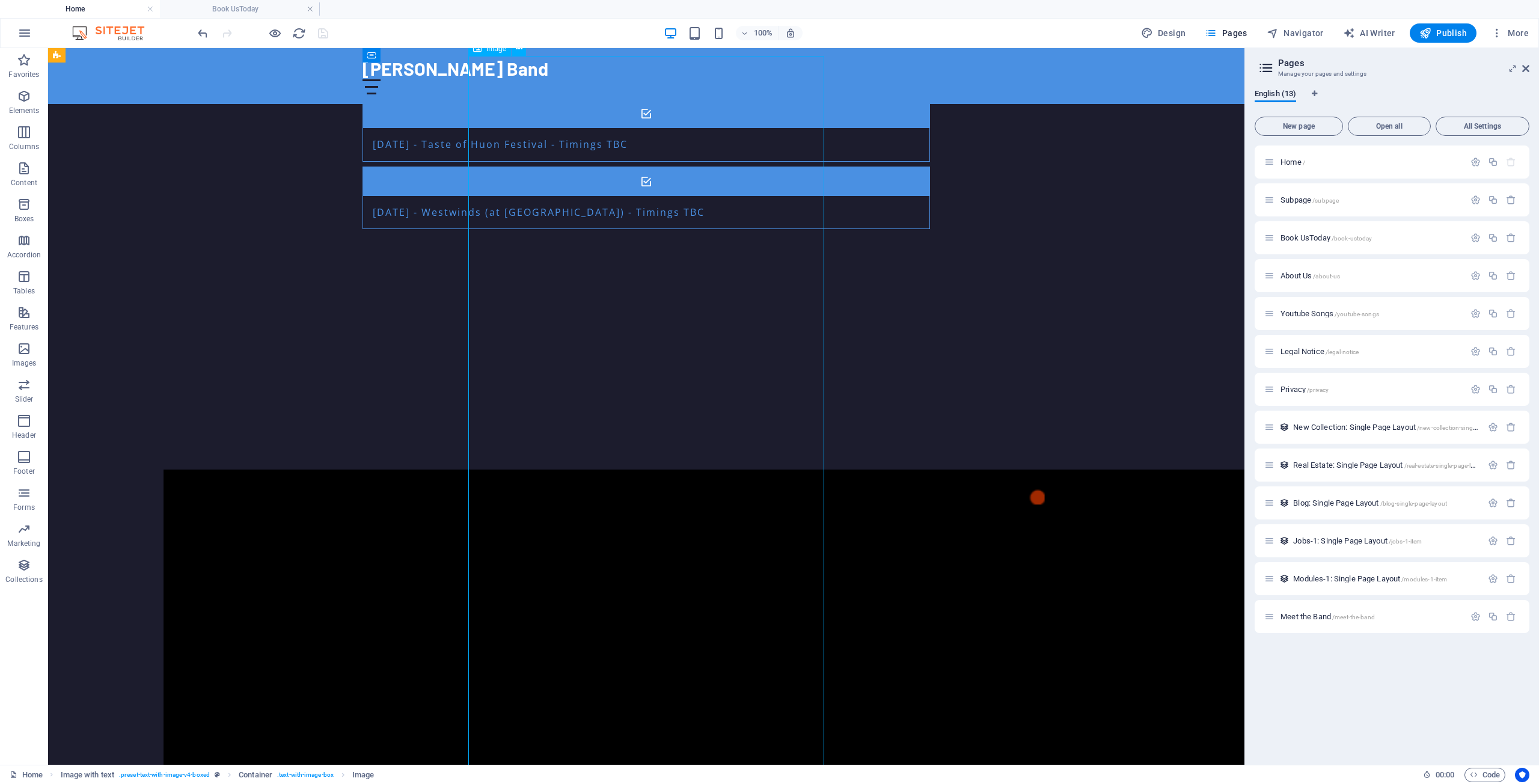
scroll to position [1535, 0]
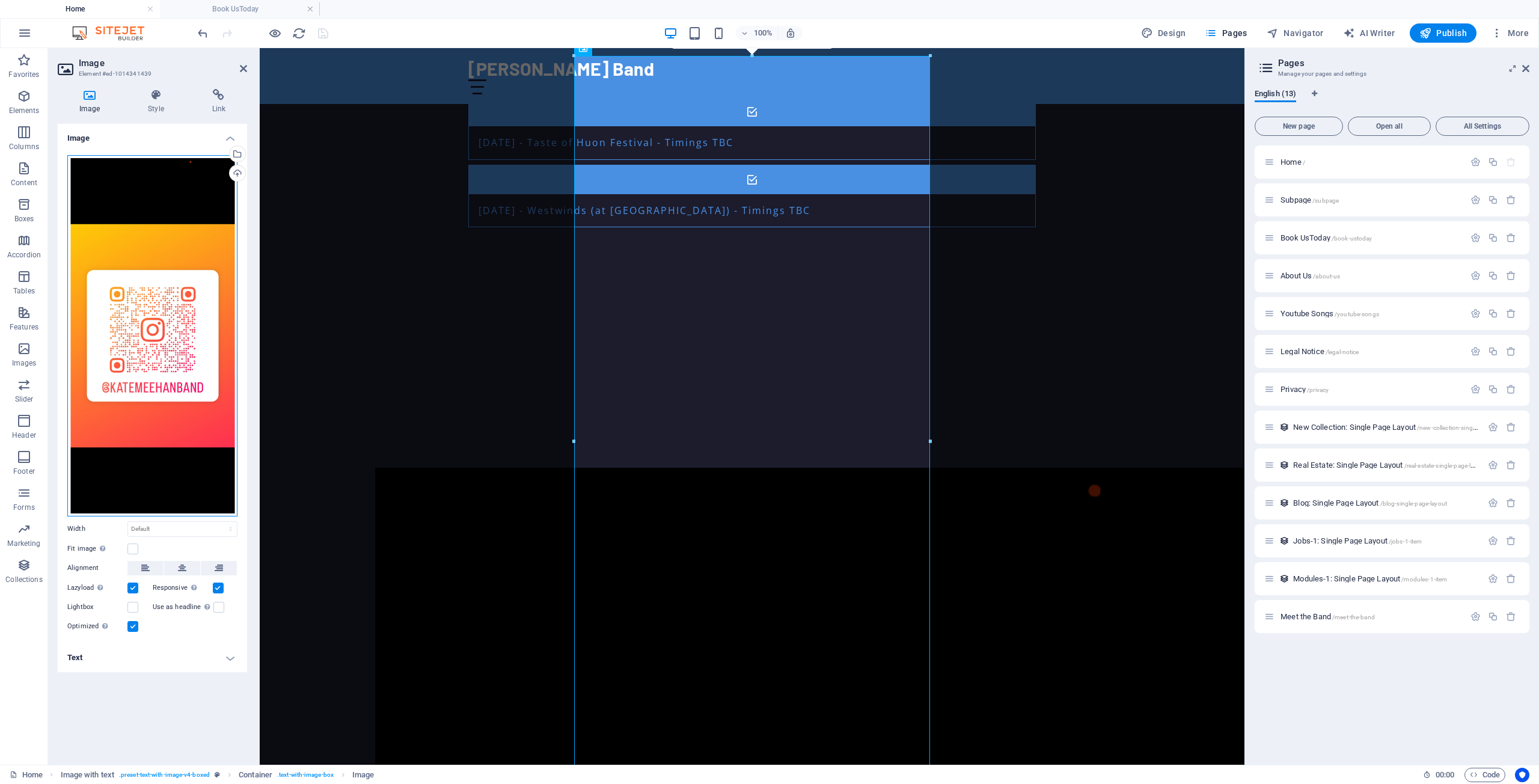
click at [158, 284] on div "Drag files here, click to choose files or select files from Files or our free s…" at bounding box center [152, 336] width 170 height 361
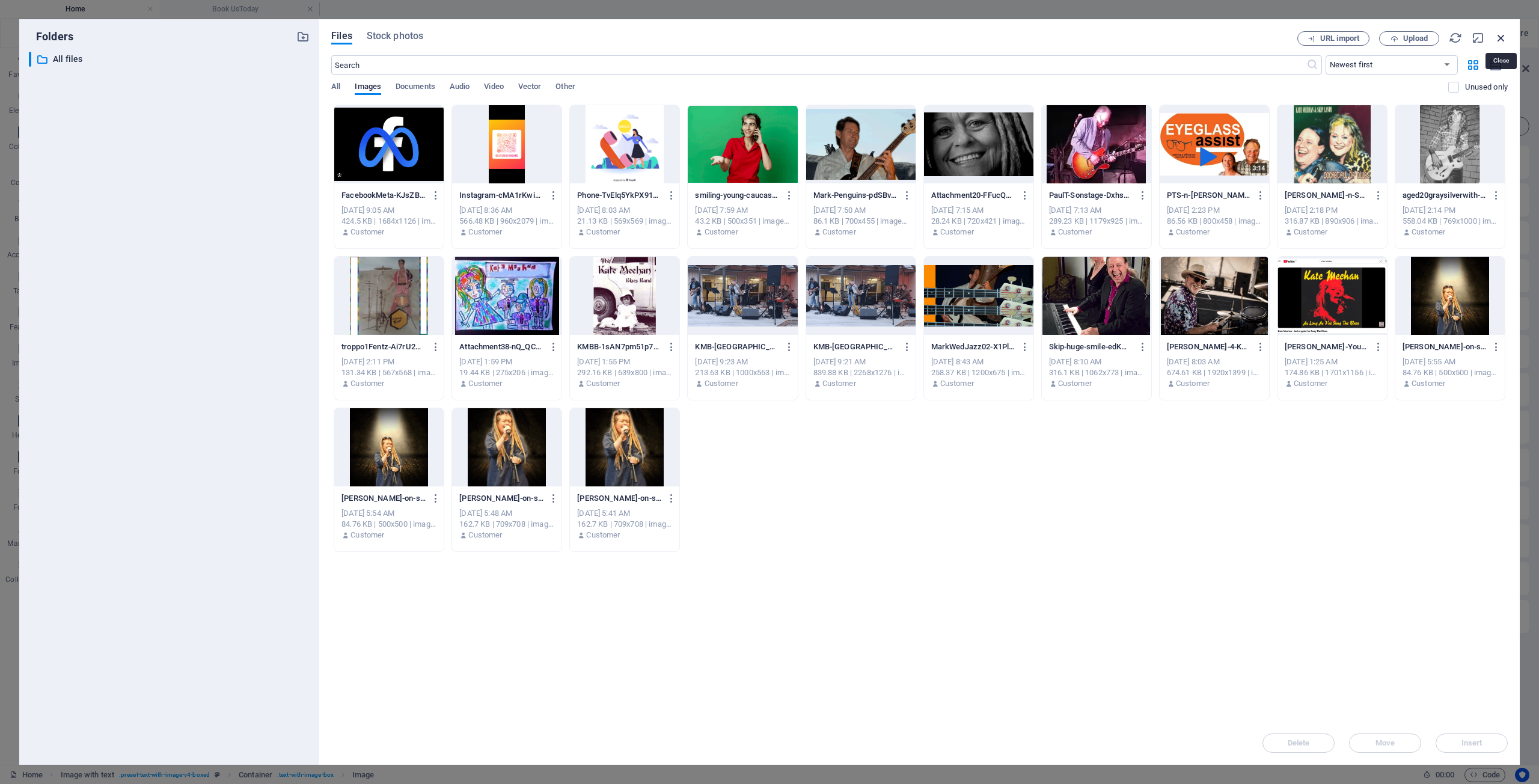
click at [1502, 38] on icon "button" at bounding box center [1501, 37] width 14 height 14
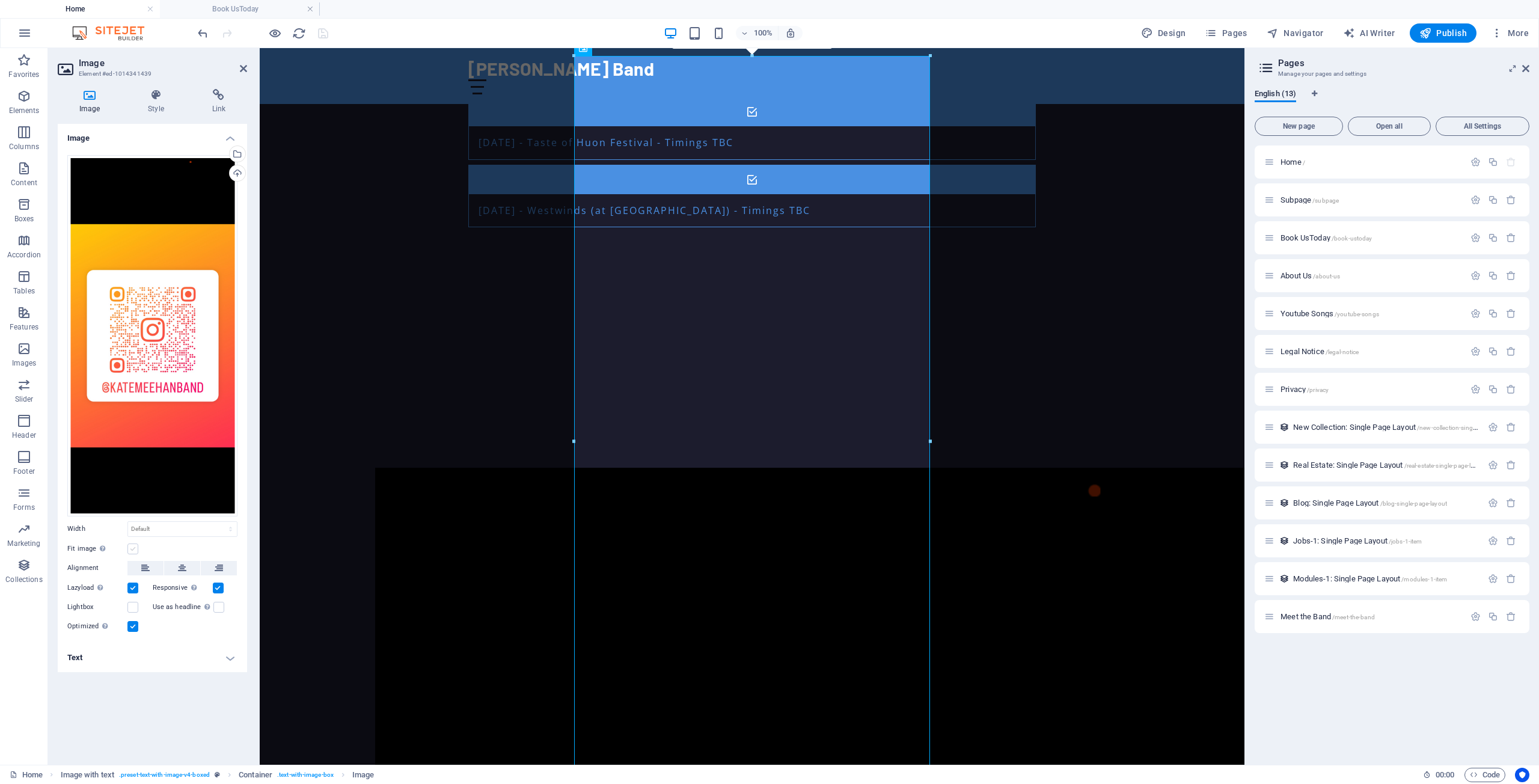
click at [133, 549] on label at bounding box center [133, 549] width 11 height 11
click at [0, 0] on input "Fit image Automatically fit image to a fixed width and height" at bounding box center [0, 0] width 0 height 0
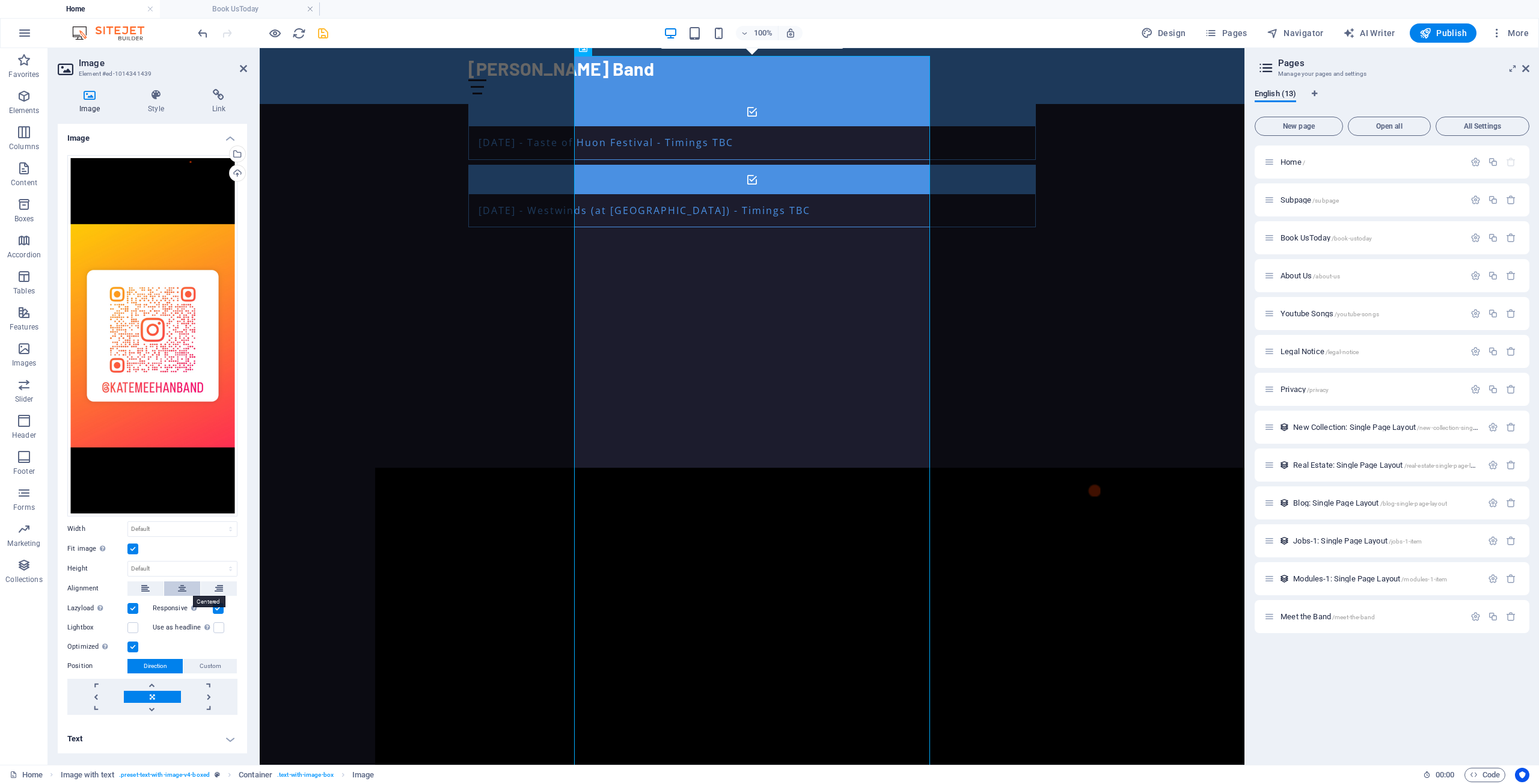
click at [179, 588] on icon at bounding box center [182, 588] width 8 height 15
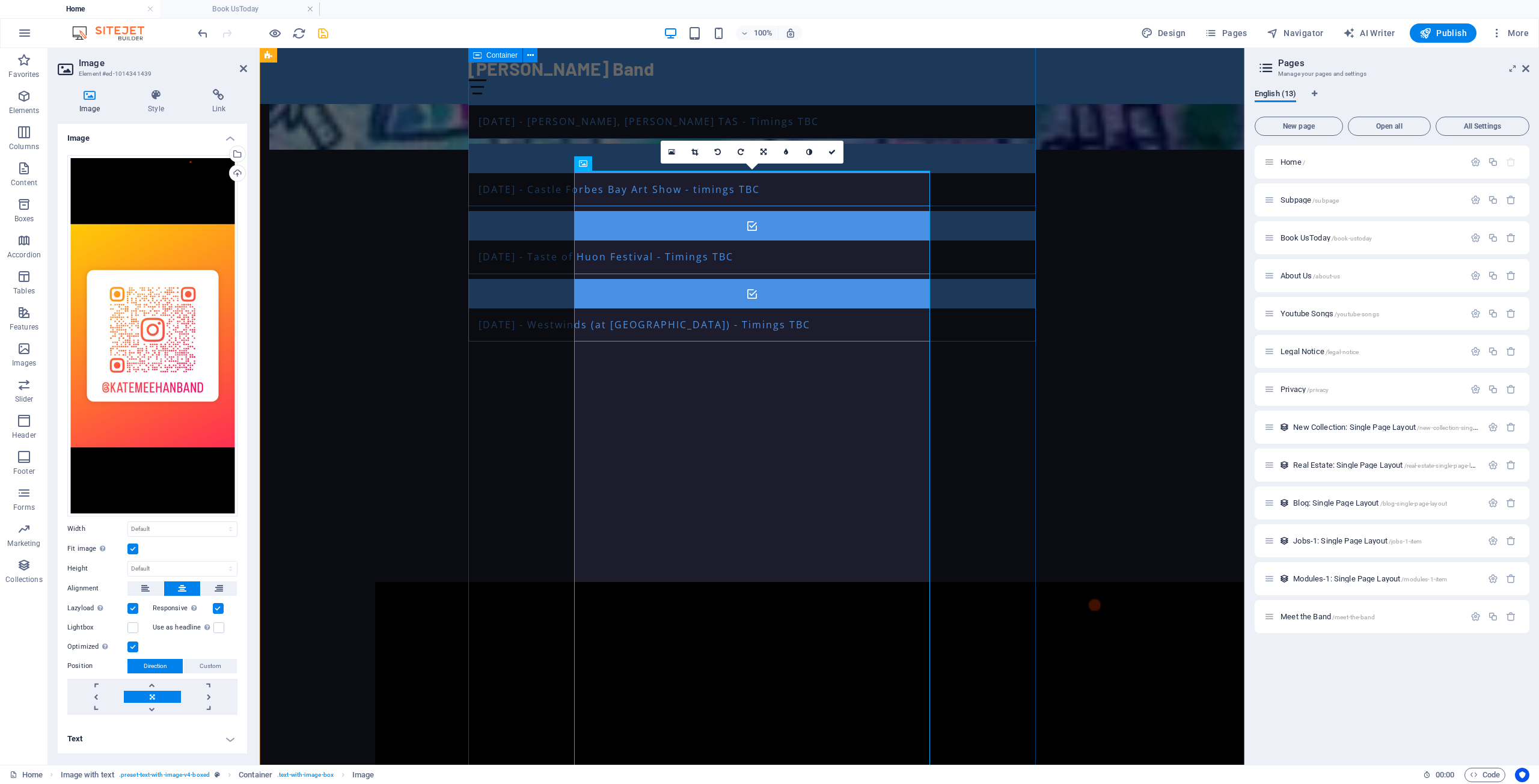
scroll to position [1421, 0]
click at [695, 152] on icon at bounding box center [695, 152] width 6 height 7
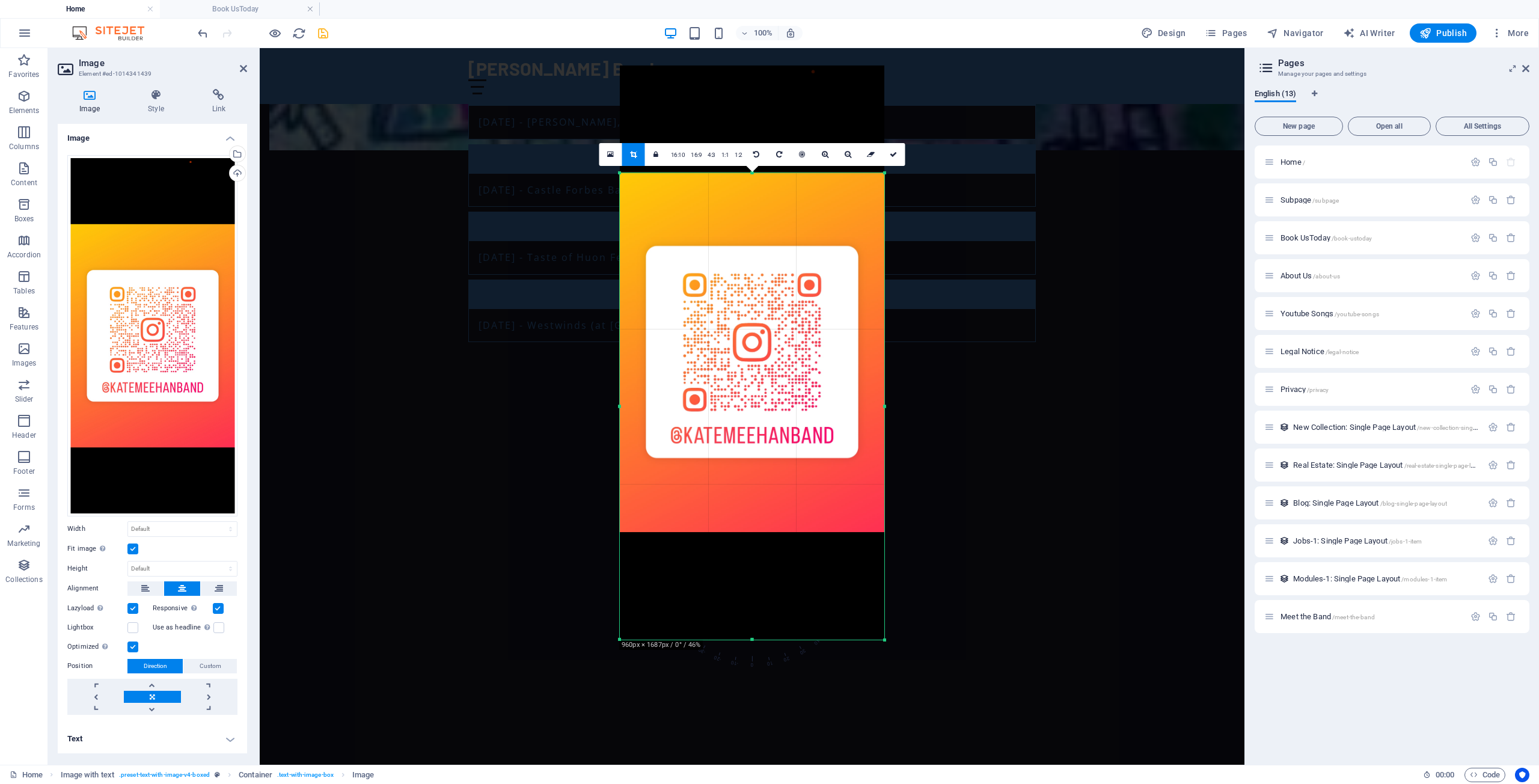
drag, startPoint x: 733, startPoint y: 120, endPoint x: 743, endPoint y: 228, distance: 108.5
click at [743, 228] on div "180 170 160 150 140 130 120 110 100 90 80 70 60 50 40 30 20 10 0 -10 -20 -30 -4…" at bounding box center [752, 407] width 264 height 466
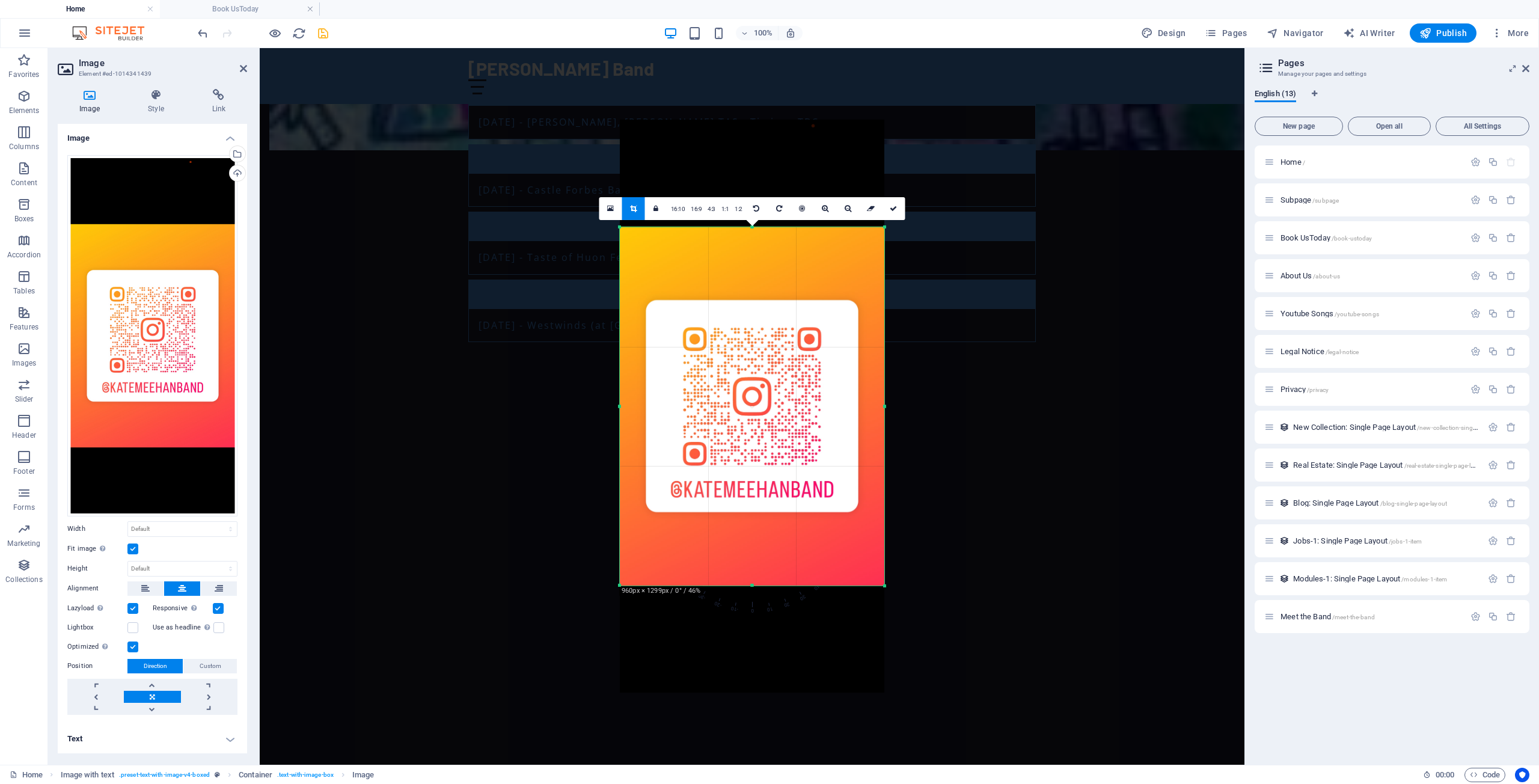
drag, startPoint x: 765, startPoint y: 641, endPoint x: 747, endPoint y: 533, distance: 109.5
click at [747, 533] on div "180 170 160 150 140 130 120 110 100 90 80 70 60 50 40 30 20 10 0 -10 -20 -30 -4…" at bounding box center [752, 406] width 264 height 358
click at [894, 211] on icon at bounding box center [893, 209] width 7 height 7
type input "440"
select select "px"
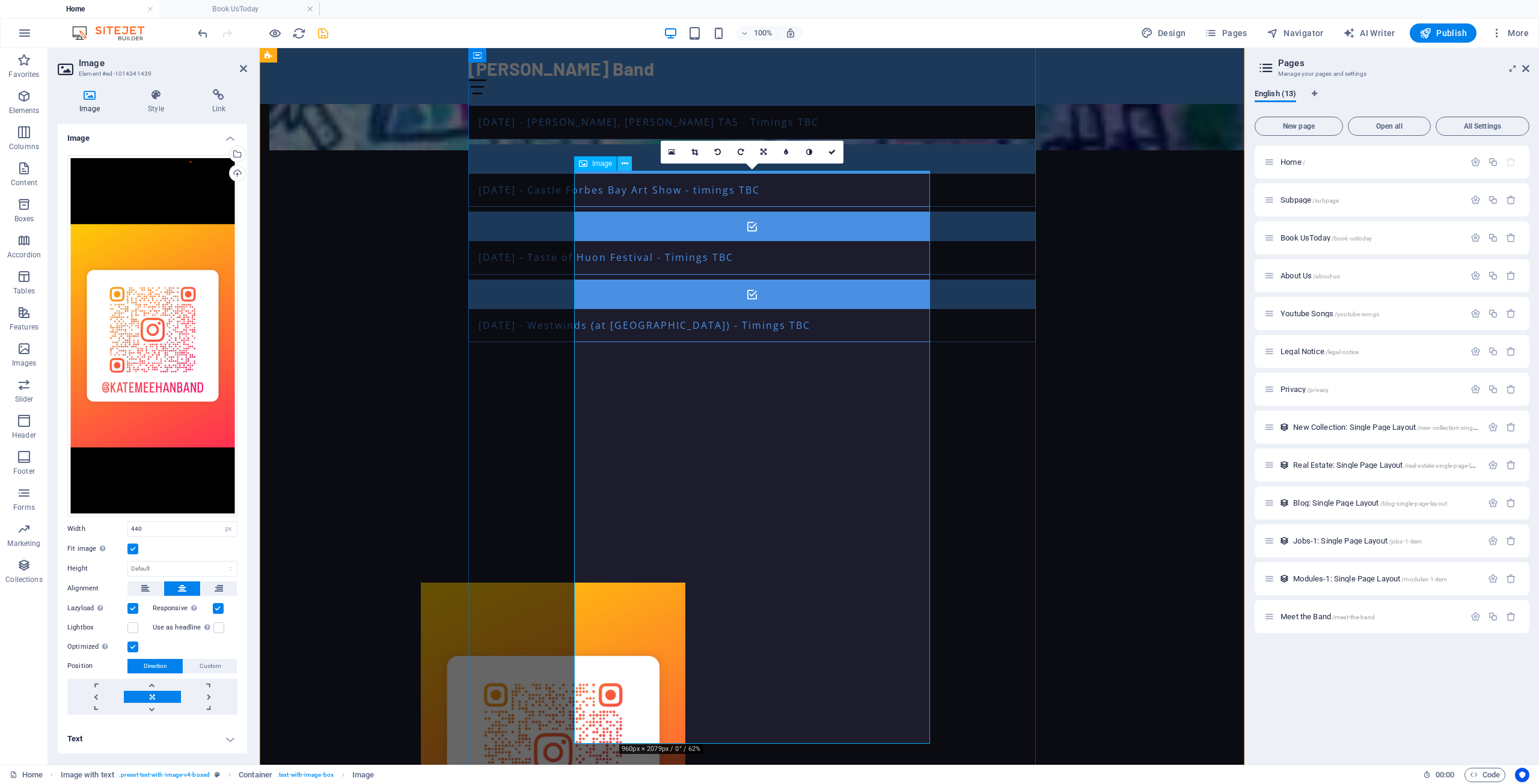
click at [628, 162] on button at bounding box center [625, 163] width 15 height 15
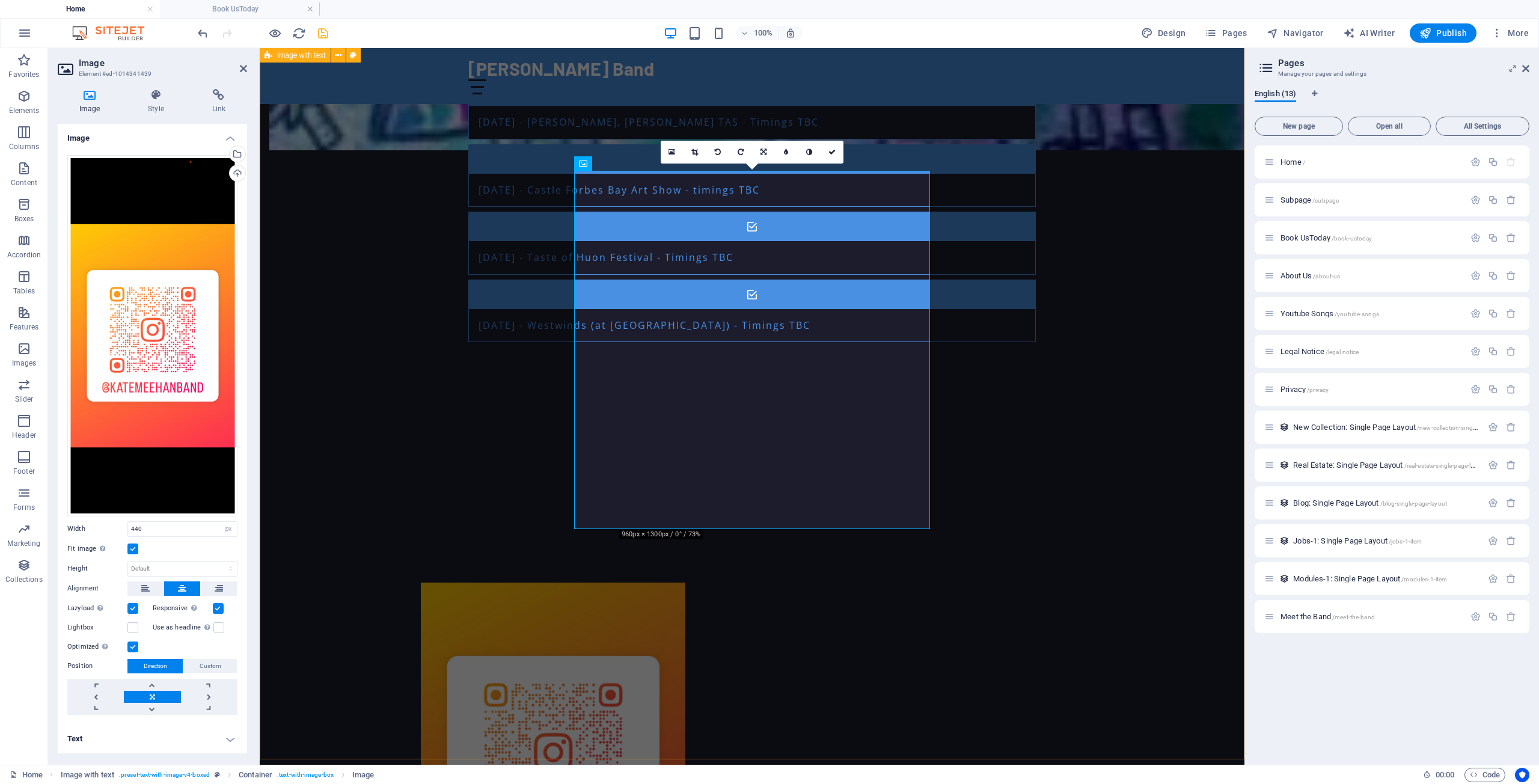
click at [389, 390] on div "INSTAGRAM For those on INSTAGRAM" at bounding box center [752, 780] width 985 height 780
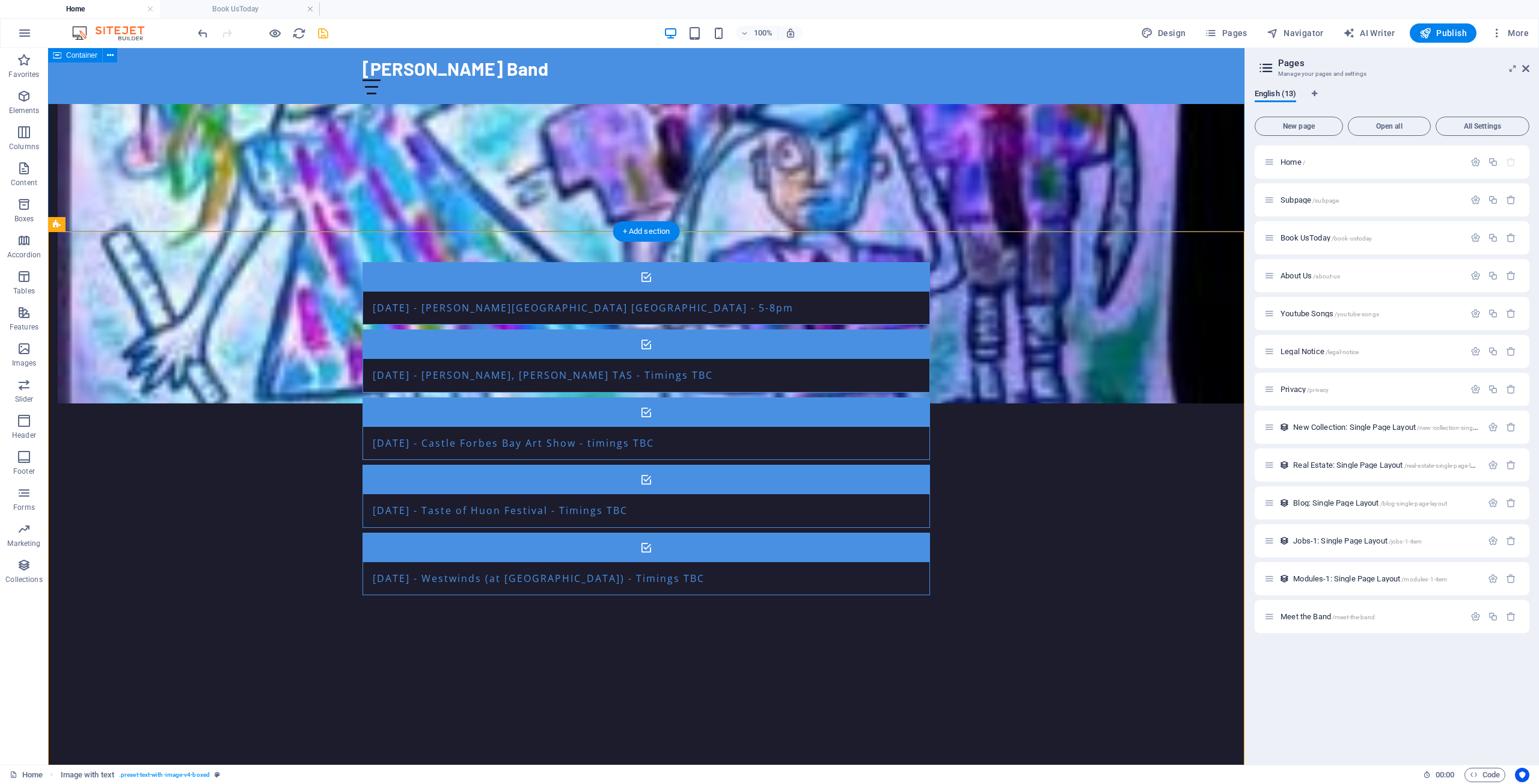
scroll to position [1165, 0]
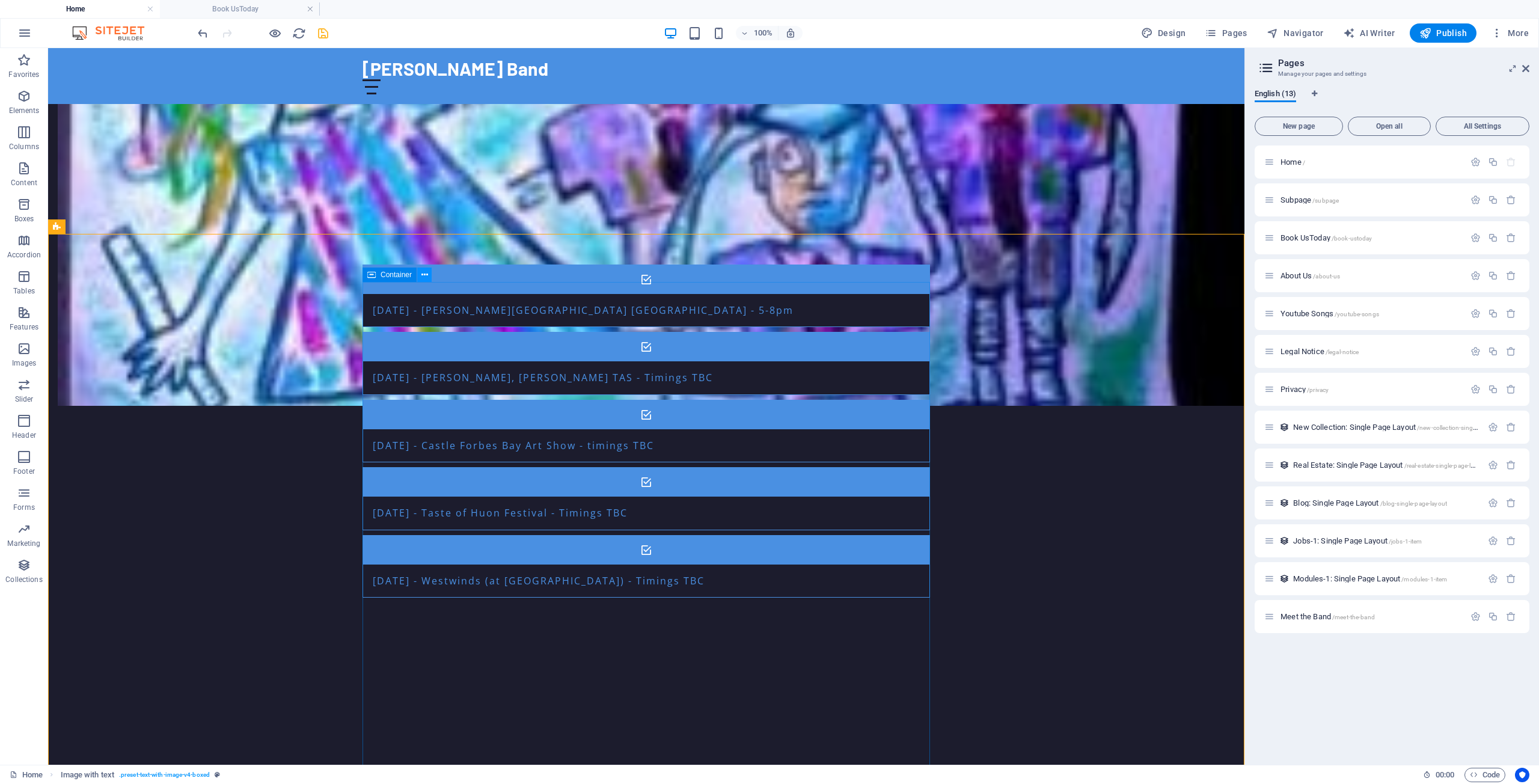
click at [427, 275] on icon at bounding box center [424, 275] width 6 height 13
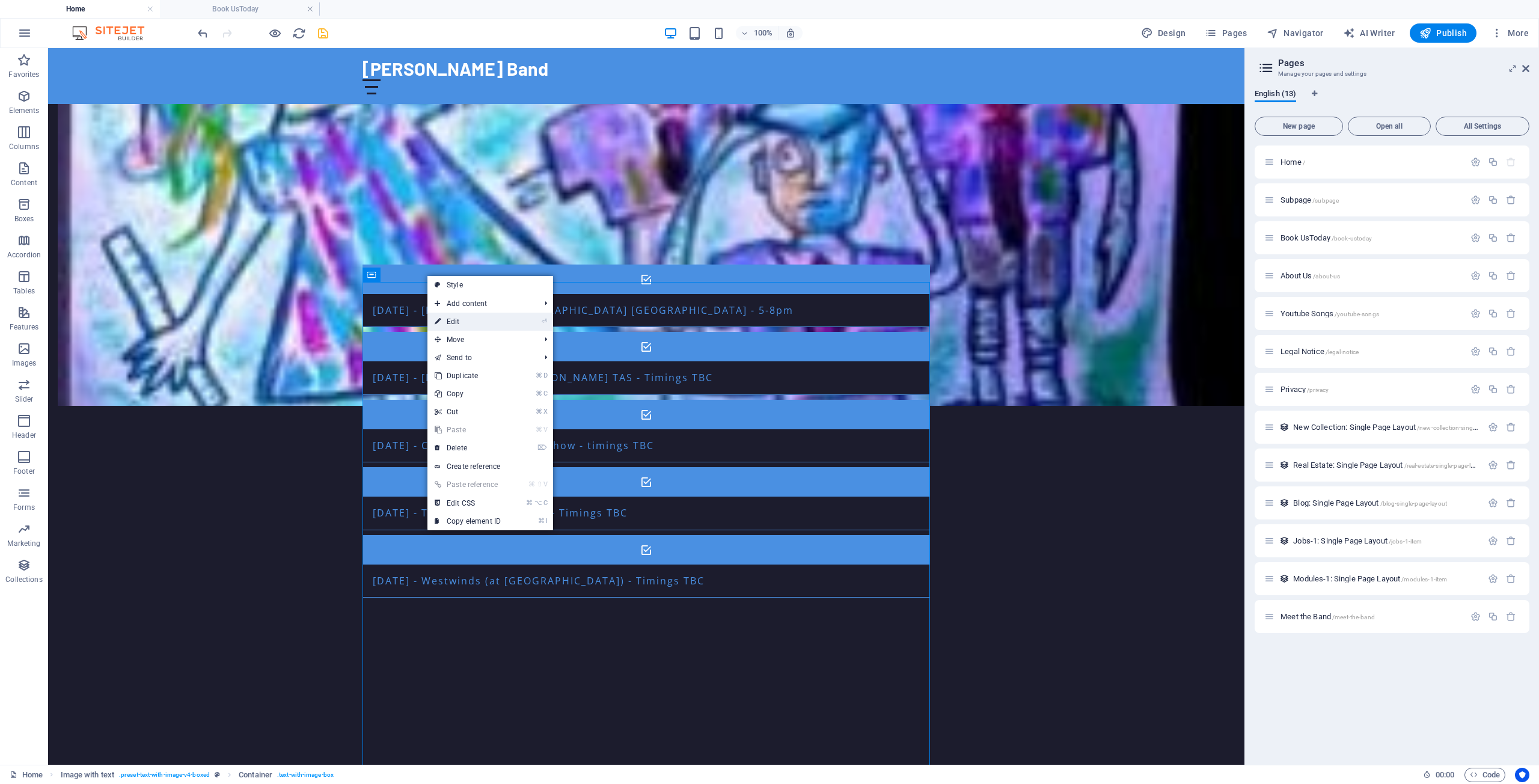
click at [455, 319] on link "⏎ Edit" at bounding box center [468, 321] width 81 height 18
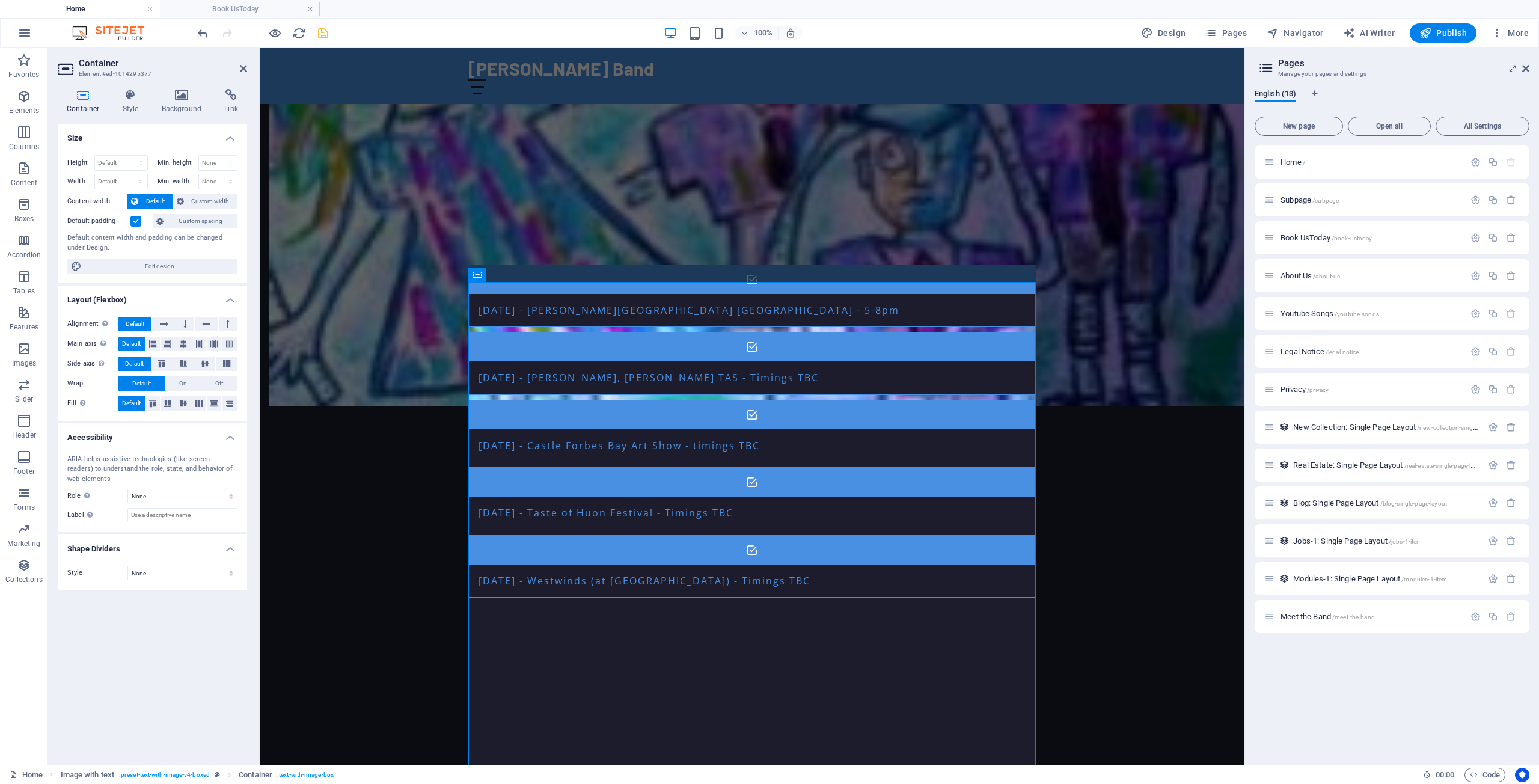
click at [83, 99] on icon at bounding box center [84, 94] width 51 height 12
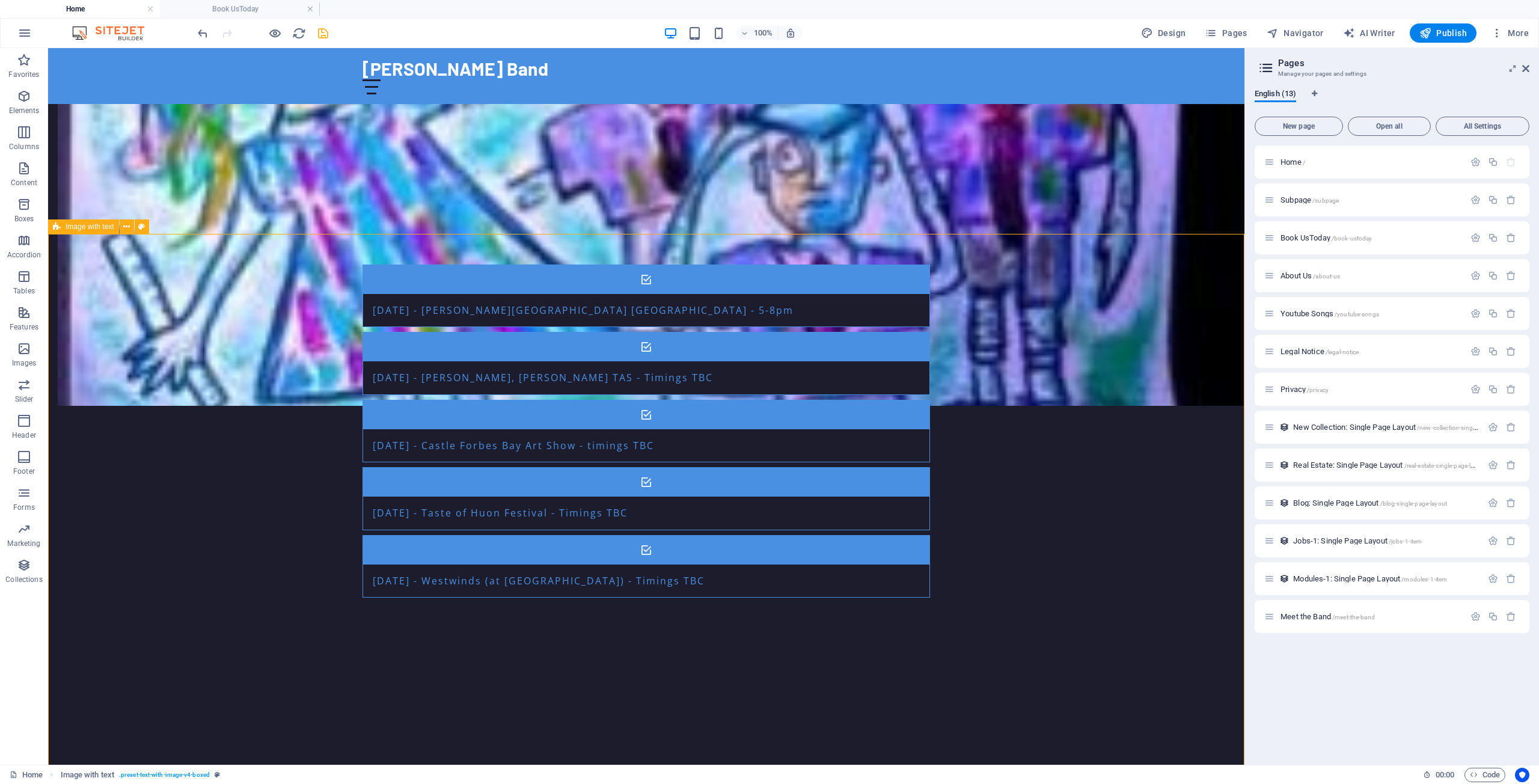
drag, startPoint x: 827, startPoint y: 303, endPoint x: 1035, endPoint y: 302, distance: 208.0
click at [396, 279] on span "Container" at bounding box center [396, 275] width 31 height 7
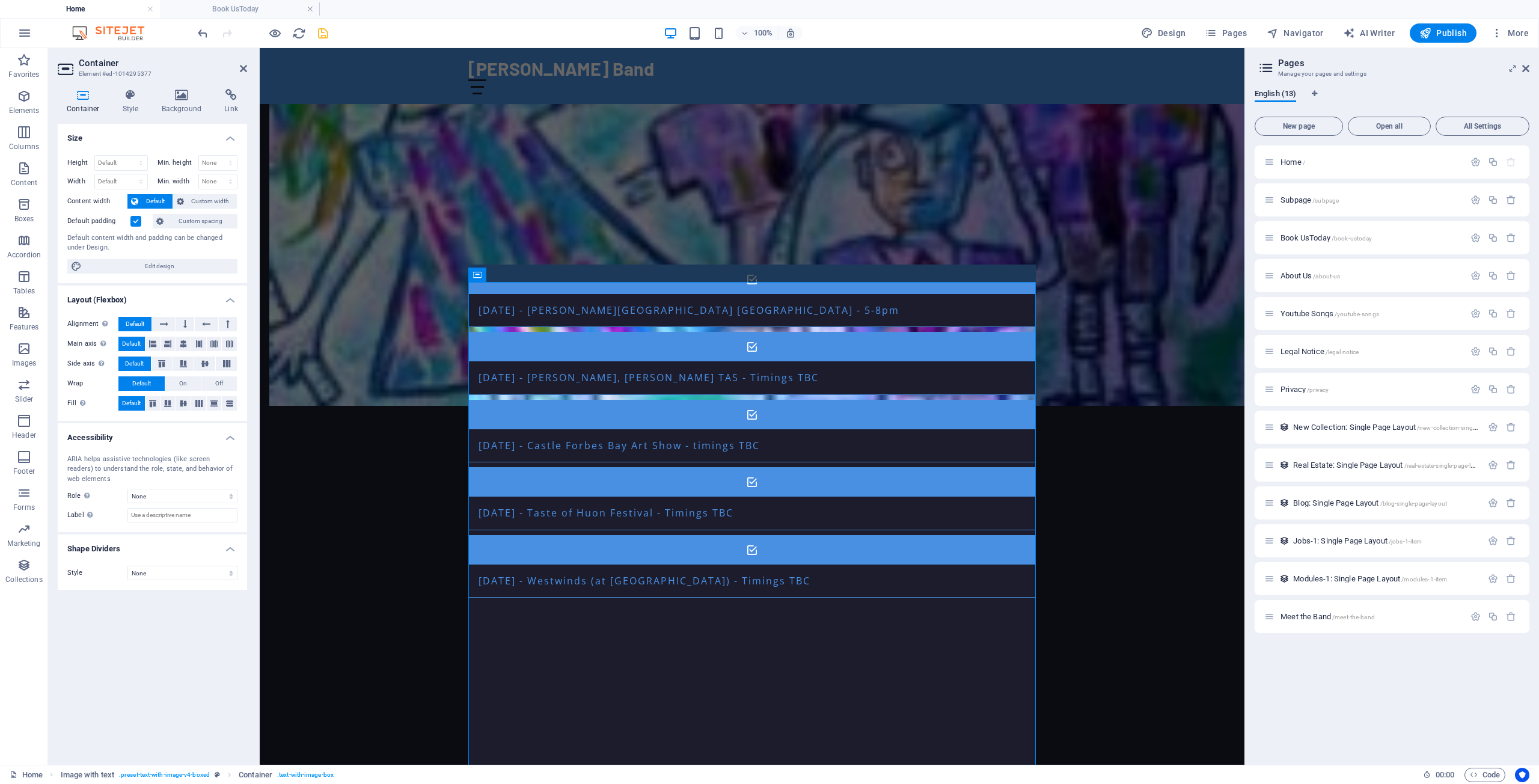
click at [133, 223] on label at bounding box center [136, 221] width 11 height 11
click at [0, 0] on input "Default padding" at bounding box center [0, 0] width 0 height 0
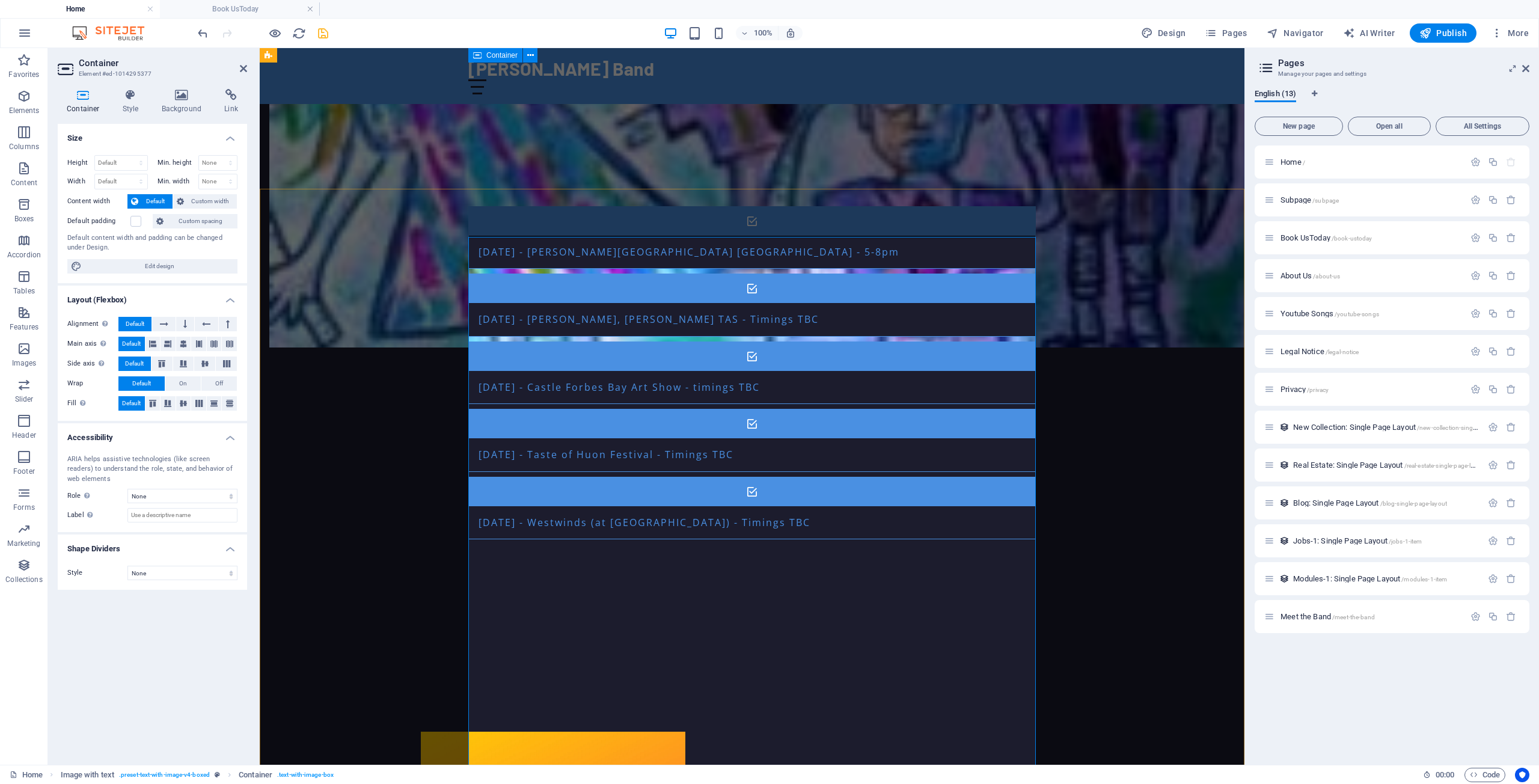
scroll to position [1180, 0]
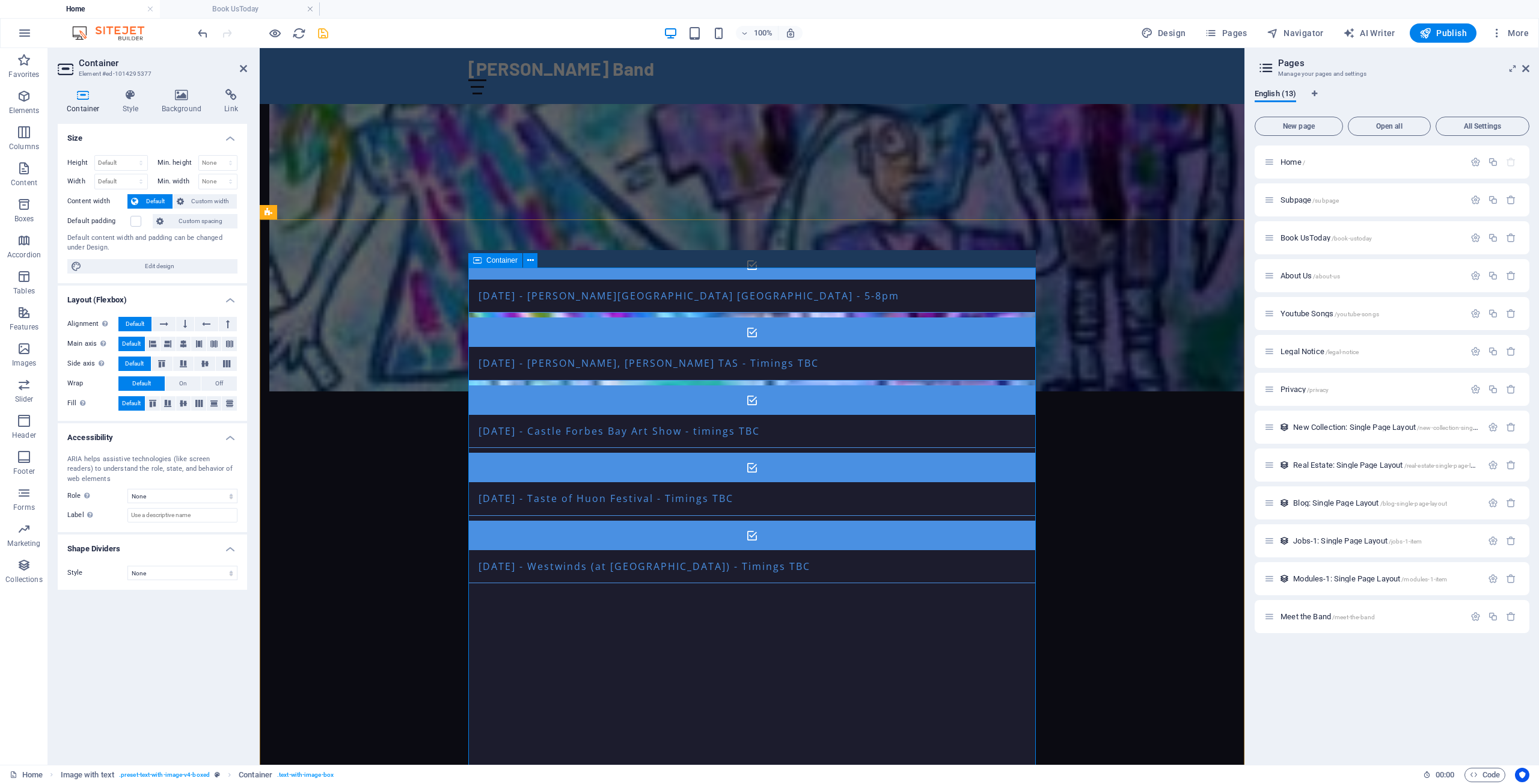
click at [477, 262] on icon at bounding box center [477, 260] width 8 height 15
click at [531, 260] on icon at bounding box center [530, 260] width 6 height 13
click at [129, 97] on icon at bounding box center [131, 94] width 35 height 12
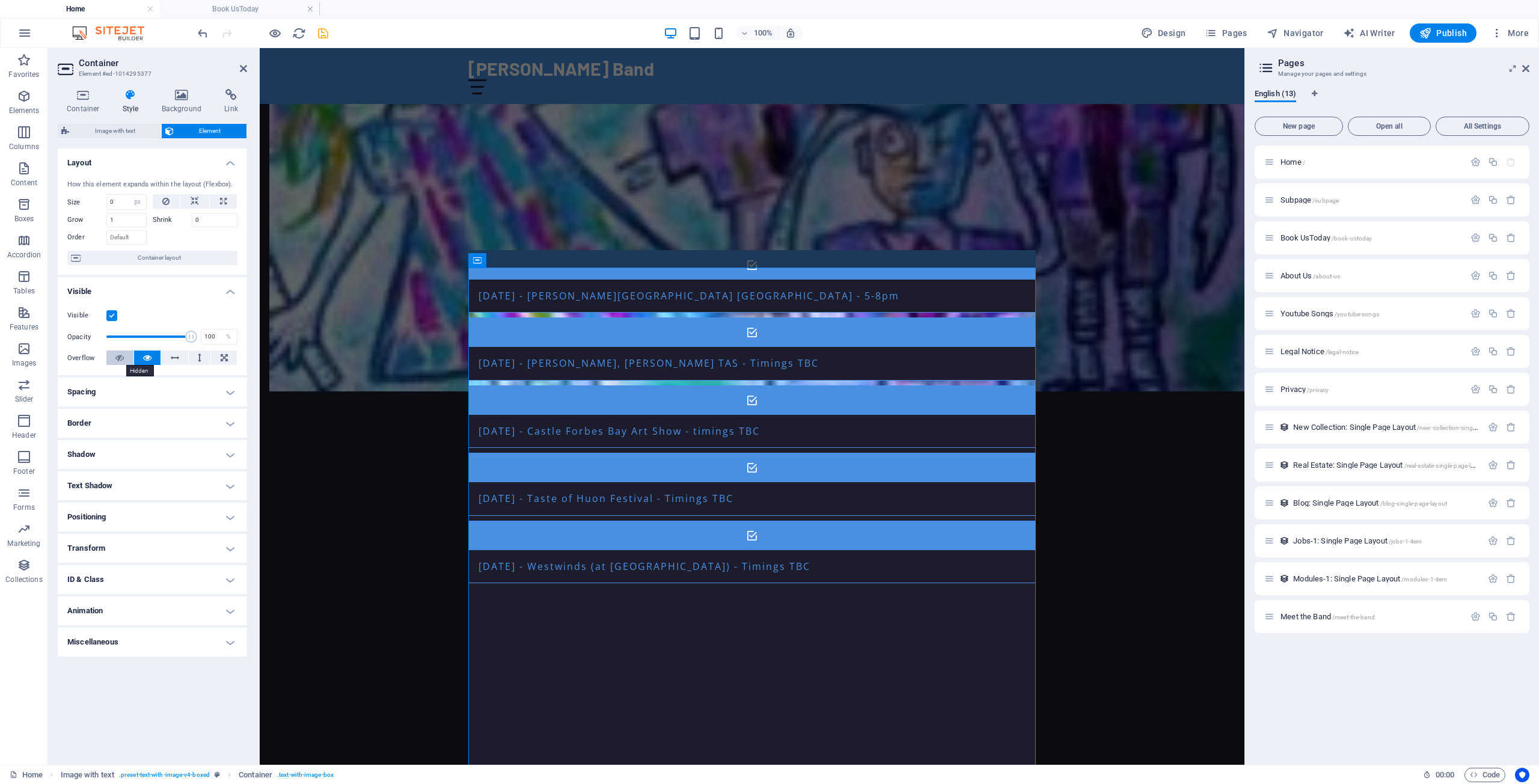
click at [122, 355] on icon at bounding box center [119, 358] width 8 height 15
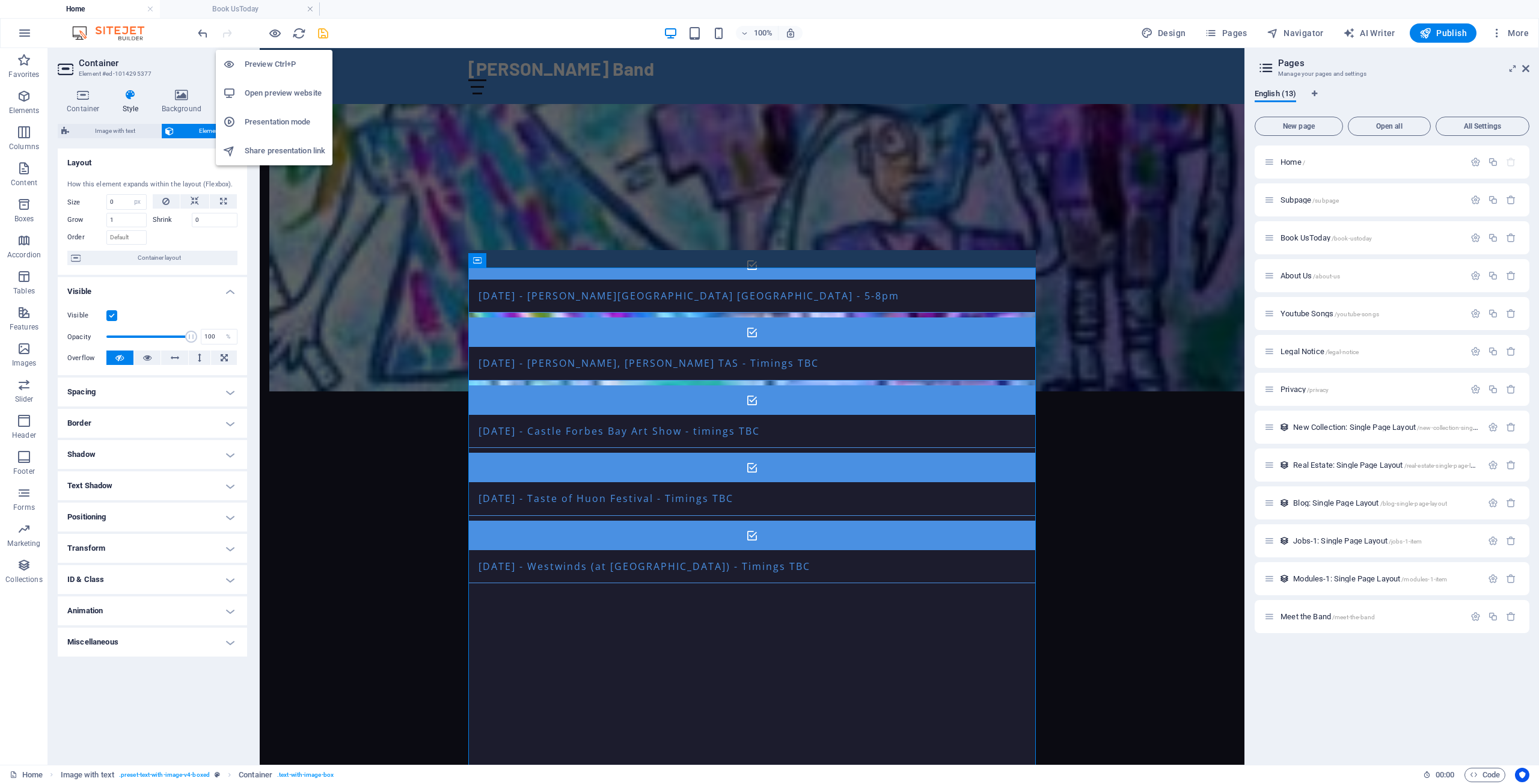
click at [279, 64] on h6 "Preview Ctrl+P" at bounding box center [285, 64] width 81 height 15
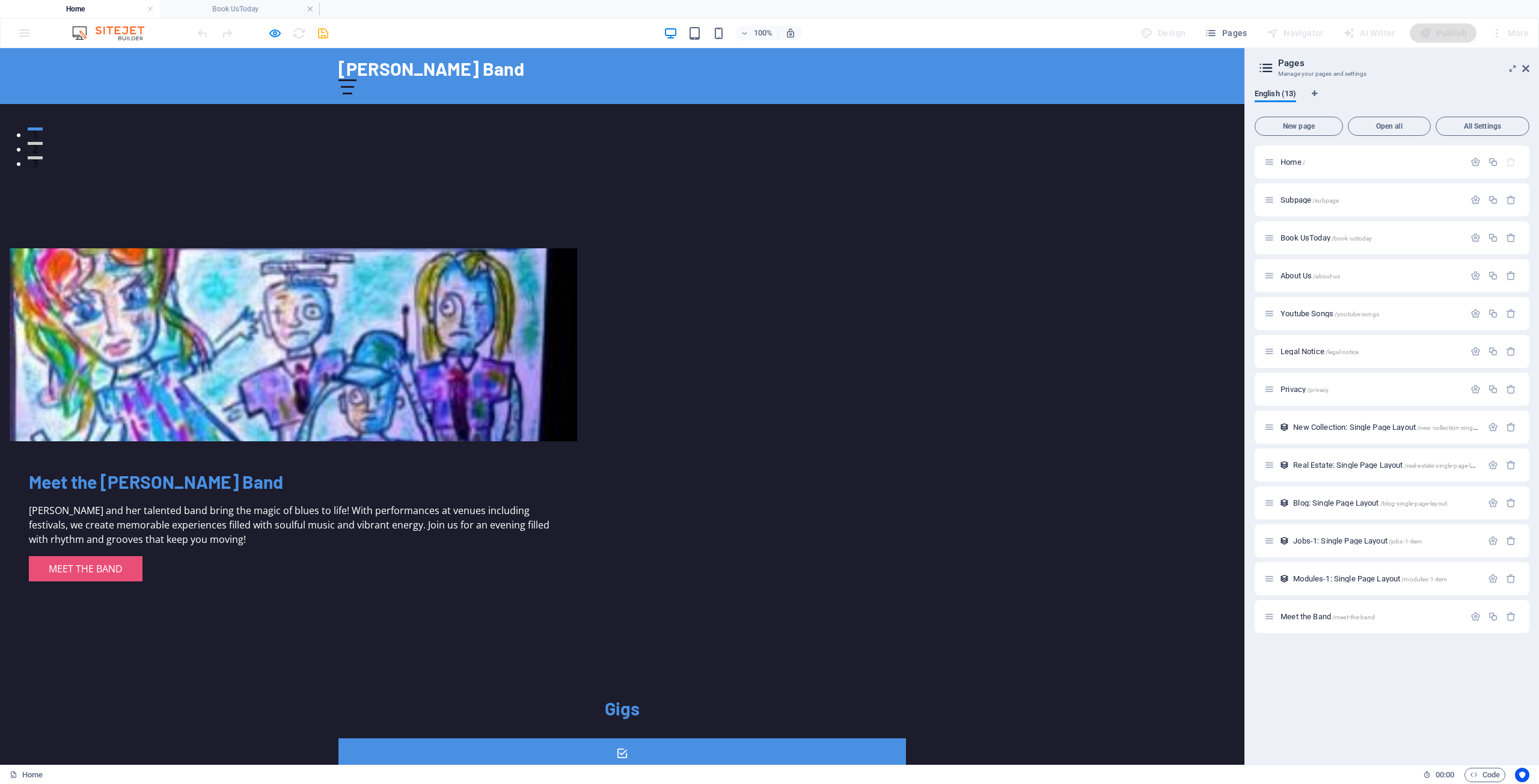
scroll to position [603, 0]
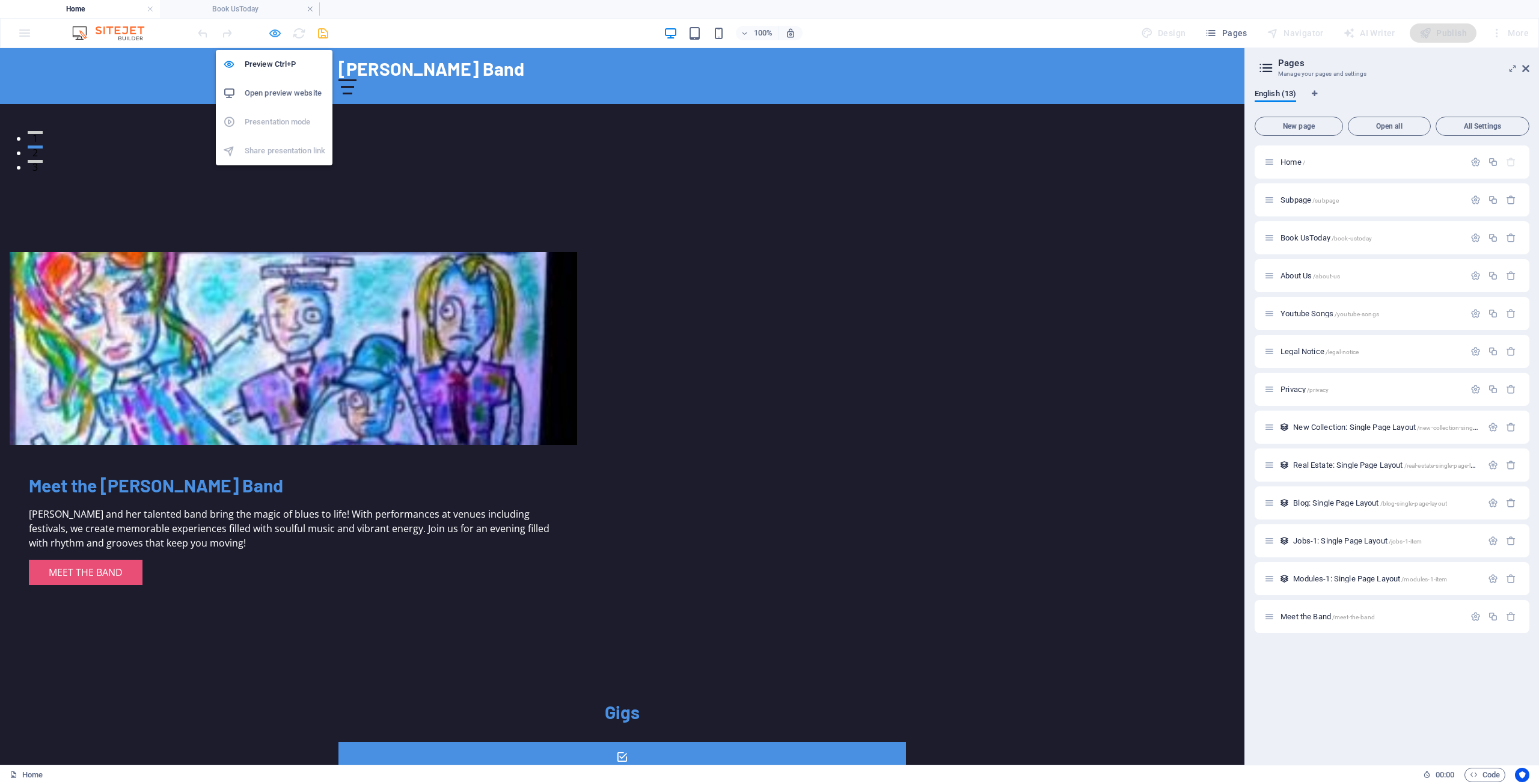
click at [274, 33] on icon "button" at bounding box center [274, 33] width 14 height 14
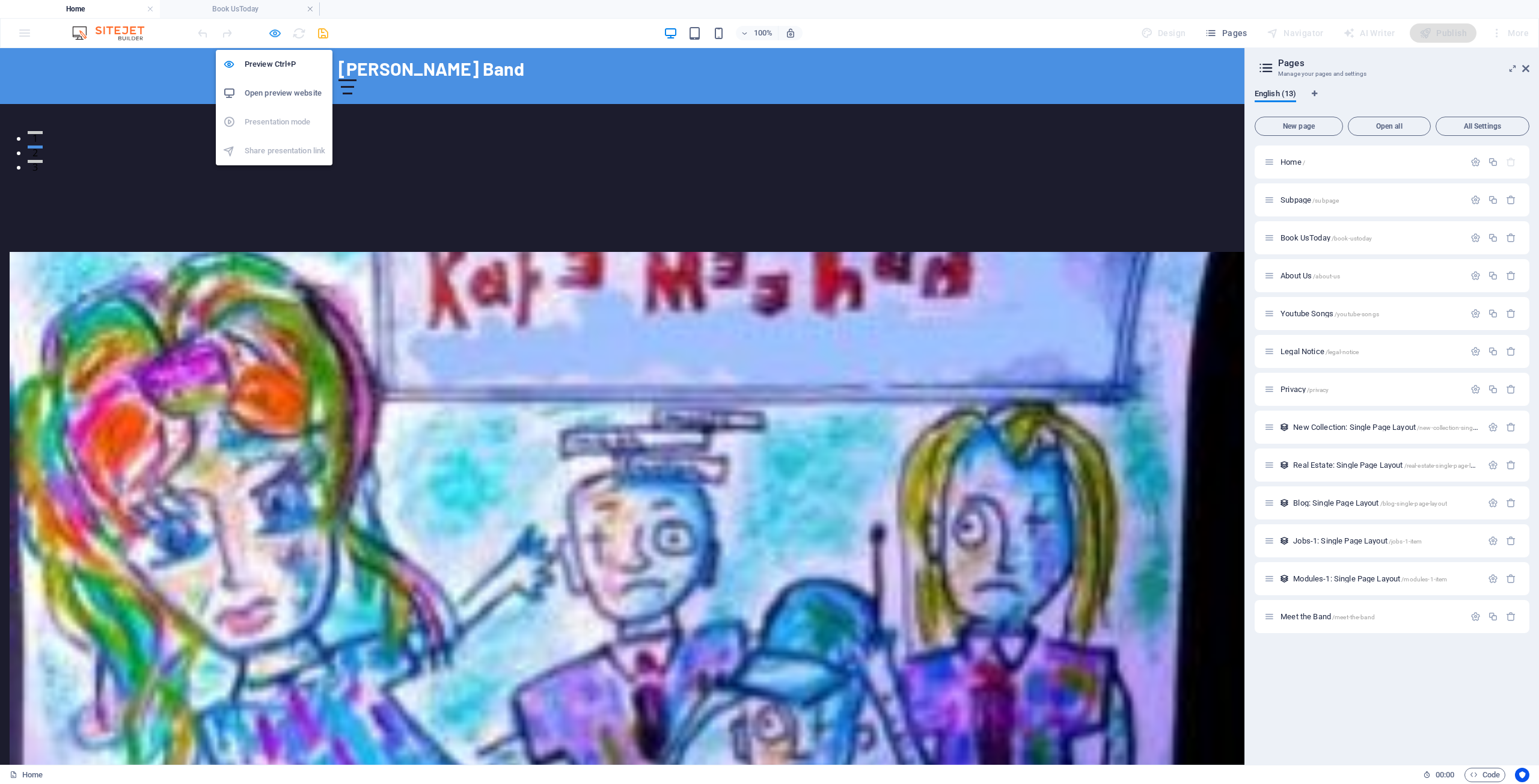
select select "px"
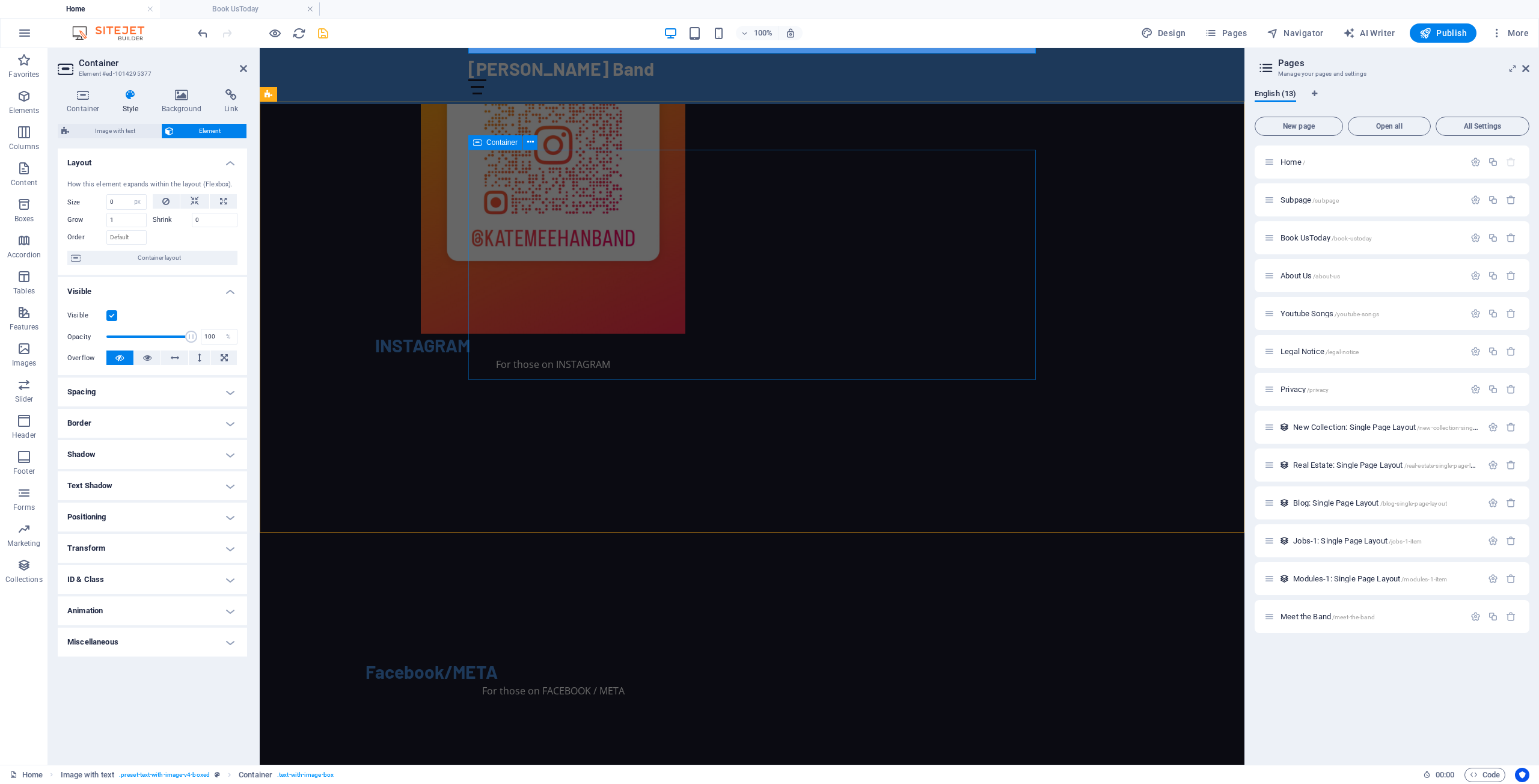
scroll to position [1984, 0]
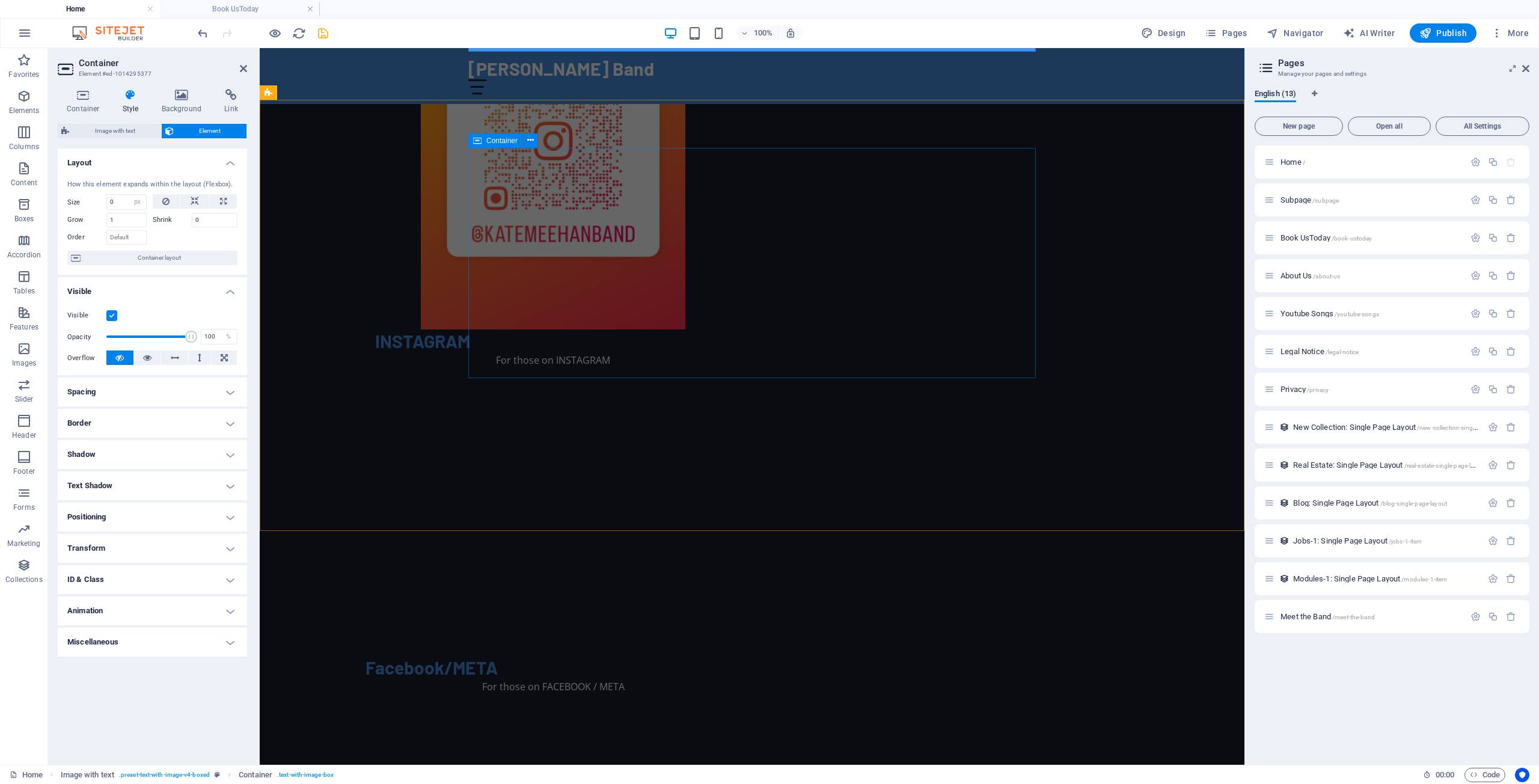
click at [653, 560] on div "Facebook/META For those on FACEBOOK / META" at bounding box center [553, 675] width 567 height 230
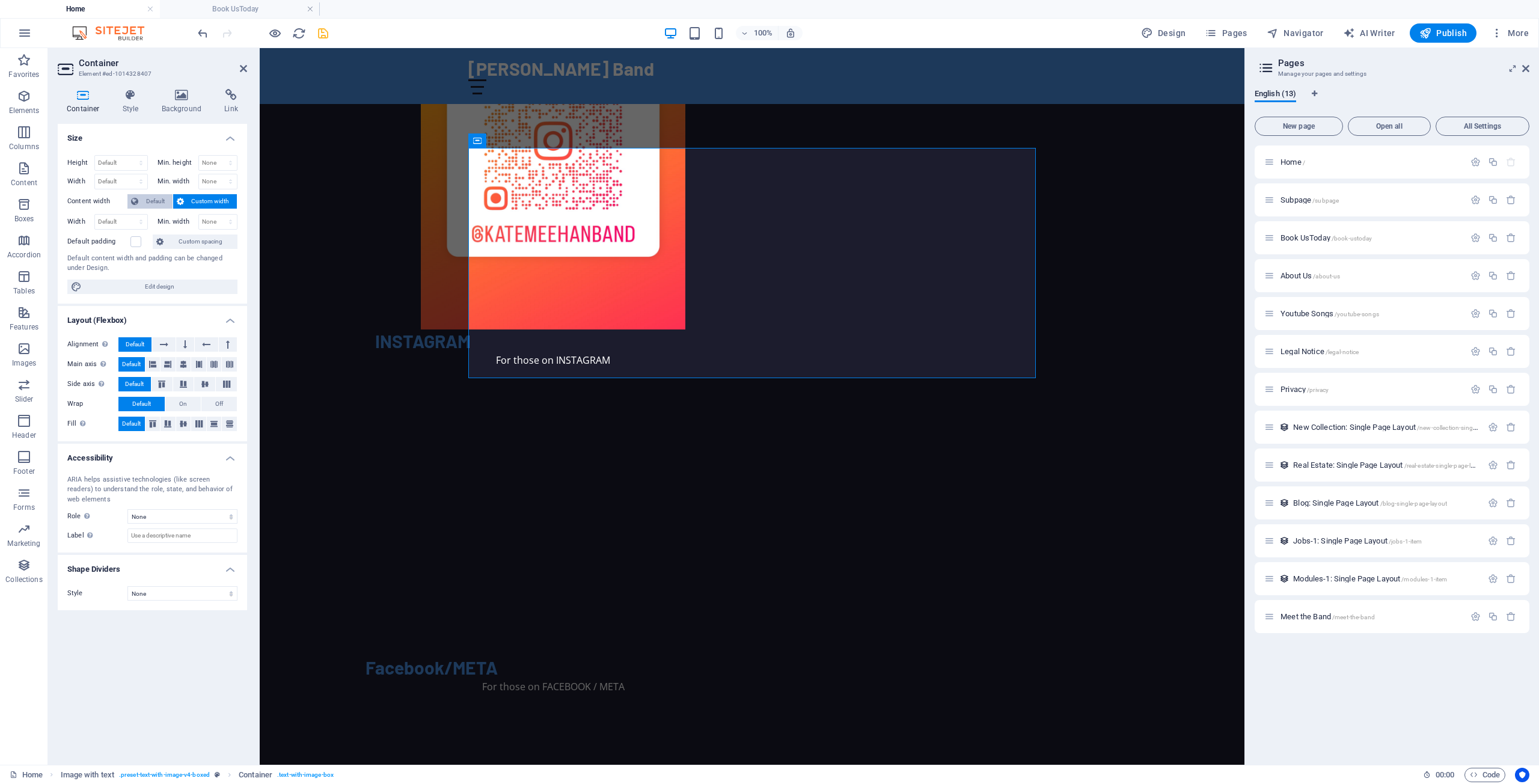
click at [148, 199] on span "Default" at bounding box center [155, 201] width 27 height 15
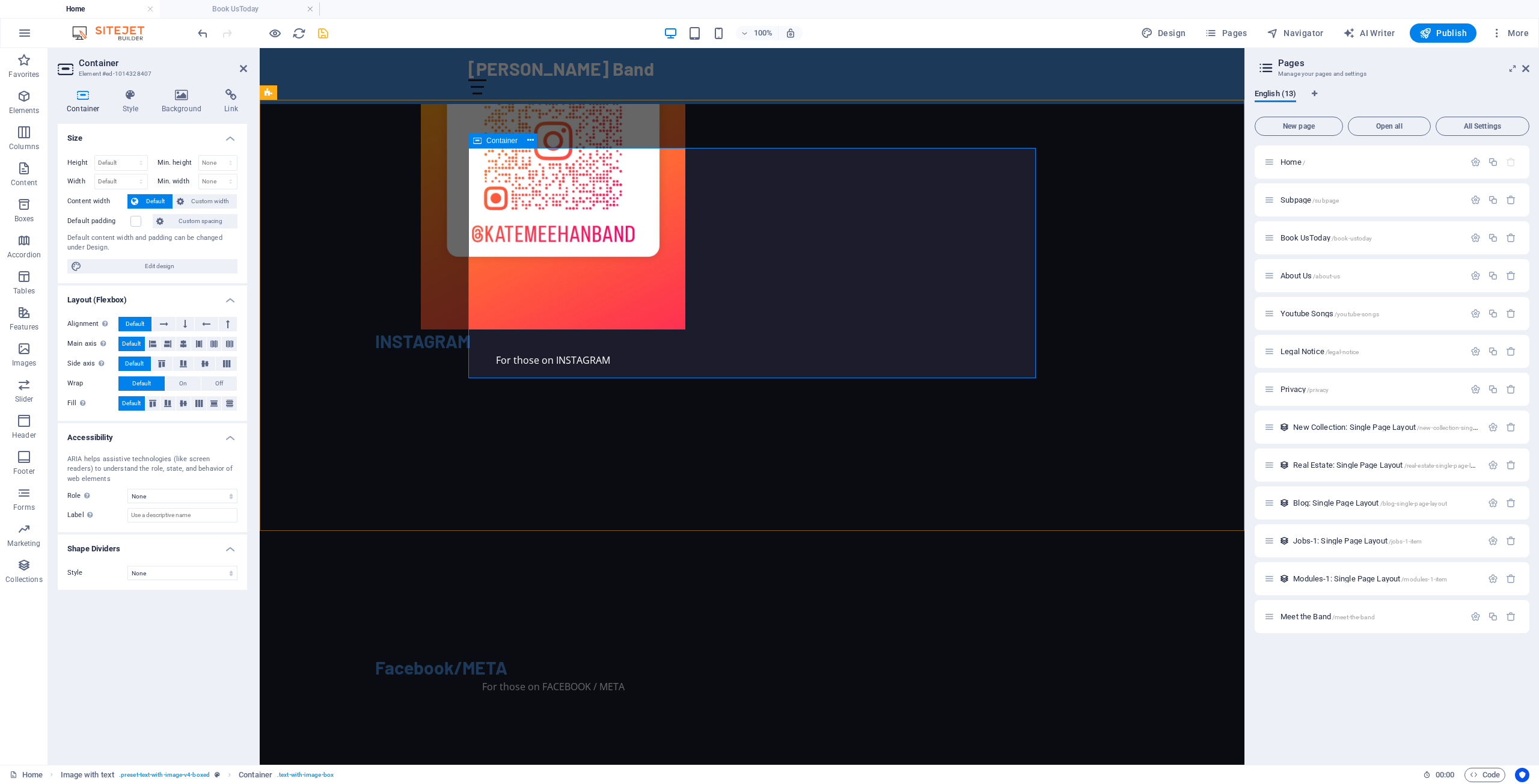
click at [567, 560] on div "Facebook/META For those on FACEBOOK / META" at bounding box center [553, 675] width 567 height 230
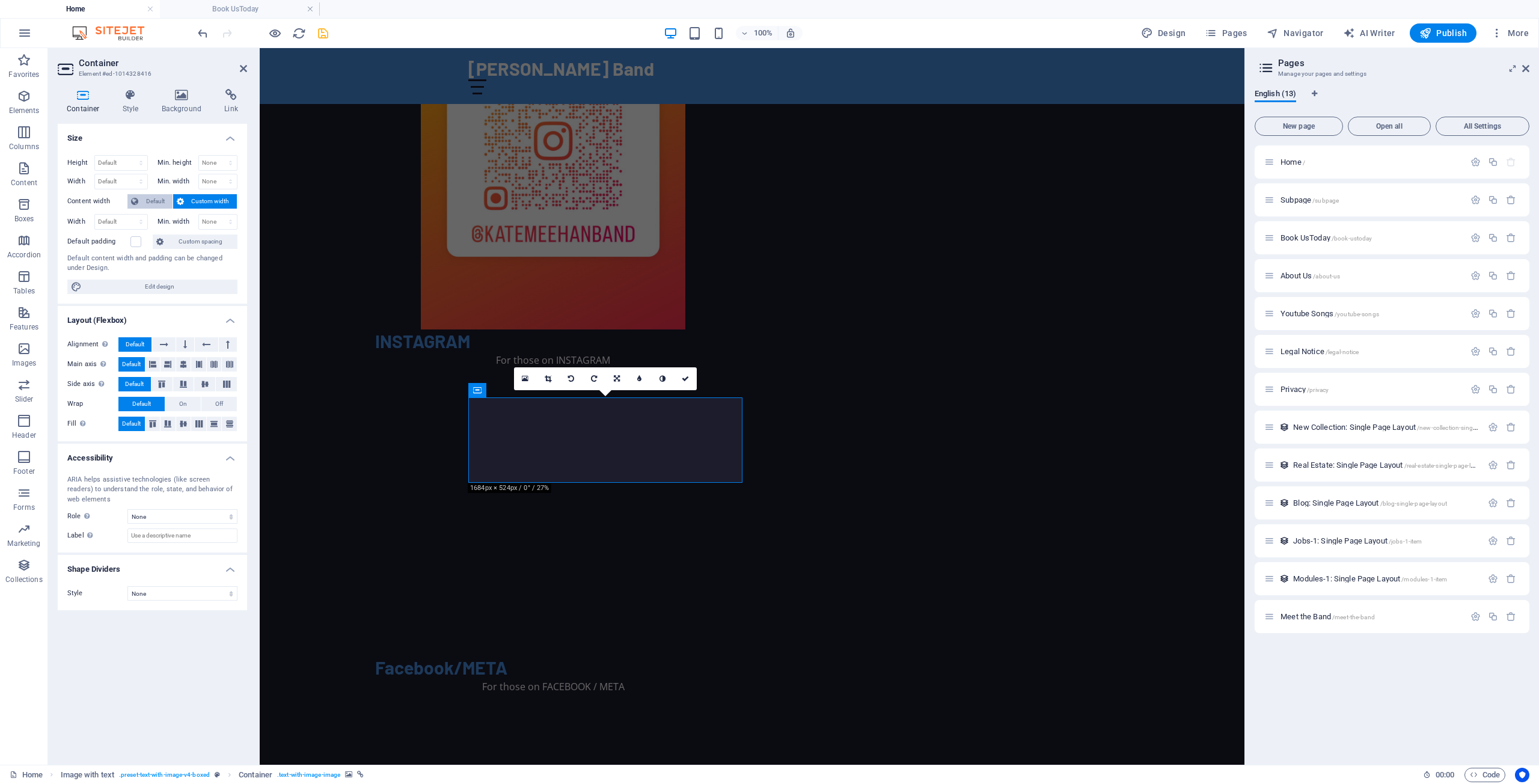
click at [146, 200] on span "Default" at bounding box center [155, 201] width 27 height 15
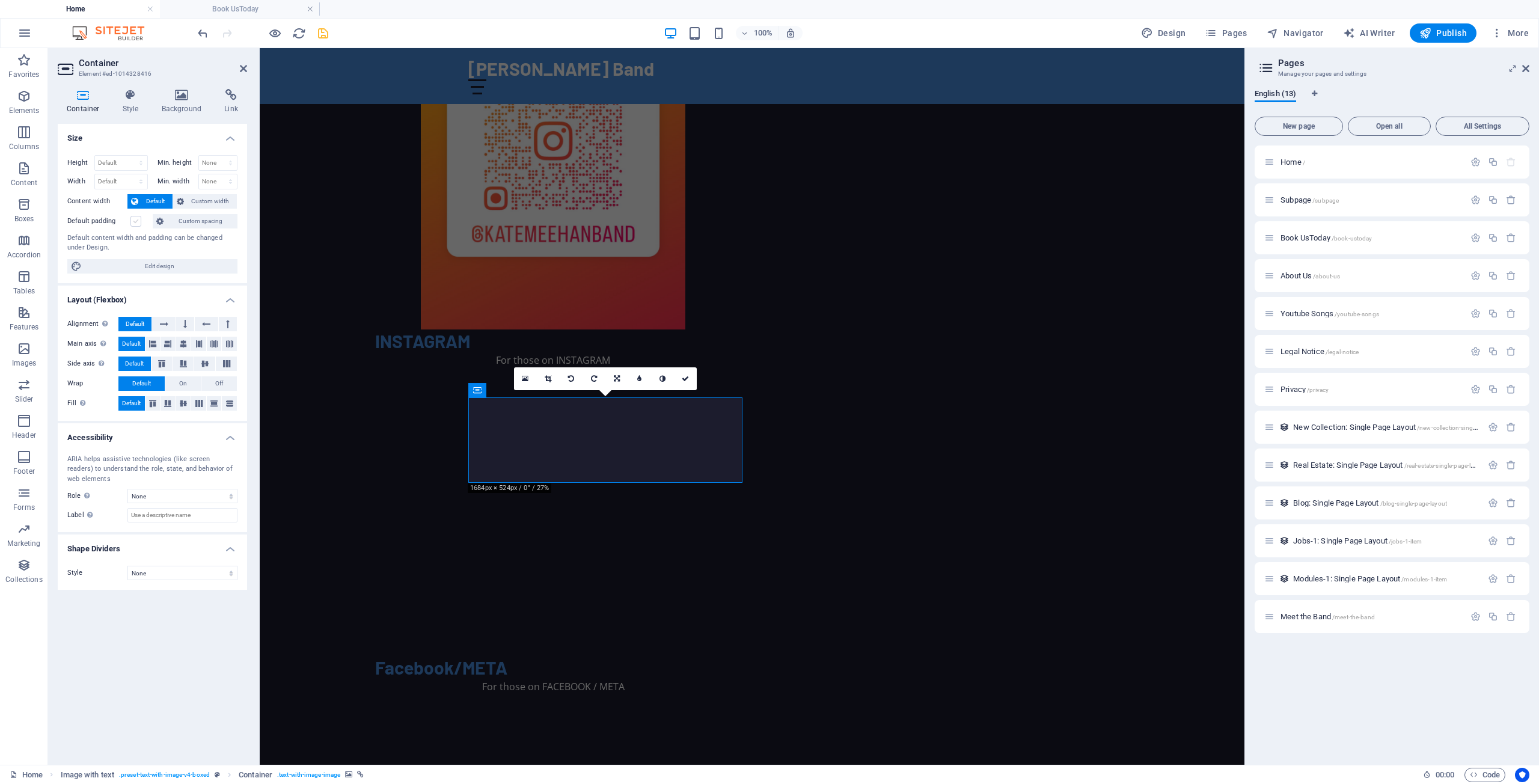
click at [136, 221] on label at bounding box center [136, 221] width 11 height 11
click at [0, 0] on input "Default padding" at bounding box center [0, 0] width 0 height 0
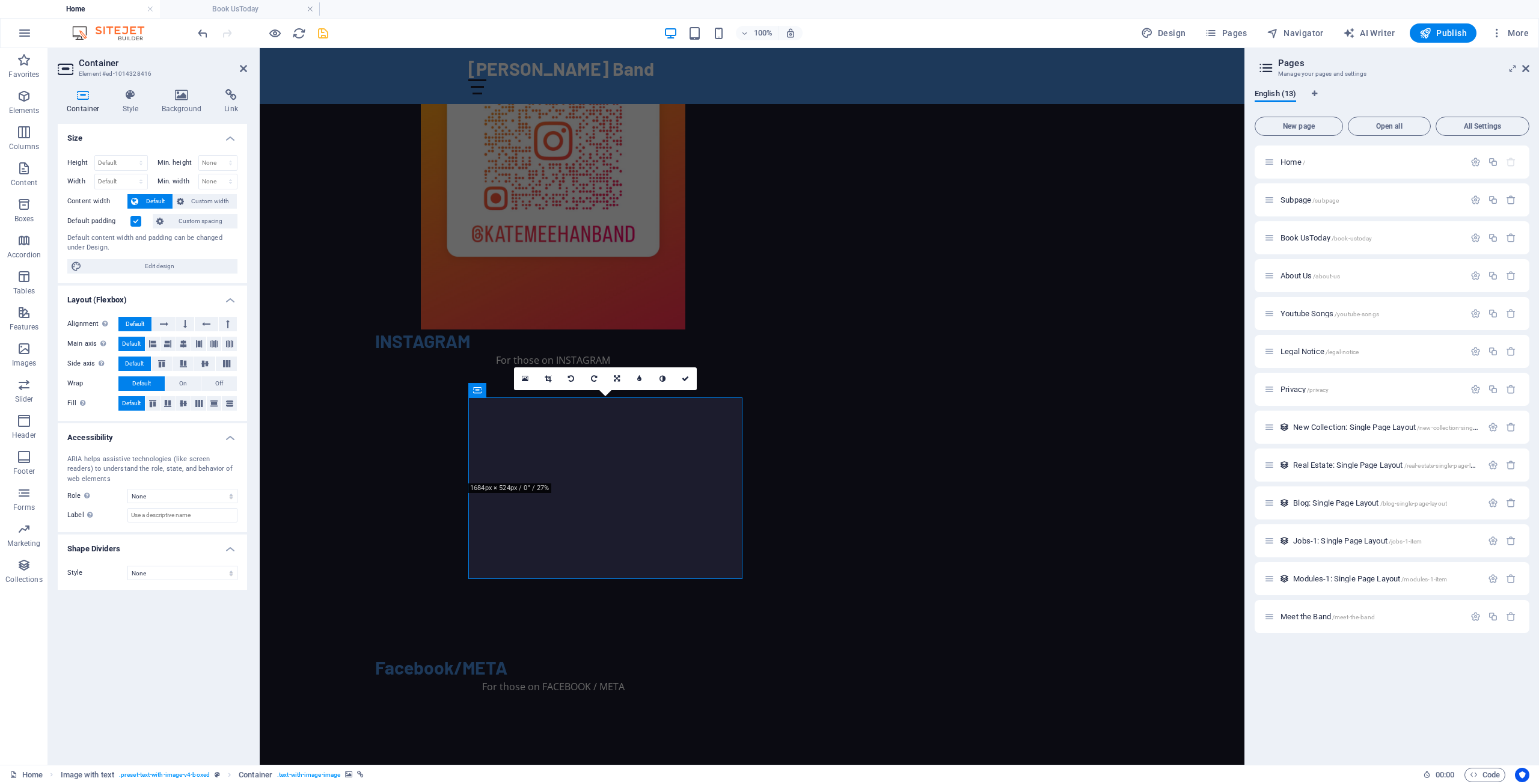
click at [136, 221] on label at bounding box center [136, 221] width 11 height 11
click at [0, 0] on input "Default padding" at bounding box center [0, 0] width 0 height 0
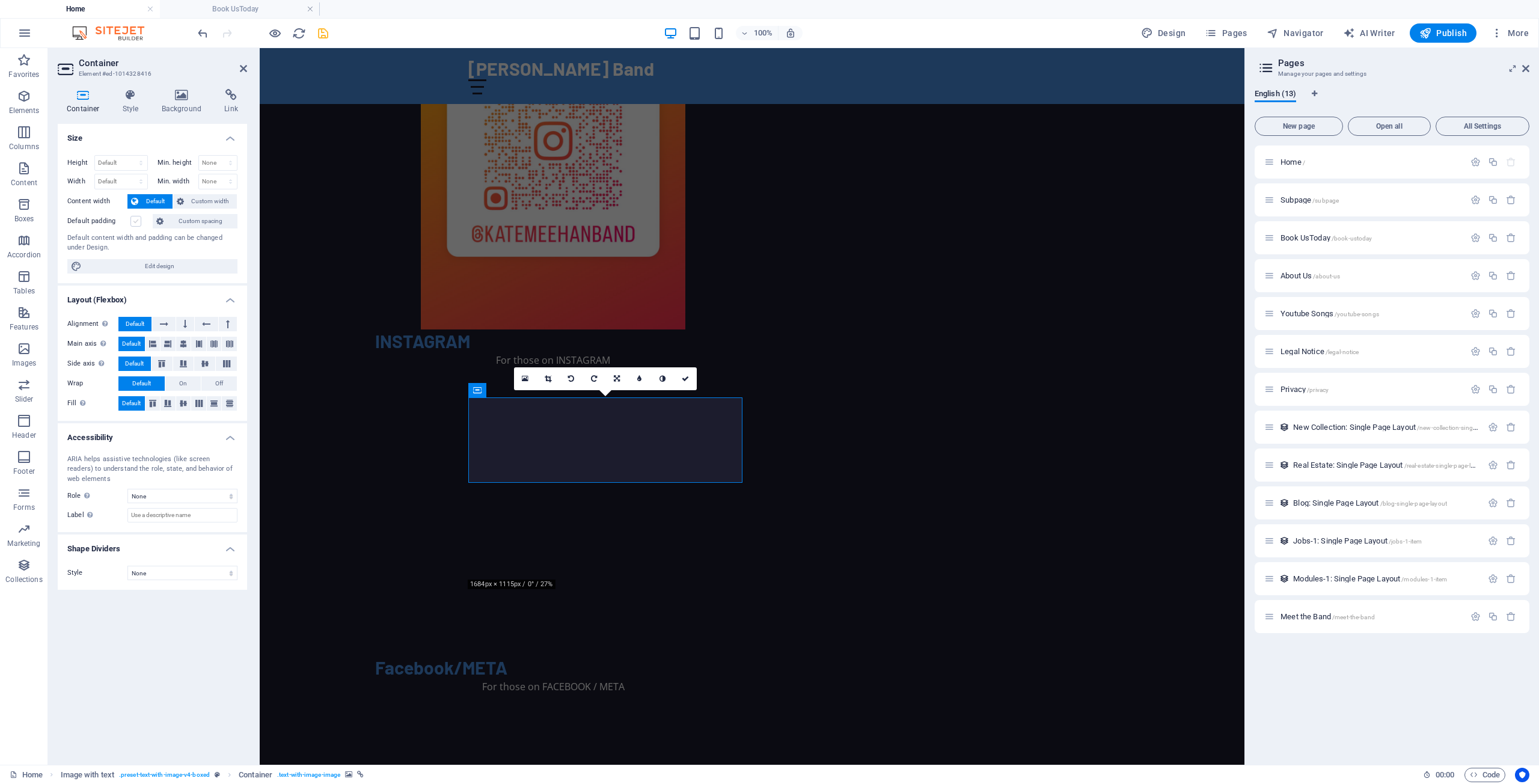
click at [136, 221] on label at bounding box center [136, 221] width 11 height 11
click at [0, 0] on input "Default padding" at bounding box center [0, 0] width 0 height 0
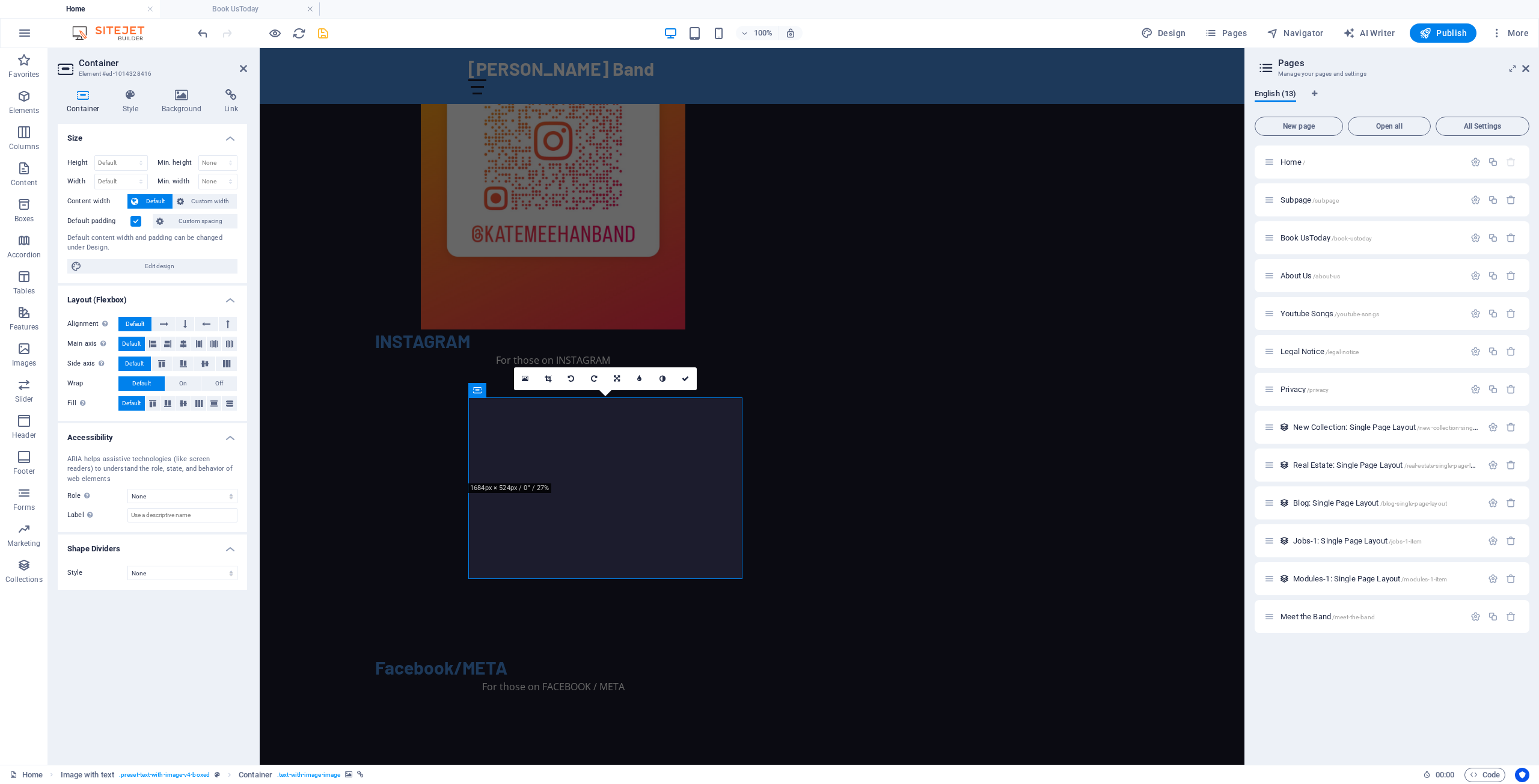
click at [136, 221] on label at bounding box center [136, 221] width 11 height 11
click at [0, 0] on input "Default padding" at bounding box center [0, 0] width 0 height 0
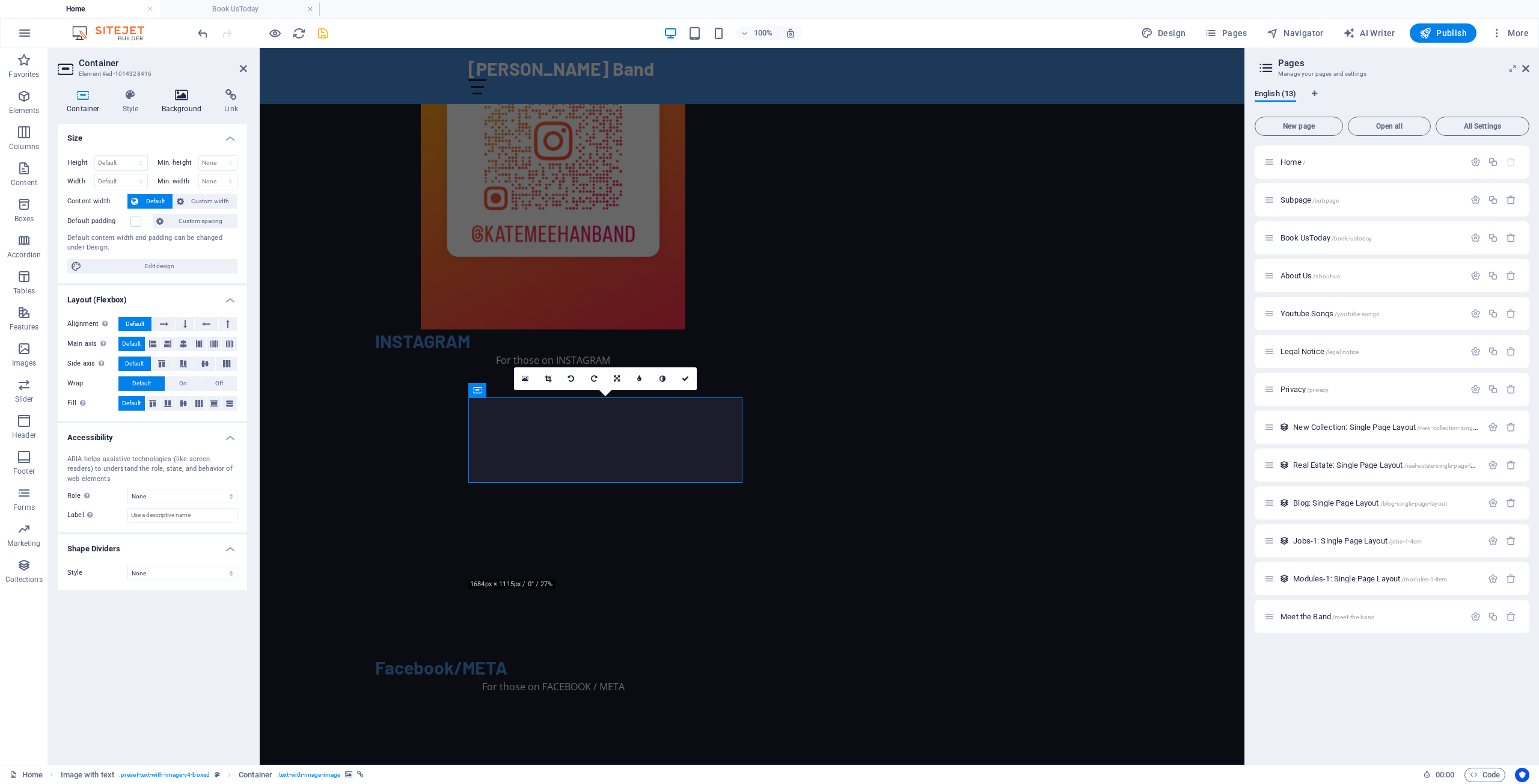
click at [179, 99] on icon at bounding box center [182, 94] width 58 height 12
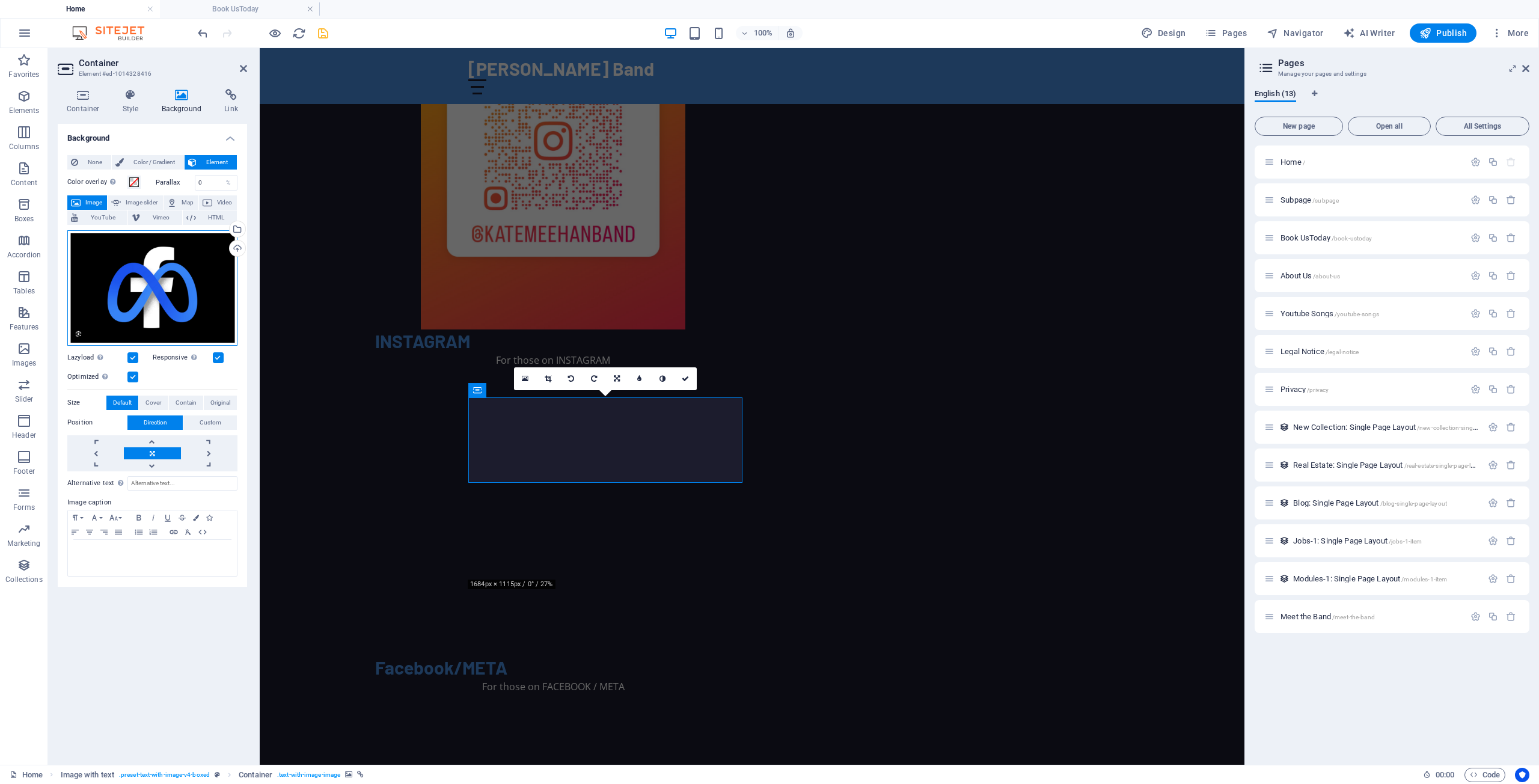
click at [168, 280] on div "Drag files here, click to choose files or select files from Files or our free s…" at bounding box center [152, 288] width 170 height 115
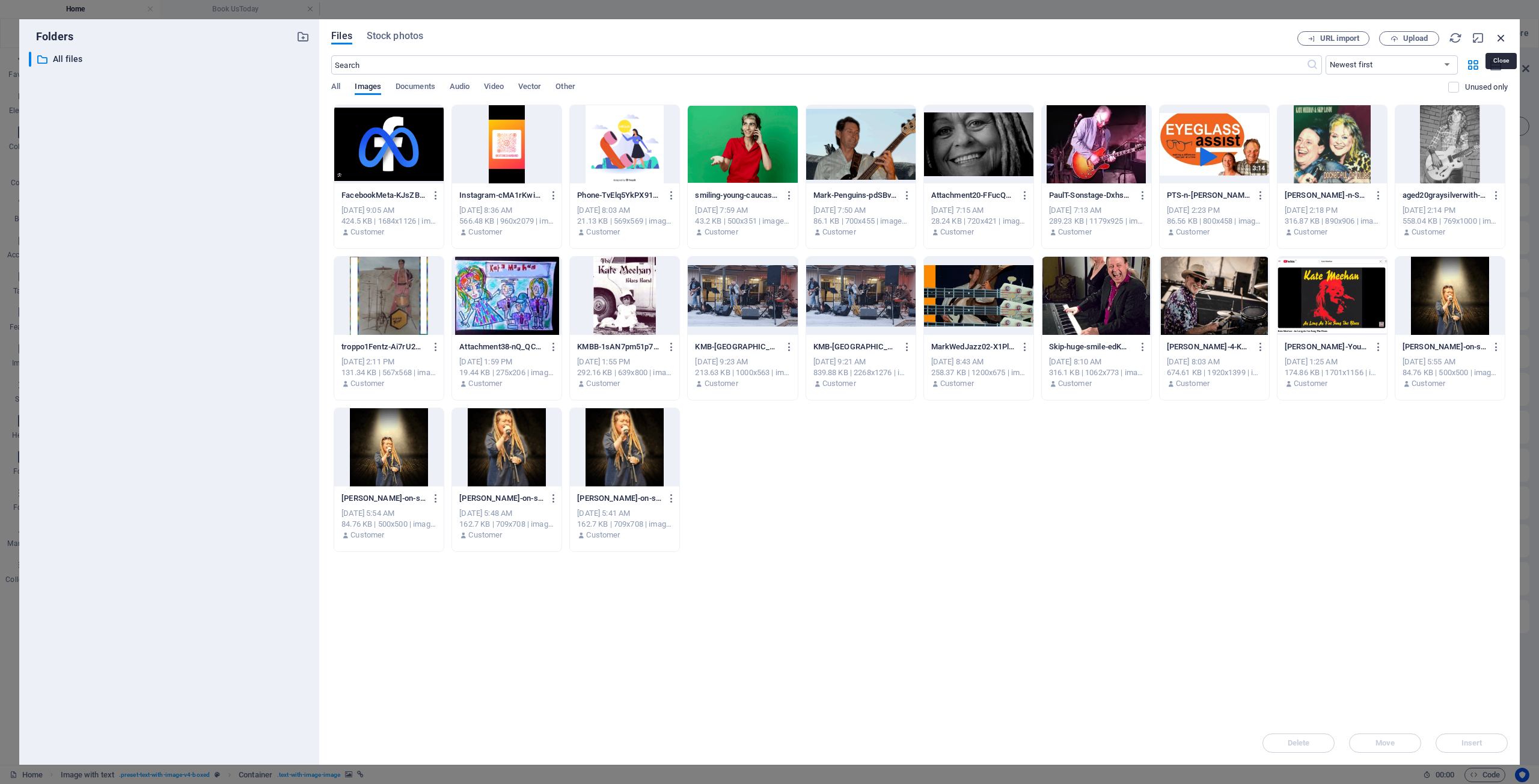
click at [1502, 37] on icon "button" at bounding box center [1501, 37] width 14 height 14
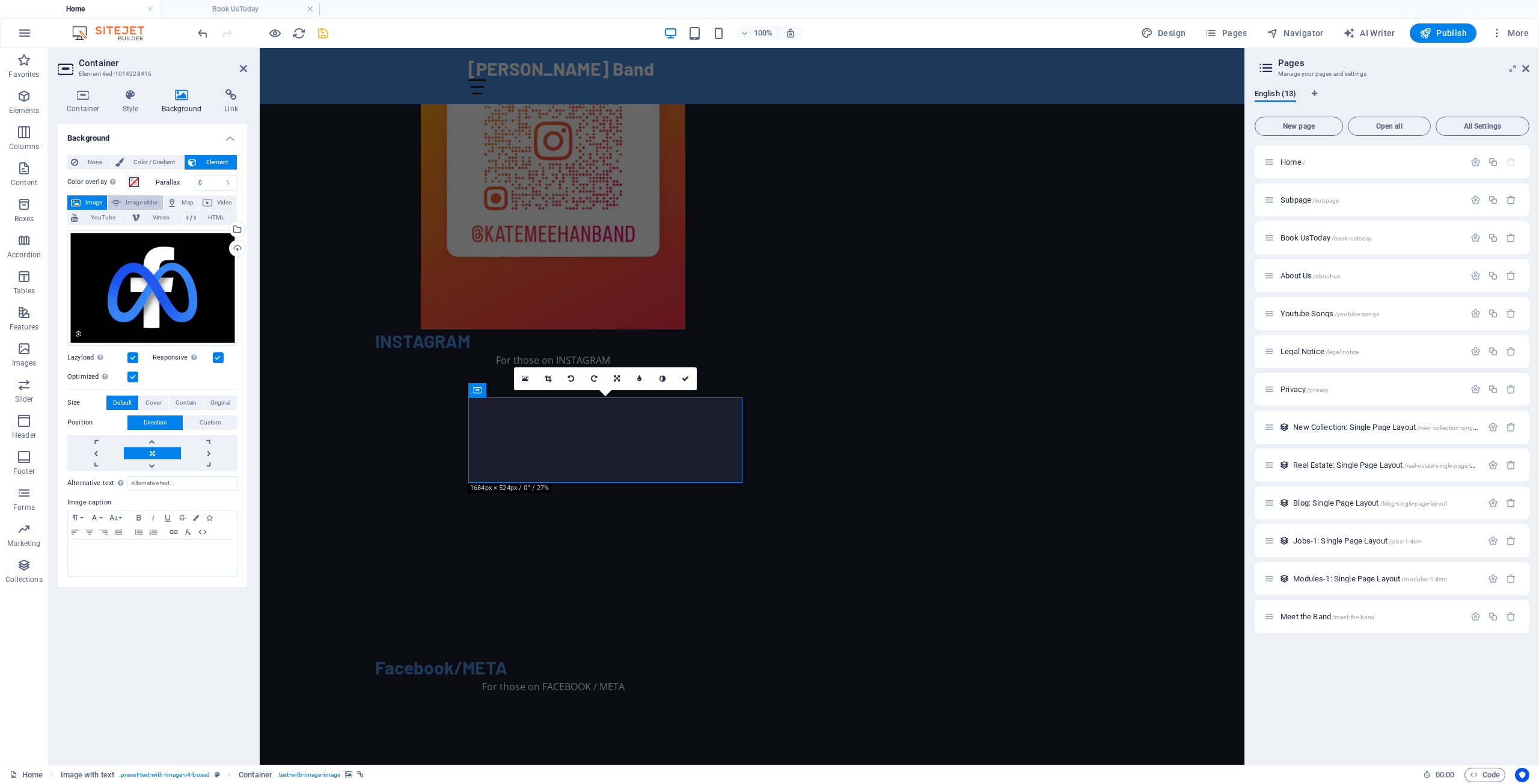
click at [142, 201] on span "Image slider" at bounding box center [142, 202] width 35 height 15
select select "ms"
select select "s"
select select "progressive"
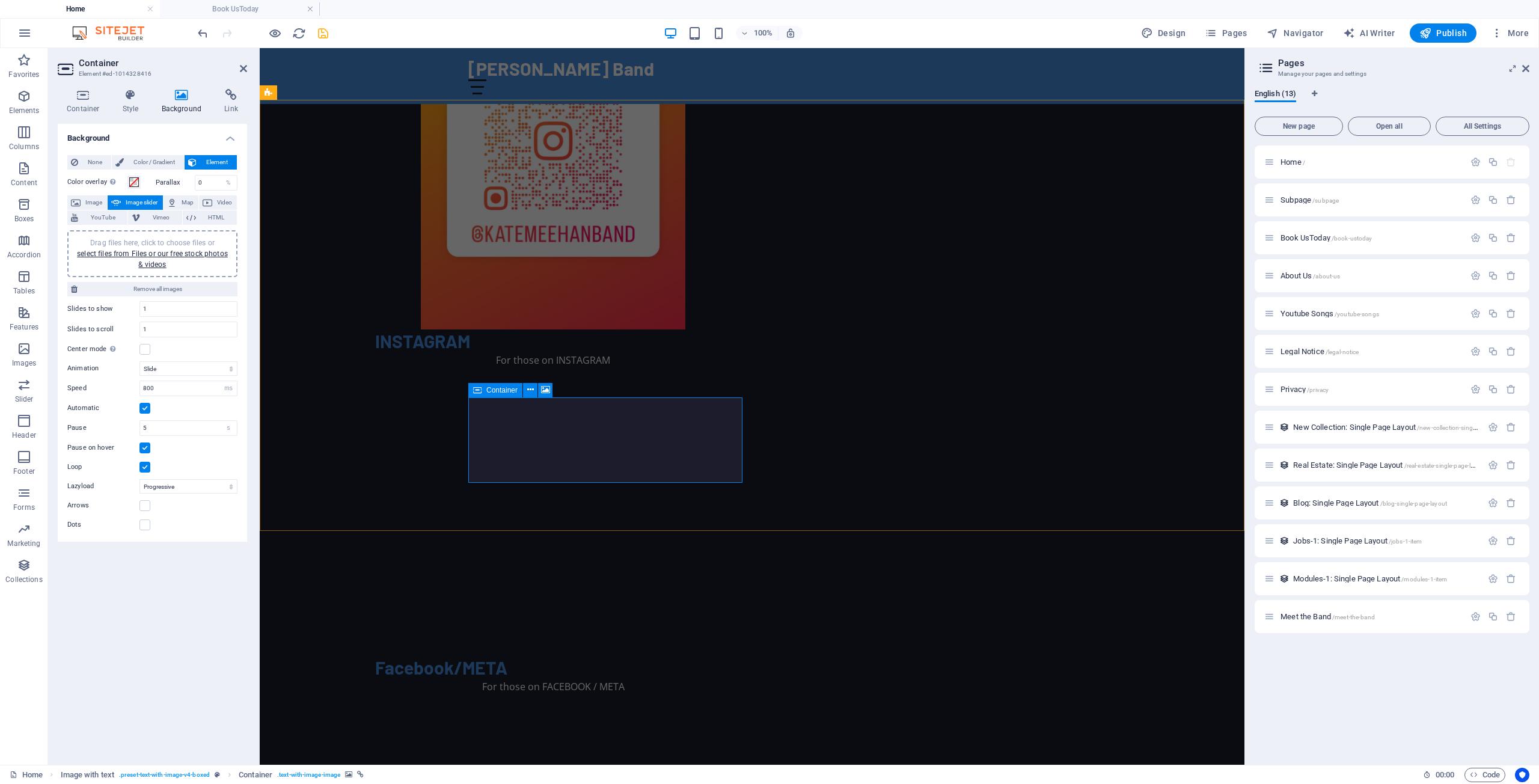
click at [142, 253] on link "select files from Files or our free stock photos & videos" at bounding box center [153, 259] width 151 height 19
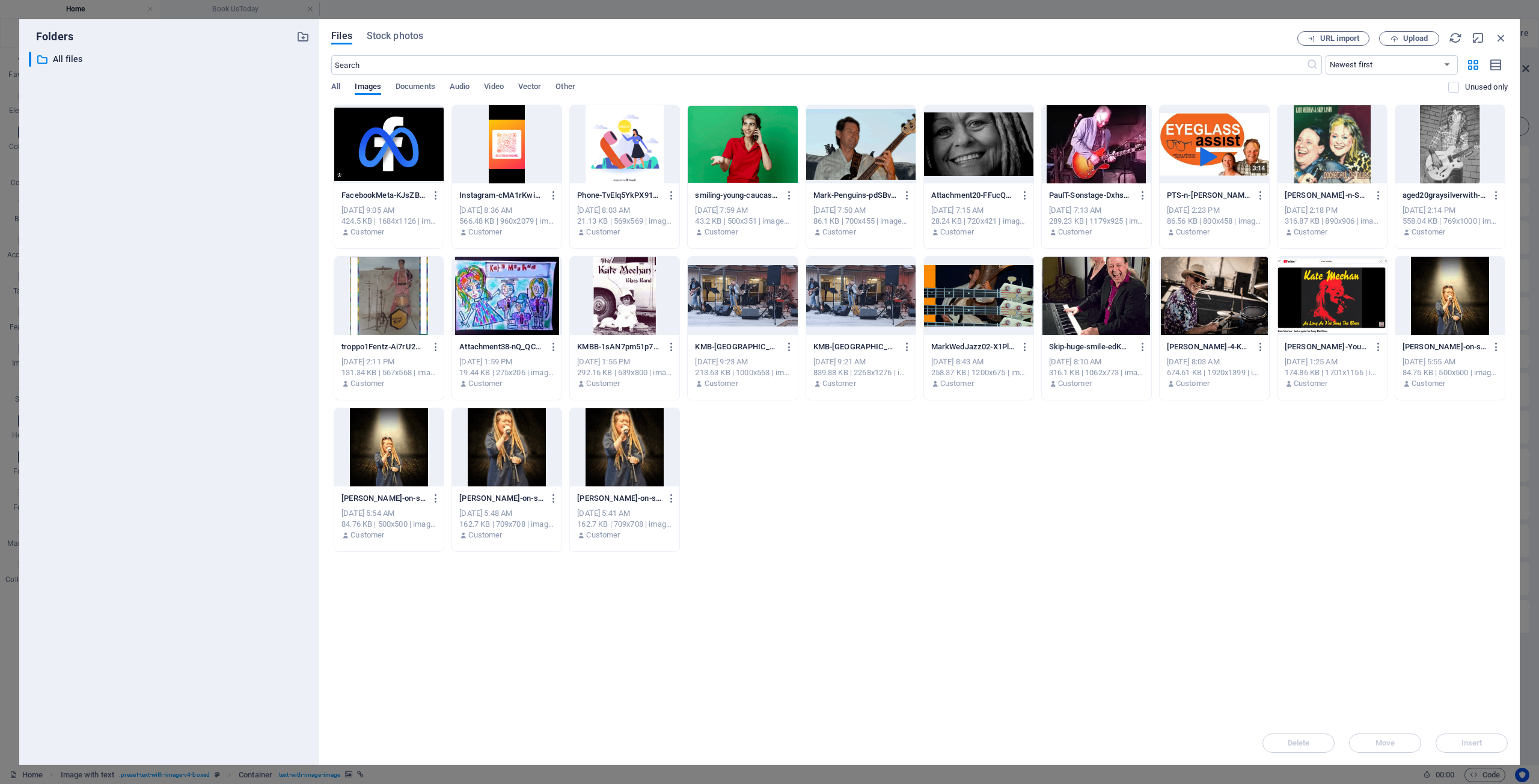
click at [394, 150] on div at bounding box center [389, 144] width 110 height 78
click at [1475, 740] on span "Insert" at bounding box center [1472, 743] width 21 height 7
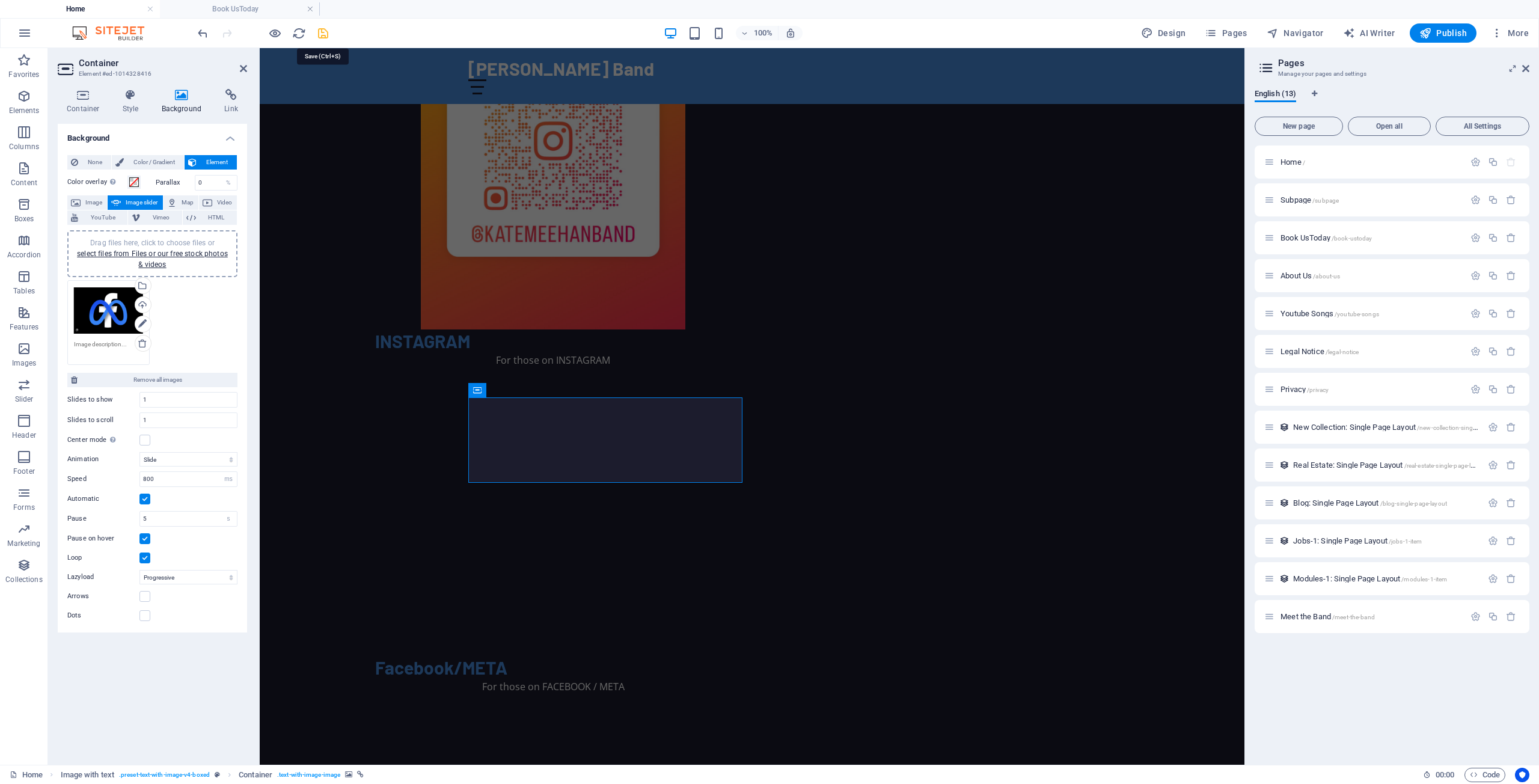
click at [323, 32] on icon "save" at bounding box center [322, 33] width 14 height 14
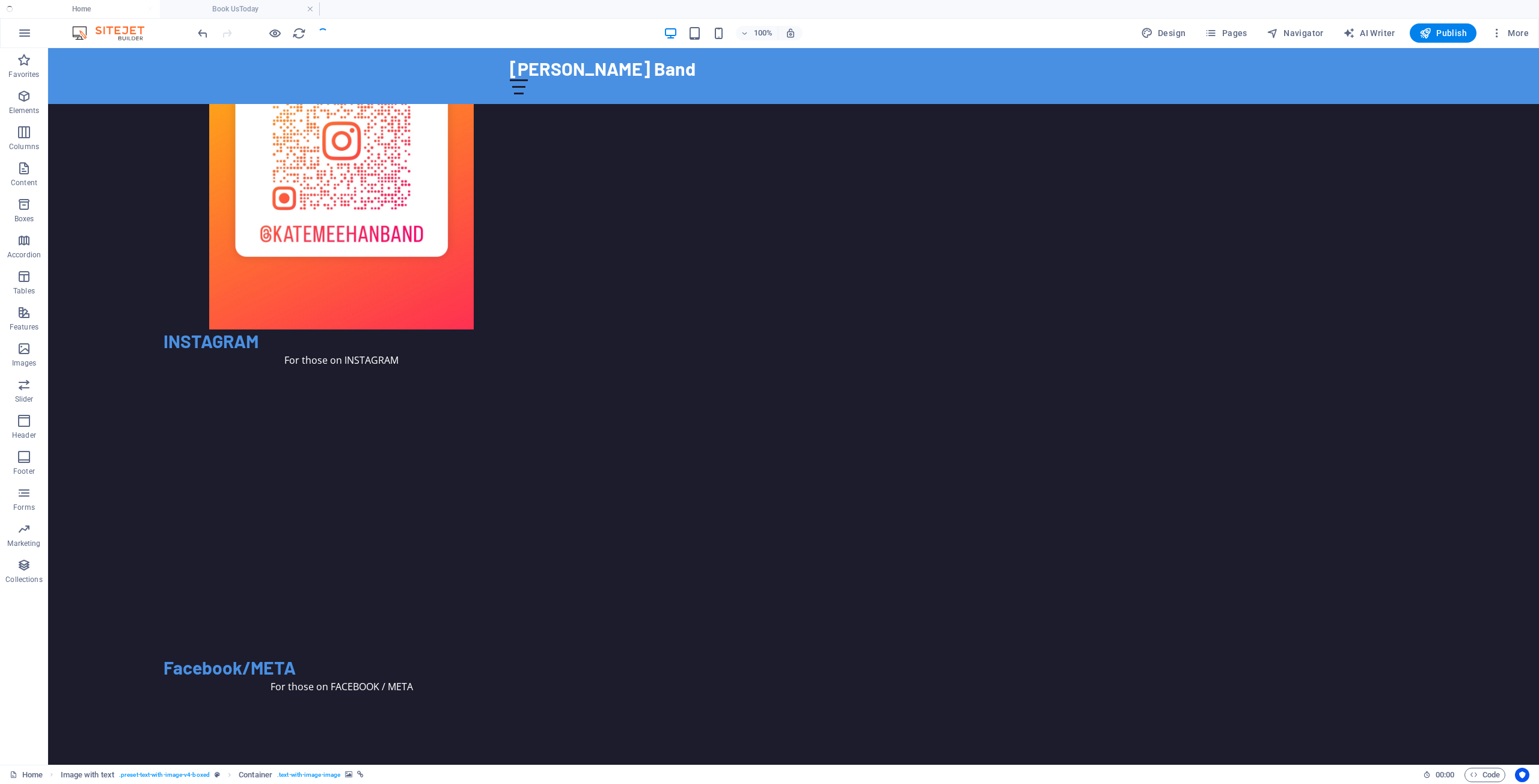
scroll to position [1335, 0]
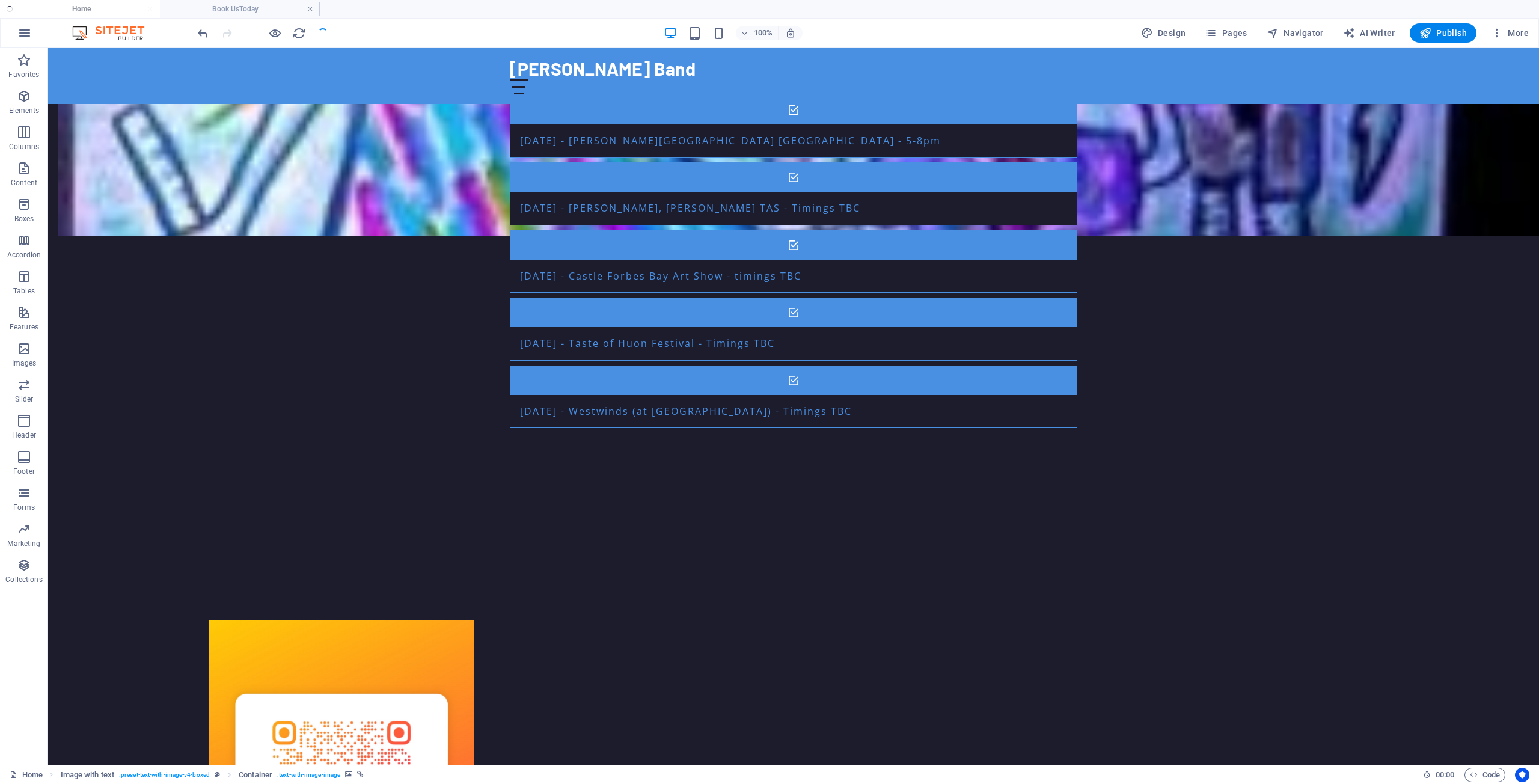
select select "px"
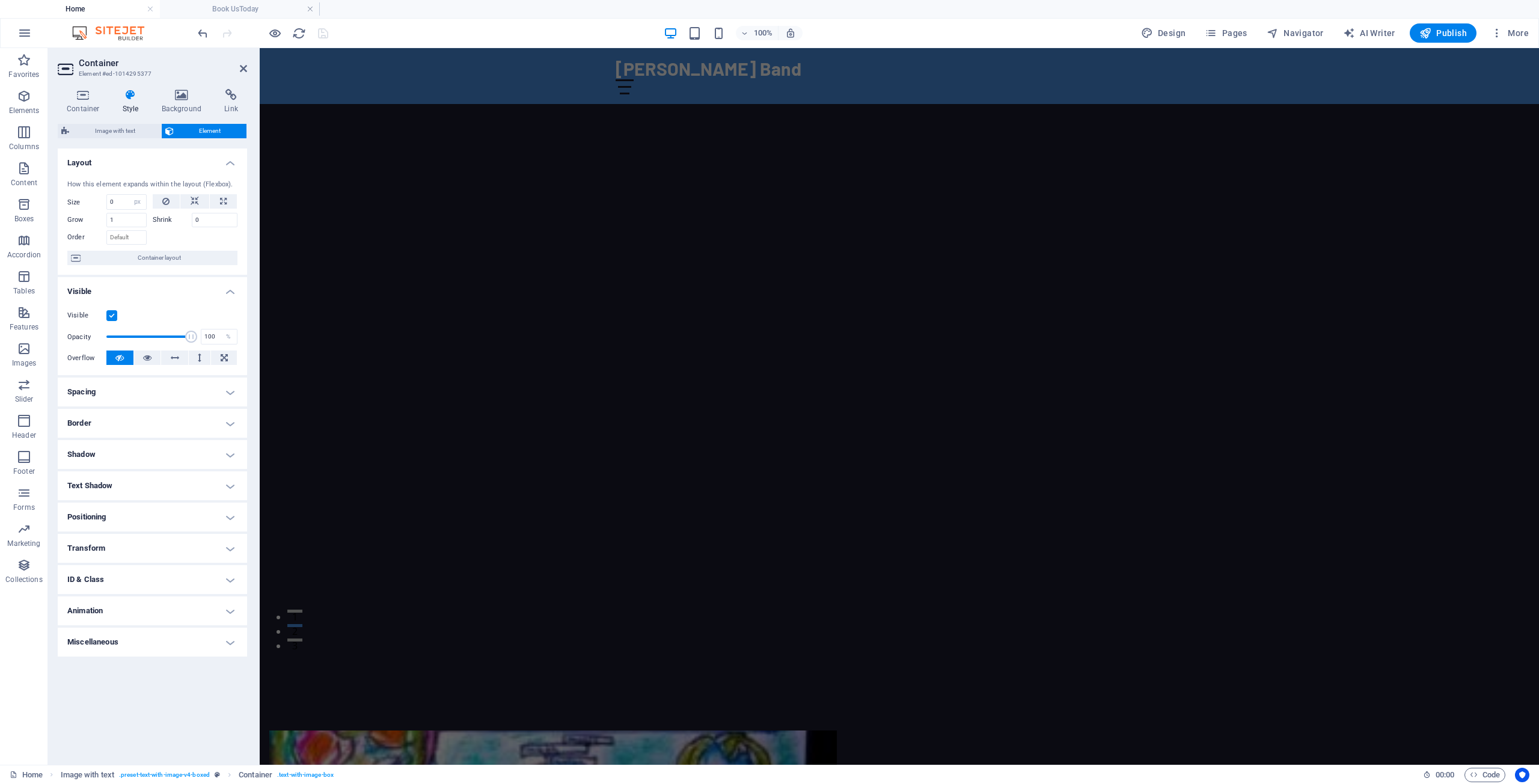
scroll to position [0, 0]
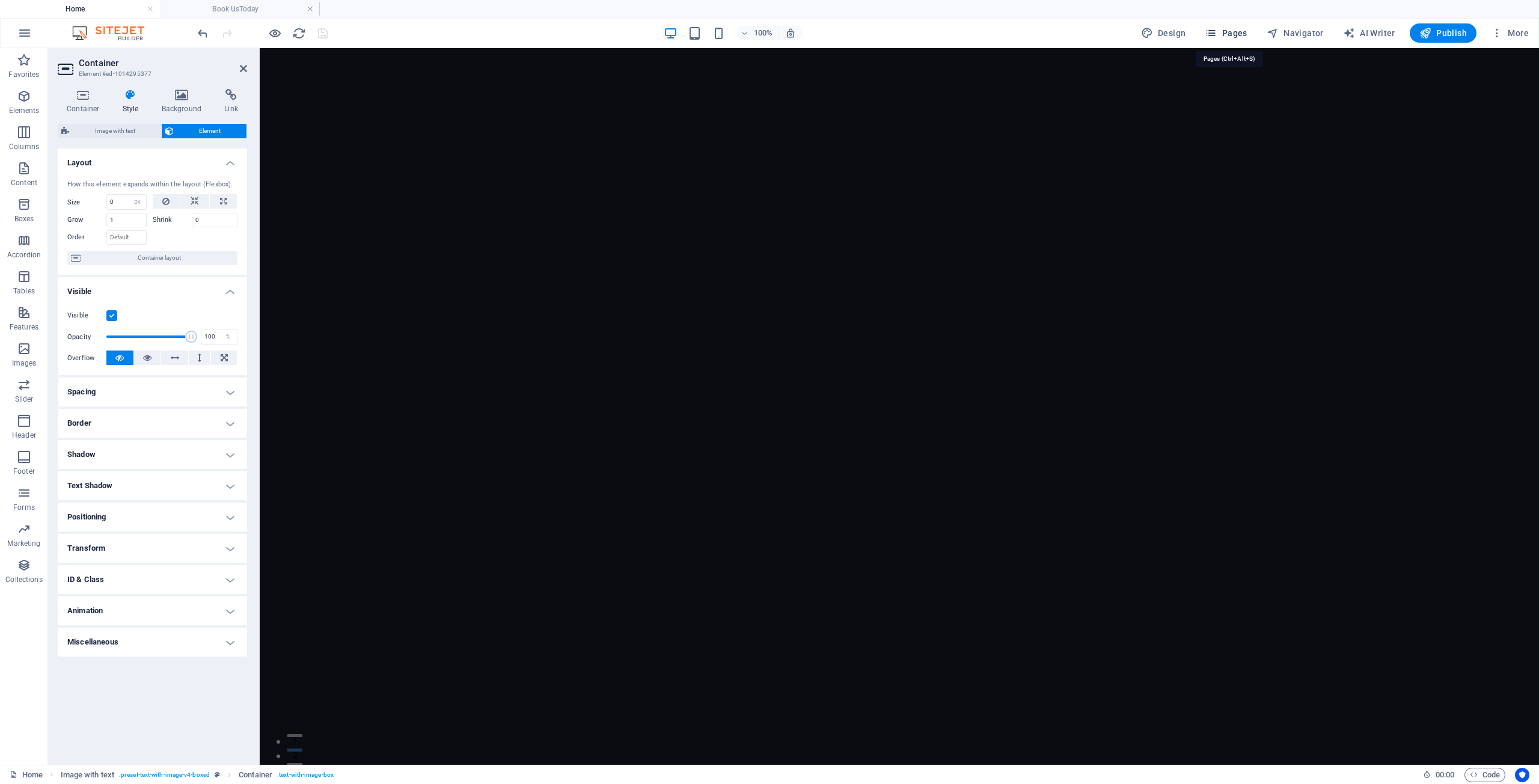
click at [1231, 33] on span "Pages" at bounding box center [1226, 33] width 42 height 12
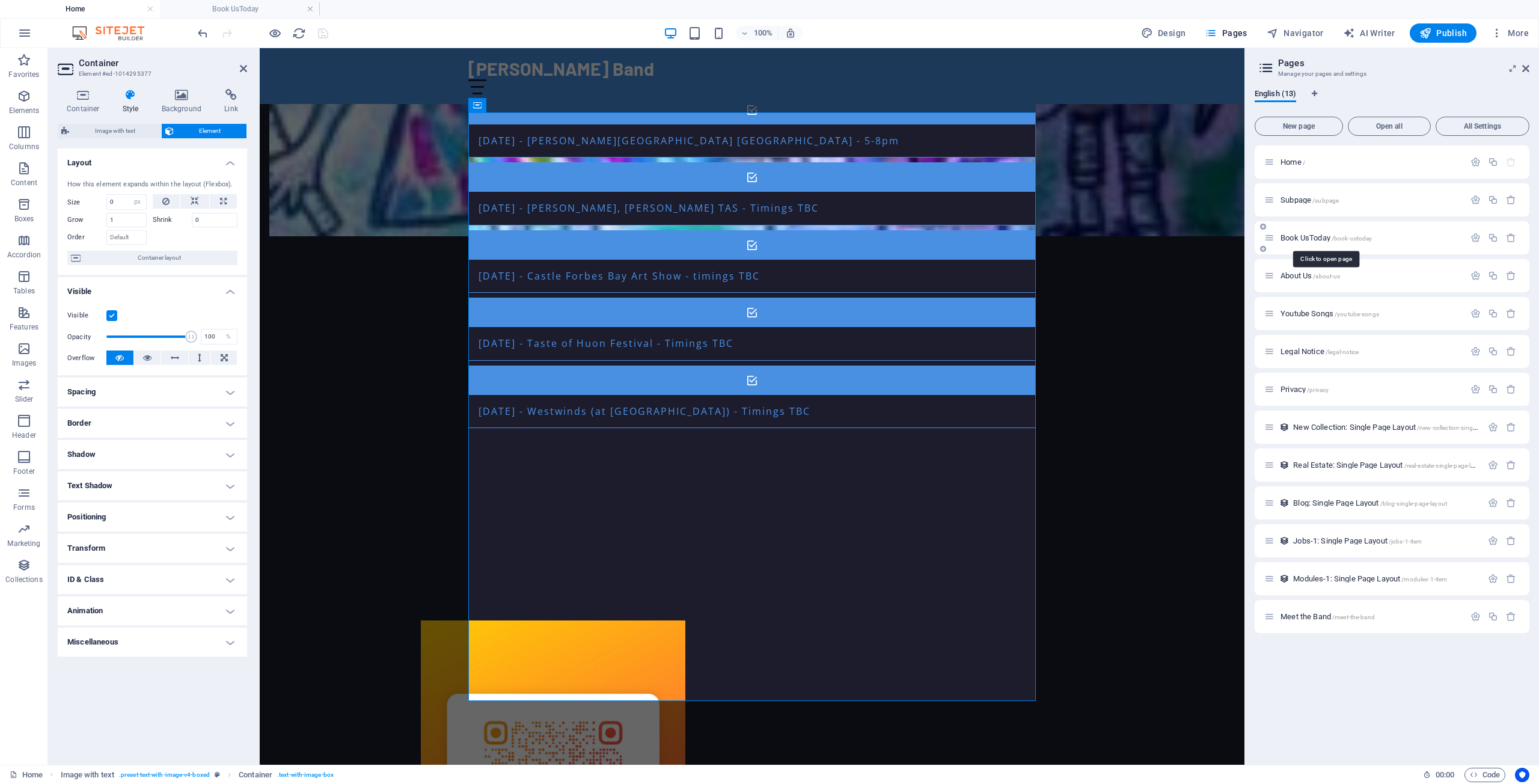
click at [1292, 237] on span "Book UsToday /book-ustoday" at bounding box center [1327, 238] width 92 height 9
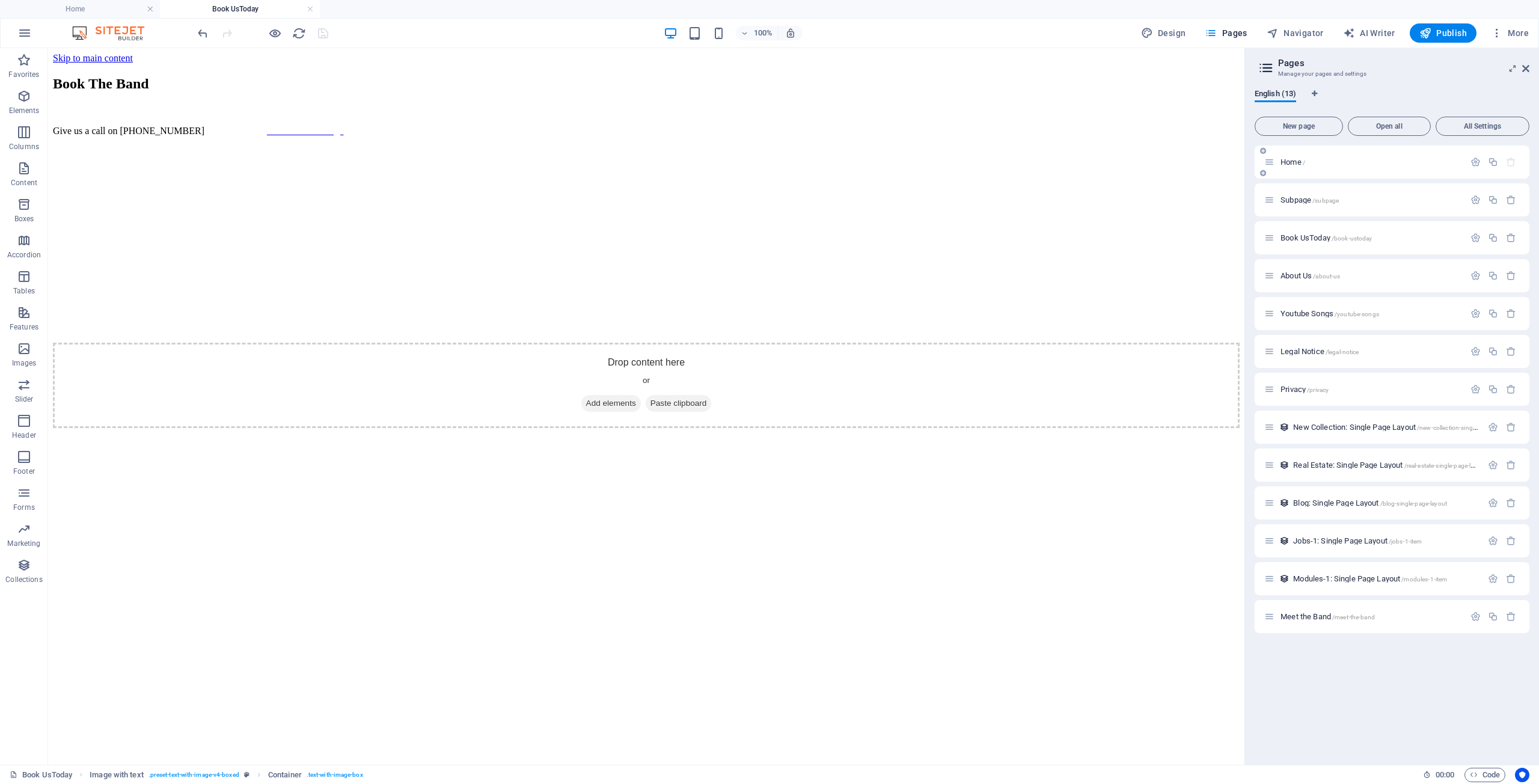
click at [1291, 161] on span "Home /" at bounding box center [1293, 162] width 25 height 9
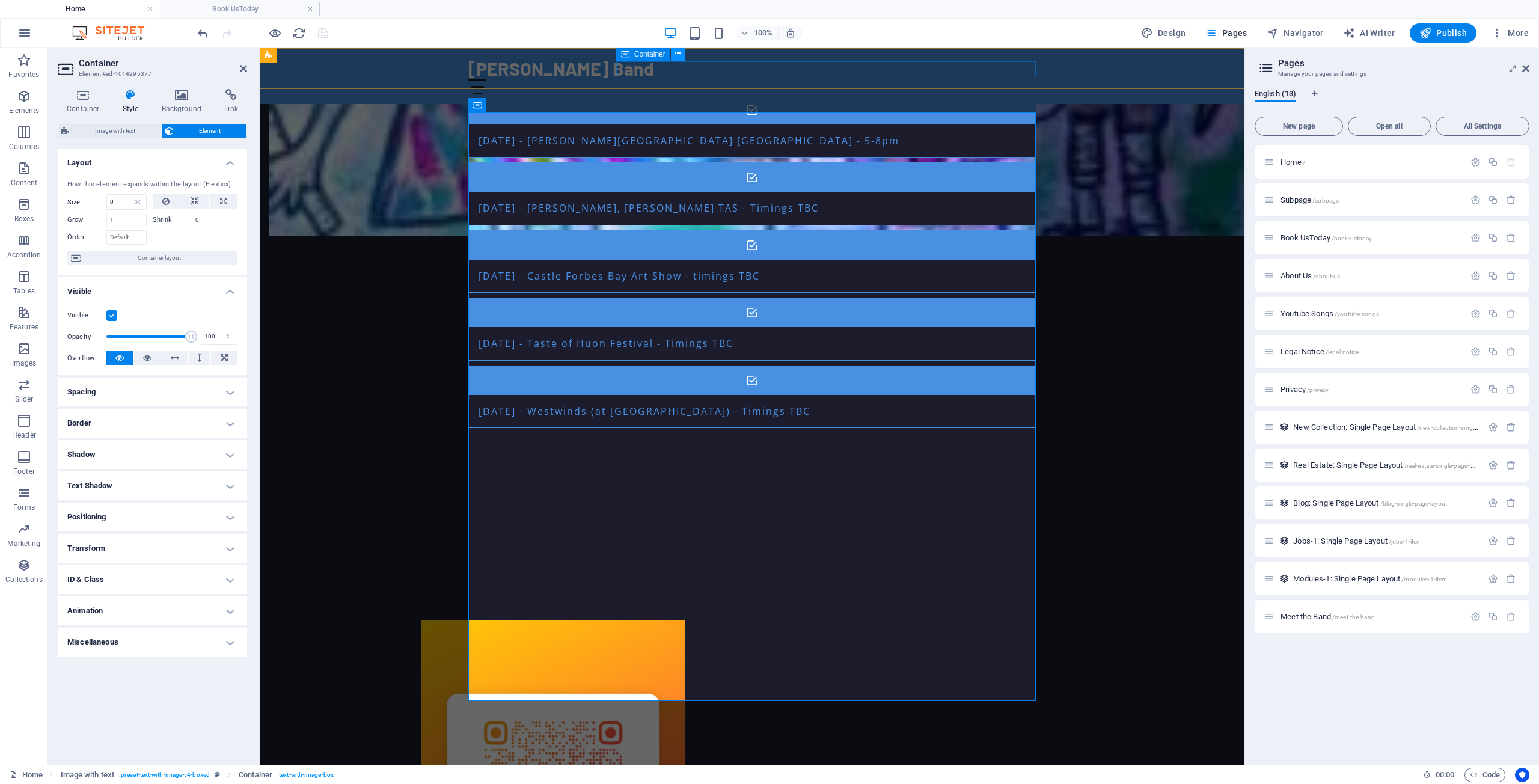
click at [677, 55] on icon at bounding box center [677, 54] width 6 height 13
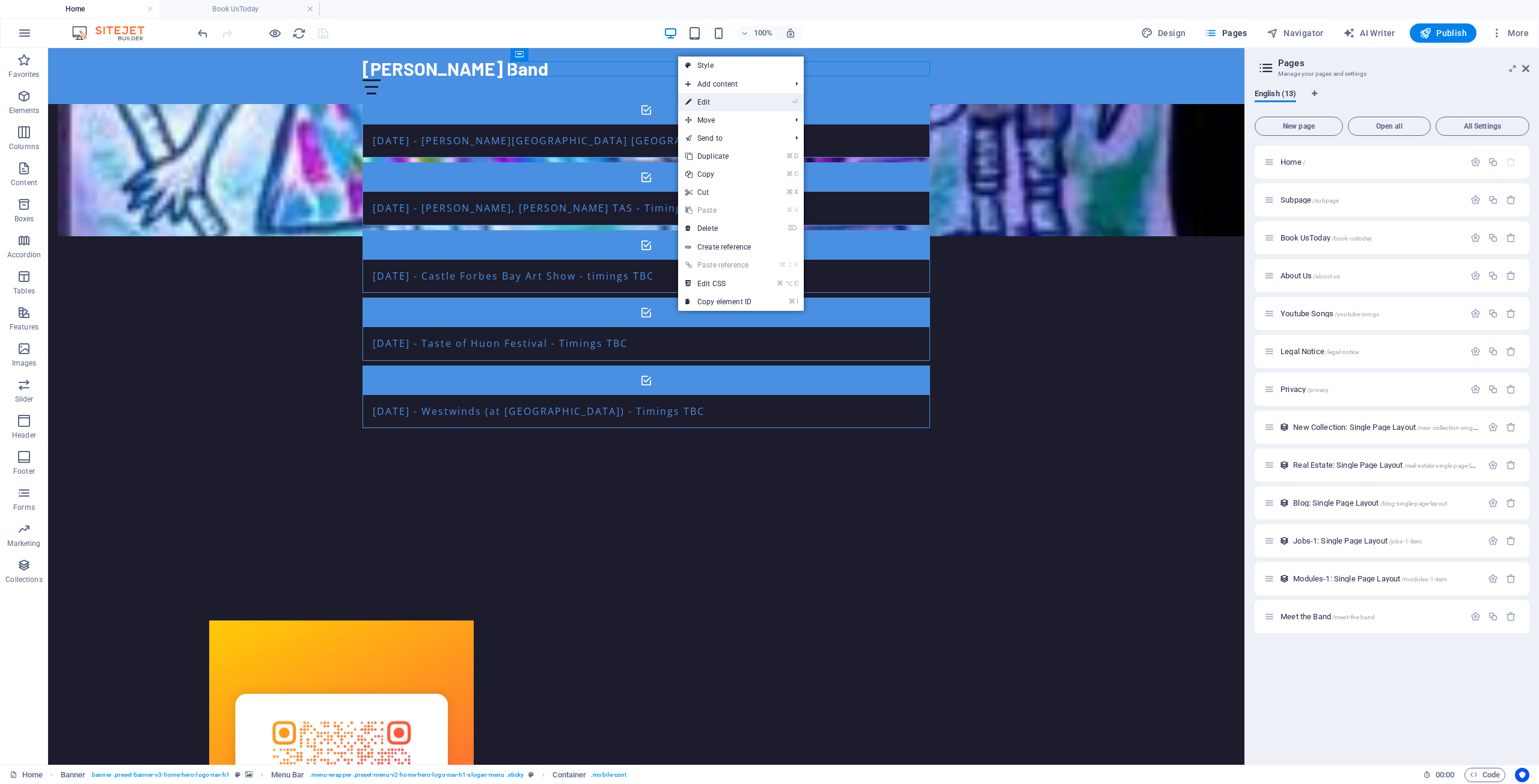
click at [713, 103] on link "⏎ Edit" at bounding box center [718, 103] width 81 height 18
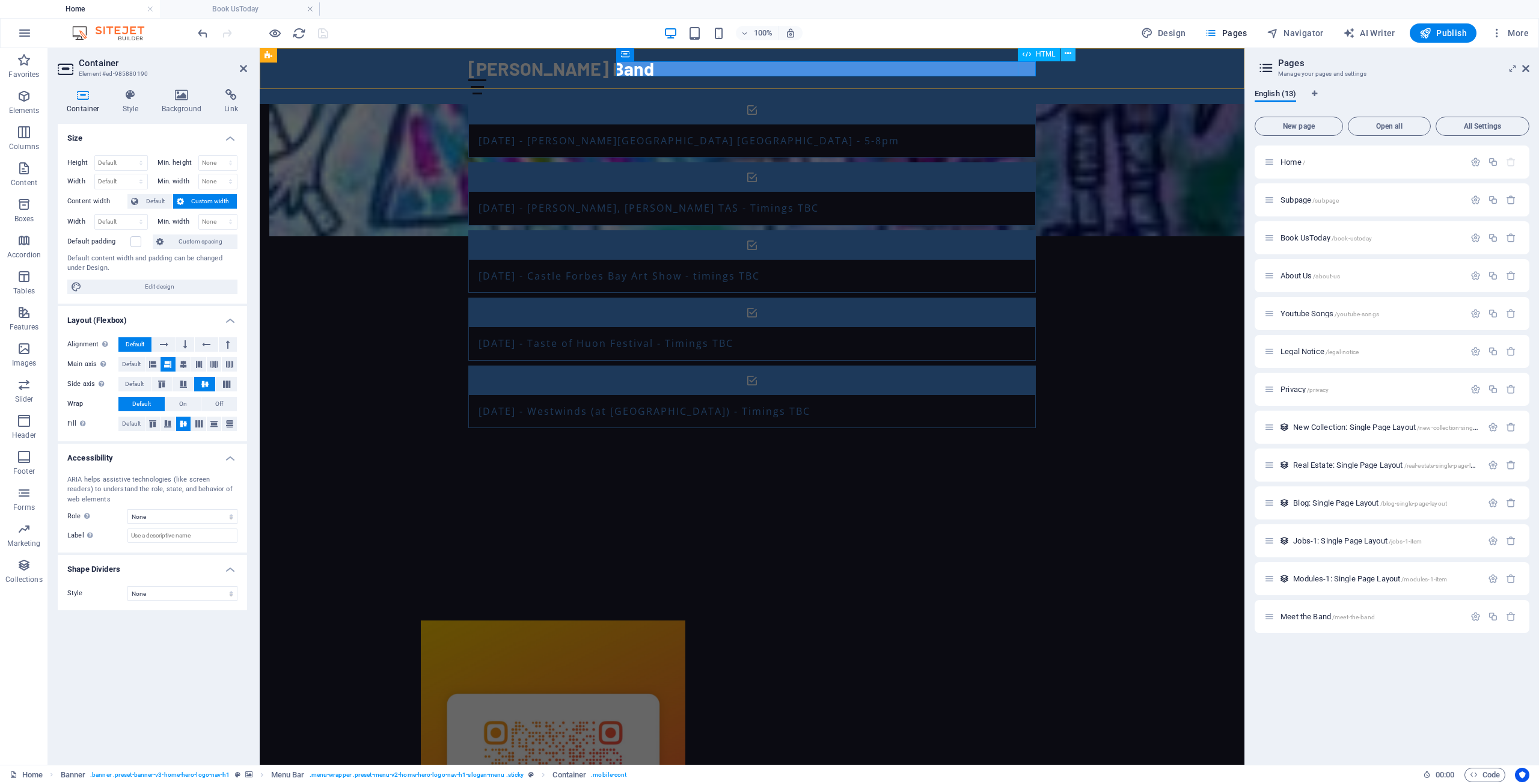
click at [1067, 54] on icon at bounding box center [1068, 54] width 6 height 13
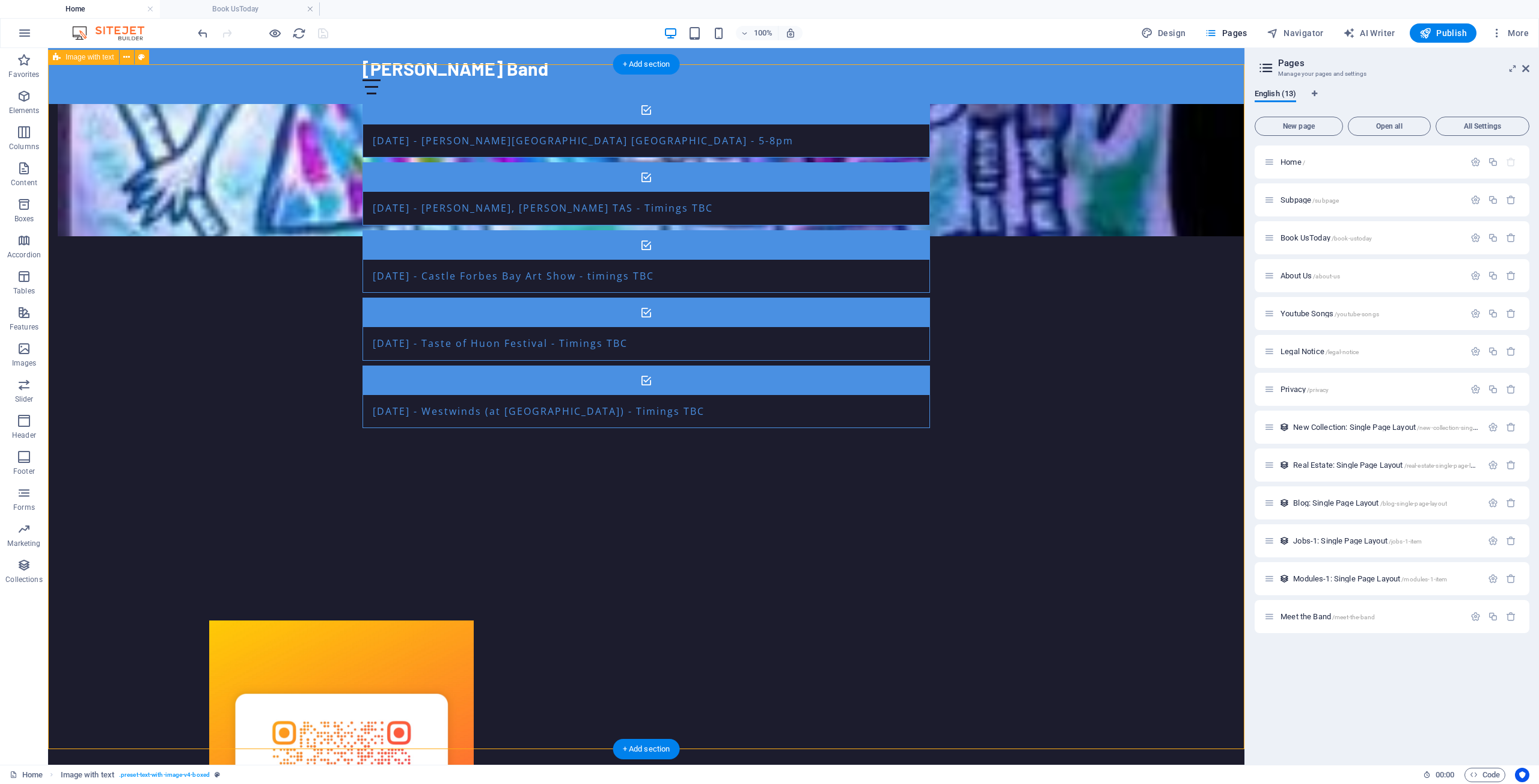
click at [1444, 34] on span "Publish" at bounding box center [1444, 33] width 47 height 12
select select "px"
